Goal: Task Accomplishment & Management: Manage account settings

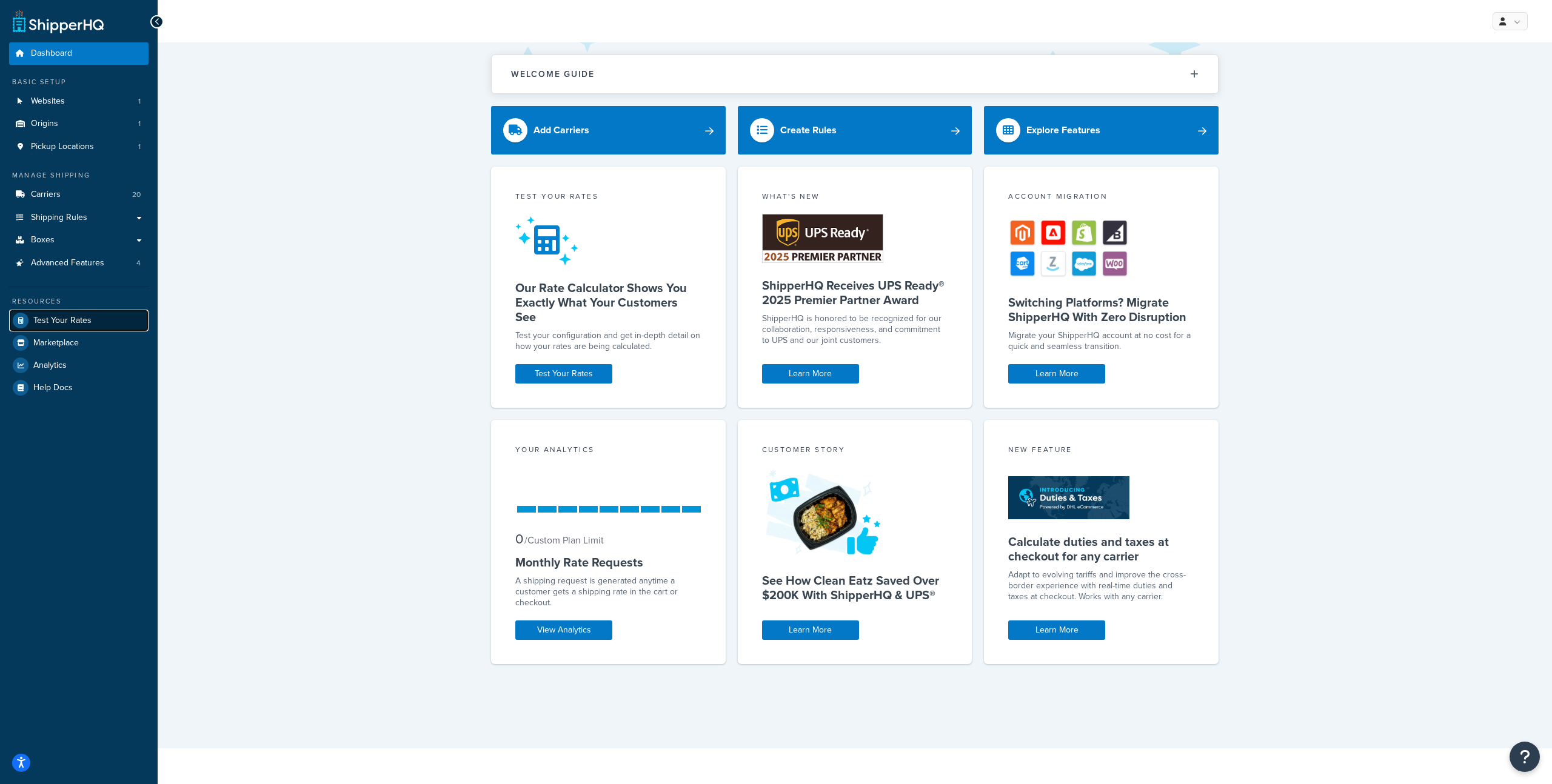
click at [106, 327] on link "Test Your Rates" at bounding box center [79, 321] width 139 height 22
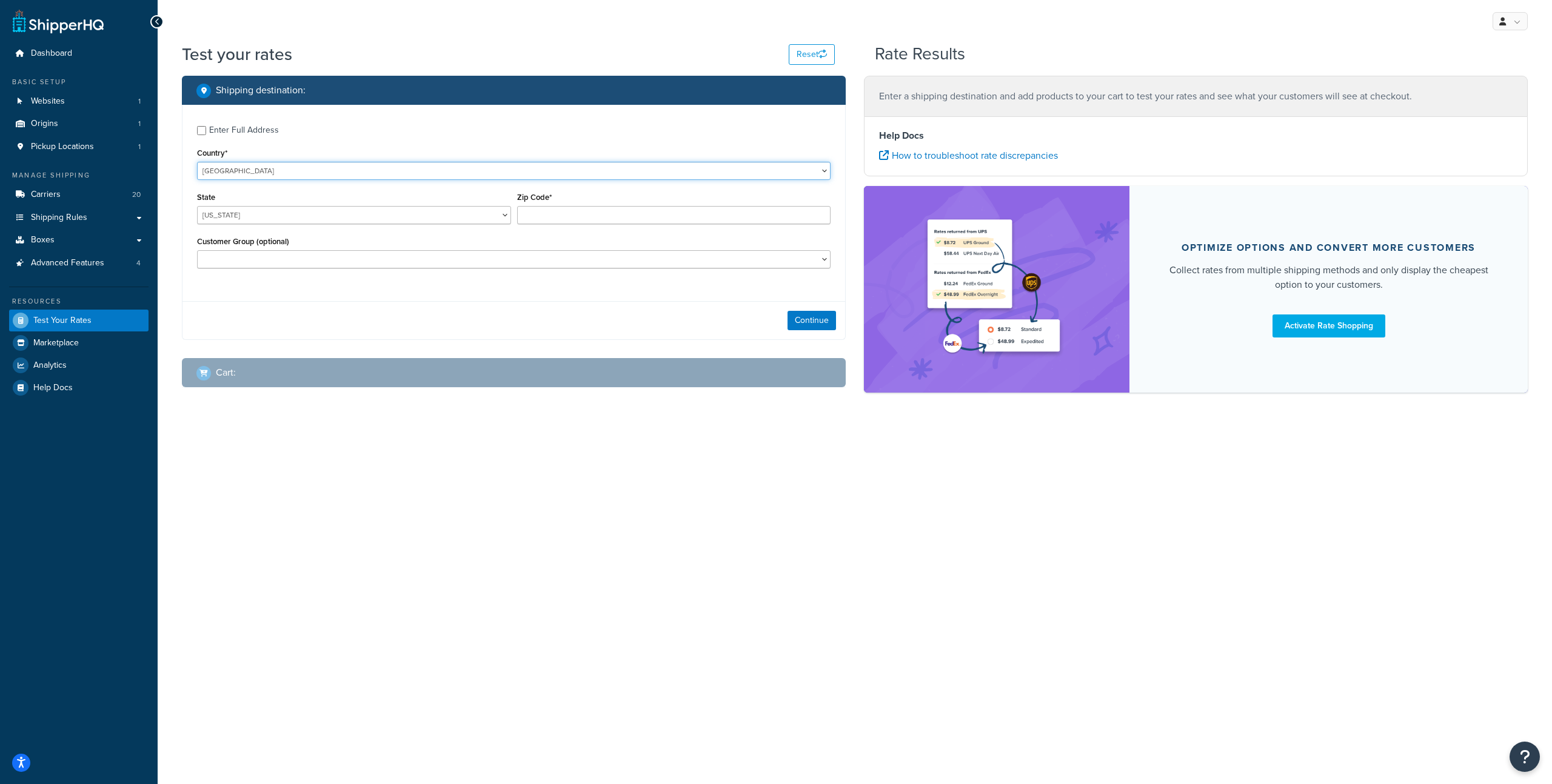
click at [307, 177] on select "United States United Kingdom Afghanistan Åland Islands Albania Algeria American…" at bounding box center [514, 171] width 634 height 18
select select "GB"
click at [197, 162] on select "United States United Kingdom Afghanistan Åland Islands Albania Algeria American…" at bounding box center [514, 171] width 634 height 18
type input "AL"
click at [568, 220] on input "Zip Code*" at bounding box center [674, 214] width 314 height 18
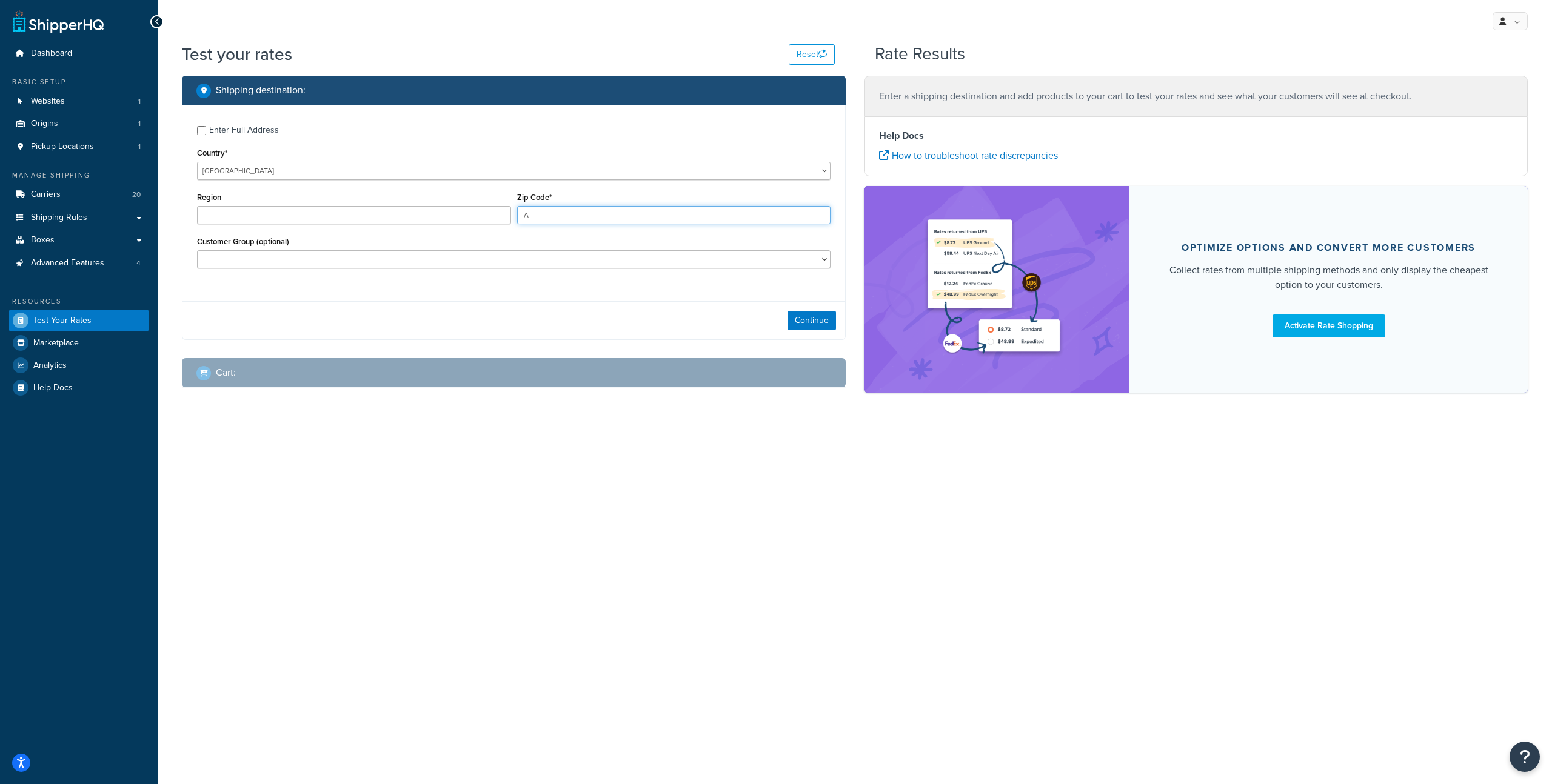
type input "AB"
type input "1"
type input "a"
type input "AB11 1RF"
click at [812, 321] on button "Continue" at bounding box center [812, 320] width 48 height 19
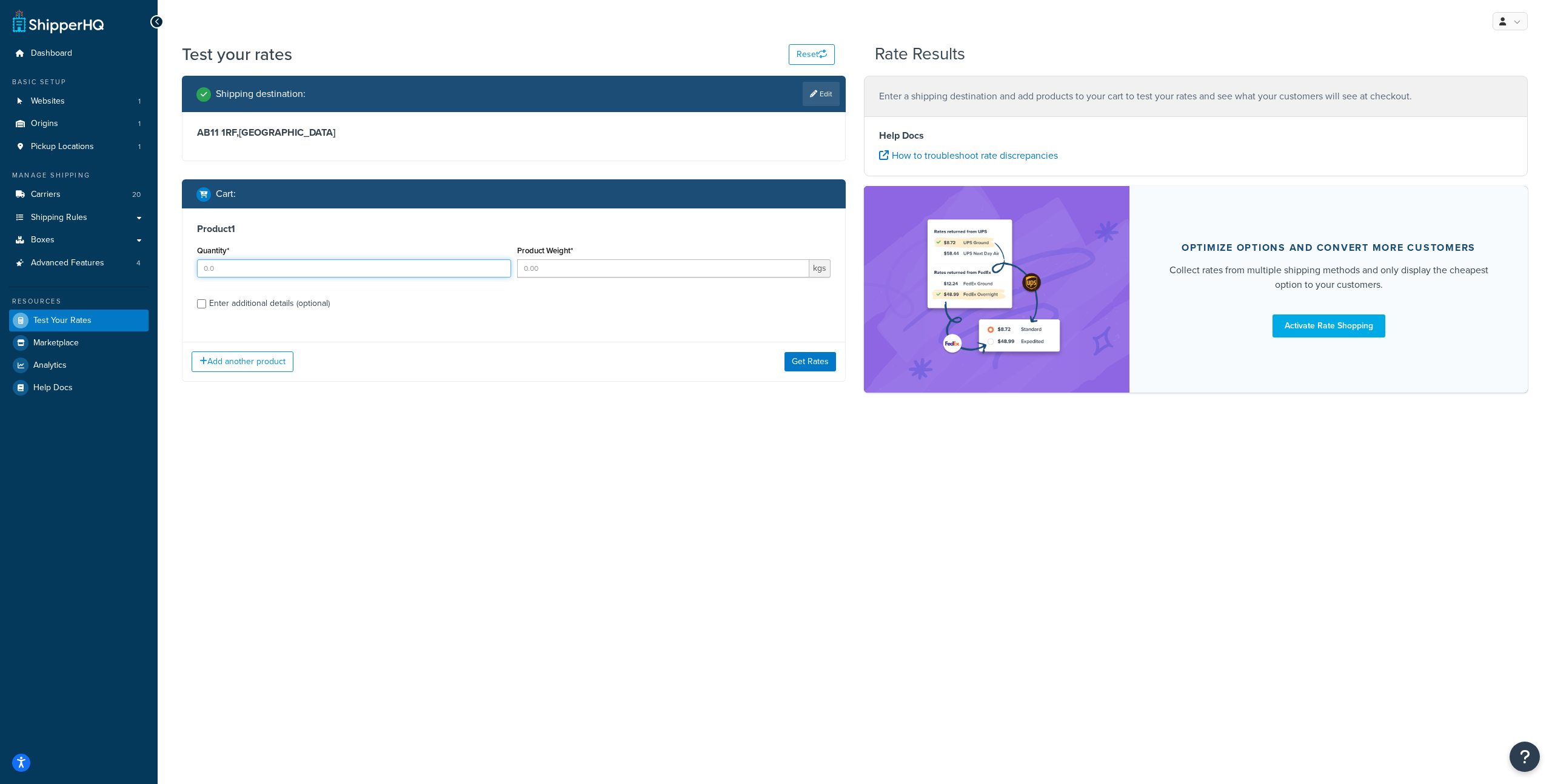
click at [279, 277] on input "Quantity*" at bounding box center [354, 268] width 314 height 18
type input "1"
click at [568, 268] on input "Product Weight*" at bounding box center [663, 268] width 293 height 18
type input "100"
click at [273, 302] on div "Enter additional details (optional)" at bounding box center [269, 303] width 120 height 17
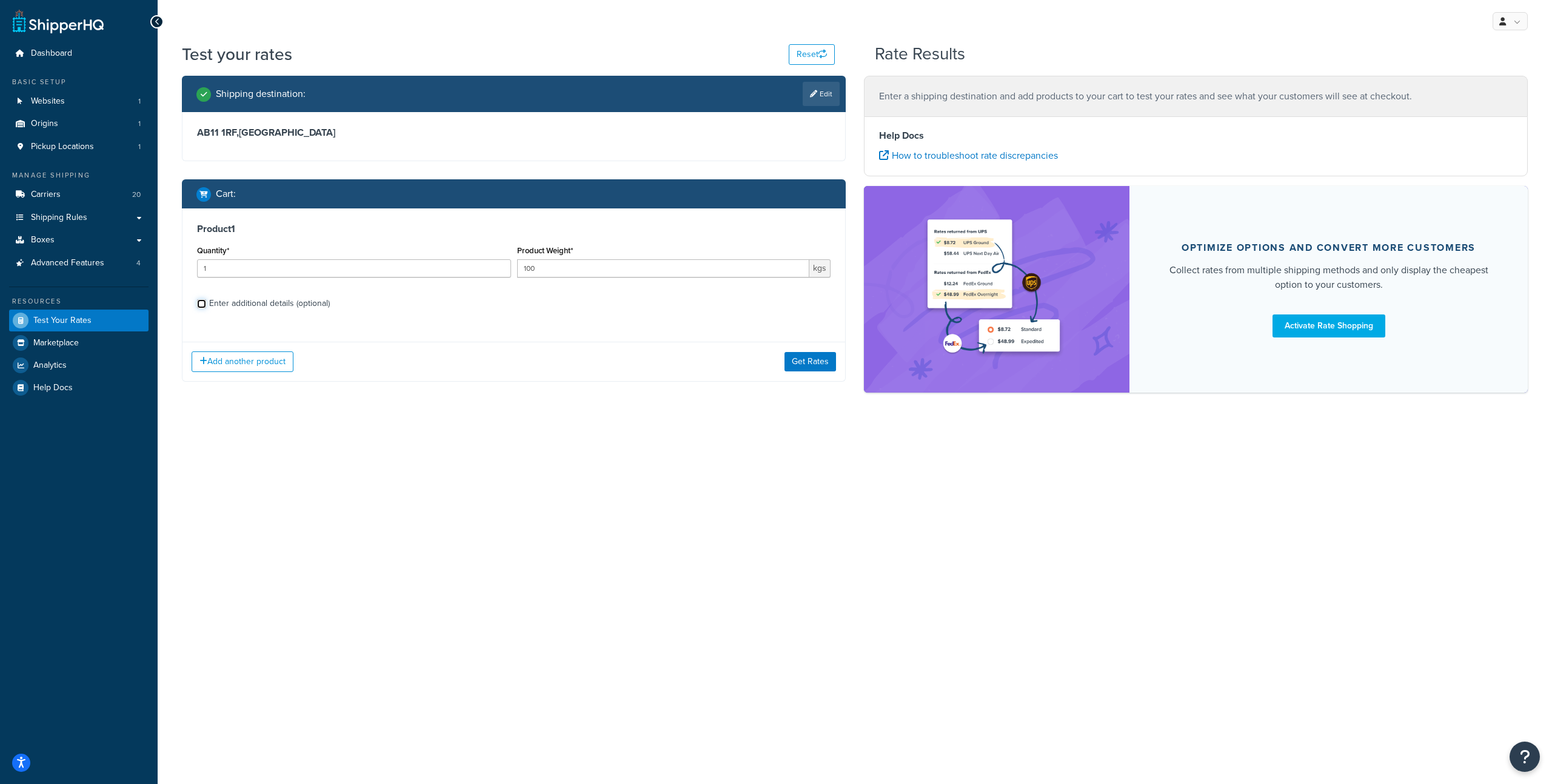
click at [206, 302] on input "Enter additional details (optional)" at bounding box center [202, 304] width 9 height 9
checkbox input "true"
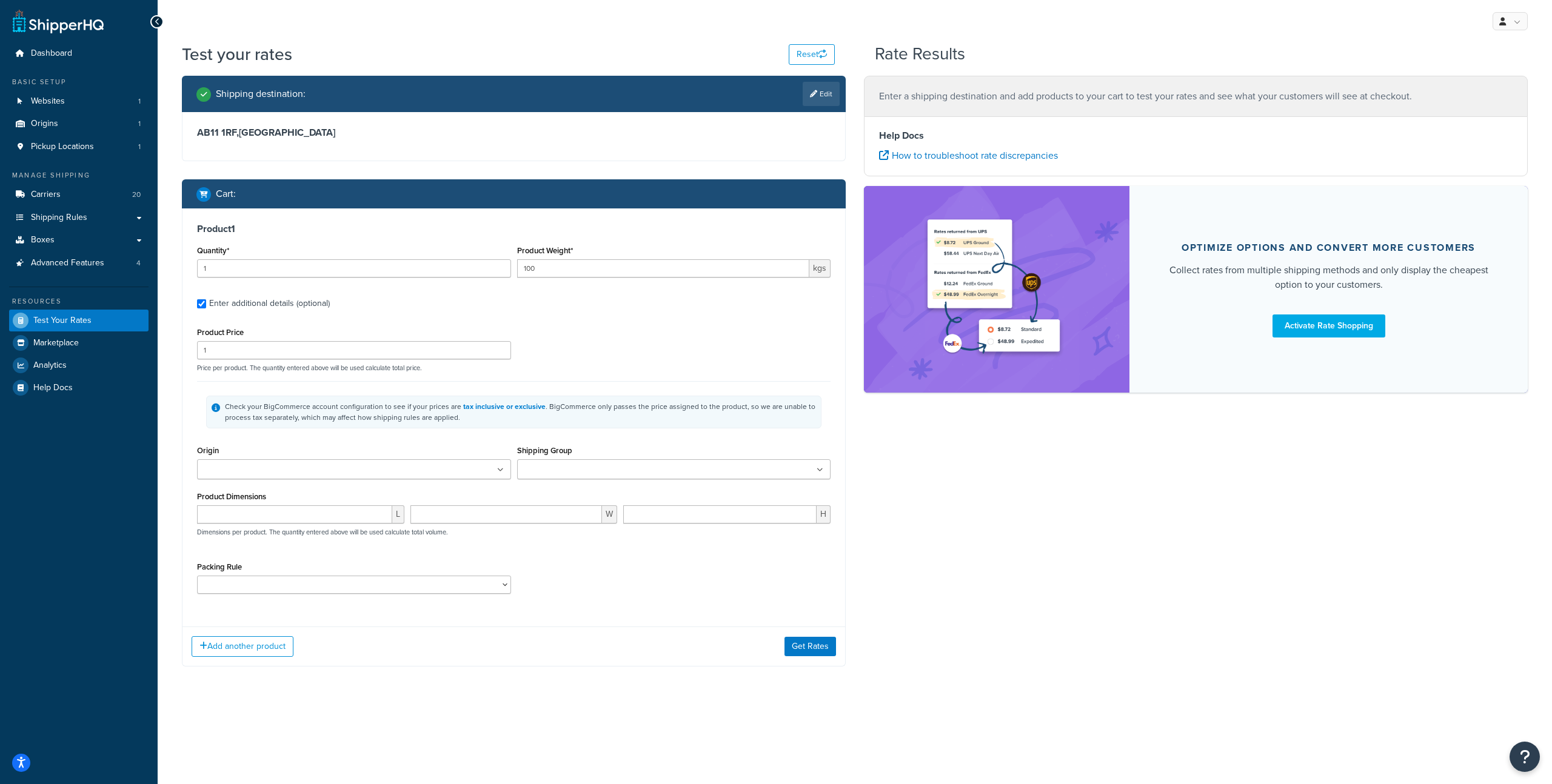
click at [562, 466] on input "Shipping Group" at bounding box center [575, 471] width 108 height 13
type input "2"
click at [612, 472] on input "Shipping Group" at bounding box center [622, 471] width 108 height 13
type input "is"
drag, startPoint x: 901, startPoint y: 621, endPoint x: 834, endPoint y: 648, distance: 72.2
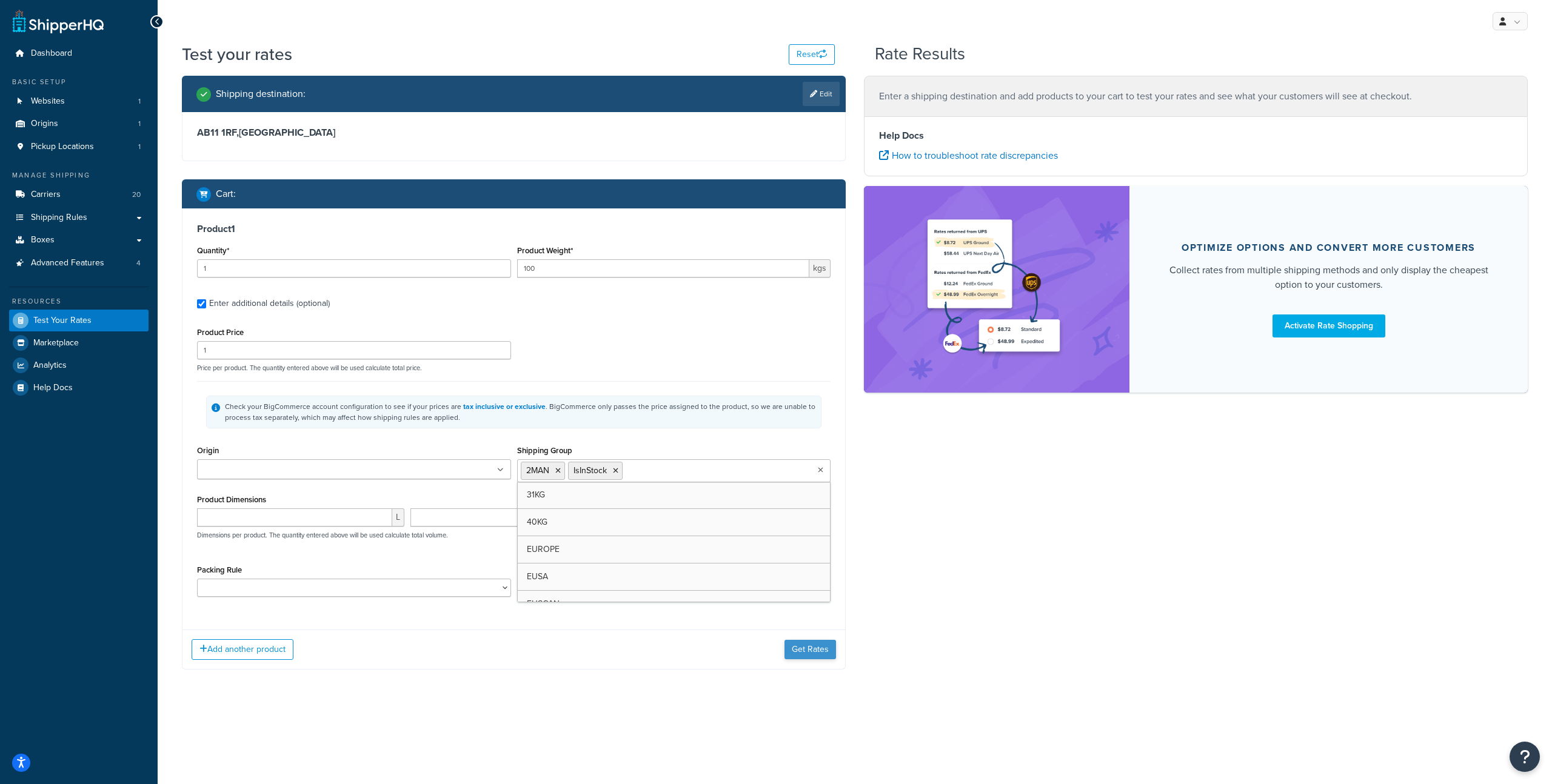
click at [901, 621] on div "Shipping destination : Edit AB11 1RF , United Kingdom Cart : Product 1 Quantity…" at bounding box center [855, 382] width 1364 height 612
click at [809, 643] on button "Get Rates" at bounding box center [810, 650] width 52 height 19
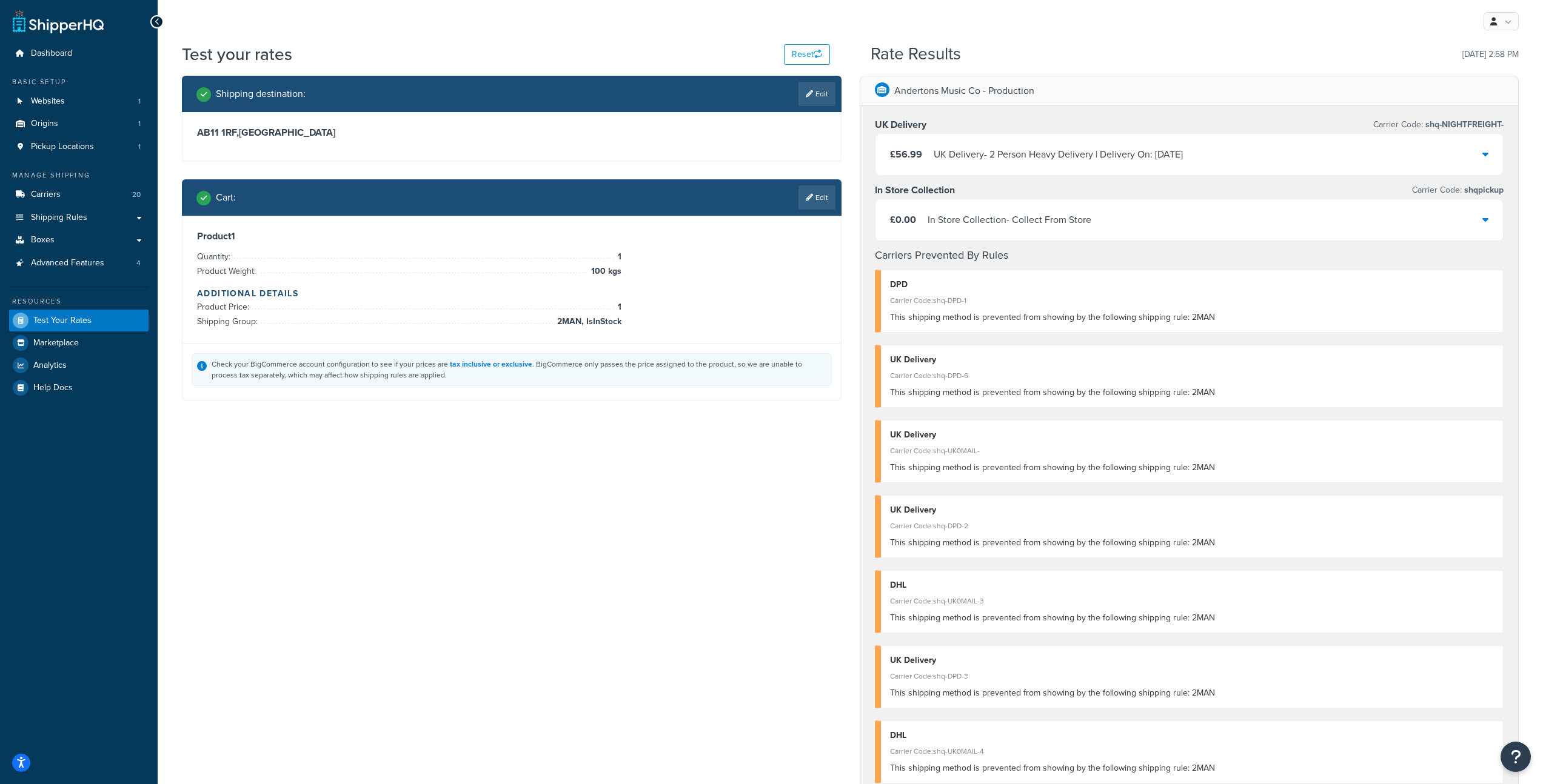
click at [1088, 149] on div "UK Delivery - 2 Person Heavy Delivery | Delivery On: Tue, 16 Sep" at bounding box center [1058, 154] width 249 height 17
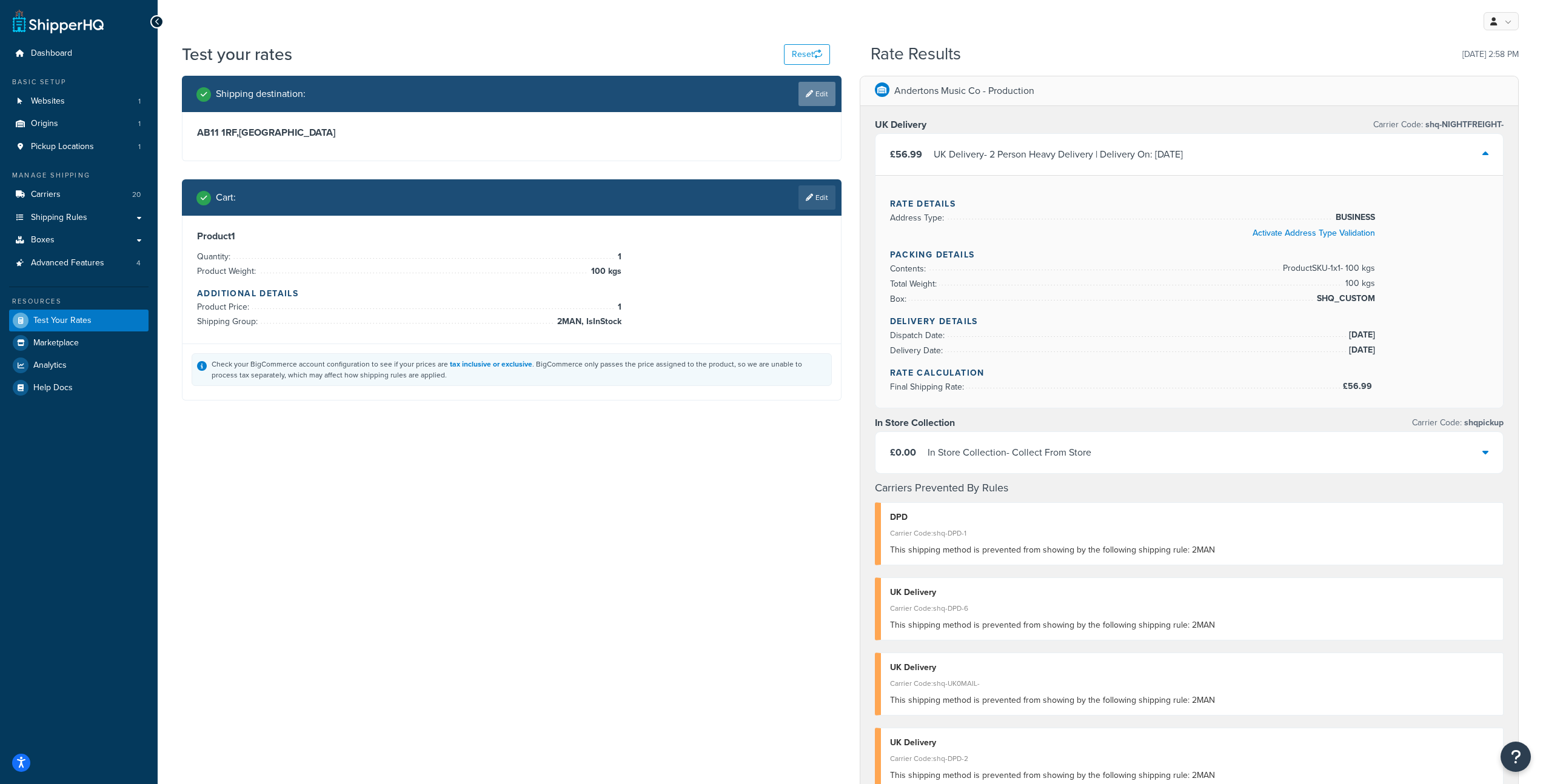
click at [823, 95] on link "Edit" at bounding box center [817, 94] width 37 height 24
select select "GB"
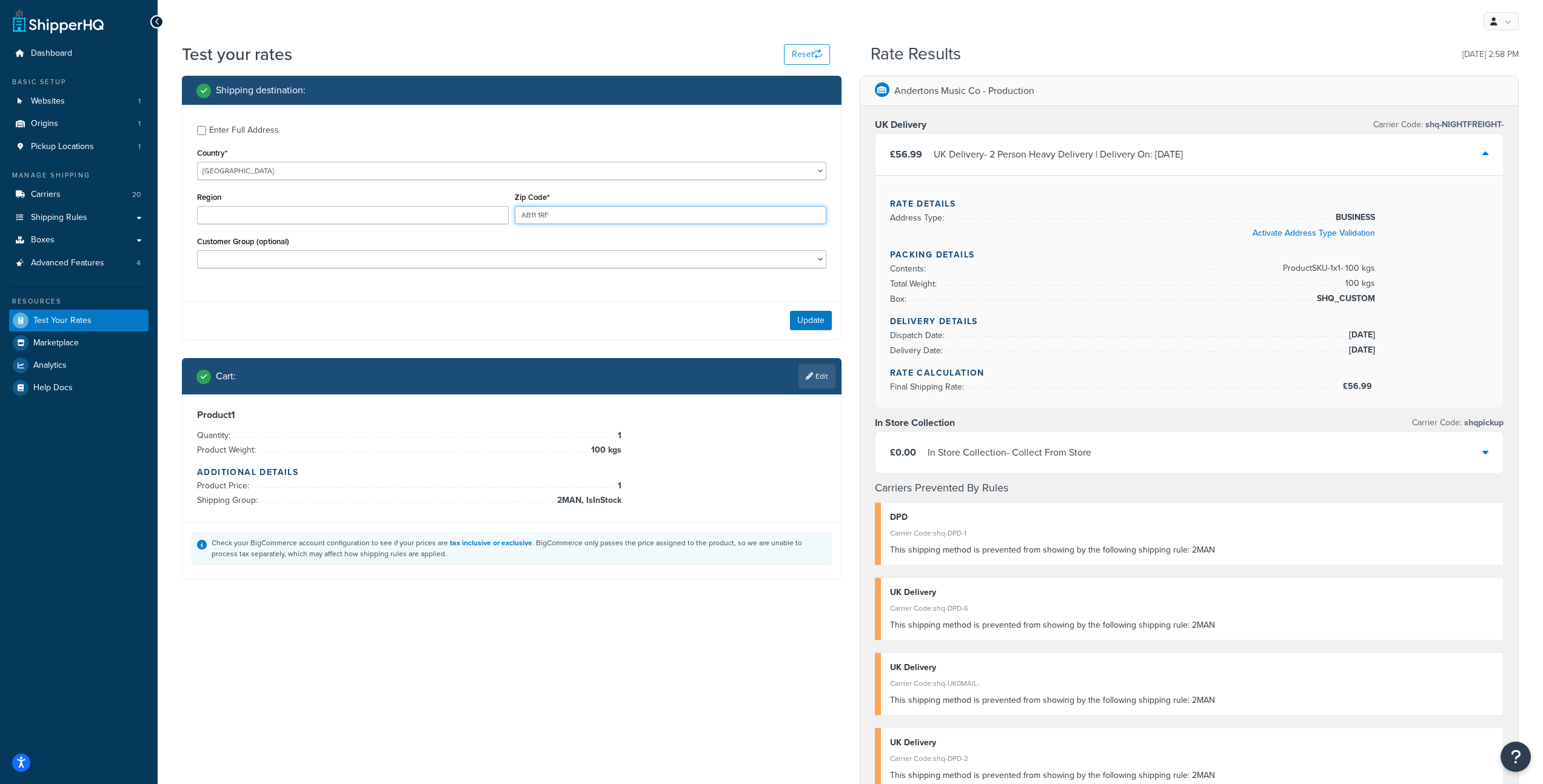
click at [562, 210] on input "AB11 1RF" at bounding box center [670, 214] width 311 height 18
type input "A"
type input "GU1 3LF"
drag, startPoint x: 746, startPoint y: 339, endPoint x: 826, endPoint y: 316, distance: 83.2
click at [747, 339] on div "Update" at bounding box center [511, 320] width 658 height 38
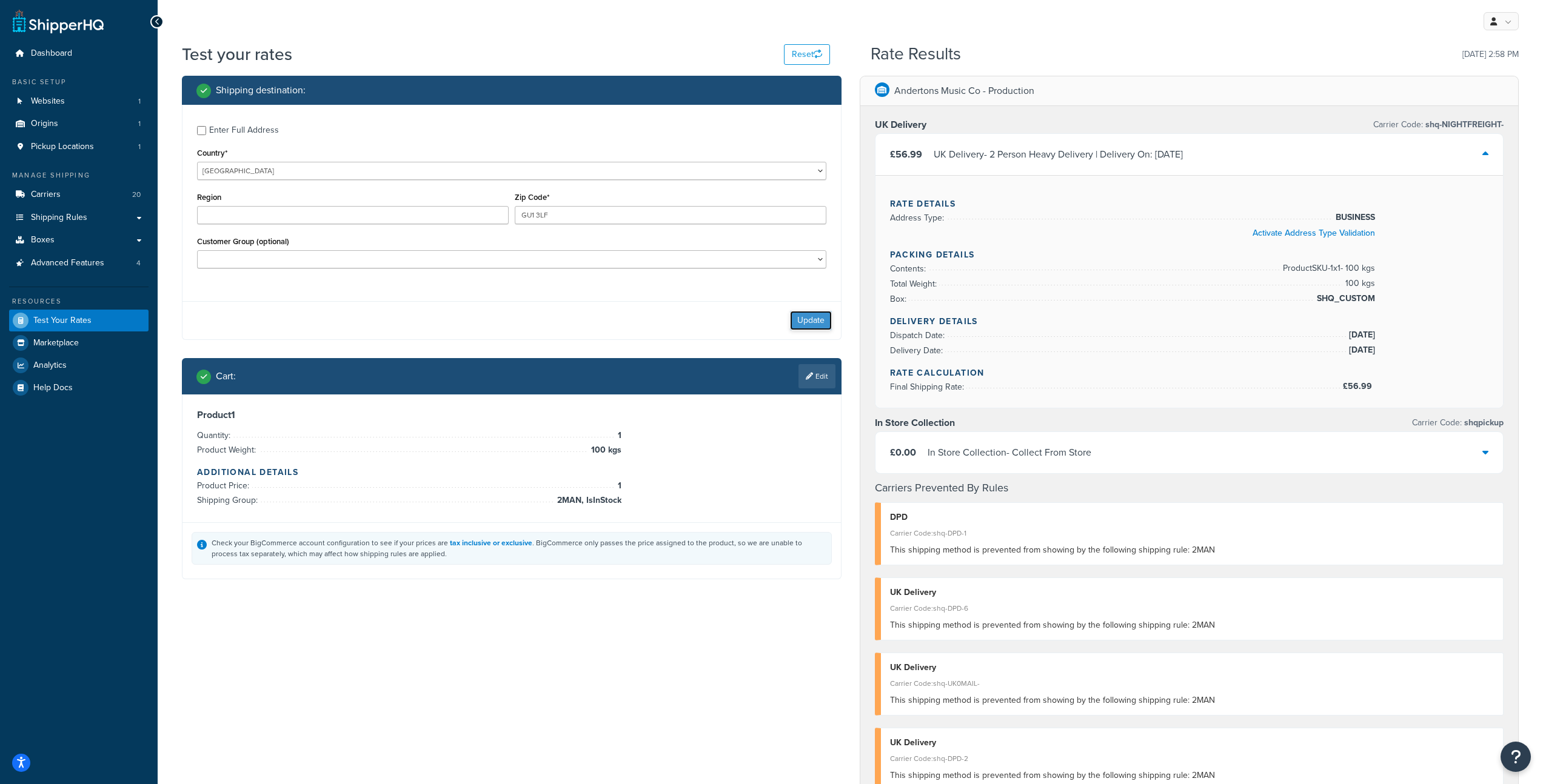
click at [827, 315] on button "Update" at bounding box center [811, 320] width 42 height 19
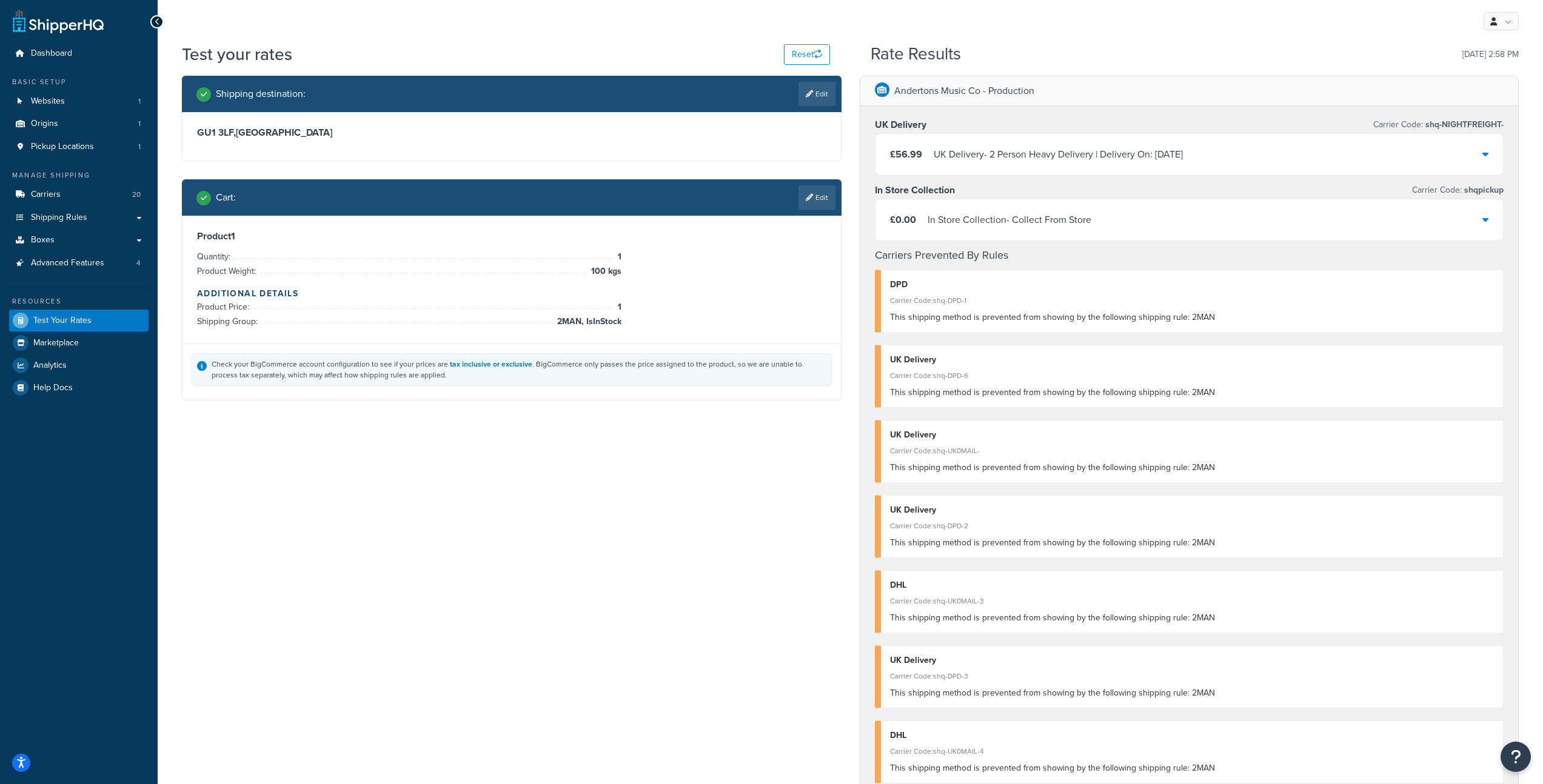
click at [818, 91] on link "Edit" at bounding box center [817, 94] width 37 height 24
select select "GB"
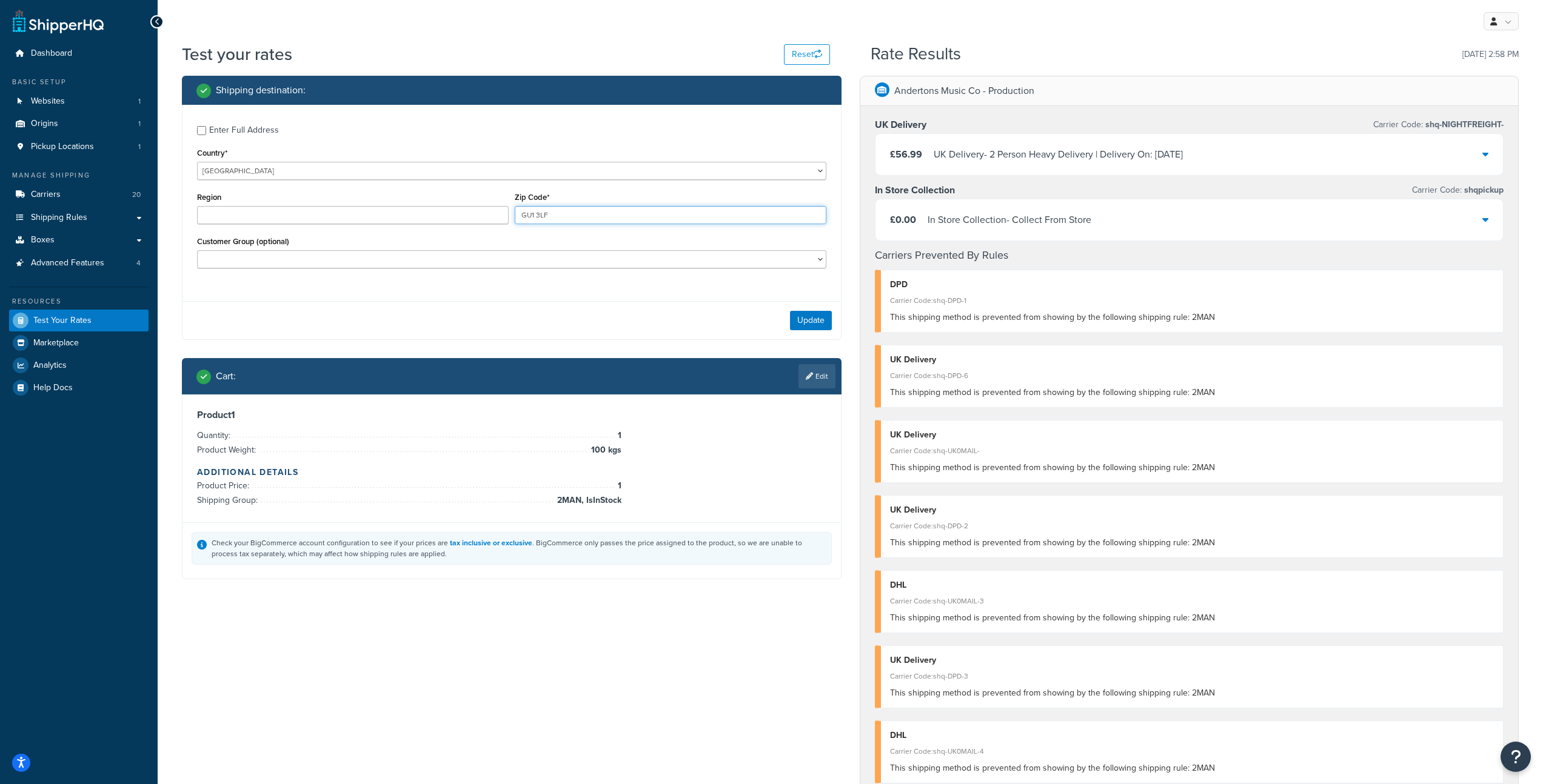
drag, startPoint x: 621, startPoint y: 221, endPoint x: 413, endPoint y: 198, distance: 209.3
click at [413, 198] on div "Region Zip Code* GU1 3LF" at bounding box center [511, 211] width 636 height 44
type input "hu18"
drag, startPoint x: 810, startPoint y: 317, endPoint x: 776, endPoint y: 297, distance: 39.4
click at [810, 317] on button "Update" at bounding box center [811, 320] width 42 height 19
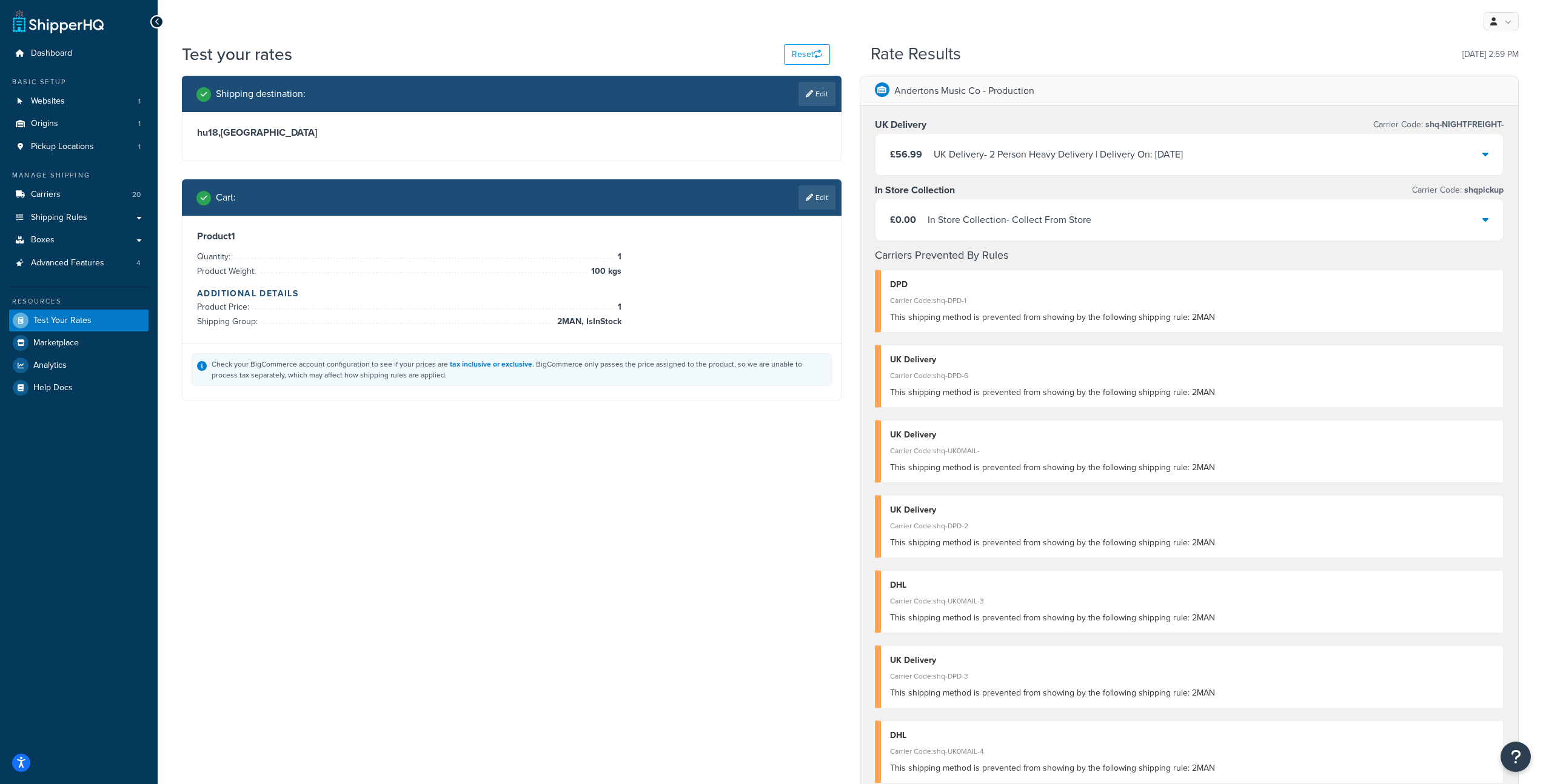
click at [1042, 144] on div "£56.99 UK Delivery - 2 Person Heavy Delivery | Delivery On: Tue, 16 Sep" at bounding box center [1190, 154] width 628 height 41
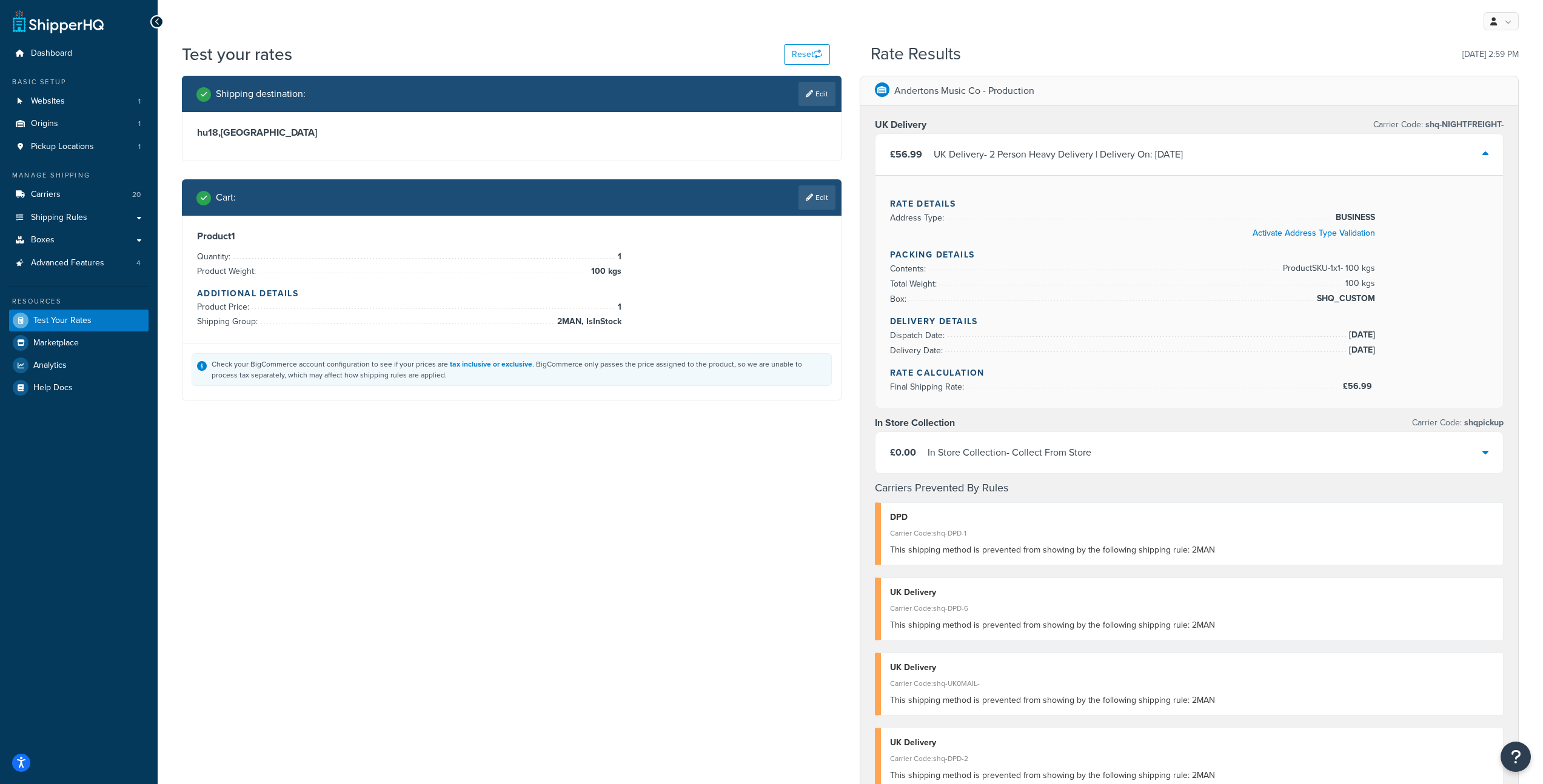
click at [1053, 153] on div "UK Delivery - 2 Person Heavy Delivery | Delivery On: Tue, 16 Sep" at bounding box center [1058, 154] width 249 height 17
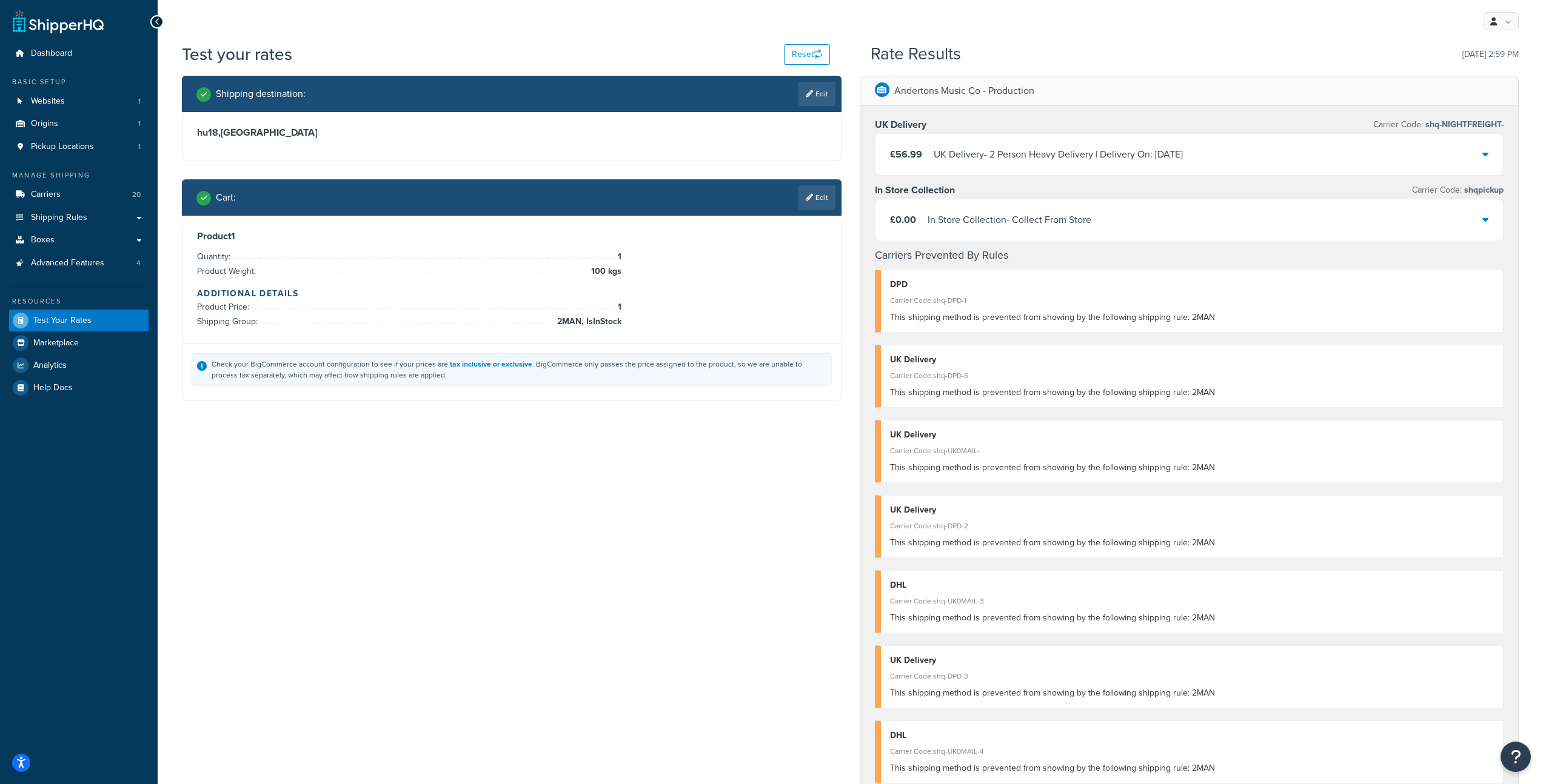
click at [1053, 153] on div "UK Delivery - 2 Person Heavy Delivery | Delivery On: Tue, 16 Sep" at bounding box center [1058, 154] width 249 height 17
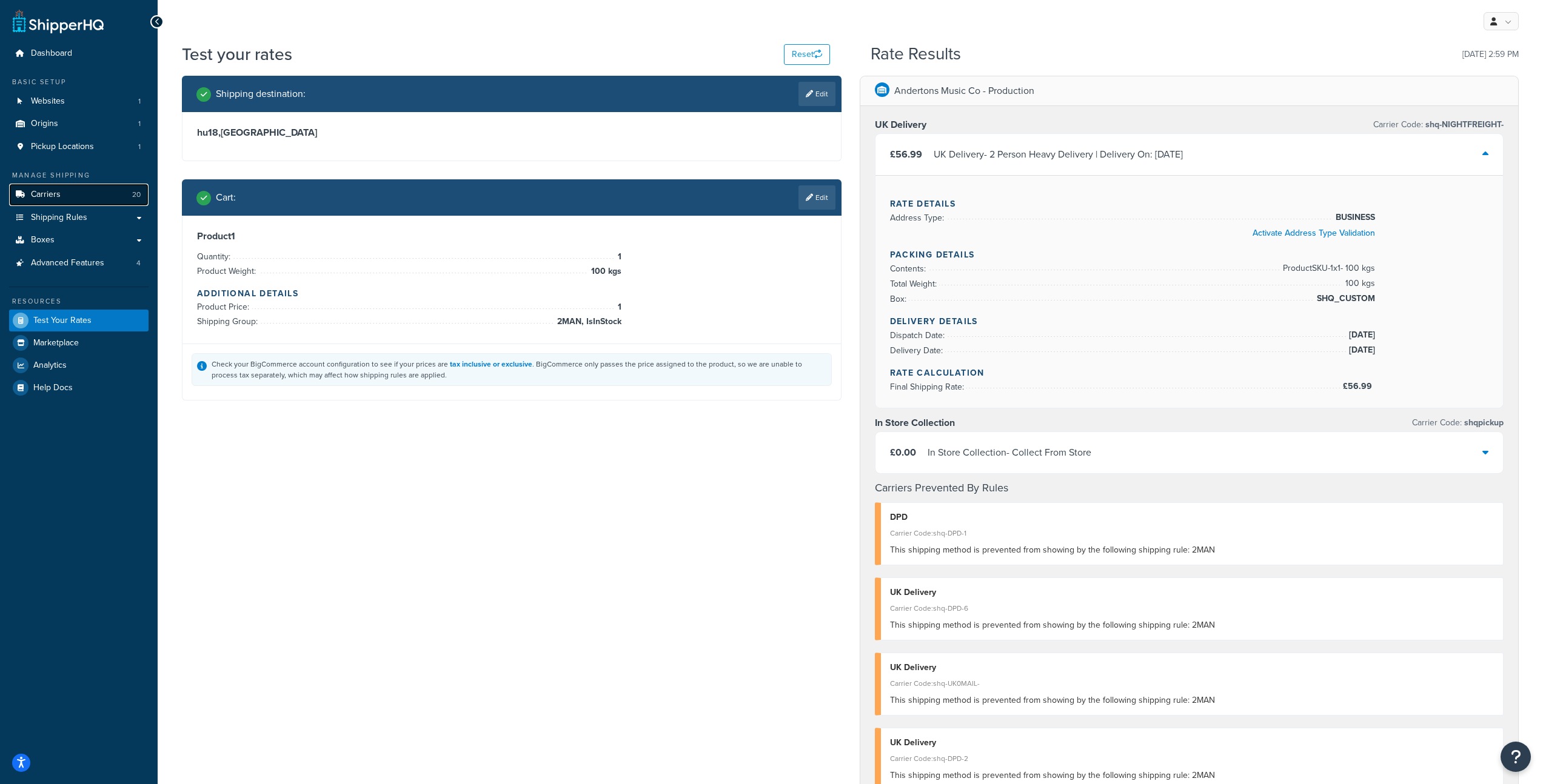
click at [85, 190] on link "Carriers 20" at bounding box center [79, 194] width 139 height 22
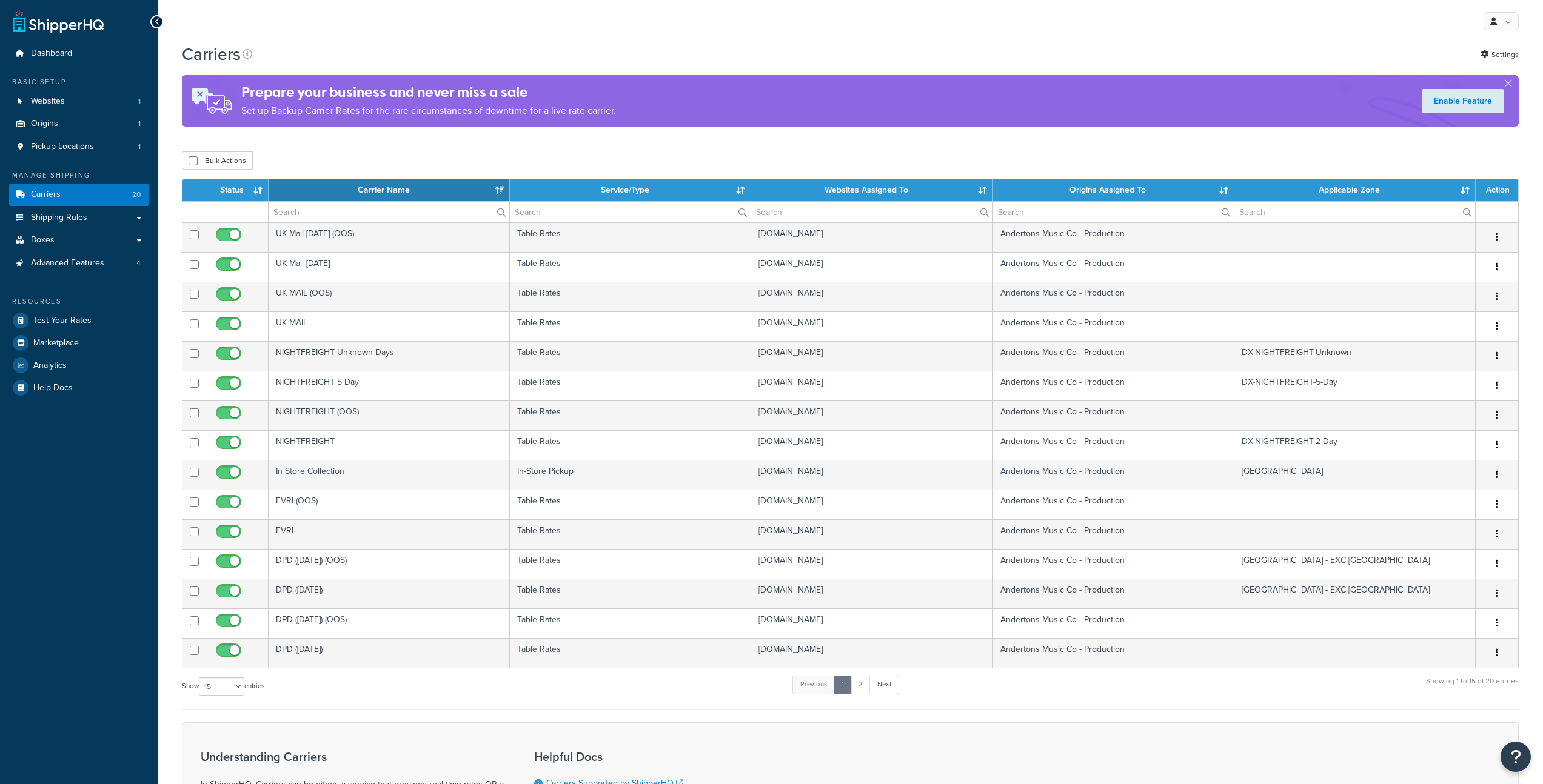
select select "15"
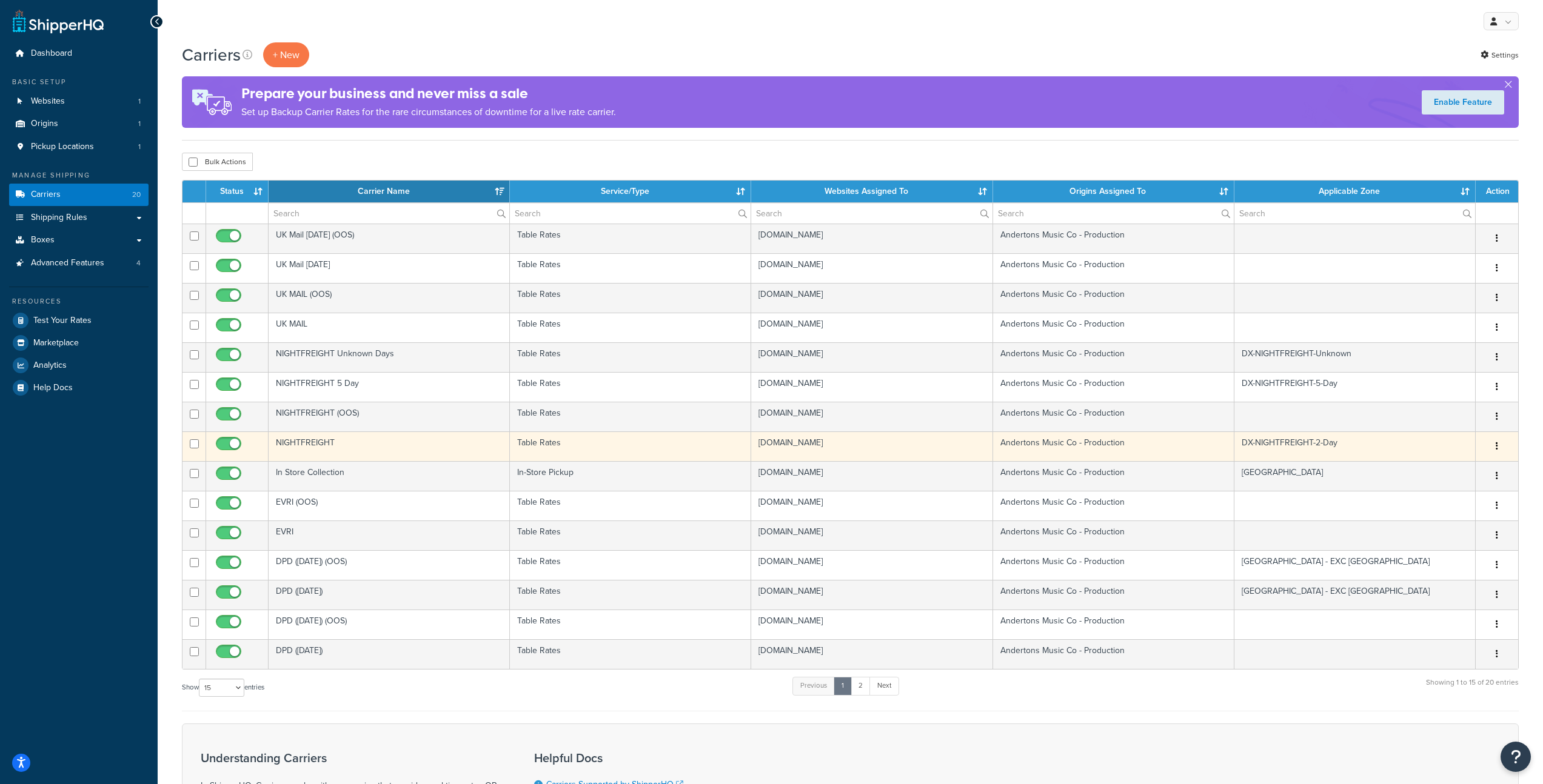
click at [376, 448] on td "NIGHTFREIGHT" at bounding box center [389, 446] width 241 height 30
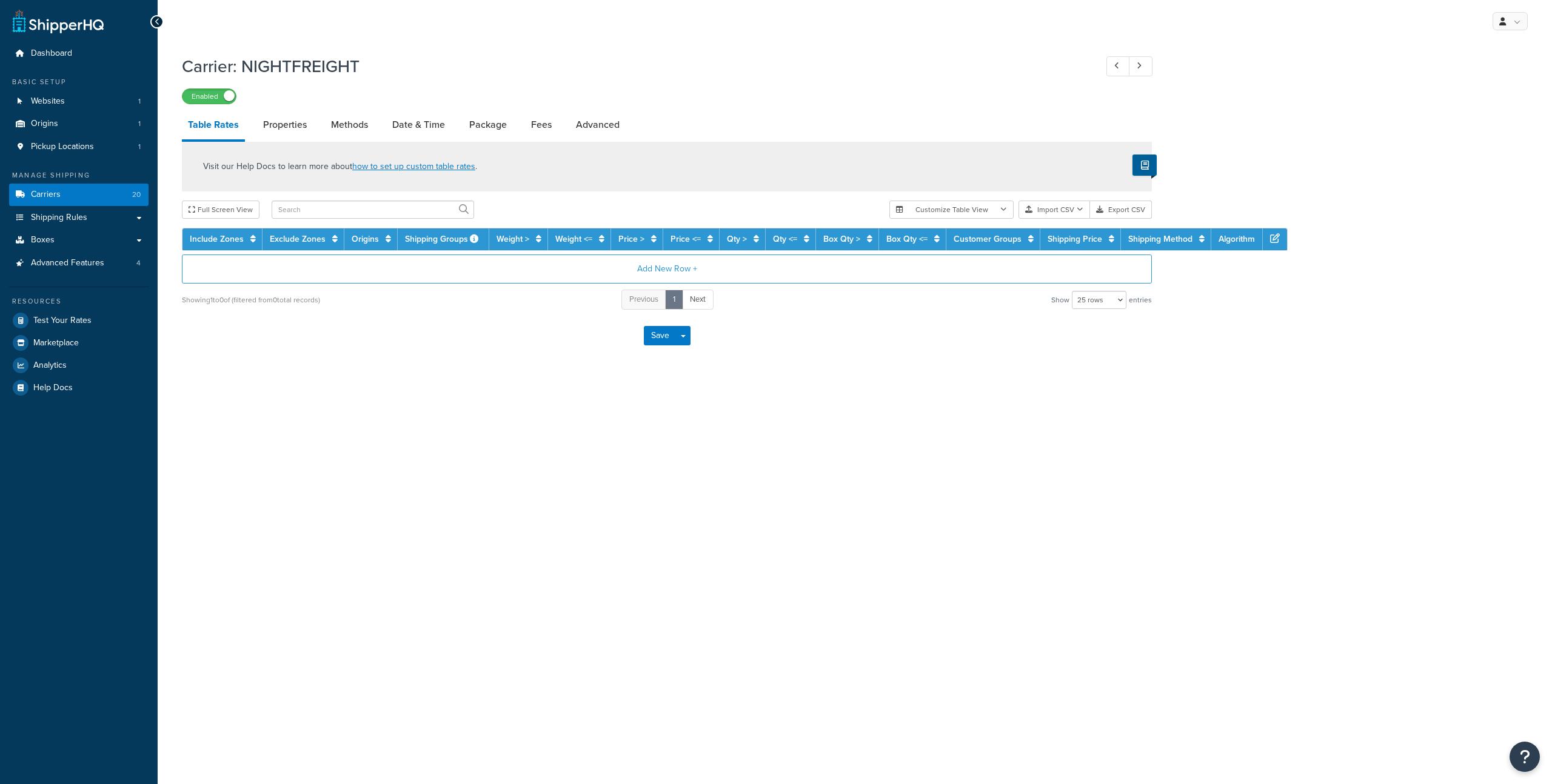
select select "25"
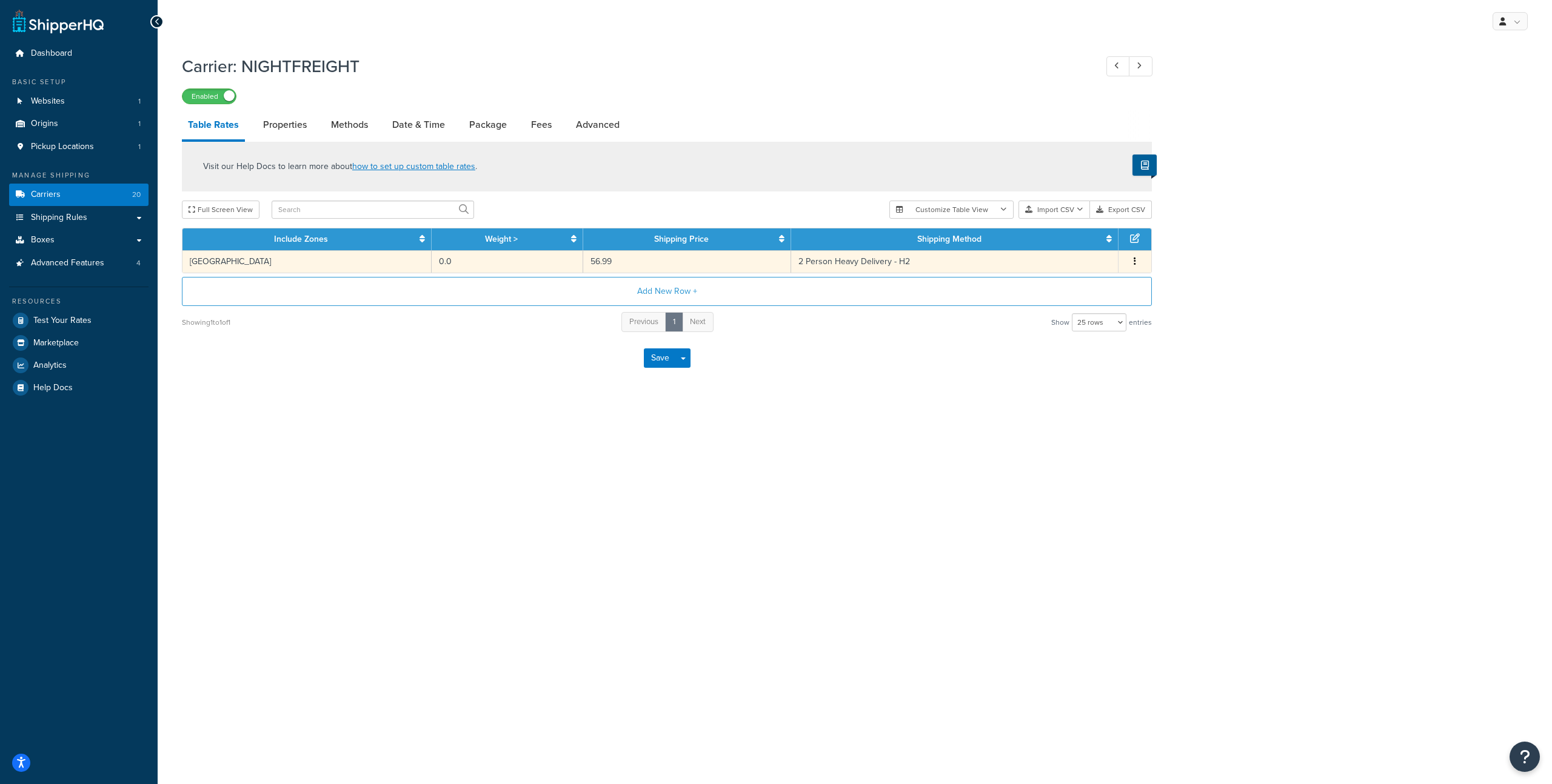
click at [607, 258] on td "56.99" at bounding box center [687, 261] width 208 height 22
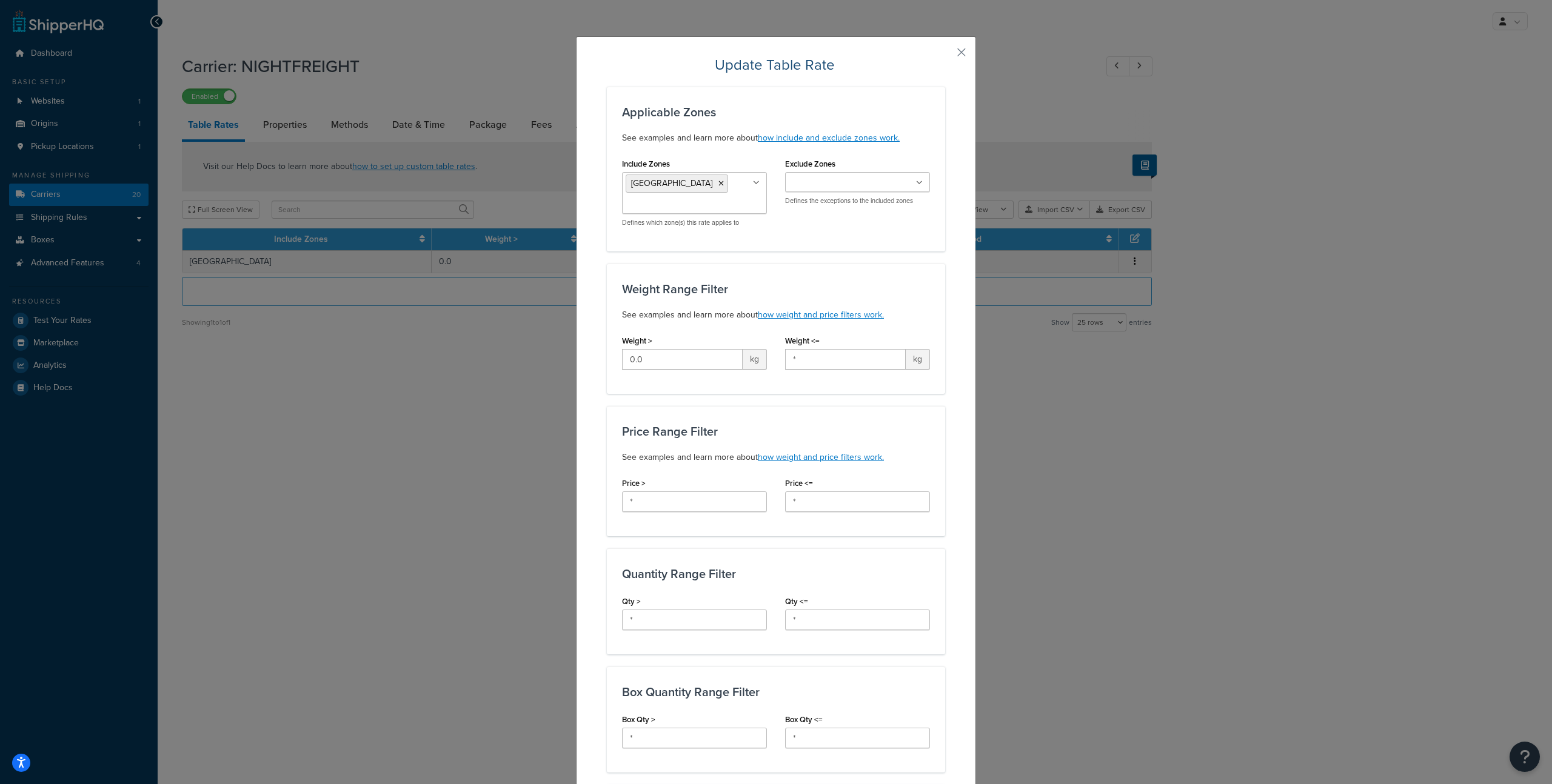
scroll to position [473, 0]
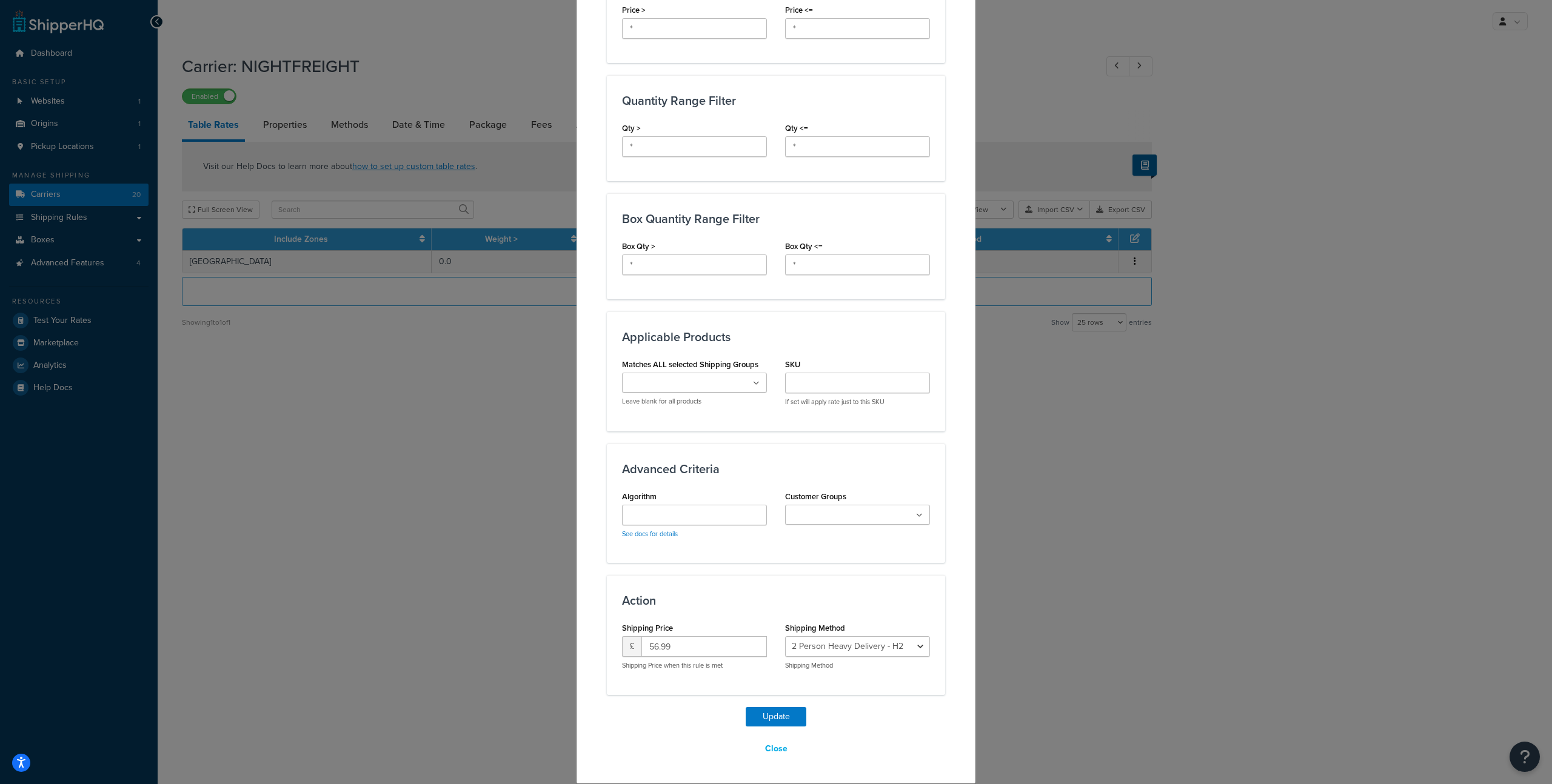
click at [1031, 631] on div "Update Table Rate Applicable Zones See examples and learn more about how includ…" at bounding box center [776, 392] width 1552 height 784
drag, startPoint x: 274, startPoint y: 300, endPoint x: 367, endPoint y: 235, distance: 113.5
click at [274, 301] on div "Update Table Rate Applicable Zones See examples and learn more about how includ…" at bounding box center [776, 392] width 1552 height 784
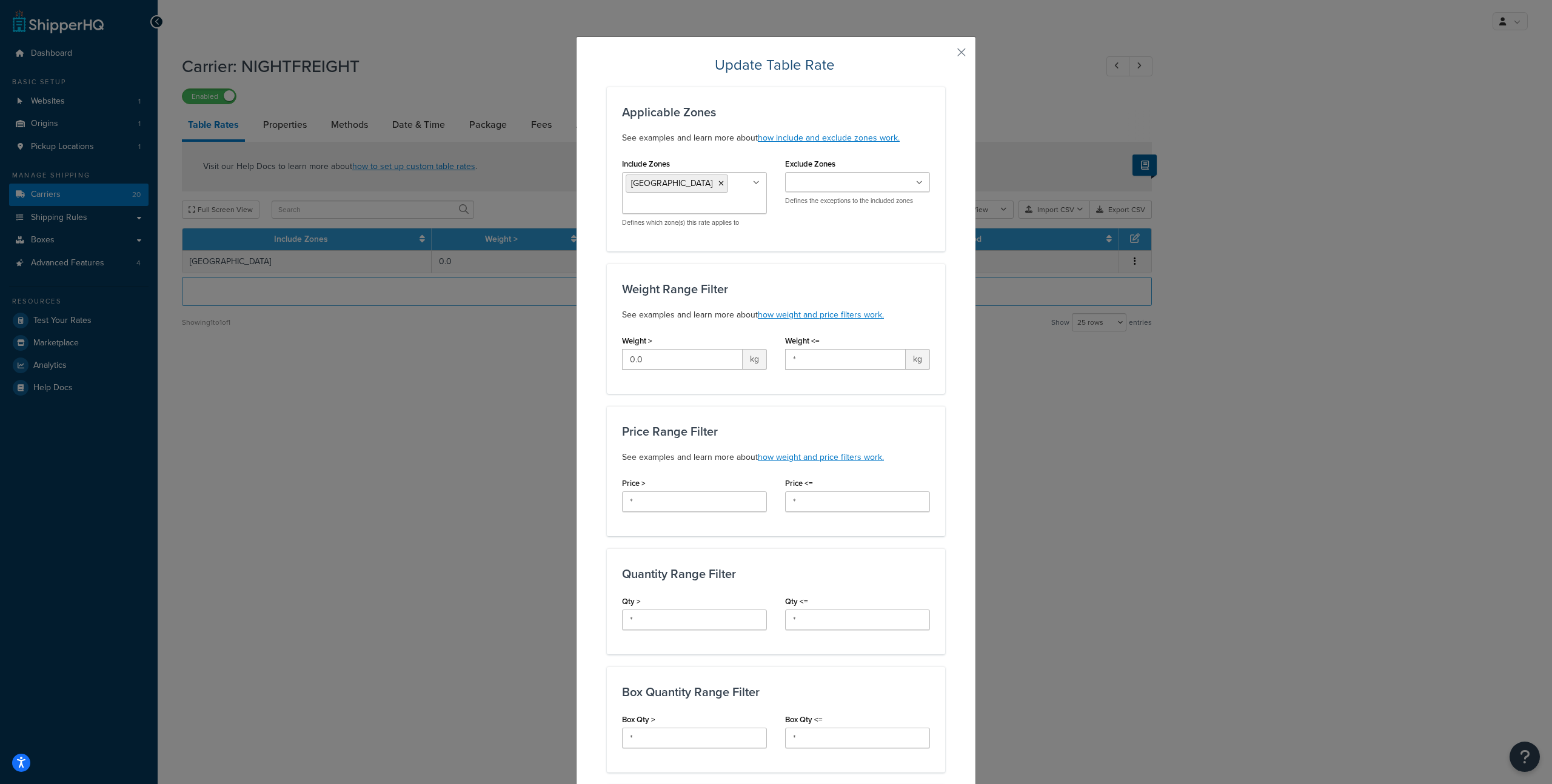
click at [712, 194] on ul "United Kingdom" at bounding box center [694, 193] width 145 height 42
click at [945, 56] on button "button" at bounding box center [944, 56] width 3 height 3
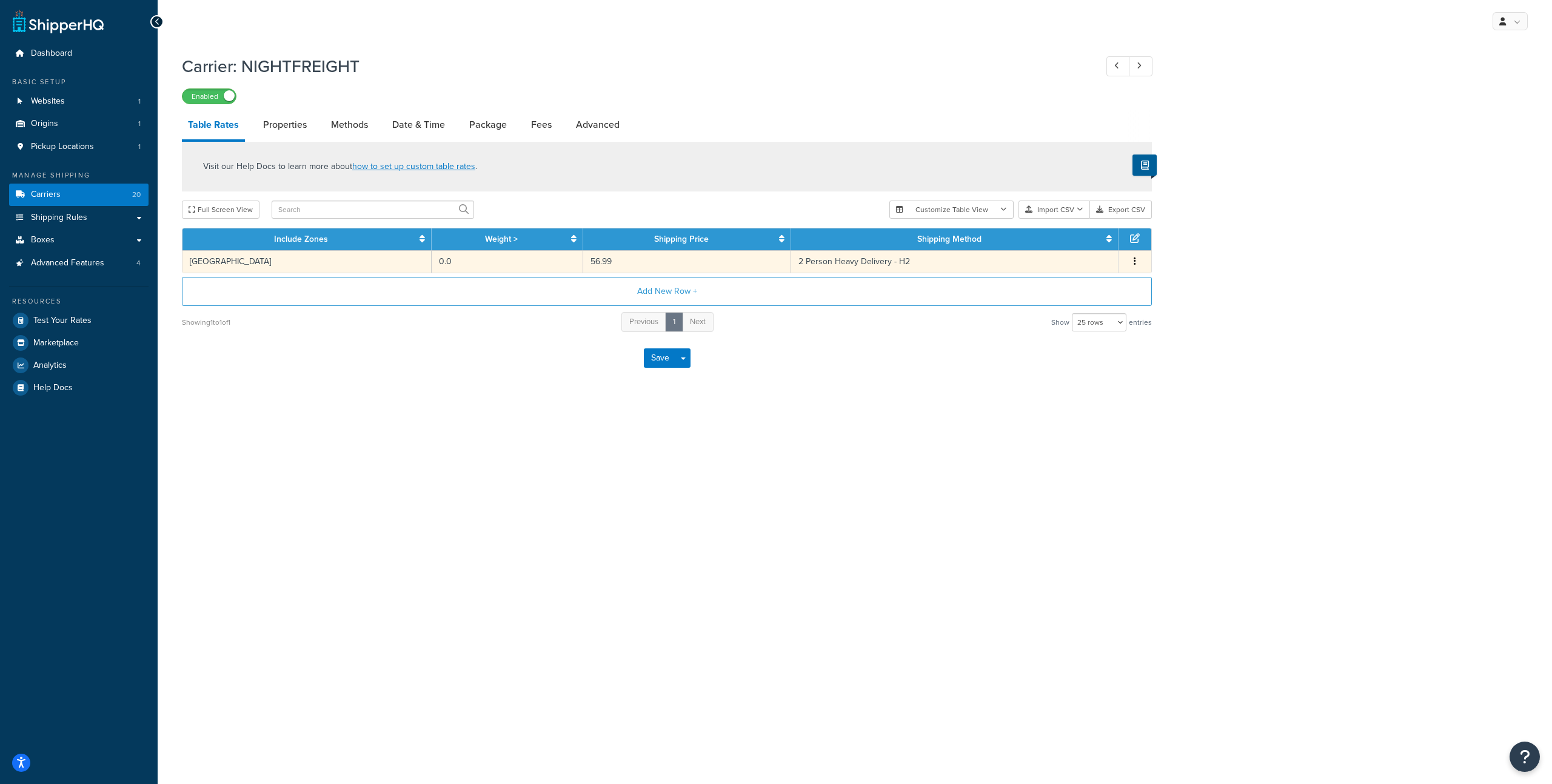
click at [369, 272] on td "United Kingdom" at bounding box center [307, 261] width 249 height 22
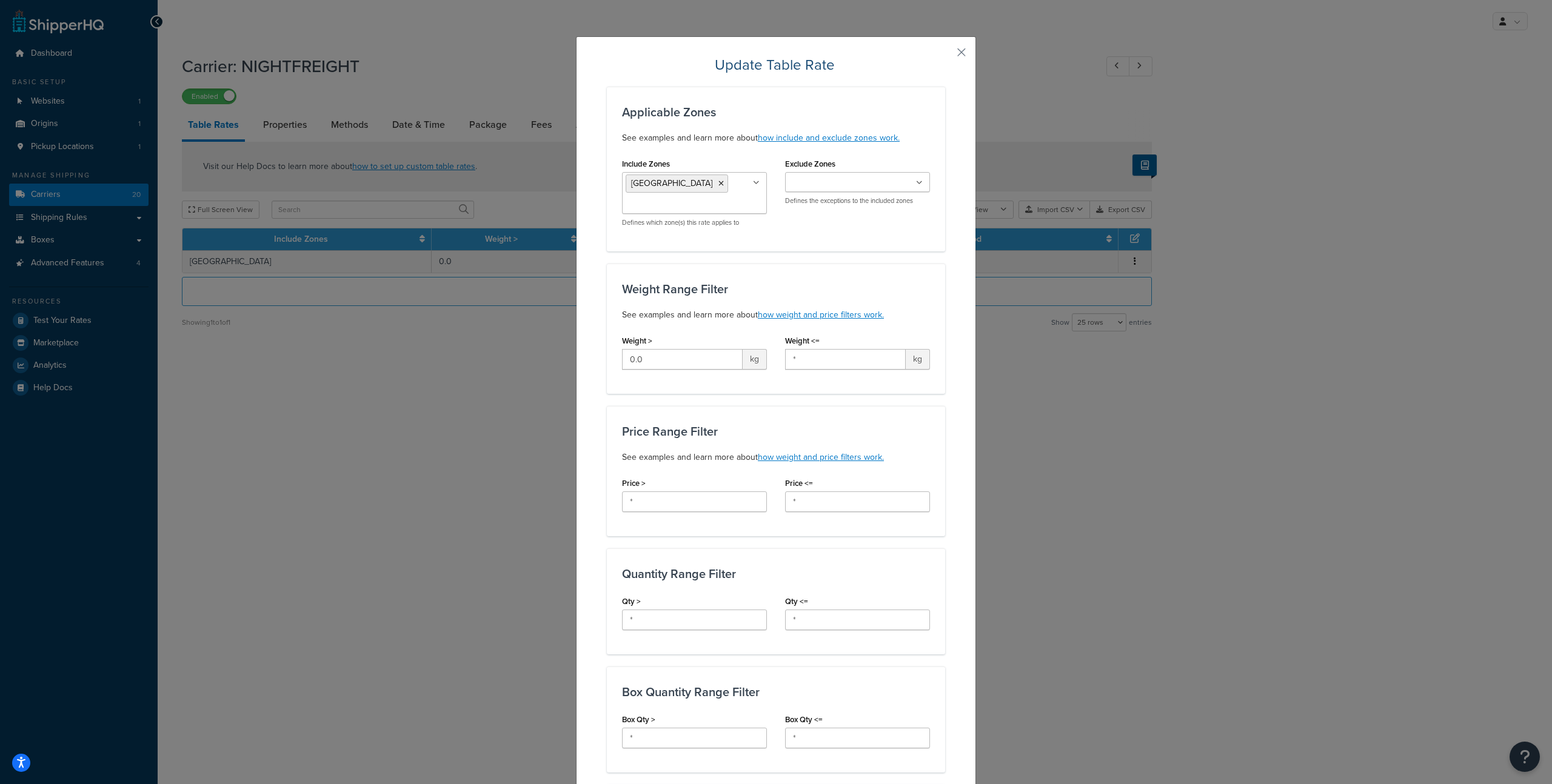
click at [716, 202] on ul "United Kingdom" at bounding box center [694, 193] width 145 height 42
drag, startPoint x: 955, startPoint y: 50, endPoint x: 943, endPoint y: 54, distance: 12.6
click at [945, 55] on button "button" at bounding box center [944, 56] width 3 height 3
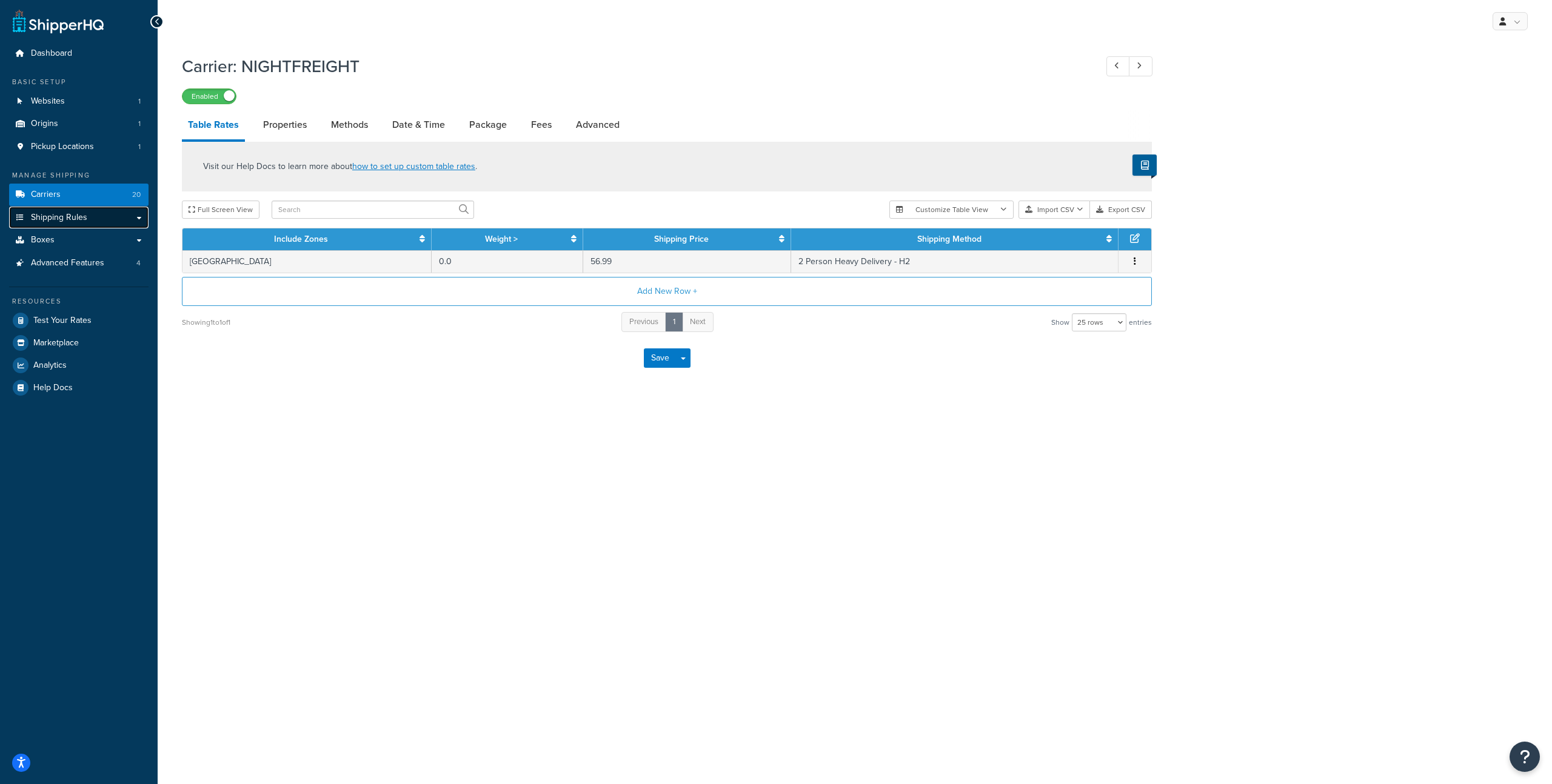
click at [44, 225] on link "Shipping Rules" at bounding box center [79, 217] width 139 height 22
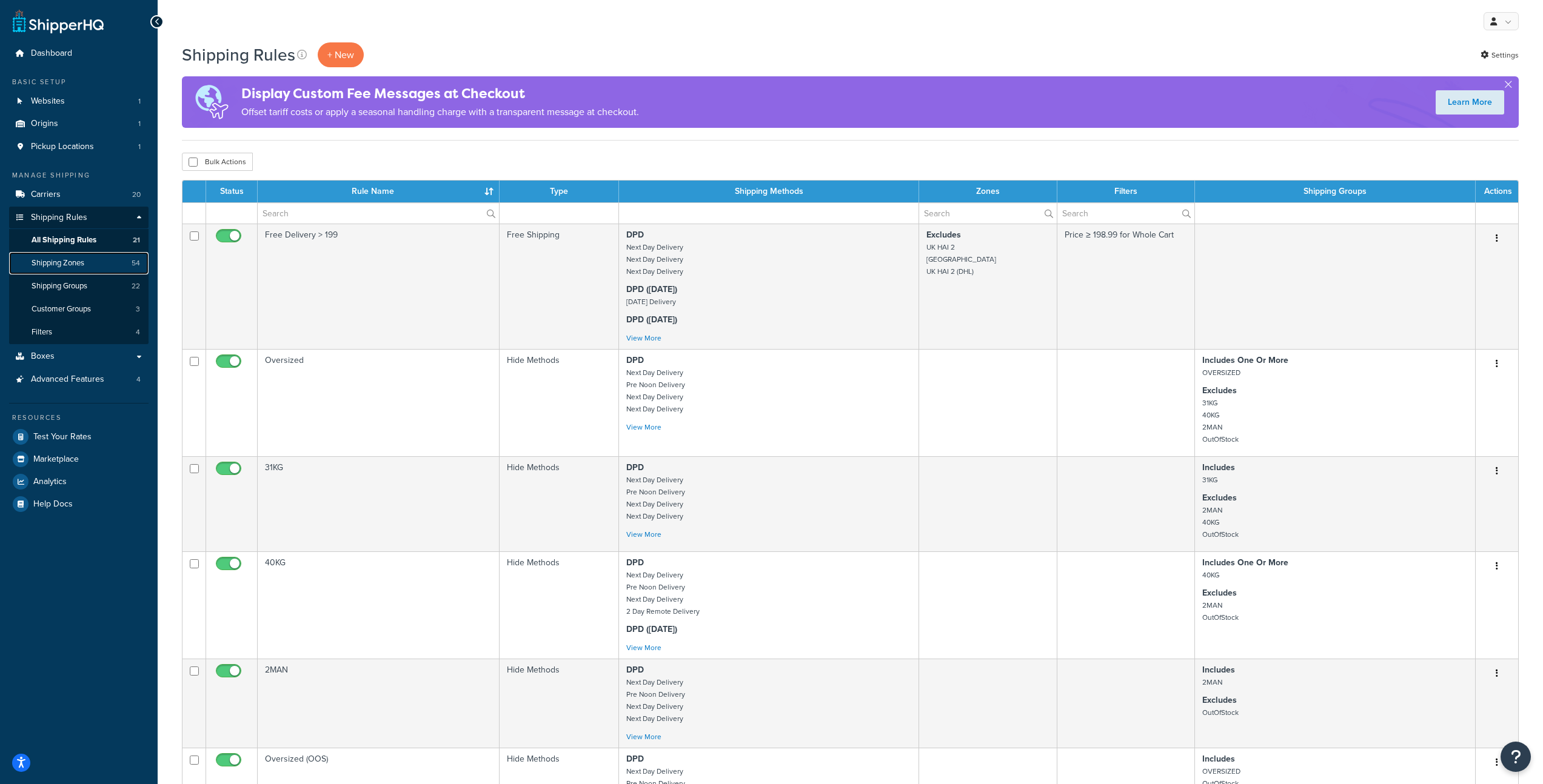
click at [98, 261] on link "Shipping Zones 54" at bounding box center [79, 263] width 139 height 22
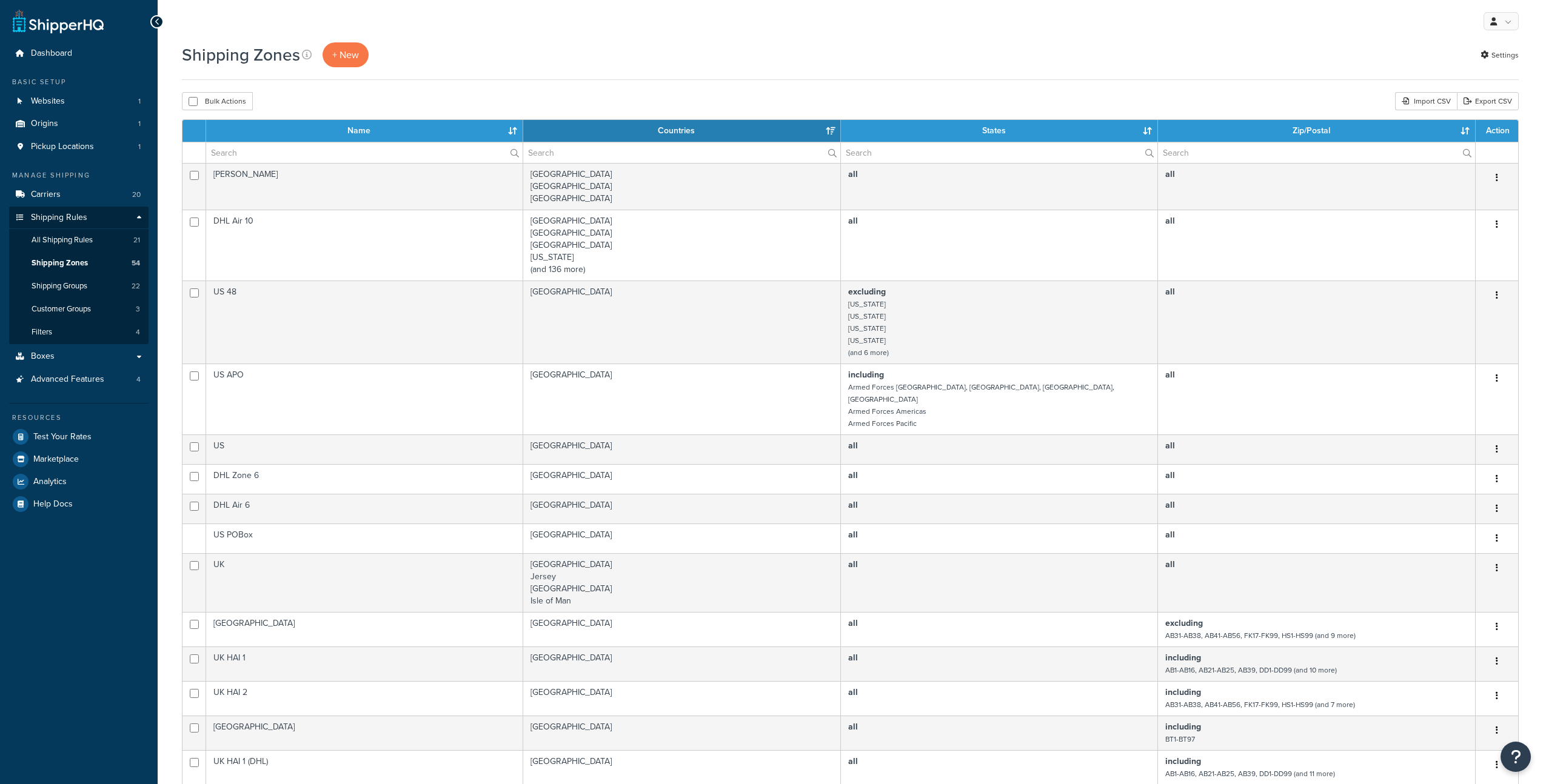
select select "15"
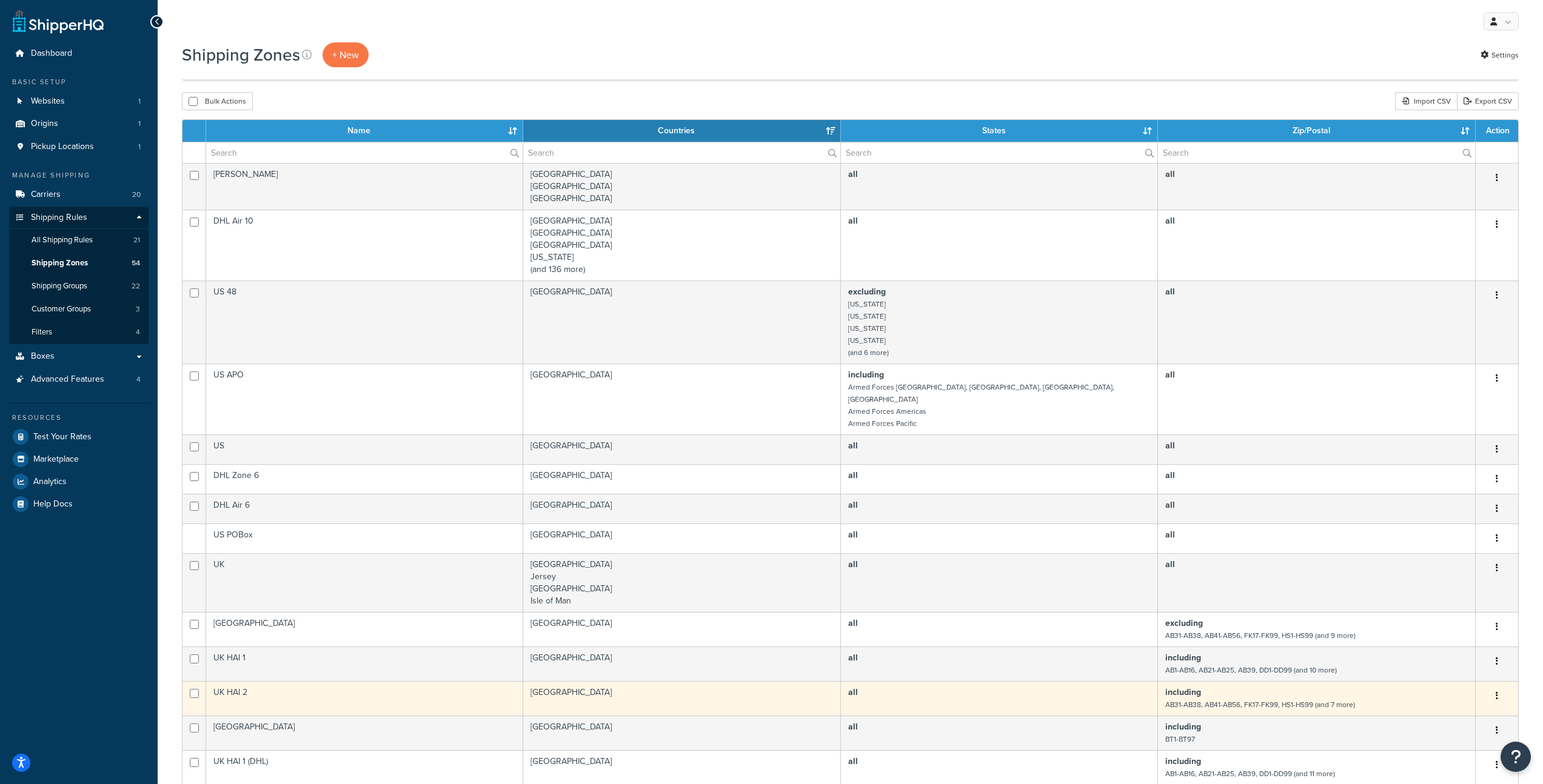
scroll to position [327, 0]
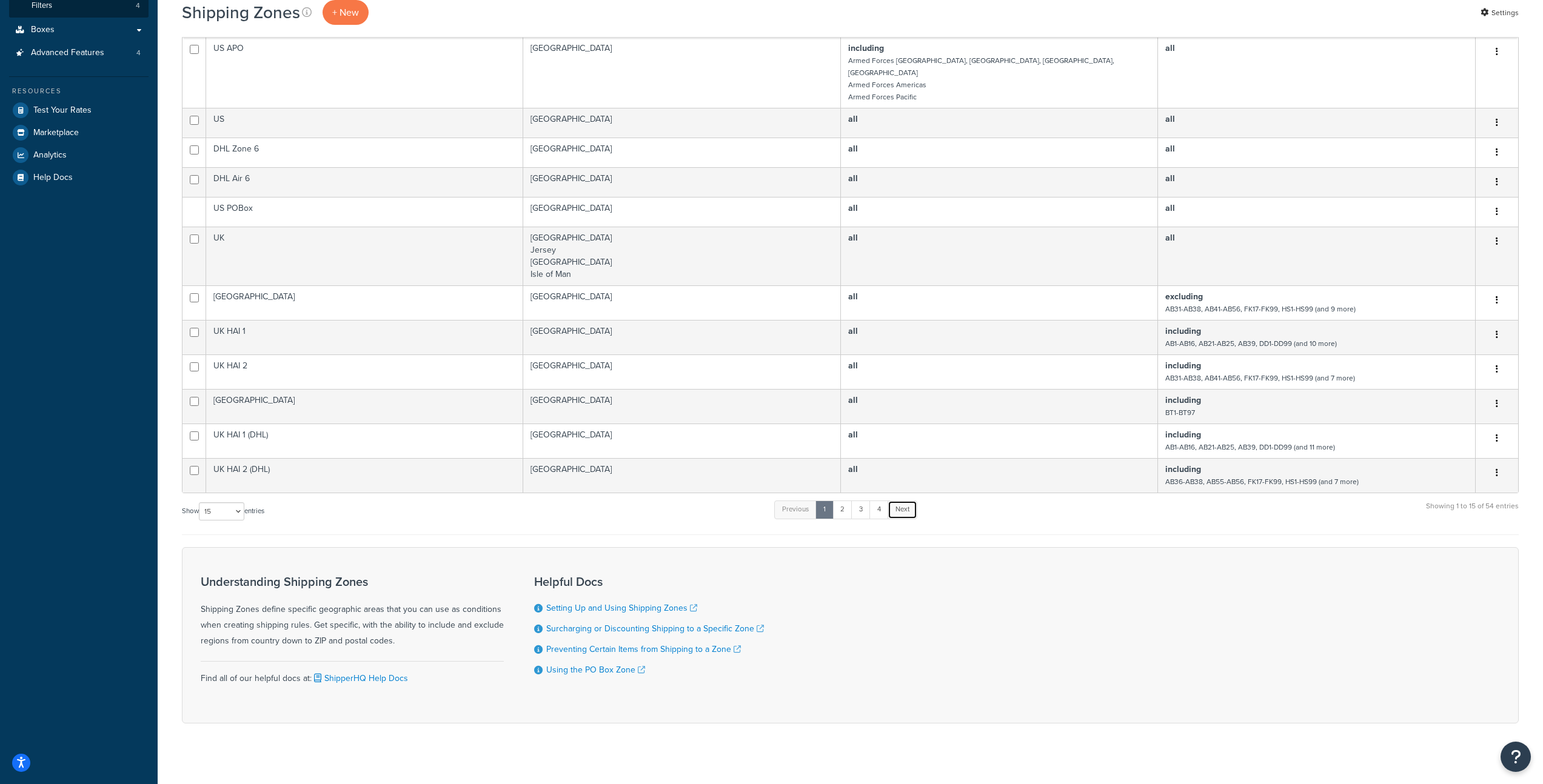
click at [891, 501] on link "Next" at bounding box center [903, 510] width 30 height 18
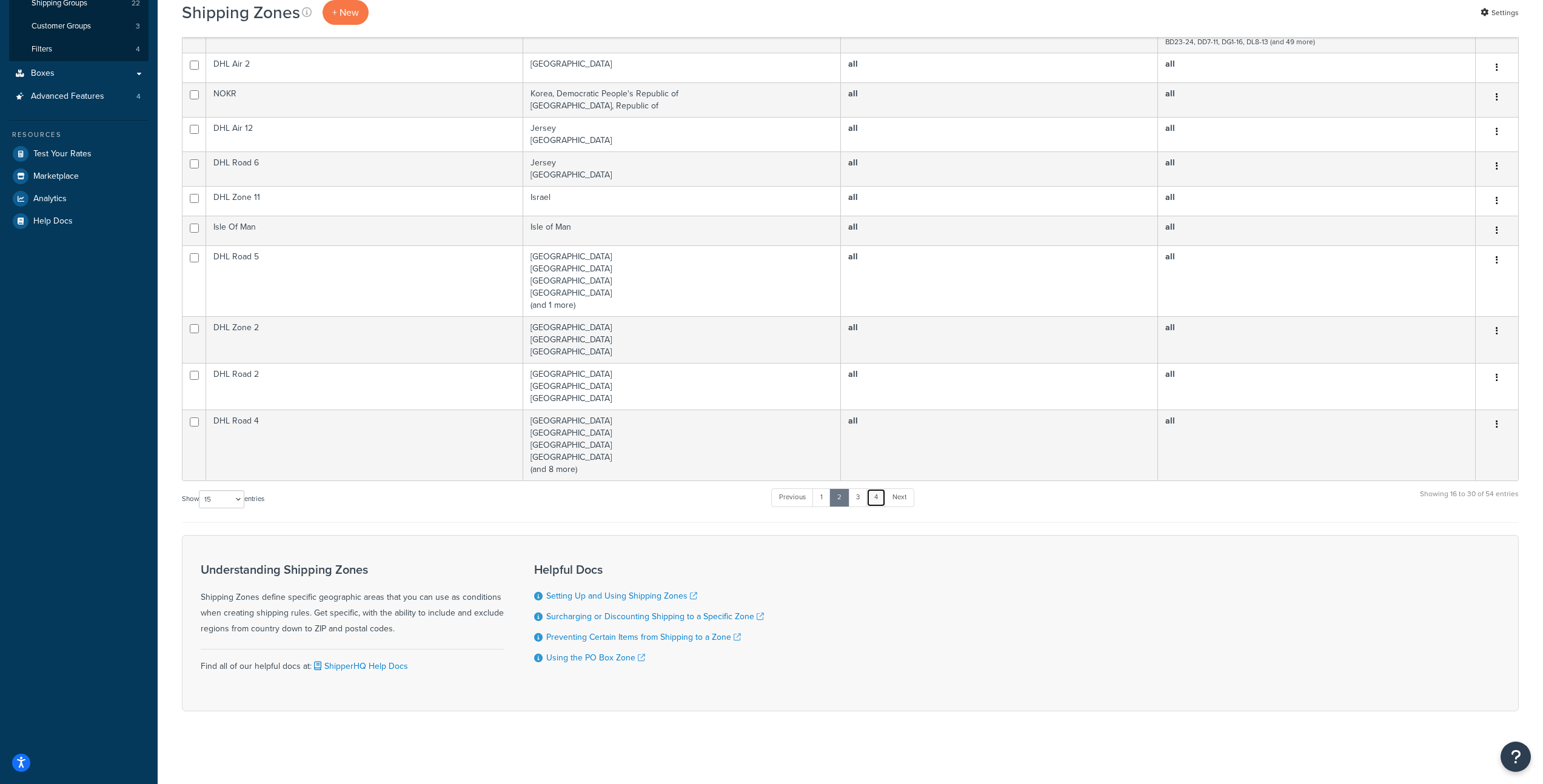
click at [881, 501] on link "4" at bounding box center [876, 498] width 20 height 18
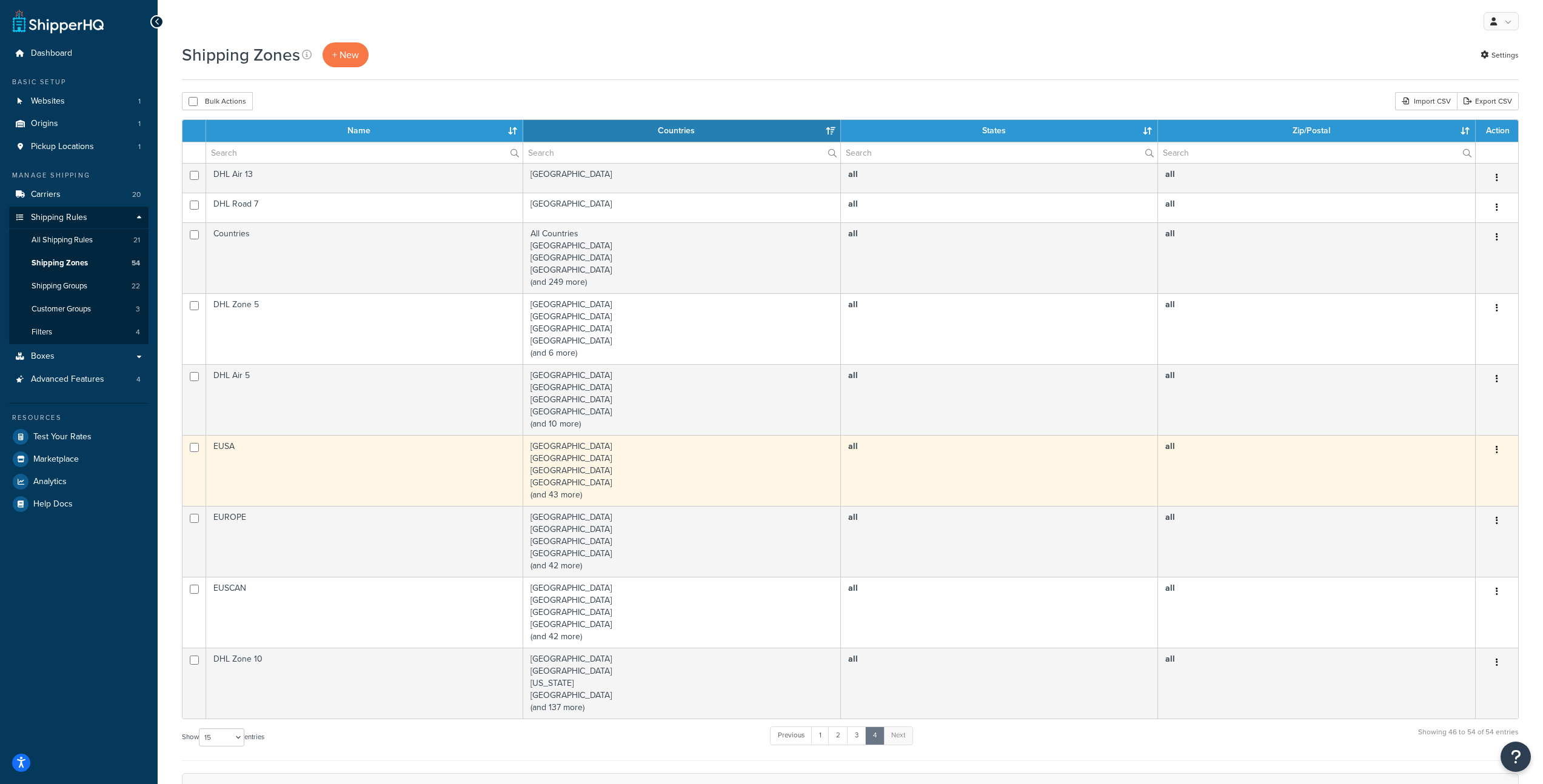
scroll to position [238, 0]
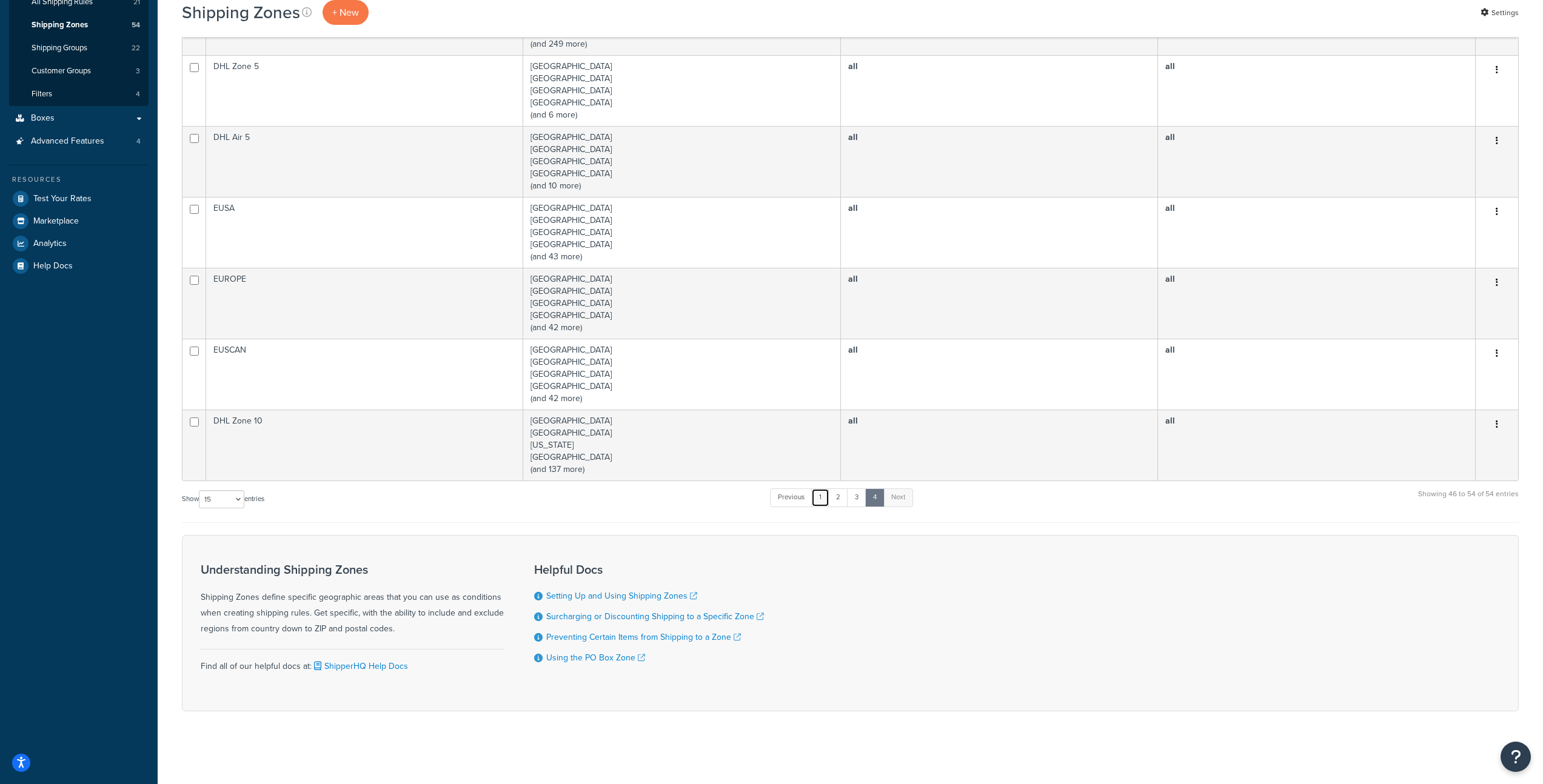
click at [825, 495] on link "1" at bounding box center [820, 498] width 18 height 18
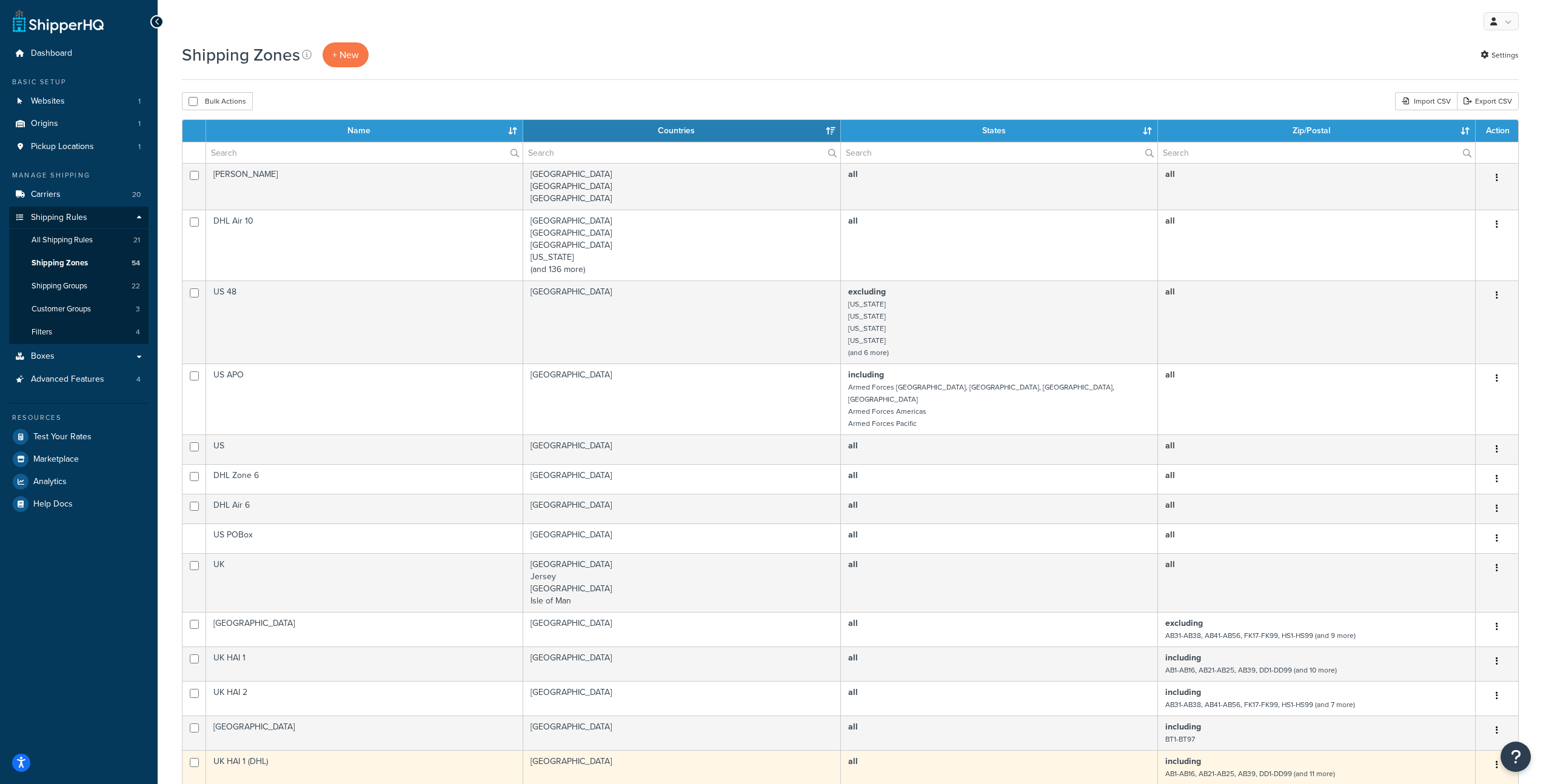
scroll to position [327, 0]
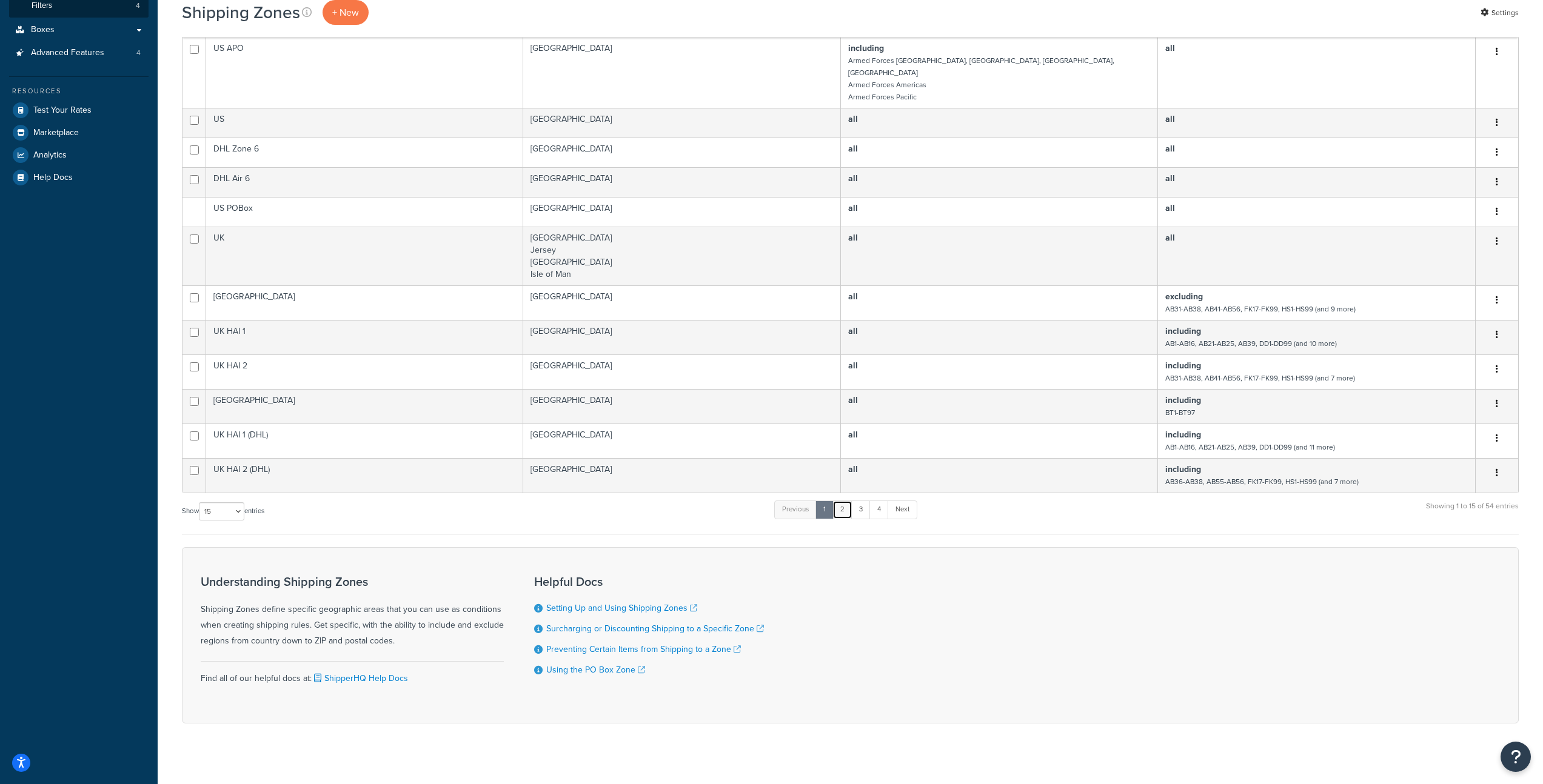
click at [845, 503] on link "2" at bounding box center [843, 510] width 20 height 18
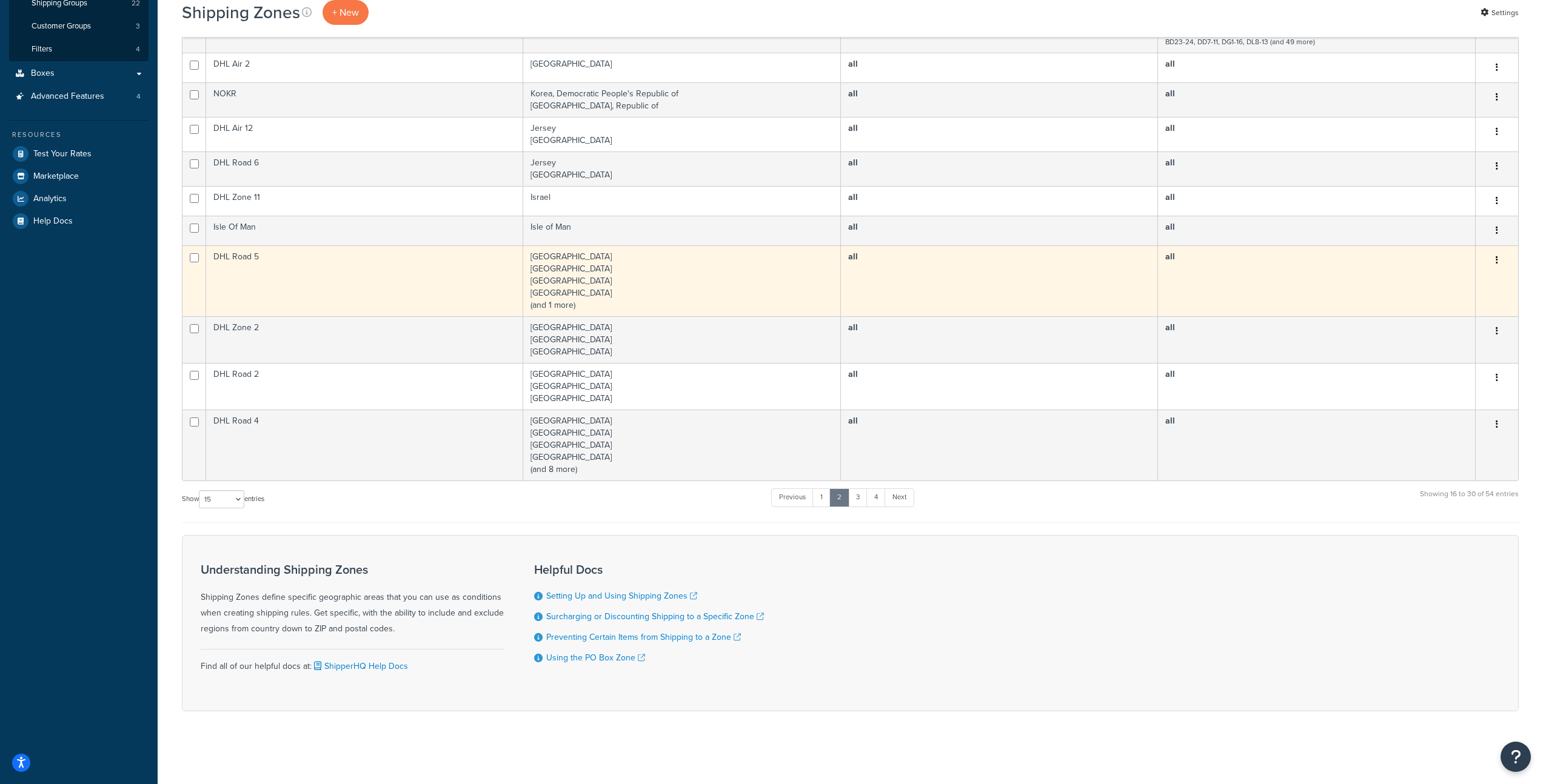
scroll to position [0, 0]
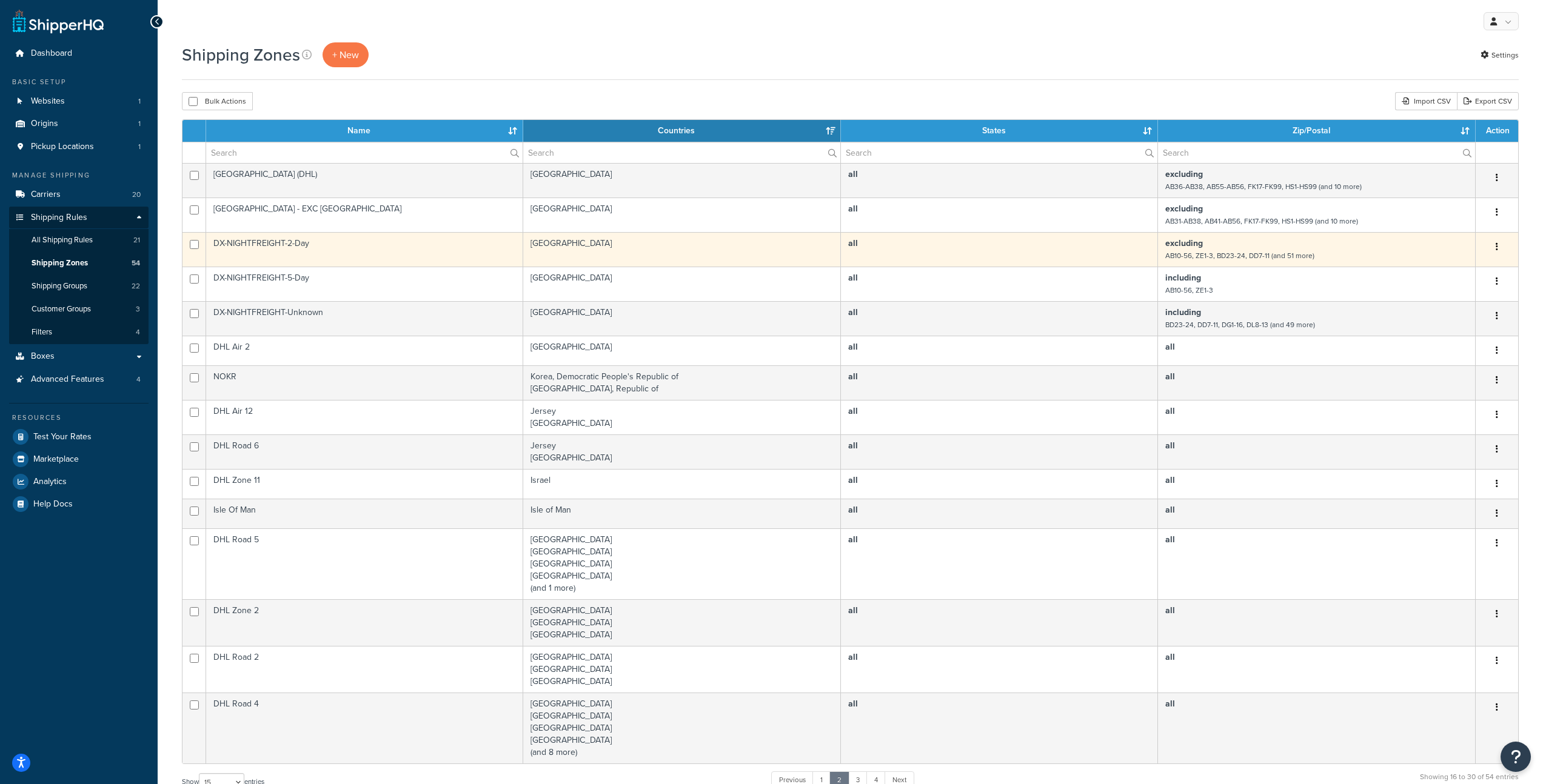
click at [365, 244] on td "DX-NIGHTFREIGHT-2-Day" at bounding box center [364, 249] width 317 height 34
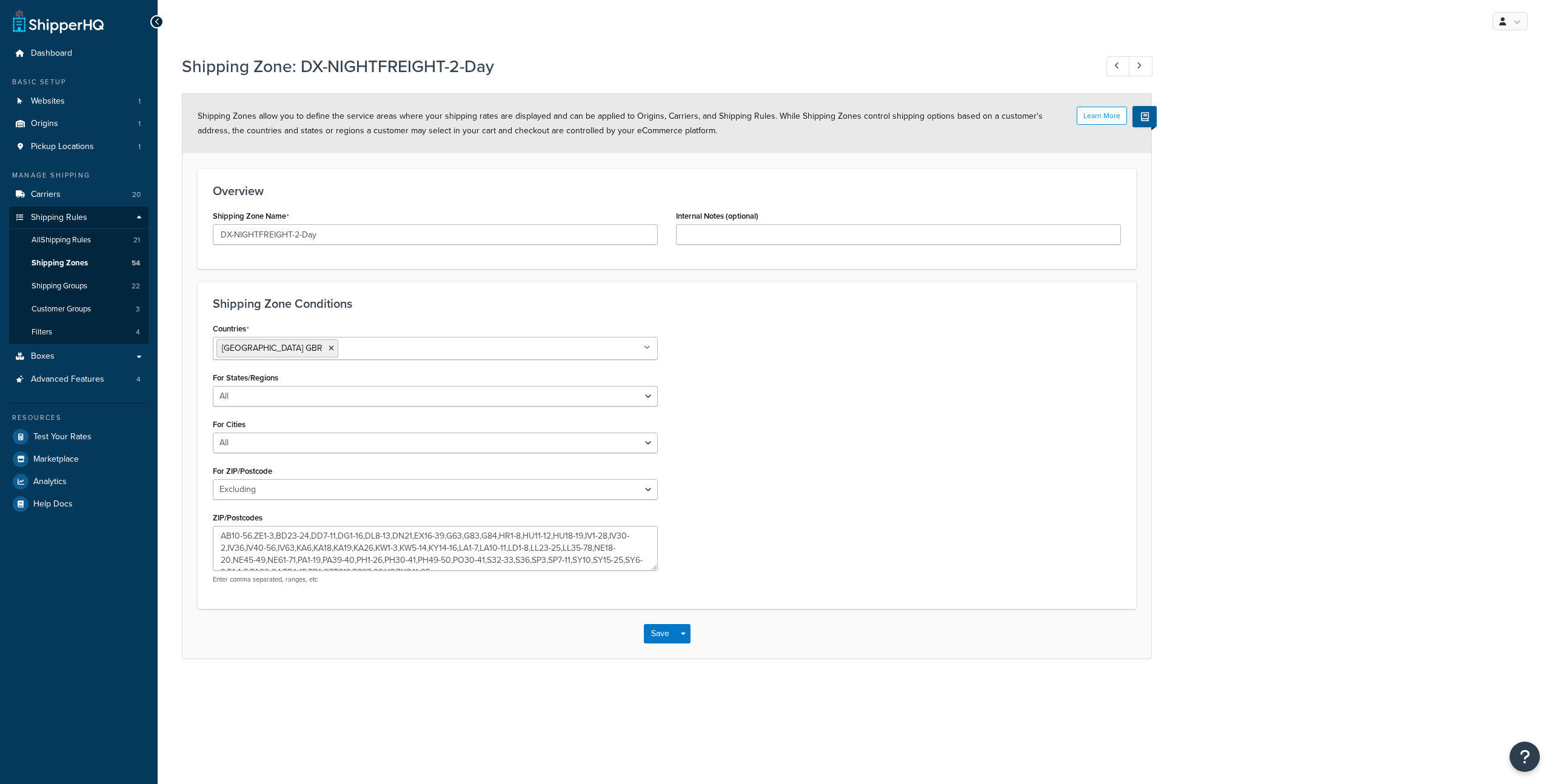
select select "excluding"
click at [489, 562] on textarea "AB10-56,ZE1-3,BD23-24,DD7-11,DG1-16,DL8-13,DN21,EX16-39,G63,G83,G84,HR1-8,HU11-…" at bounding box center [435, 548] width 445 height 45
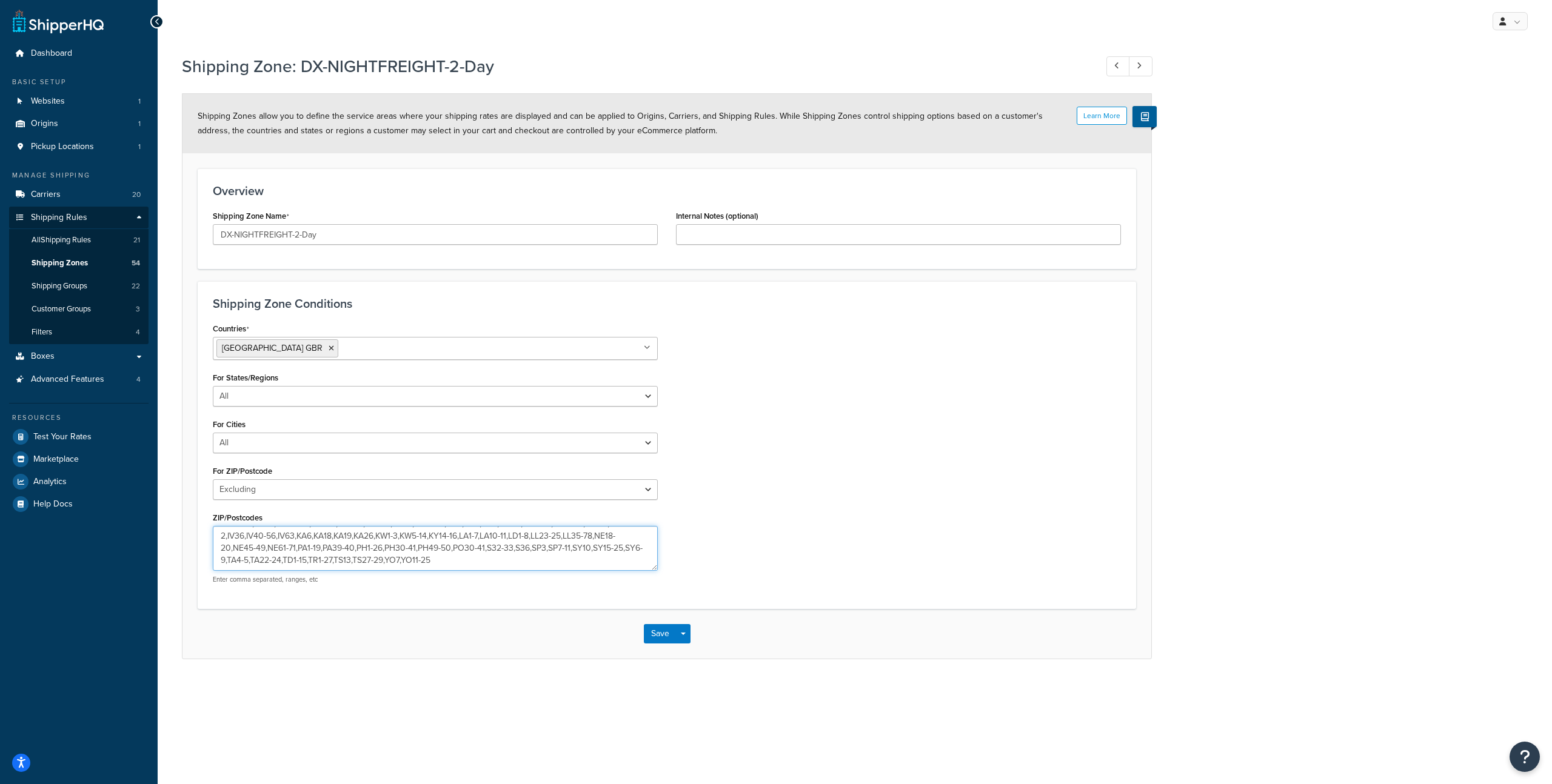
click at [489, 560] on textarea "AB10-56,ZE1-3,BD23-24,DD7-11,DG1-16,DL8-13,DN21,EX16-39,G63,G83,G84,HR1-8,HU11-…" at bounding box center [435, 548] width 445 height 45
click at [487, 559] on textarea "AB10-56,ZE1-3,BD23-24,DD7-11,DG1-16,DL8-13,DN21,EX16-39,G63,G83,G84,HR1-8,HU11-…" at bounding box center [435, 548] width 445 height 45
click at [262, 550] on textarea "AB10-56,ZE1-3,BD23-24,DD7-11,DG1-16,DL8-13,DN21,EX16-39,G63,G83,G84,HR1-8,HU11-…" at bounding box center [435, 548] width 445 height 45
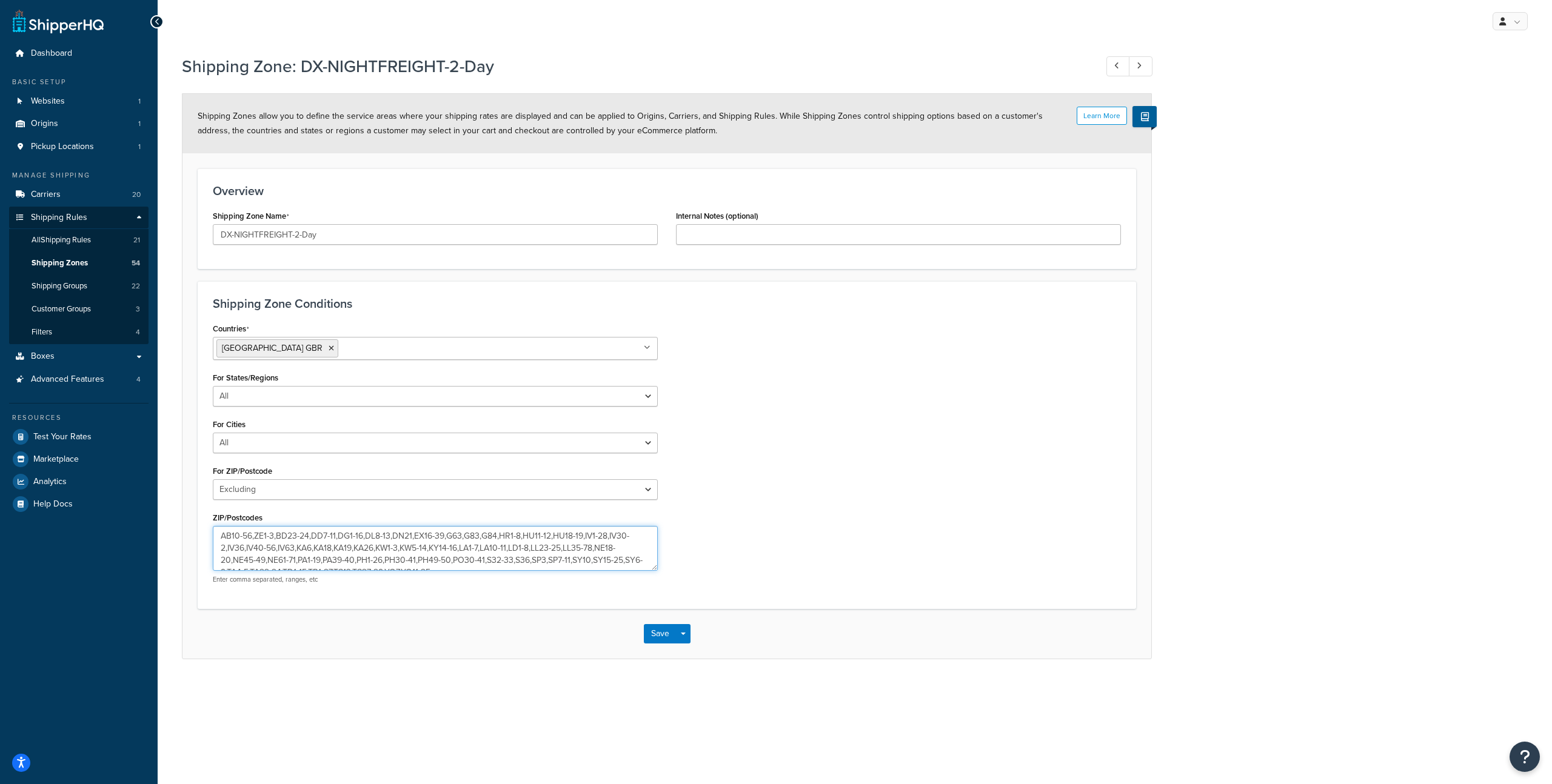
click at [262, 550] on textarea "AB10-56,ZE1-3,BD23-24,DD7-11,DG1-16,DL8-13,DN21,EX16-39,G63,G83,G84,HR1-8,HU11-…" at bounding box center [435, 548] width 445 height 45
click at [292, 553] on textarea "AB10-56,ZE1-3,BD23-24,DD7-11,DG1-16,DL8-13,DN21,EX16-39,G63,G83,G84,HR1-8,HU11-…" at bounding box center [435, 548] width 445 height 45
click at [232, 540] on textarea "AB10-56,ZE1-3,BD23-24,DD7-11,DG1-16,DL8-13,DN21,EX16-39,G63,G83,G84,HR1-8,HU11-…" at bounding box center [435, 548] width 445 height 45
click at [260, 543] on textarea "AB10-56,ZE1-3,BD23-24,DD7-11,DG1-16,DL8-13,DN21,EX16-39,G63,G83,G84,HR1-8,HU11-…" at bounding box center [435, 548] width 445 height 45
click at [289, 553] on textarea "AB10-56,ZE1-3,BD23-24,DD7-11,DG1-16,DL8-13,DN21,EX16-39,G63,G83,G84,HR1-8,HU11-…" at bounding box center [435, 548] width 445 height 45
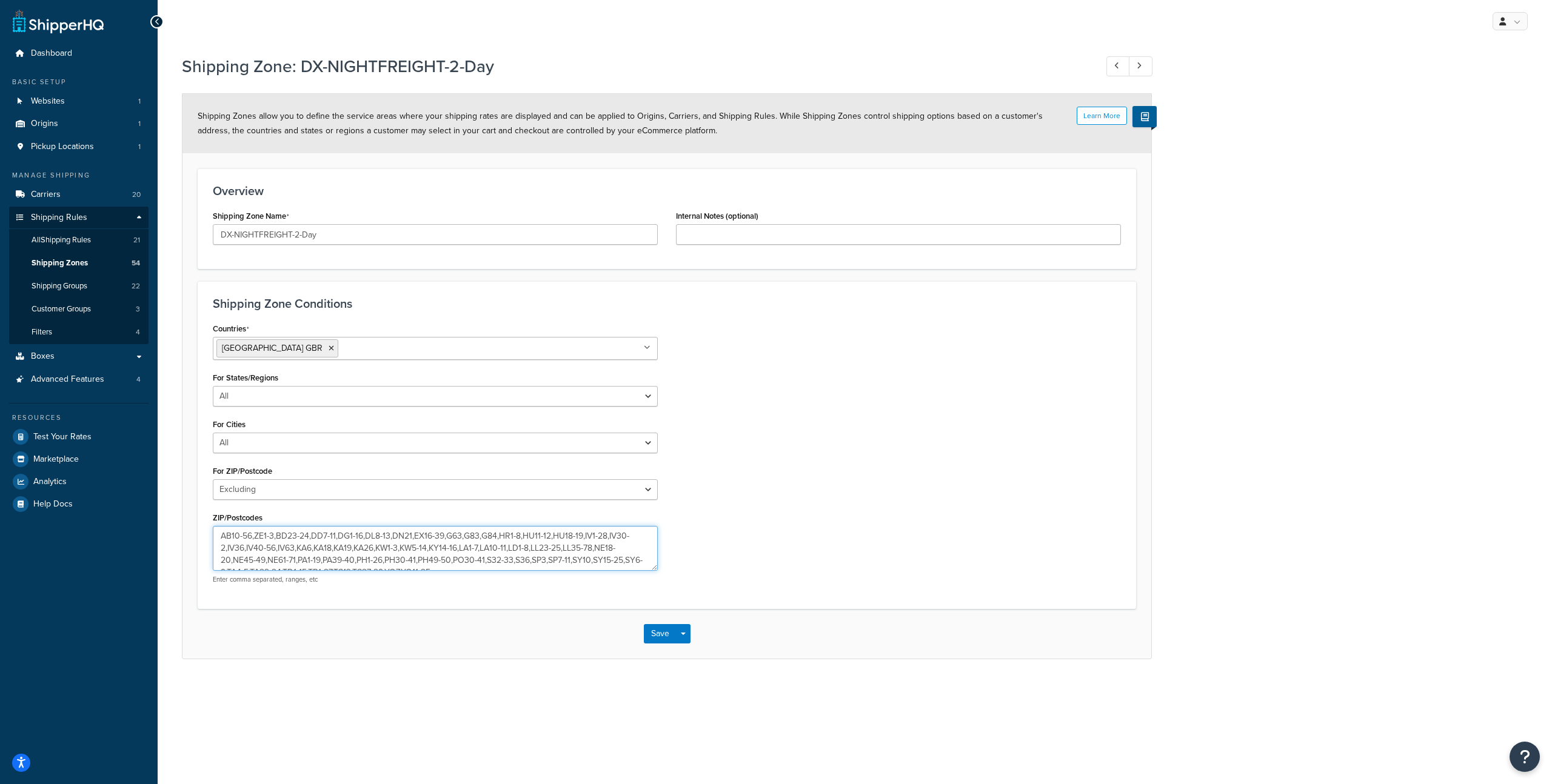
click at [284, 548] on textarea "AB10-56,ZE1-3,BD23-24,DD7-11,DG1-16,DL8-13,DN21,EX16-39,G63,G83,G84,HR1-8,HU11-…" at bounding box center [435, 548] width 445 height 45
click at [953, 528] on div "Countries United Kingdom GBR All Countries ALL United States USA Afghanistan AF…" at bounding box center [667, 457] width 926 height 274
click at [204, 54] on div "Shipping Zone: DX-NIGHTFREIGHT-2-Day" at bounding box center [667, 68] width 970 height 39
click at [1138, 68] on icon at bounding box center [1139, 66] width 5 height 8
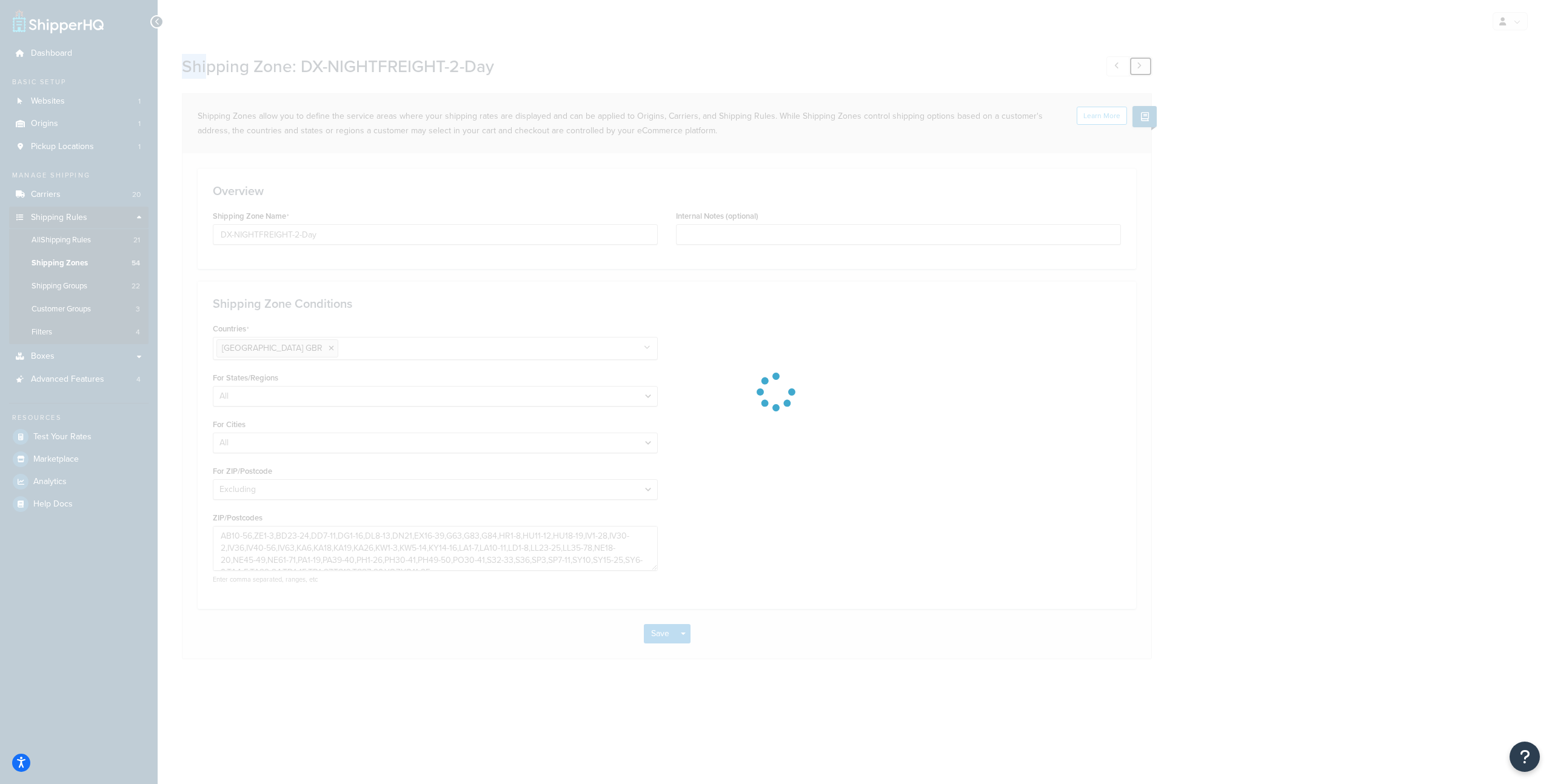
type input "DX-NIGHTFREIGHT-5-Day"
select select "including"
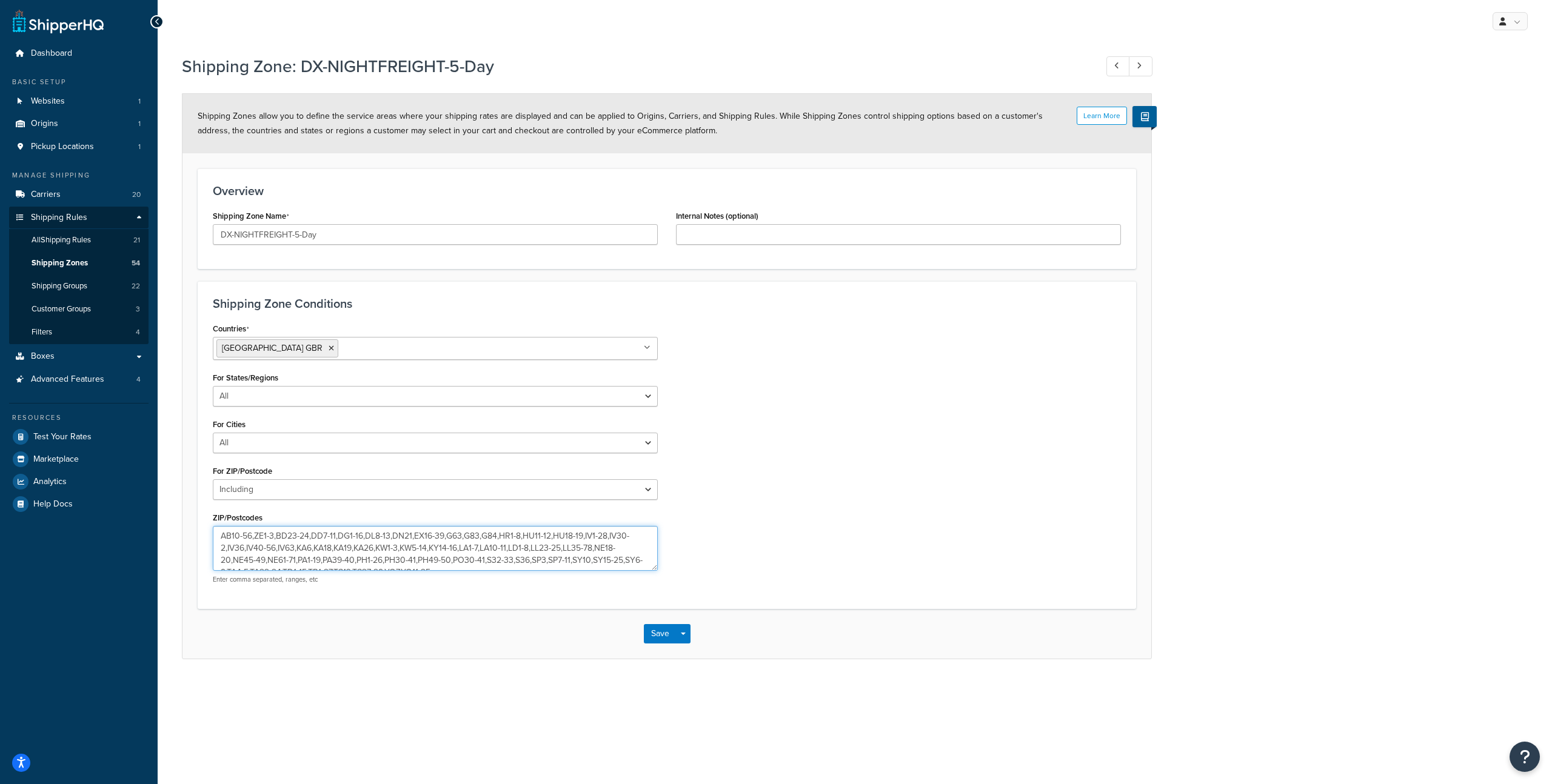
click at [416, 547] on textarea "AB10-56,ZE1-3" at bounding box center [435, 548] width 445 height 45
click at [1150, 66] on link at bounding box center [1140, 67] width 24 height 20
click at [1117, 67] on icon at bounding box center [1117, 66] width 5 height 8
click at [289, 533] on textarea "AB10-56,ZE1-3" at bounding box center [435, 548] width 445 height 45
drag, startPoint x: 284, startPoint y: 538, endPoint x: 275, endPoint y: 541, distance: 9.5
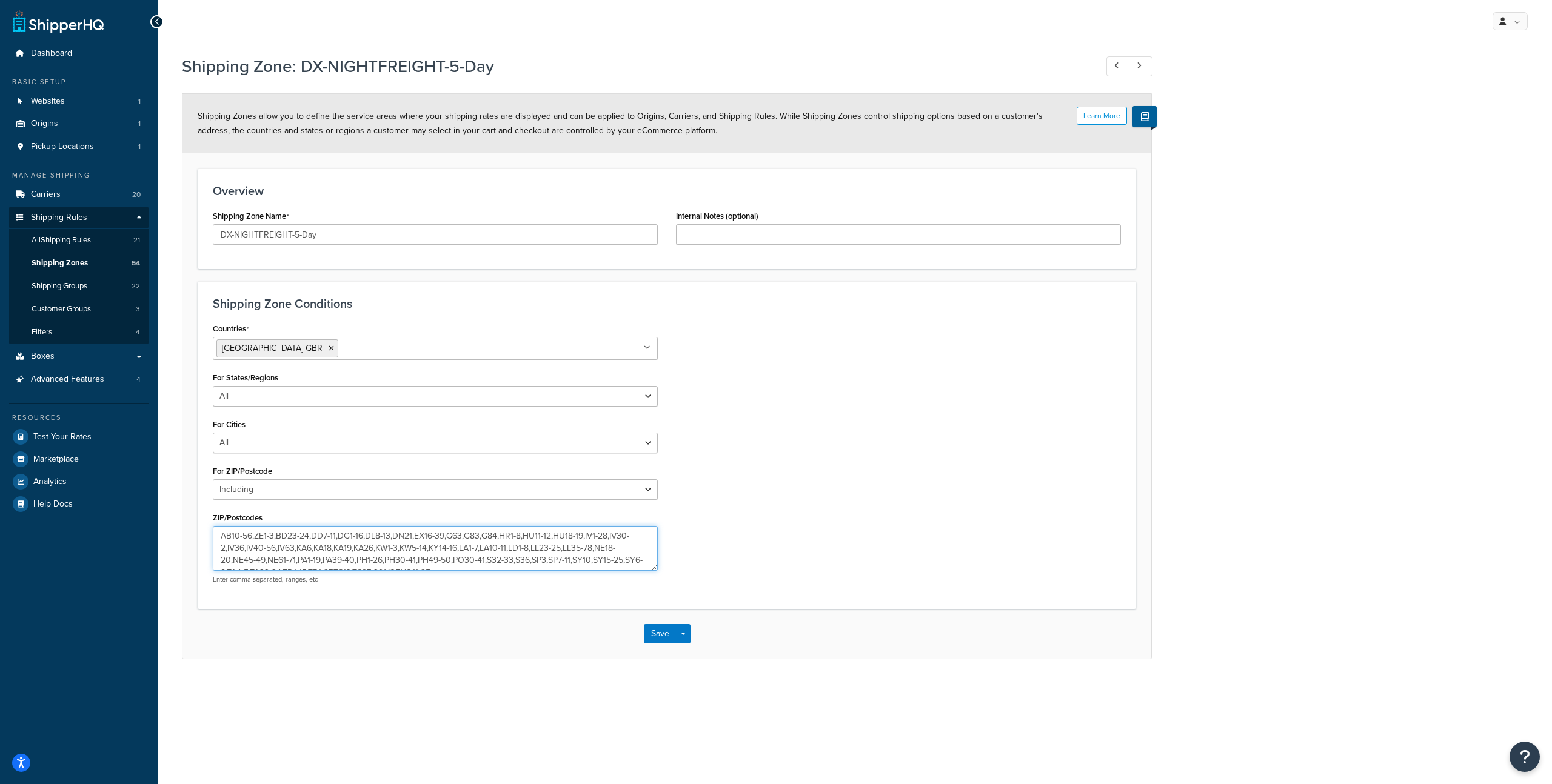
click at [257, 540] on textarea "AB10-56,ZE1-3" at bounding box center [435, 548] width 445 height 45
click at [328, 542] on textarea "AB10-56,ZE1-3" at bounding box center [435, 548] width 445 height 45
click at [313, 493] on select "All Including Excluding" at bounding box center [435, 489] width 445 height 21
click at [1146, 65] on link at bounding box center [1140, 67] width 24 height 20
type input "DX-NIGHTFREIGHT-Unknown"
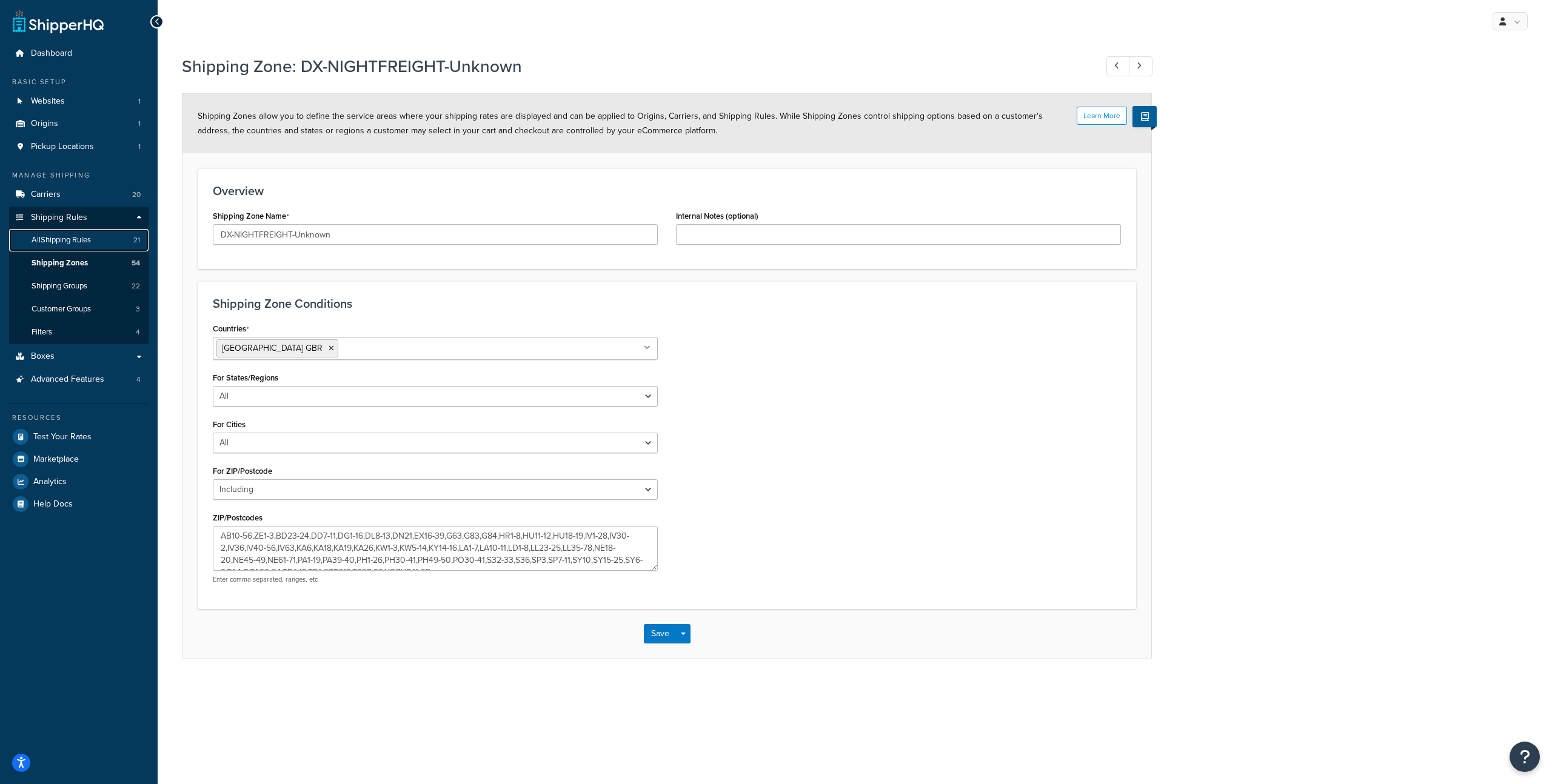
click at [71, 237] on span "All Shipping Rules" at bounding box center [61, 240] width 59 height 10
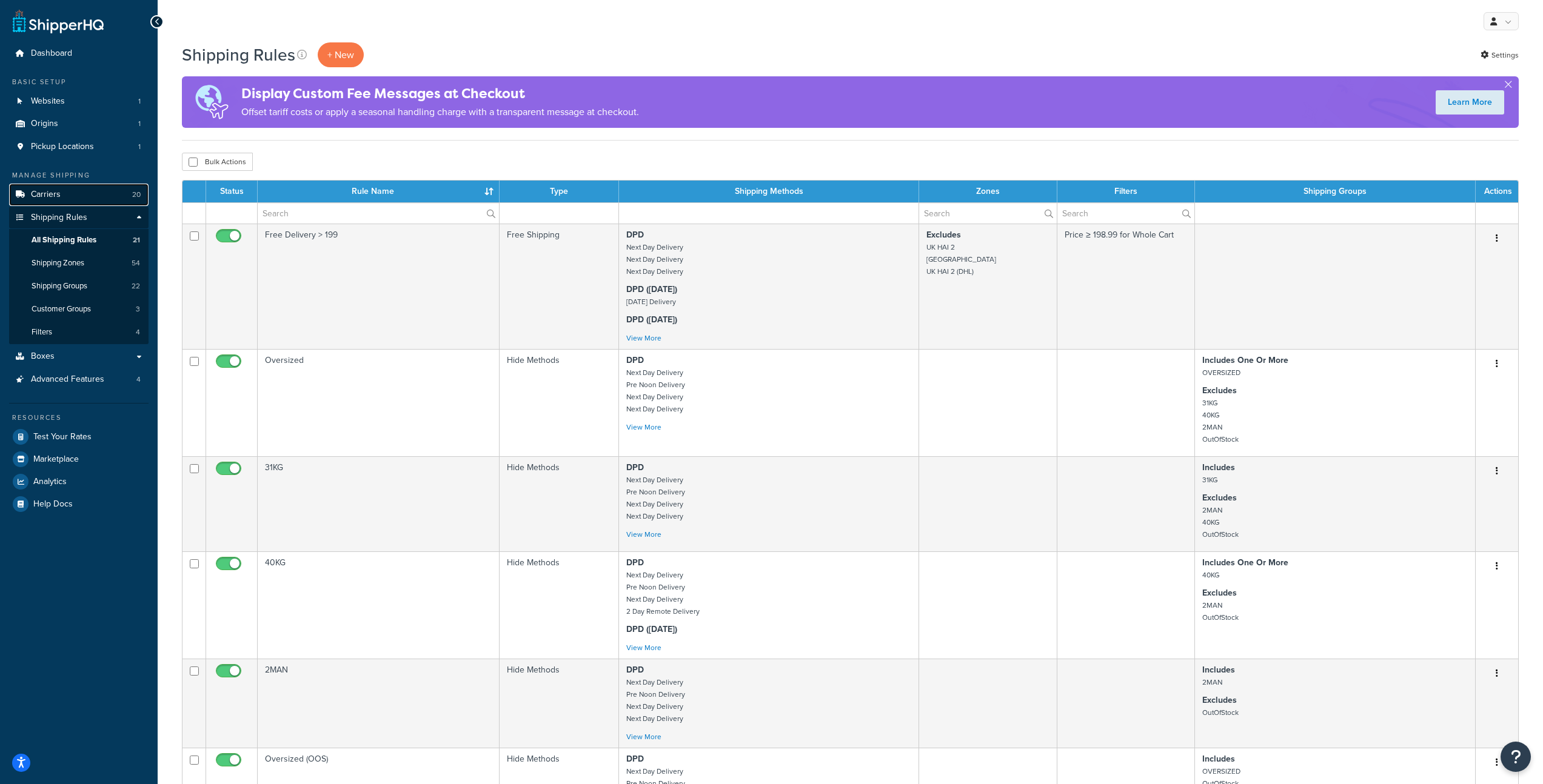
click at [80, 189] on link "Carriers 20" at bounding box center [79, 194] width 139 height 22
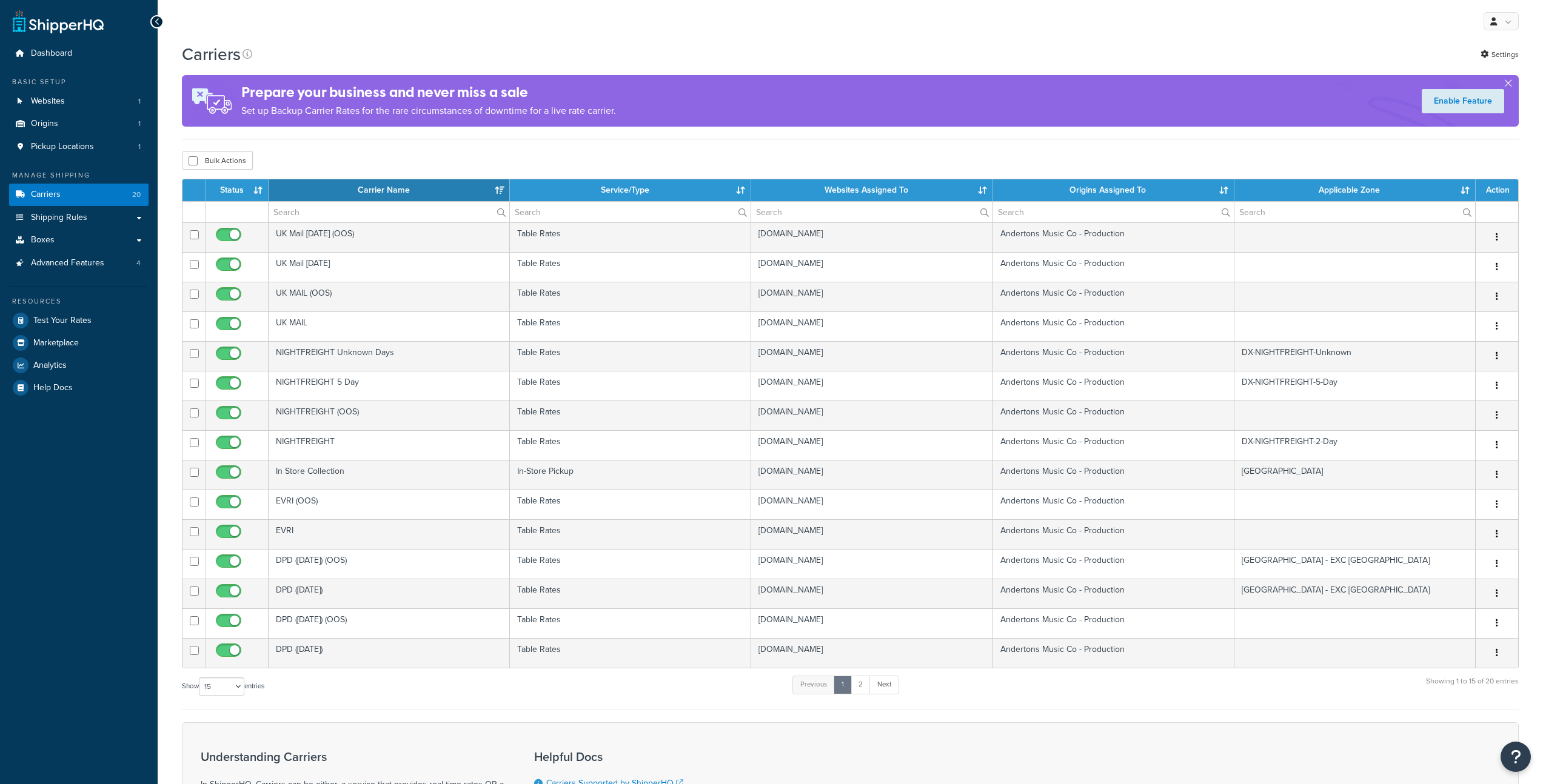
select select "15"
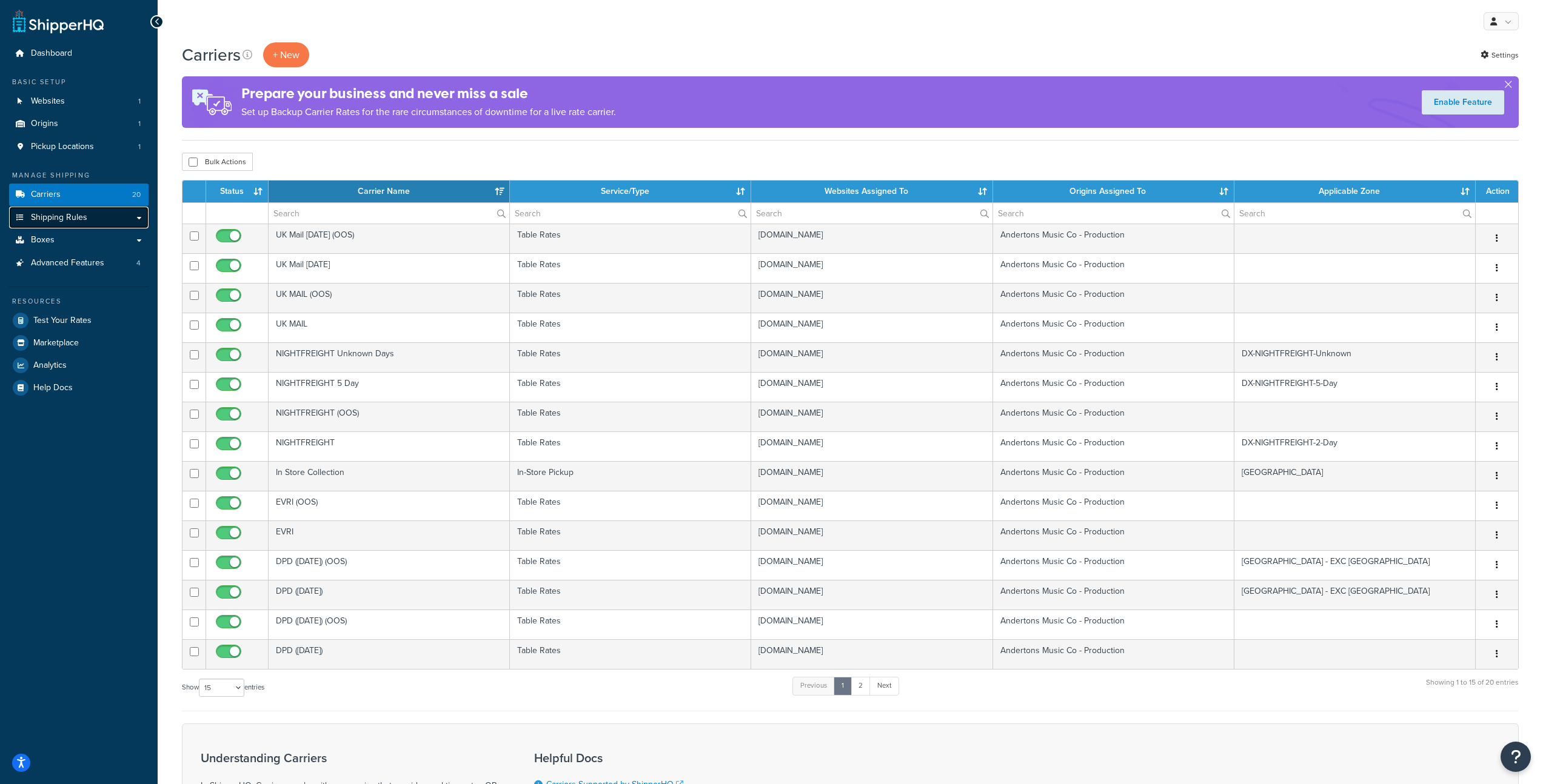
click at [73, 213] on span "Shipping Rules" at bounding box center [59, 217] width 57 height 10
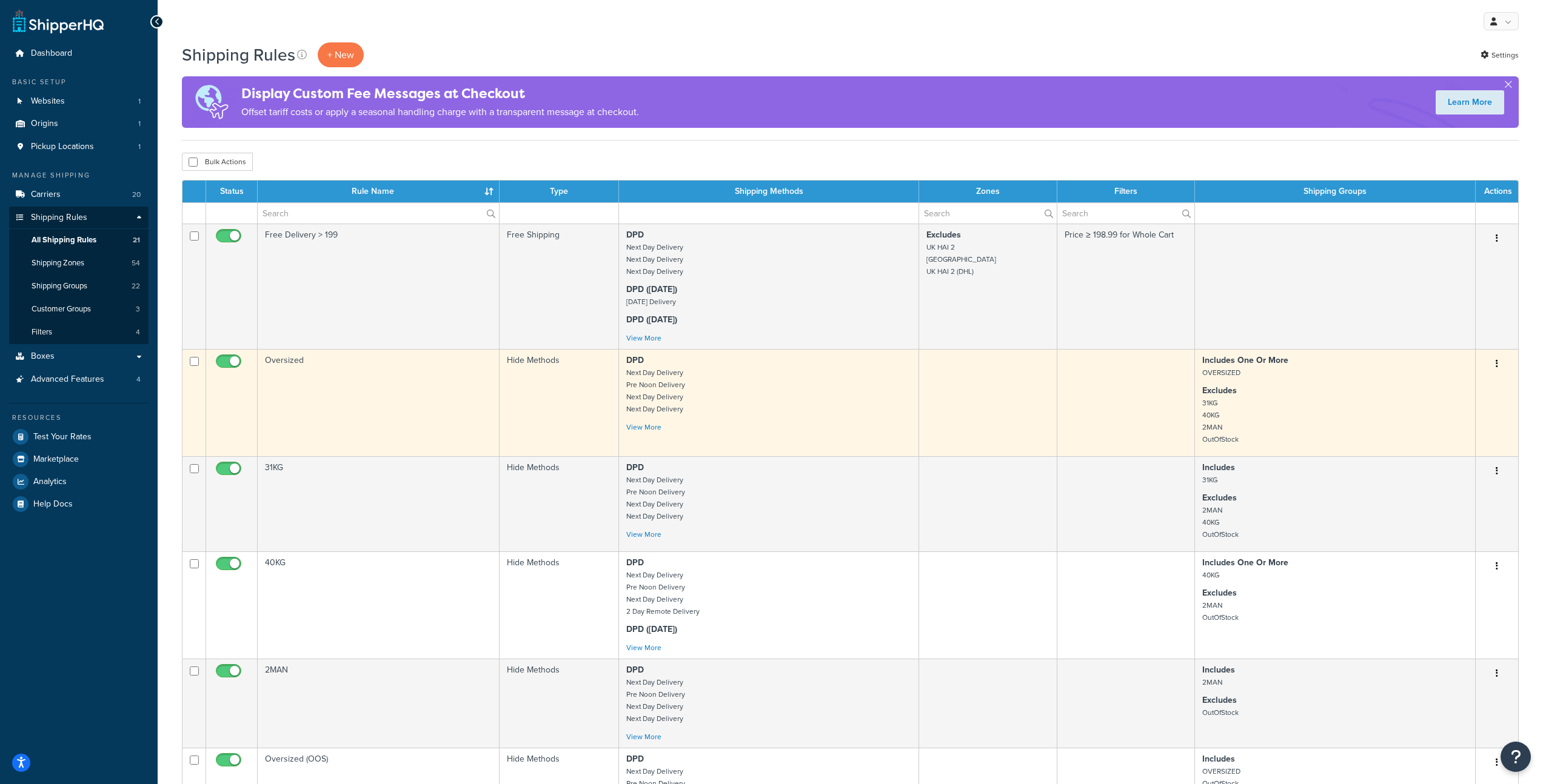
click at [378, 394] on td "Oversized" at bounding box center [379, 403] width 242 height 108
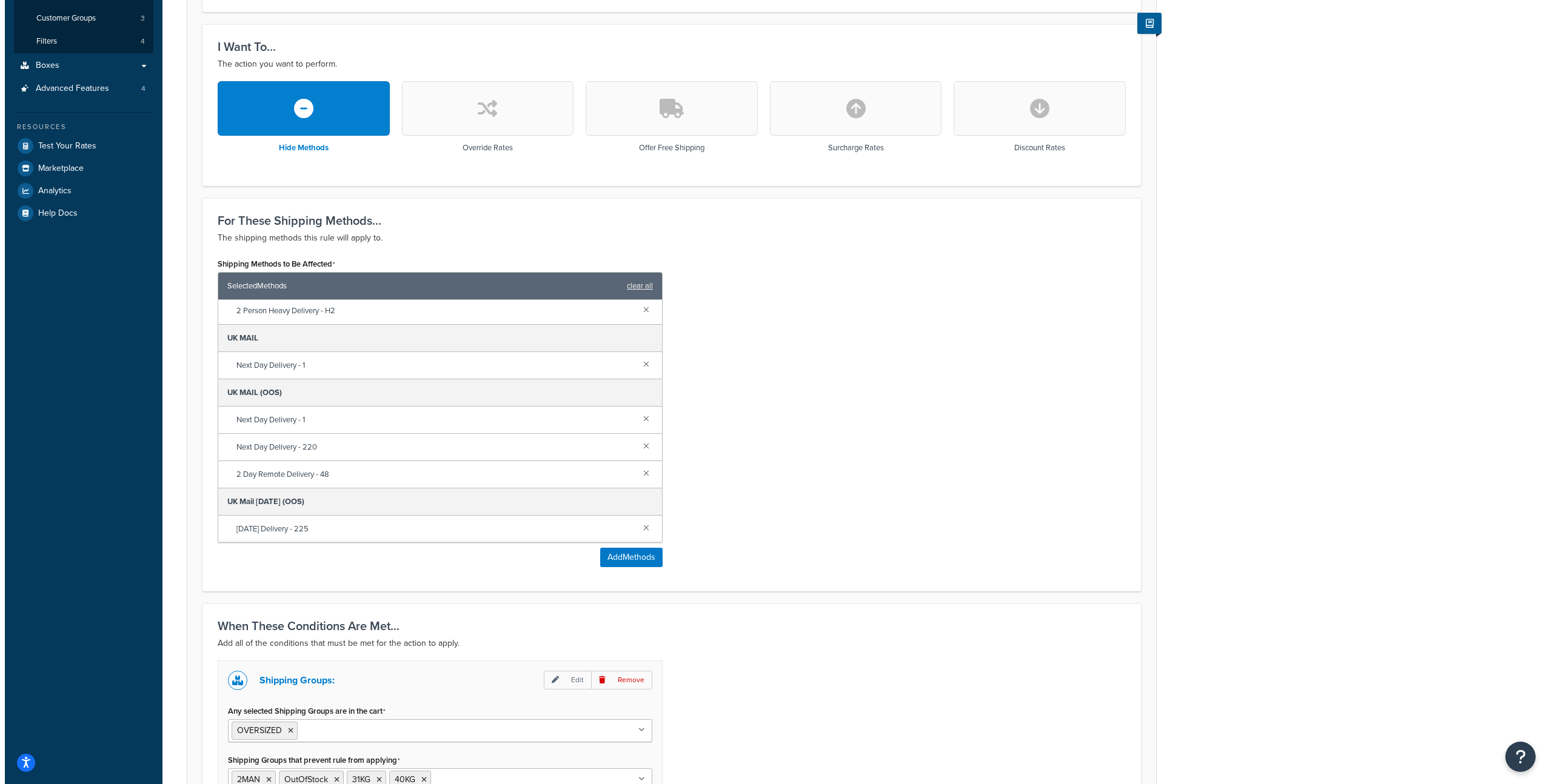
scroll to position [379, 0]
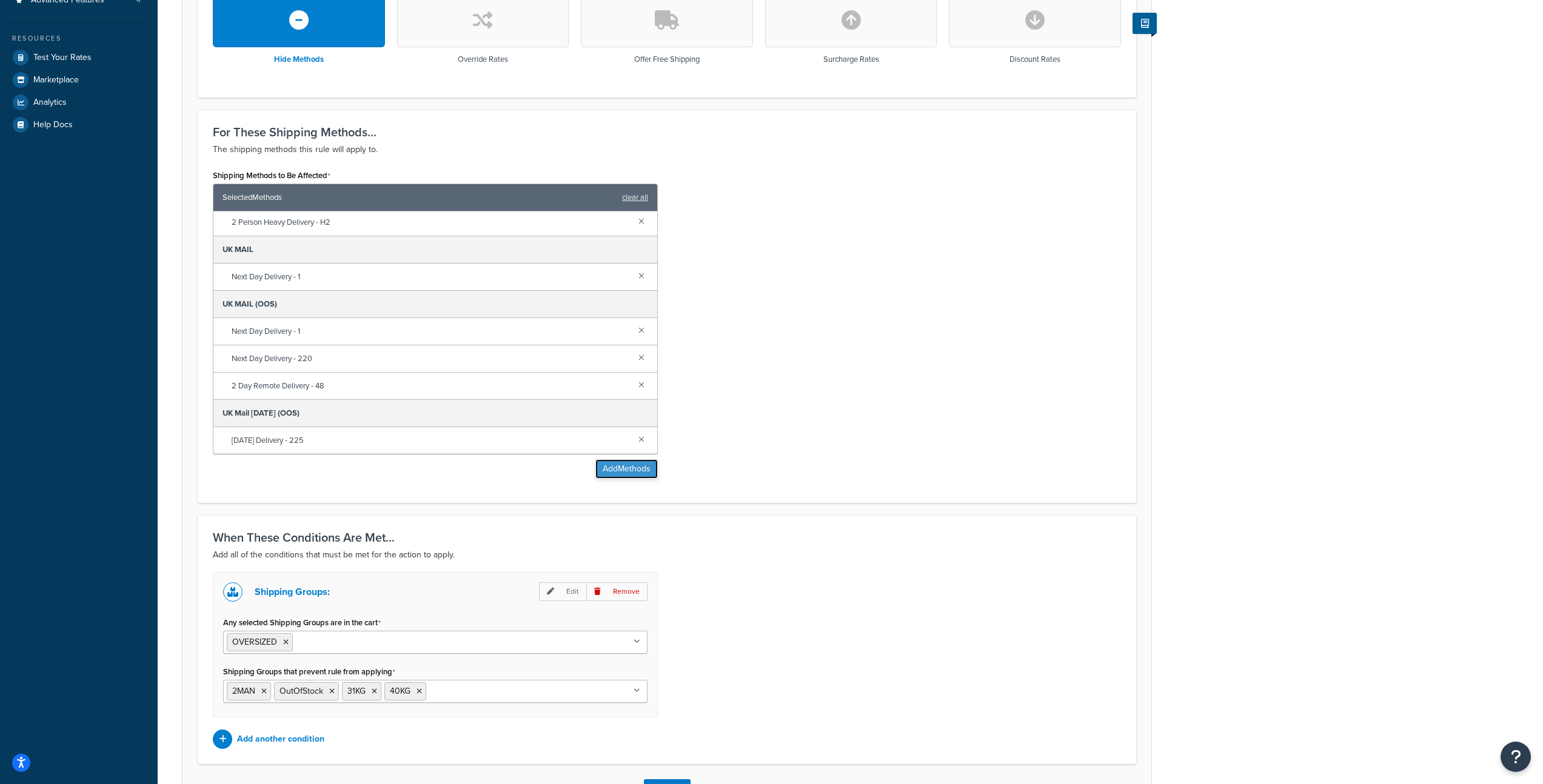
click at [618, 477] on button "Add Methods" at bounding box center [626, 469] width 63 height 19
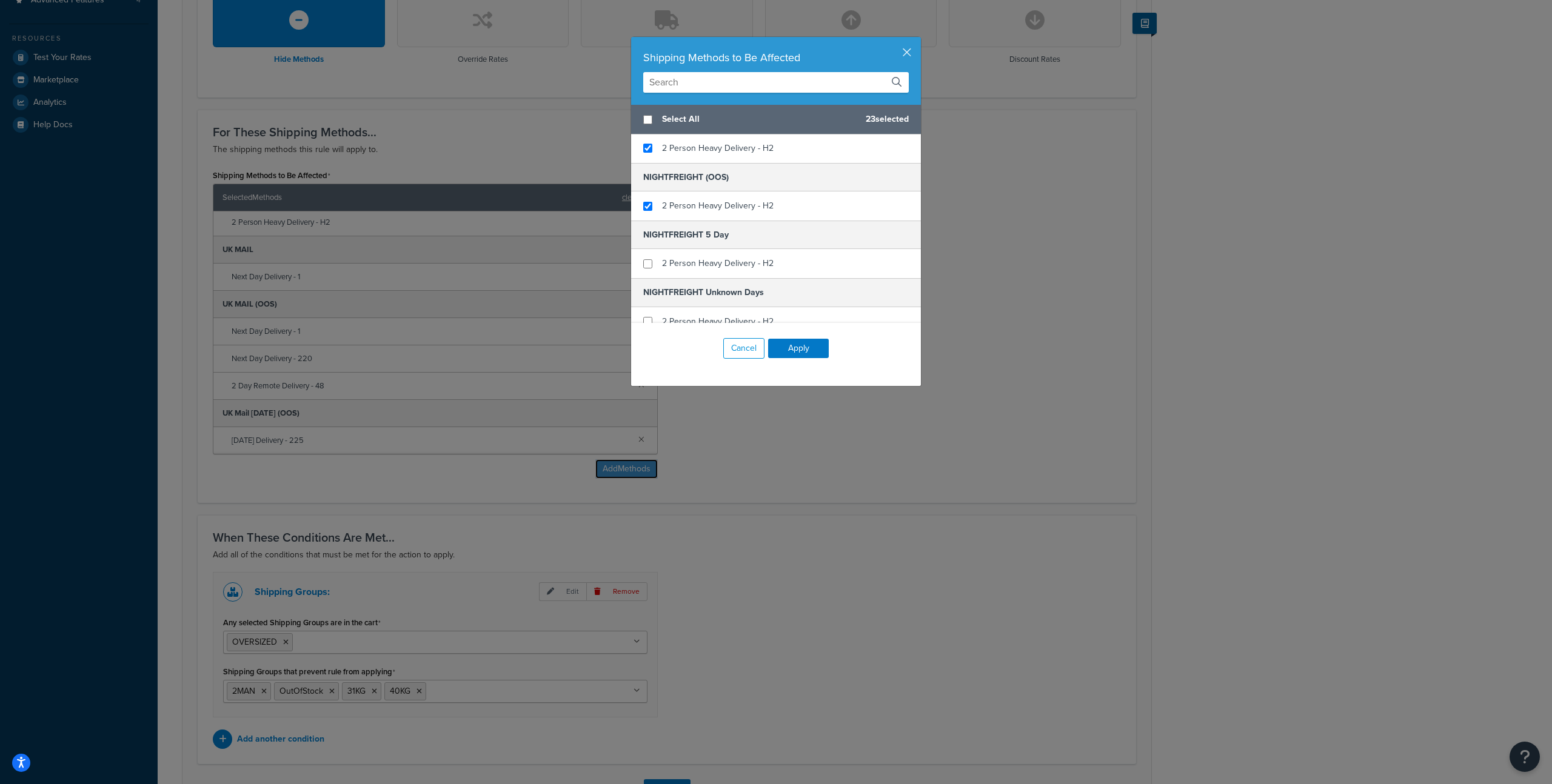
scroll to position [1050, 0]
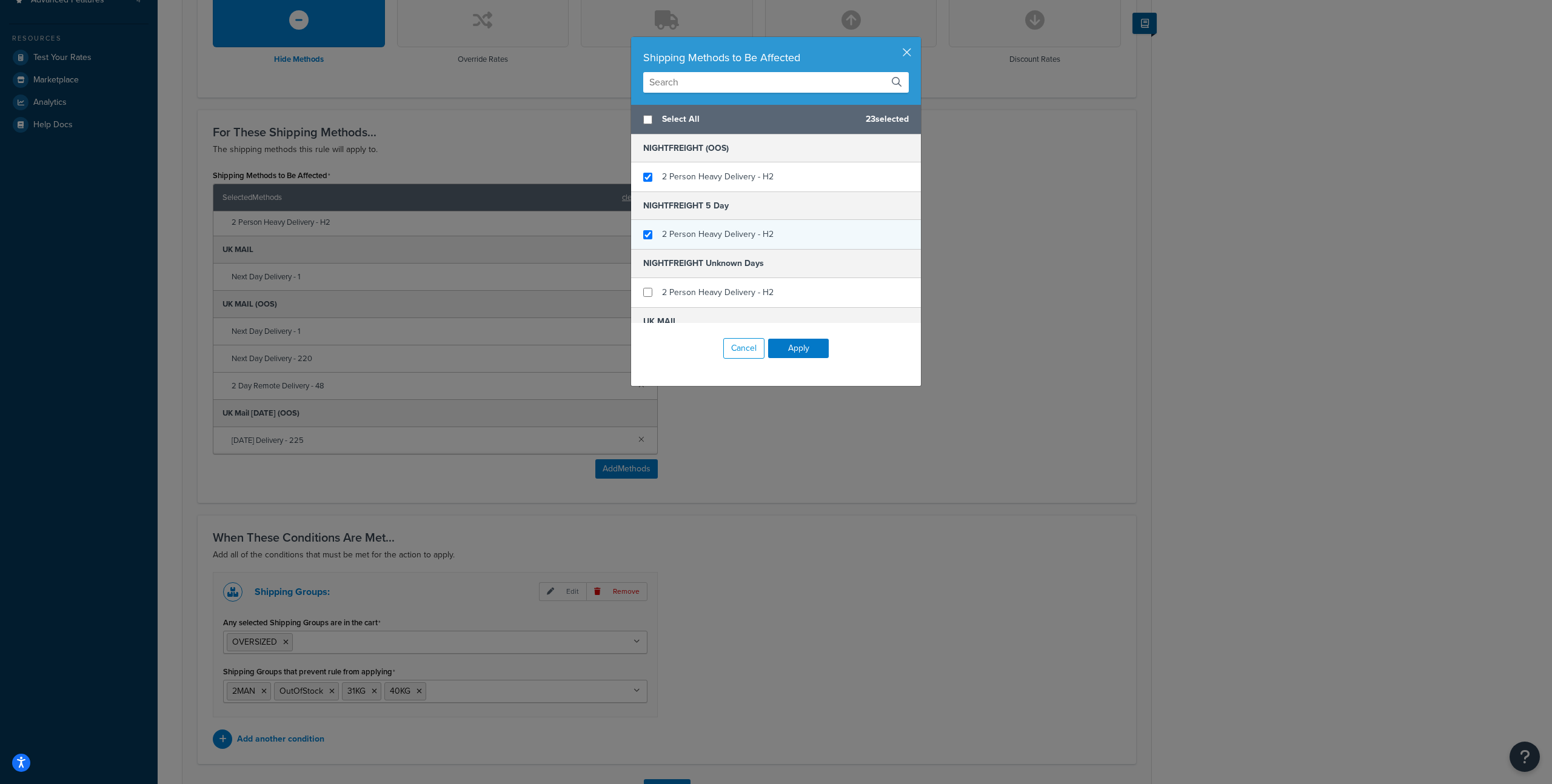
checkbox input "true"
click at [763, 234] on span "2 Person Heavy Delivery - H2" at bounding box center [718, 234] width 112 height 13
checkbox input "true"
click at [751, 290] on span "2 Person Heavy Delivery - H2" at bounding box center [718, 292] width 112 height 13
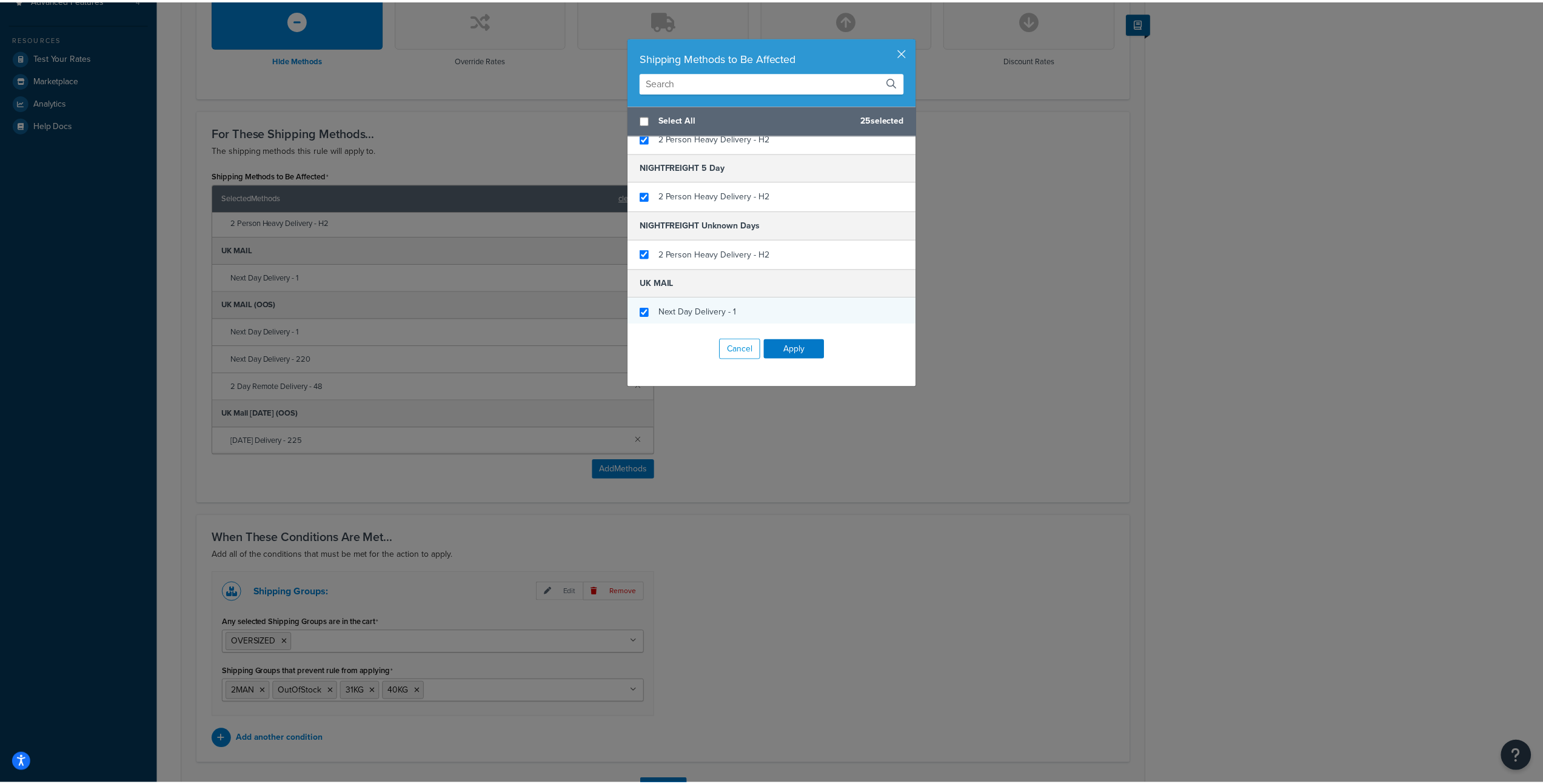
scroll to position [1129, 0]
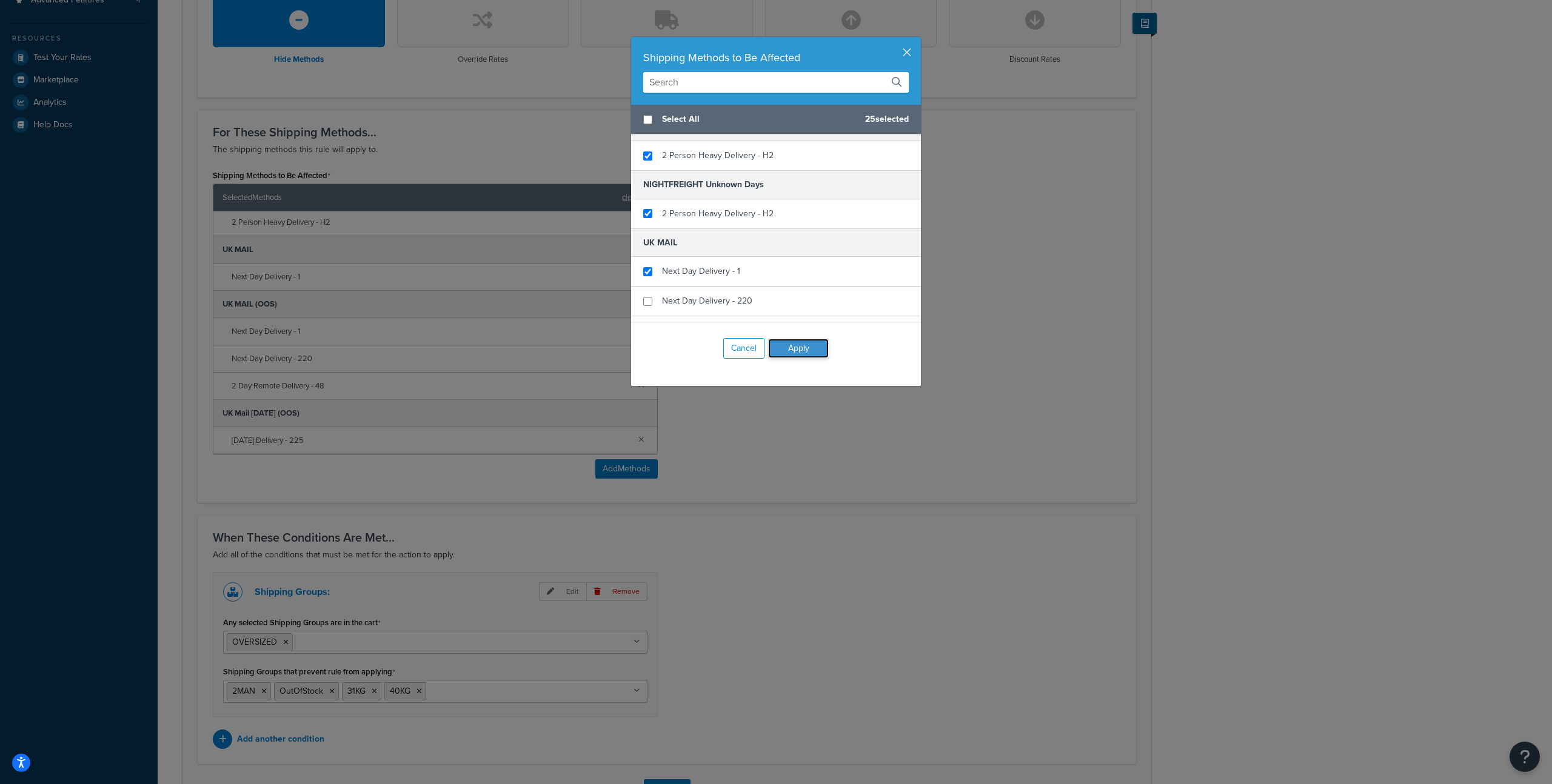
click at [809, 352] on button "Apply" at bounding box center [799, 348] width 61 height 19
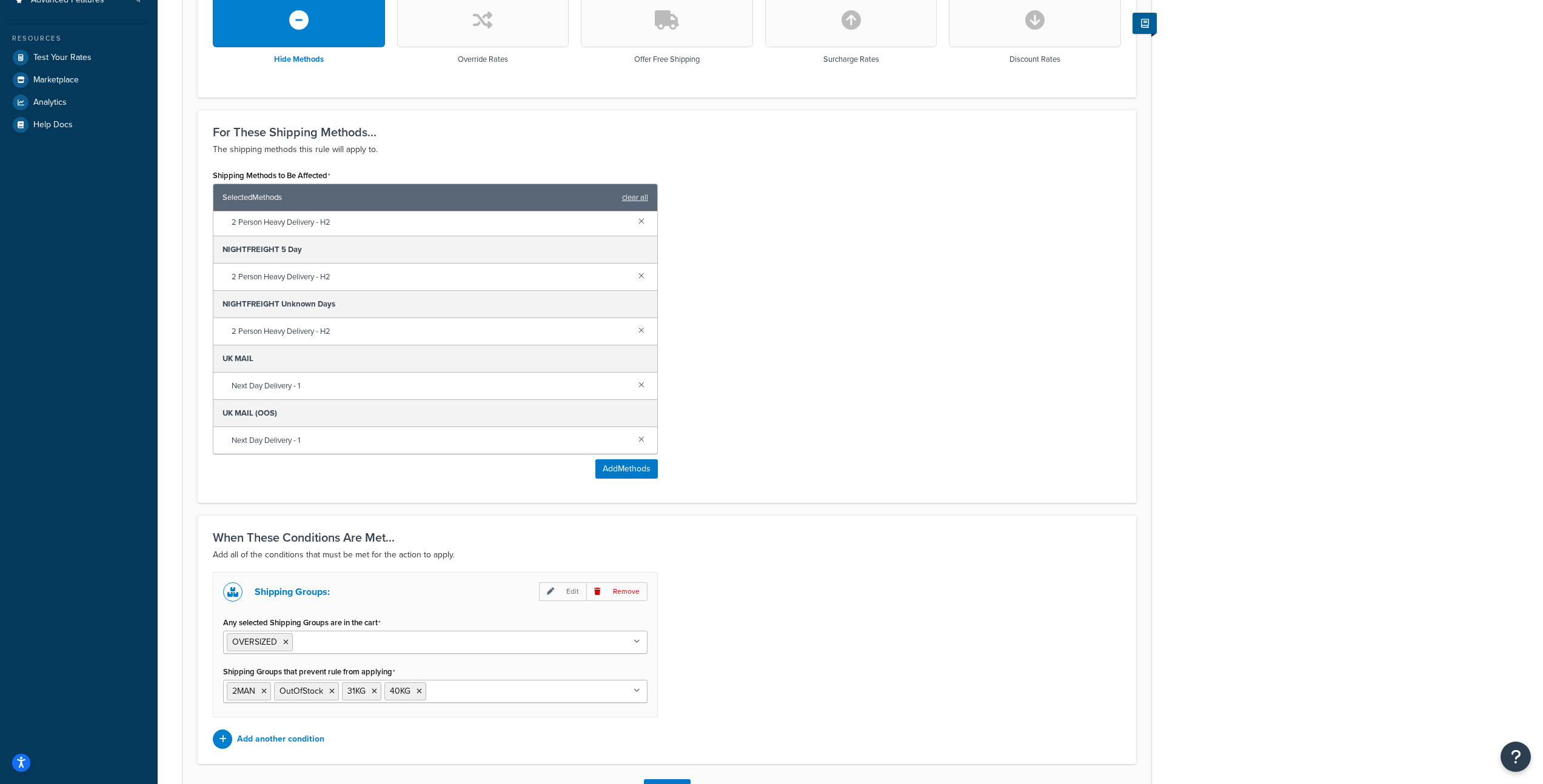
scroll to position [471, 0]
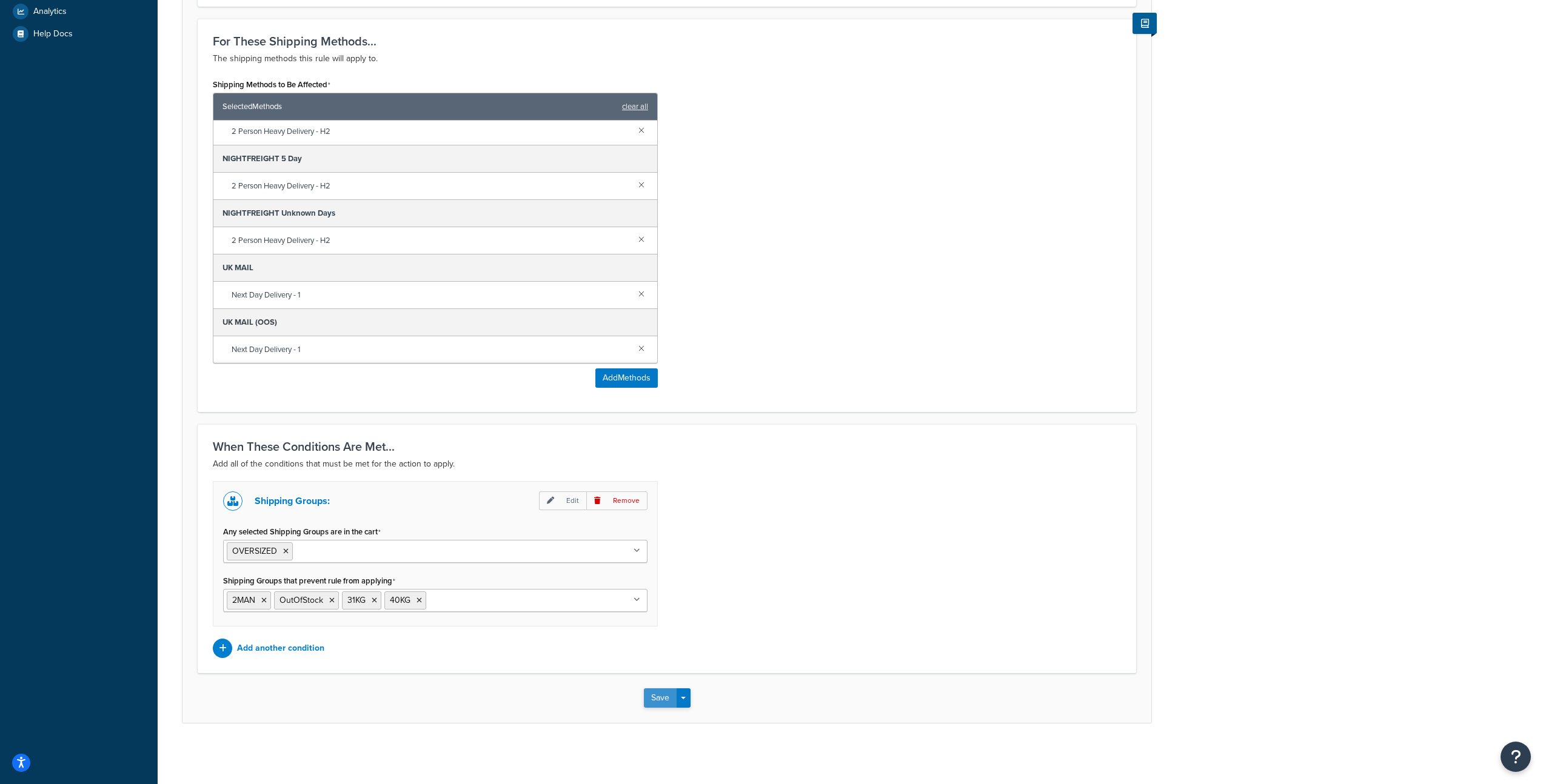
click at [656, 697] on button "Save" at bounding box center [660, 698] width 33 height 19
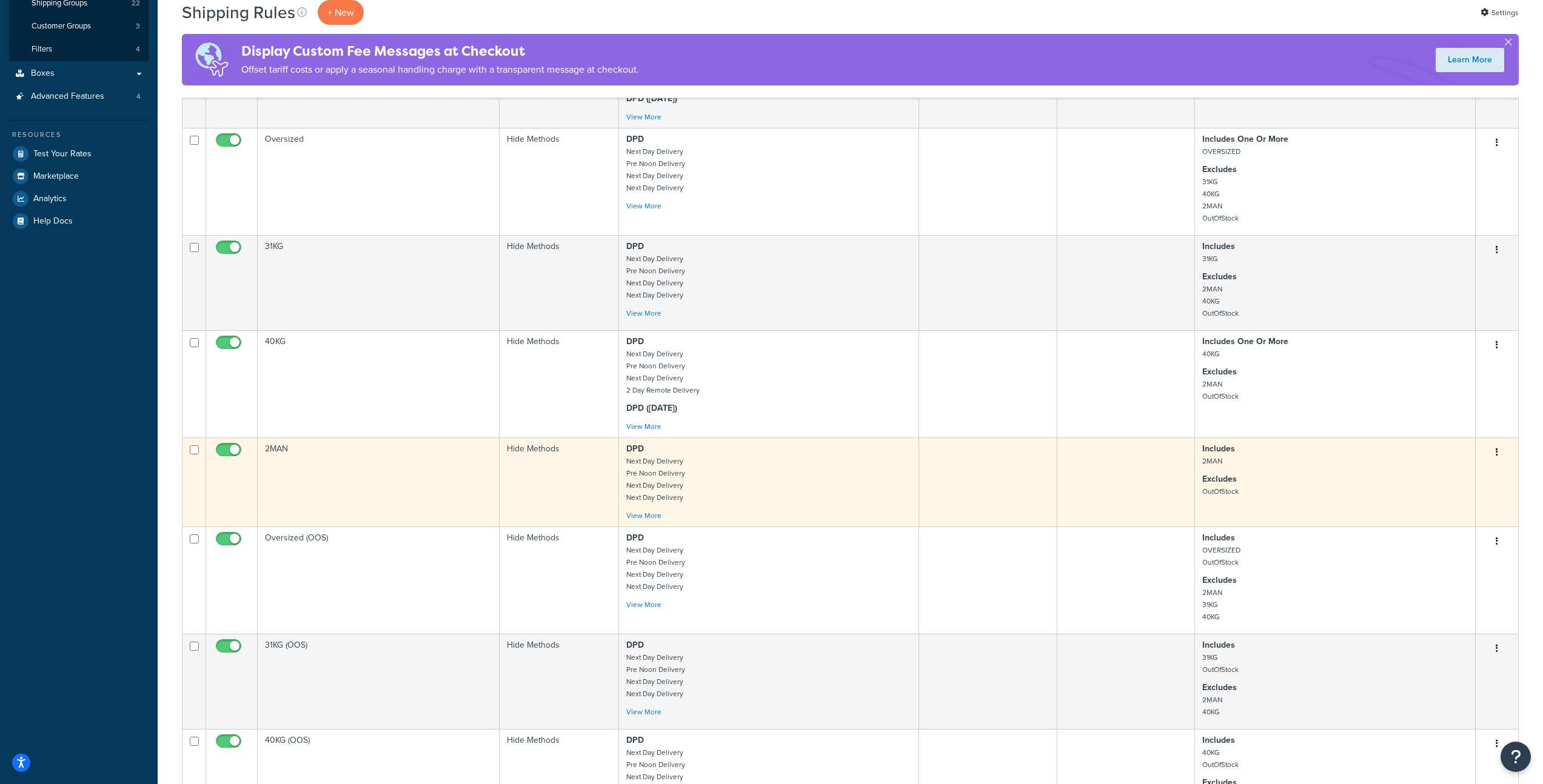
scroll to position [352, 0]
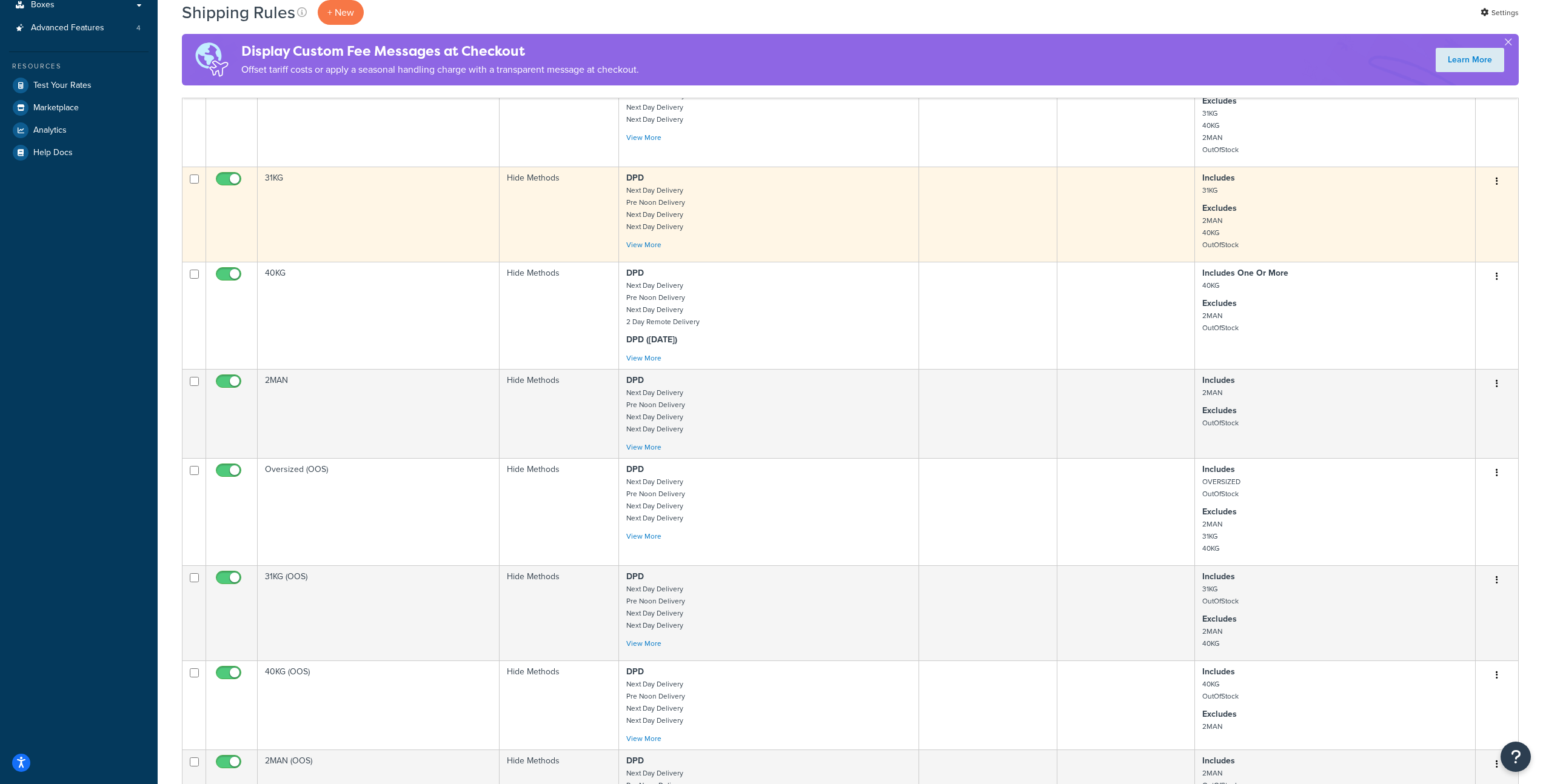
click at [356, 221] on td "31KG" at bounding box center [379, 214] width 242 height 95
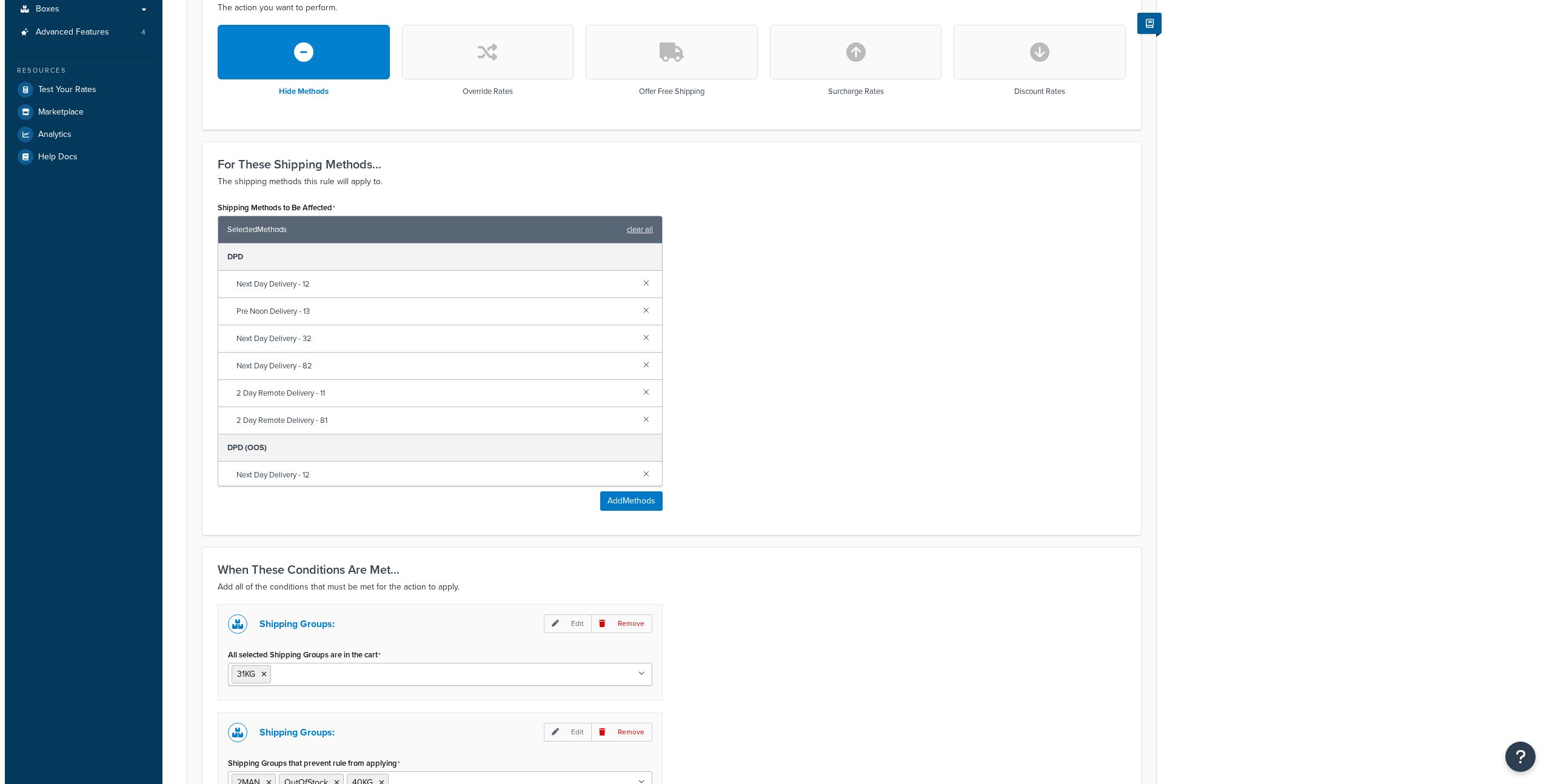
scroll to position [413, 0]
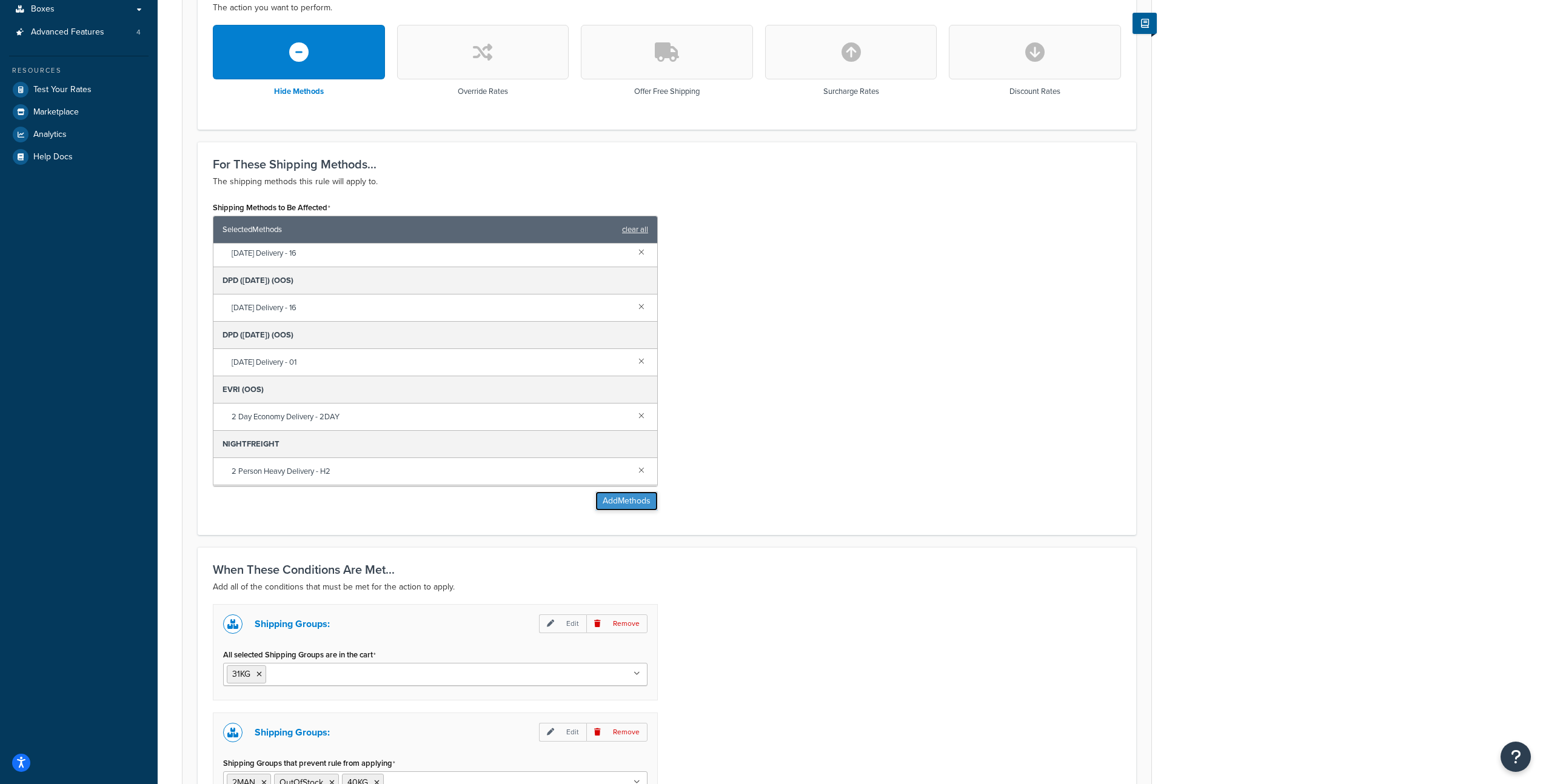
click at [611, 505] on button "Add Methods" at bounding box center [626, 501] width 63 height 19
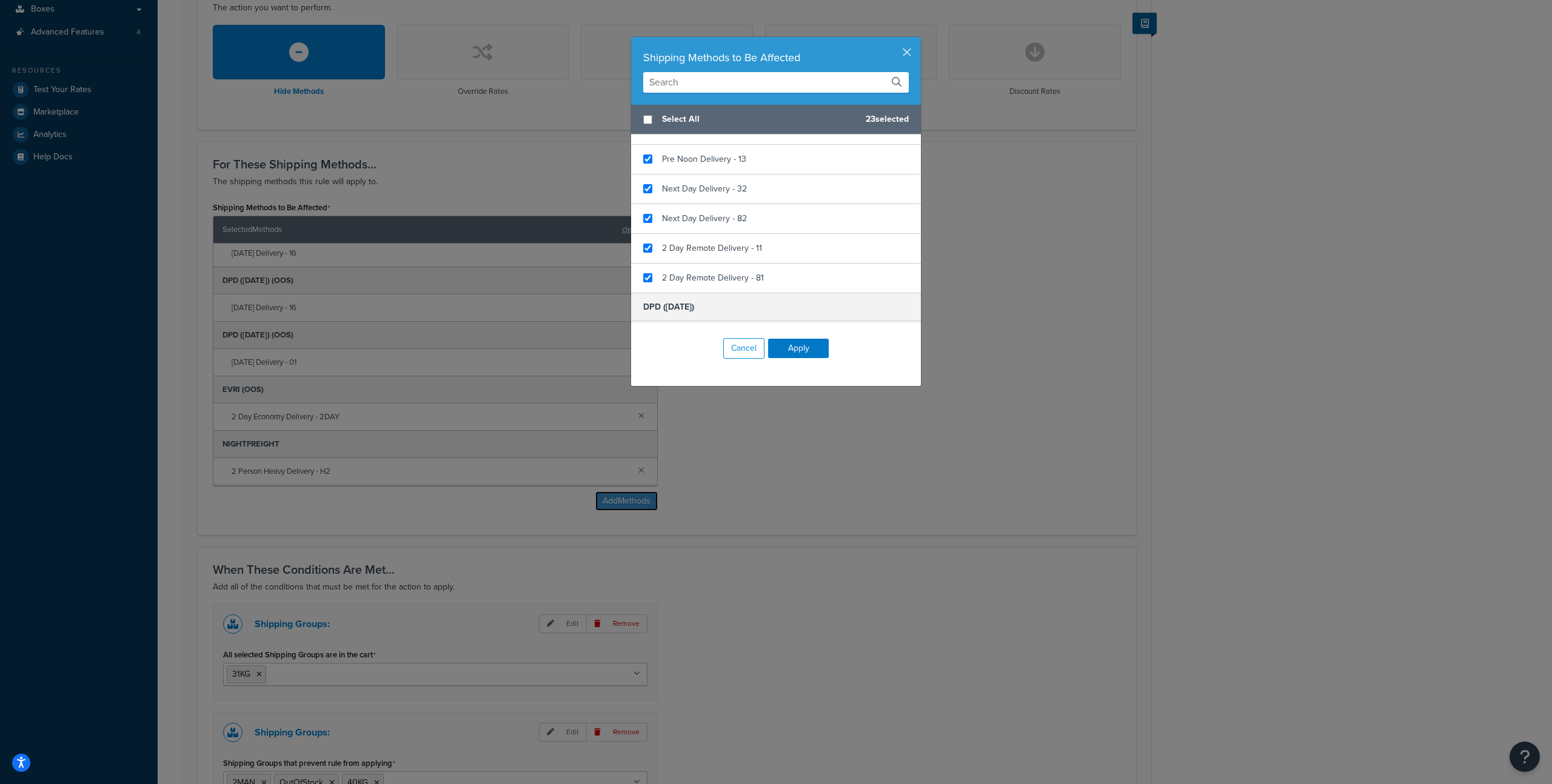
scroll to position [658, 0]
click at [691, 81] on input "text" at bounding box center [776, 82] width 266 height 21
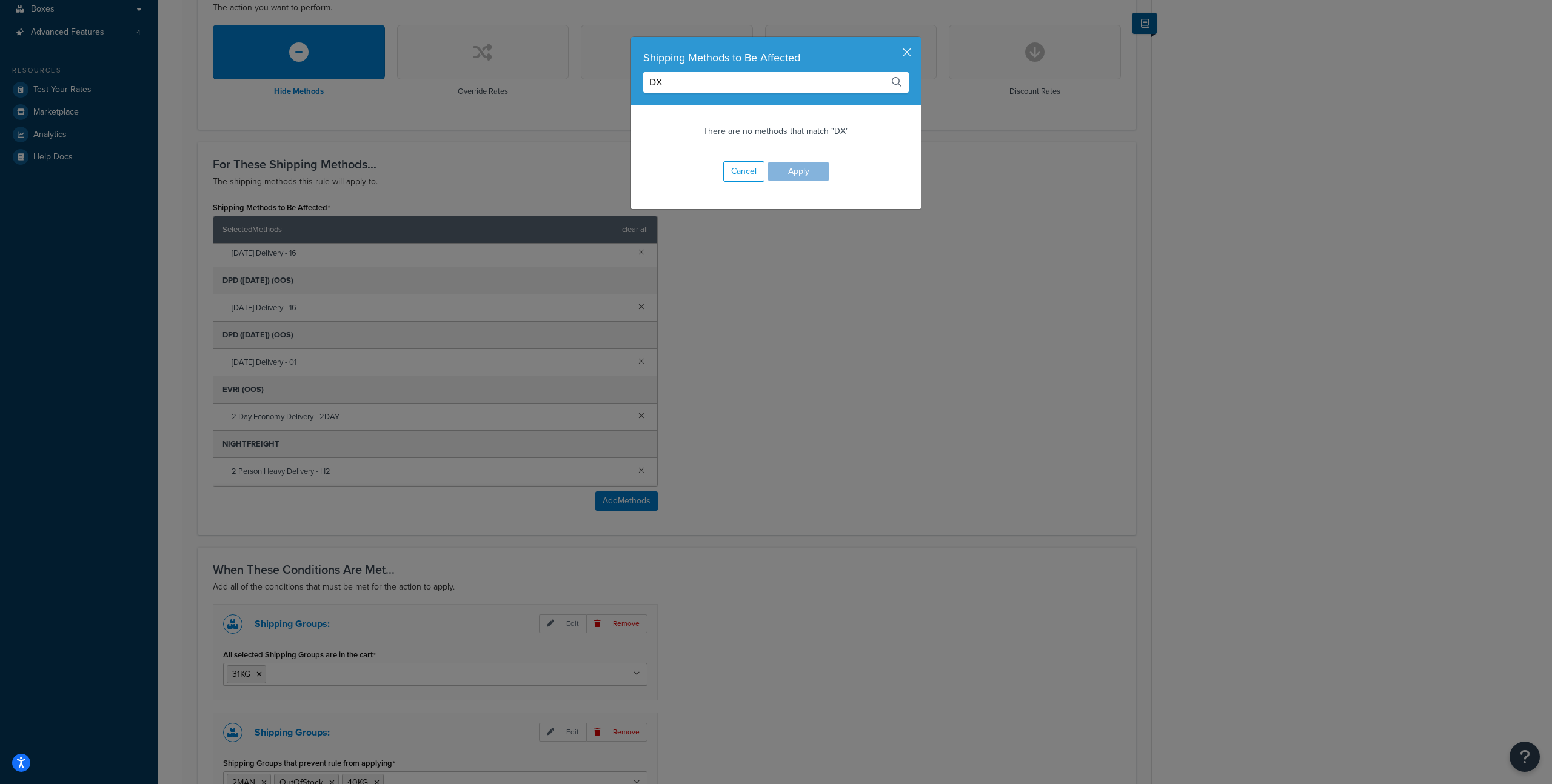
scroll to position [0, 0]
type input "D"
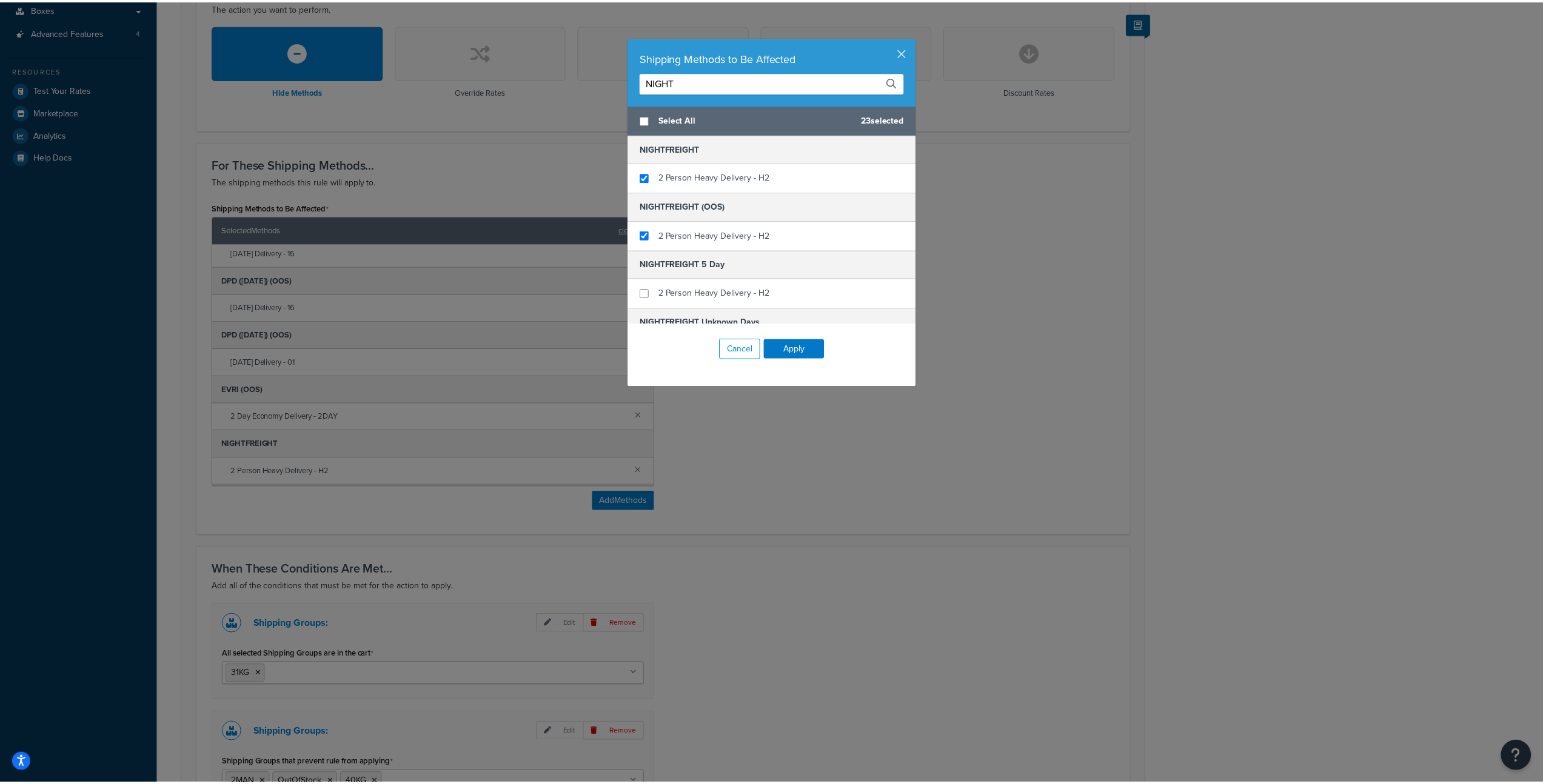
scroll to position [42, 0]
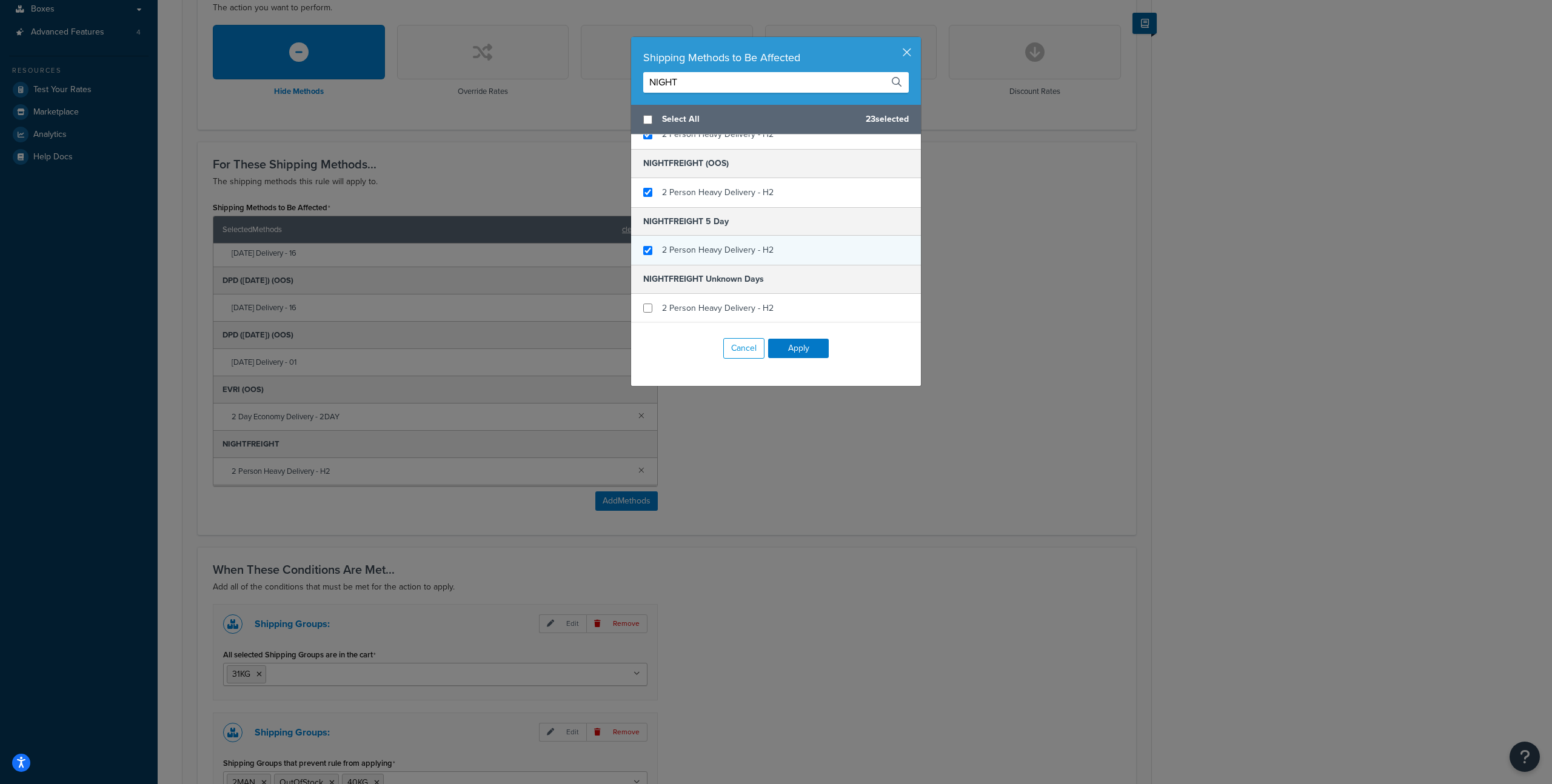
type input "NIGHT"
checkbox input "true"
drag, startPoint x: 732, startPoint y: 237, endPoint x: 730, endPoint y: 243, distance: 6.3
click at [732, 237] on div "2 Person Heavy Delivery - H2" at bounding box center [776, 250] width 290 height 29
checkbox input "true"
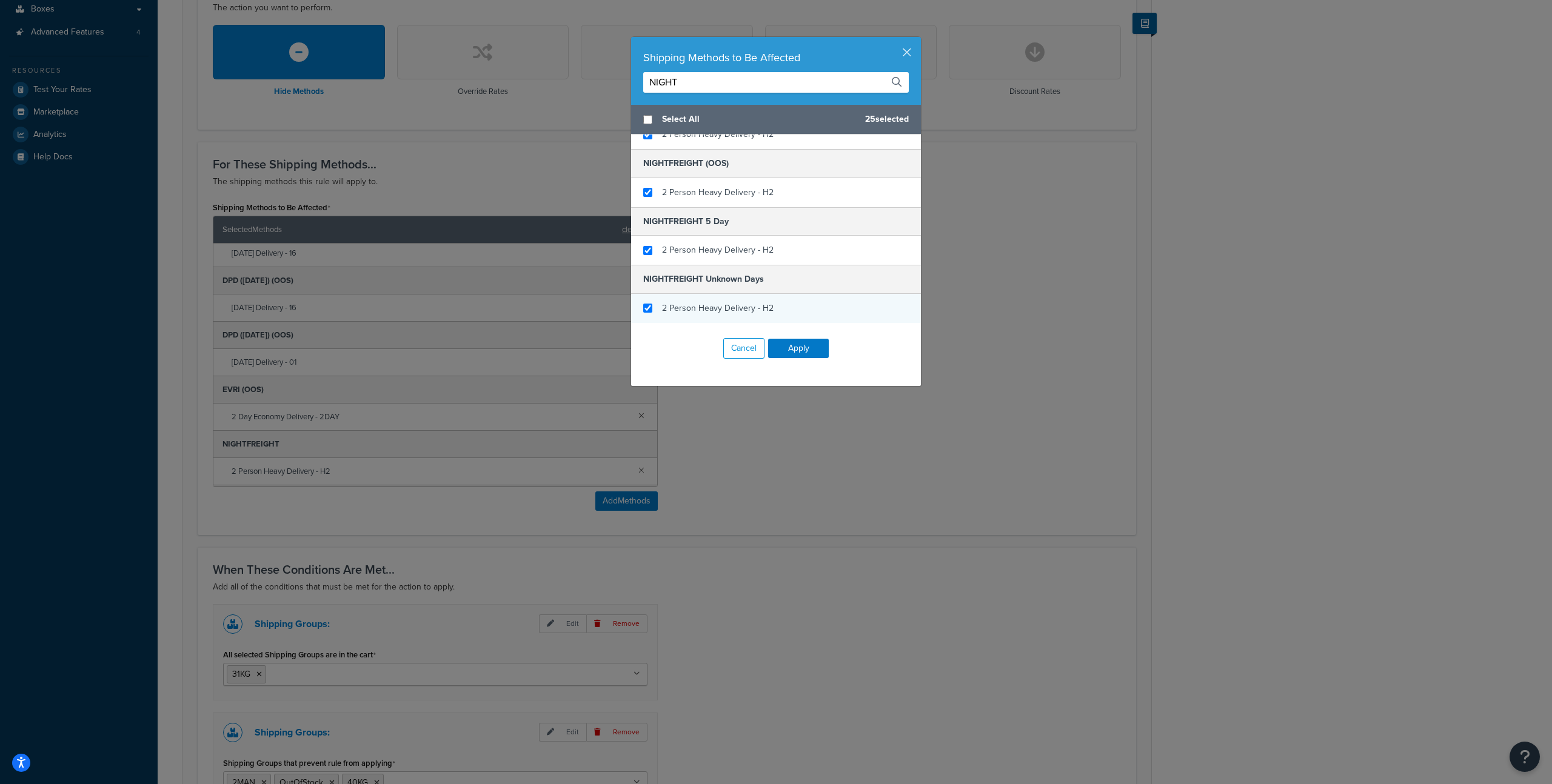
click at [741, 311] on span "2 Person Heavy Delivery - H2" at bounding box center [718, 308] width 112 height 13
click at [792, 343] on button "Apply" at bounding box center [799, 348] width 61 height 19
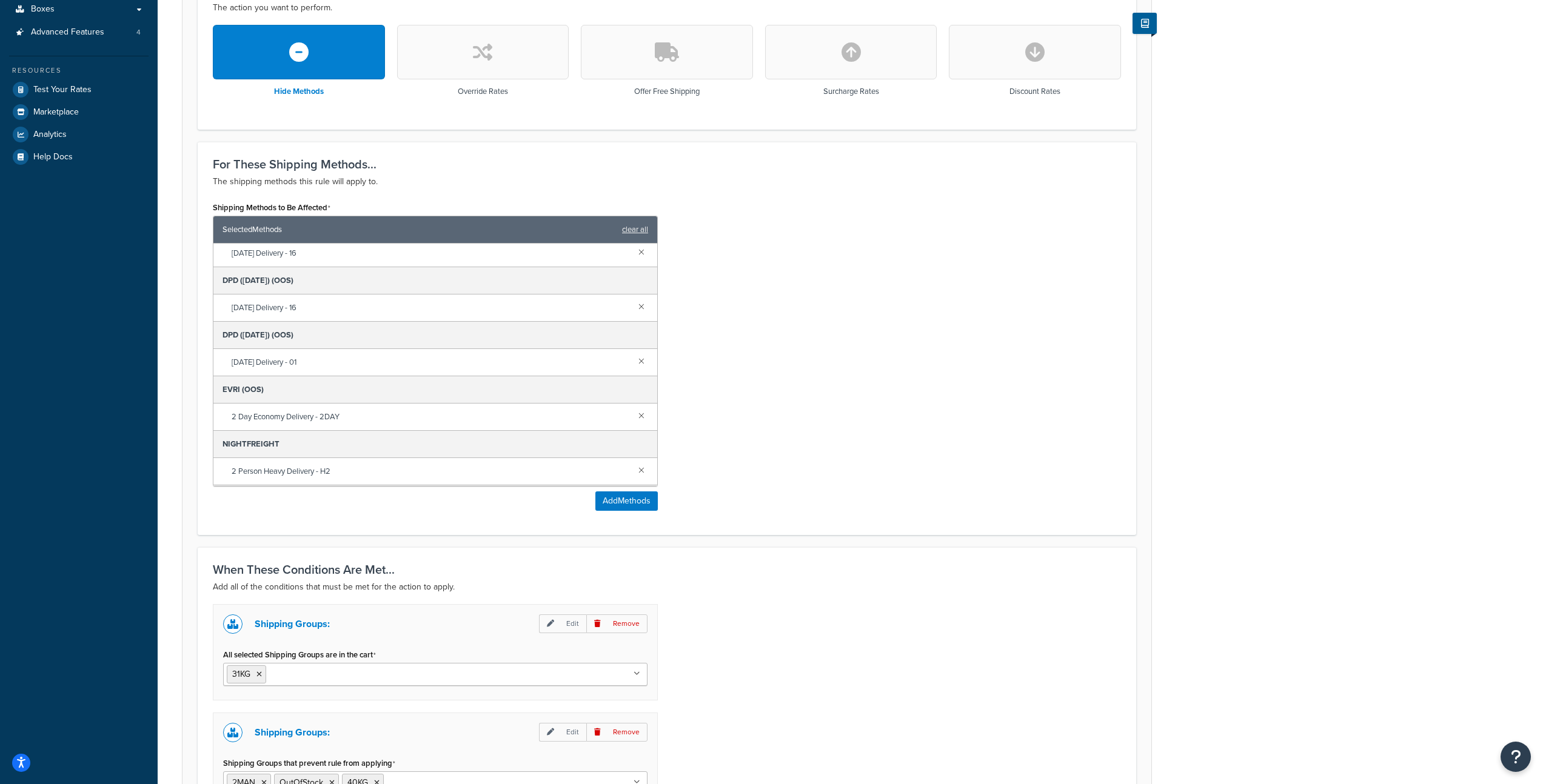
scroll to position [531, 0]
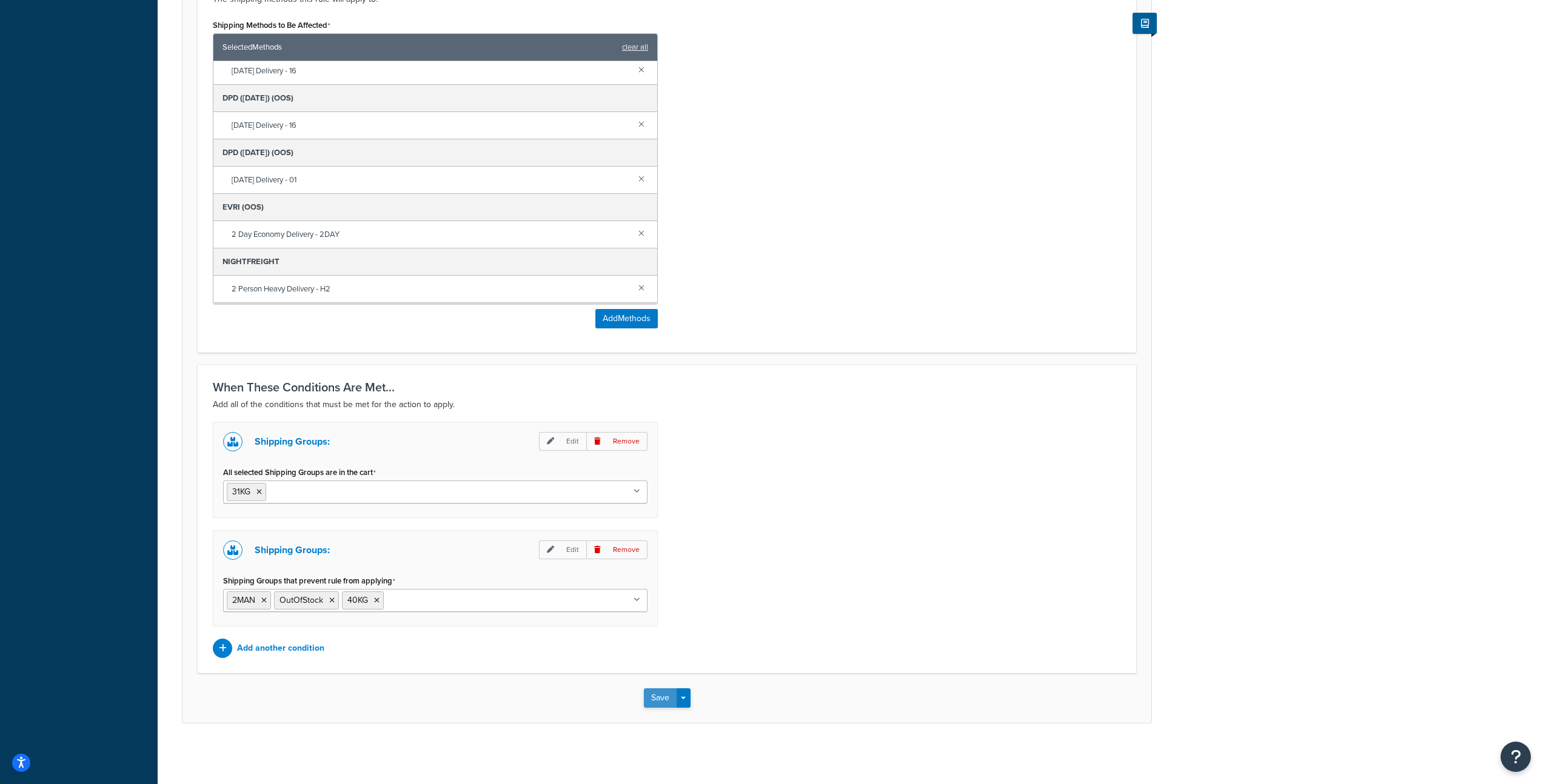
click at [656, 695] on button "Save" at bounding box center [660, 698] width 33 height 19
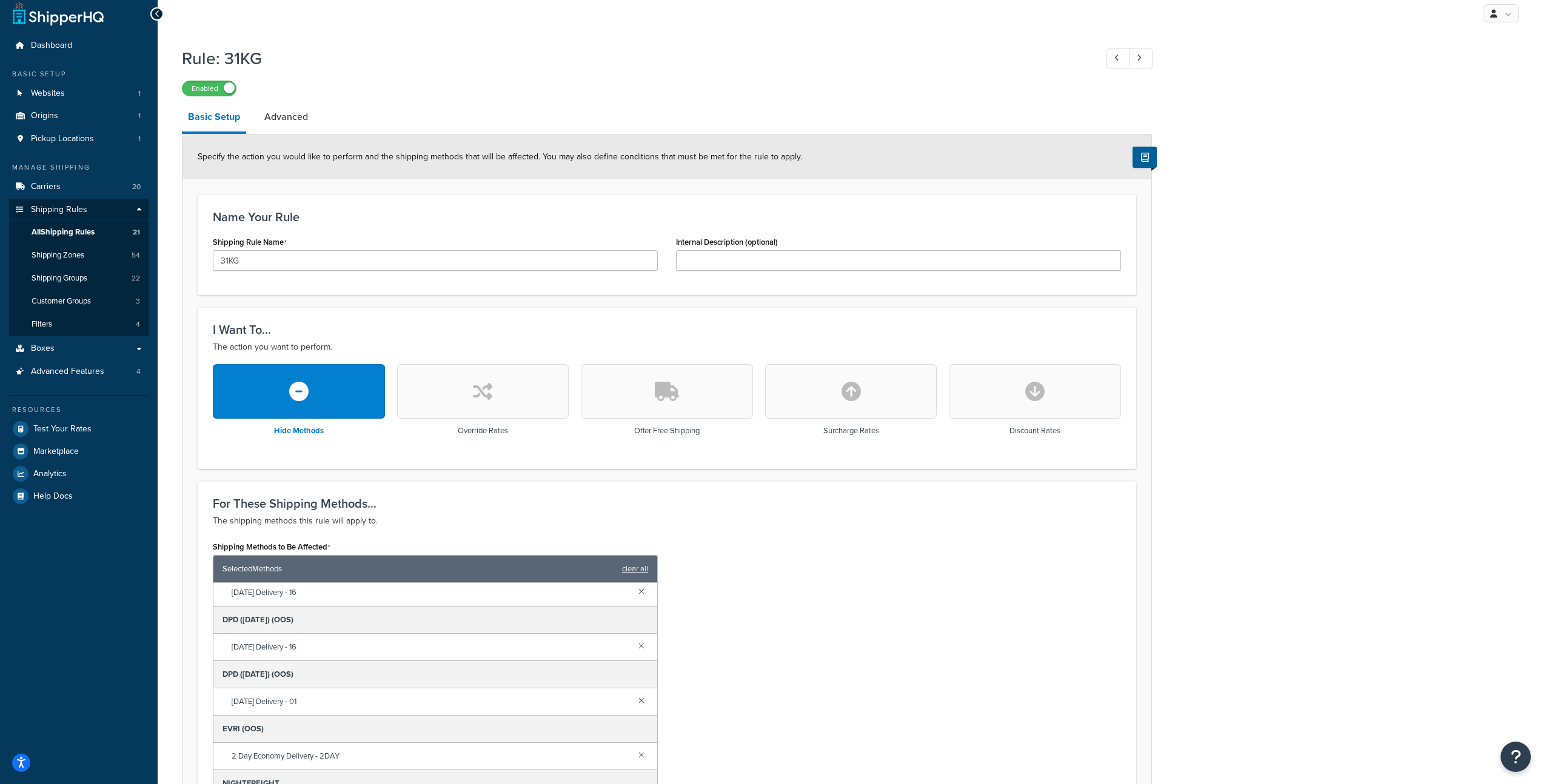
scroll to position [1, 0]
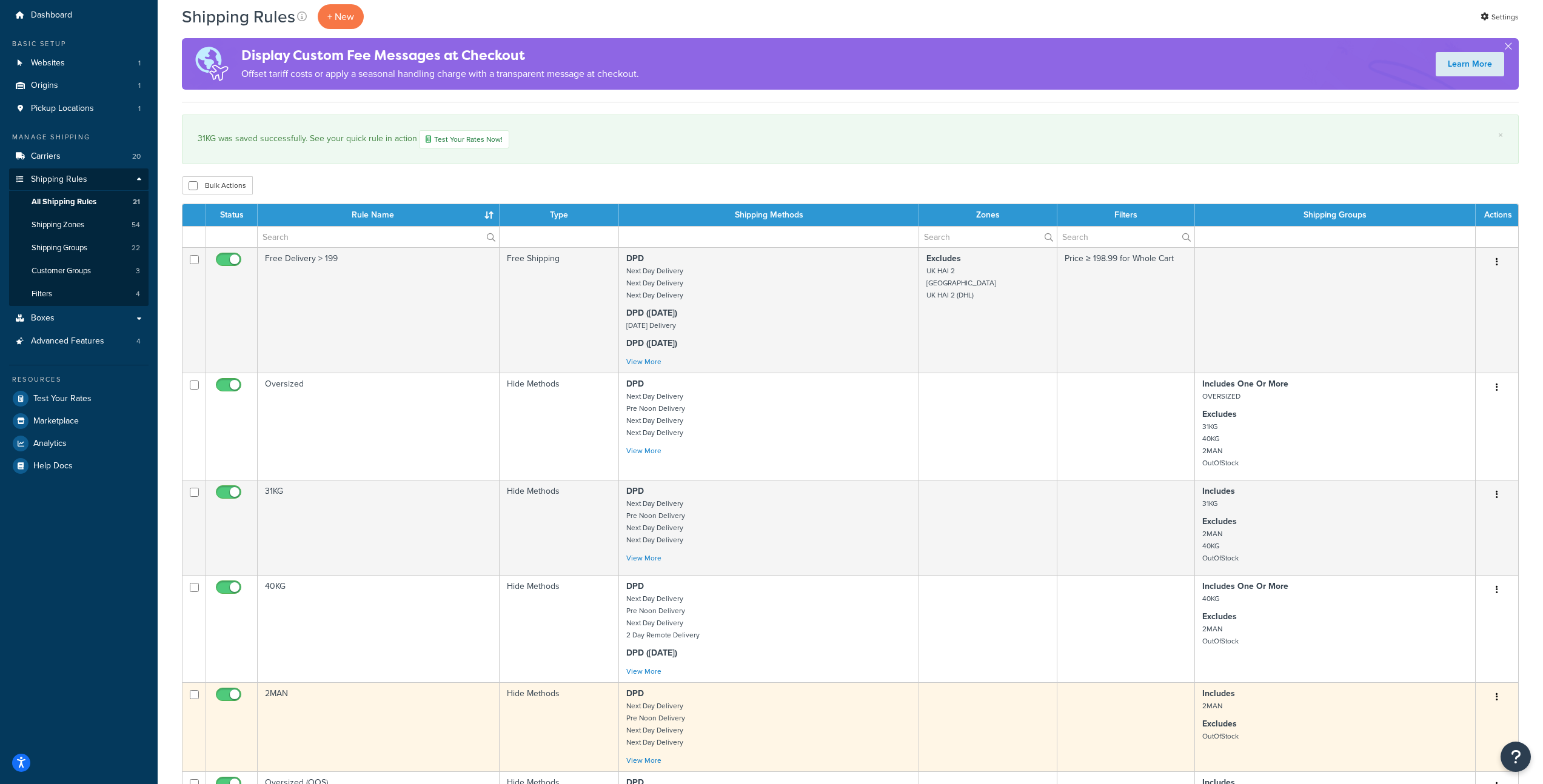
scroll to position [229, 0]
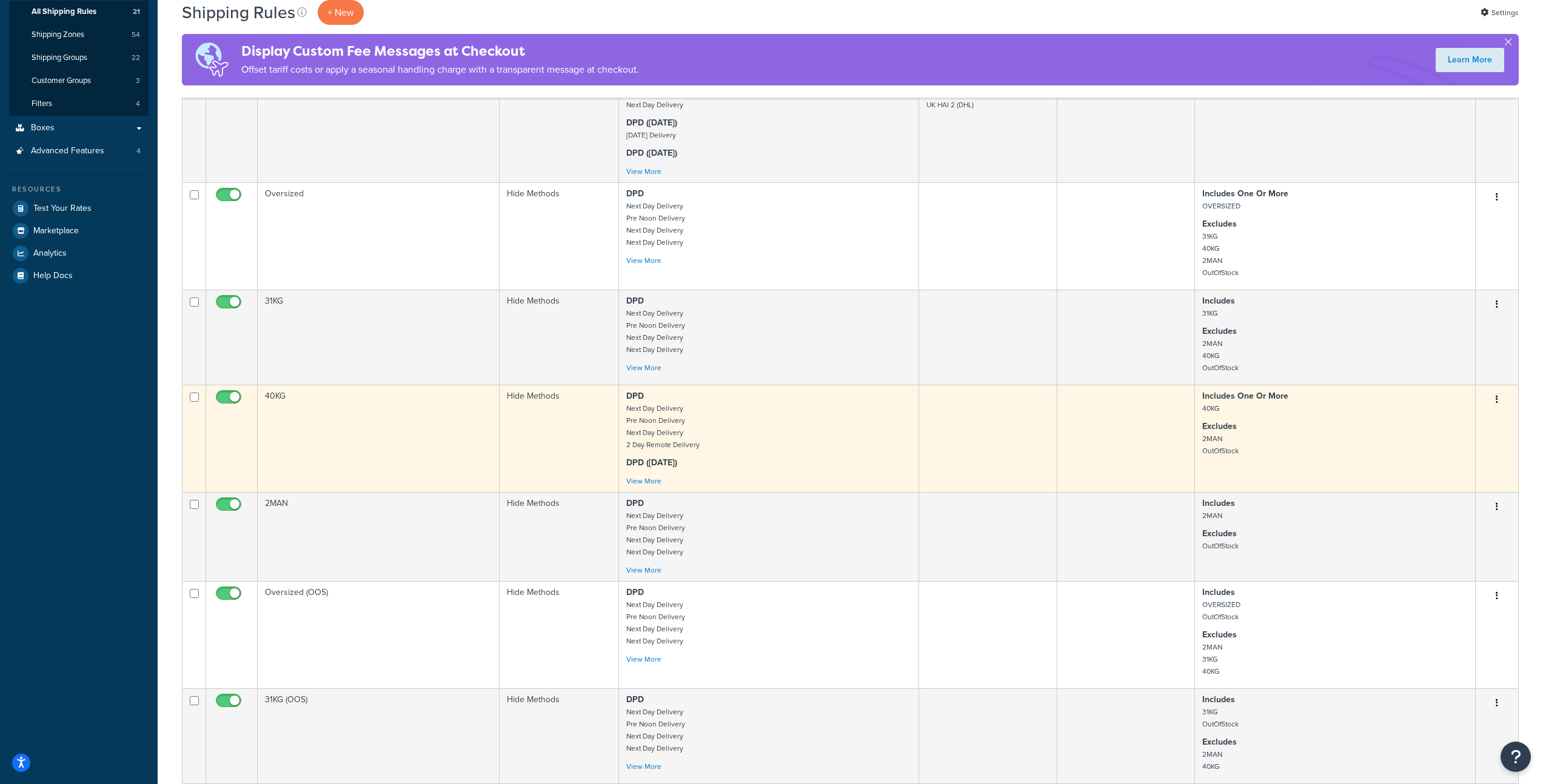
click at [349, 446] on td "40KG" at bounding box center [379, 438] width 242 height 108
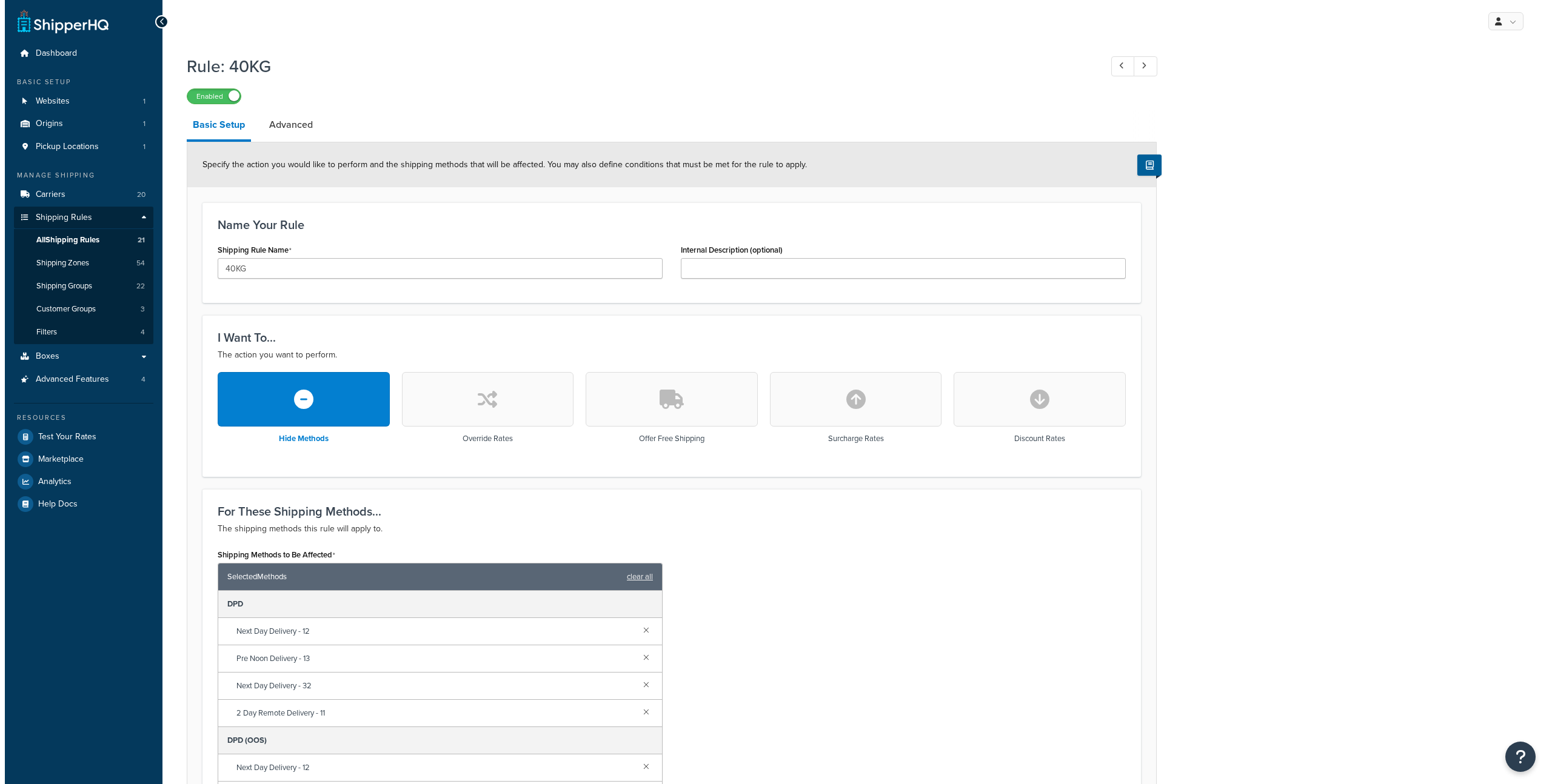
scroll to position [471, 0]
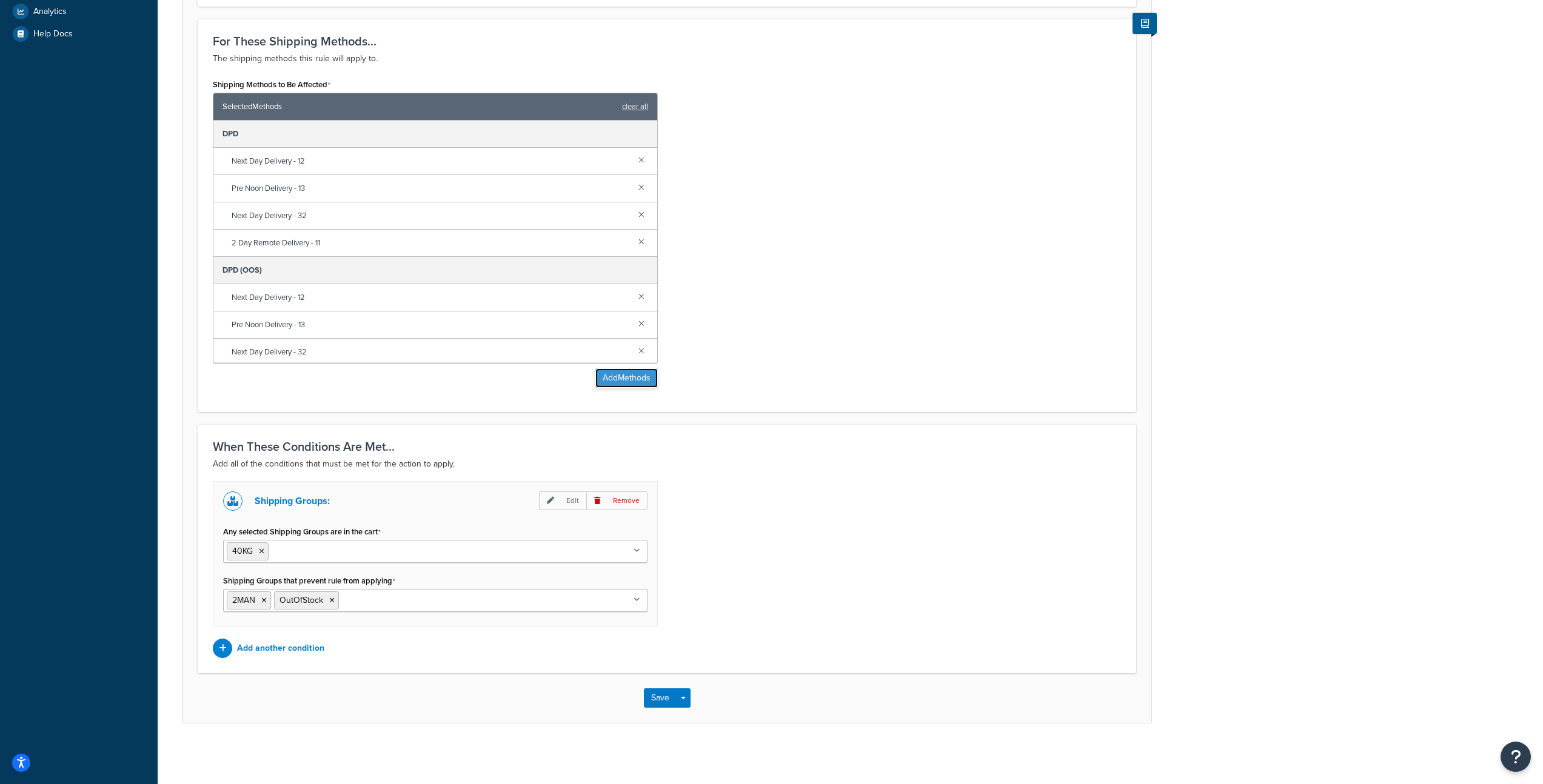
click at [612, 383] on button "Add Methods" at bounding box center [626, 378] width 63 height 19
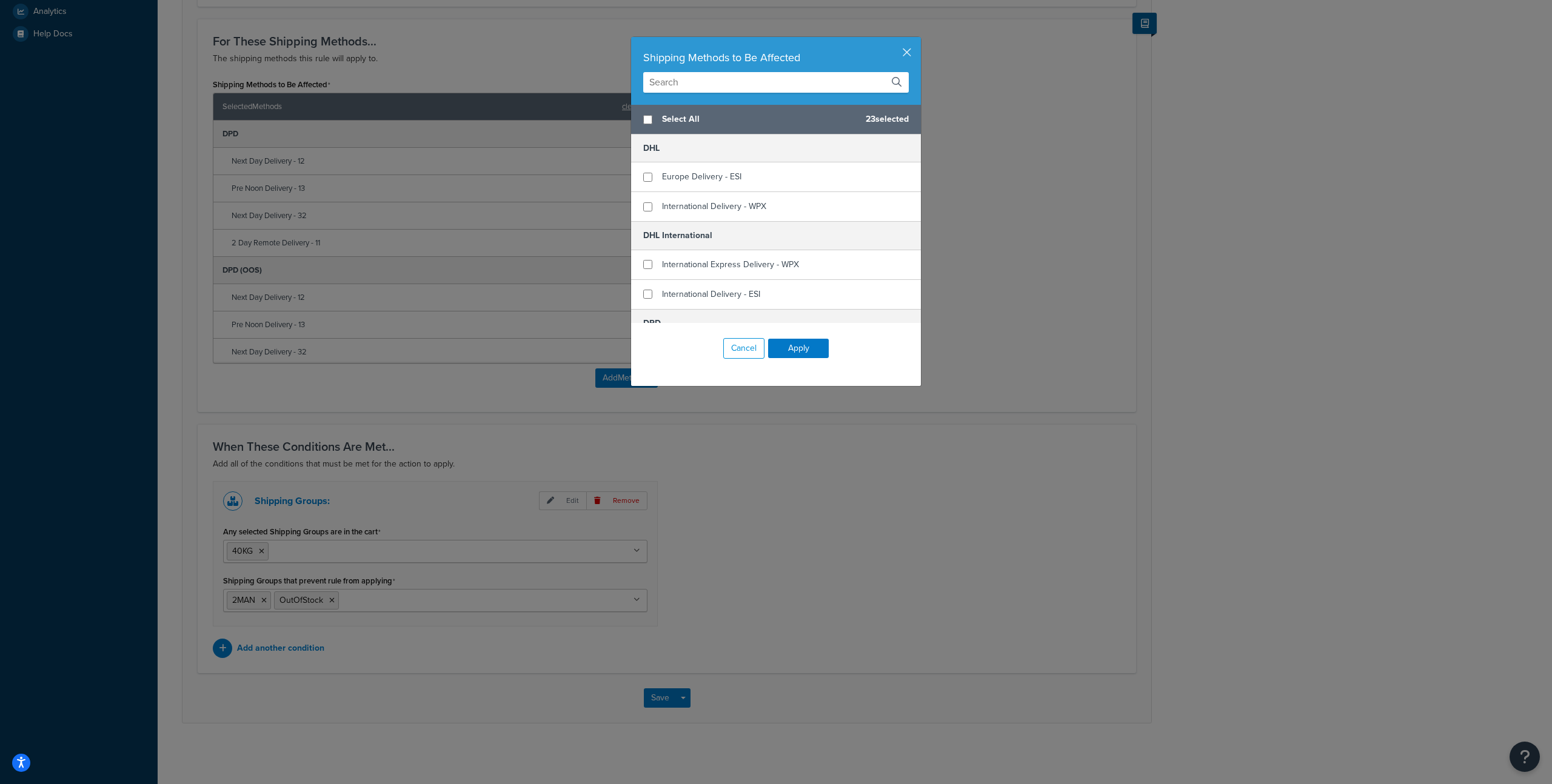
click at [712, 81] on input "text" at bounding box center [776, 82] width 266 height 21
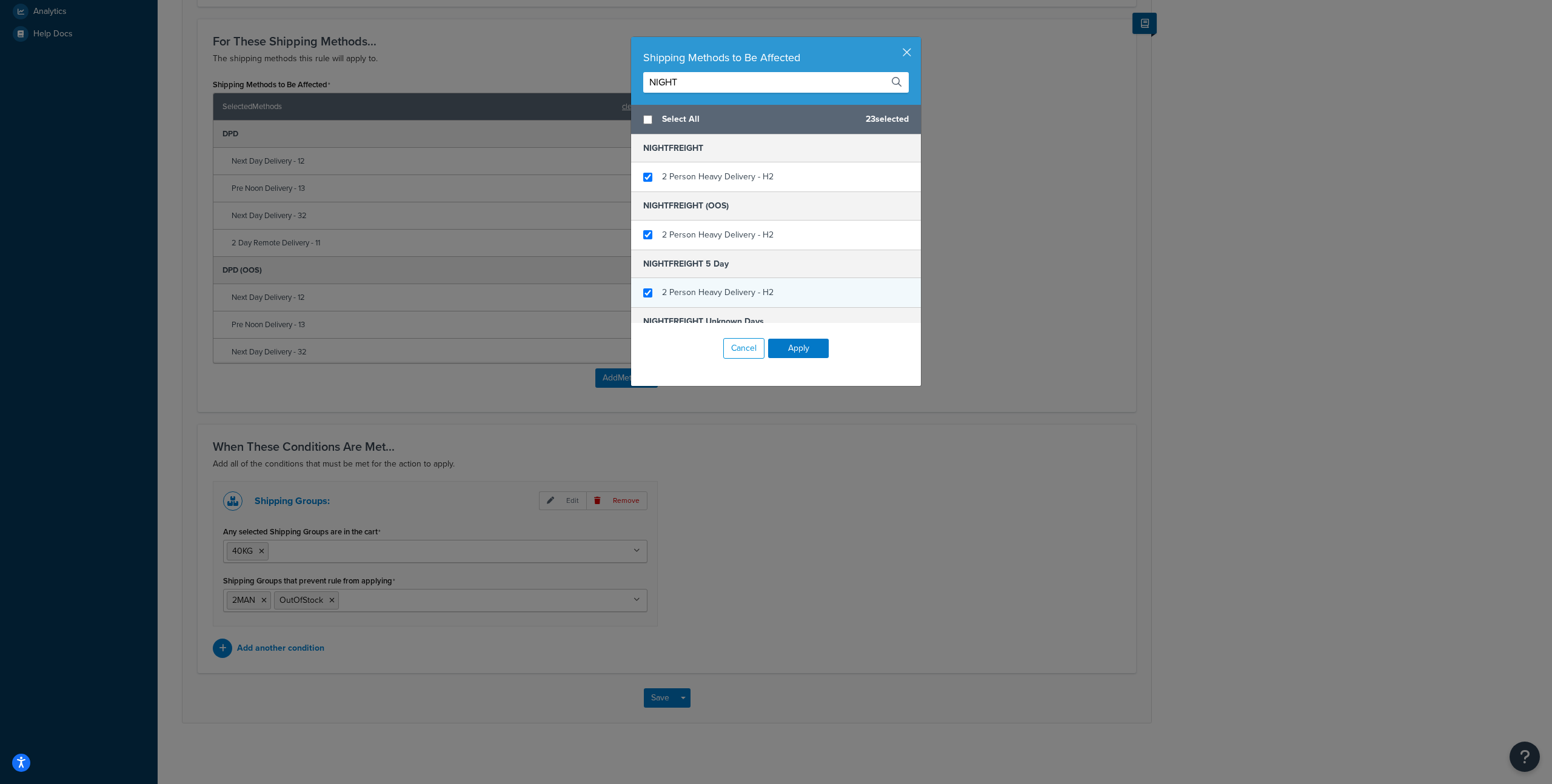
type input "NIGHT"
checkbox input "true"
click at [784, 288] on div "2 Person Heavy Delivery - H2" at bounding box center [776, 292] width 290 height 29
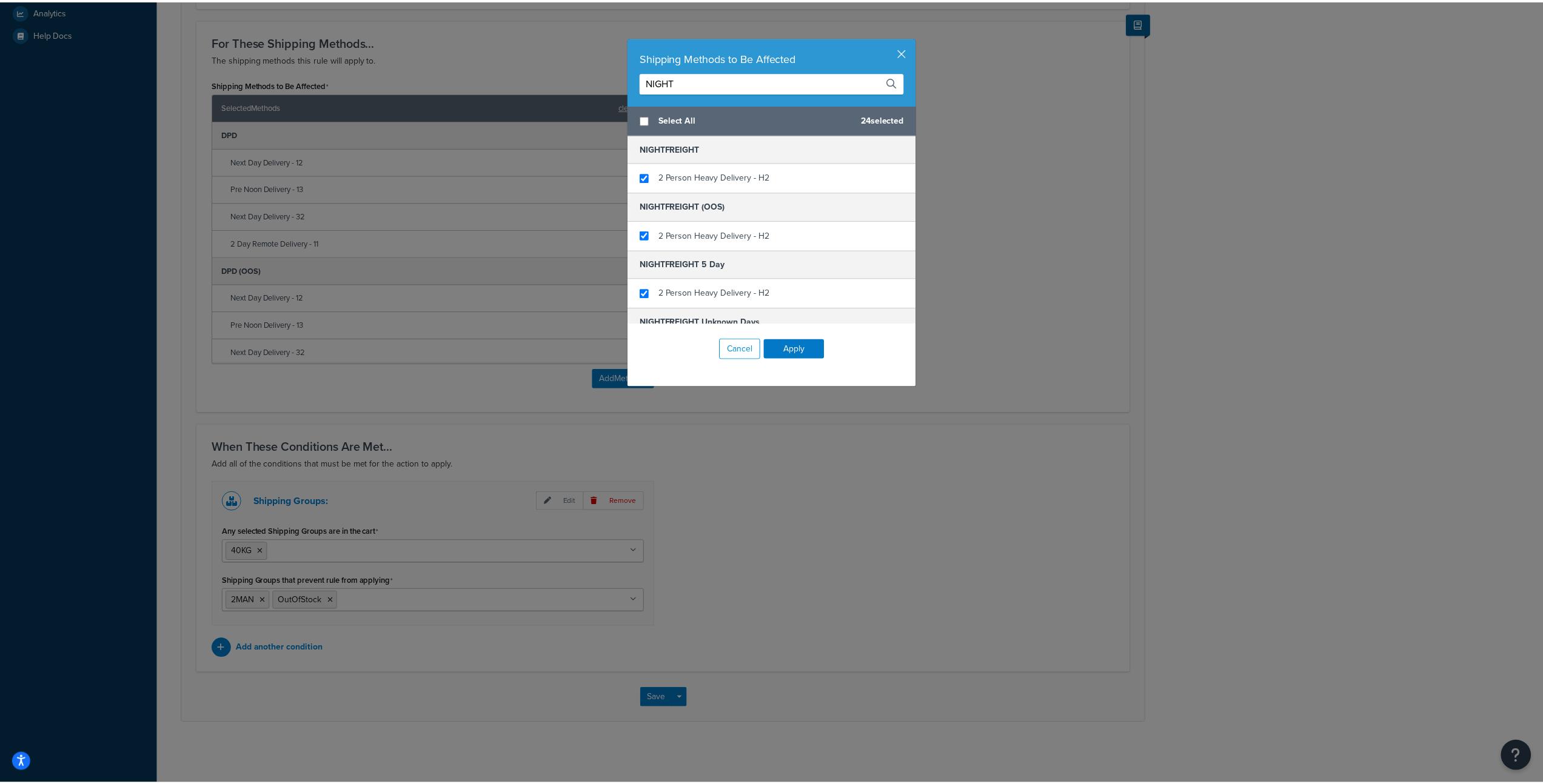
scroll to position [42, 0]
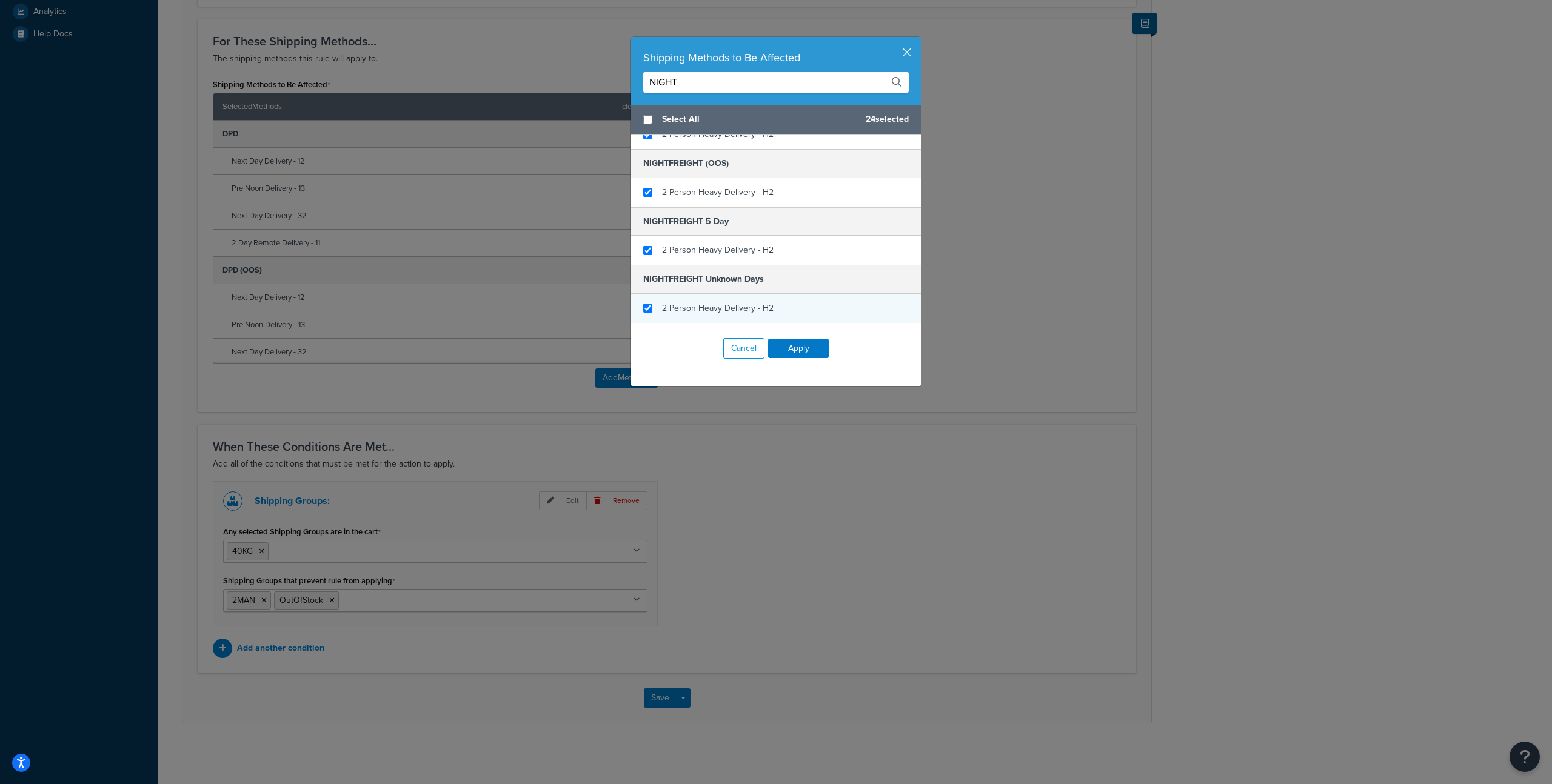
checkbox input "true"
click at [776, 308] on div "2 Person Heavy Delivery - H2" at bounding box center [776, 308] width 290 height 29
click at [789, 353] on button "Apply" at bounding box center [799, 348] width 61 height 19
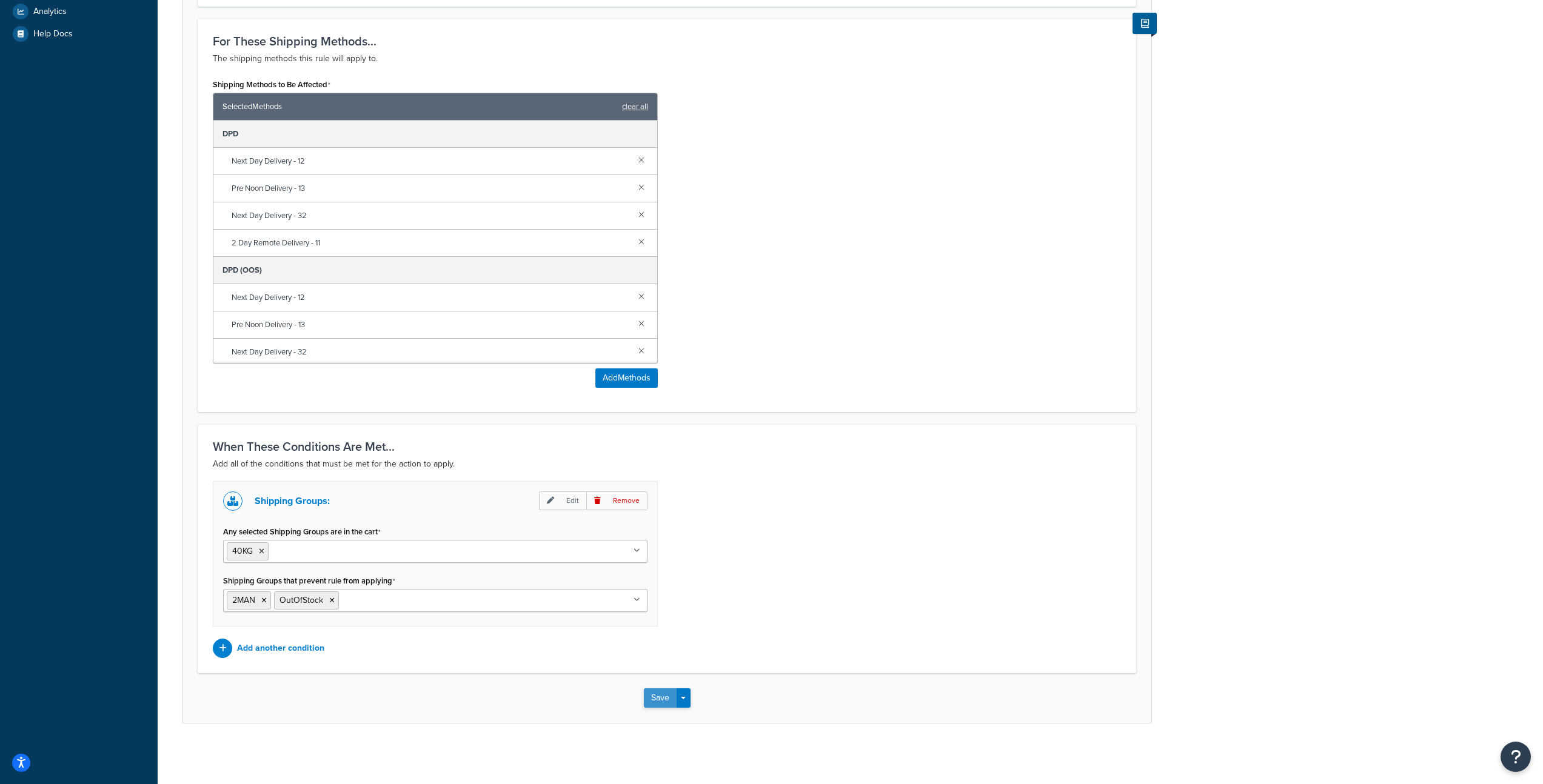
click at [656, 696] on button "Save" at bounding box center [660, 698] width 33 height 19
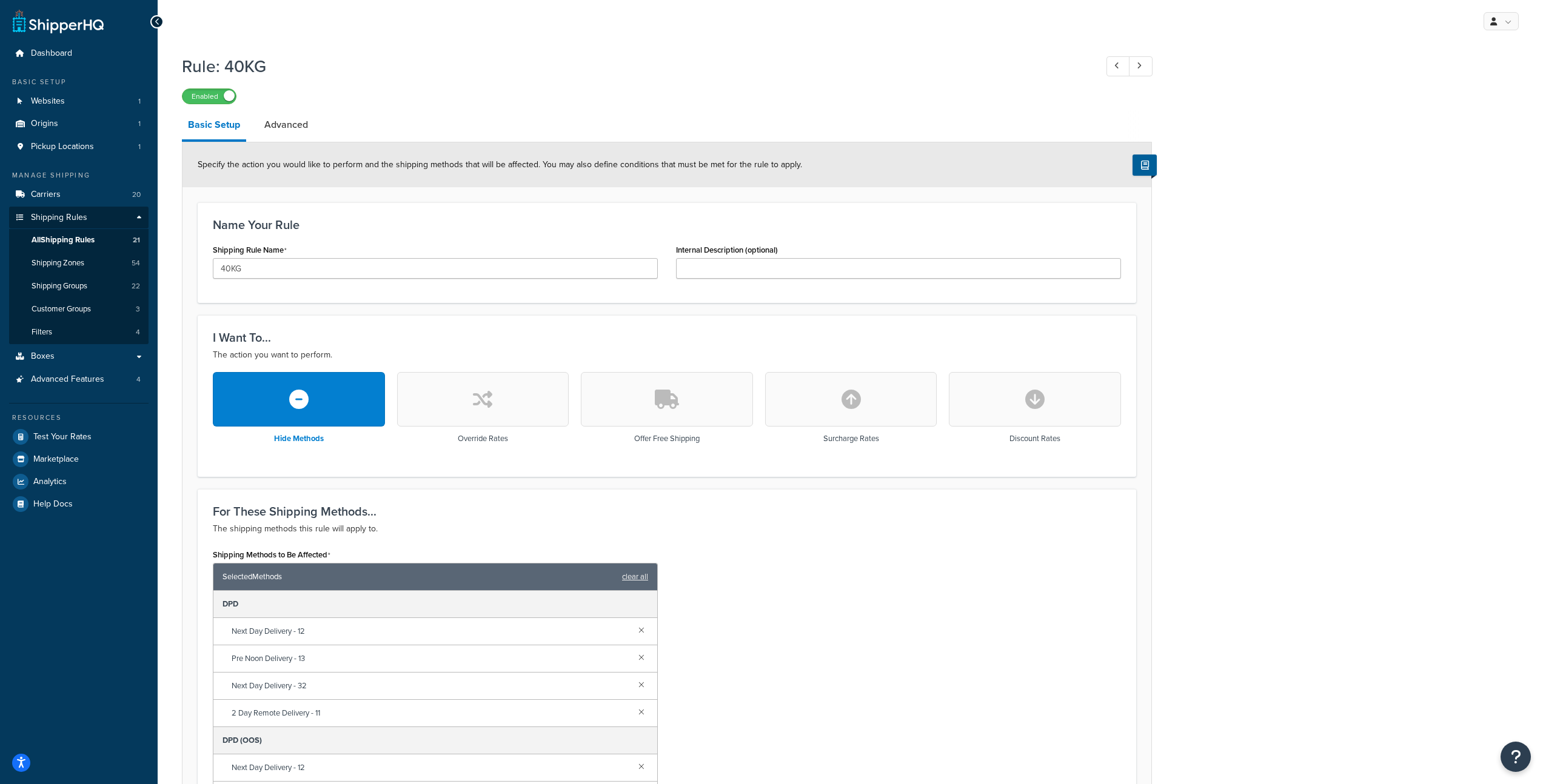
scroll to position [8, 0]
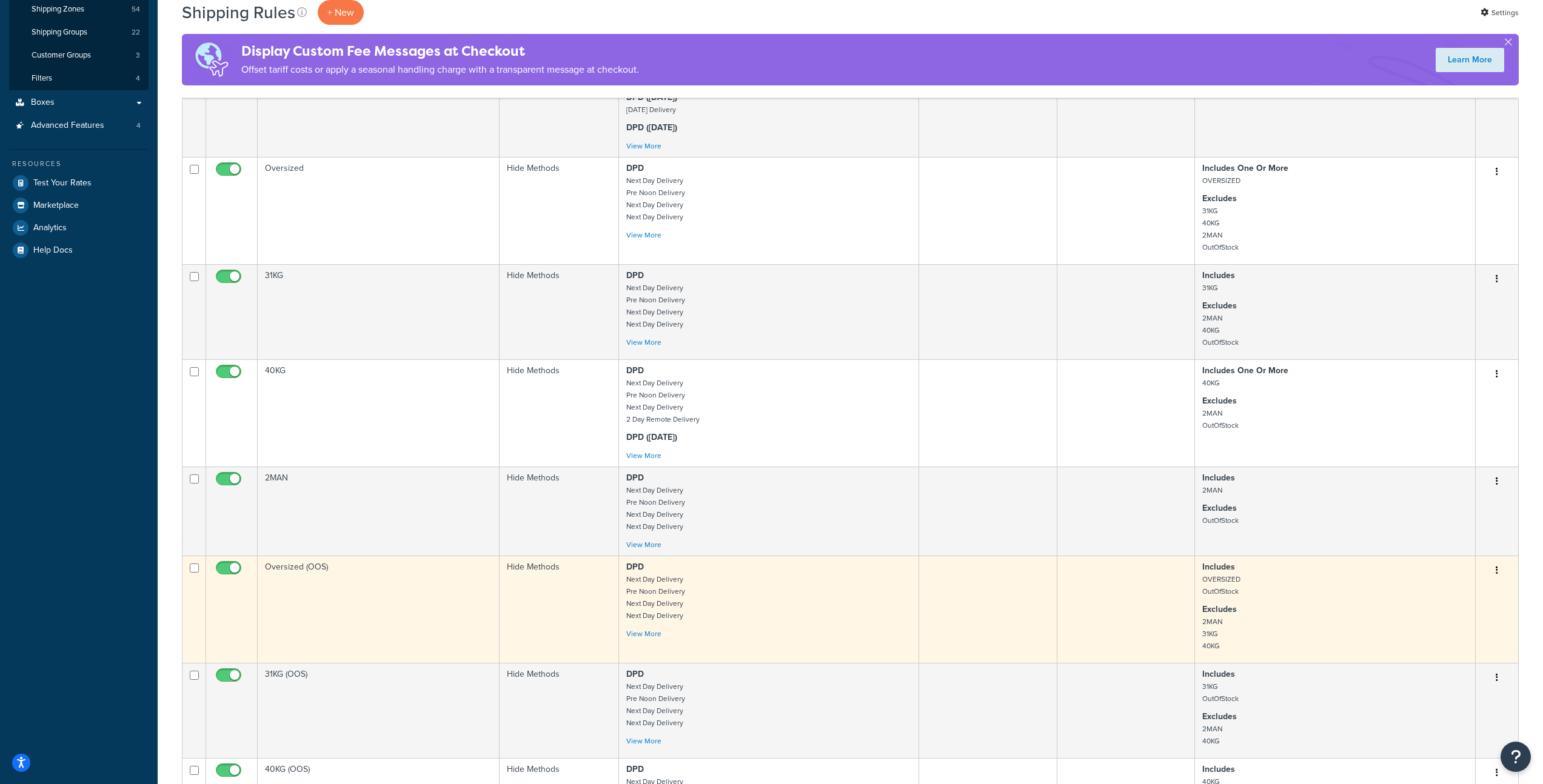
scroll to position [323, 0]
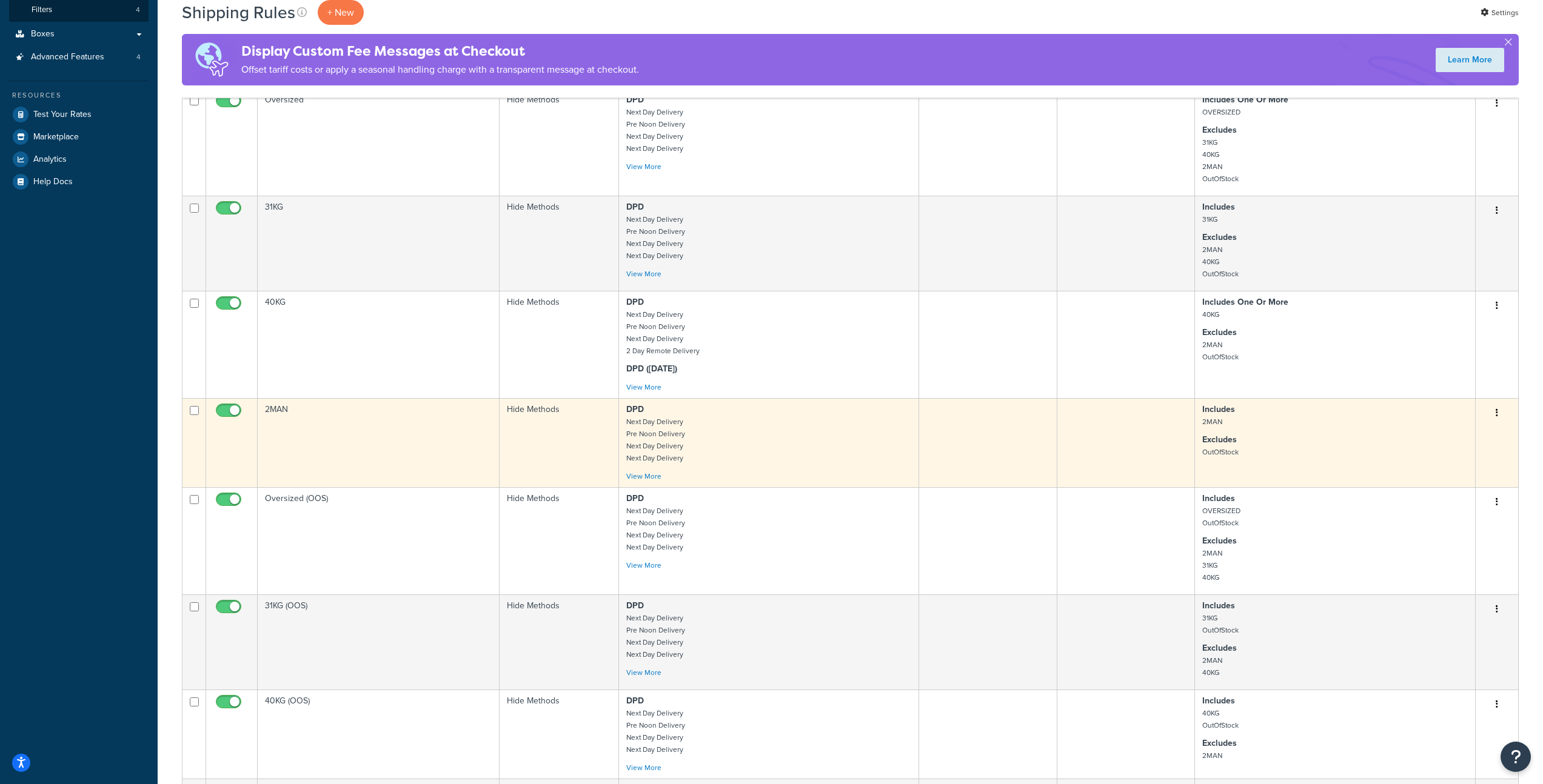
click at [374, 436] on td "2MAN" at bounding box center [379, 442] width 242 height 89
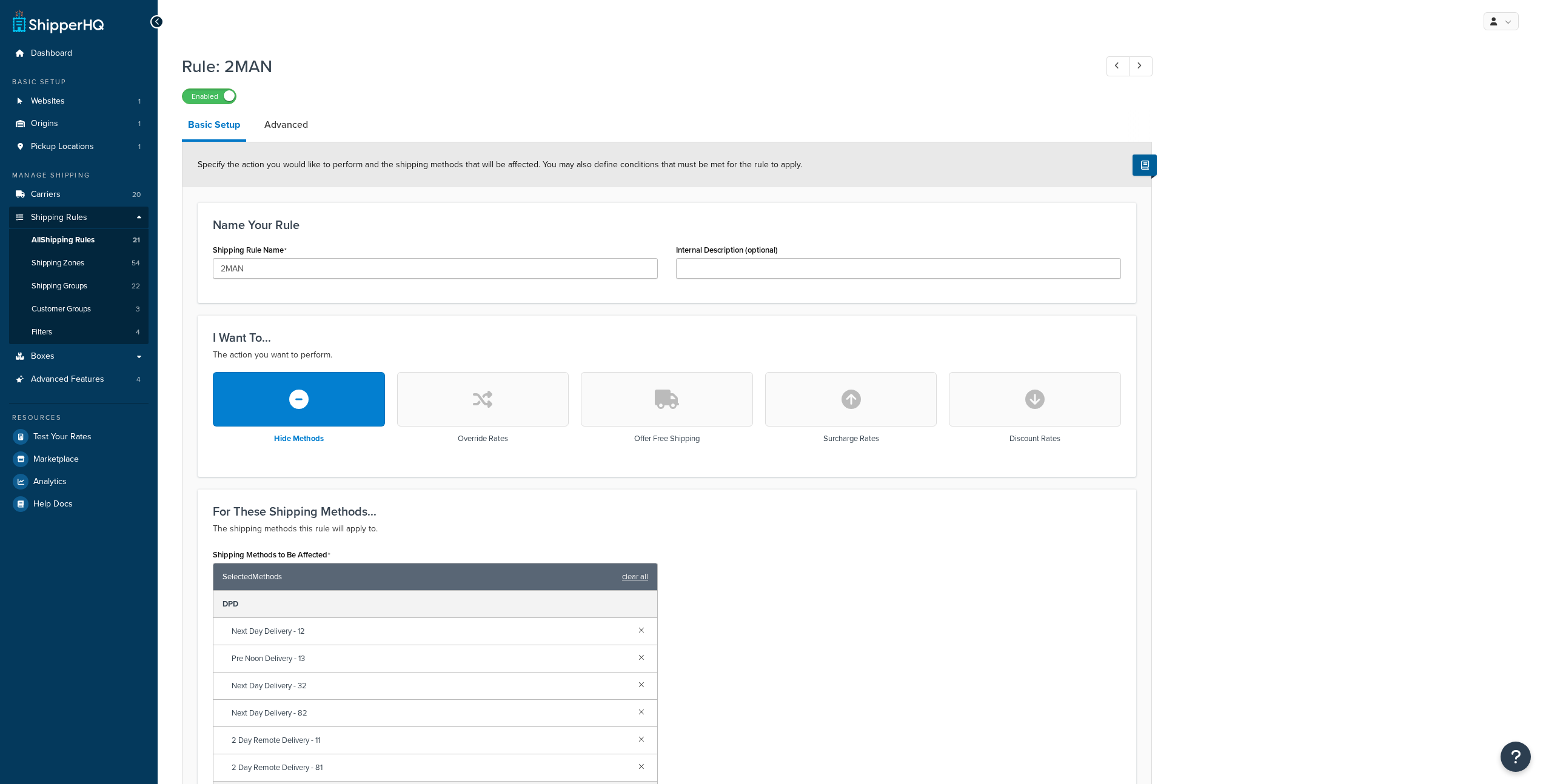
scroll to position [531, 0]
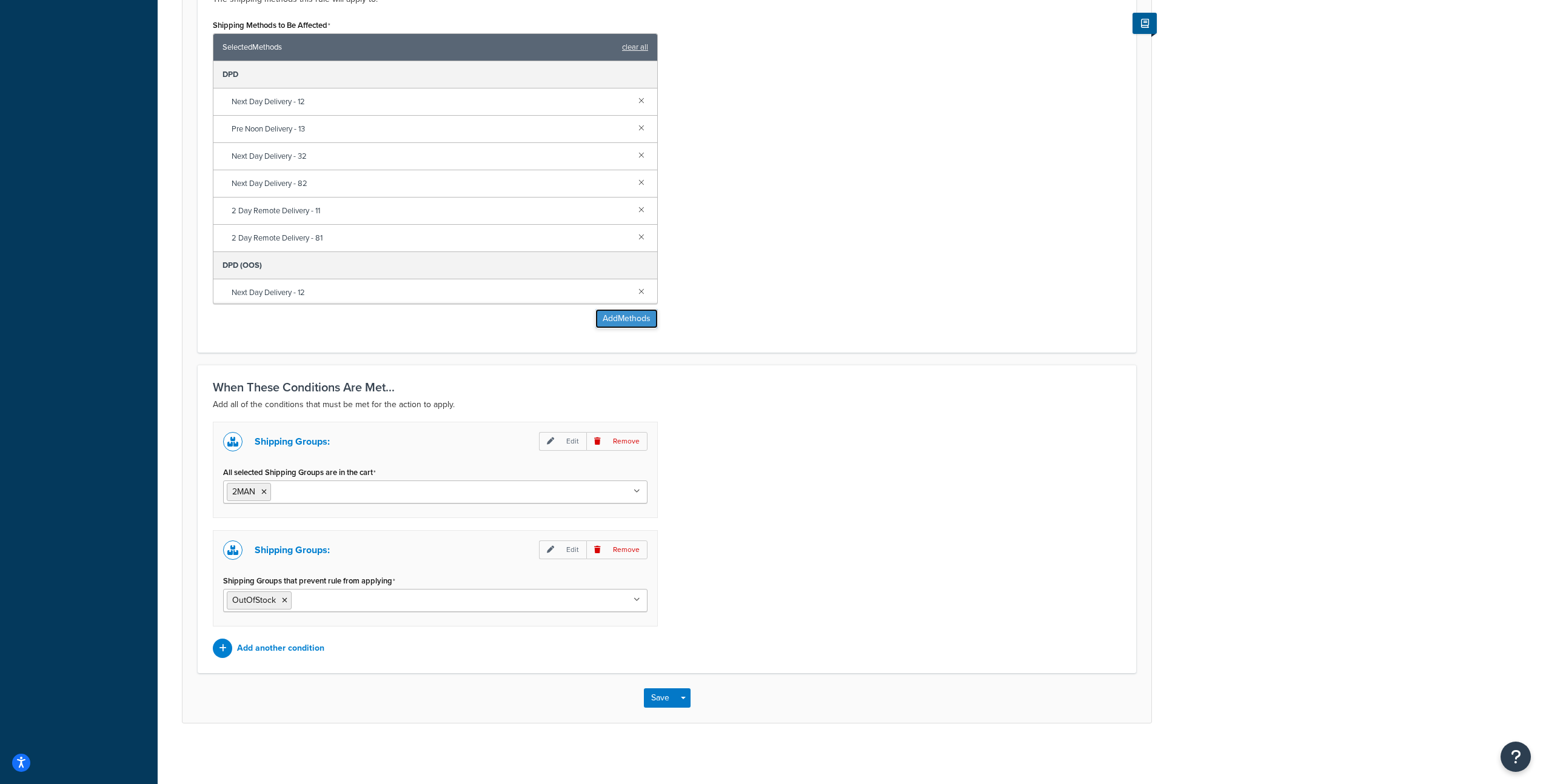
click at [630, 319] on button "Add Methods" at bounding box center [626, 319] width 63 height 19
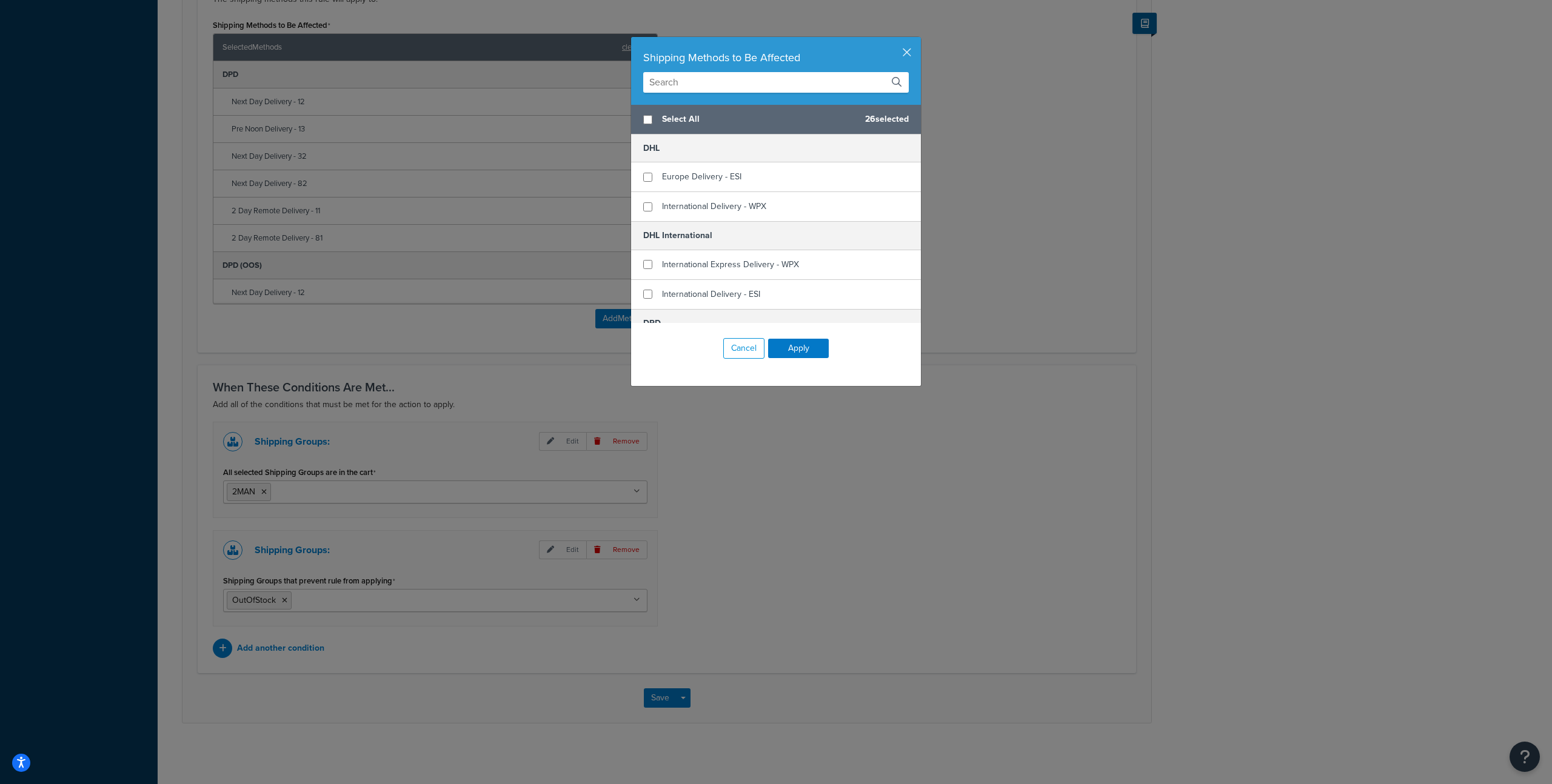
click at [718, 81] on input "text" at bounding box center [776, 82] width 266 height 21
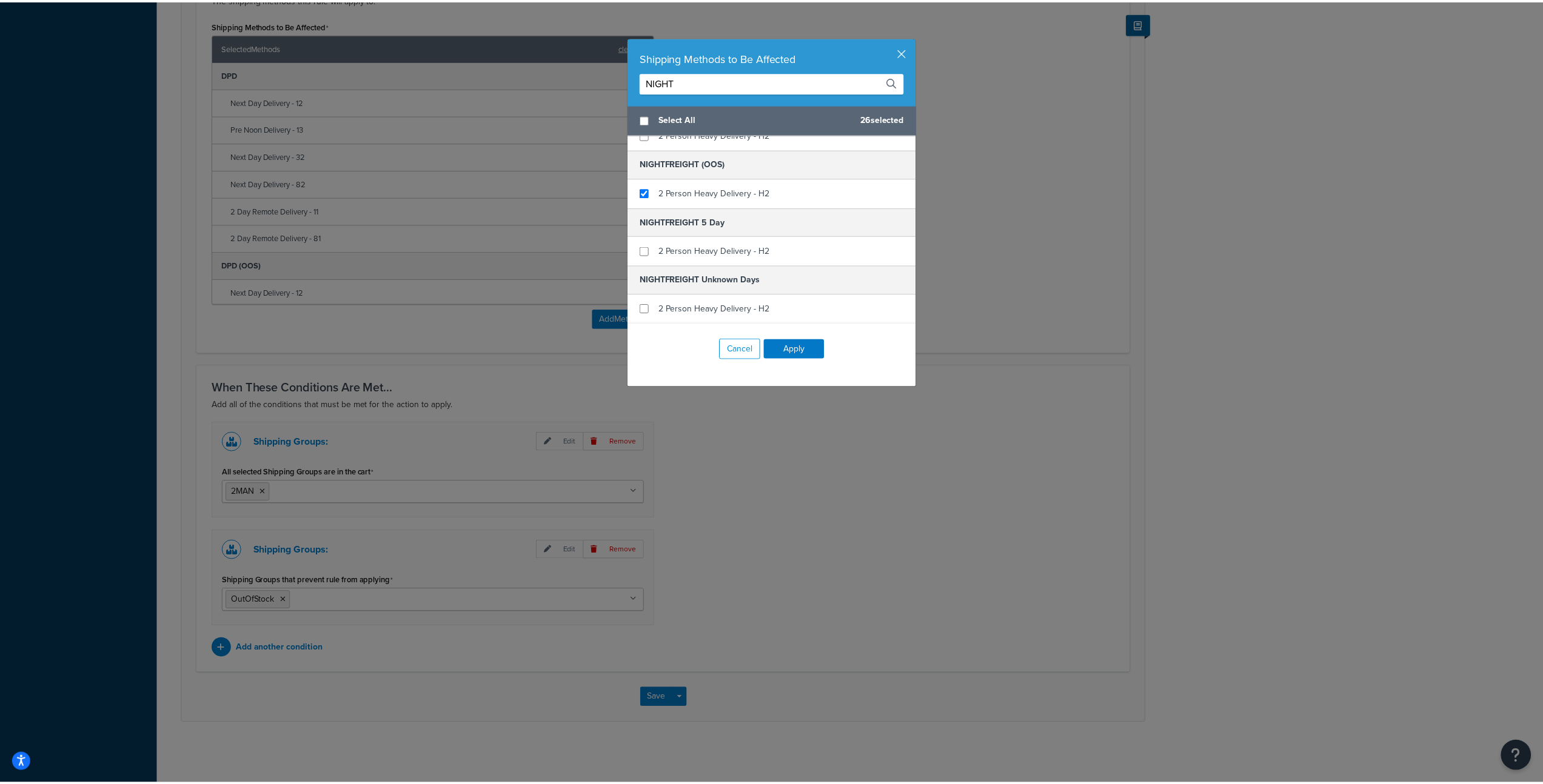
scroll to position [0, 0]
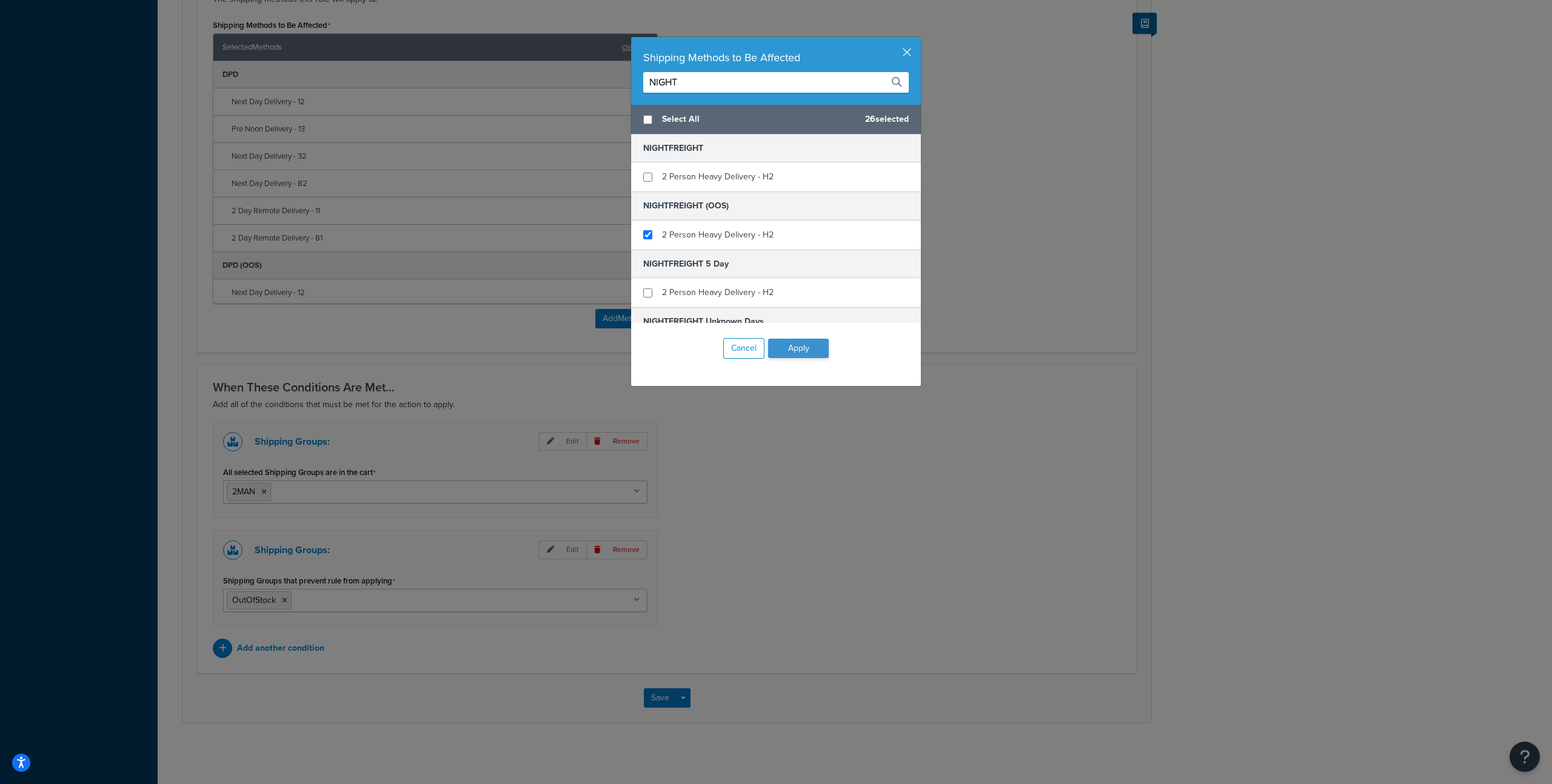
type input "NIGHT"
click at [808, 351] on button "Apply" at bounding box center [799, 348] width 61 height 19
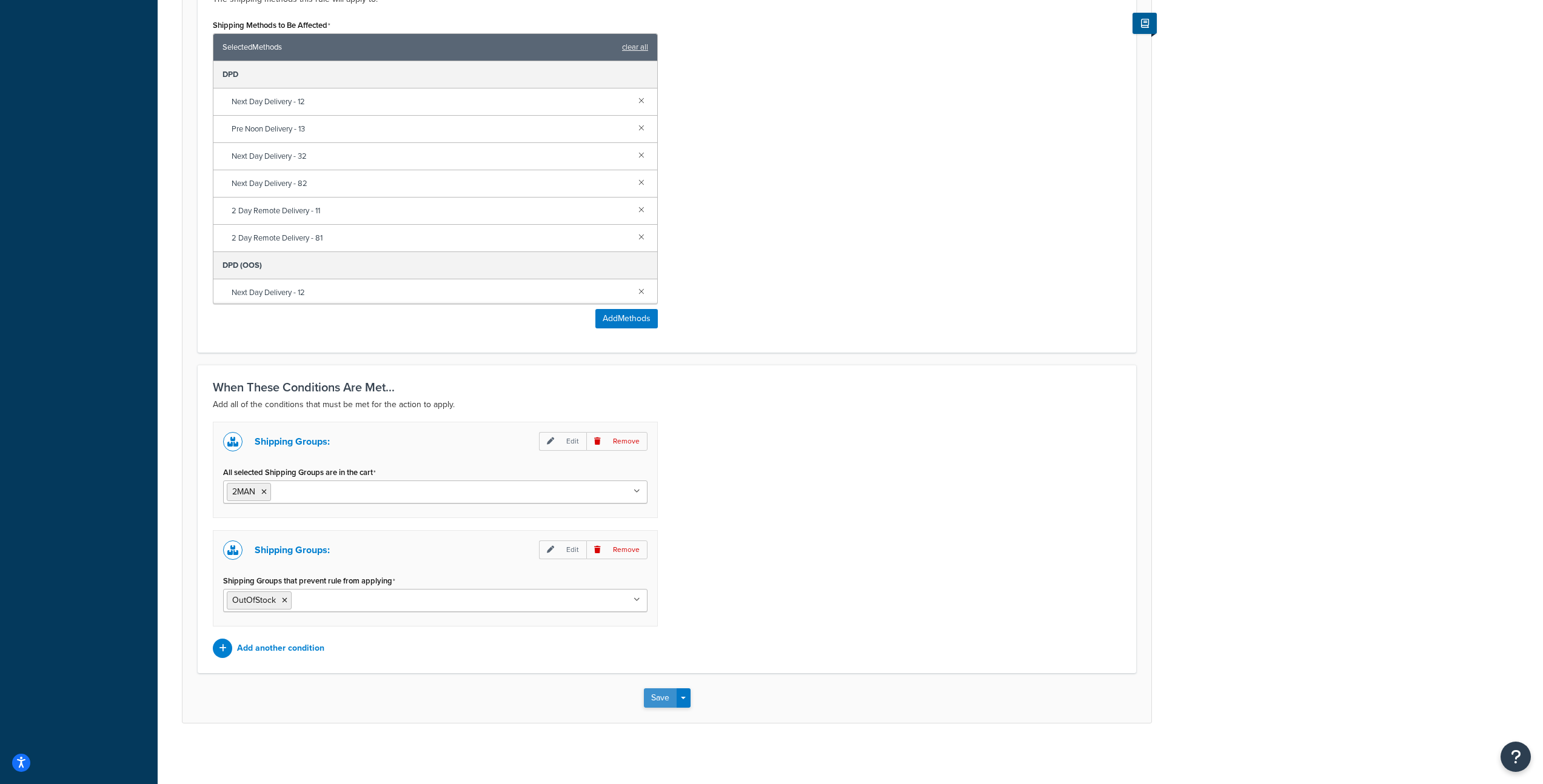
click at [650, 696] on button "Save" at bounding box center [660, 698] width 33 height 19
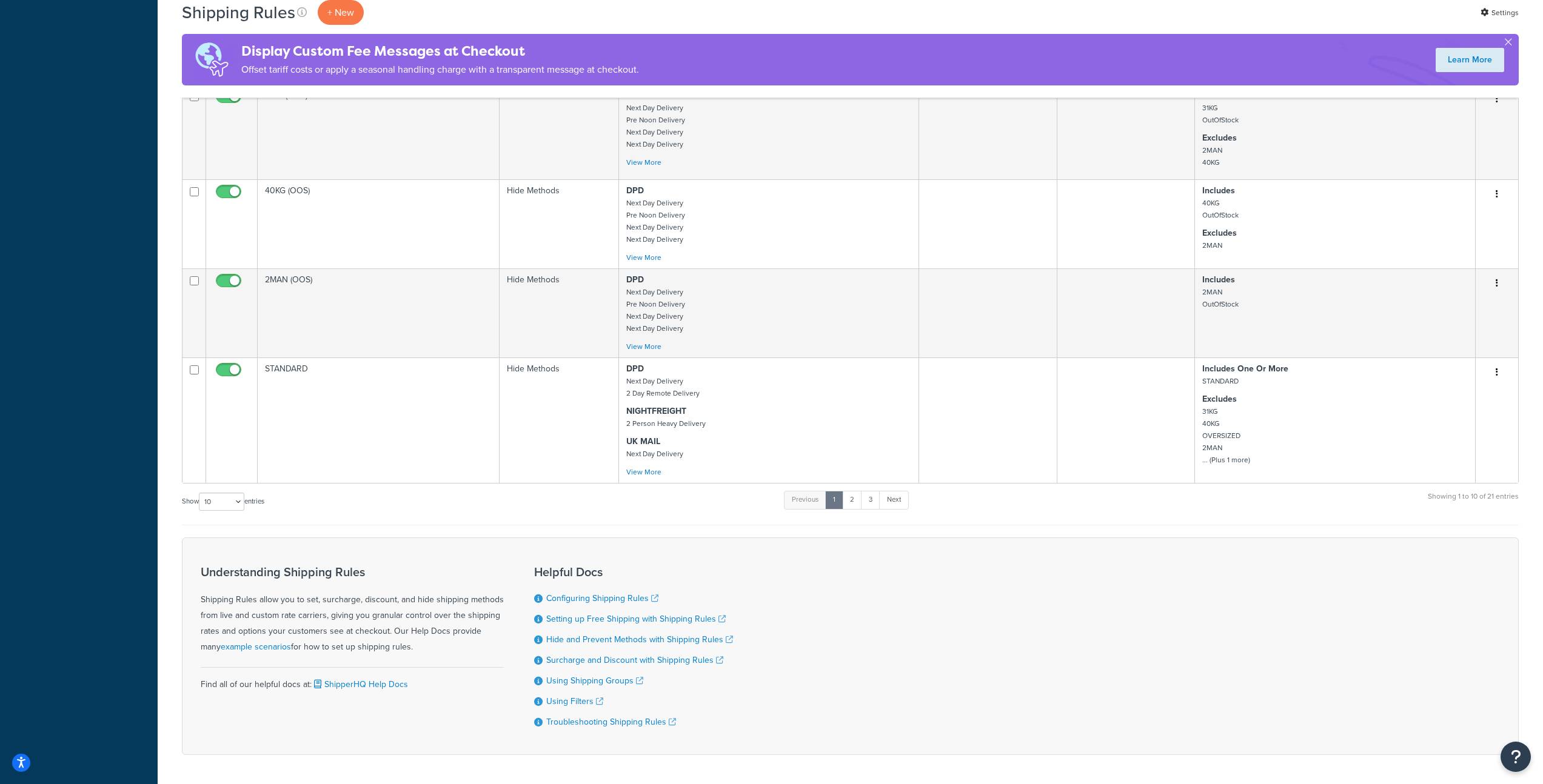
scroll to position [881, 0]
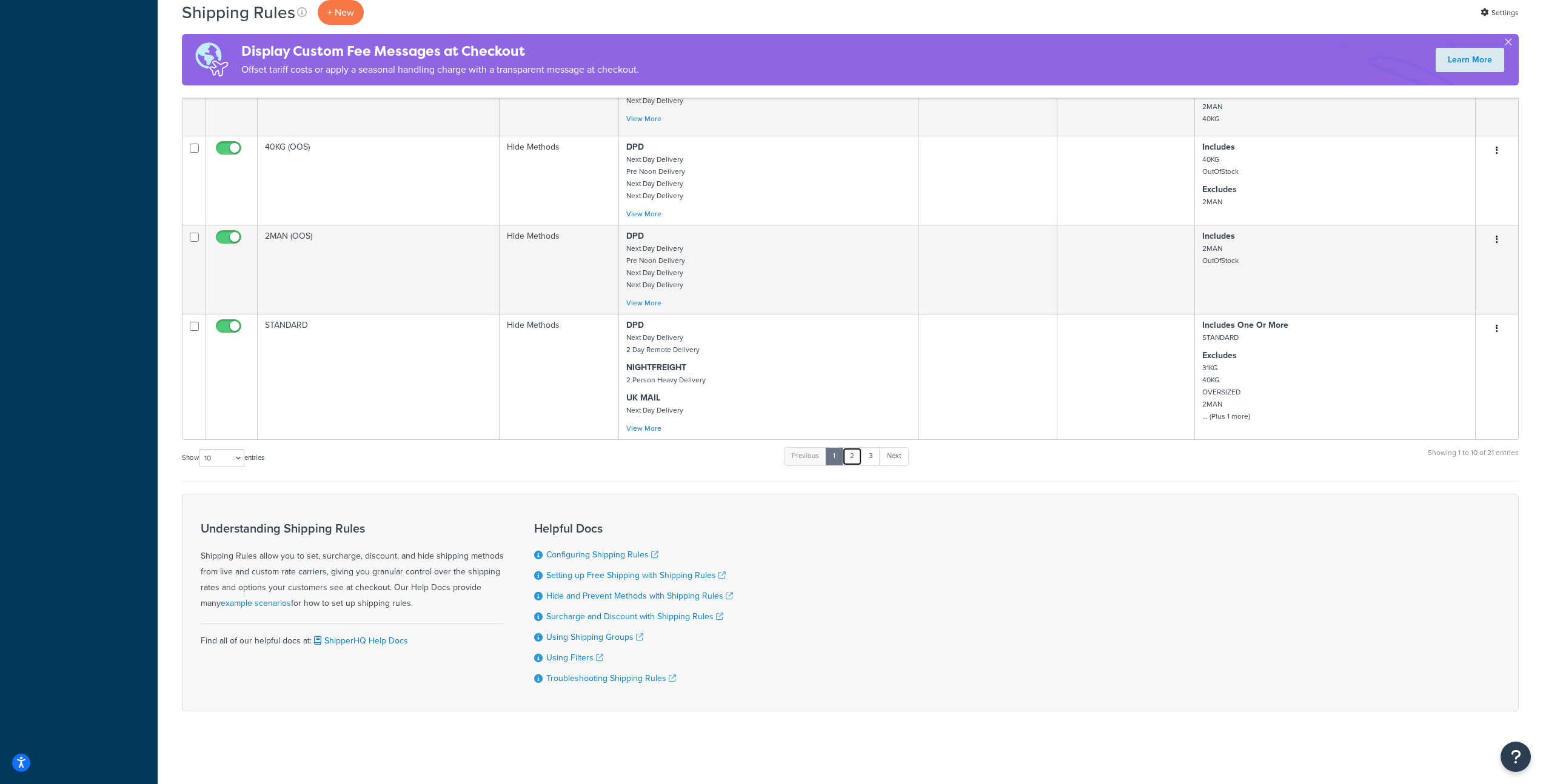
click at [855, 455] on link "2" at bounding box center [852, 456] width 20 height 18
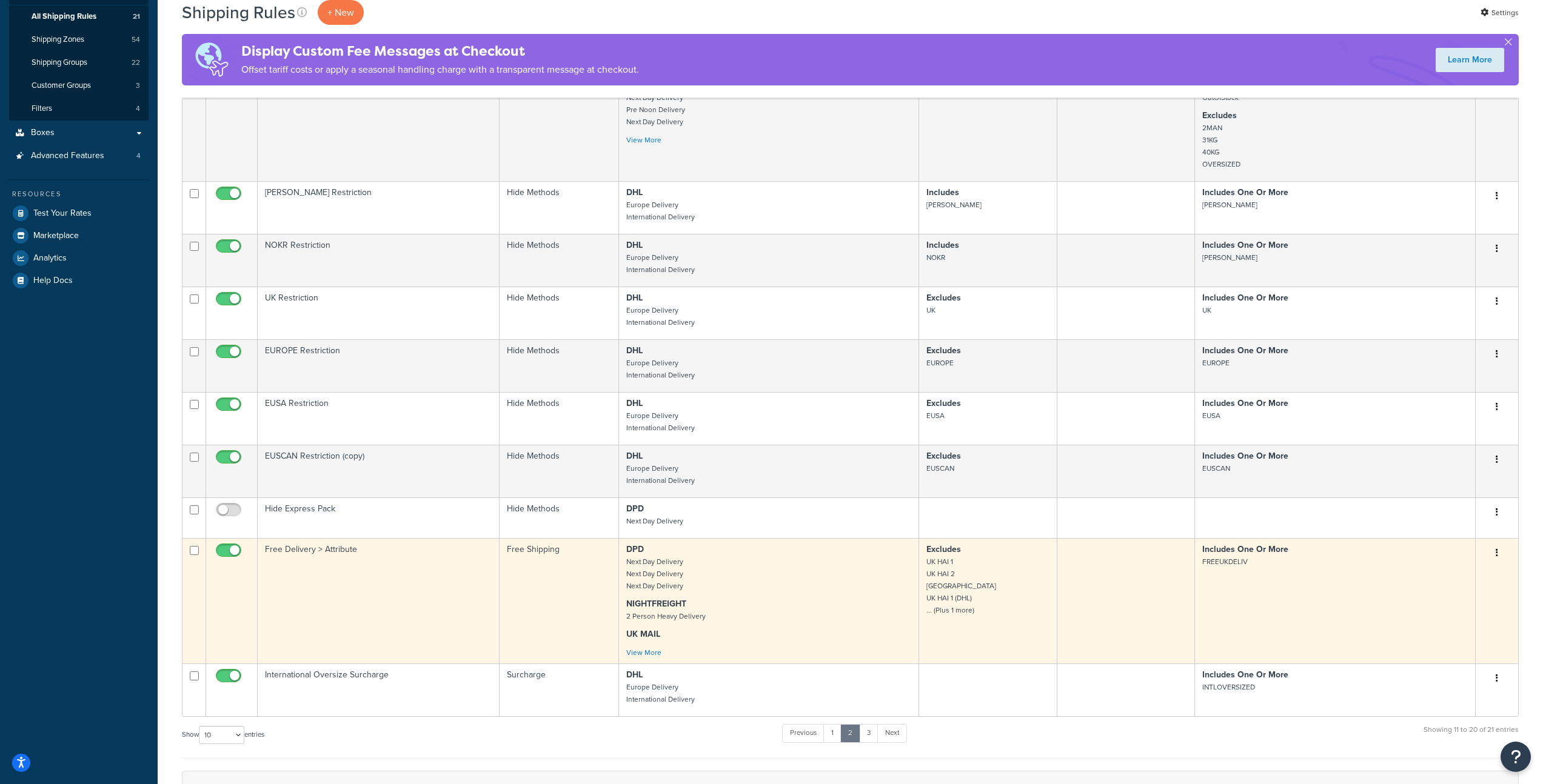
scroll to position [216, 0]
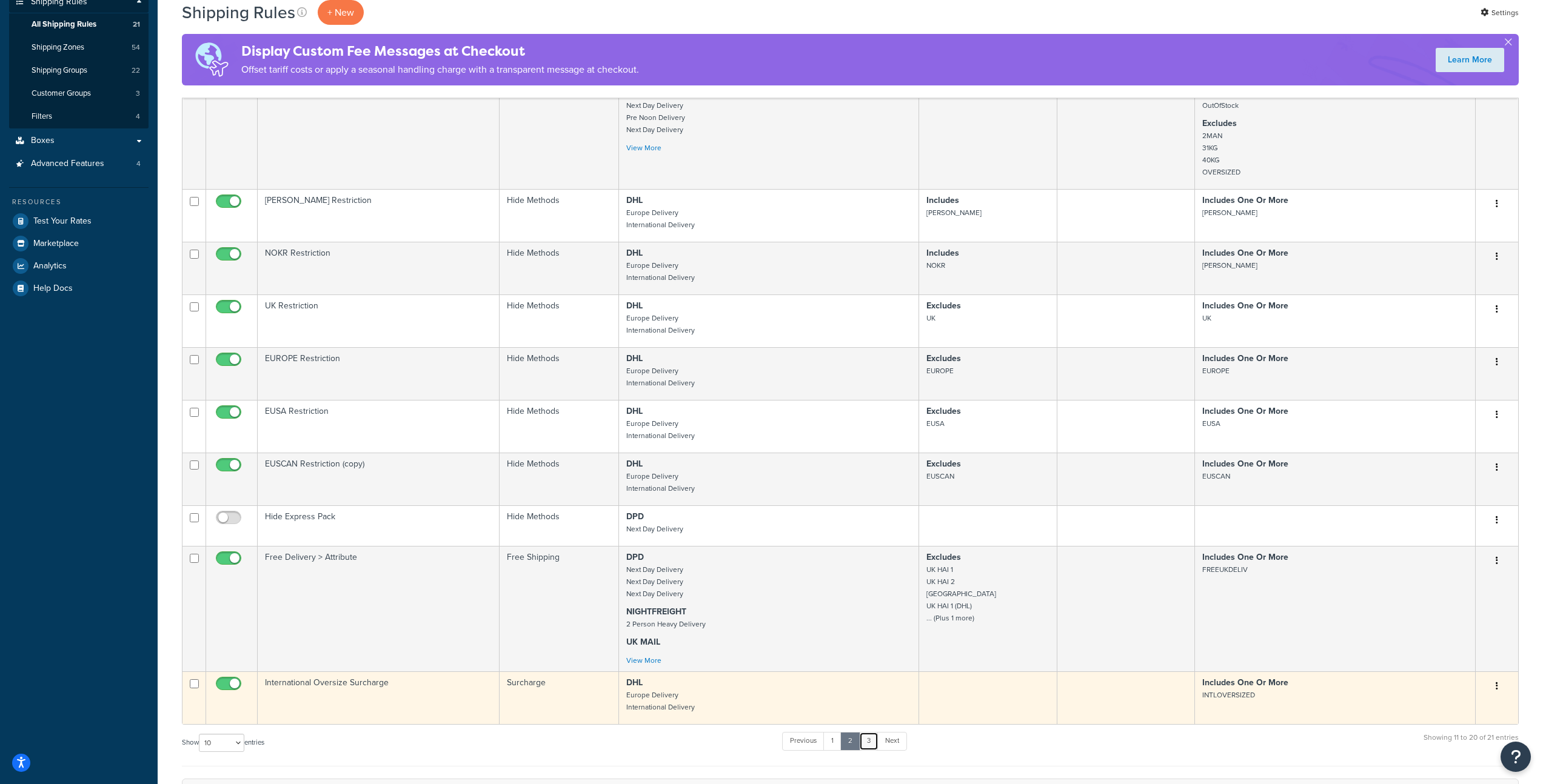
drag, startPoint x: 870, startPoint y: 742, endPoint x: 858, endPoint y: 685, distance: 58.2
click at [870, 742] on link "3" at bounding box center [868, 741] width 20 height 18
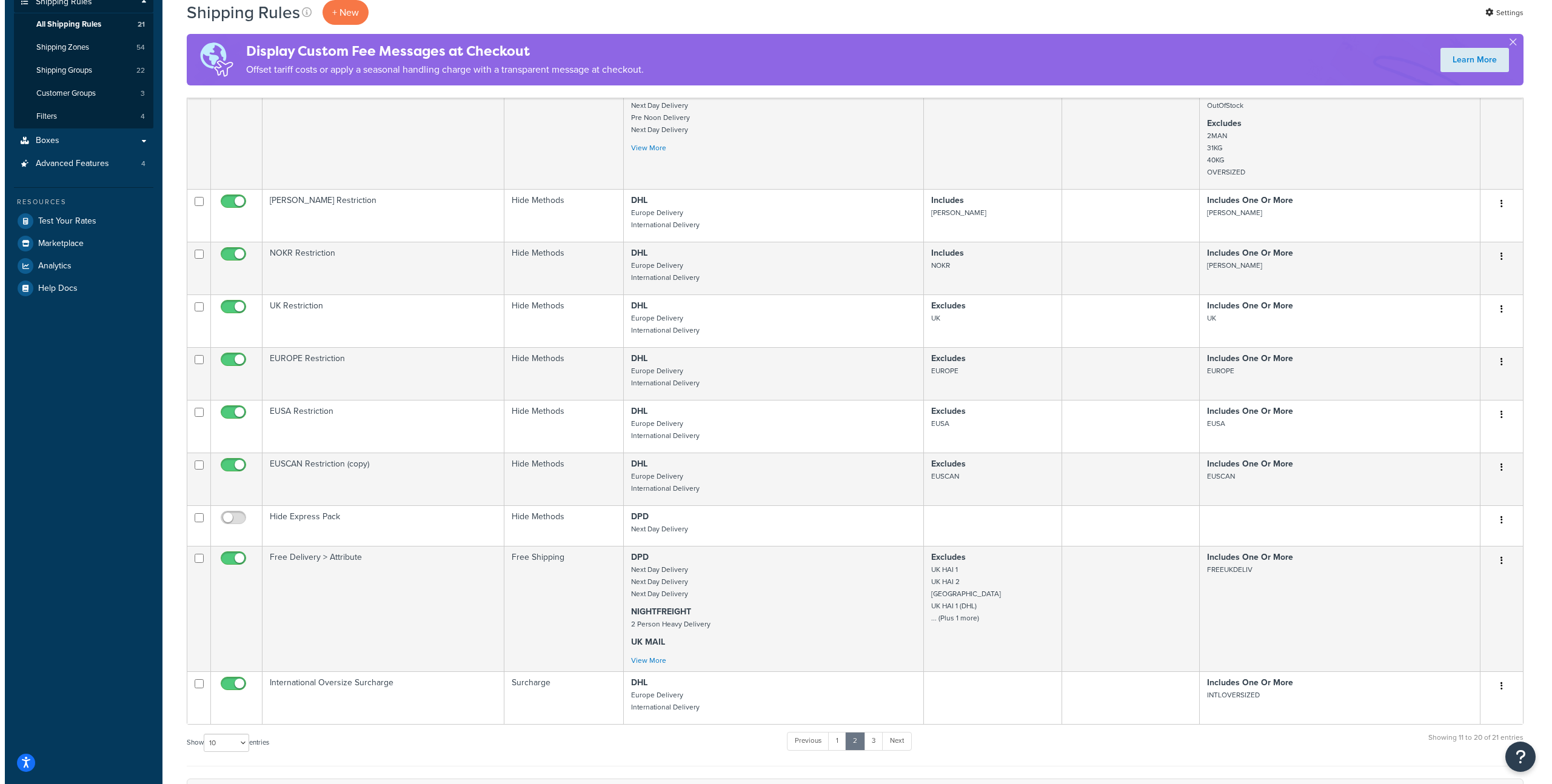
scroll to position [0, 0]
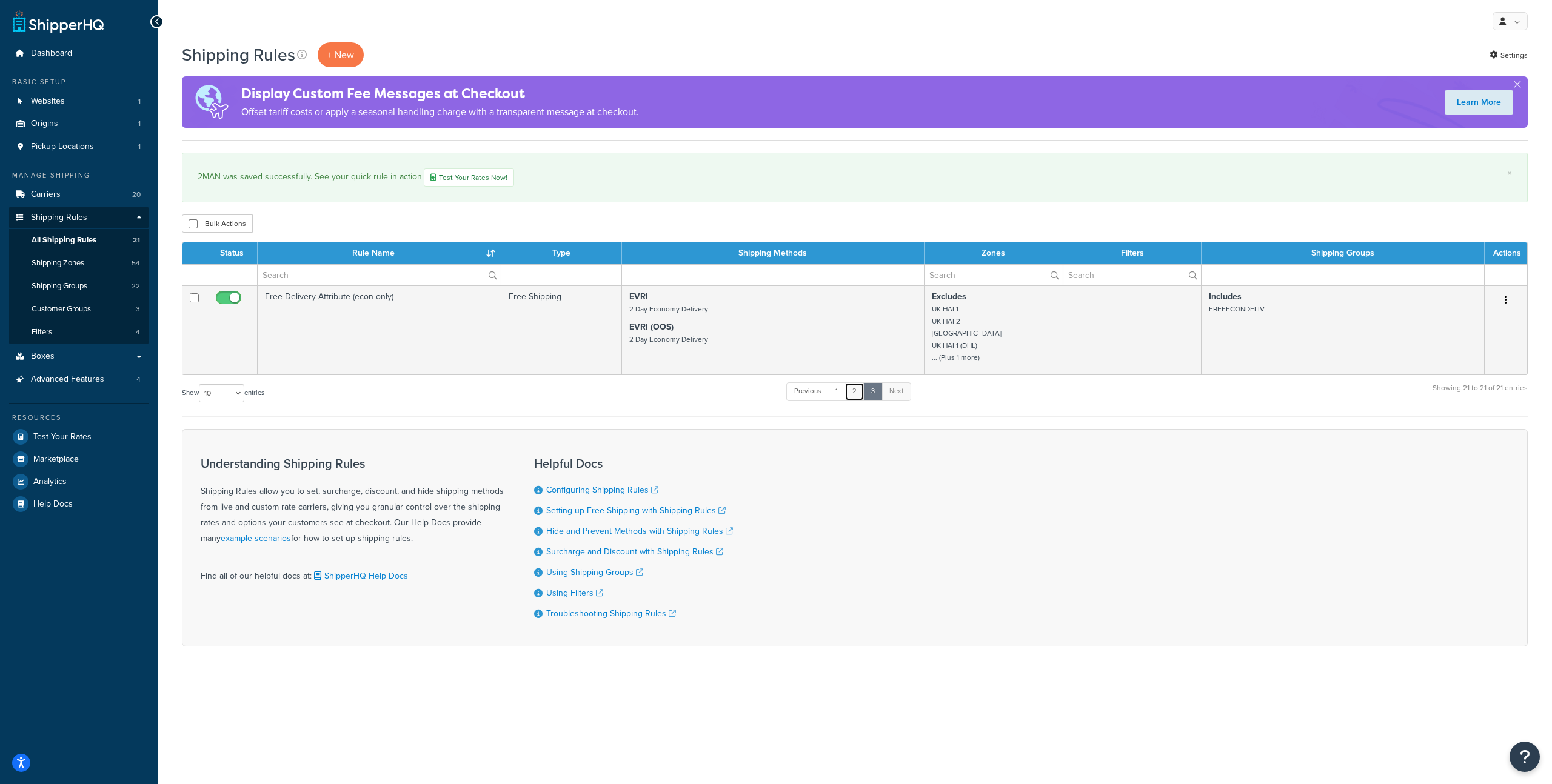
click at [860, 389] on link "2" at bounding box center [855, 391] width 20 height 18
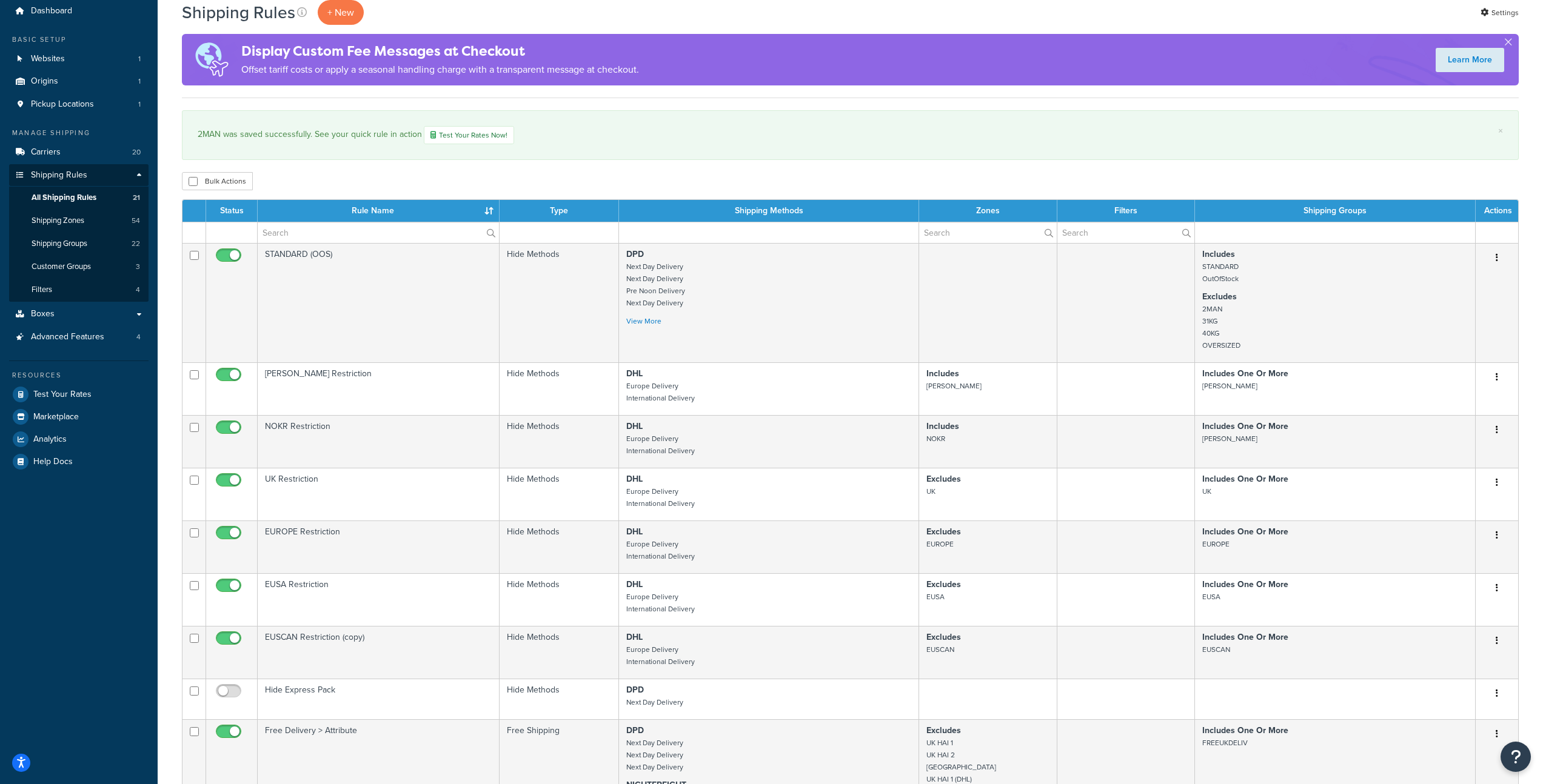
scroll to position [506, 0]
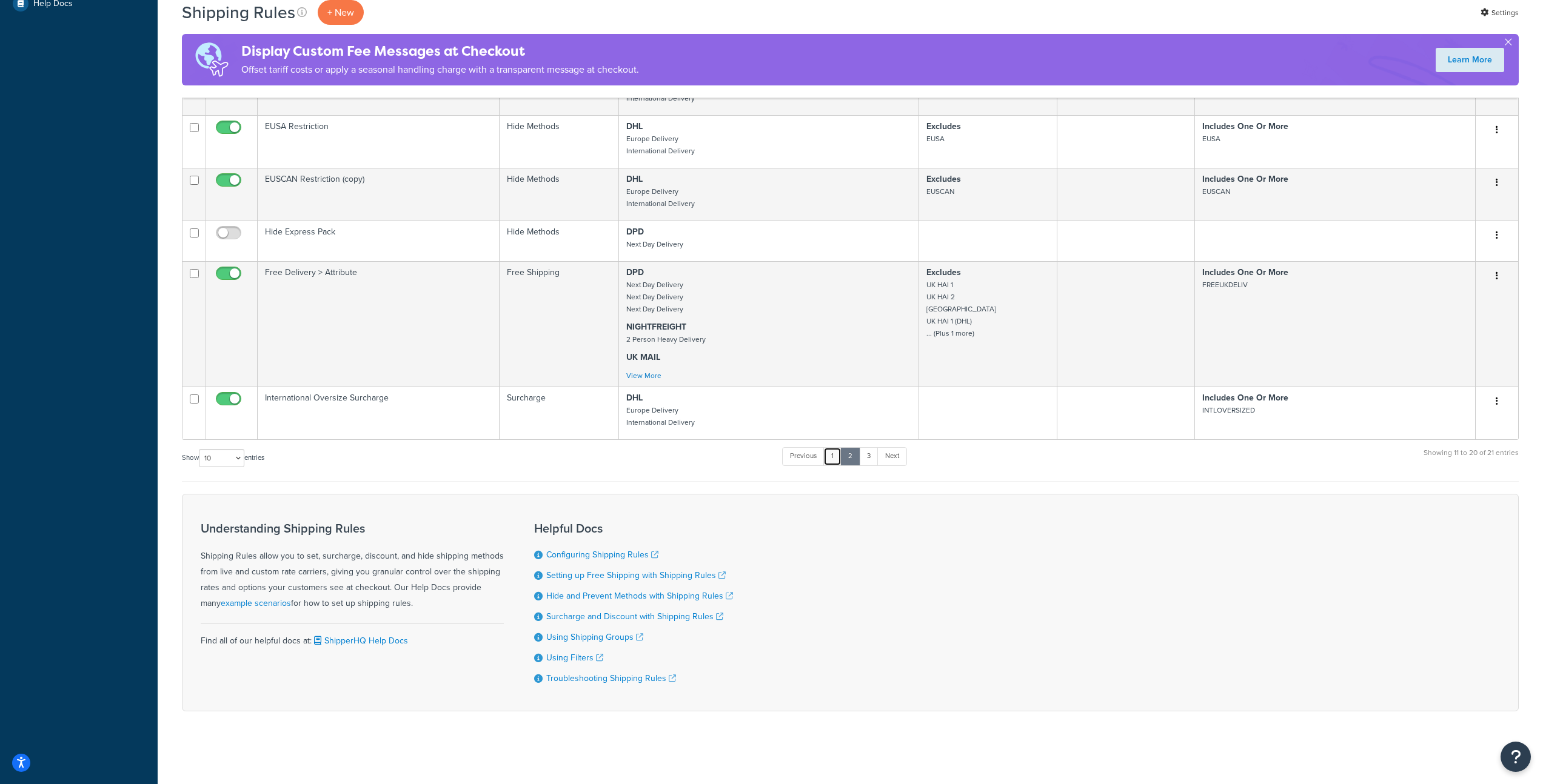
click at [831, 458] on link "1" at bounding box center [832, 456] width 18 height 18
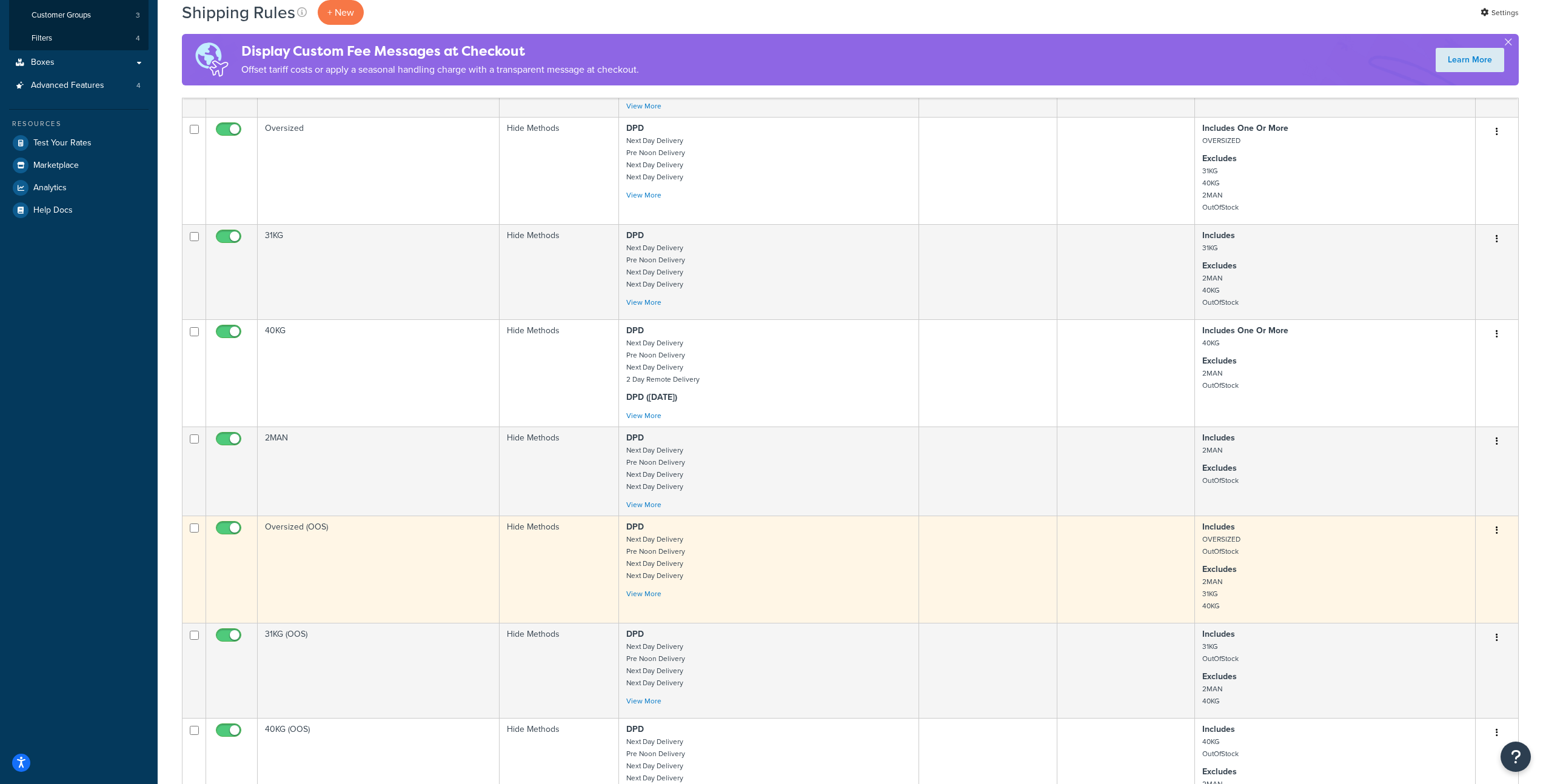
scroll to position [302, 0]
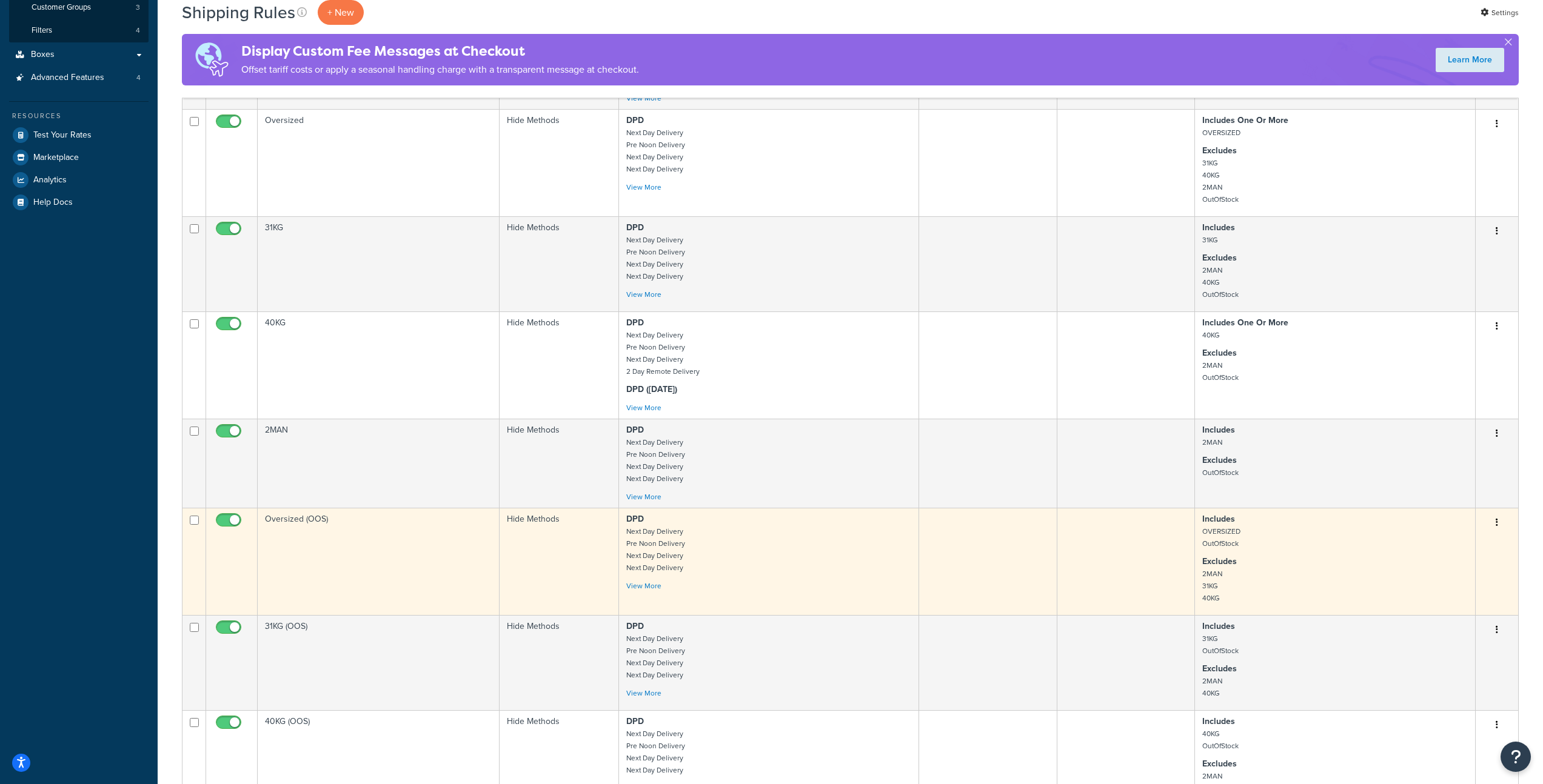
click at [384, 550] on td "Oversized (OOS)" at bounding box center [379, 561] width 242 height 108
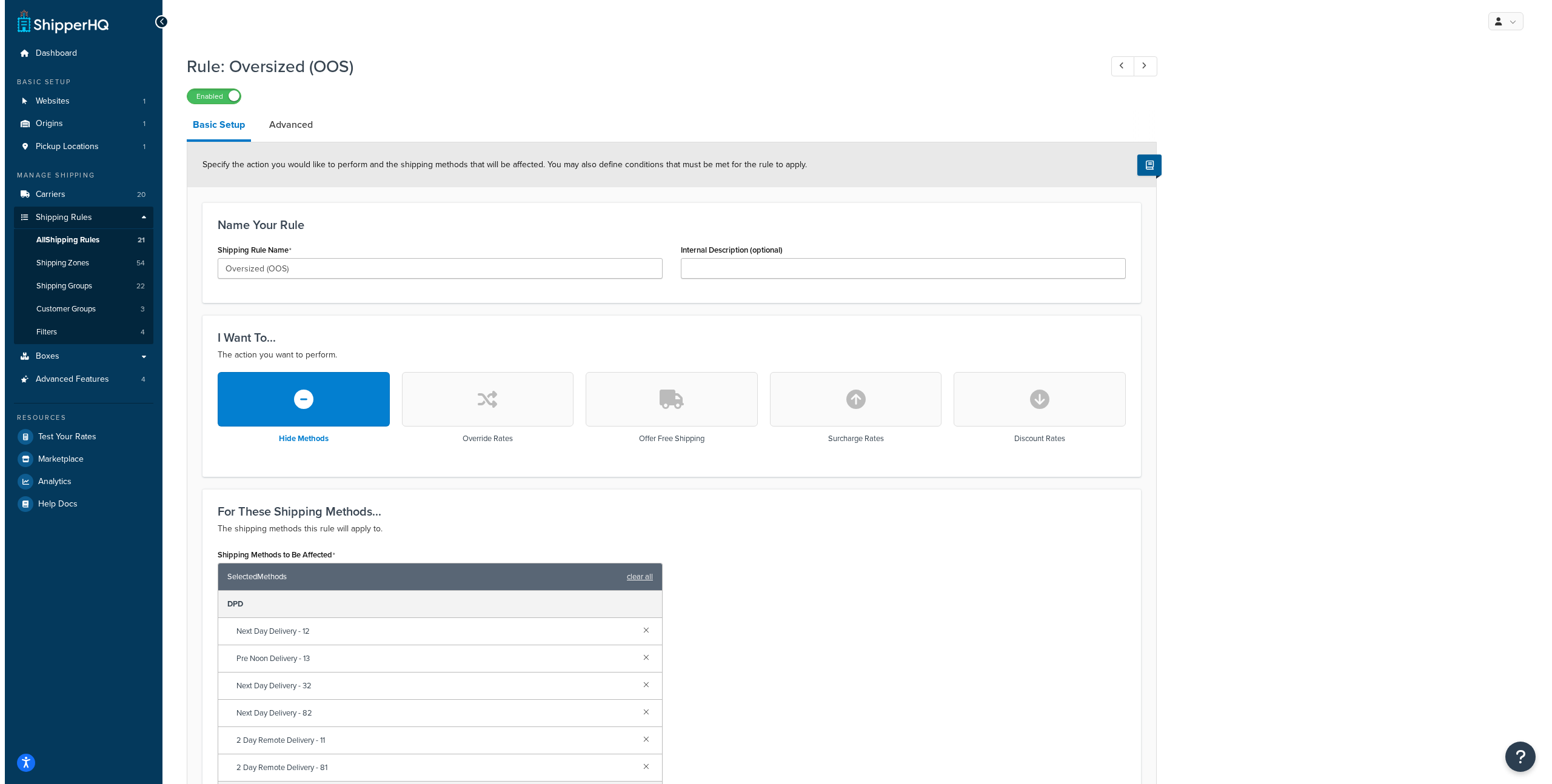
scroll to position [498, 0]
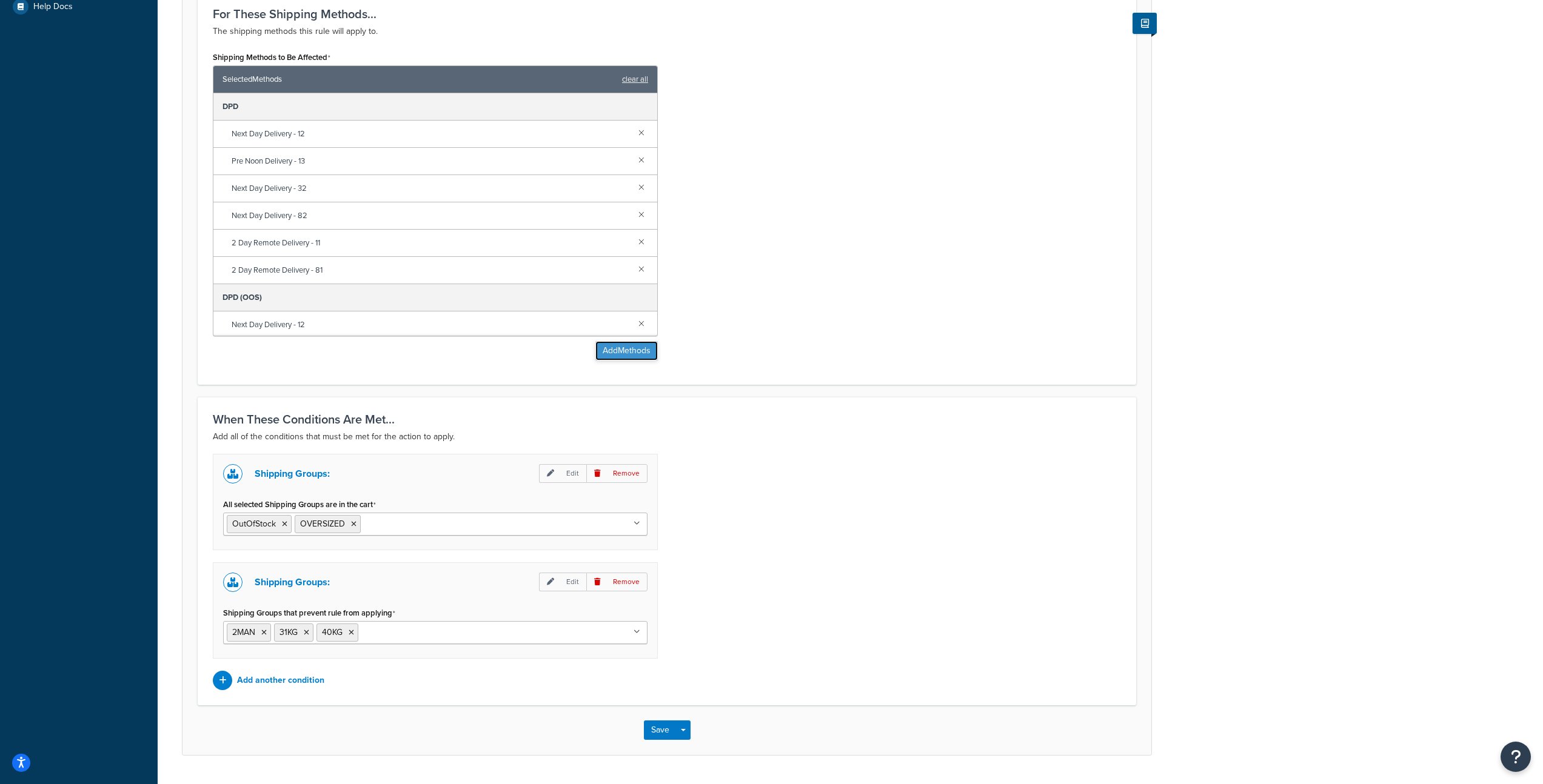
click at [629, 354] on button "Add Methods" at bounding box center [626, 350] width 63 height 19
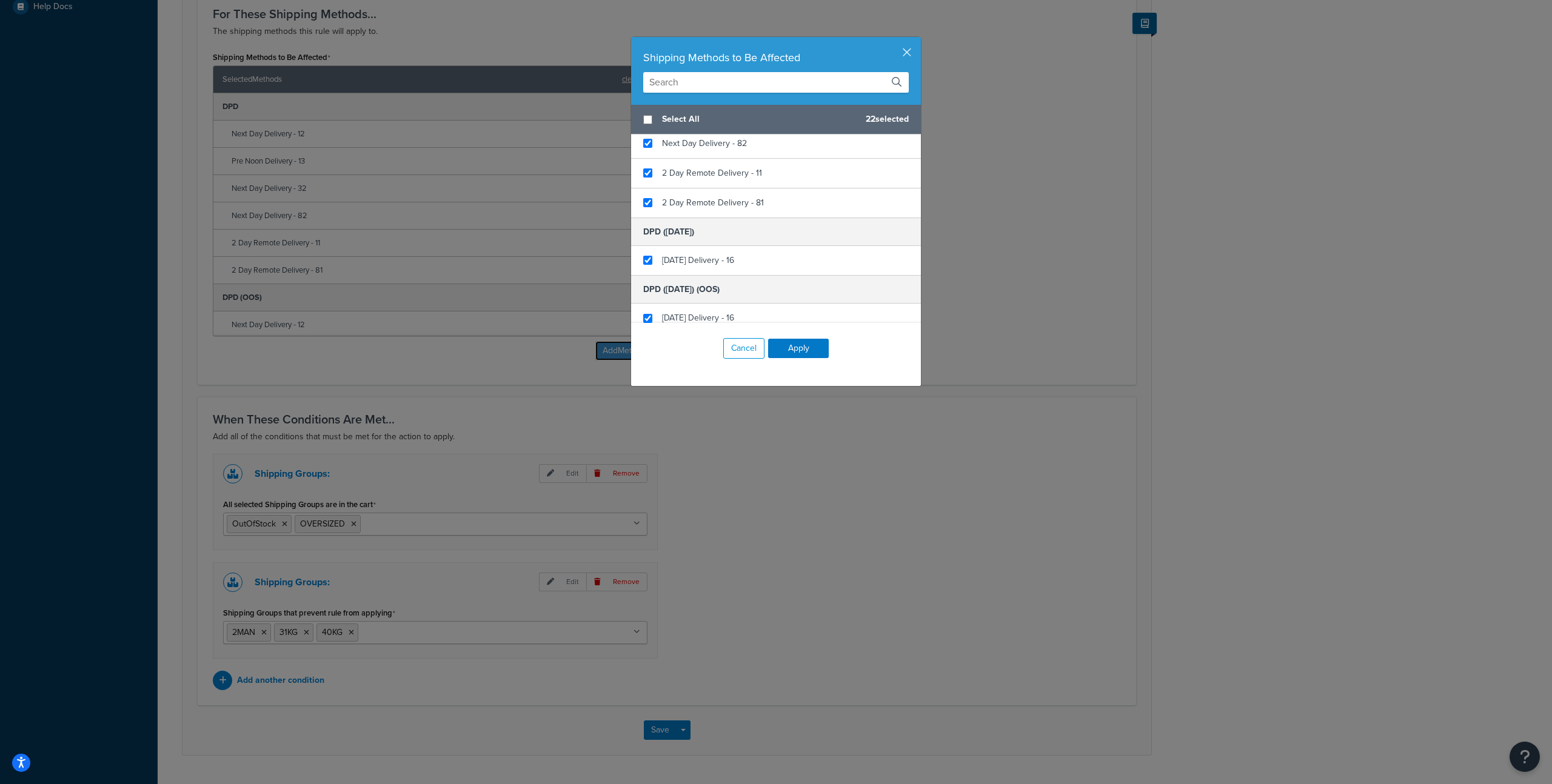
scroll to position [1243, 0]
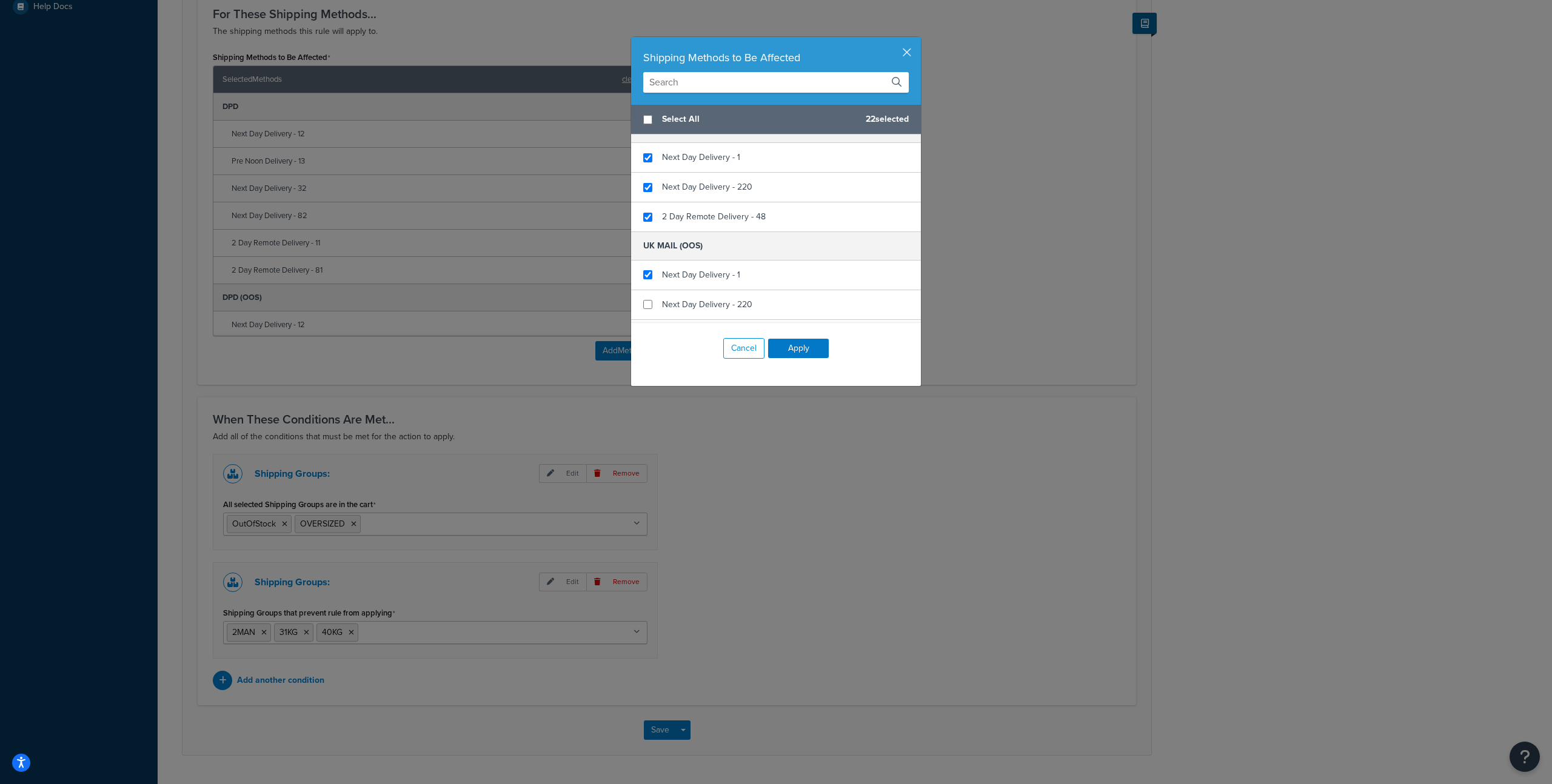
click at [704, 81] on input "text" at bounding box center [776, 82] width 266 height 21
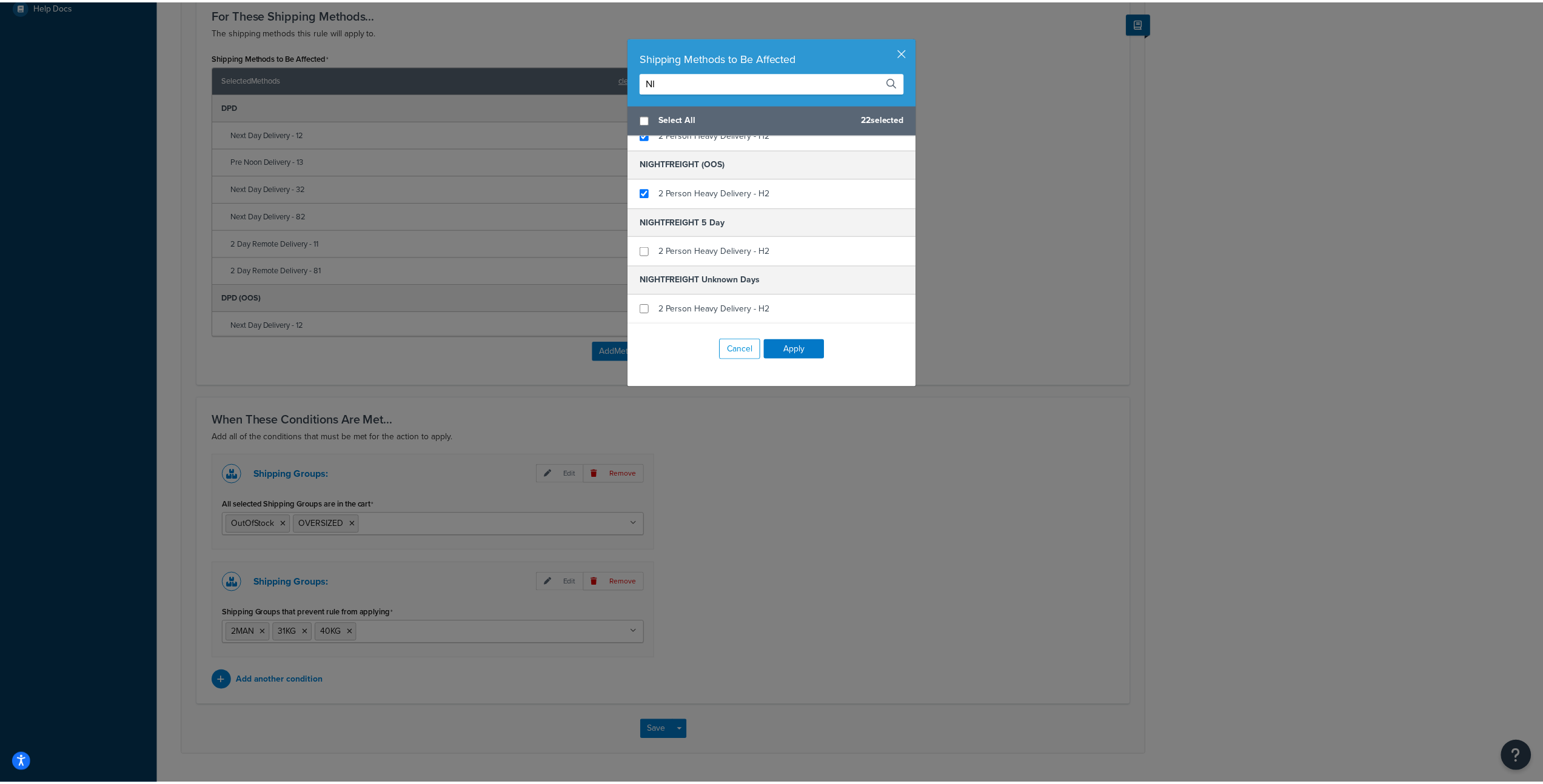
scroll to position [42, 0]
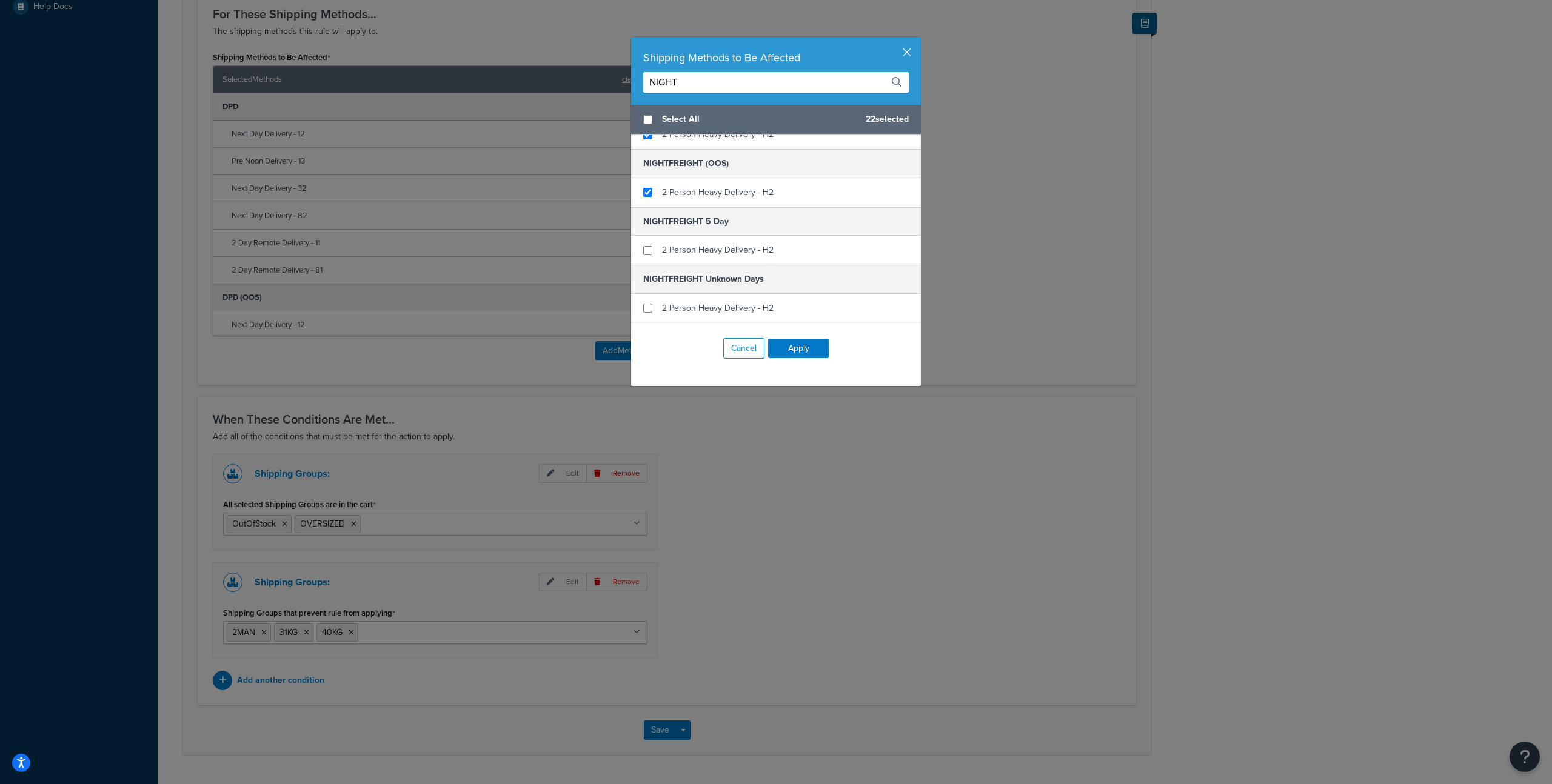
type input "NIGHT"
click at [755, 266] on h5 "NIGHTFREIGHT Unknown Days" at bounding box center [776, 279] width 290 height 28
checkbox input "true"
drag, startPoint x: 760, startPoint y: 250, endPoint x: 776, endPoint y: 285, distance: 38.5
click at [760, 251] on span "2 Person Heavy Delivery - H2" at bounding box center [718, 249] width 112 height 13
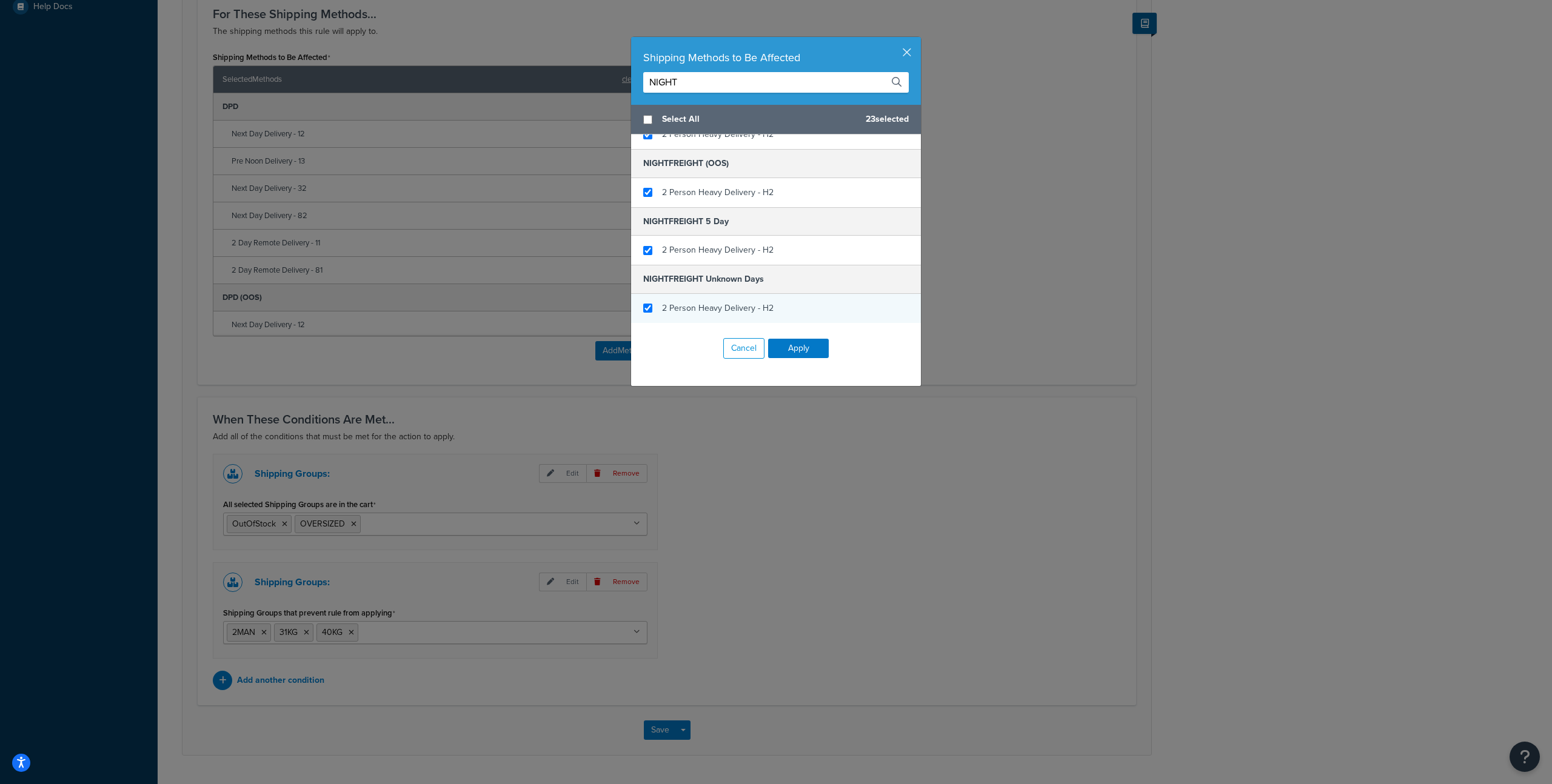
checkbox input "true"
click at [774, 296] on div "2 Person Heavy Delivery - H2" at bounding box center [776, 308] width 290 height 29
click at [796, 346] on button "Apply" at bounding box center [799, 348] width 61 height 19
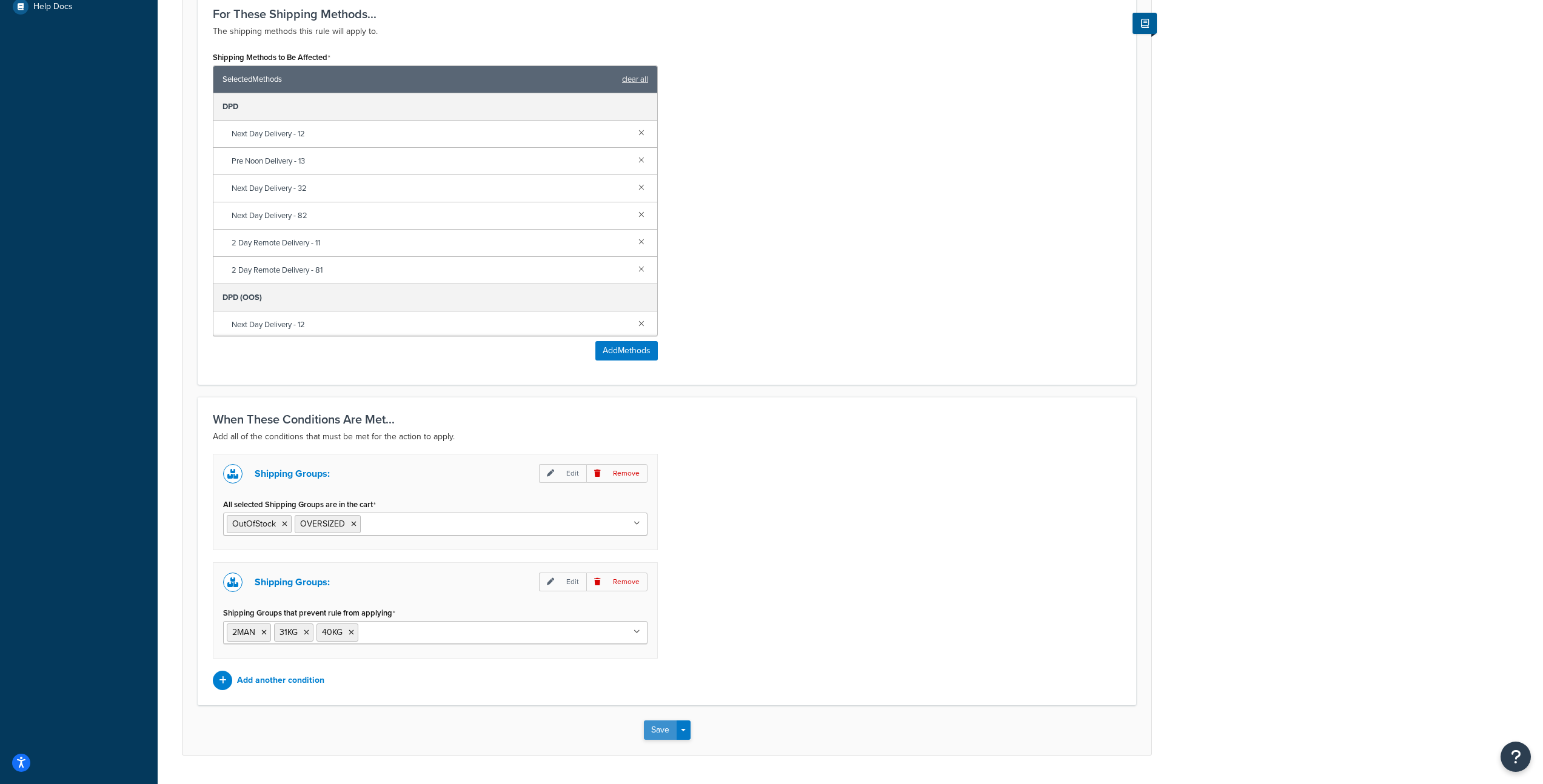
click at [658, 730] on button "Save" at bounding box center [660, 730] width 33 height 19
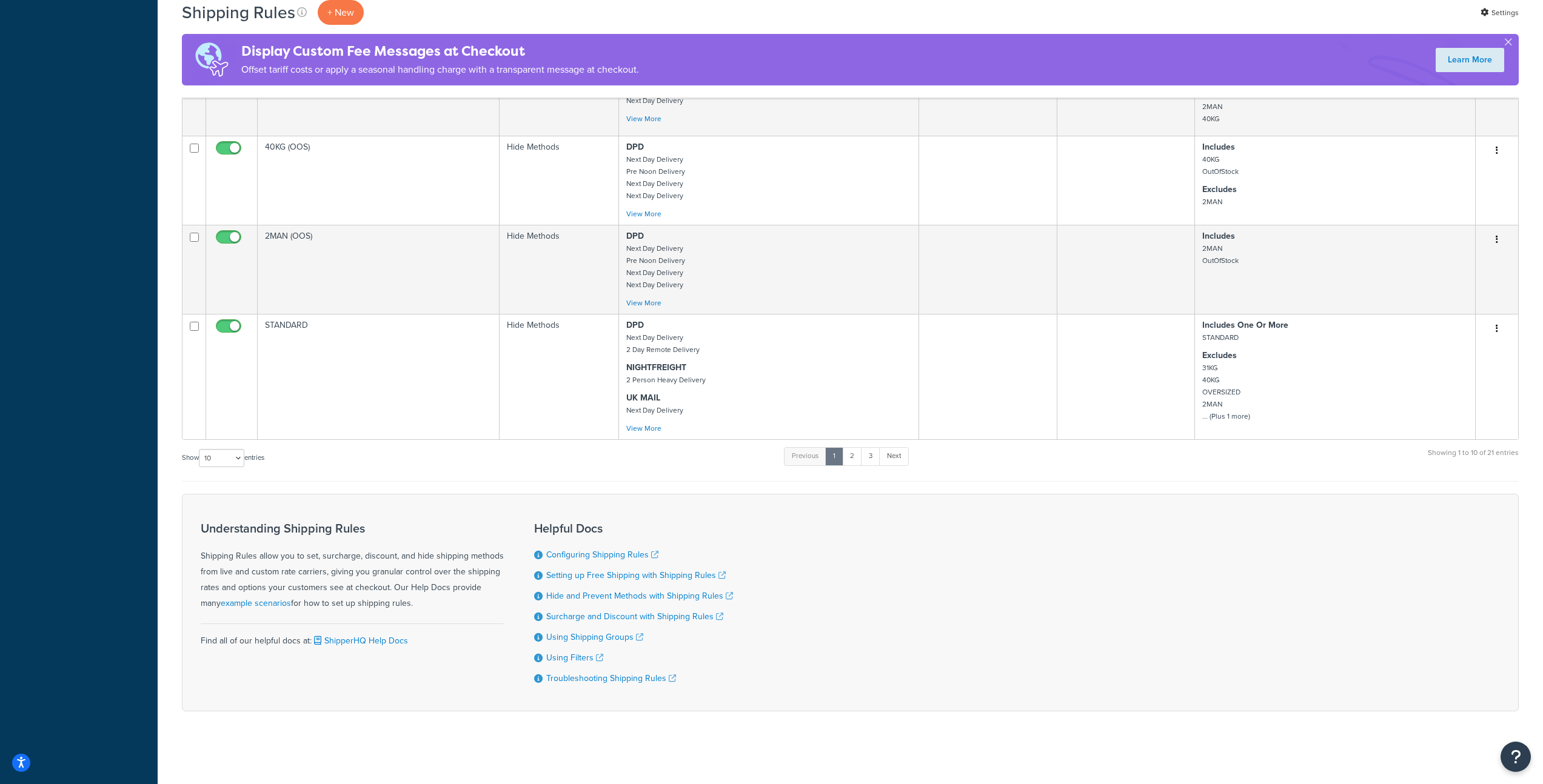
scroll to position [625, 0]
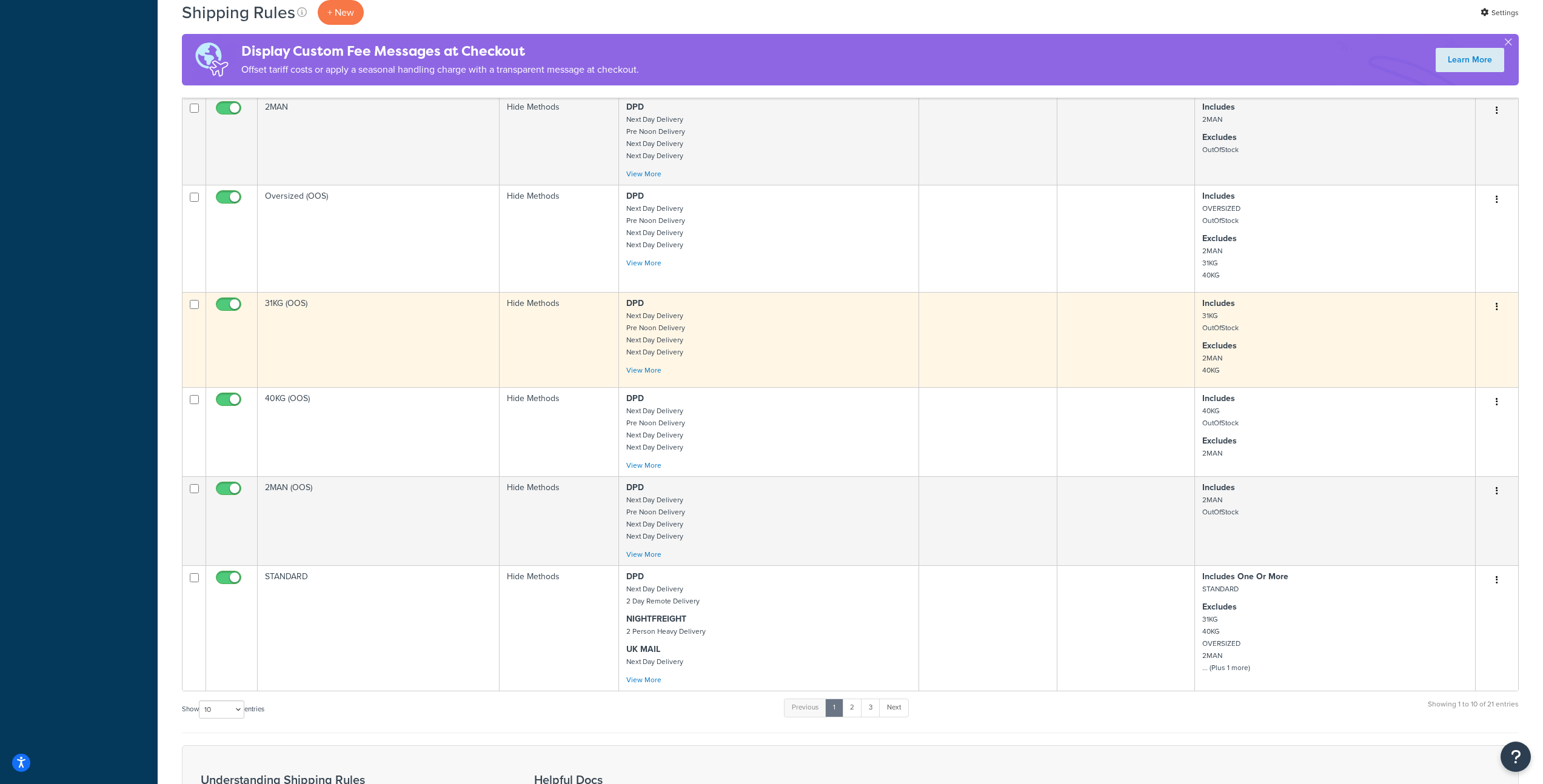
click at [368, 340] on td "31KG (OOS)" at bounding box center [379, 340] width 242 height 95
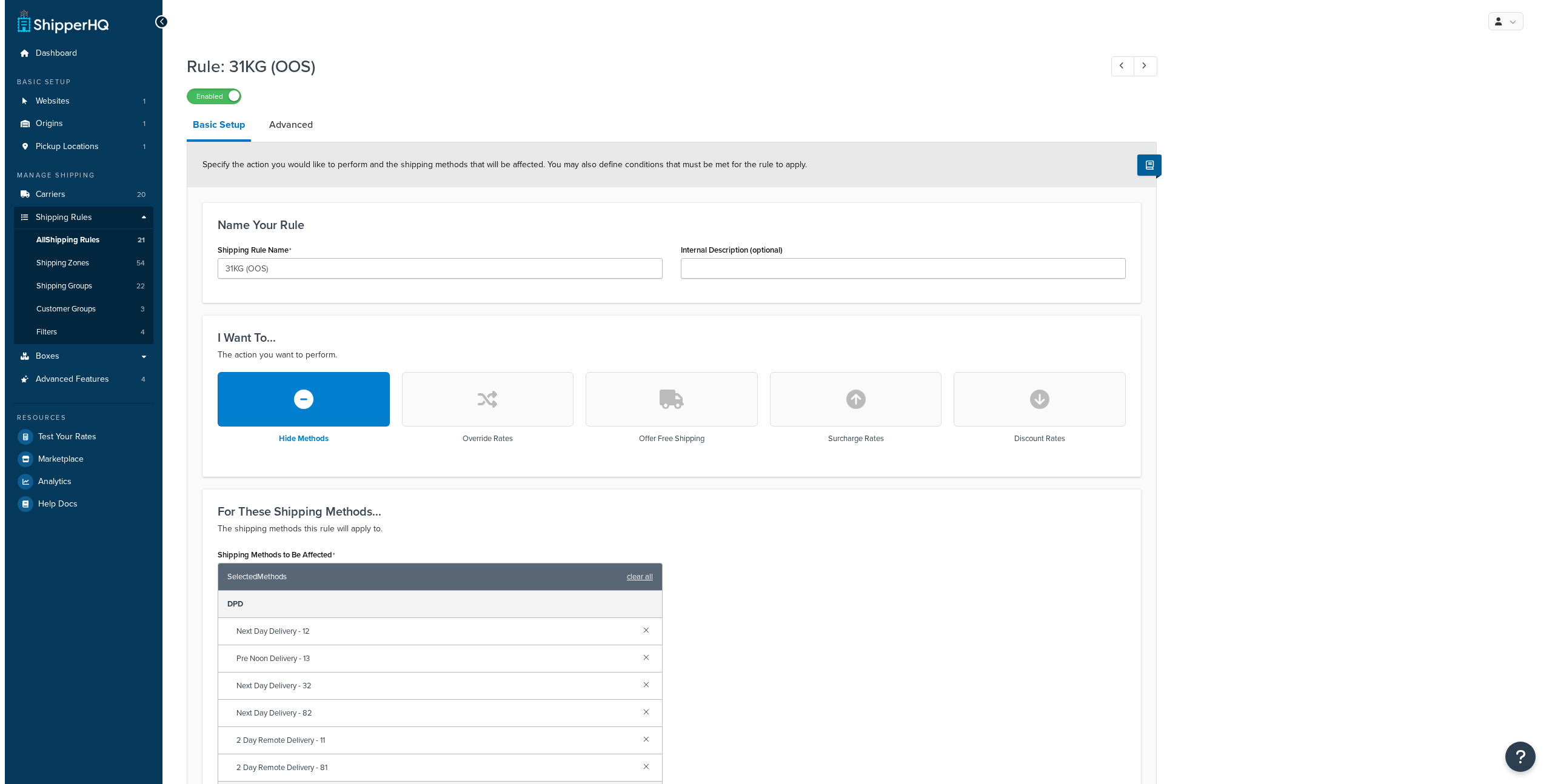
scroll to position [139, 0]
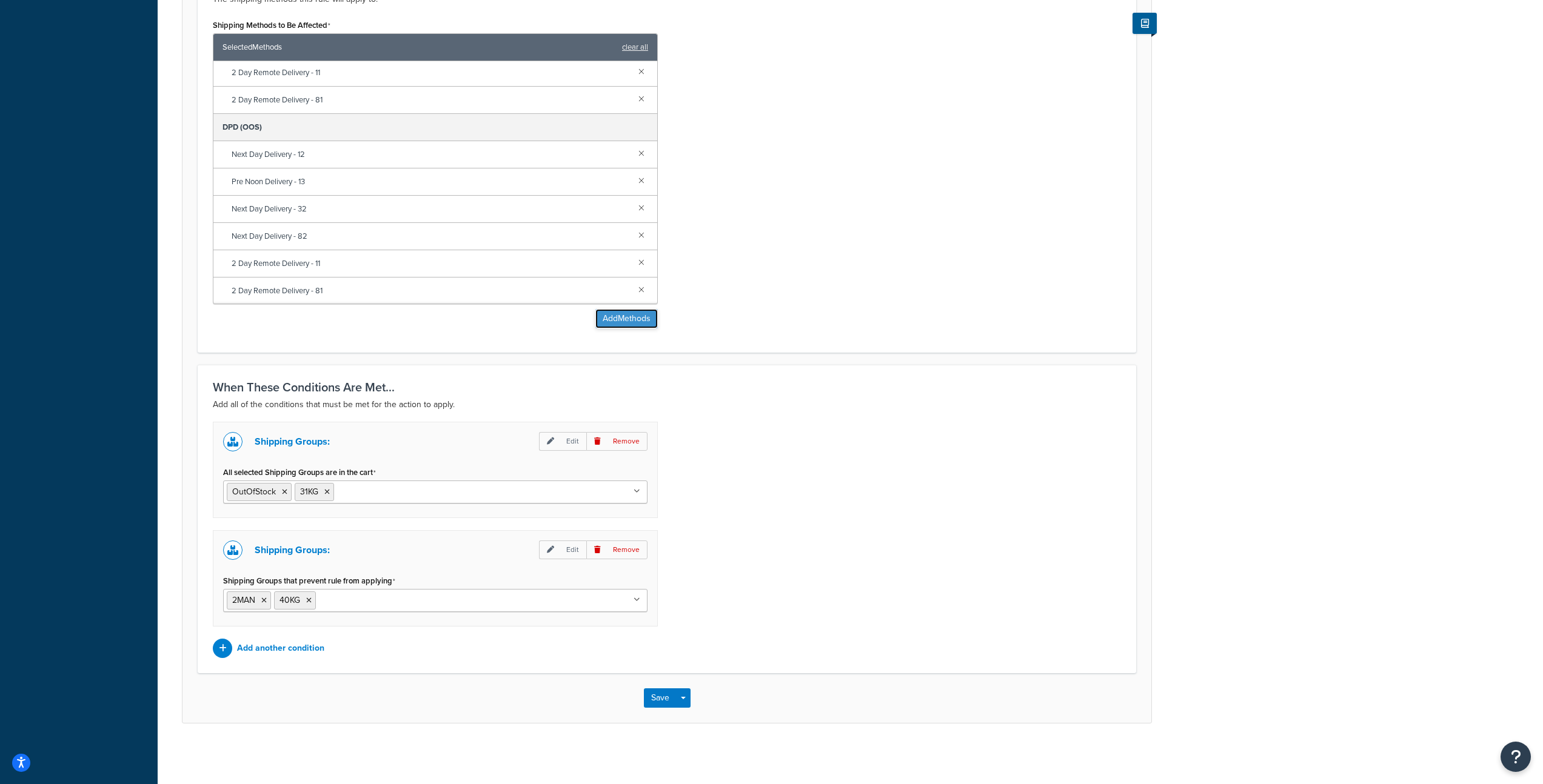
click at [633, 323] on button "Add Methods" at bounding box center [626, 319] width 63 height 19
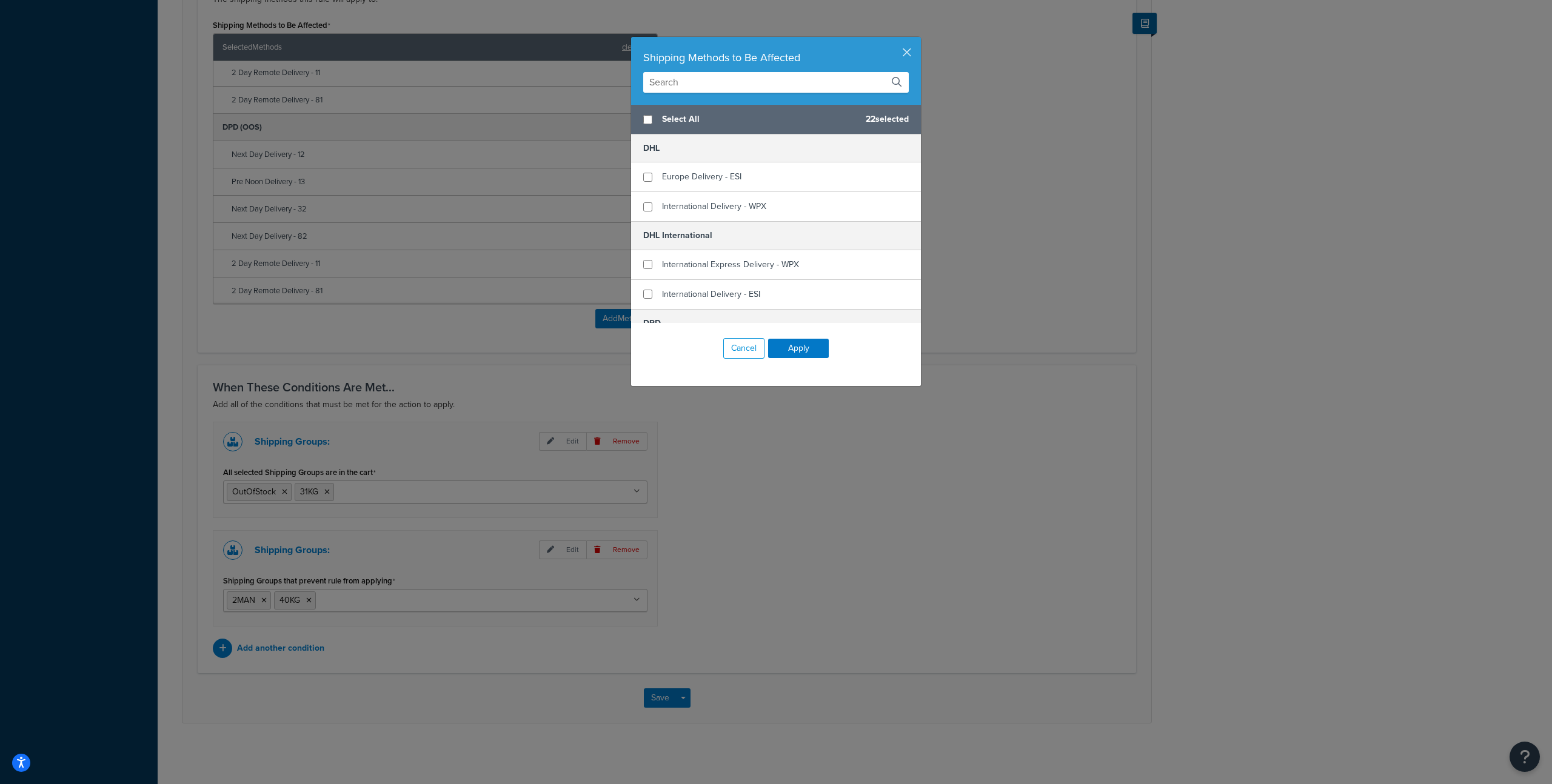
click at [702, 79] on input "text" at bounding box center [776, 82] width 266 height 21
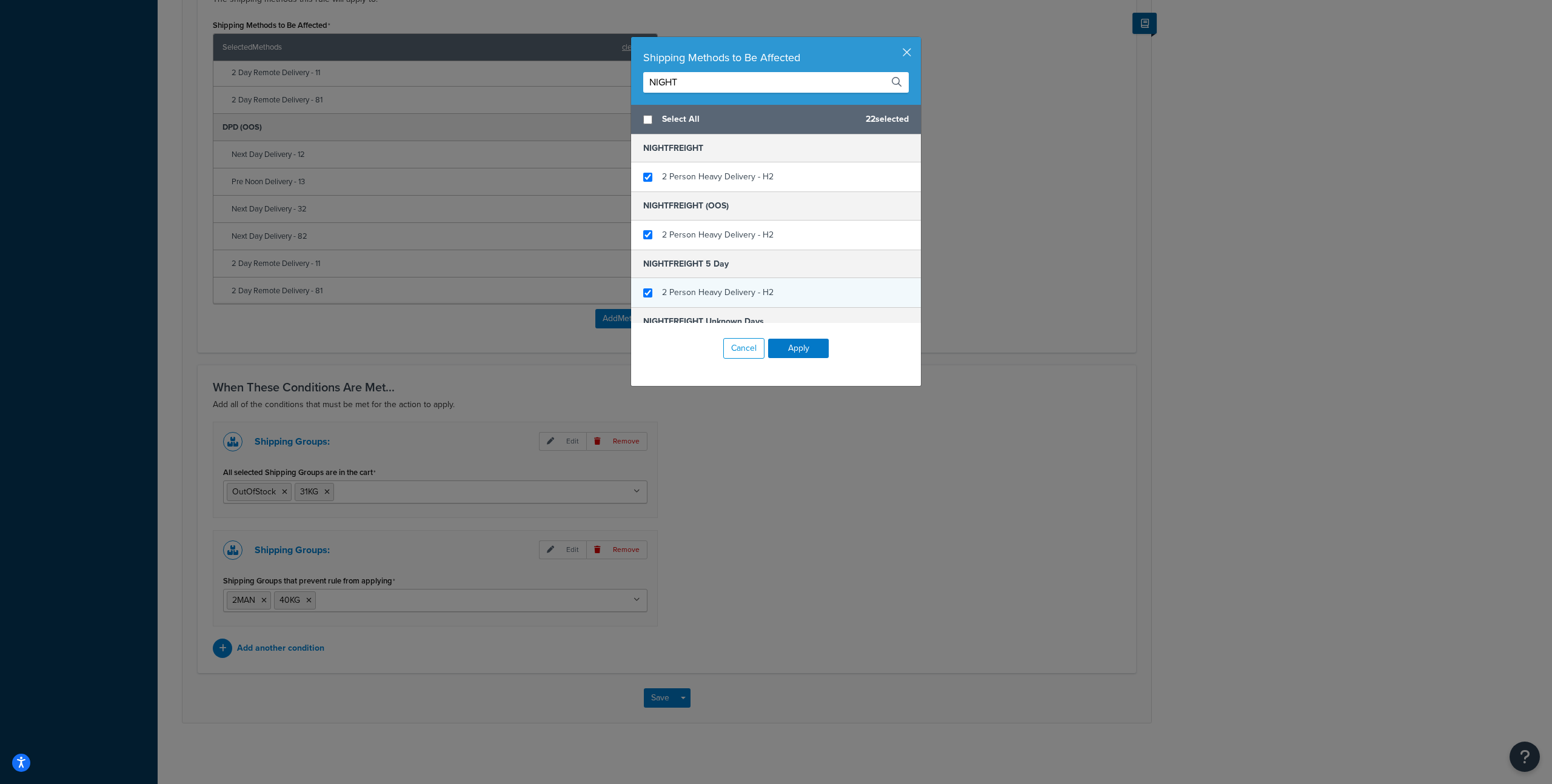
type input "NIGHT"
checkbox input "true"
click at [809, 298] on div "2 Person Heavy Delivery - H2" at bounding box center [776, 292] width 290 height 29
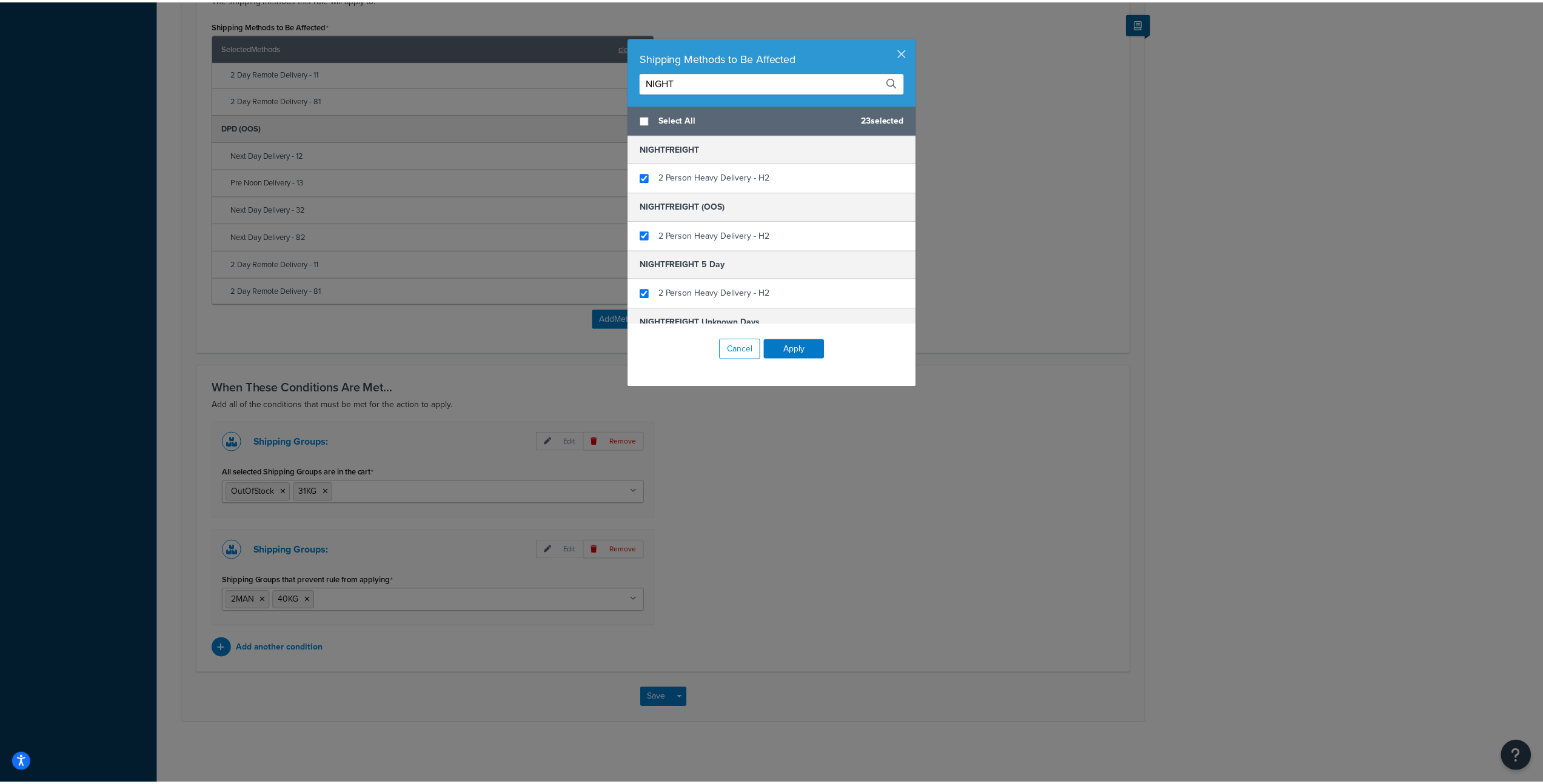
scroll to position [42, 0]
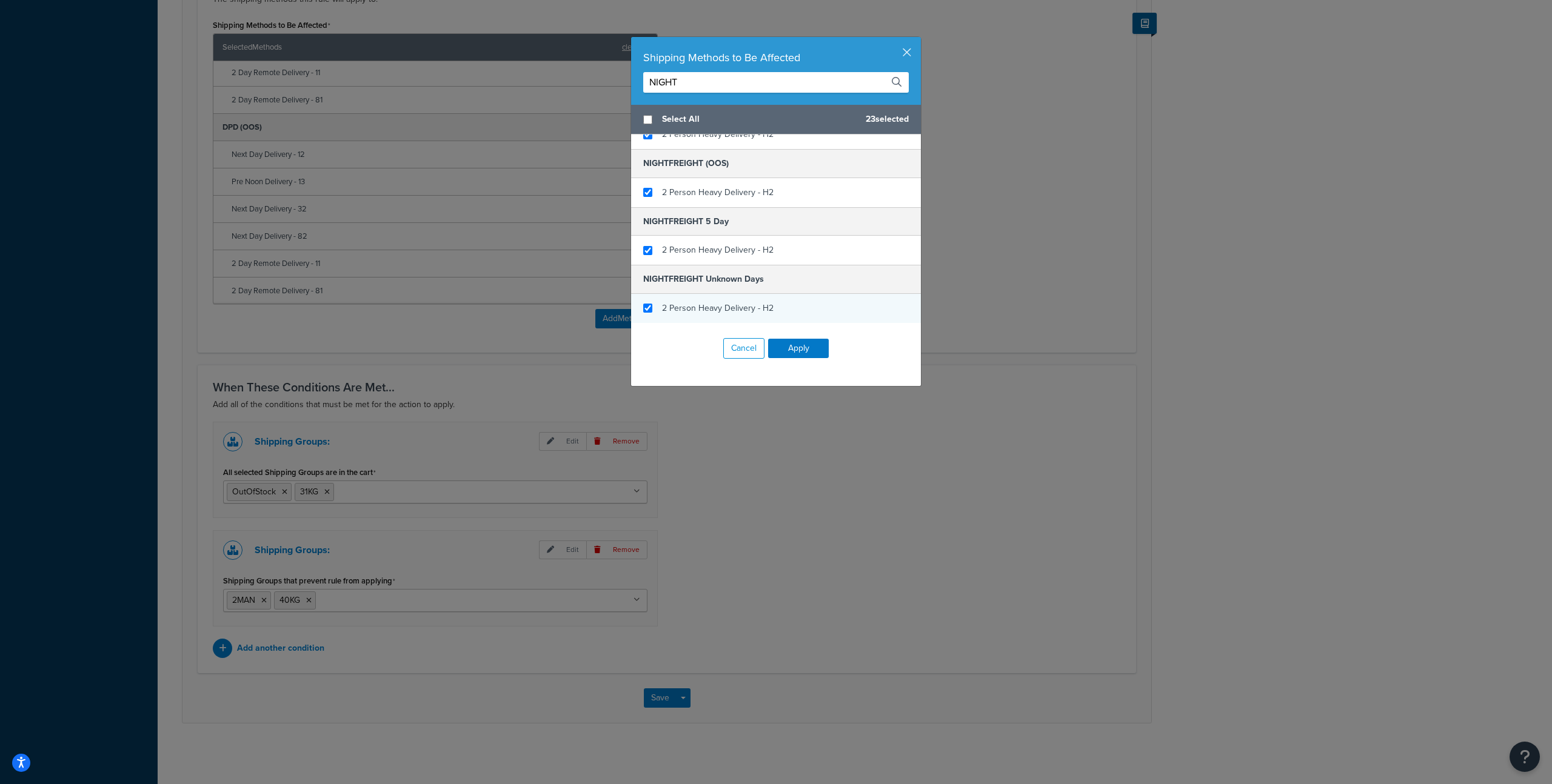
checkbox input "true"
click at [776, 298] on div "2 Person Heavy Delivery - H2" at bounding box center [776, 308] width 290 height 29
click at [790, 344] on button "Apply" at bounding box center [799, 348] width 61 height 19
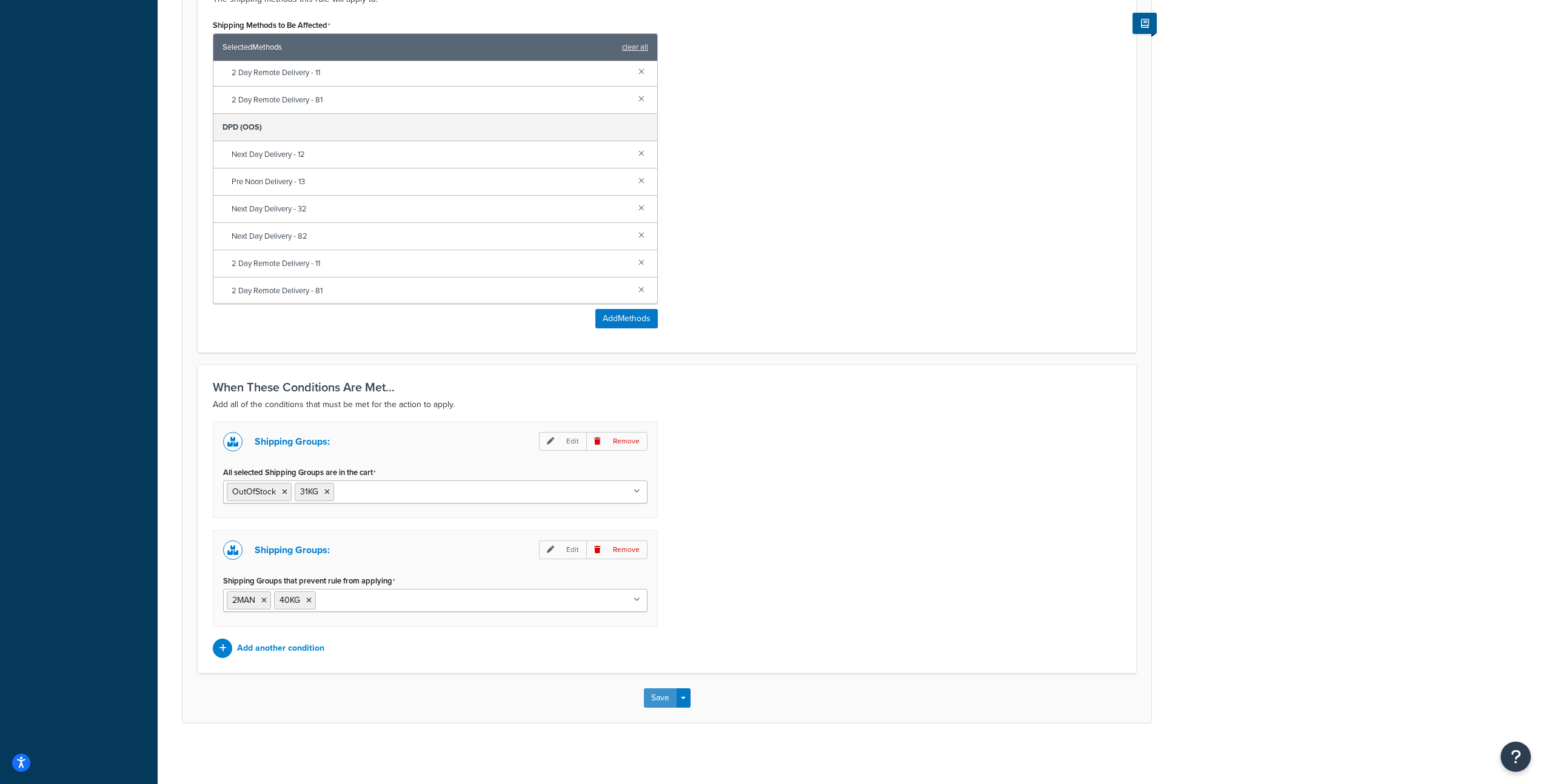
click at [646, 697] on button "Save" at bounding box center [660, 698] width 33 height 19
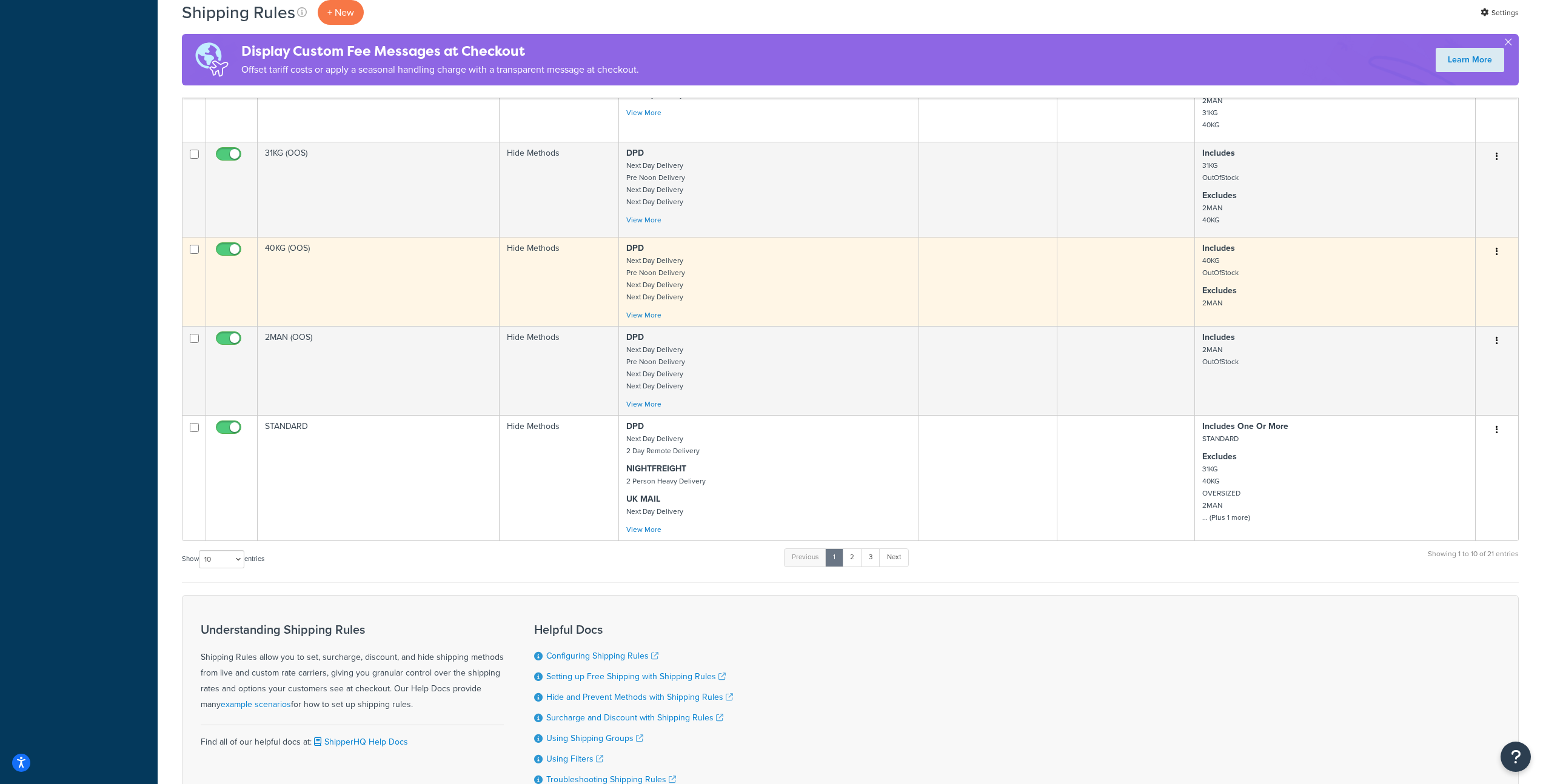
scroll to position [709, 0]
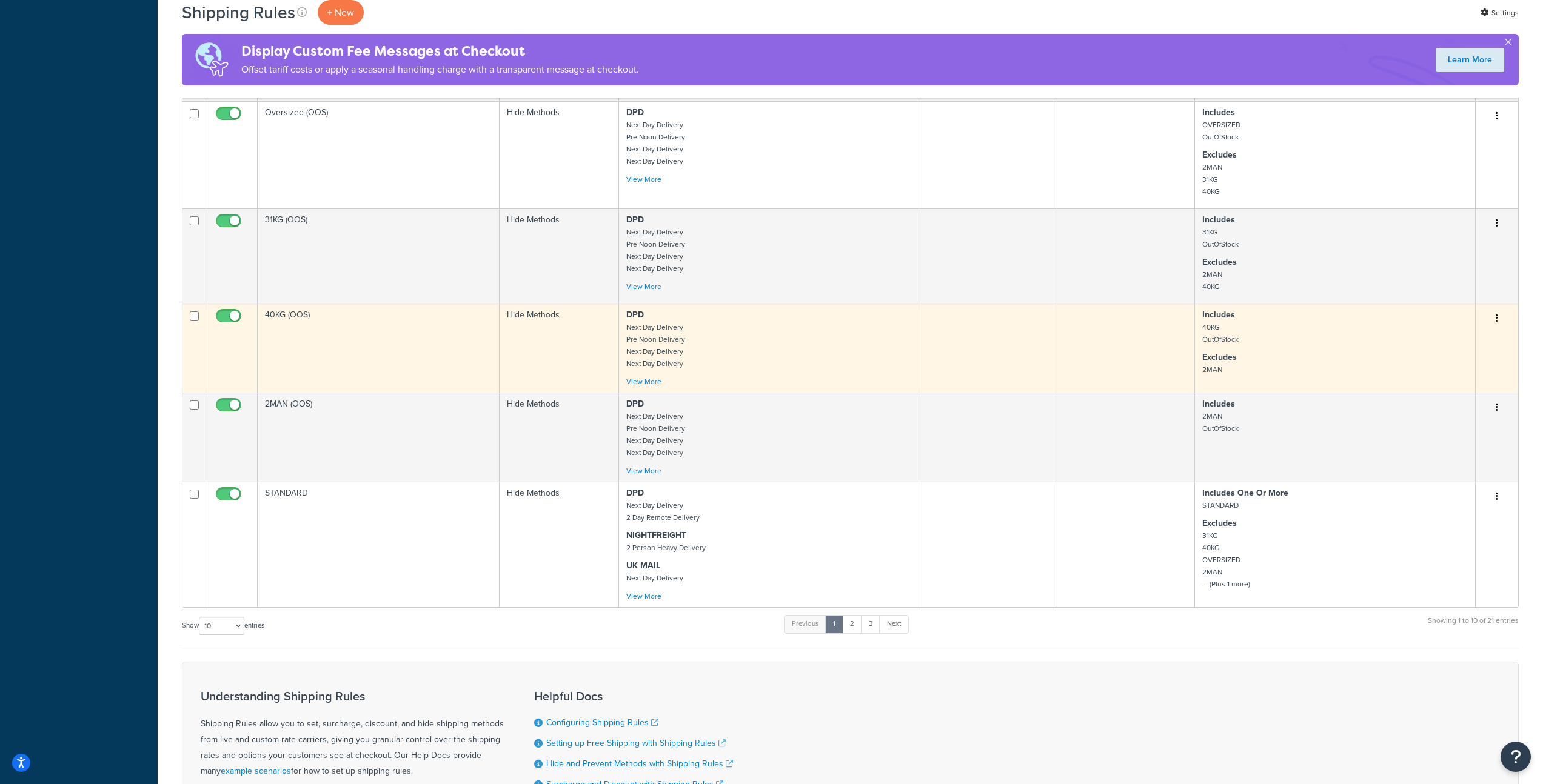
click at [383, 345] on td "40KG (OOS)" at bounding box center [379, 348] width 242 height 89
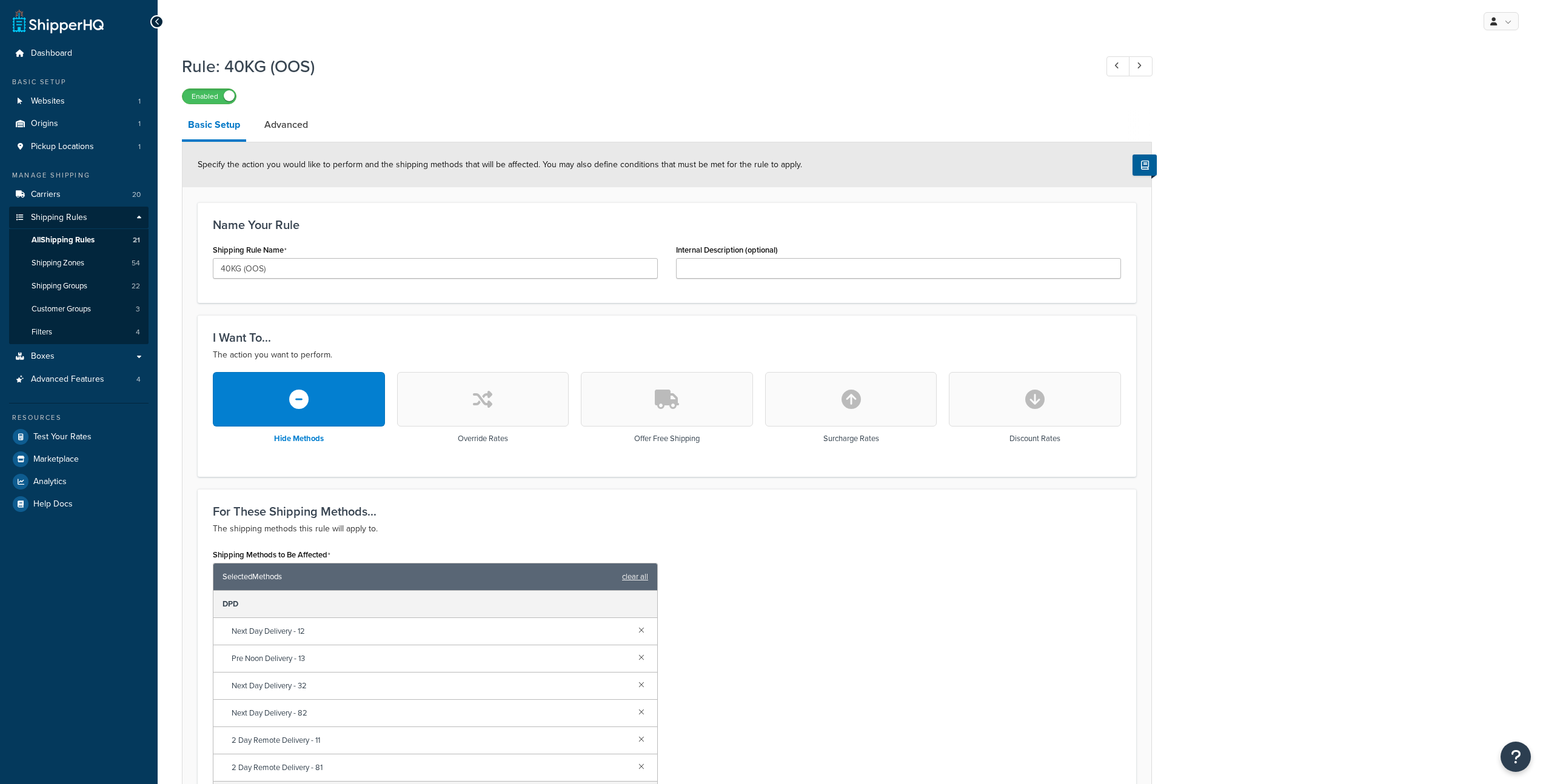
scroll to position [531, 0]
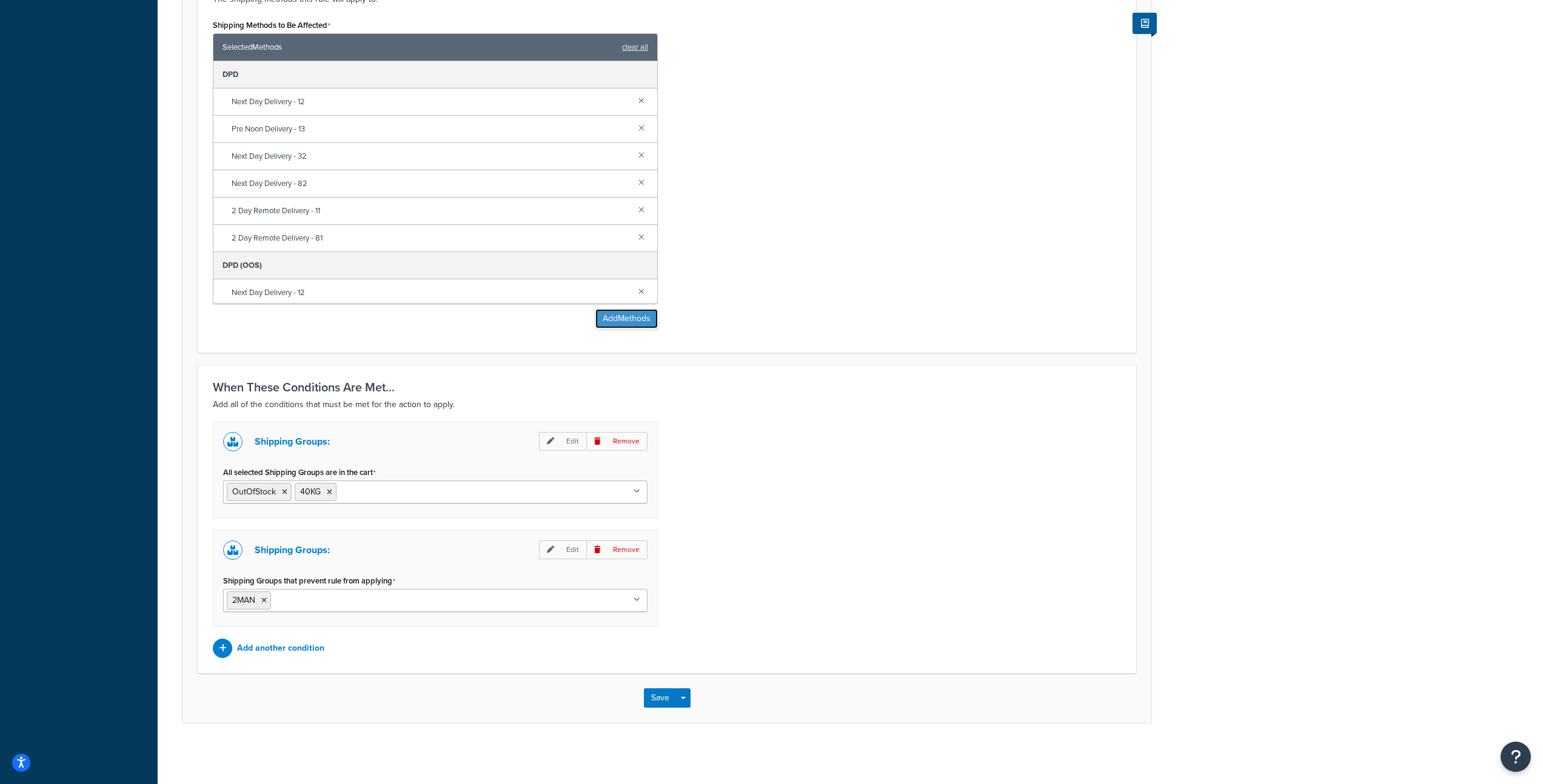
click at [648, 320] on button "Add Methods" at bounding box center [626, 319] width 63 height 19
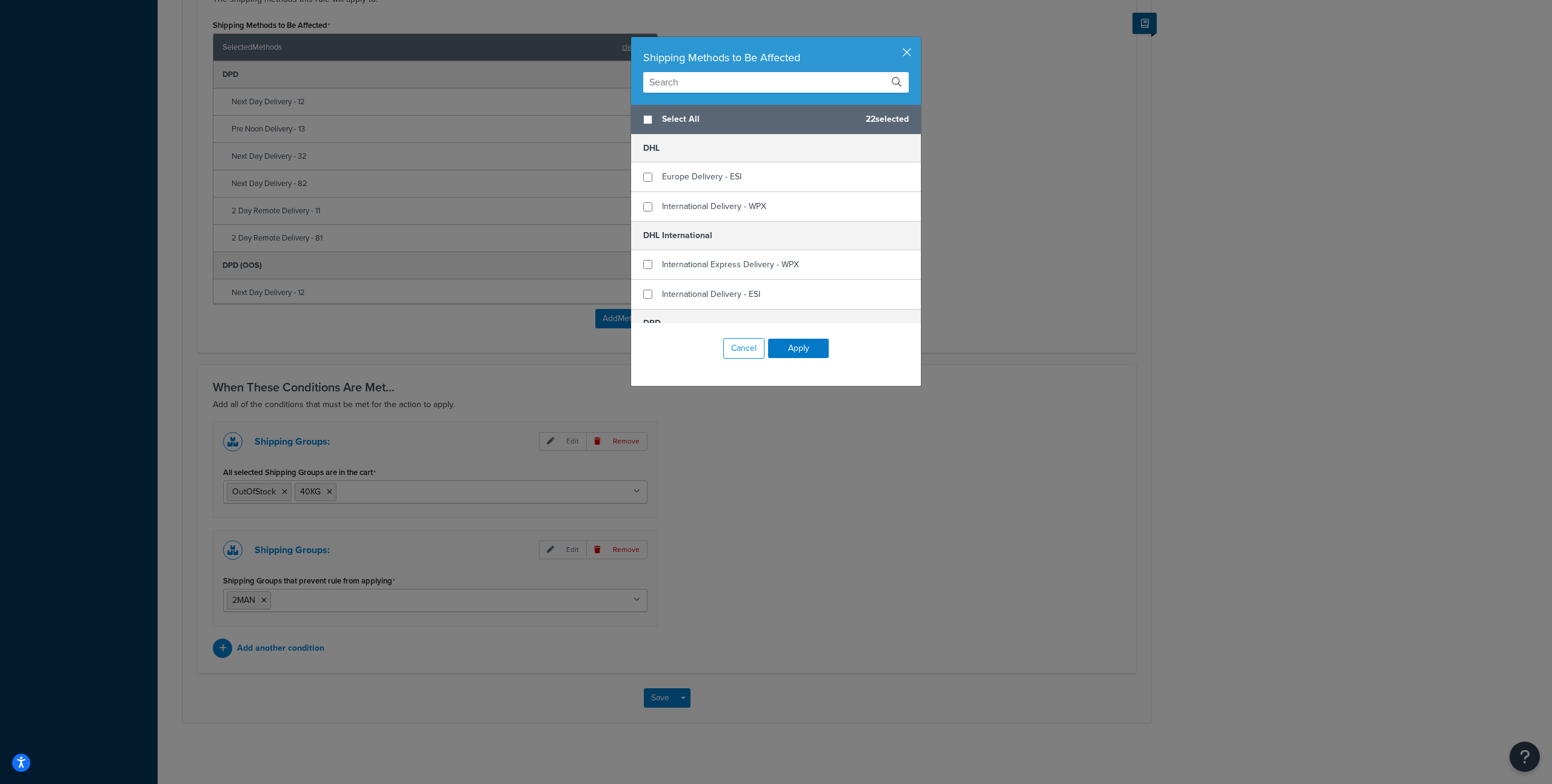
click at [709, 81] on input "text" at bounding box center [776, 82] width 266 height 21
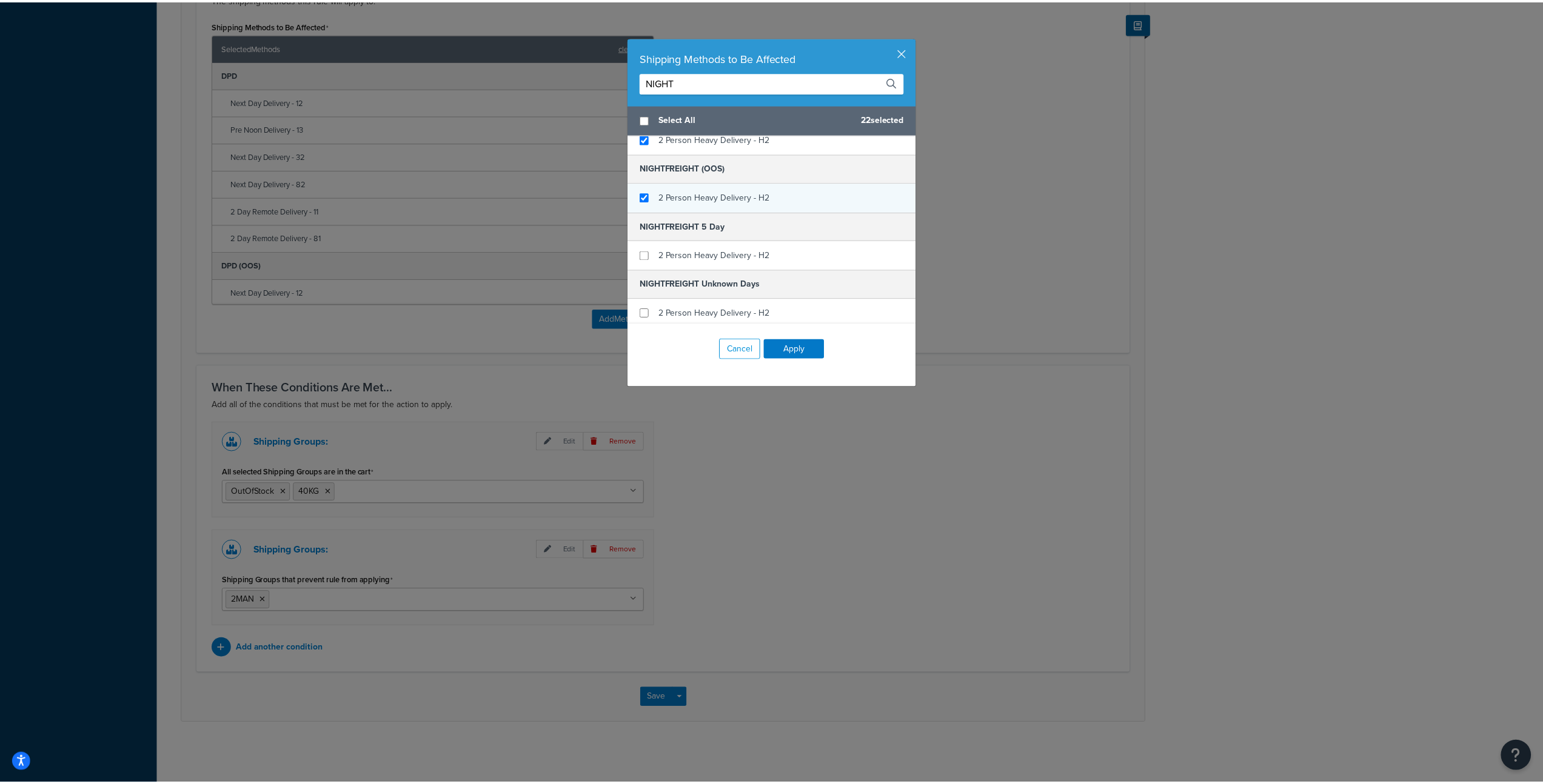
scroll to position [42, 0]
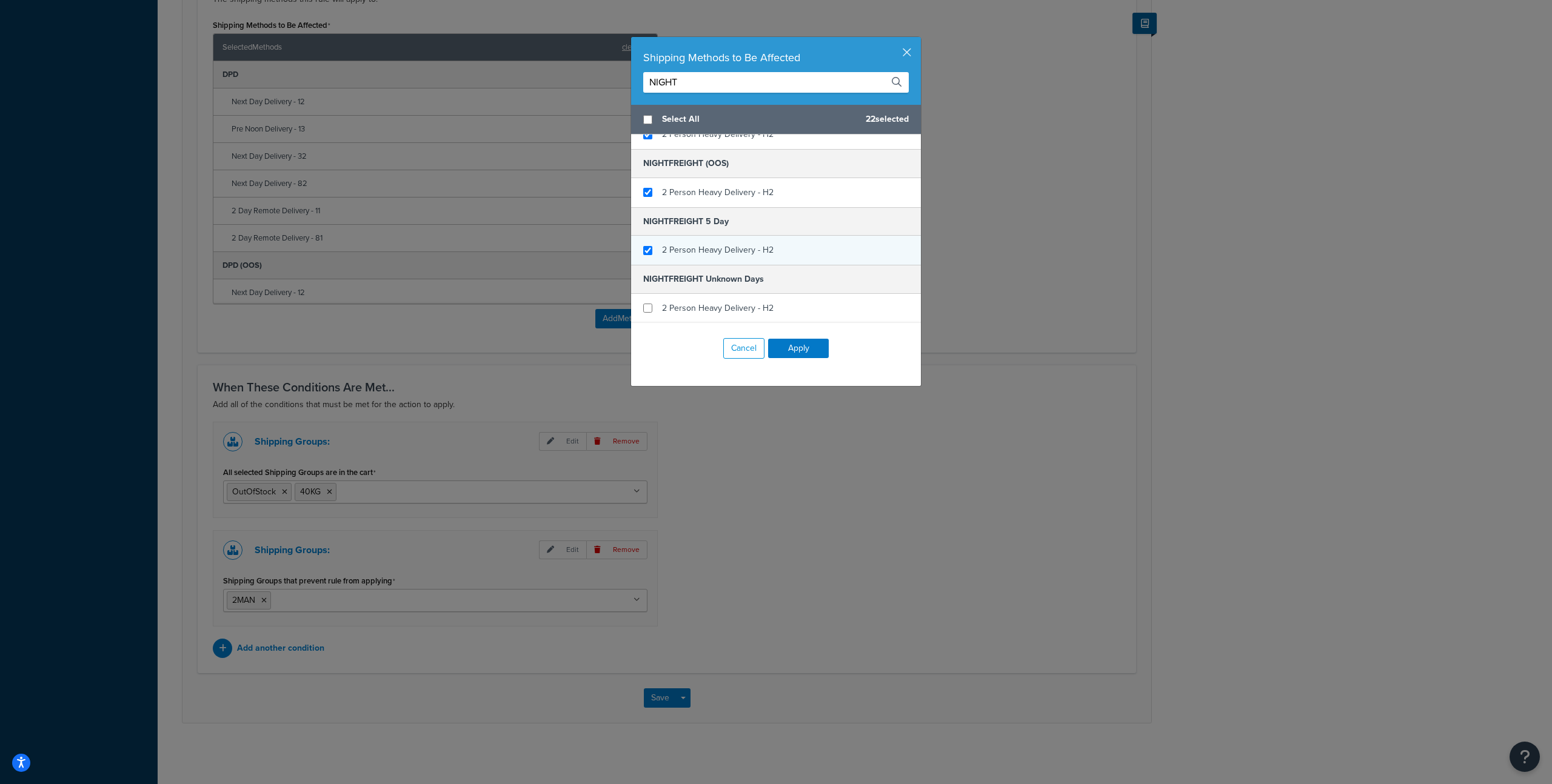
type input "NIGHT"
checkbox input "true"
click at [725, 250] on span "2 Person Heavy Delivery - H2" at bounding box center [718, 249] width 112 height 13
checkbox input "true"
click at [749, 304] on span "2 Person Heavy Delivery - H2" at bounding box center [718, 308] width 112 height 13
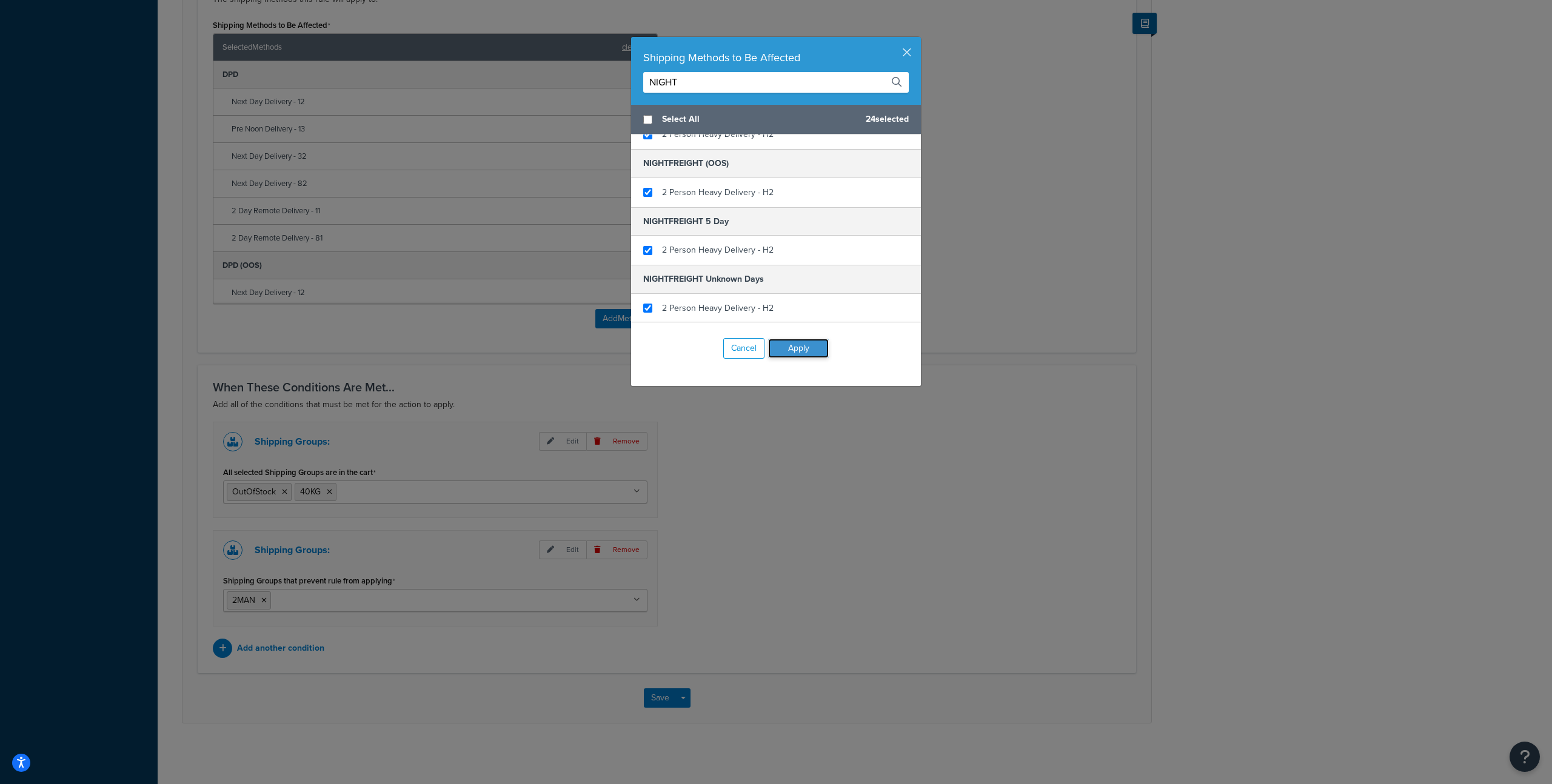
click at [795, 342] on button "Apply" at bounding box center [799, 348] width 61 height 19
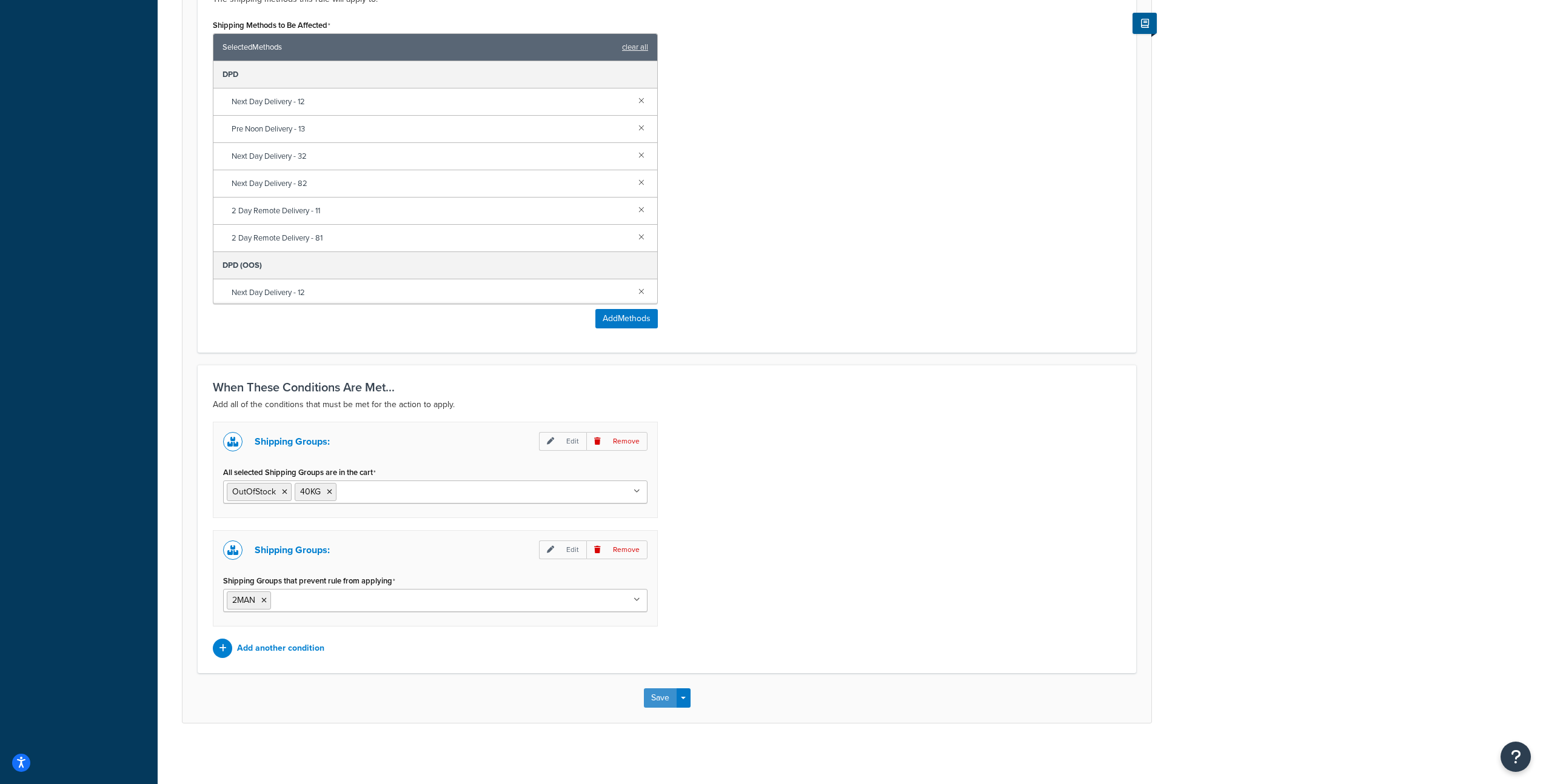
drag, startPoint x: 656, startPoint y: 701, endPoint x: 663, endPoint y: 691, distance: 12.2
click at [656, 701] on button "Save" at bounding box center [660, 698] width 33 height 19
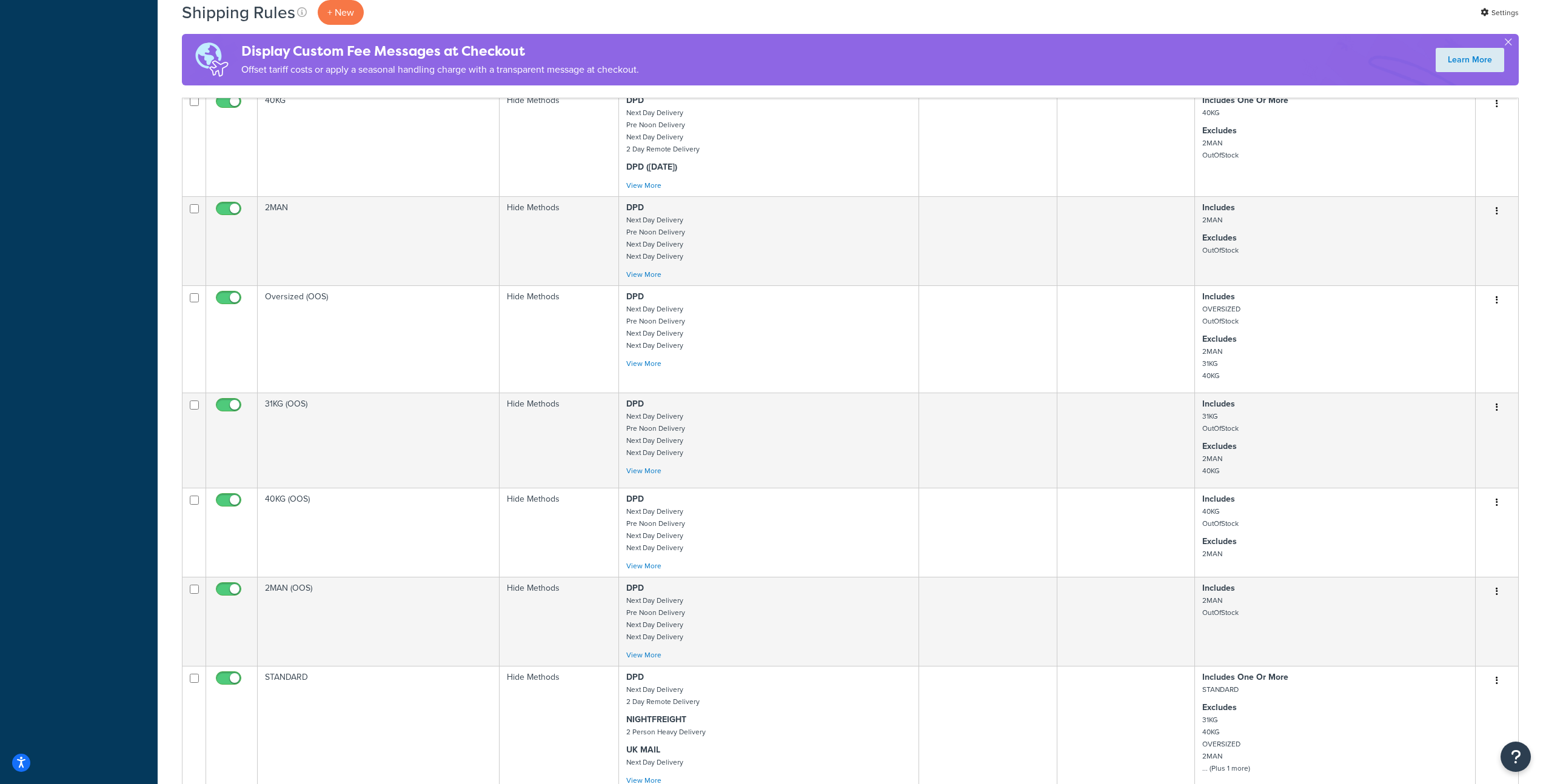
scroll to position [881, 0]
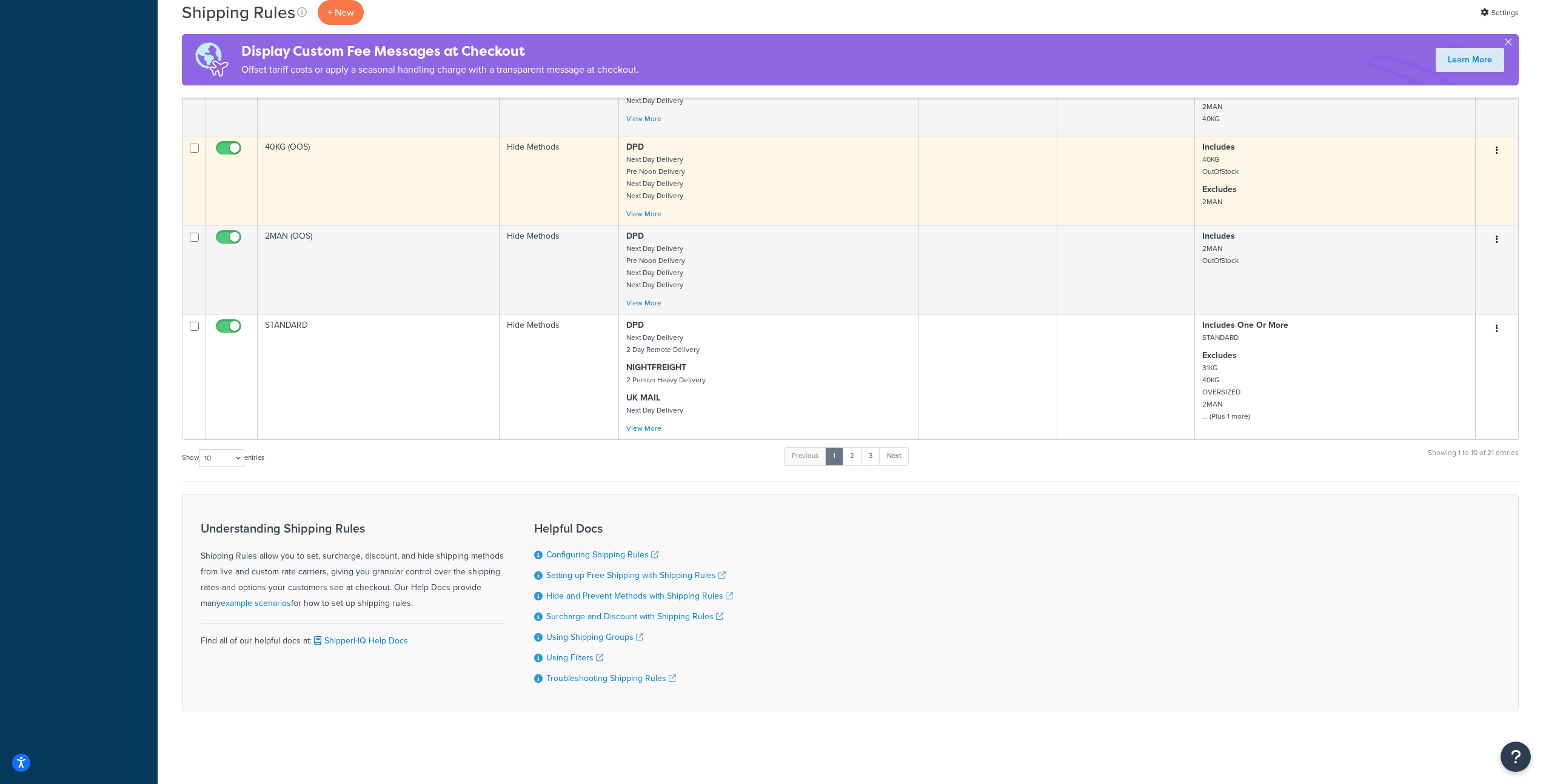
click at [352, 168] on td "40KG (OOS)" at bounding box center [379, 180] width 242 height 89
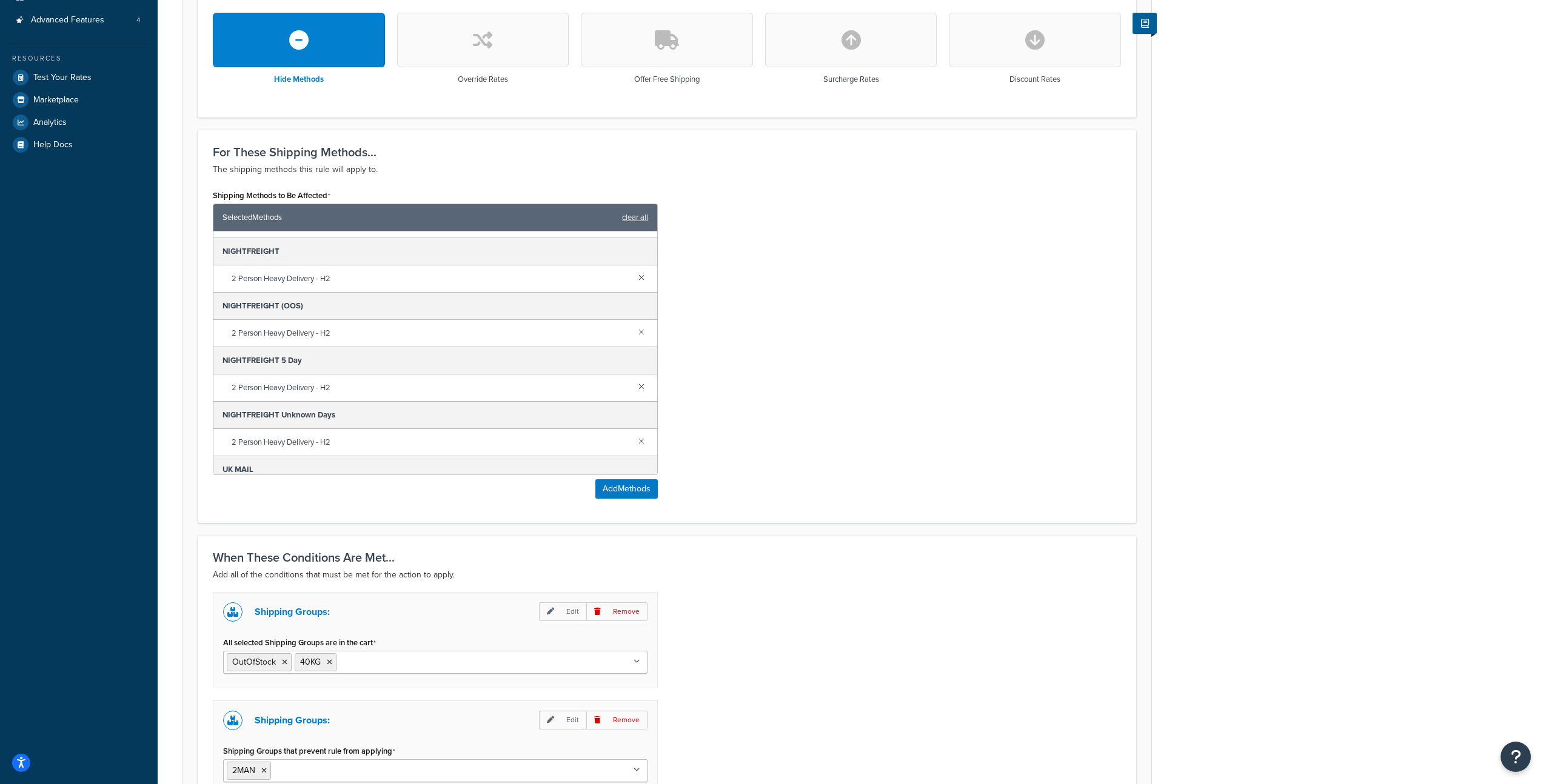
scroll to position [415, 0]
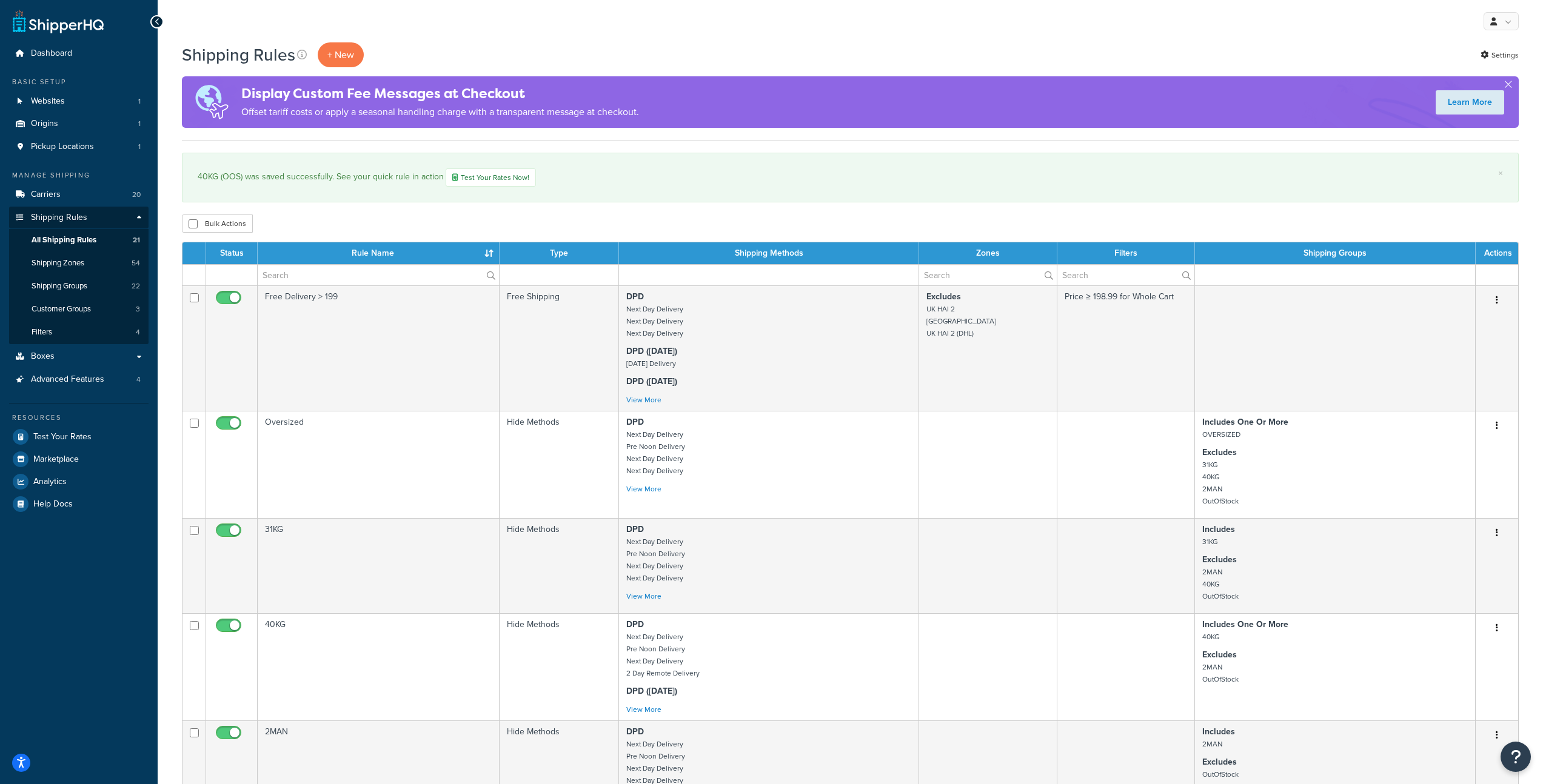
scroll to position [881, 0]
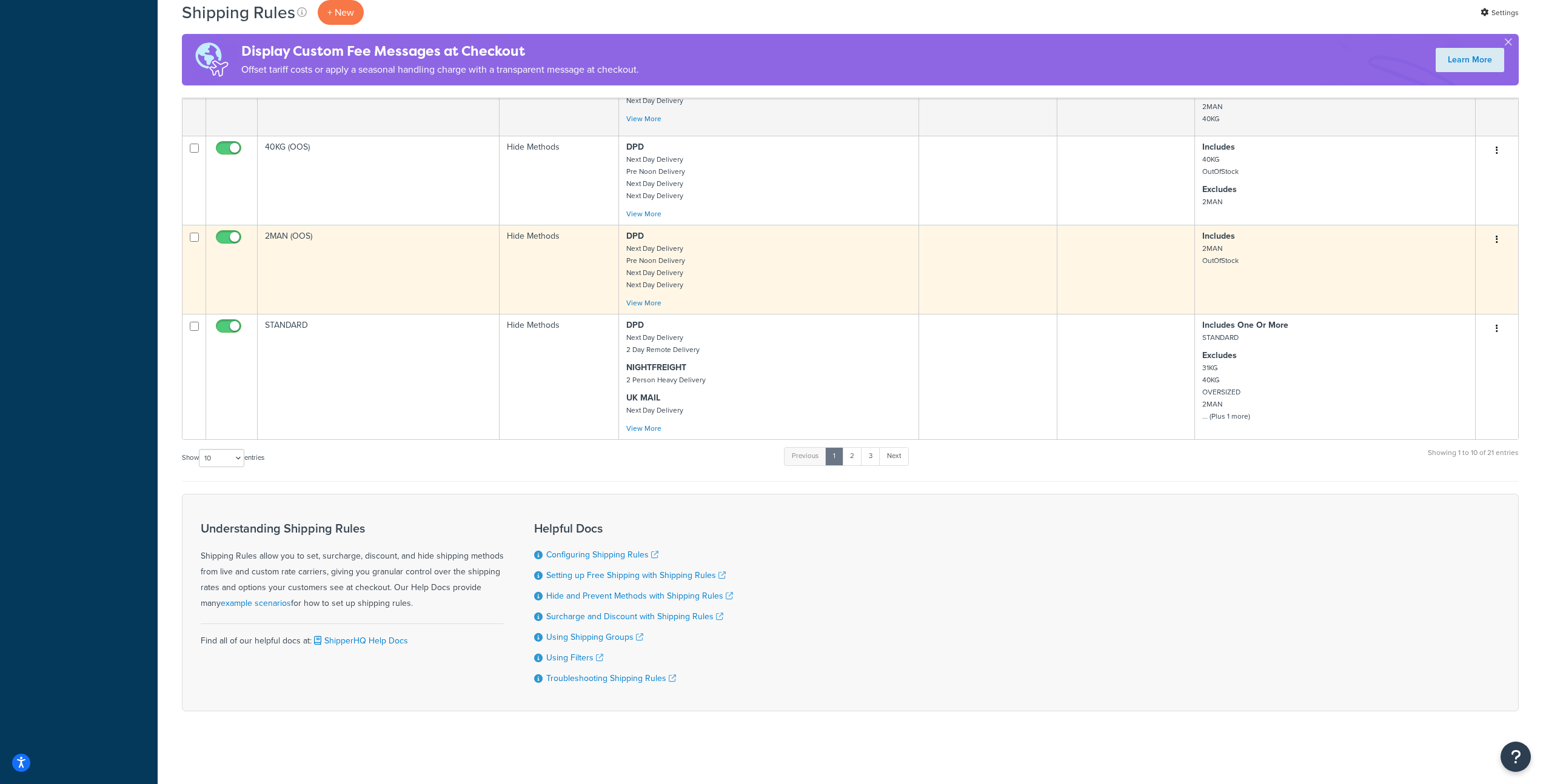
click at [342, 262] on td "2MAN (OOS)" at bounding box center [379, 269] width 242 height 89
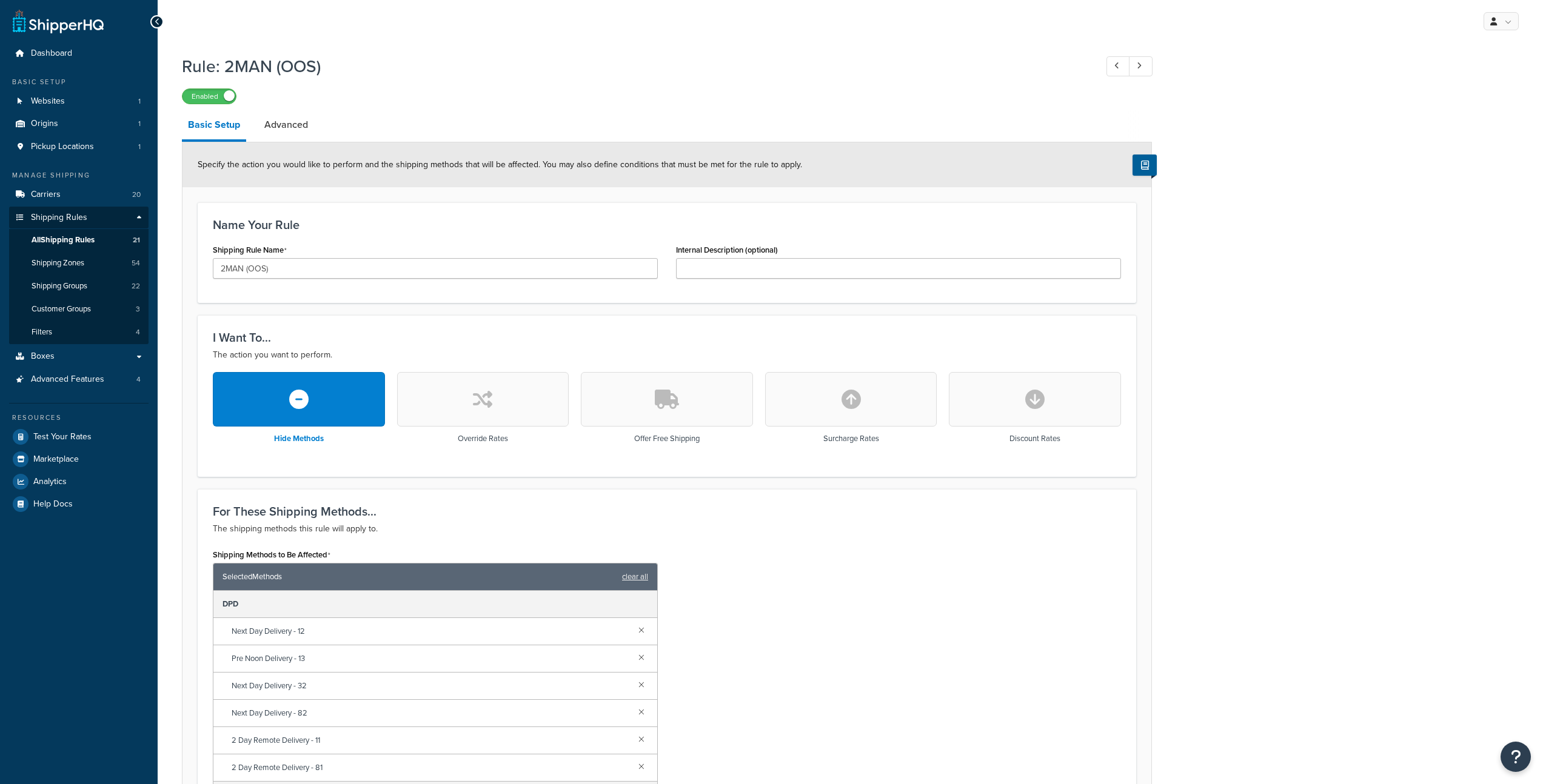
scroll to position [414, 0]
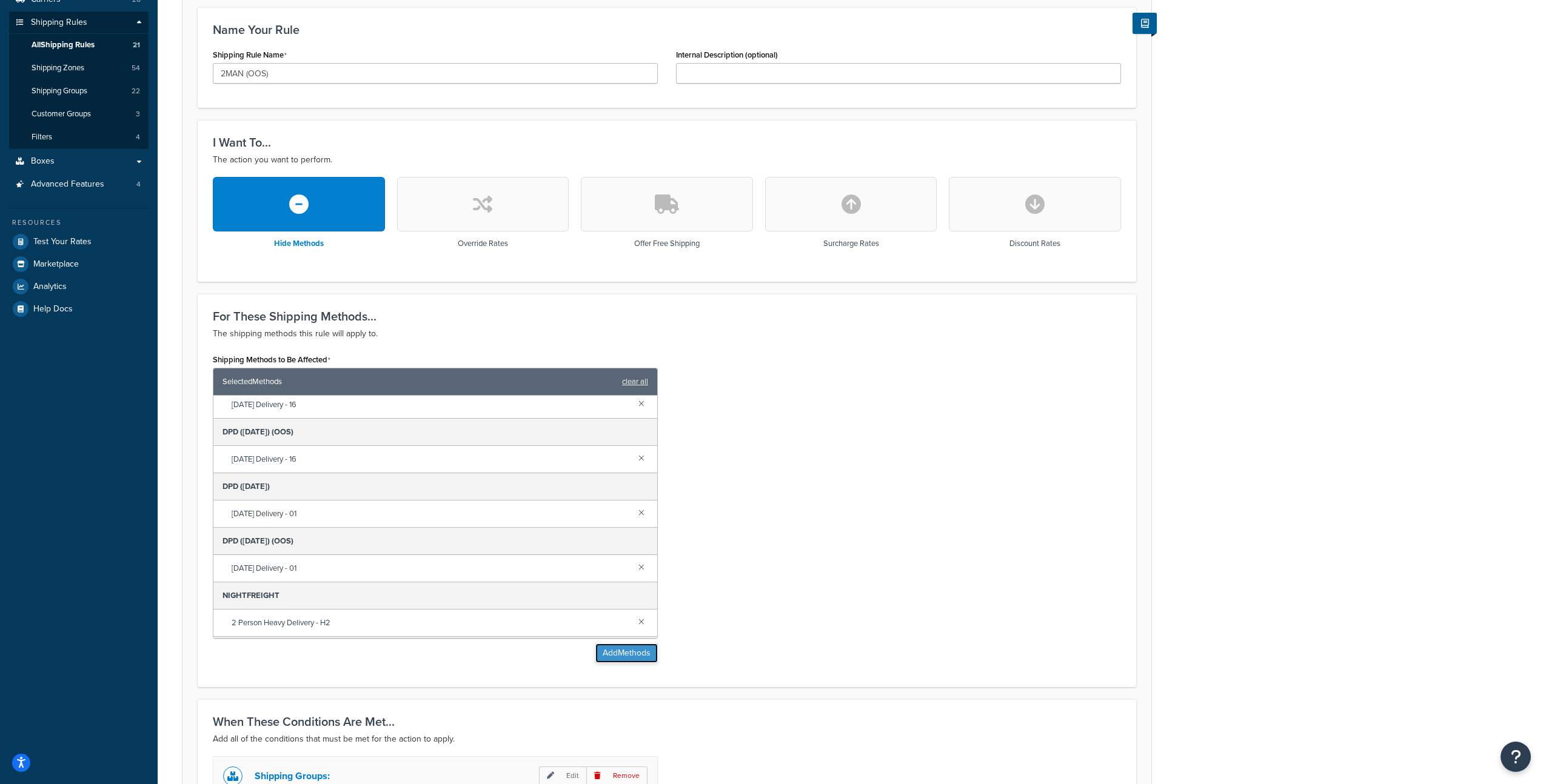
click at [634, 658] on button "Add Methods" at bounding box center [626, 653] width 63 height 19
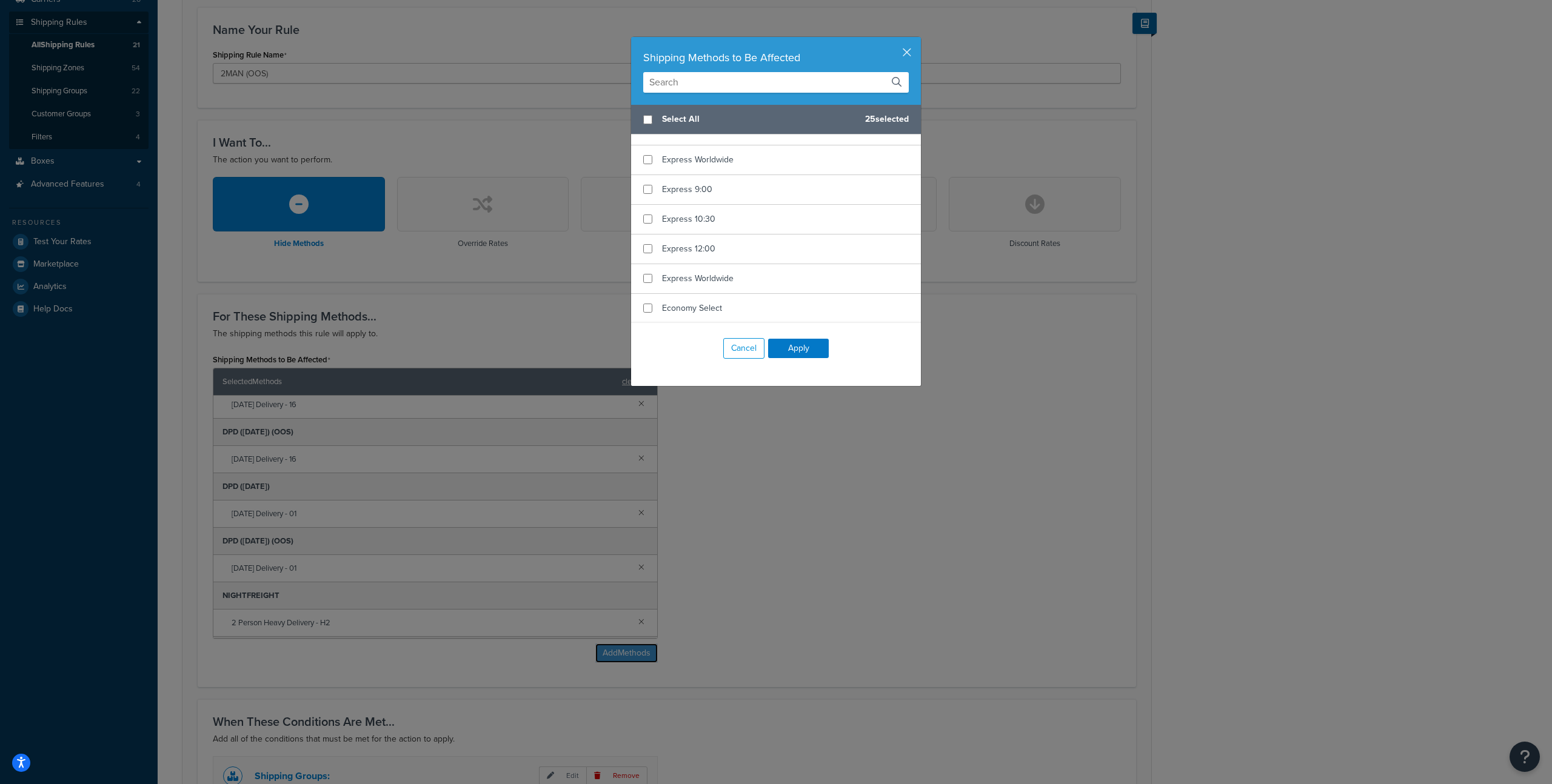
scroll to position [1773, 0]
click at [691, 89] on input "text" at bounding box center [776, 82] width 266 height 21
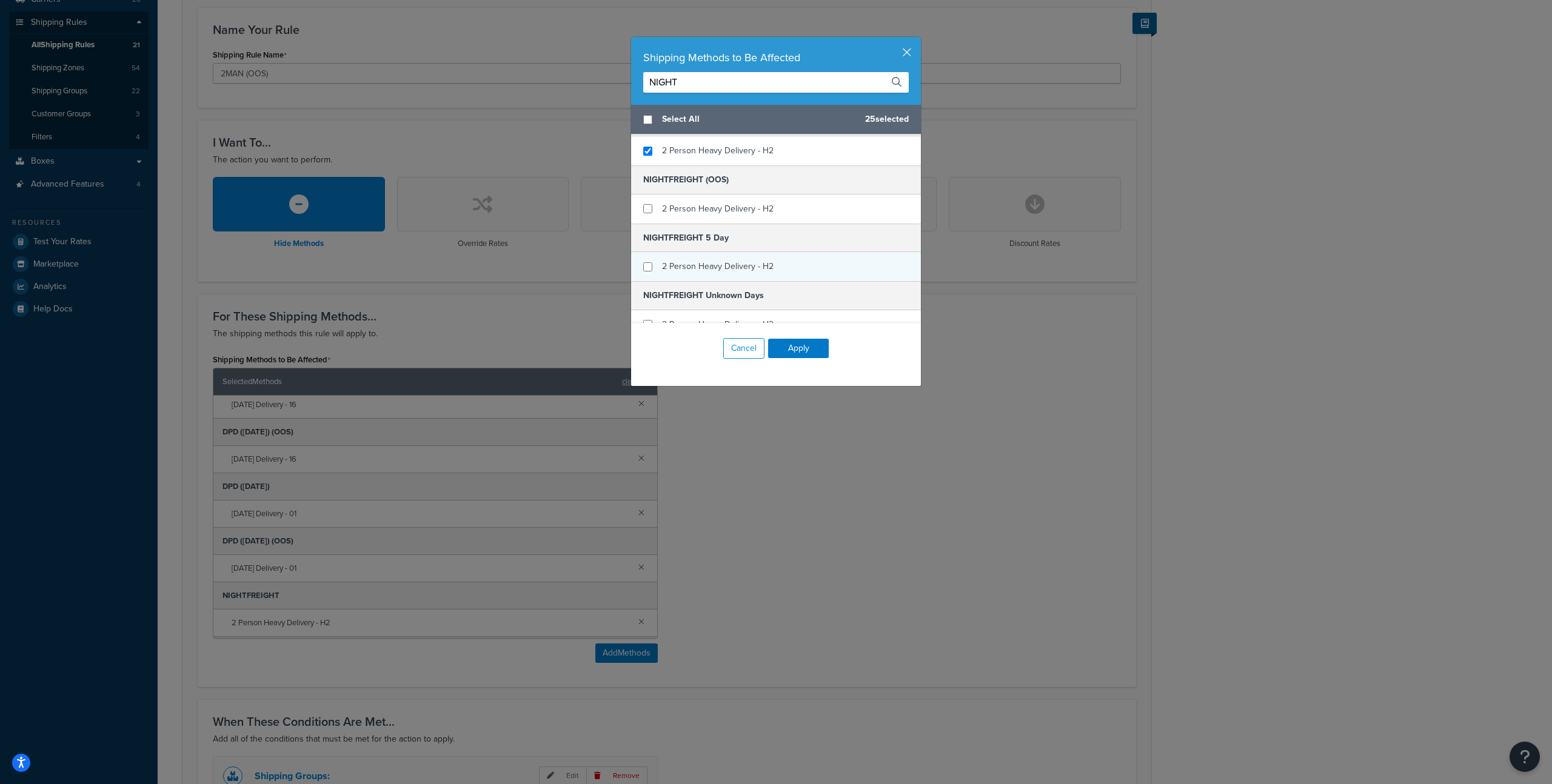
scroll to position [34, 0]
type input "NIGHT"
checkbox input "true"
click at [760, 258] on span "2 Person Heavy Delivery - H2" at bounding box center [718, 258] width 112 height 13
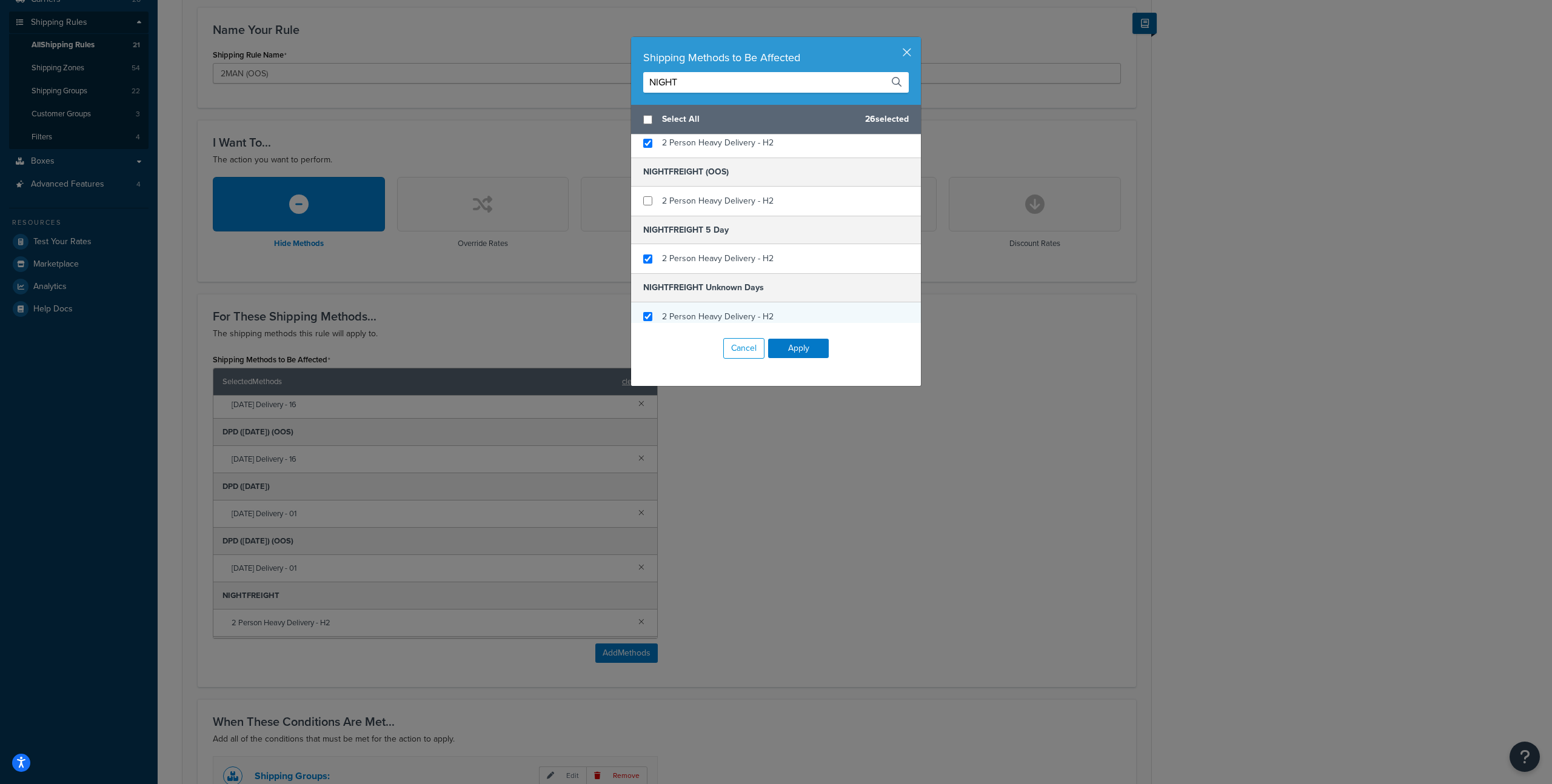
checkbox input "true"
click at [766, 315] on span "2 Person Heavy Delivery - H2" at bounding box center [718, 316] width 112 height 13
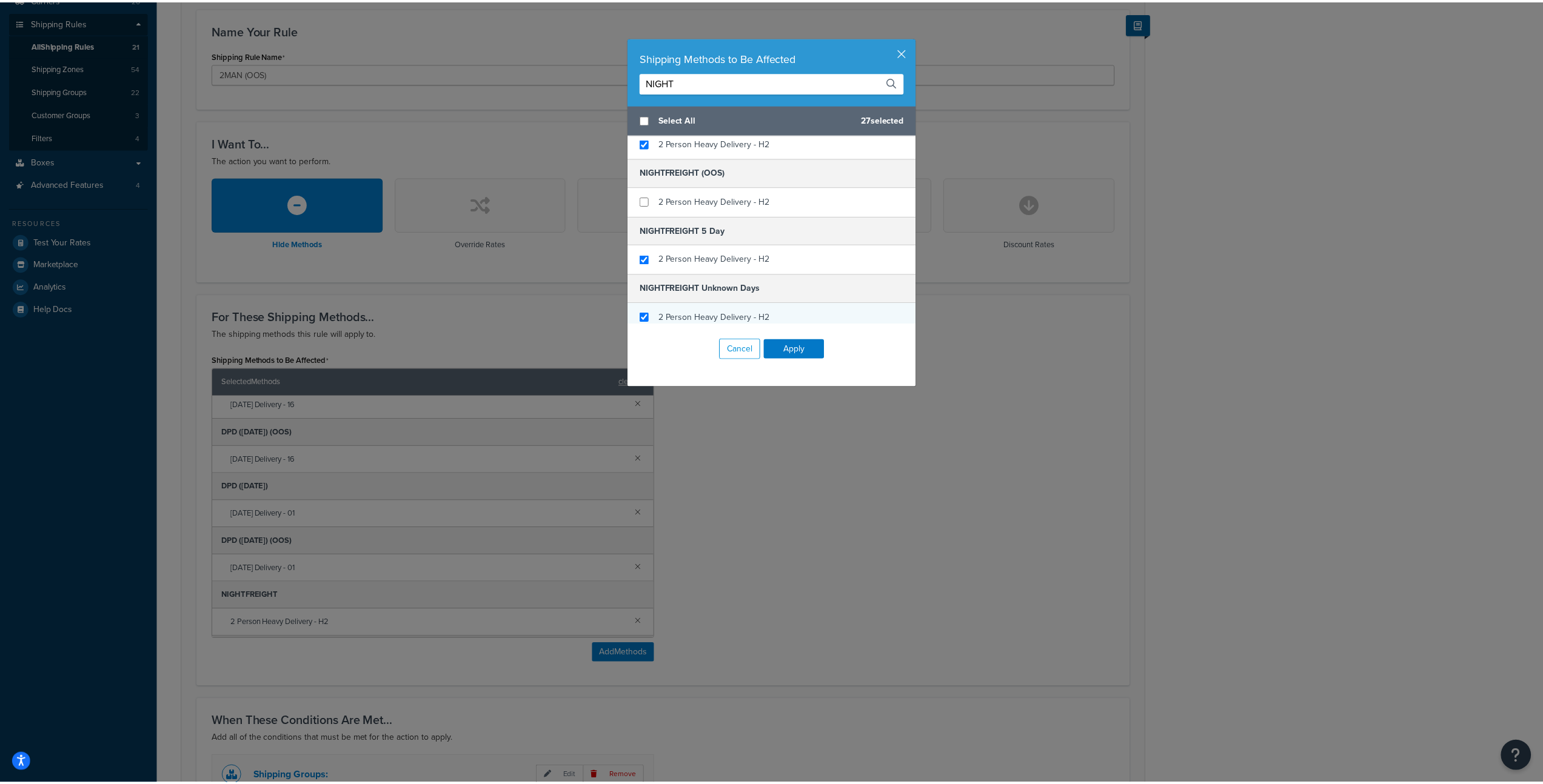
scroll to position [42, 0]
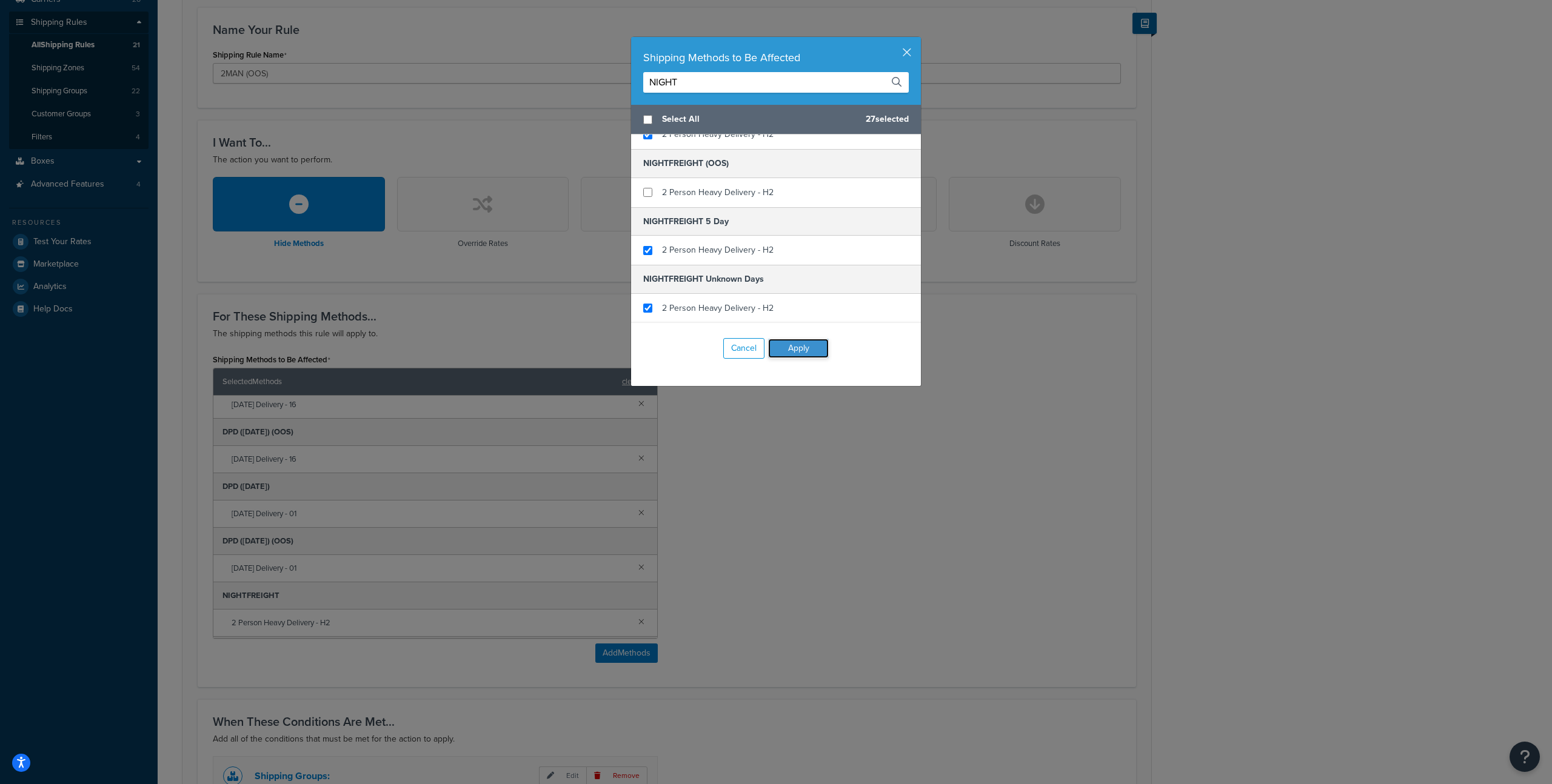
click at [800, 351] on button "Apply" at bounding box center [799, 348] width 61 height 19
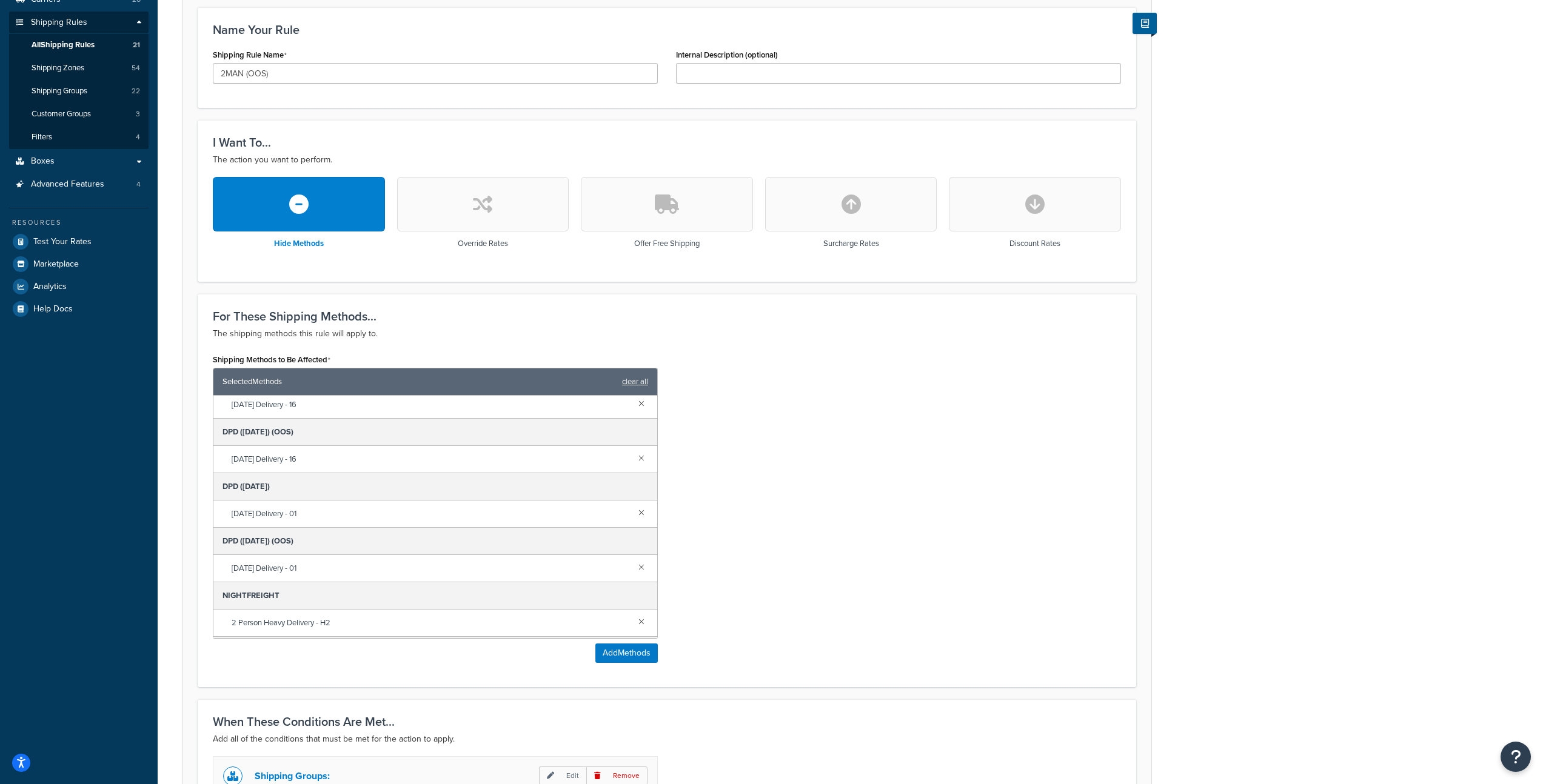
scroll to position [422, 0]
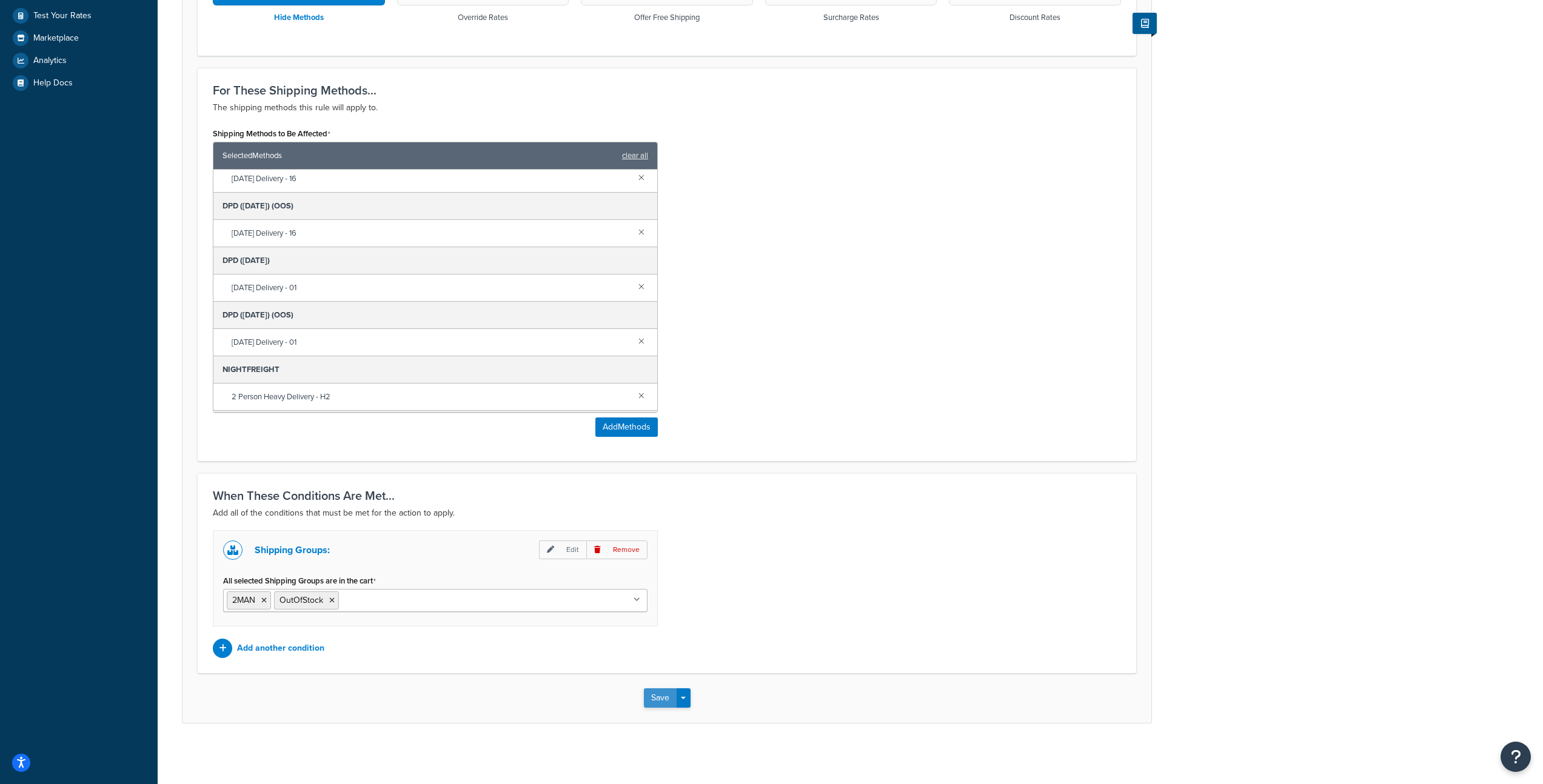
click at [650, 707] on button "Save" at bounding box center [660, 698] width 33 height 19
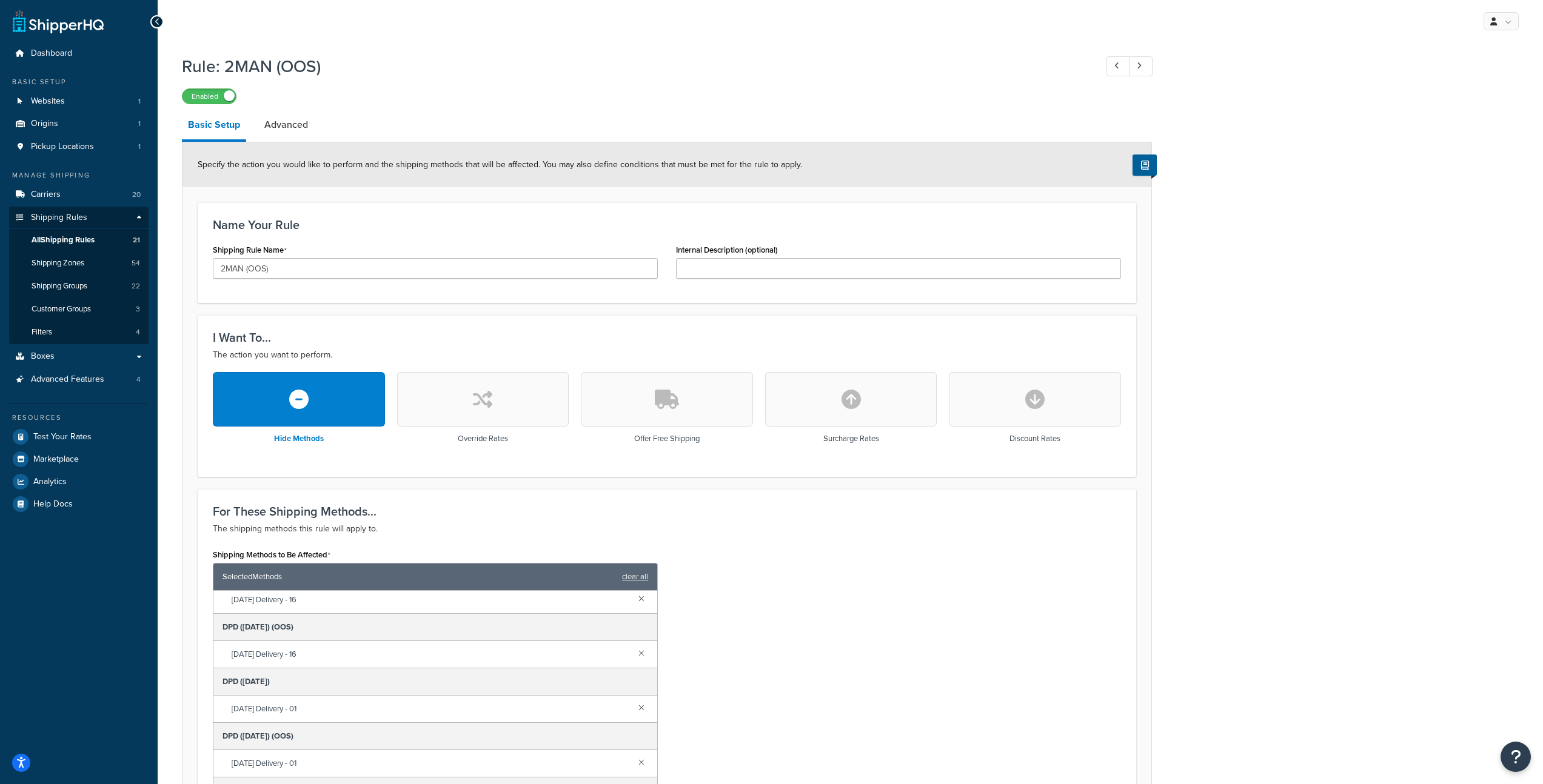
scroll to position [88, 0]
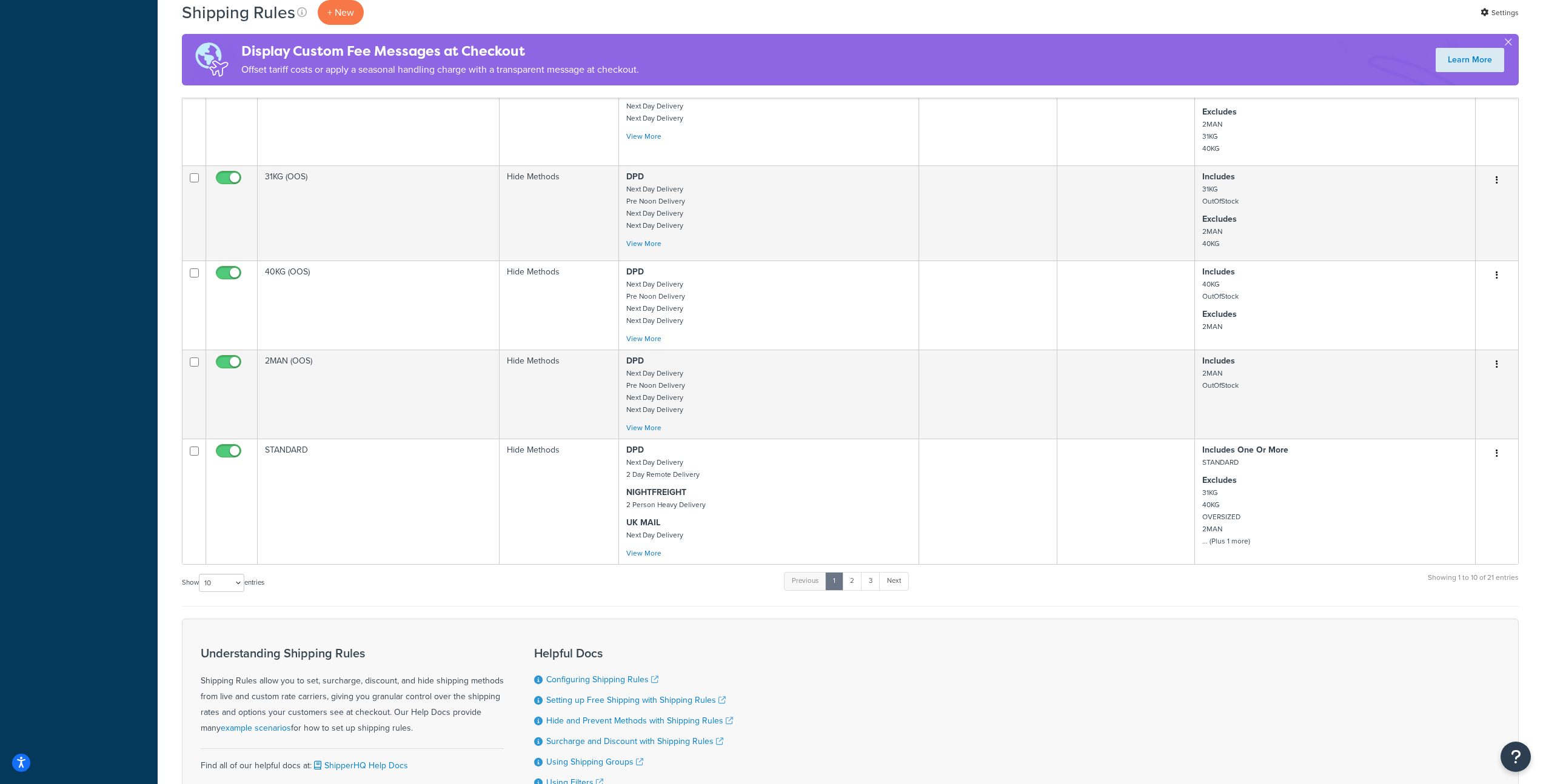
scroll to position [881, 0]
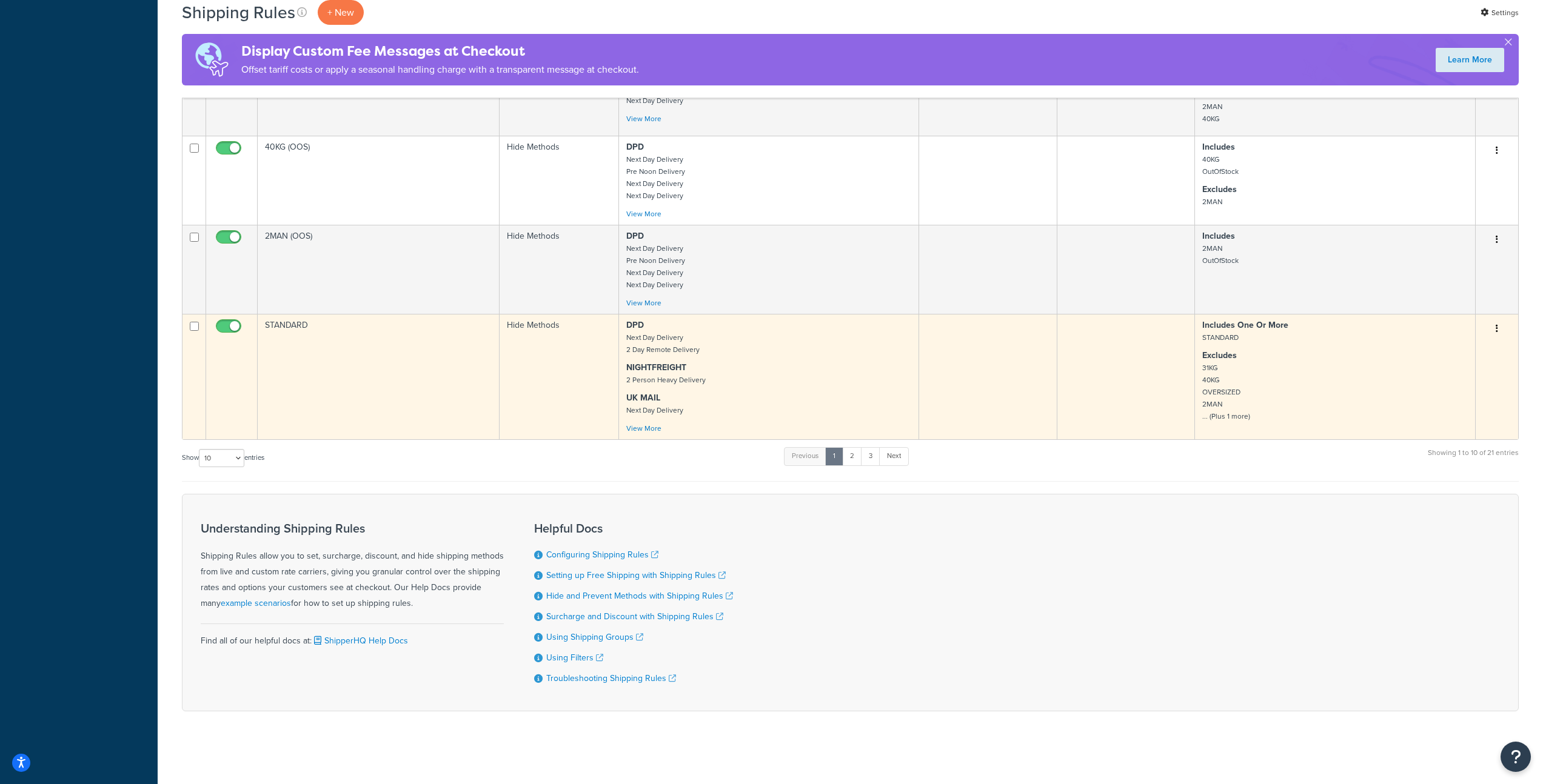
click at [402, 361] on td "STANDARD" at bounding box center [379, 377] width 242 height 126
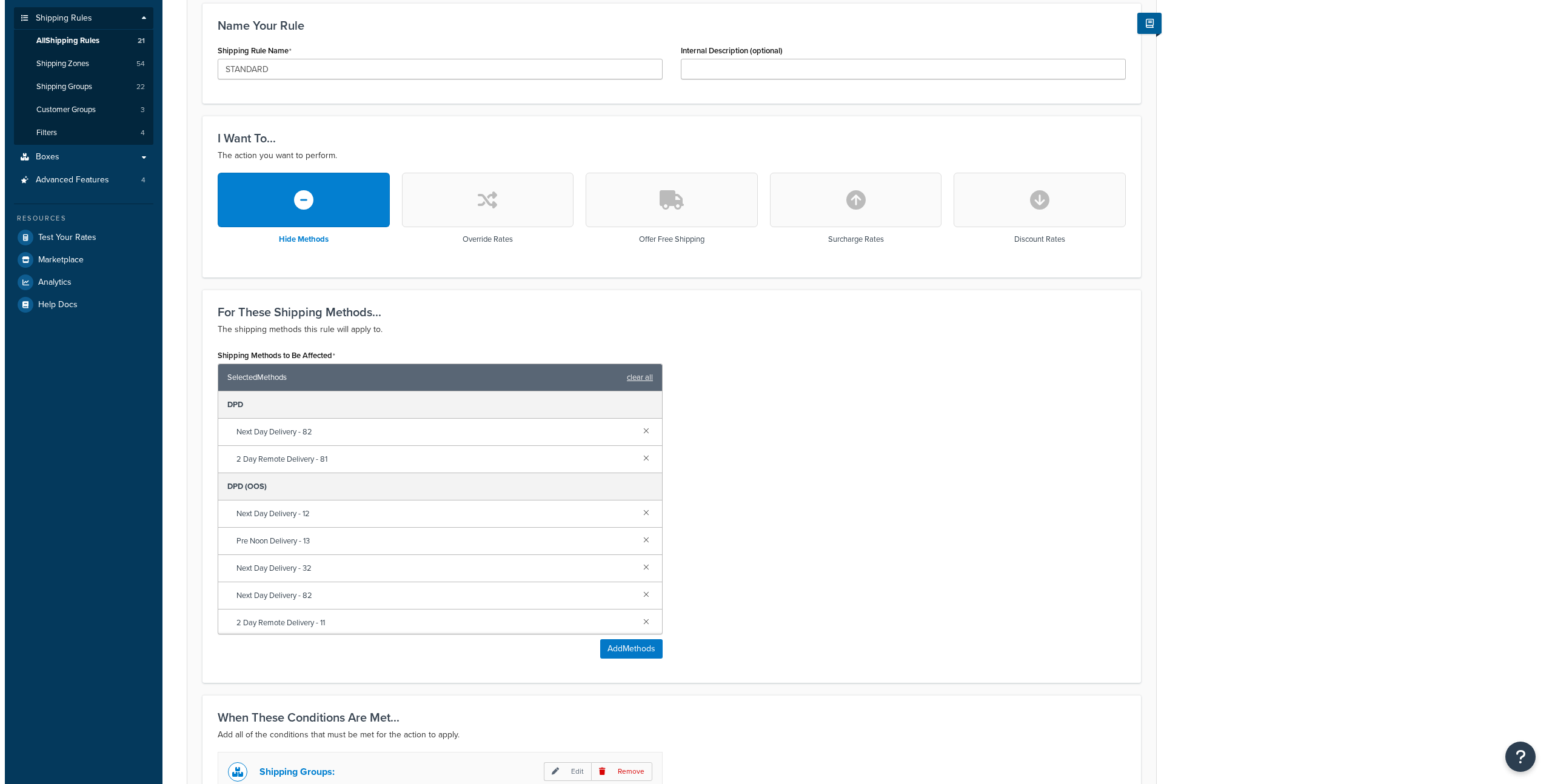
scroll to position [551, 0]
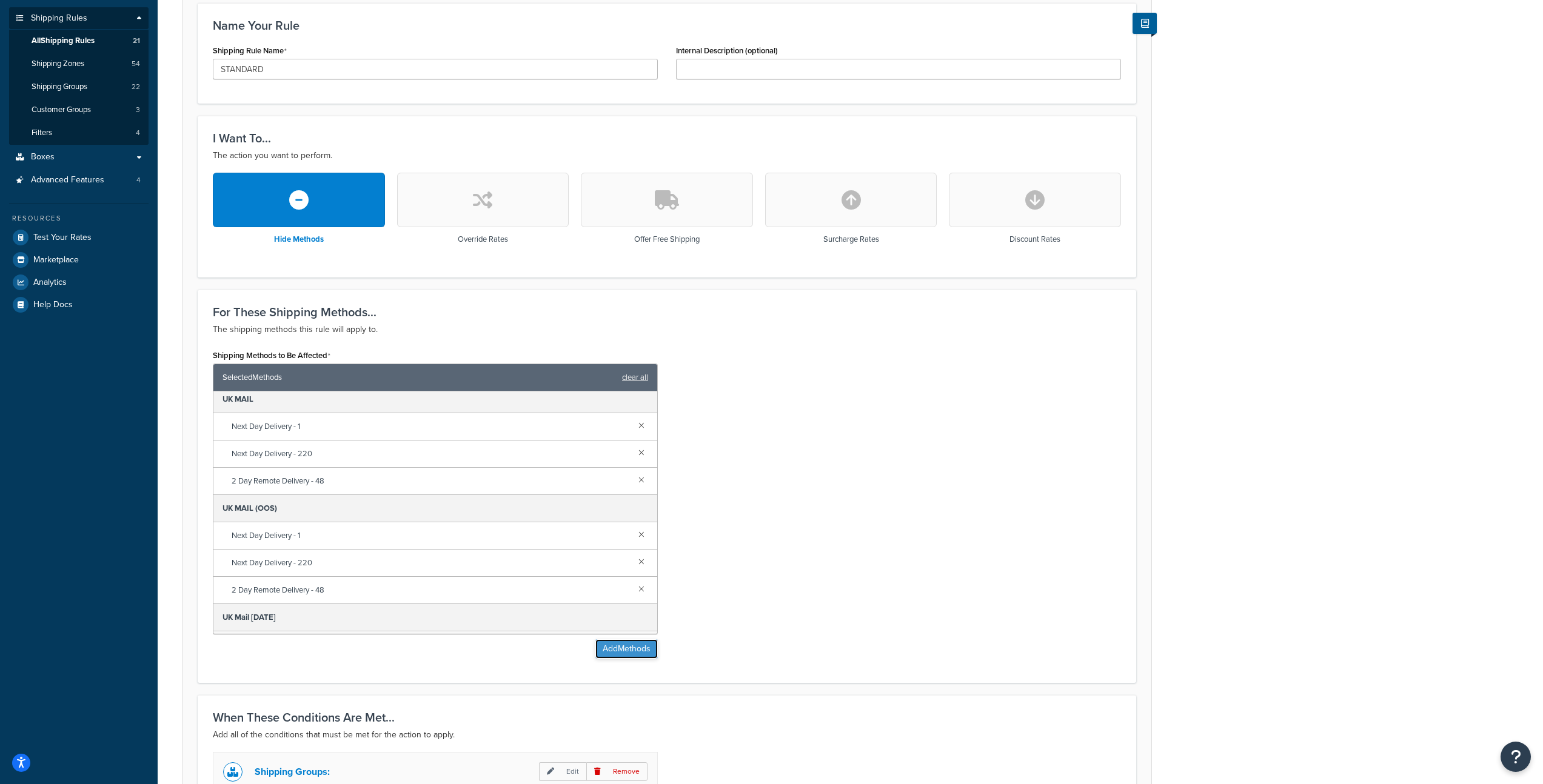
click at [650, 650] on button "Add Methods" at bounding box center [626, 649] width 63 height 19
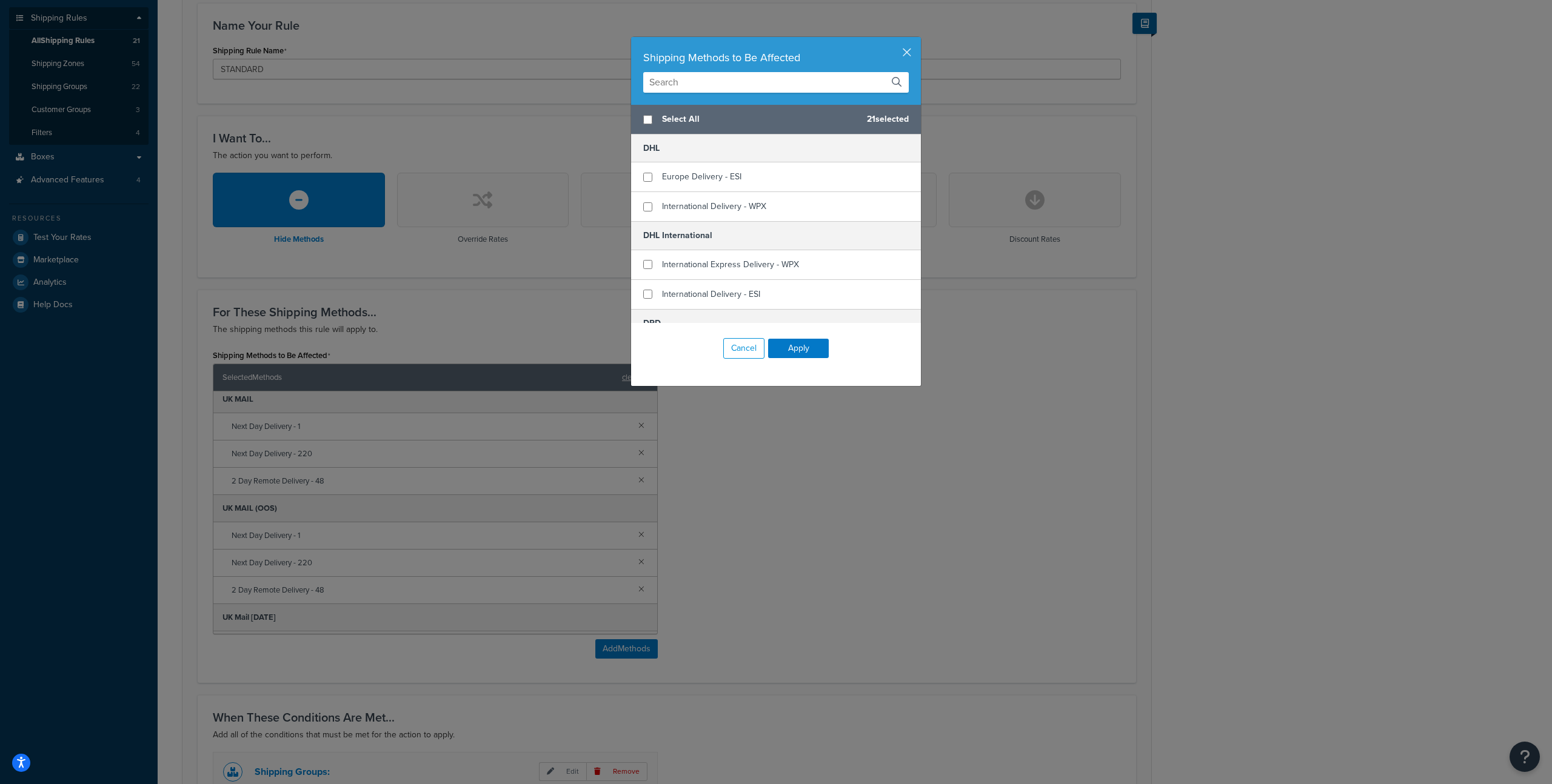
click at [696, 91] on input "text" at bounding box center [776, 82] width 266 height 21
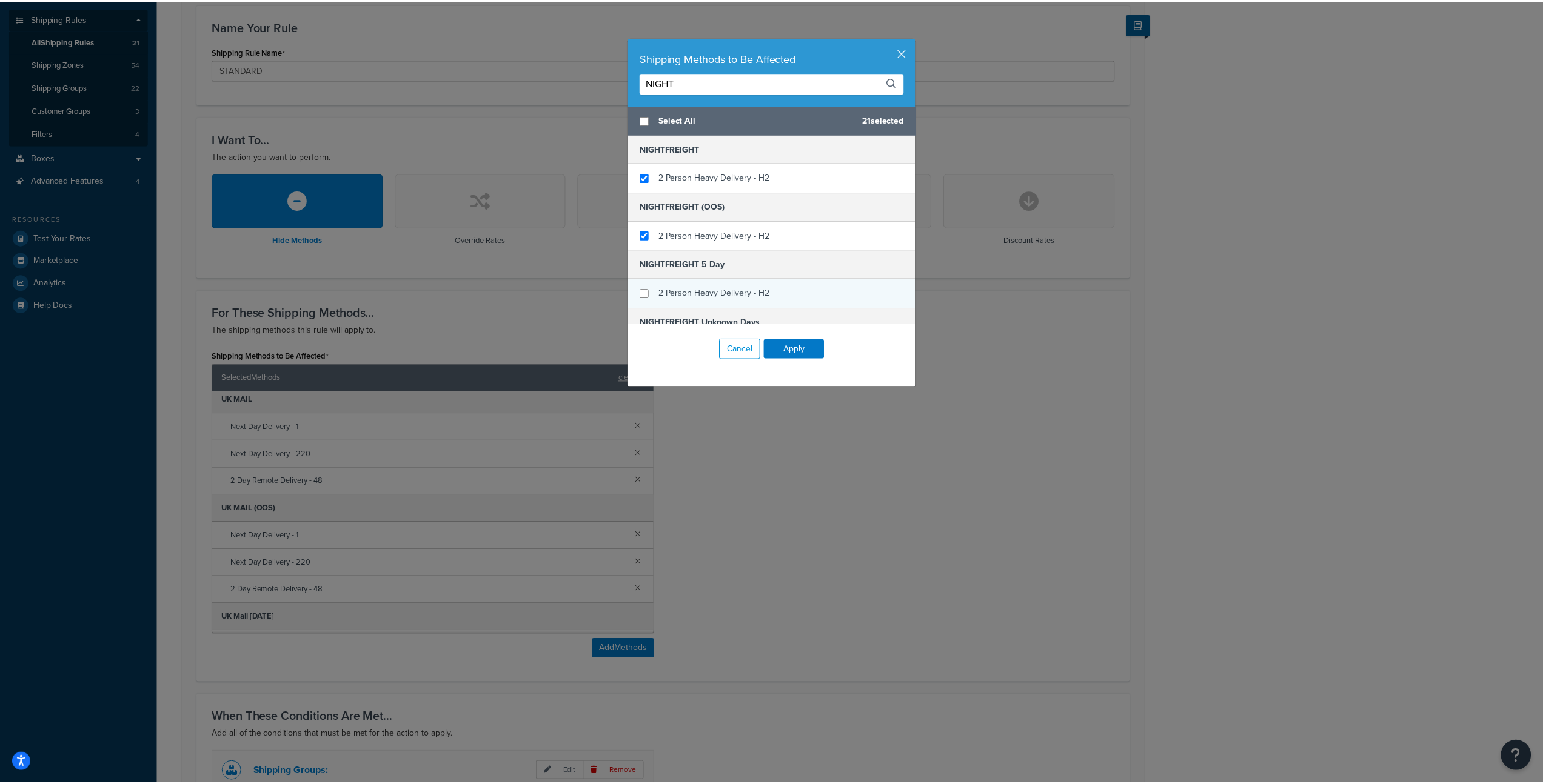
scroll to position [42, 0]
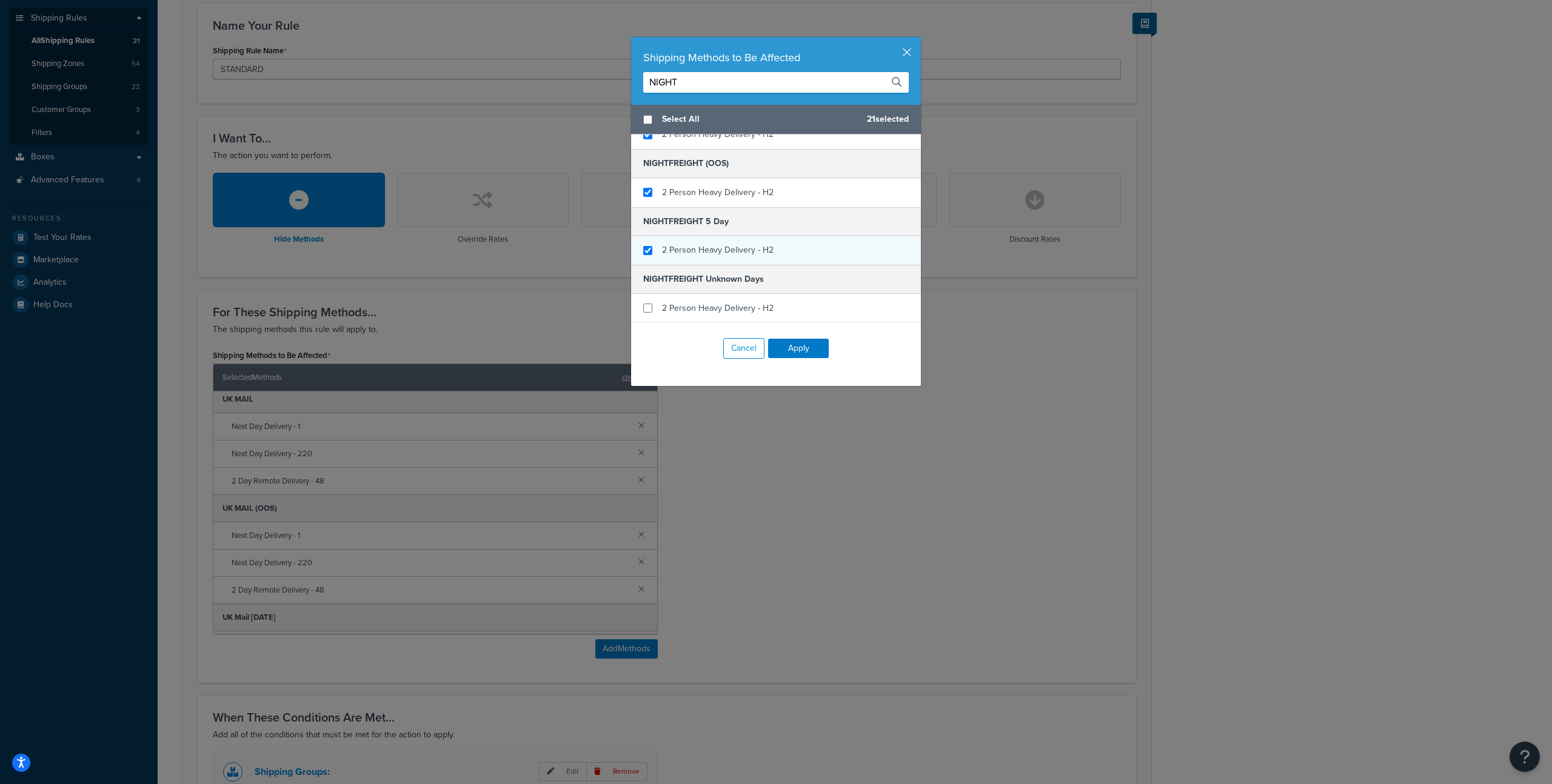
type input "NIGHT"
checkbox input "true"
click at [736, 251] on span "2 Person Heavy Delivery - H2" at bounding box center [718, 249] width 112 height 13
checkbox input "true"
click at [760, 319] on div "2 Person Heavy Delivery - H2" at bounding box center [776, 308] width 290 height 29
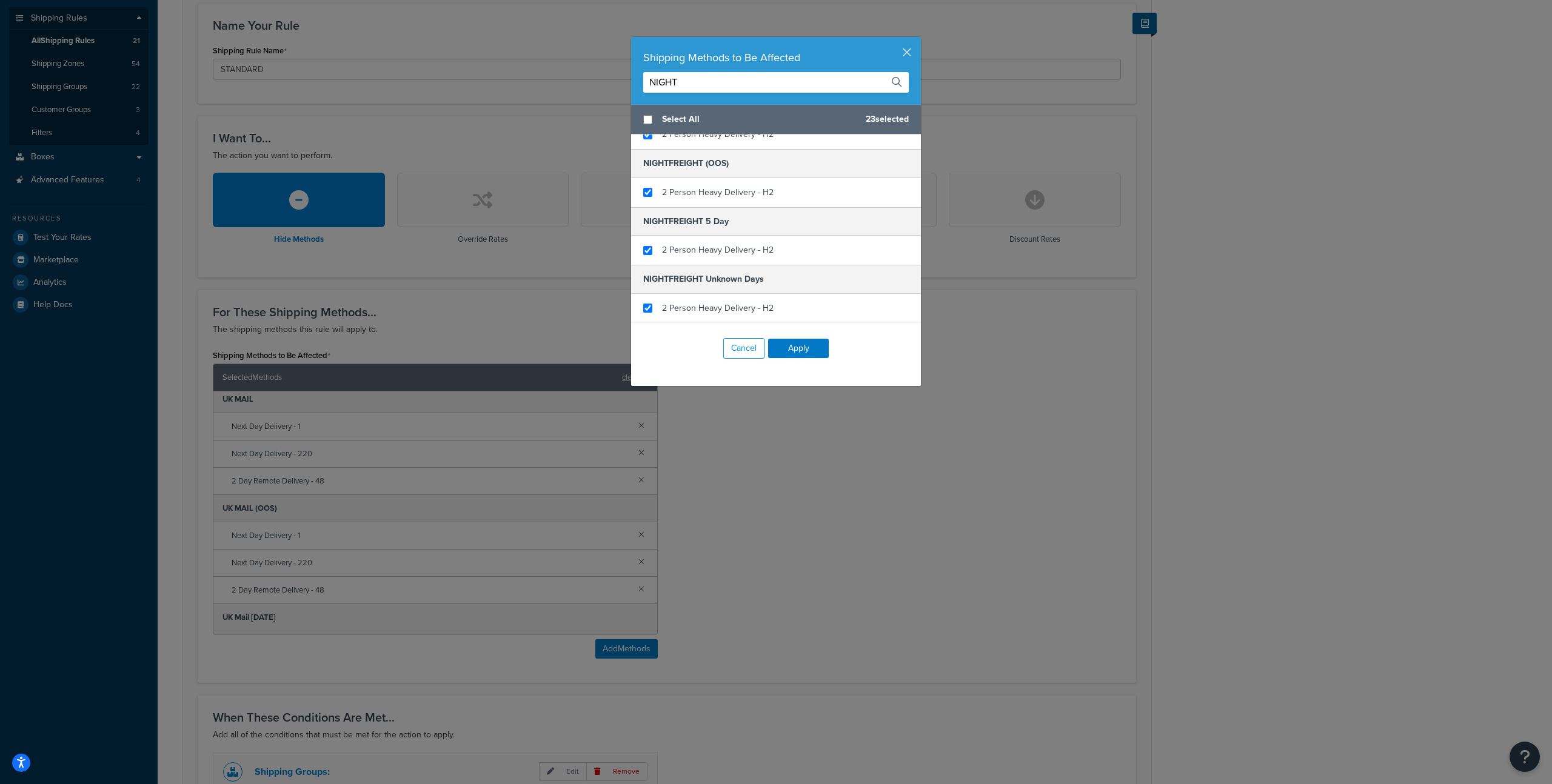
click at [792, 358] on div "Cancel Apply" at bounding box center [776, 348] width 290 height 51
drag, startPoint x: 793, startPoint y: 347, endPoint x: 799, endPoint y: 353, distance: 8.5
click at [793, 347] on button "Apply" at bounding box center [799, 348] width 61 height 19
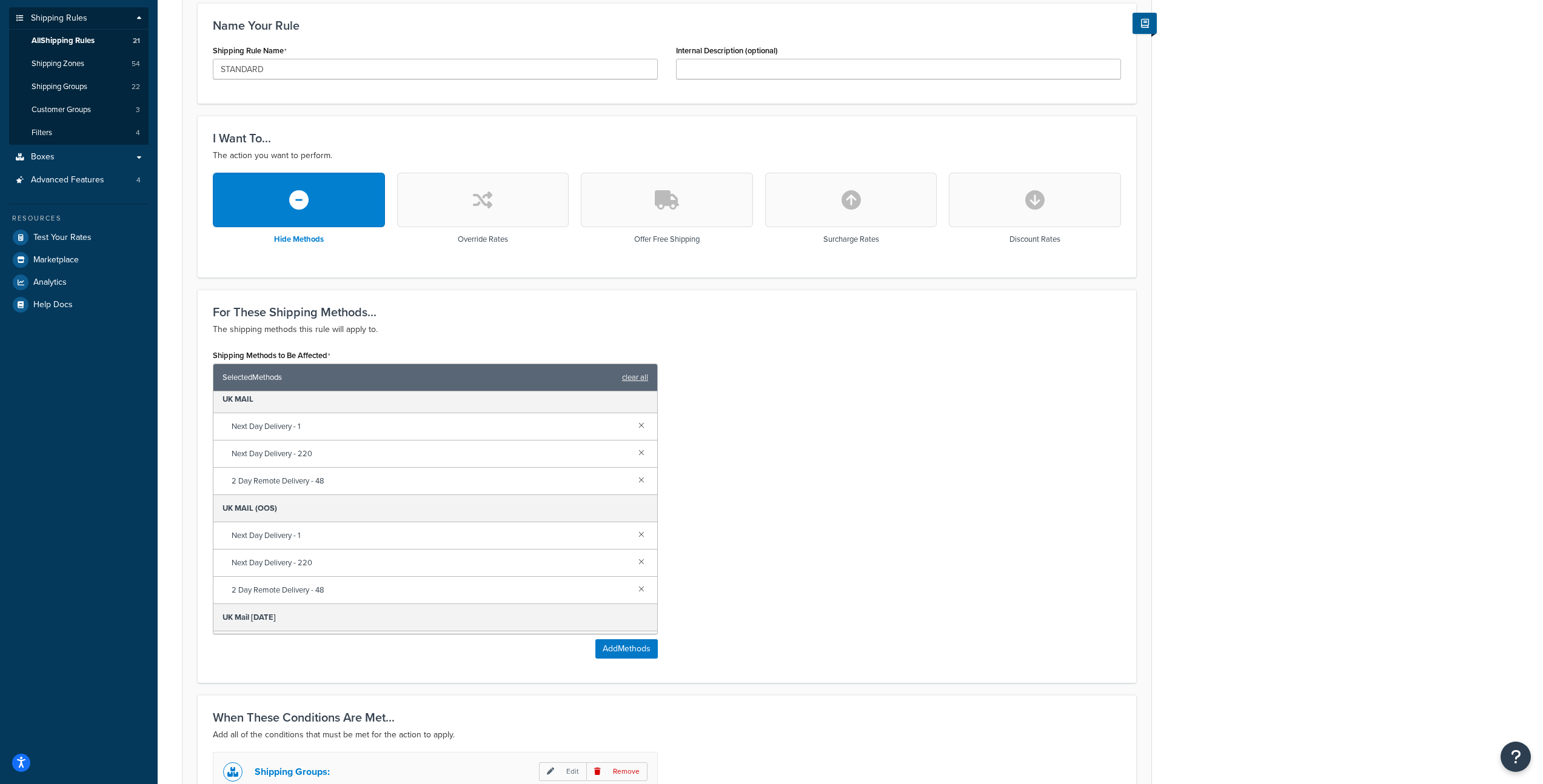
scroll to position [471, 0]
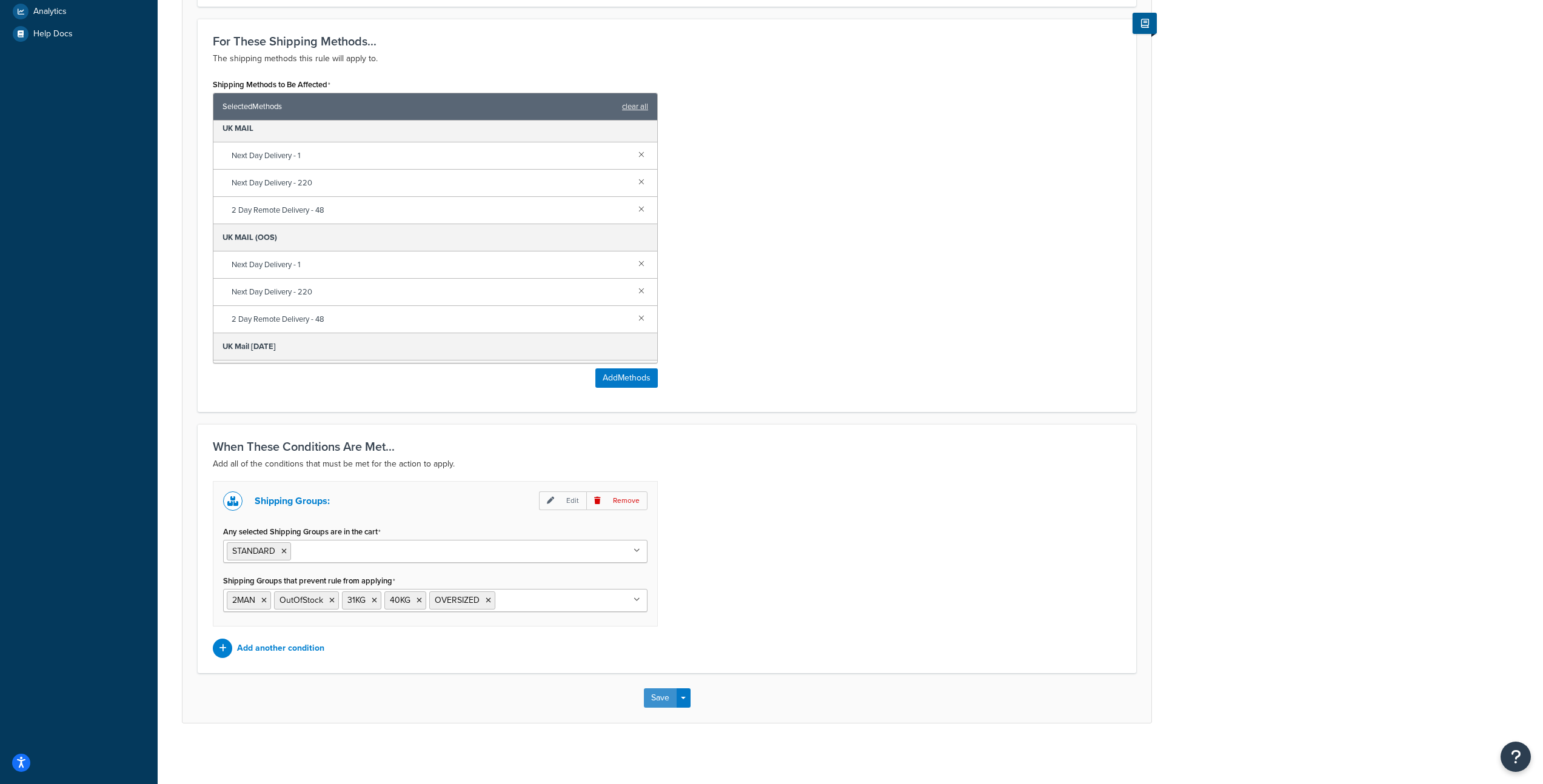
click at [658, 701] on button "Save" at bounding box center [660, 698] width 33 height 19
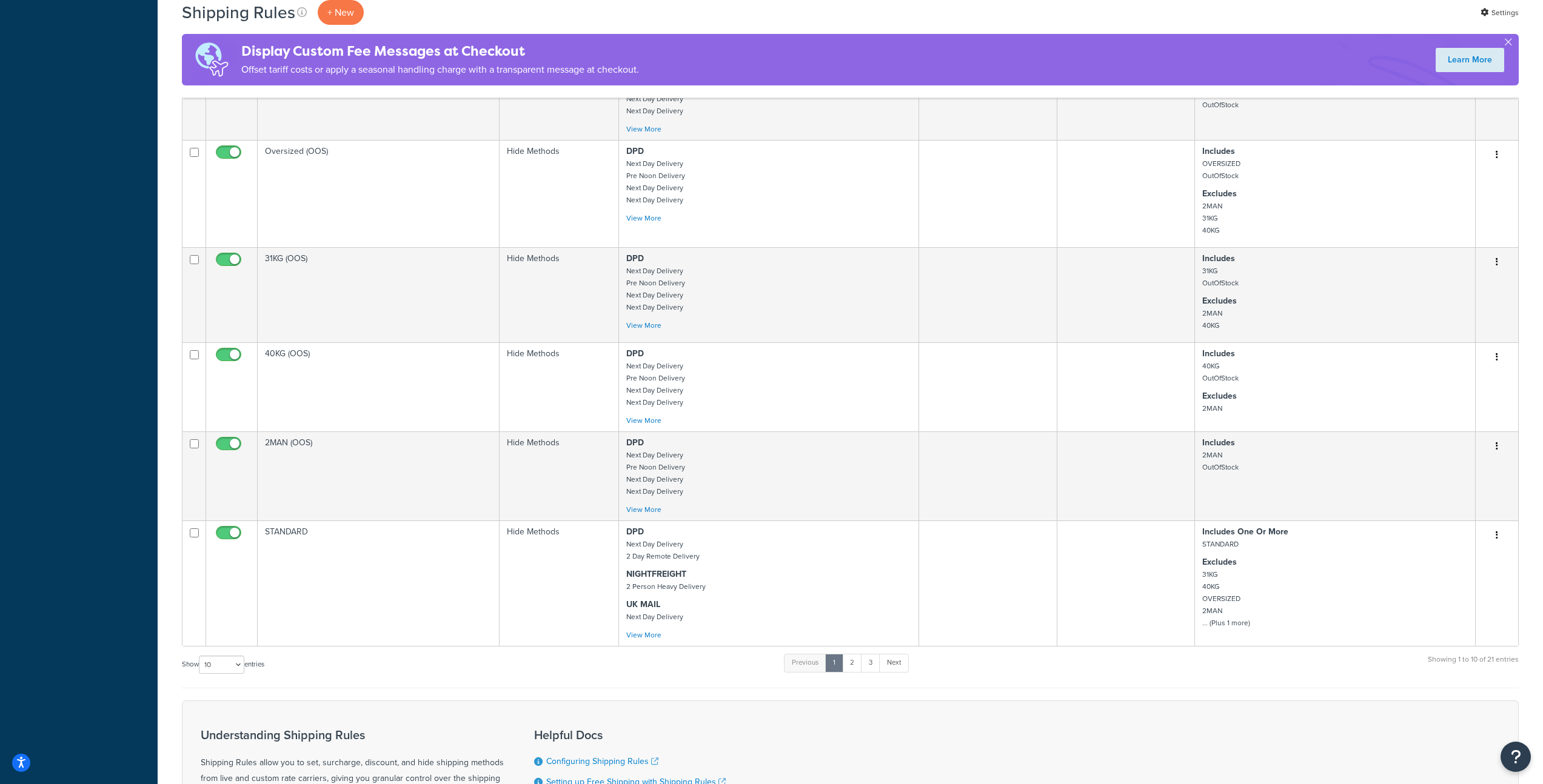
scroll to position [881, 0]
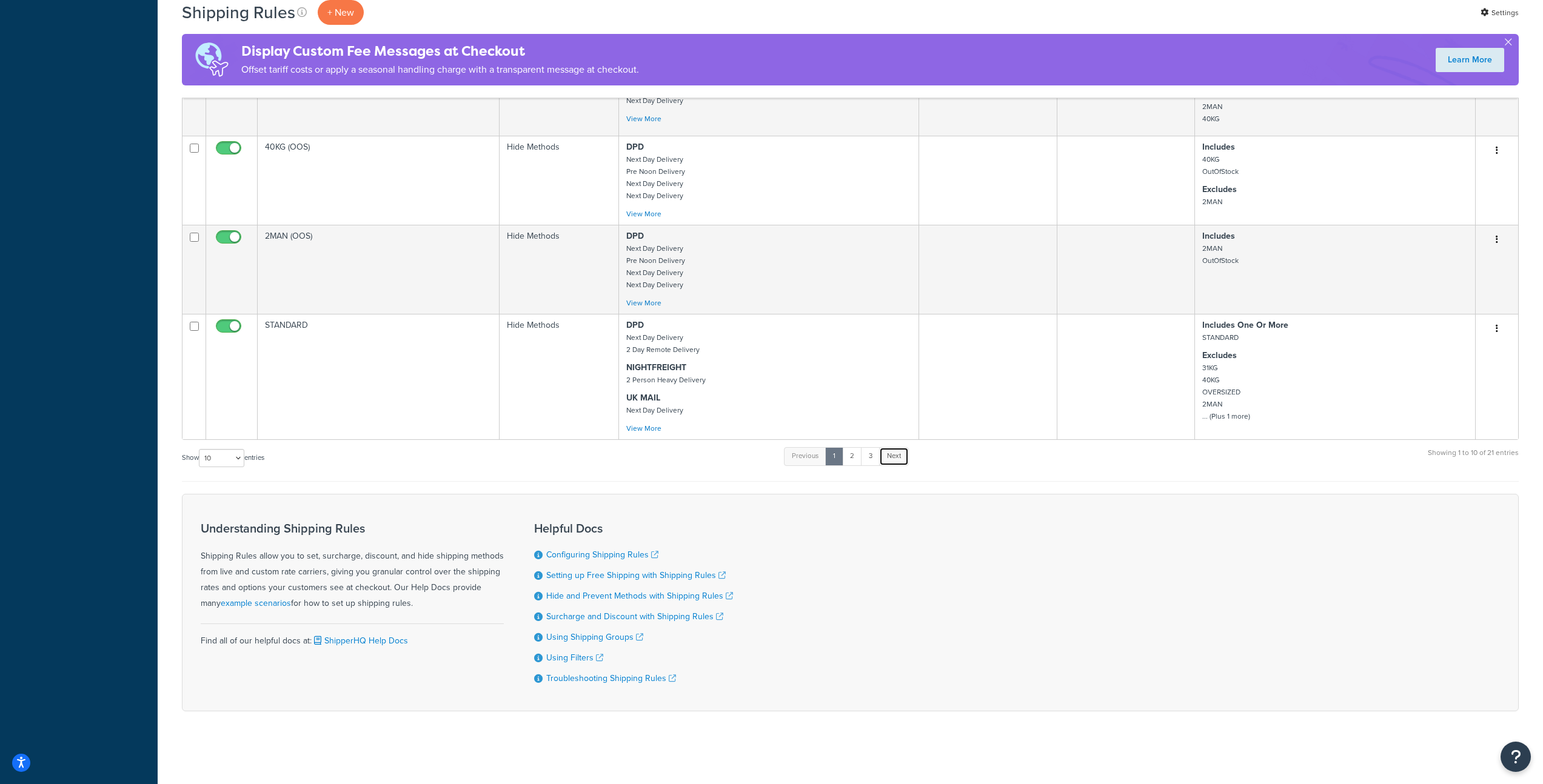
click at [898, 456] on link "Next" at bounding box center [894, 456] width 30 height 18
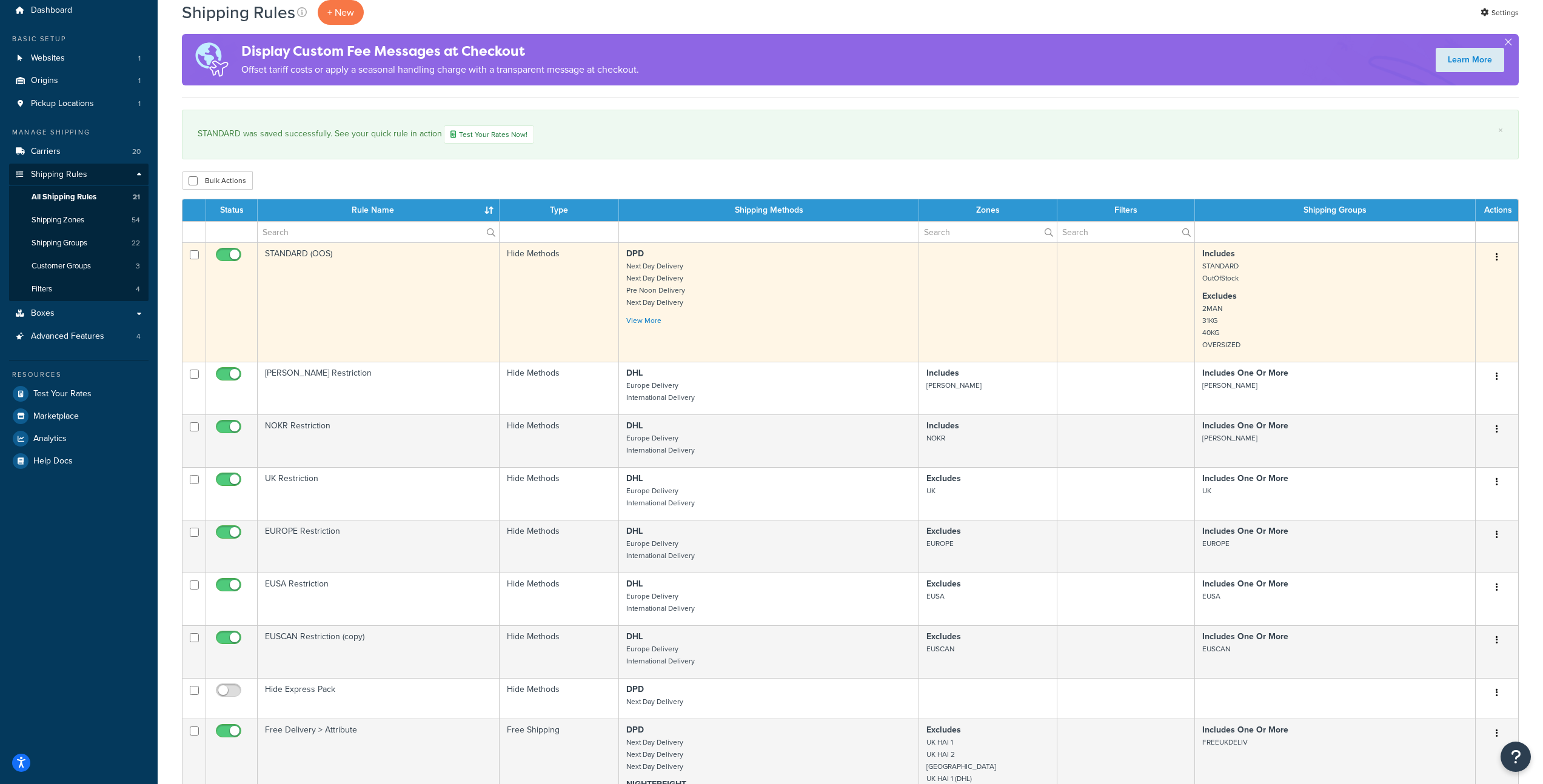
scroll to position [0, 0]
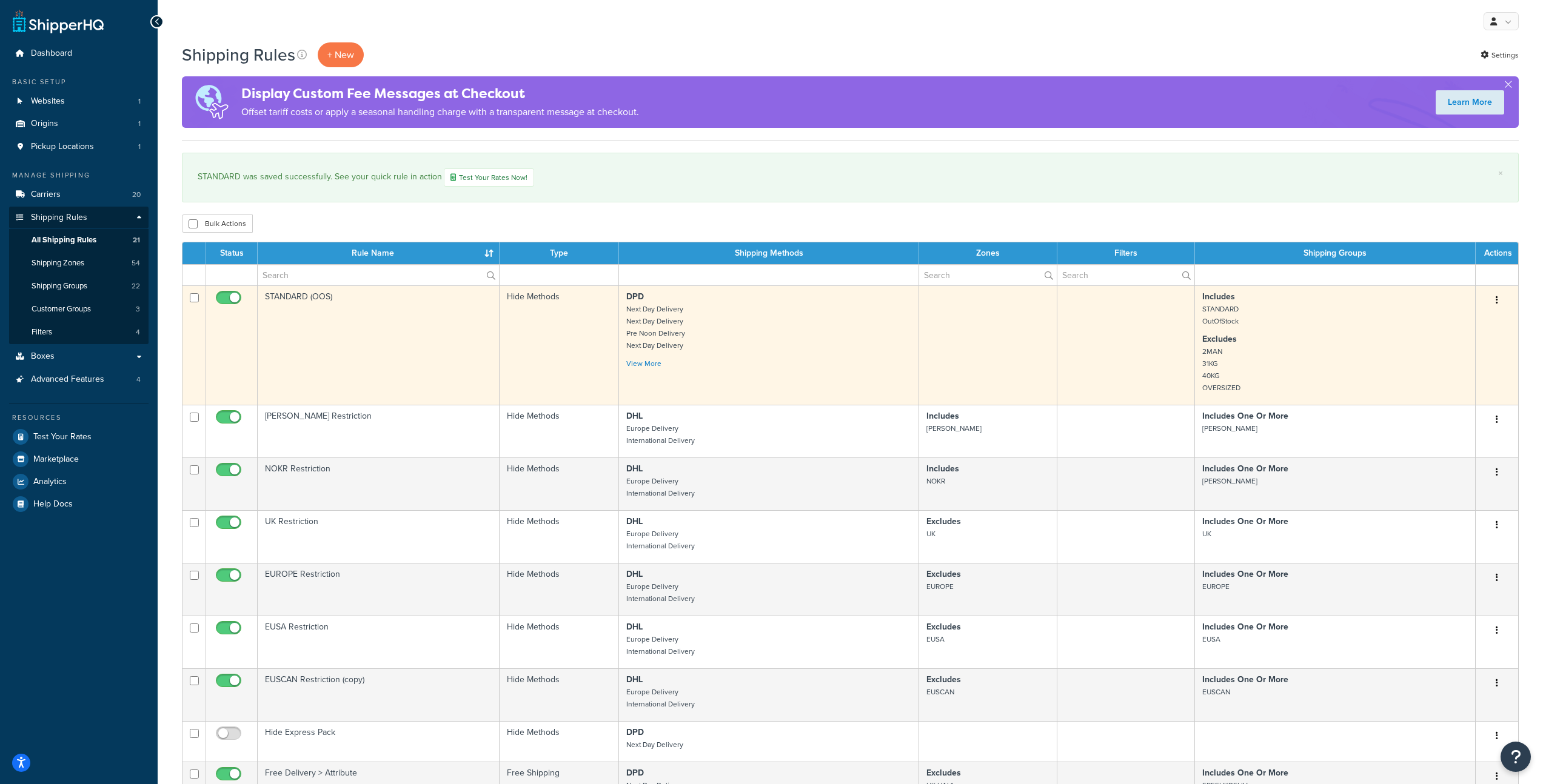
click at [411, 317] on td "STANDARD (OOS)" at bounding box center [379, 346] width 242 height 120
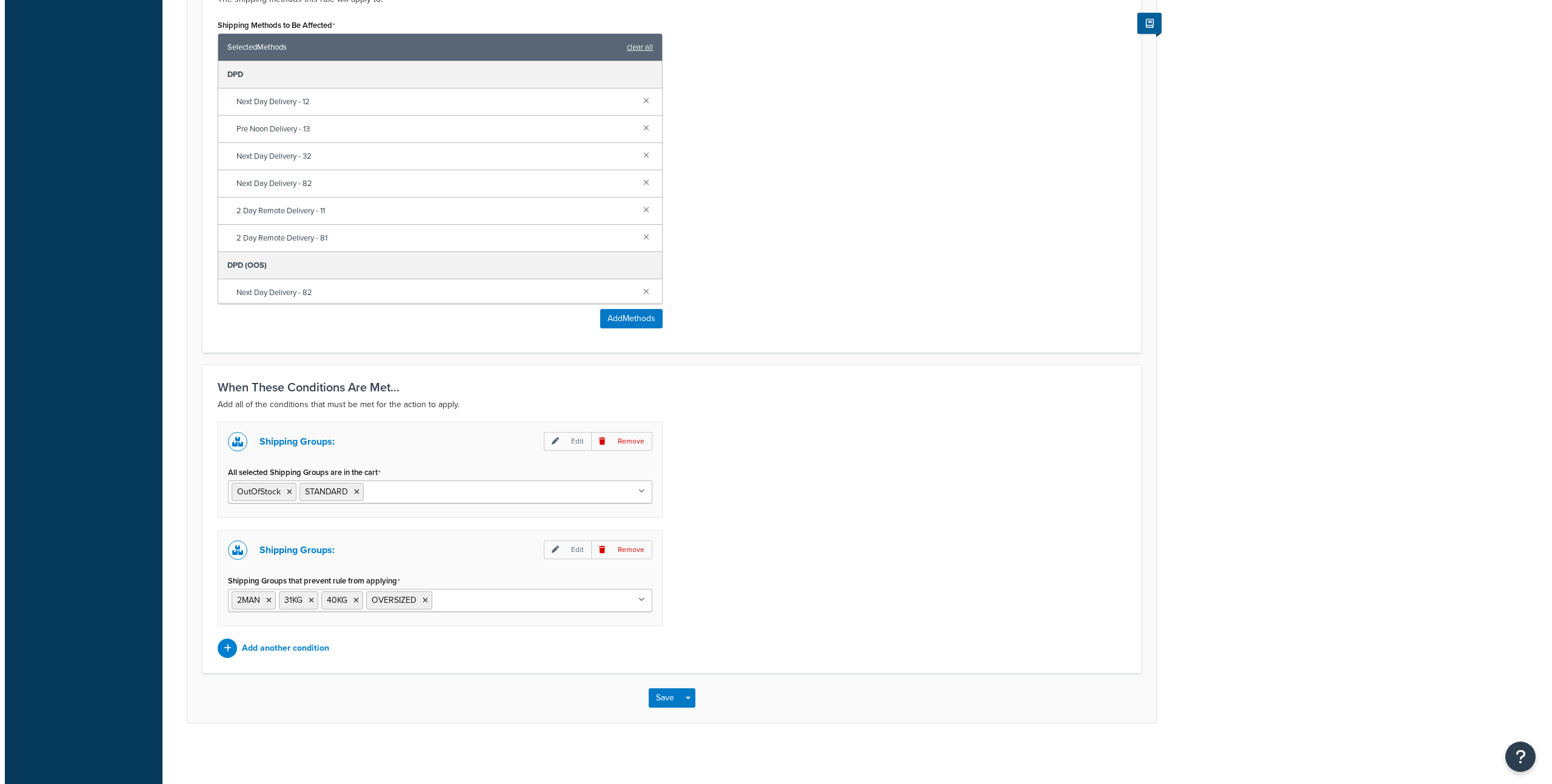
scroll to position [138, 0]
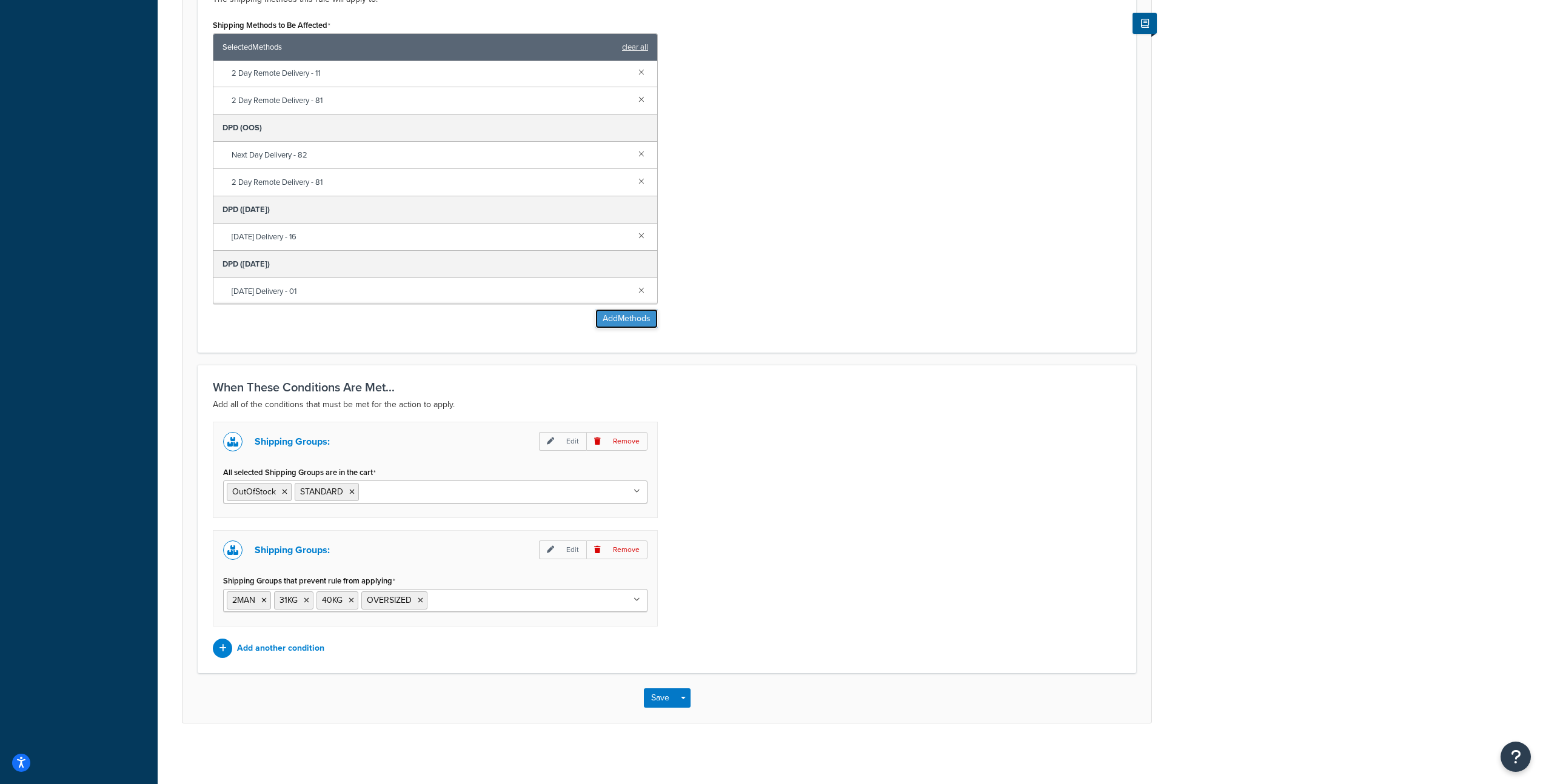
click at [617, 317] on button "Add Methods" at bounding box center [626, 319] width 63 height 19
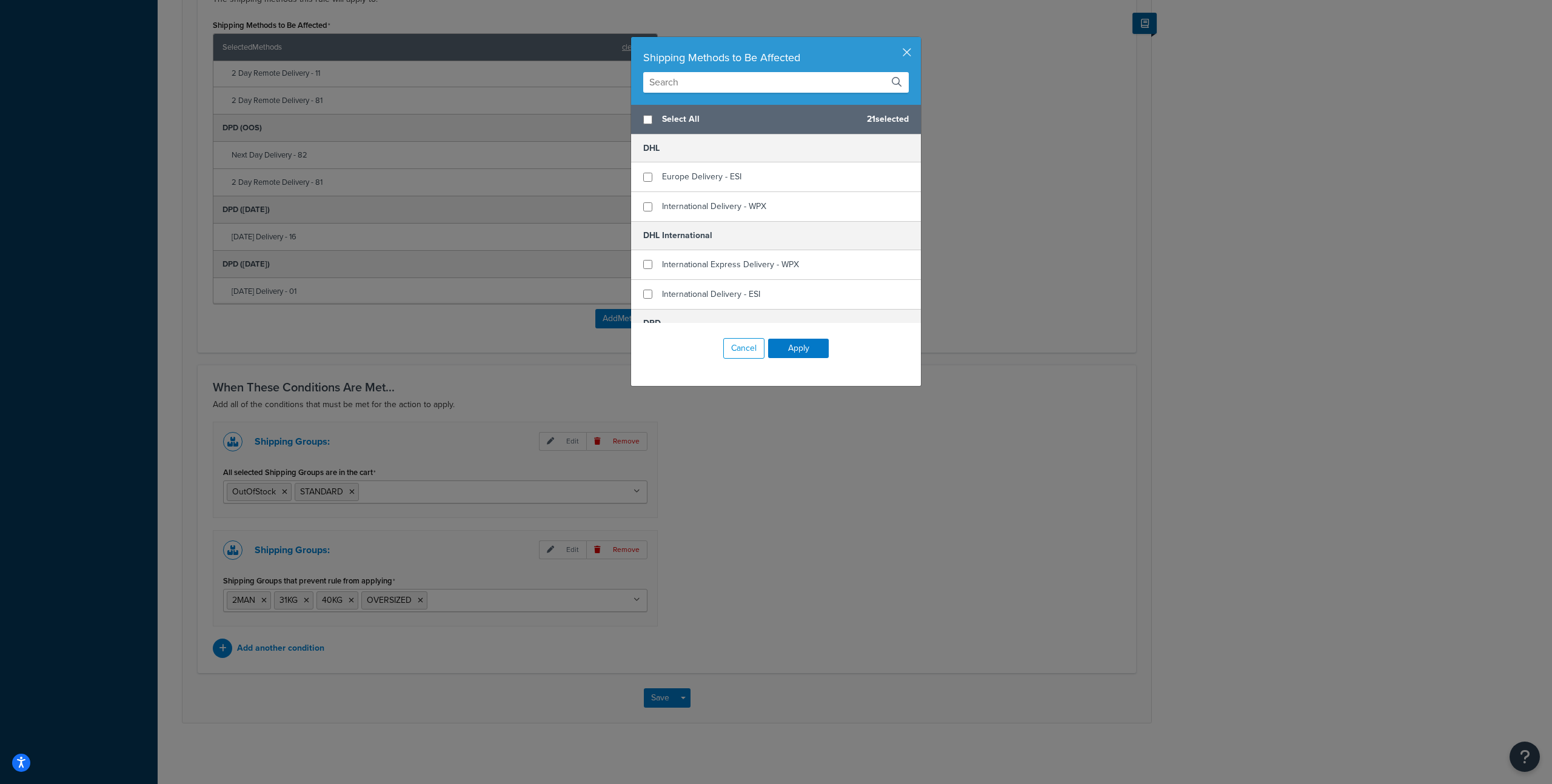
click at [670, 85] on input "text" at bounding box center [776, 82] width 266 height 21
click at [681, 83] on input "text" at bounding box center [776, 82] width 266 height 21
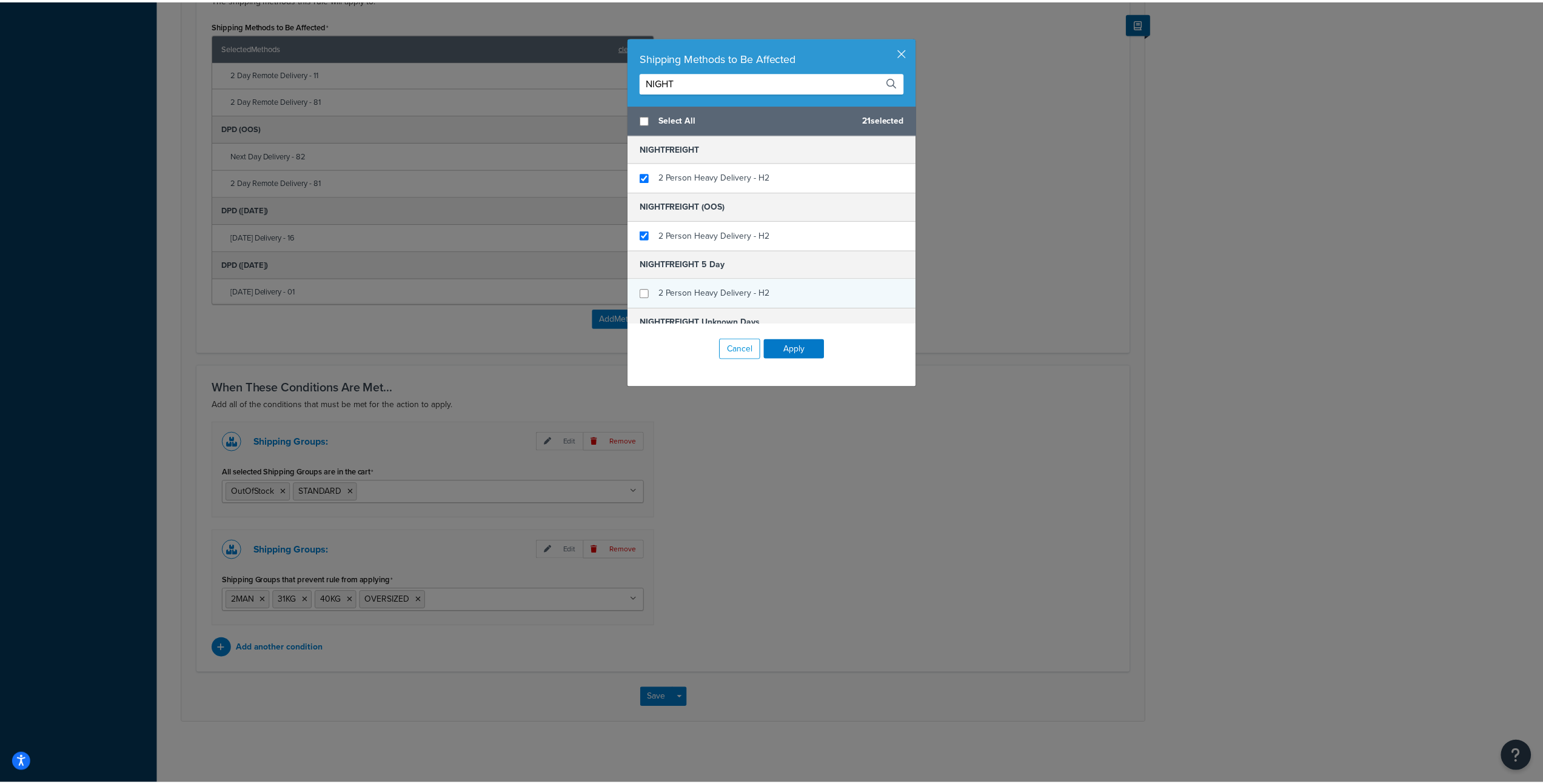
scroll to position [42, 0]
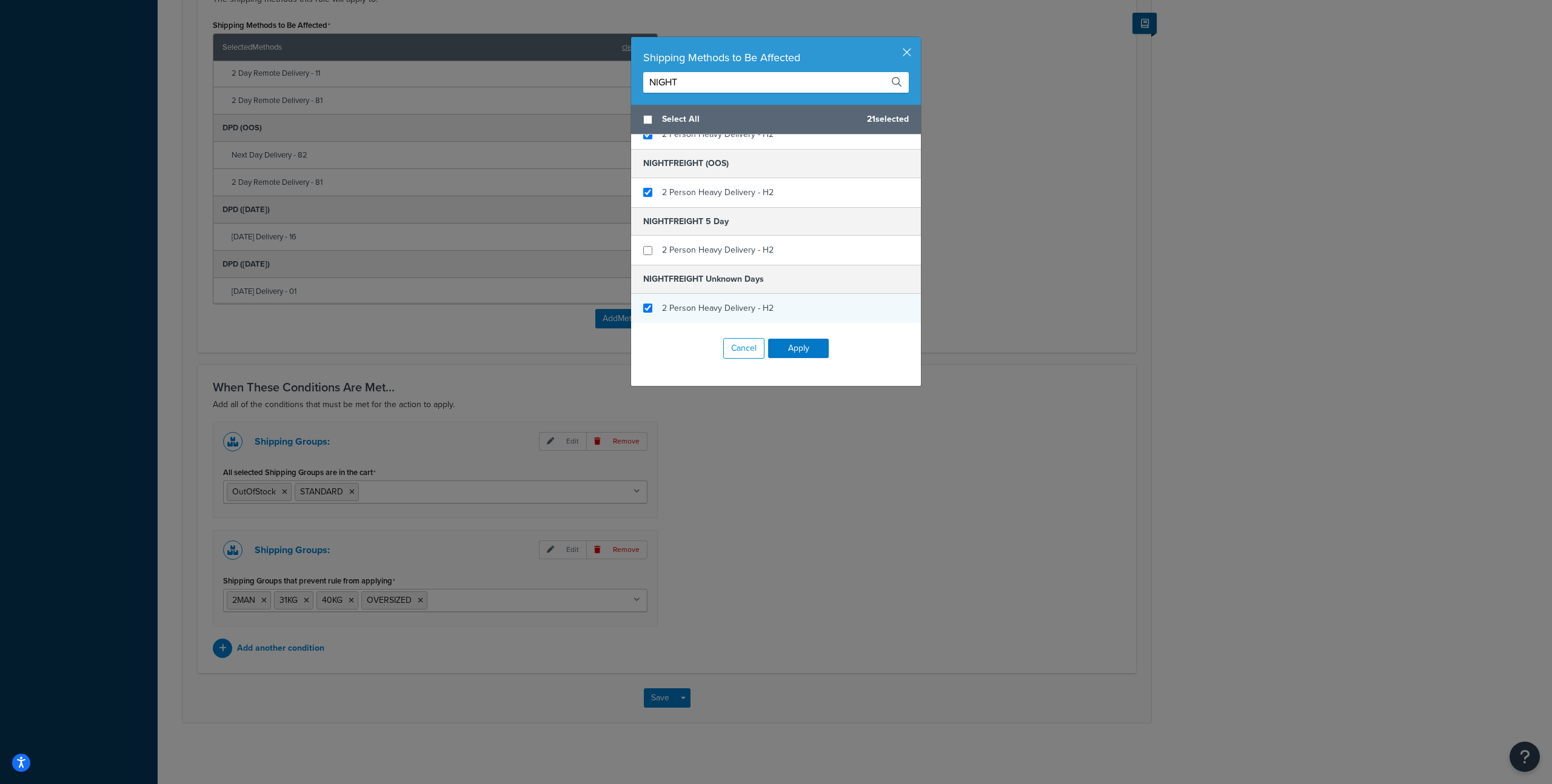
type input "NIGHT"
checkbox input "true"
click at [749, 316] on div "2 Person Heavy Delivery - H2" at bounding box center [718, 308] width 112 height 17
checkbox input "true"
click at [747, 258] on div "2 Person Heavy Delivery - H2" at bounding box center [718, 250] width 112 height 17
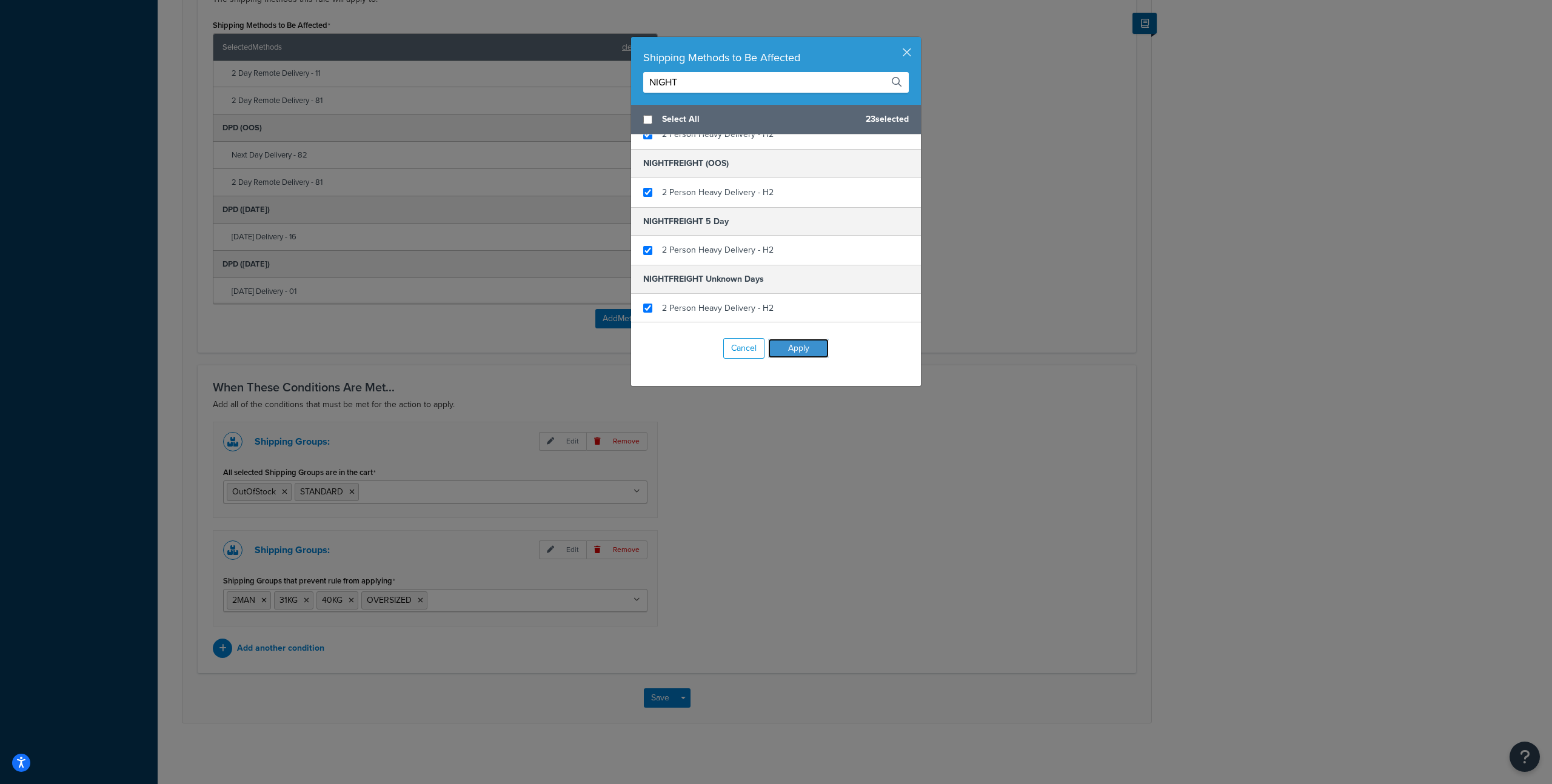
click at [790, 340] on button "Apply" at bounding box center [799, 348] width 61 height 19
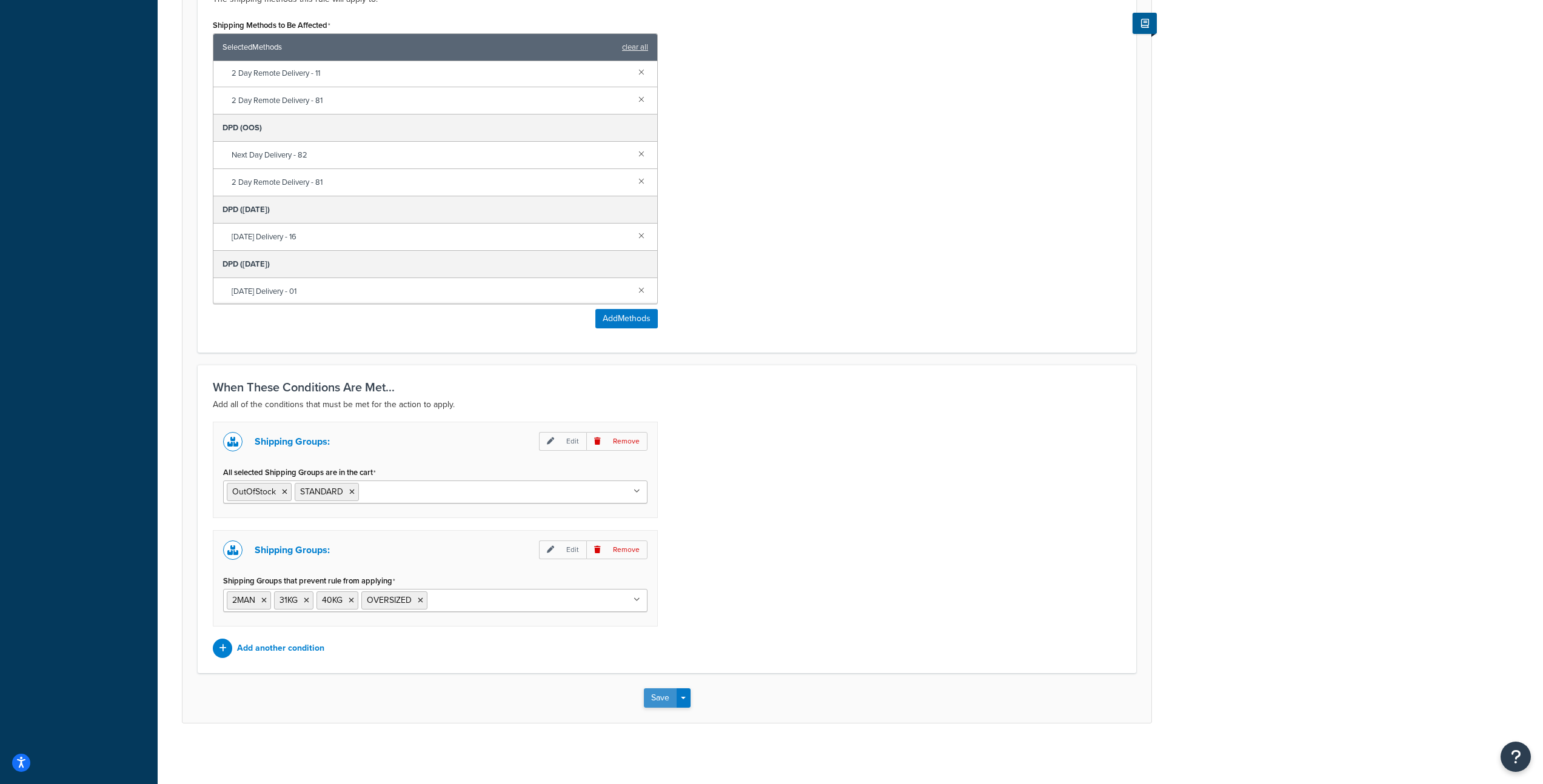
click at [658, 703] on button "Save" at bounding box center [660, 698] width 33 height 19
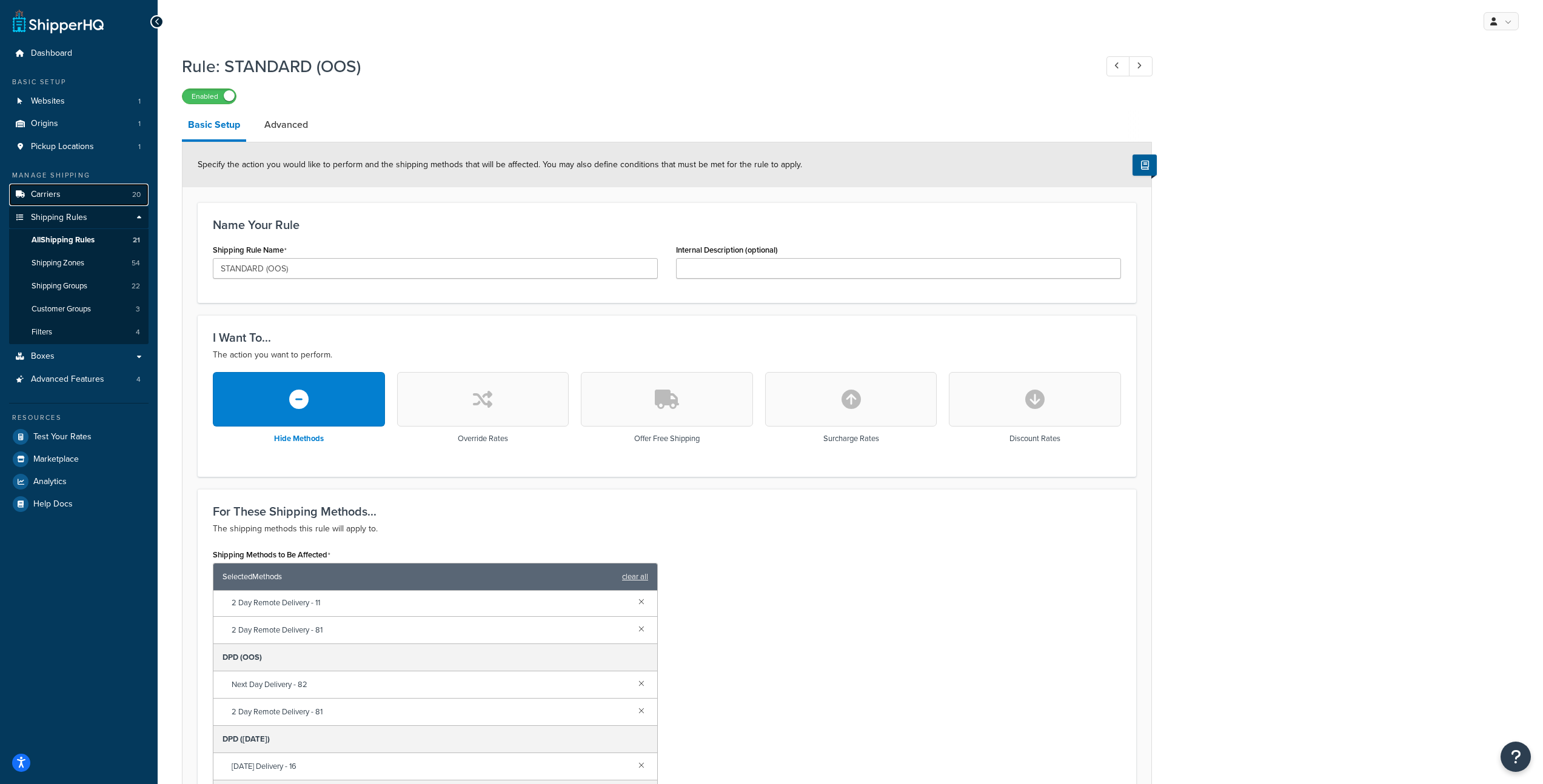
click at [69, 190] on link "Carriers 20" at bounding box center [79, 194] width 139 height 22
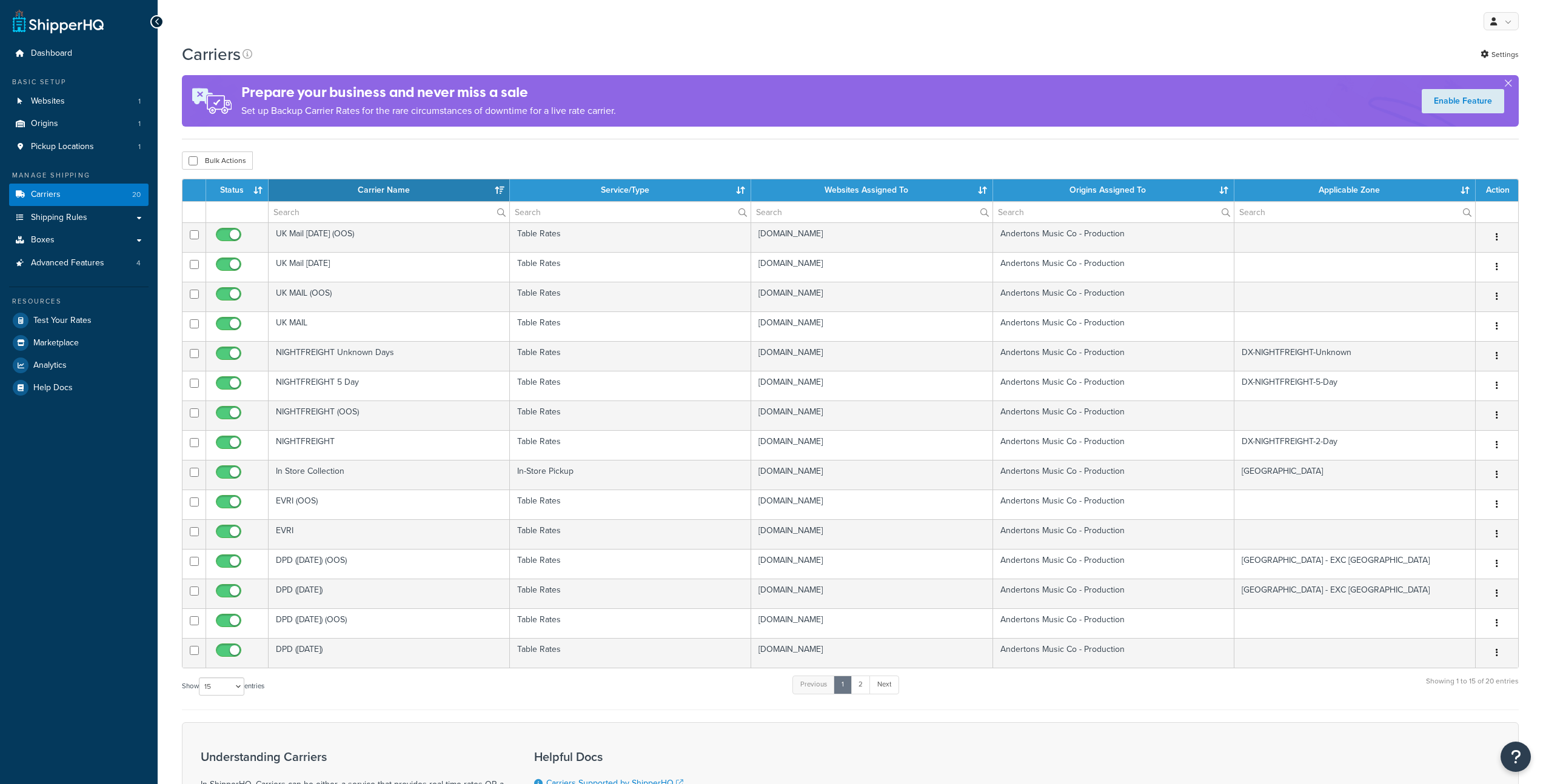
select select "15"
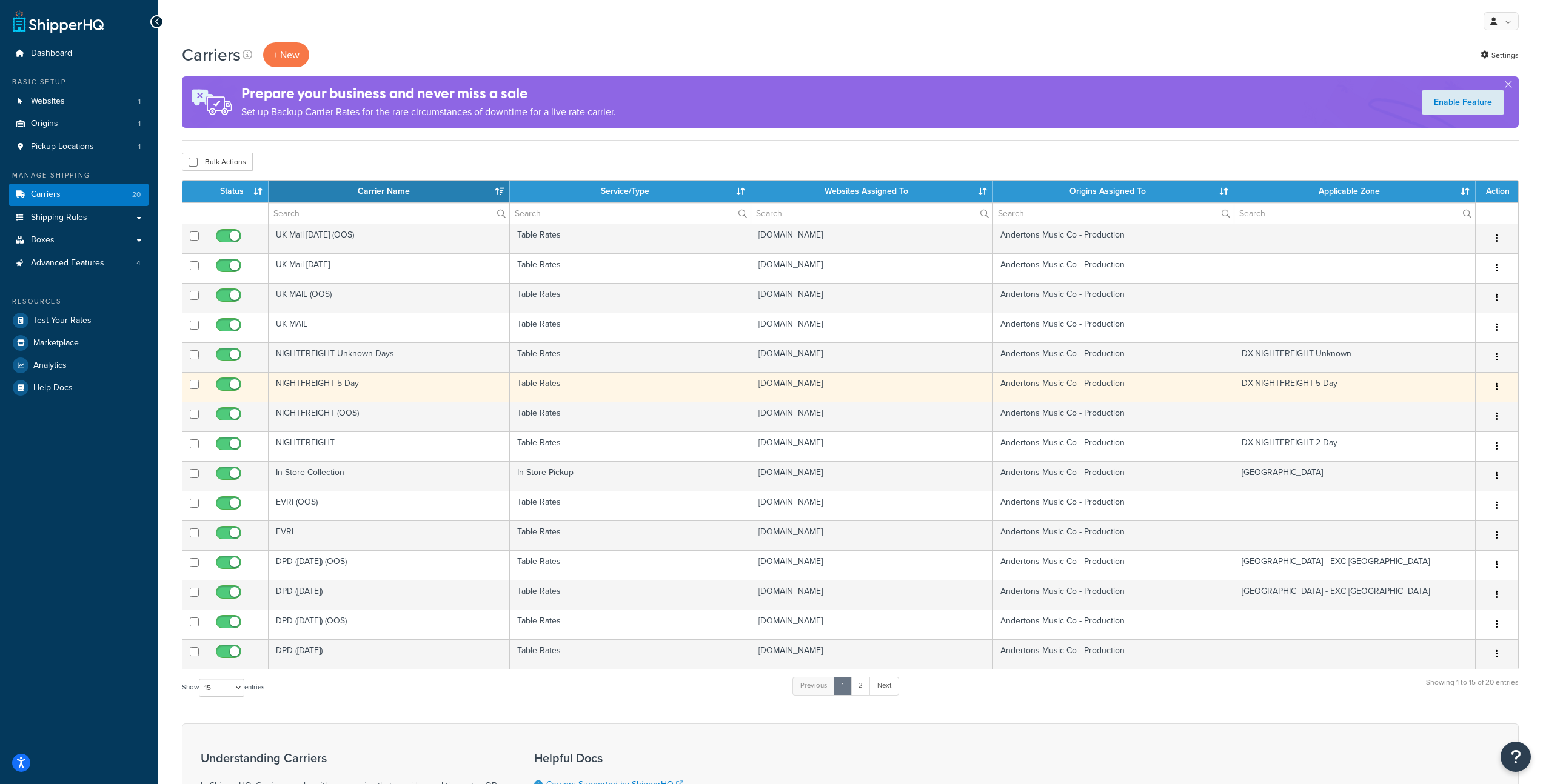
click at [372, 391] on td "NIGHTFREIGHT 5 Day" at bounding box center [389, 387] width 241 height 30
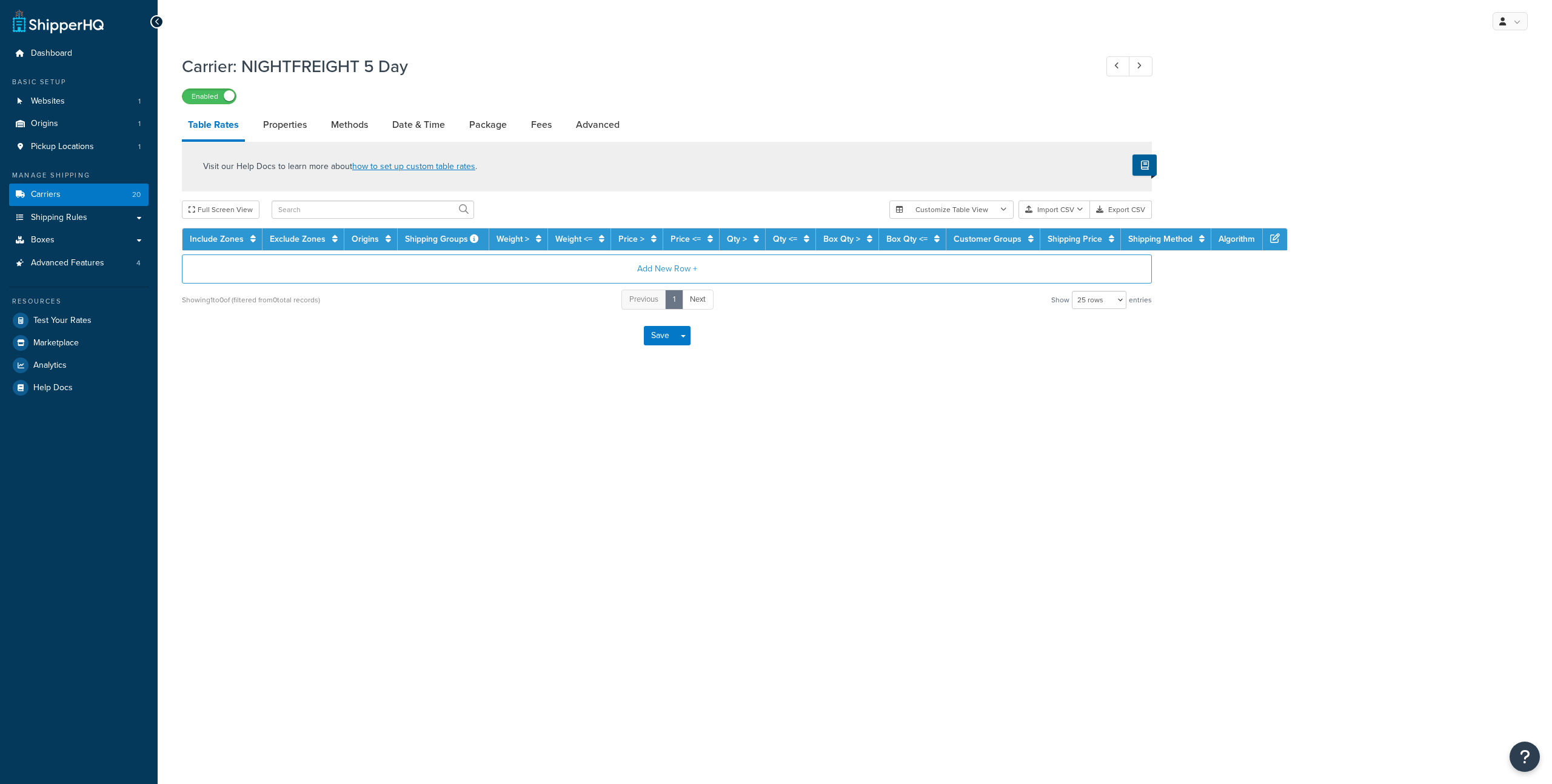
select select "25"
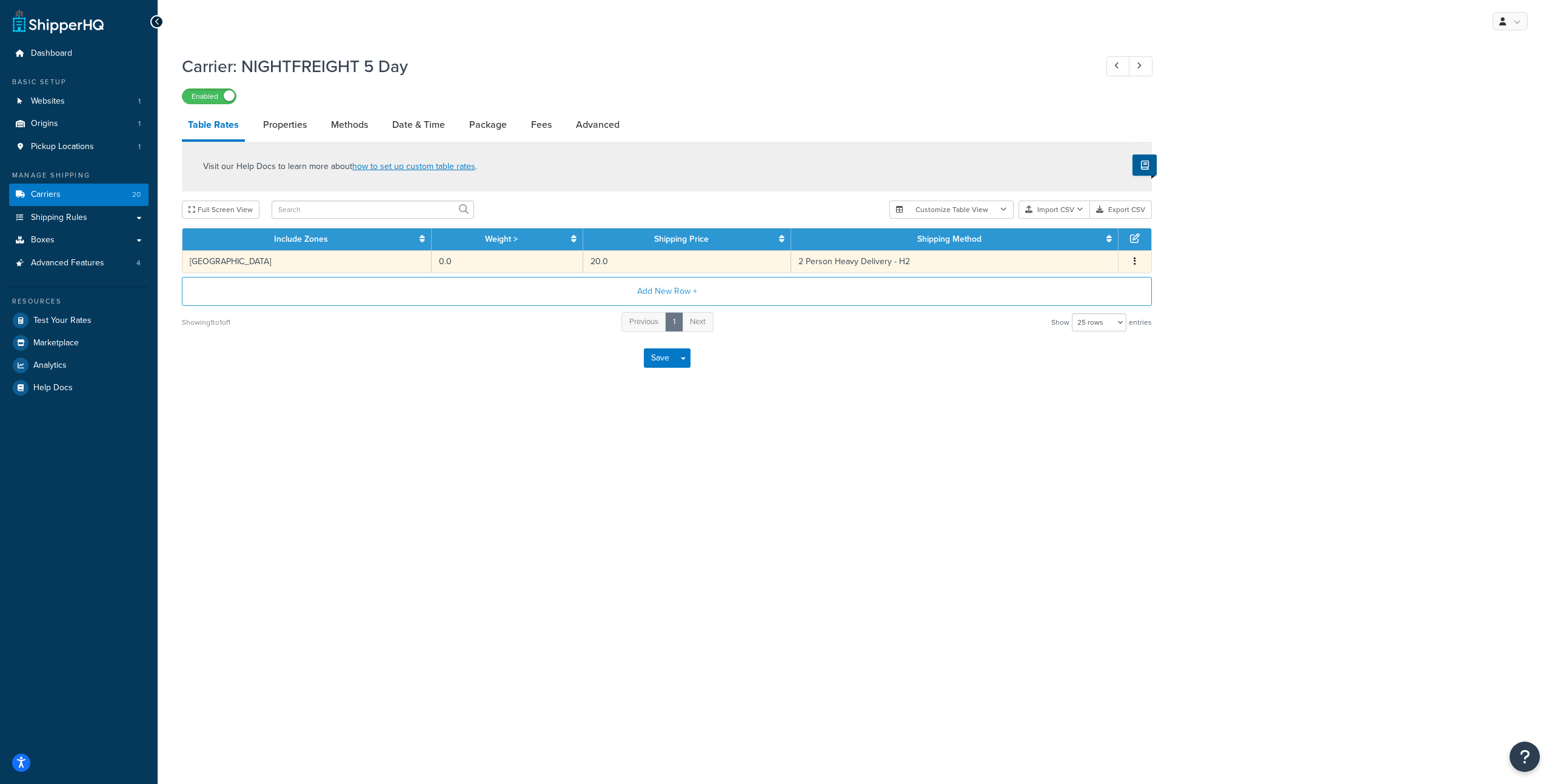
click at [358, 262] on td "[GEOGRAPHIC_DATA]" at bounding box center [307, 261] width 249 height 22
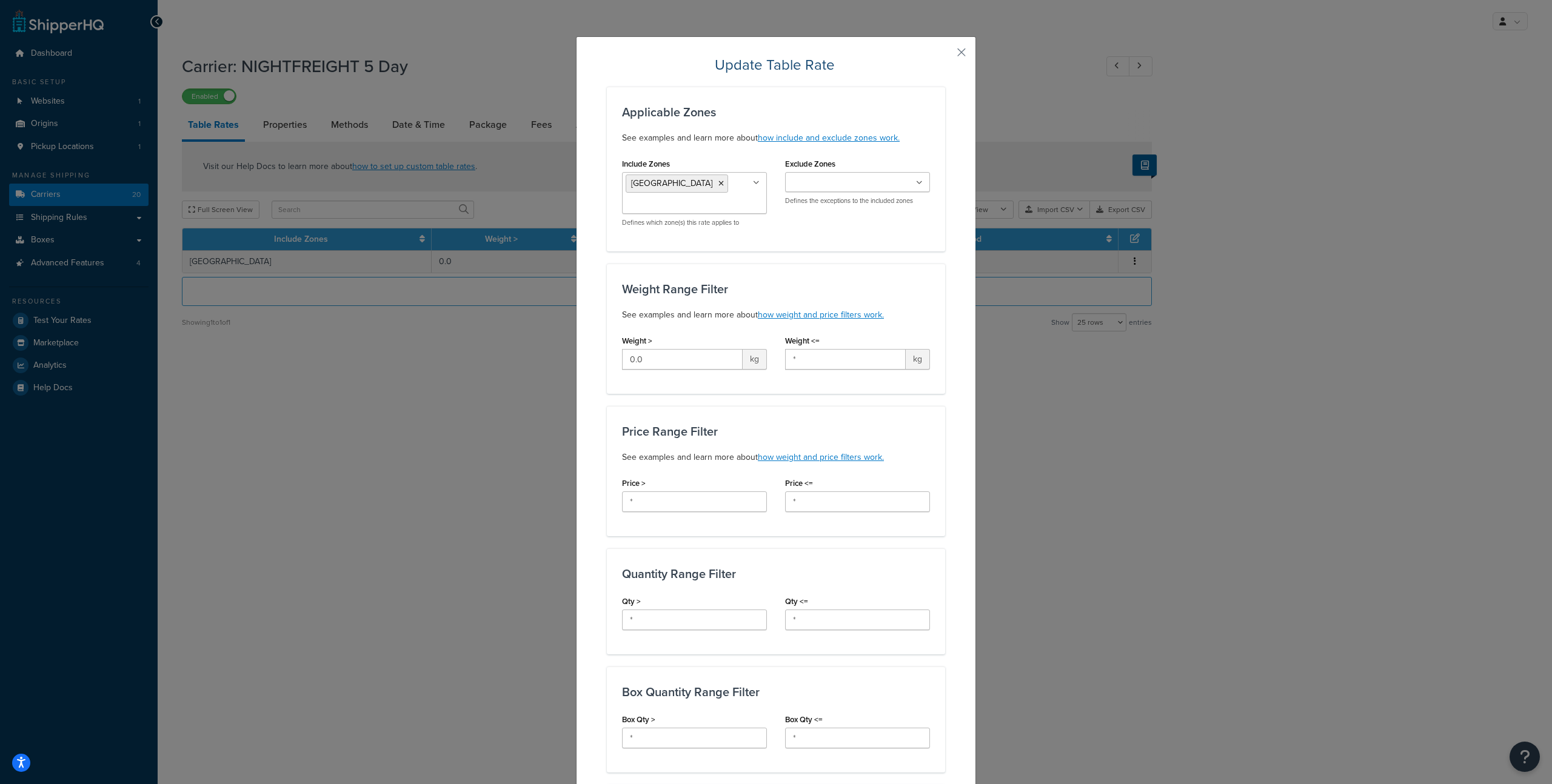
click at [361, 407] on div "Update Table Rate Applicable Zones See examples and learn more about how includ…" at bounding box center [776, 392] width 1552 height 784
click at [945, 55] on button "button" at bounding box center [944, 56] width 3 height 3
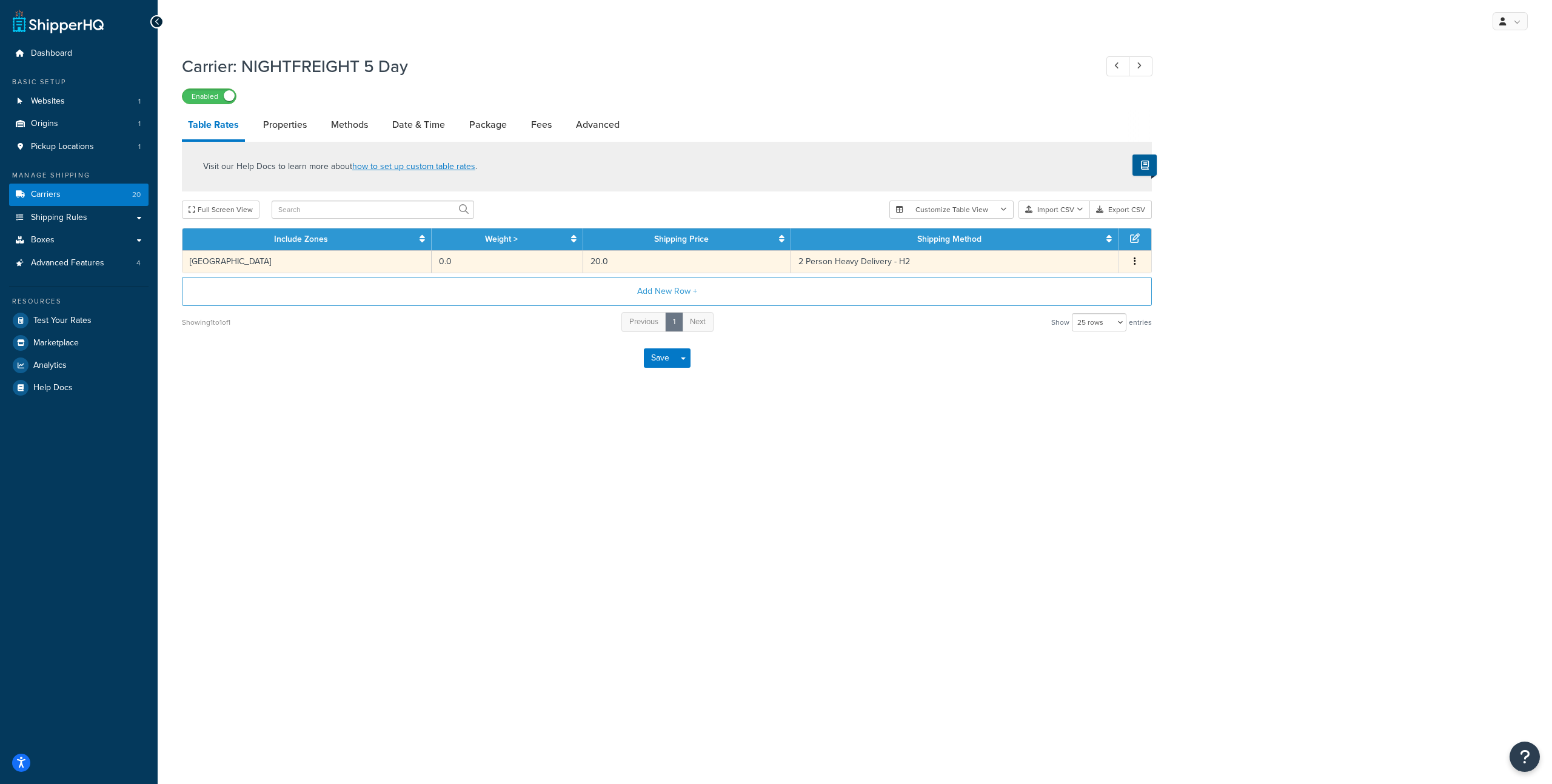
click at [601, 262] on td "20.0" at bounding box center [687, 261] width 208 height 22
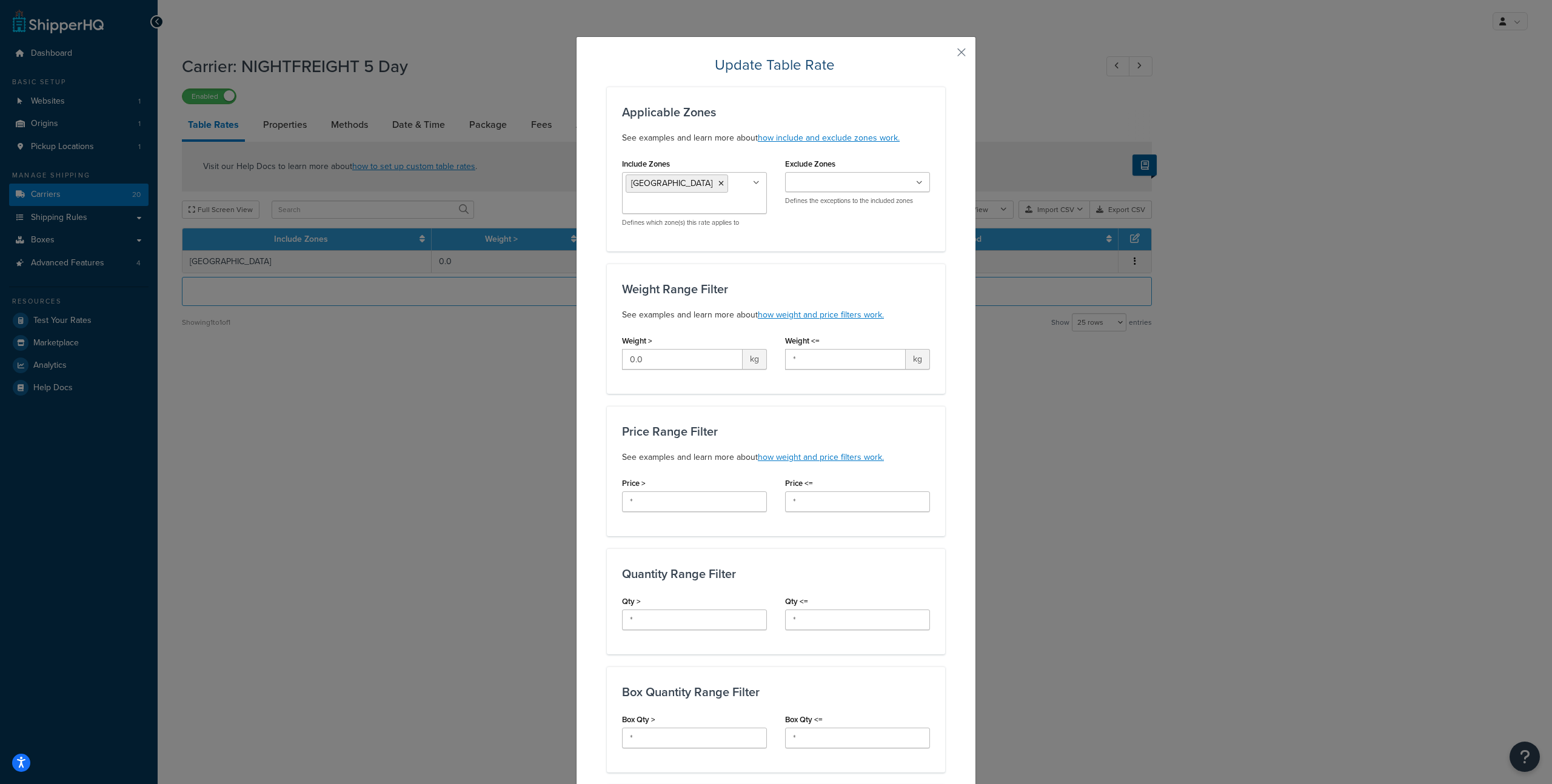
scroll to position [473, 0]
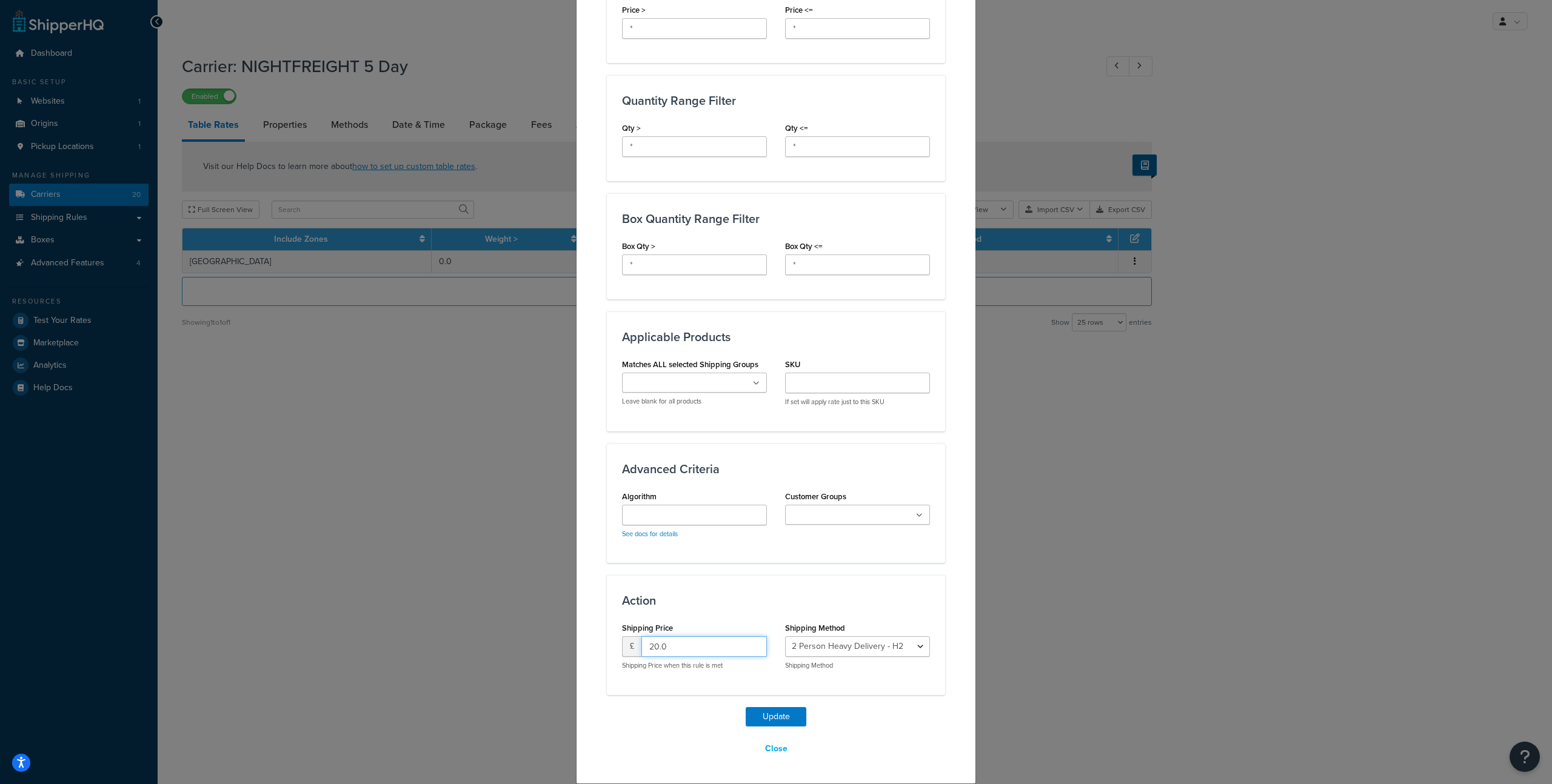
drag, startPoint x: 710, startPoint y: 647, endPoint x: 565, endPoint y: 624, distance: 146.8
click at [566, 624] on div "Update Table Rate Applicable Zones See examples and learn more about how includ…" at bounding box center [776, 392] width 1552 height 784
type input "56.99"
click at [762, 709] on button "Update" at bounding box center [776, 717] width 61 height 19
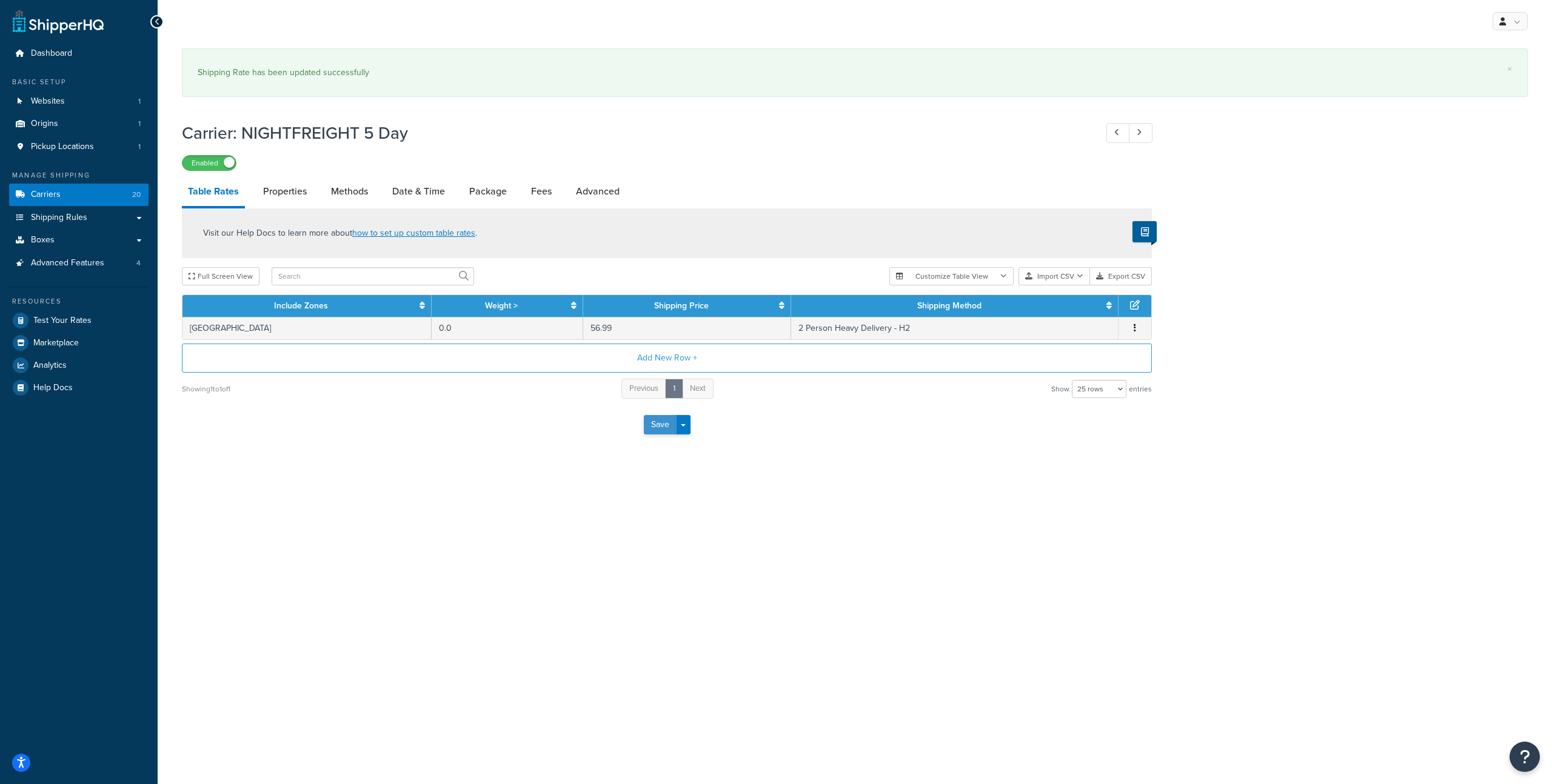
click at [647, 431] on button "Save" at bounding box center [660, 424] width 33 height 19
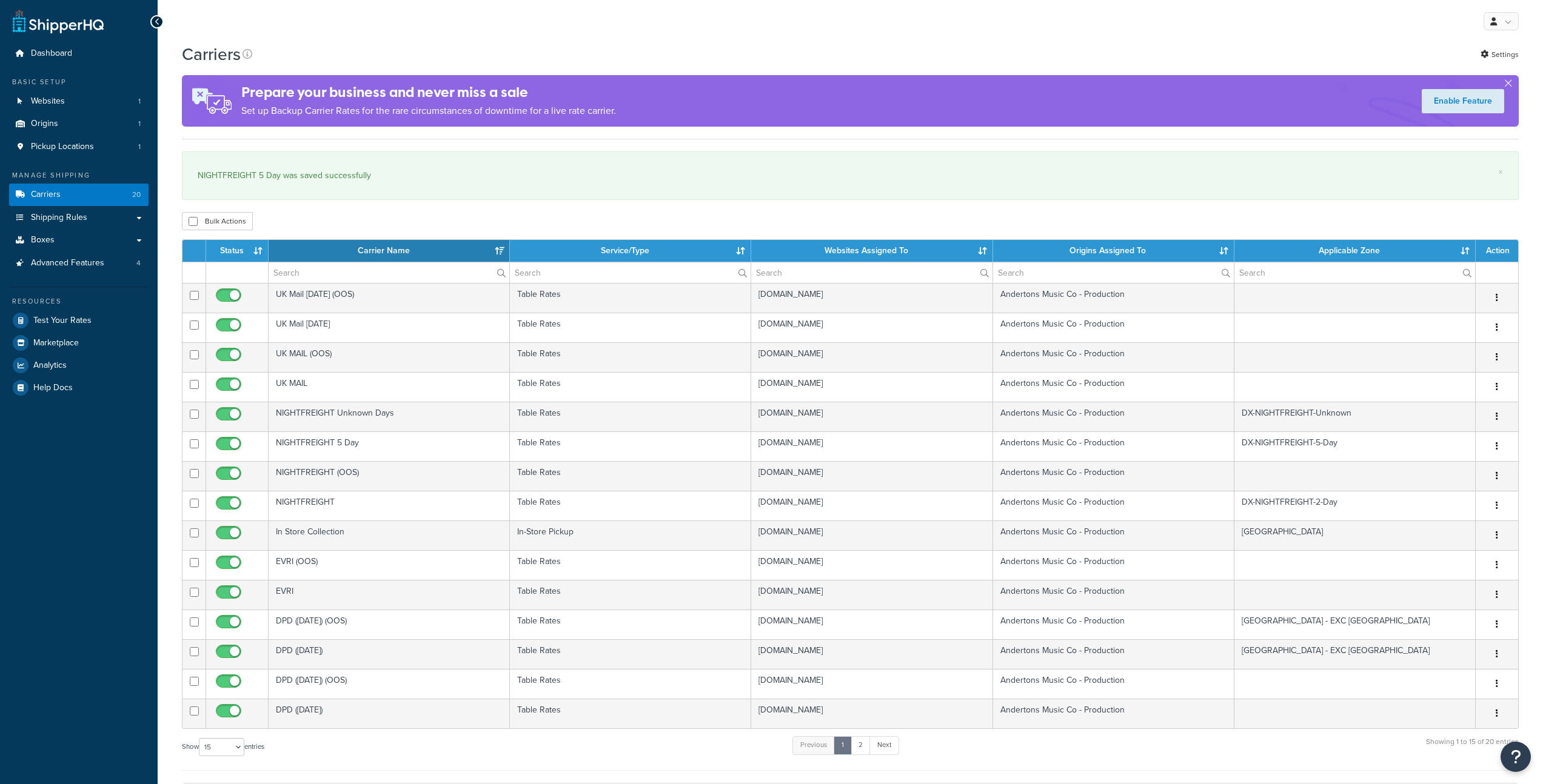
select select "15"
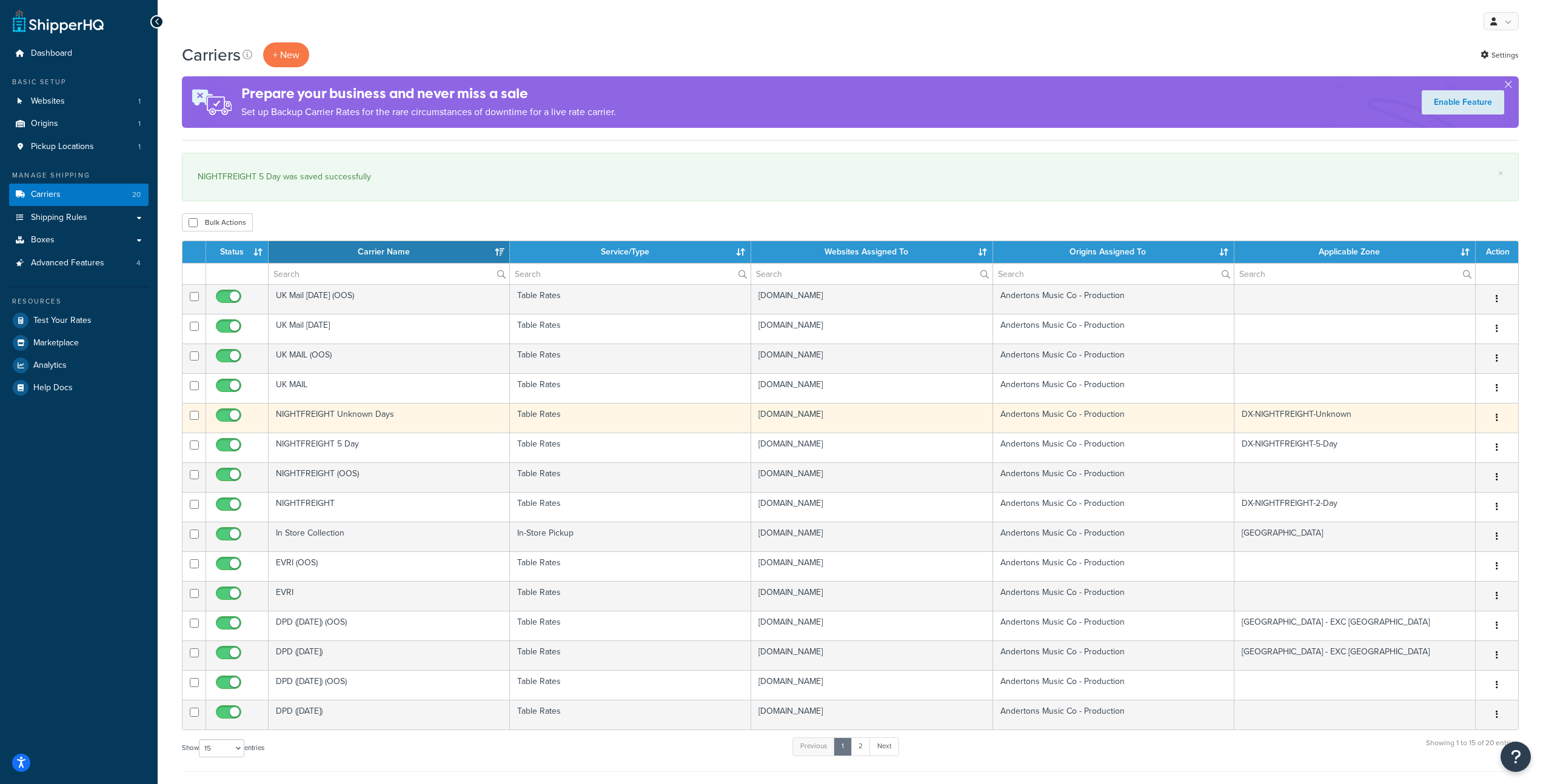
click at [366, 411] on td "NIGHTFREIGHT Unknown Days" at bounding box center [389, 418] width 241 height 30
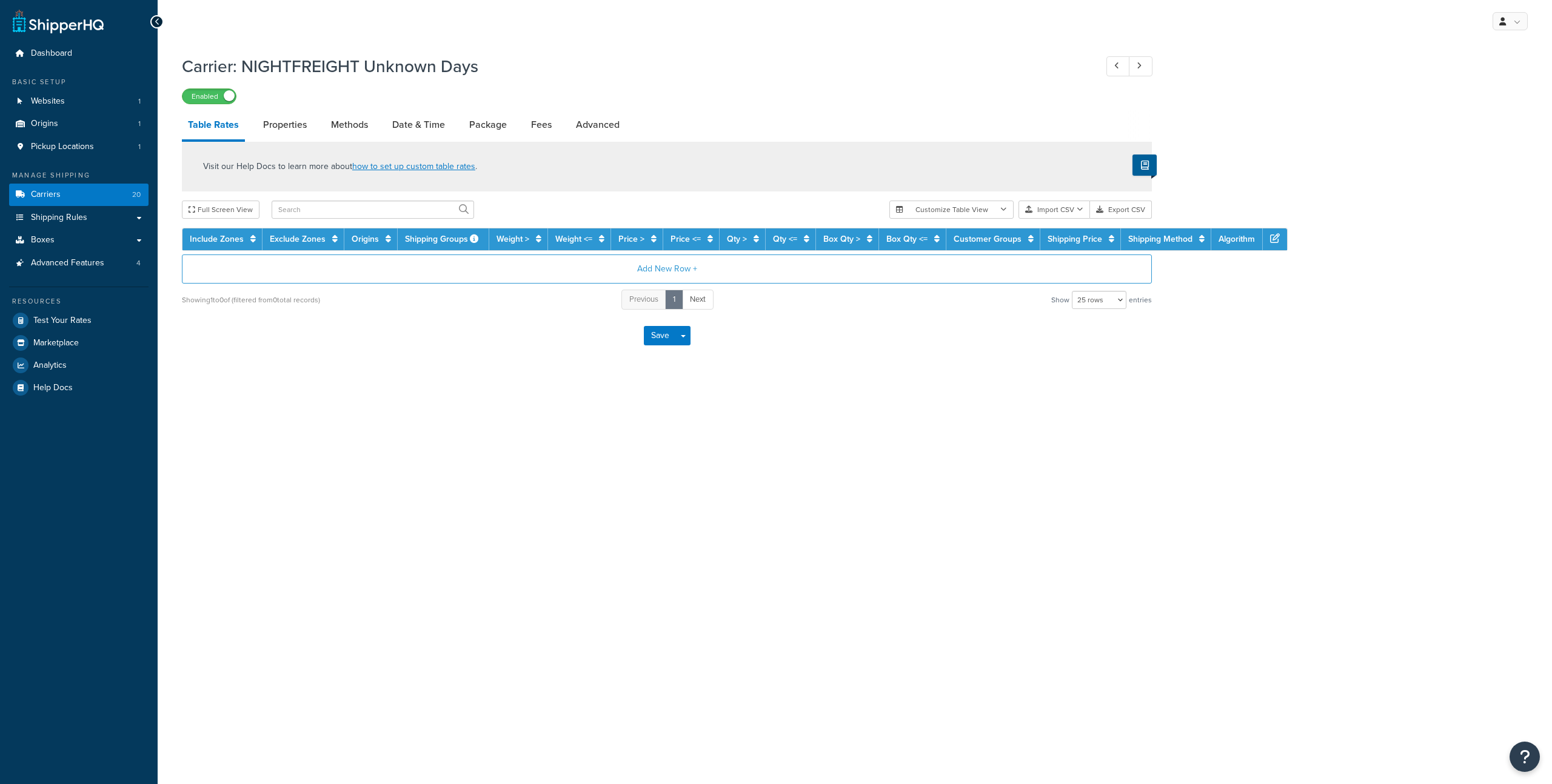
select select "25"
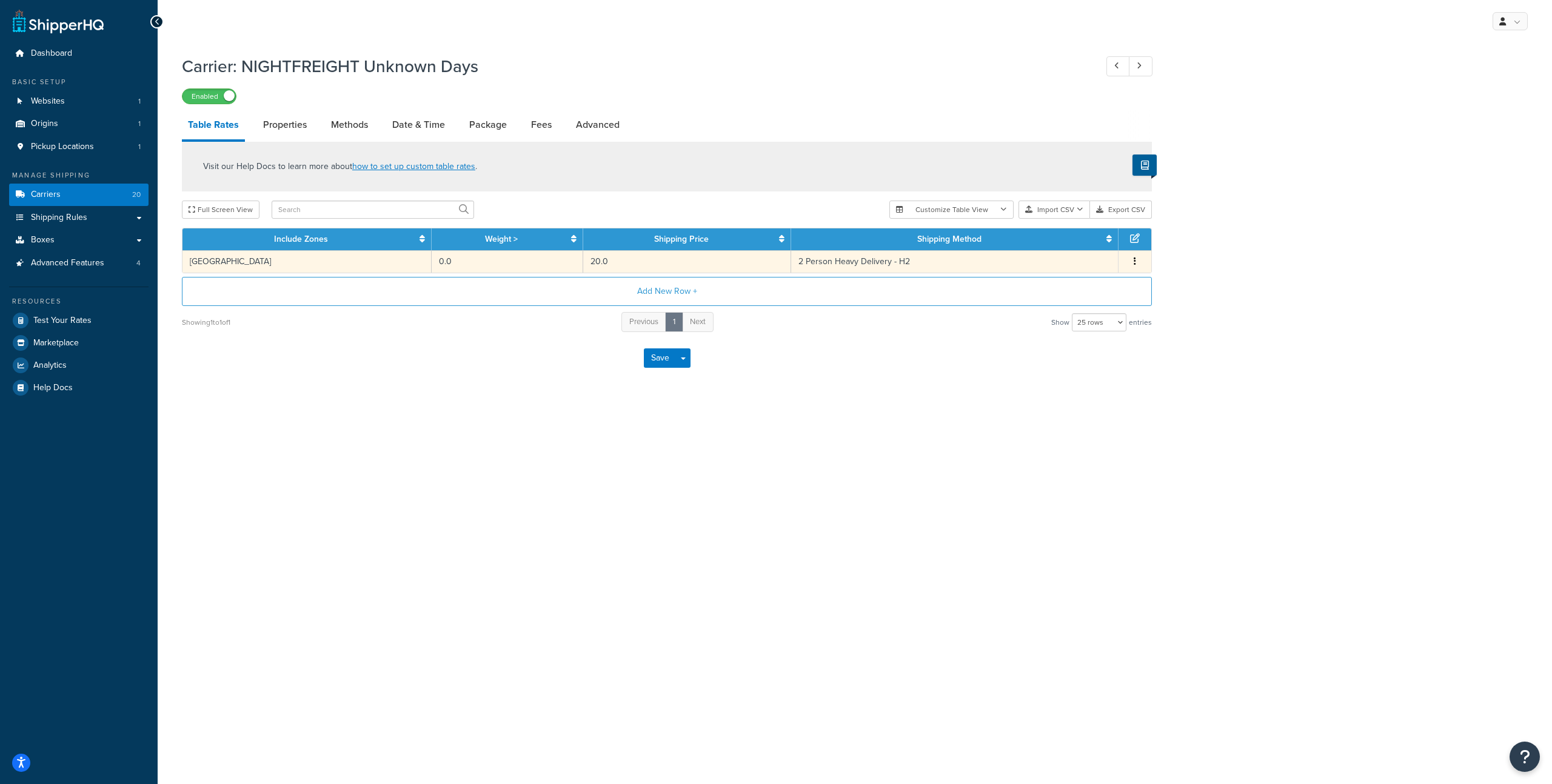
click at [593, 267] on td "20.0" at bounding box center [687, 261] width 208 height 22
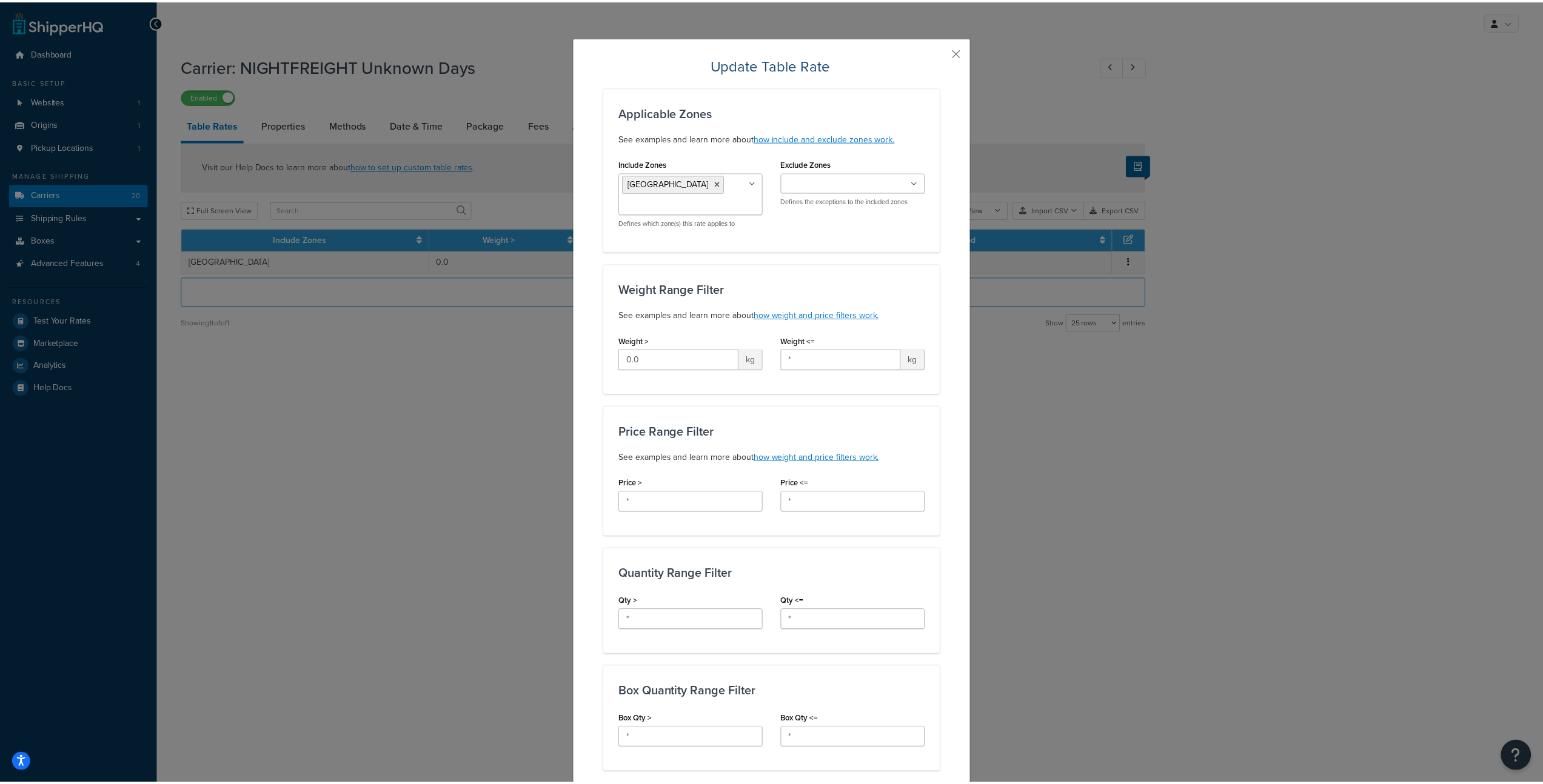
scroll to position [473, 0]
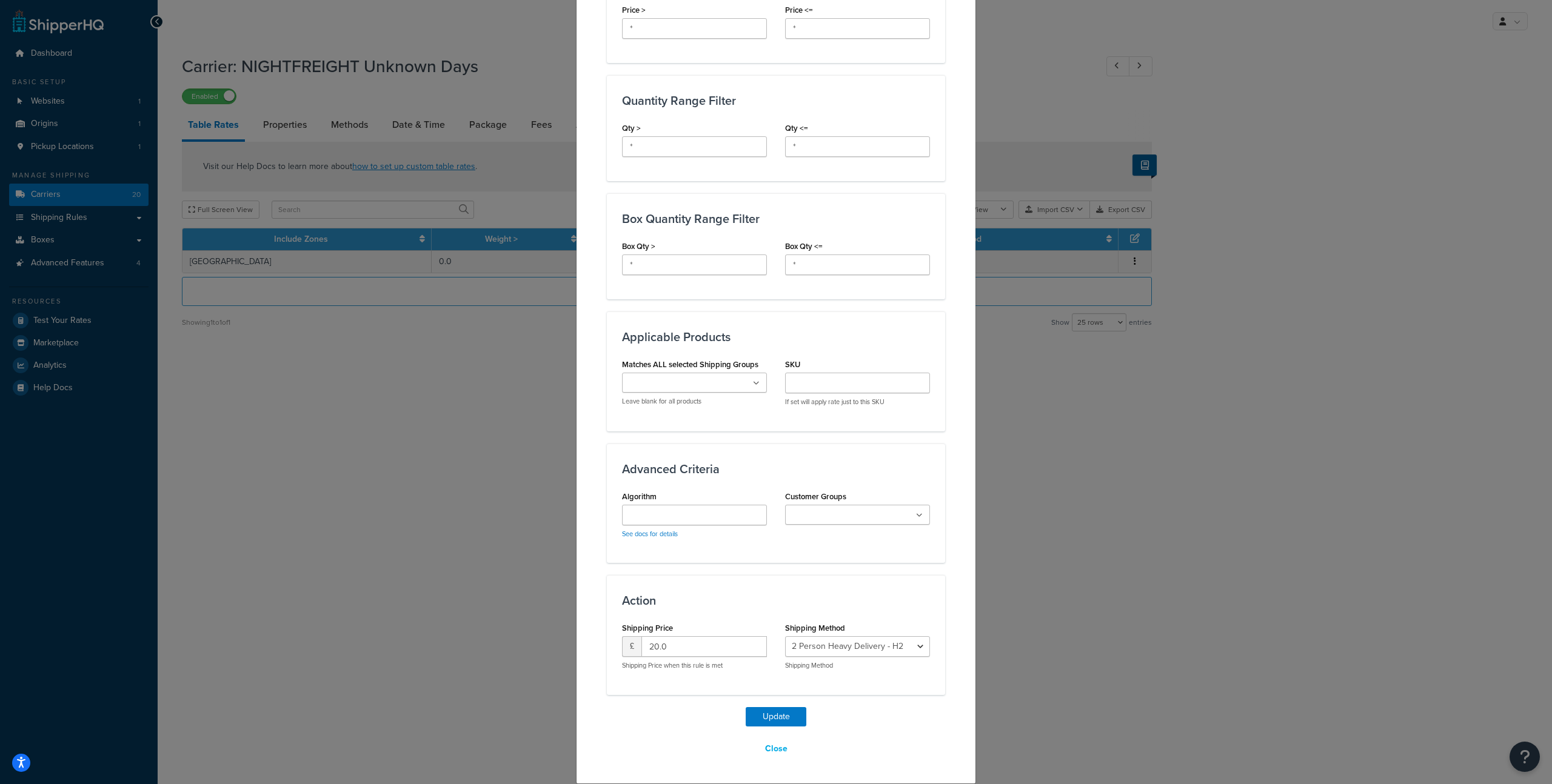
click at [726, 658] on div "£ 20.0 Shipping Price when this rule is met" at bounding box center [694, 653] width 145 height 34
drag, startPoint x: 662, startPoint y: 640, endPoint x: 531, endPoint y: 623, distance: 132.1
click at [531, 623] on div "Update Table Rate Applicable Zones See examples and learn more about how includ…" at bounding box center [776, 392] width 1552 height 784
type input "56.99"
drag, startPoint x: 816, startPoint y: 613, endPoint x: 829, endPoint y: 627, distance: 19.1
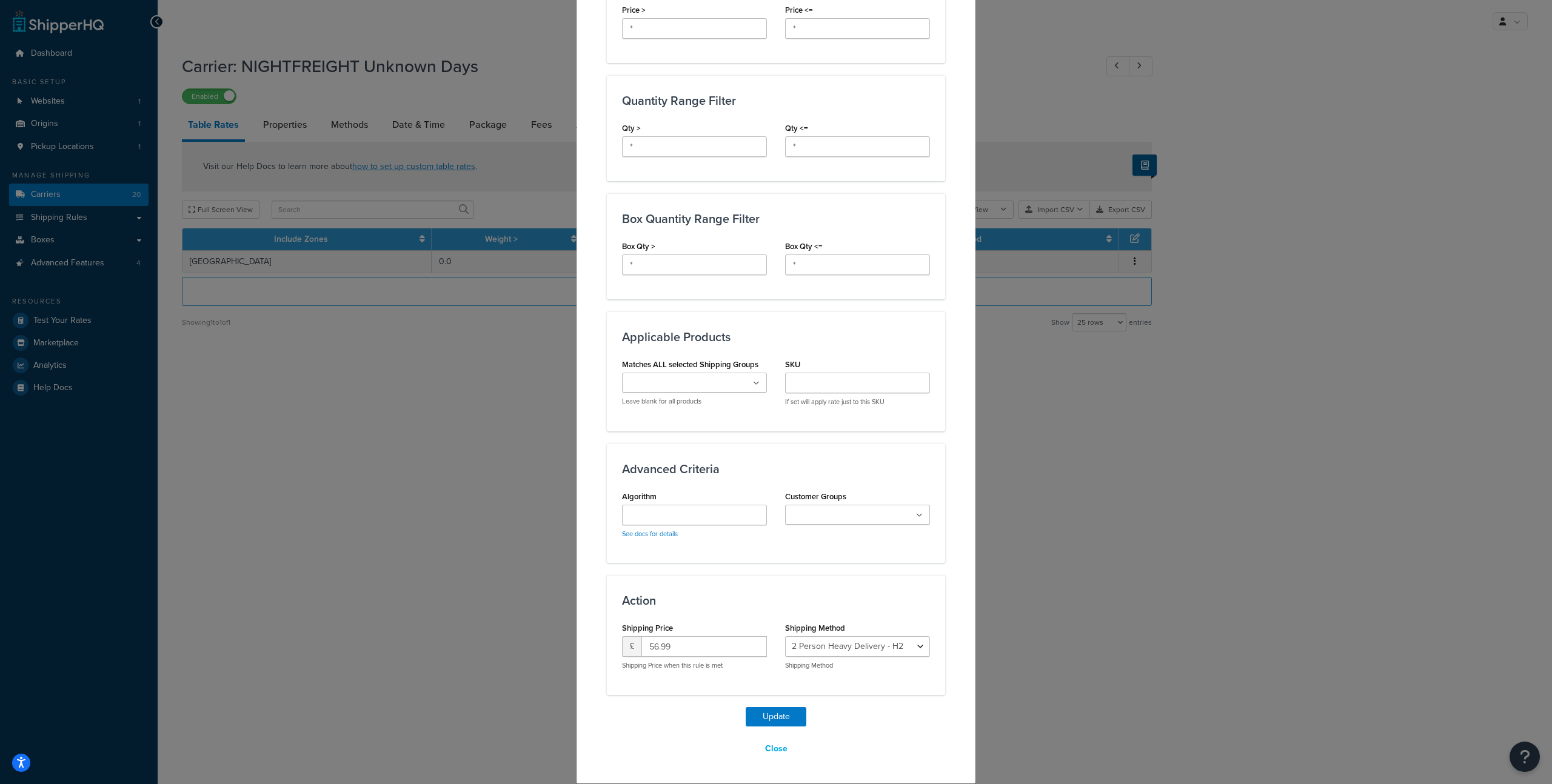
click at [817, 615] on div "Action Shipping Price £ 56.99 Shipping Price when this rule is met Shipping Met…" at bounding box center [776, 635] width 338 height 120
click at [839, 642] on select "2 Person Heavy Delivery - H2" at bounding box center [857, 646] width 145 height 21
click at [786, 717] on button "Update" at bounding box center [776, 717] width 61 height 19
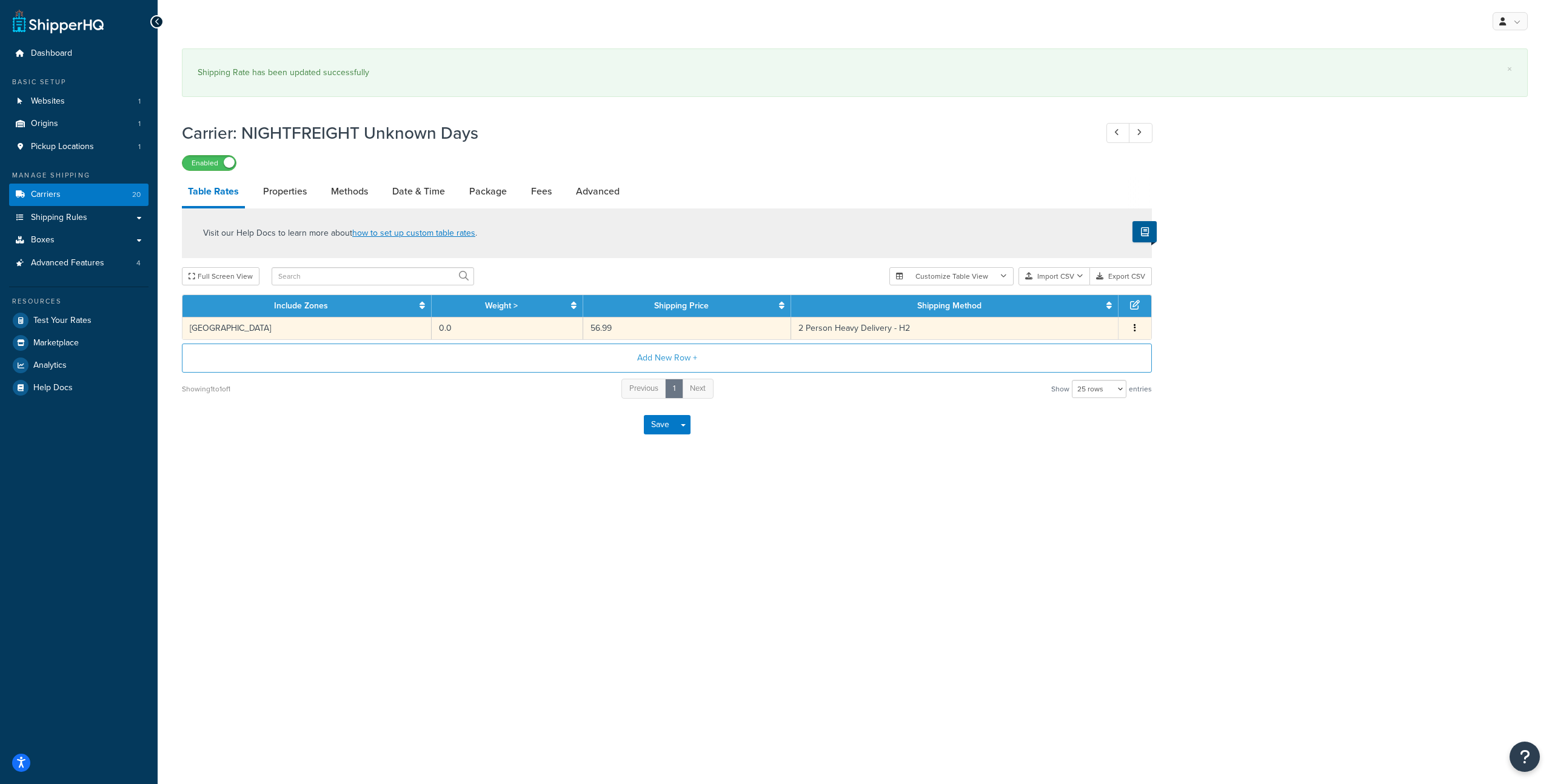
click at [457, 329] on td "0.0" at bounding box center [507, 327] width 151 height 22
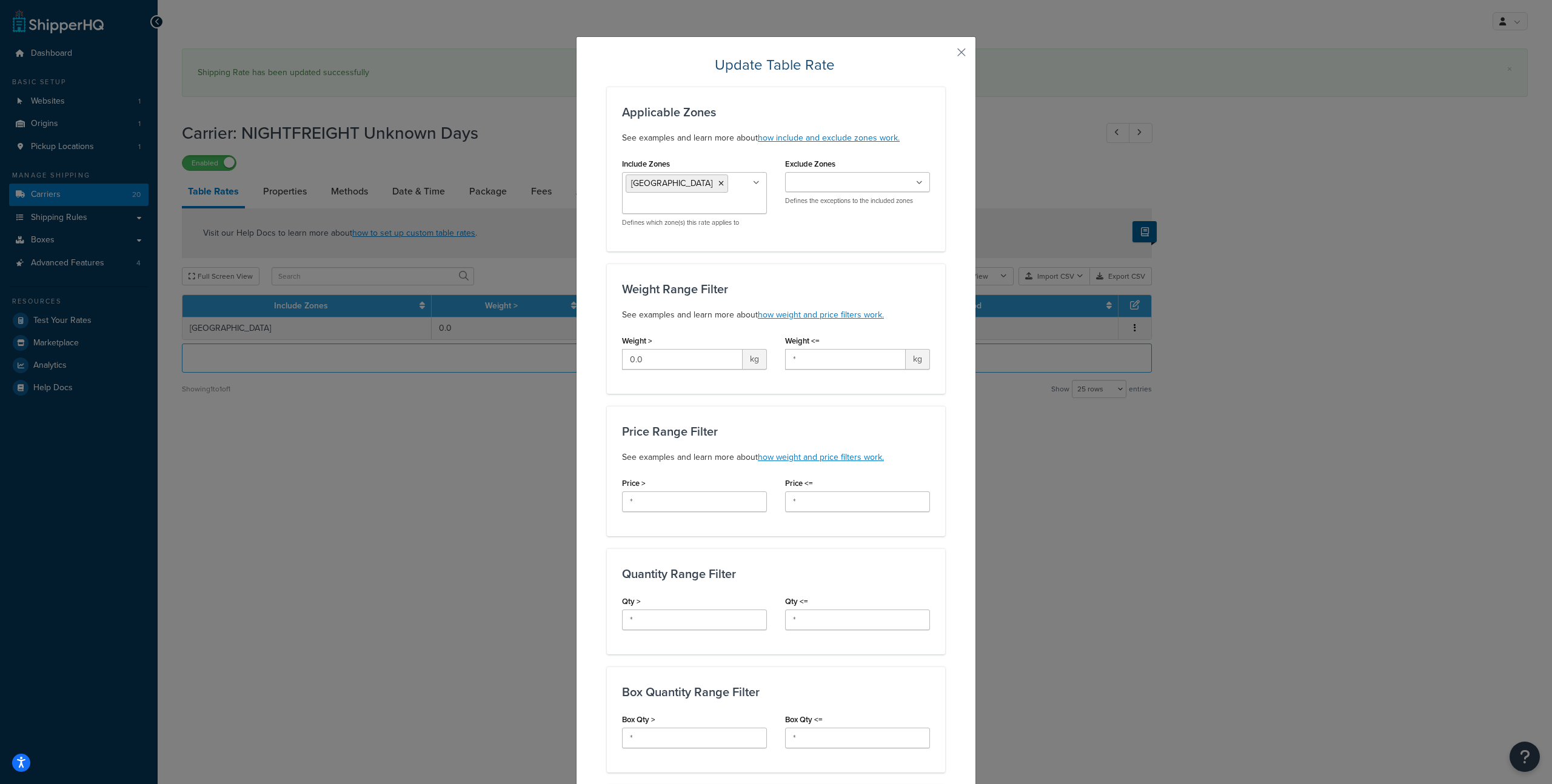
click at [1110, 122] on div "Update Table Rate Applicable Zones See examples and learn more about how includ…" at bounding box center [776, 392] width 1552 height 784
click at [945, 55] on button "button" at bounding box center [944, 56] width 3 height 3
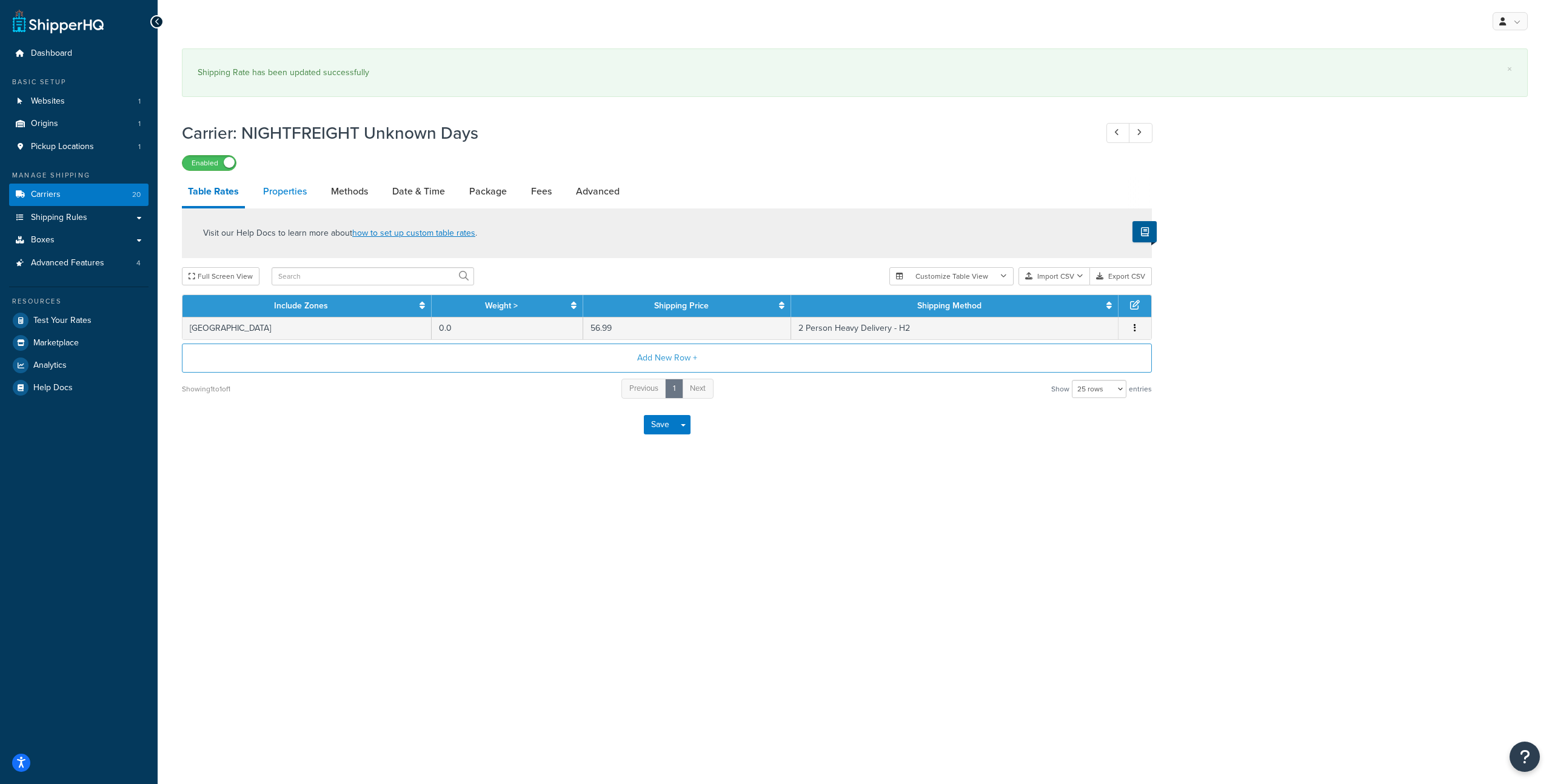
click at [288, 189] on link "Properties" at bounding box center [285, 191] width 56 height 29
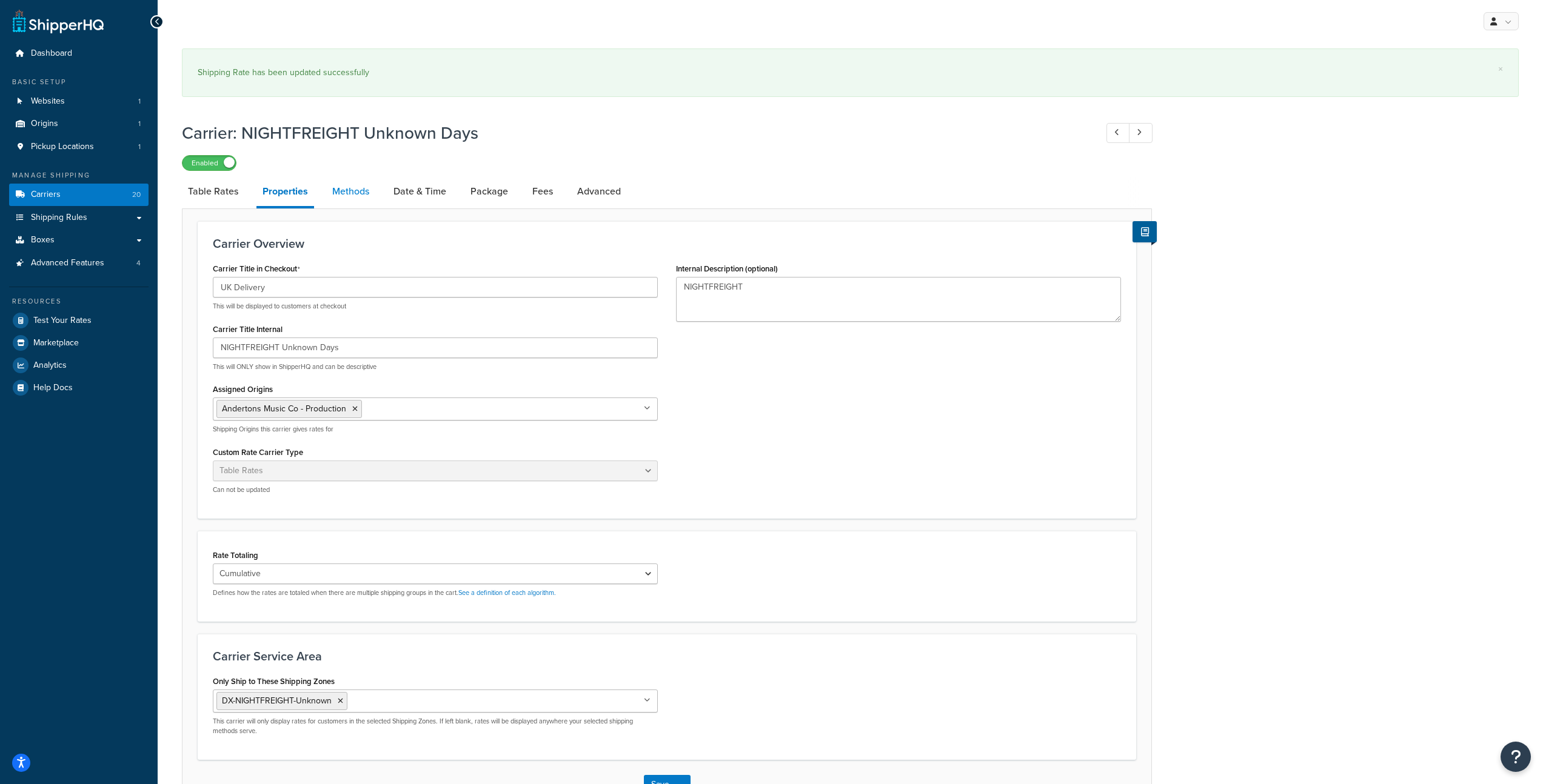
click at [354, 200] on link "Methods" at bounding box center [350, 191] width 49 height 29
select select "25"
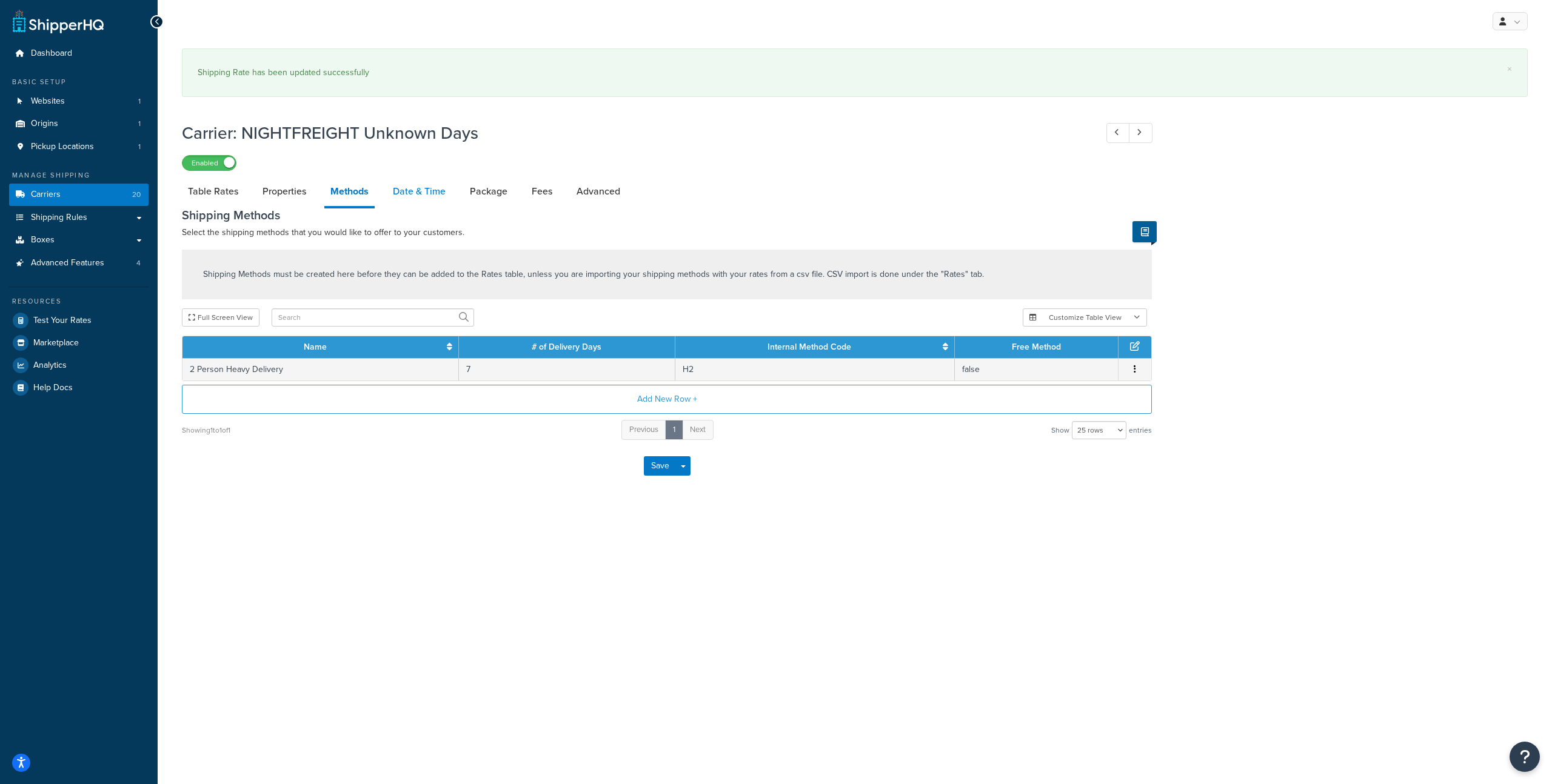
click at [424, 183] on link "Date & Time" at bounding box center [419, 191] width 65 height 29
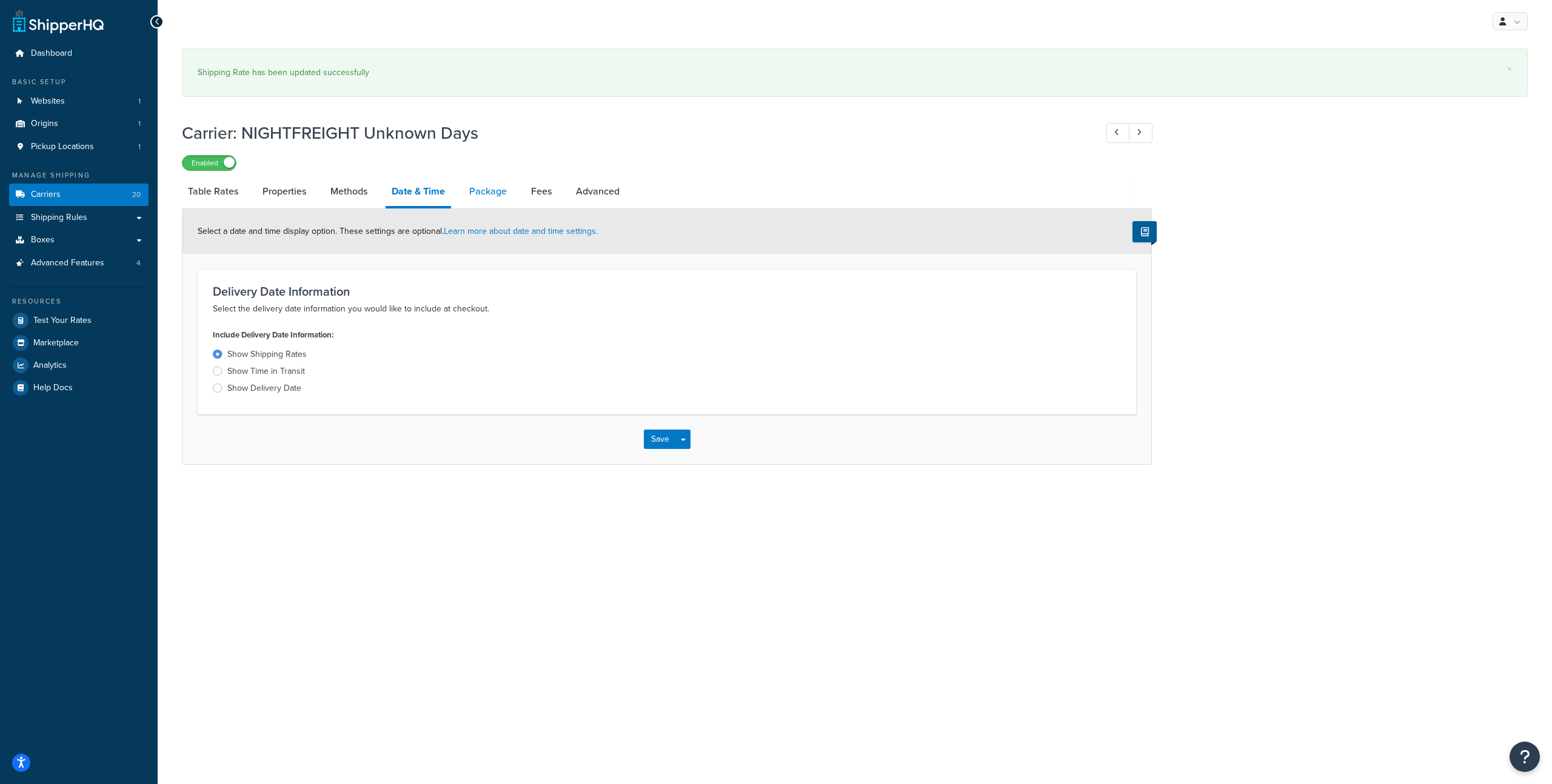
click at [473, 184] on link "Package" at bounding box center [488, 191] width 50 height 29
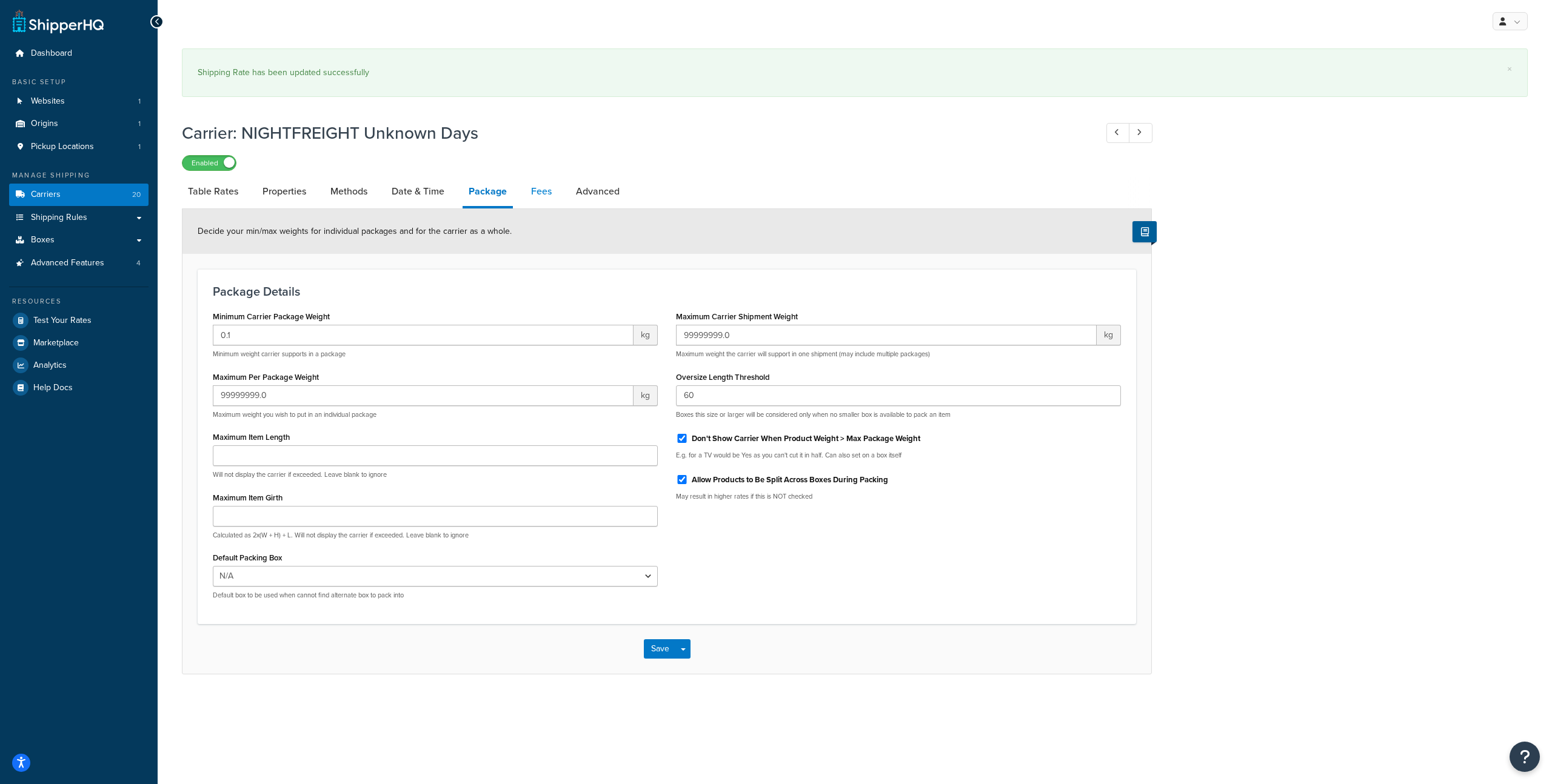
click at [538, 192] on link "Fees" at bounding box center [542, 191] width 33 height 29
select select "AFTER"
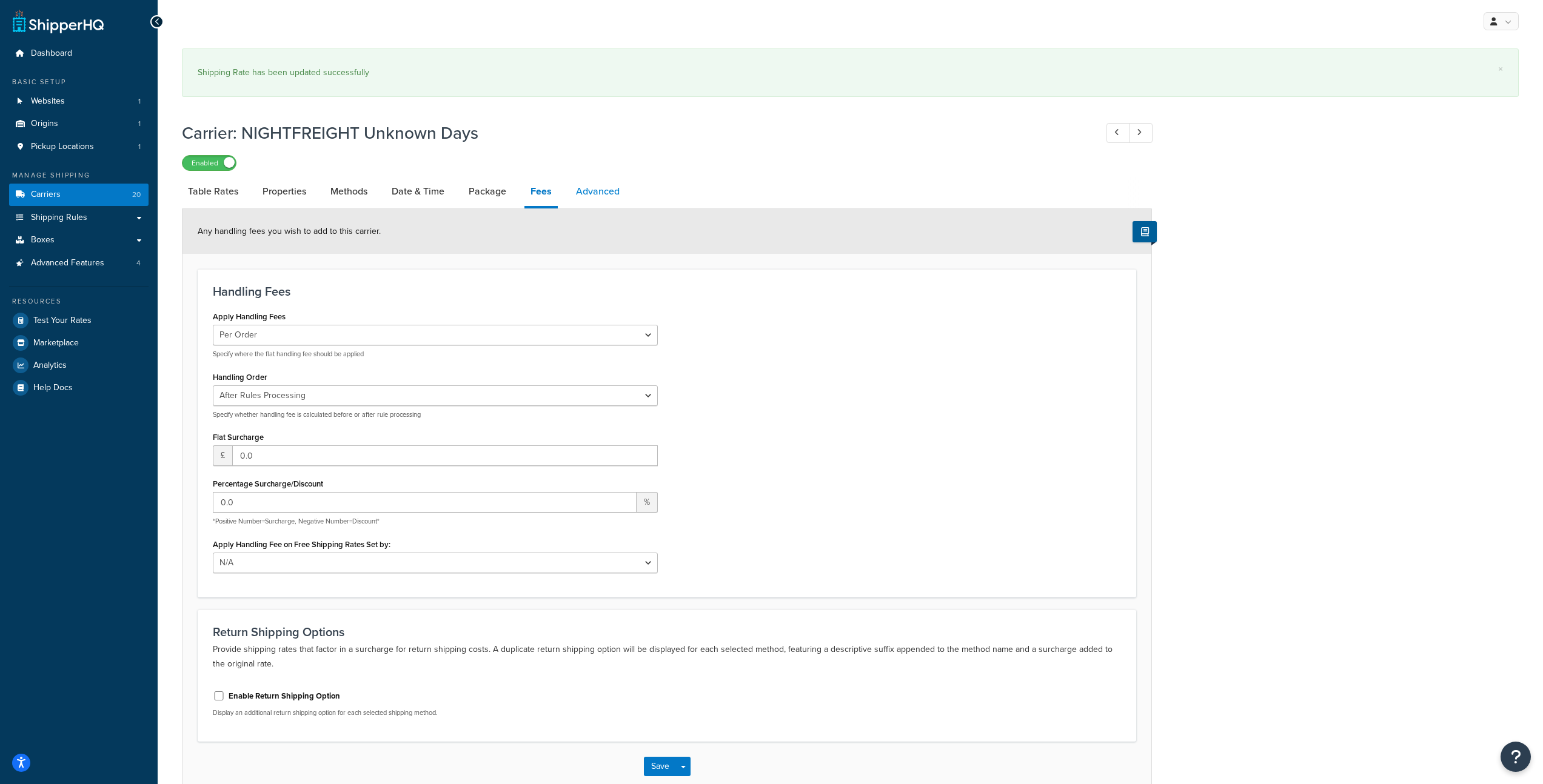
click at [602, 192] on link "Advanced" at bounding box center [597, 191] width 56 height 29
select select "false"
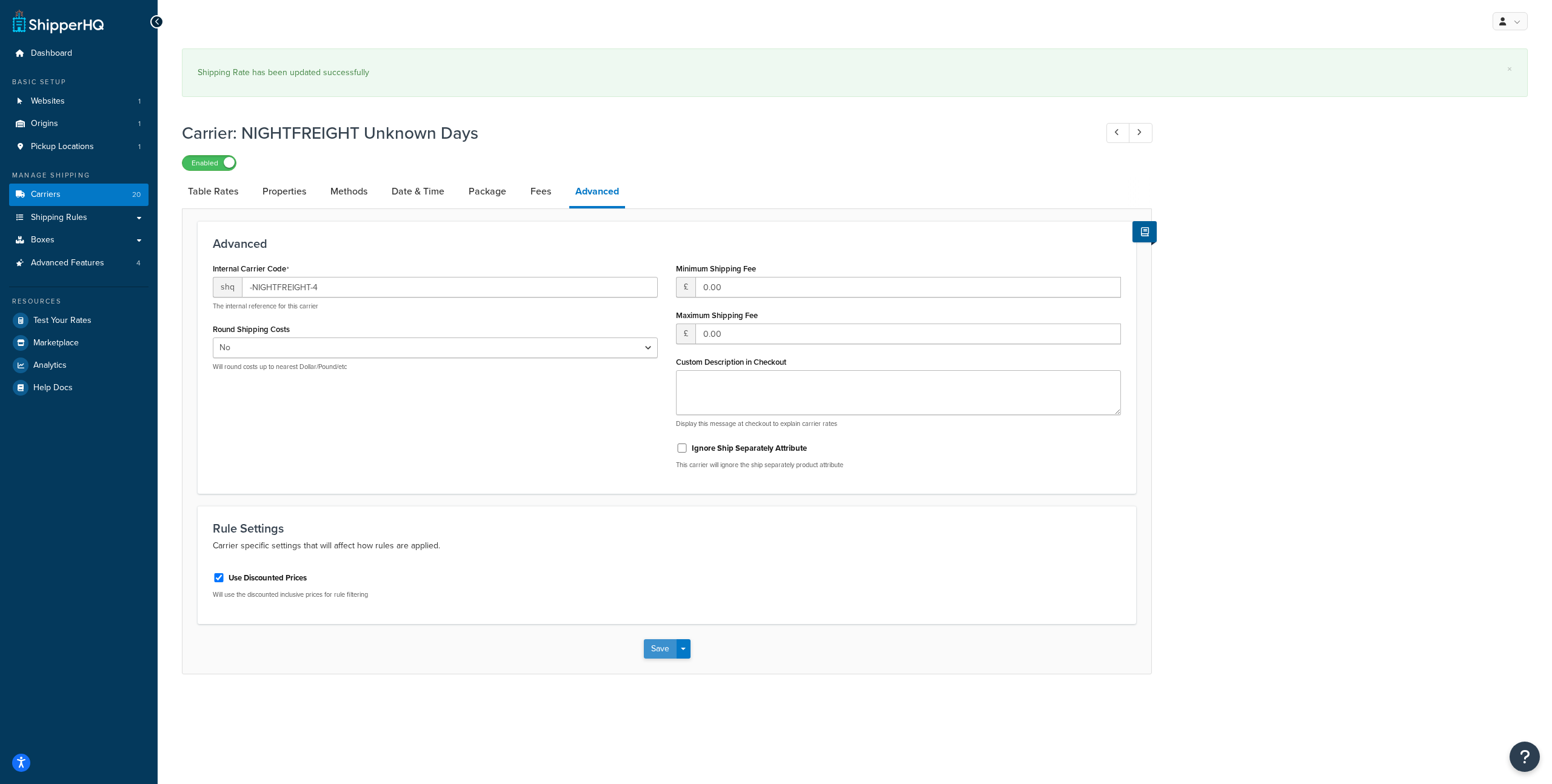
click at [659, 656] on button "Save" at bounding box center [660, 649] width 33 height 19
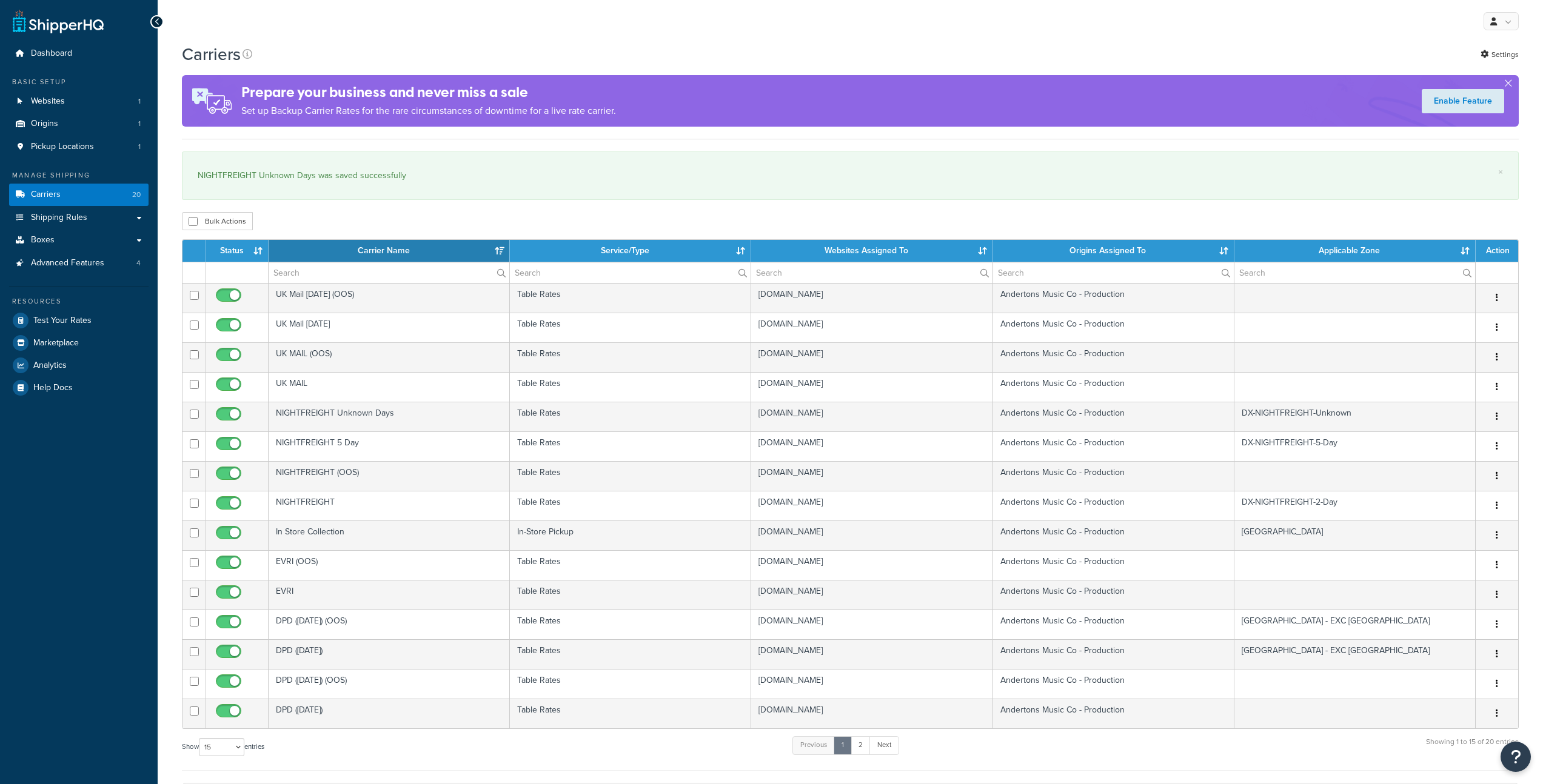
select select "15"
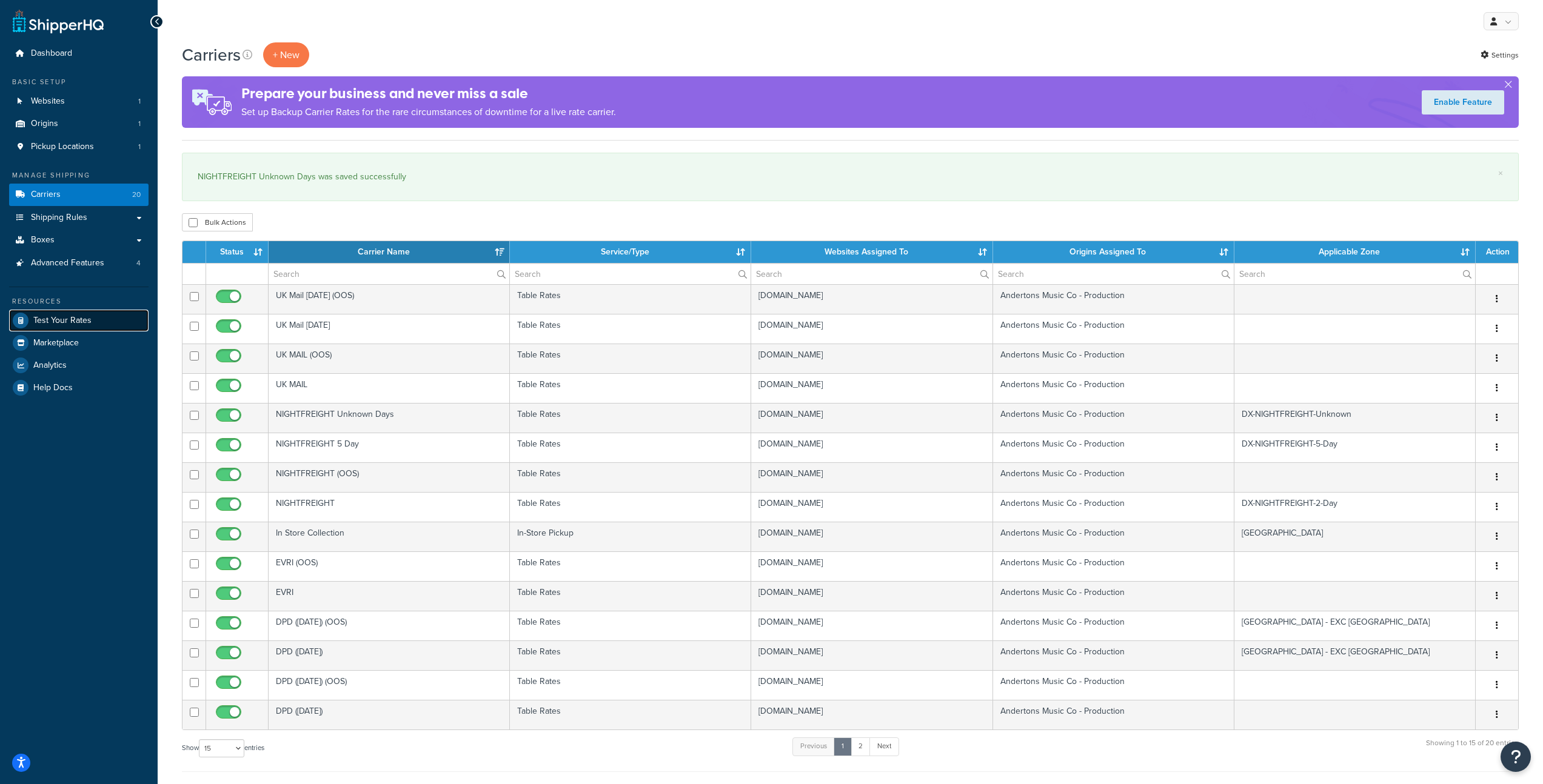
click at [75, 323] on span "Test Your Rates" at bounding box center [63, 321] width 59 height 10
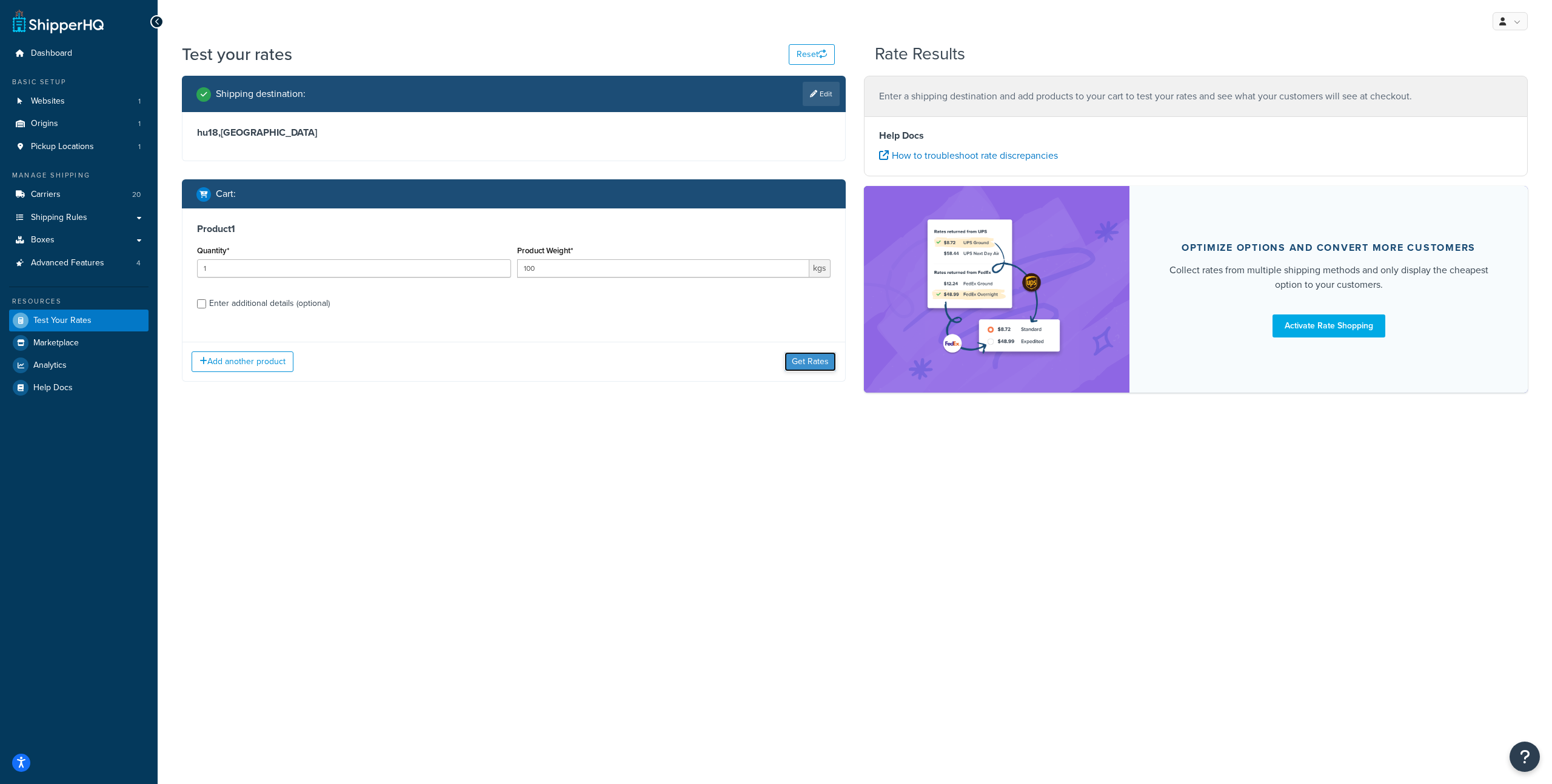
click at [799, 357] on button "Get Rates" at bounding box center [810, 362] width 52 height 19
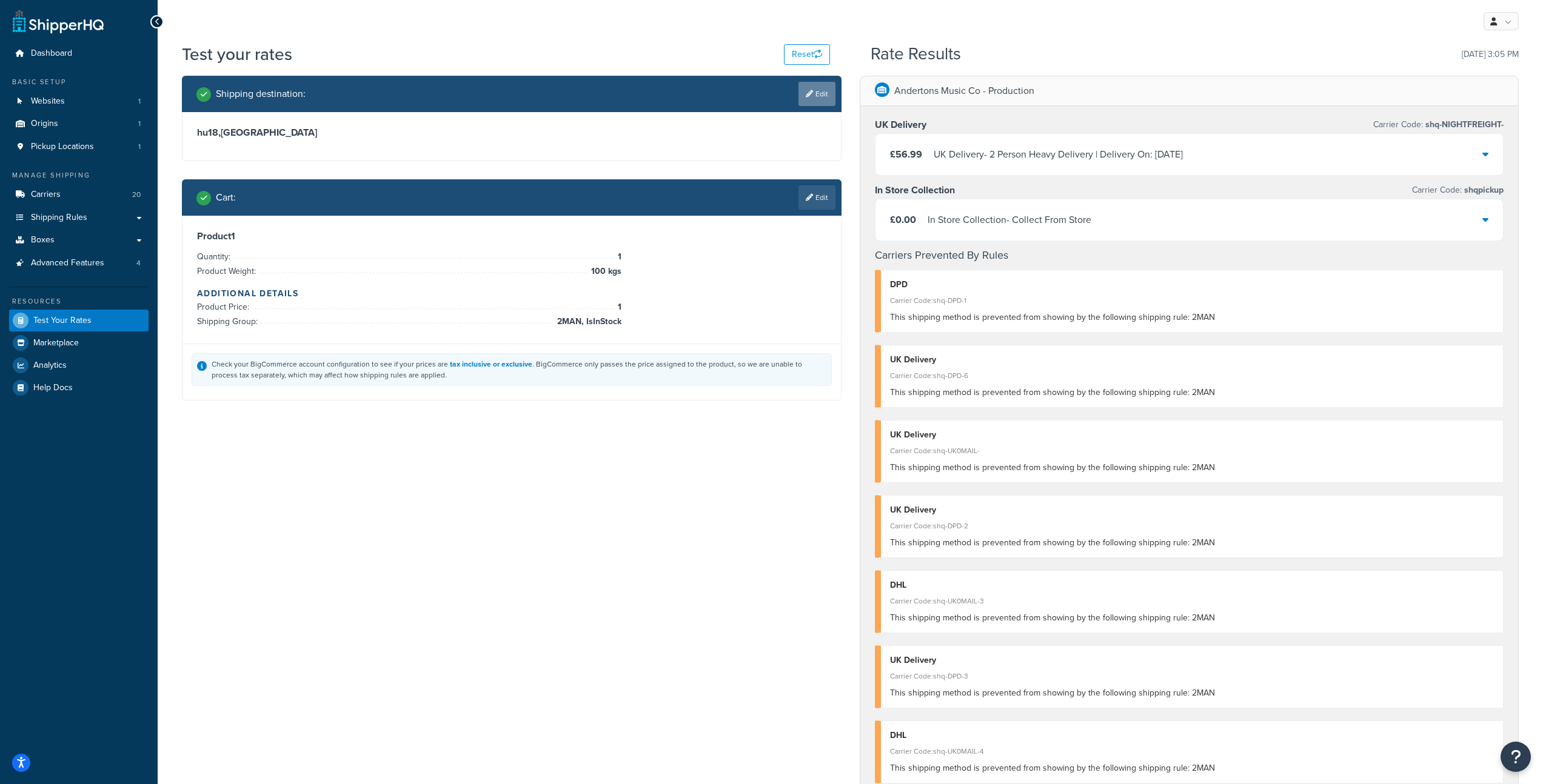
click at [833, 87] on link "Edit" at bounding box center [817, 94] width 37 height 24
select select "GB"
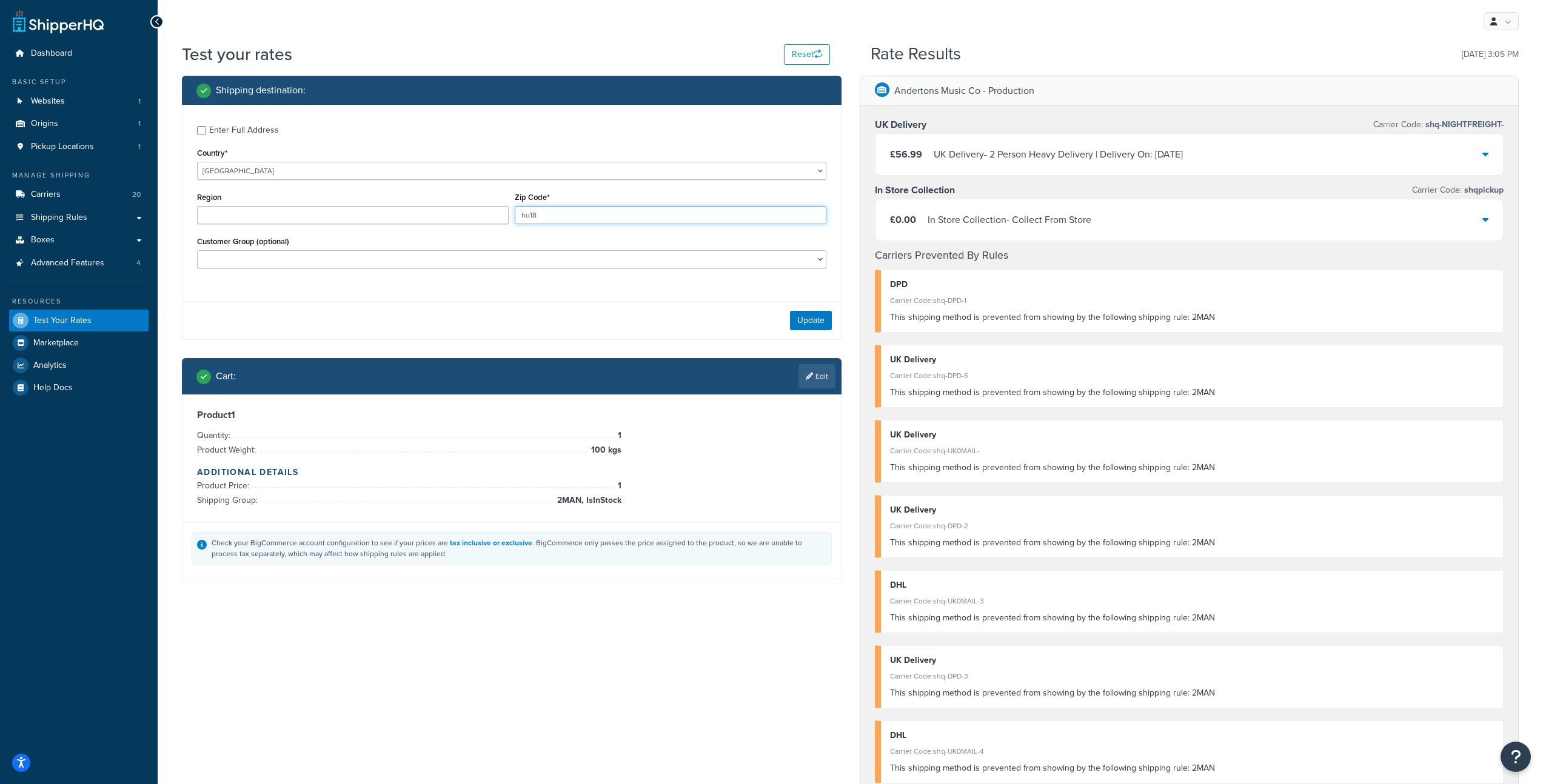
drag, startPoint x: 628, startPoint y: 220, endPoint x: 470, endPoint y: 202, distance: 159.0
click at [470, 202] on div "Region Zip Code* hu18" at bounding box center [511, 211] width 636 height 44
type input "g"
type input "AB11 1RF"
click at [816, 325] on button "Update" at bounding box center [811, 320] width 42 height 19
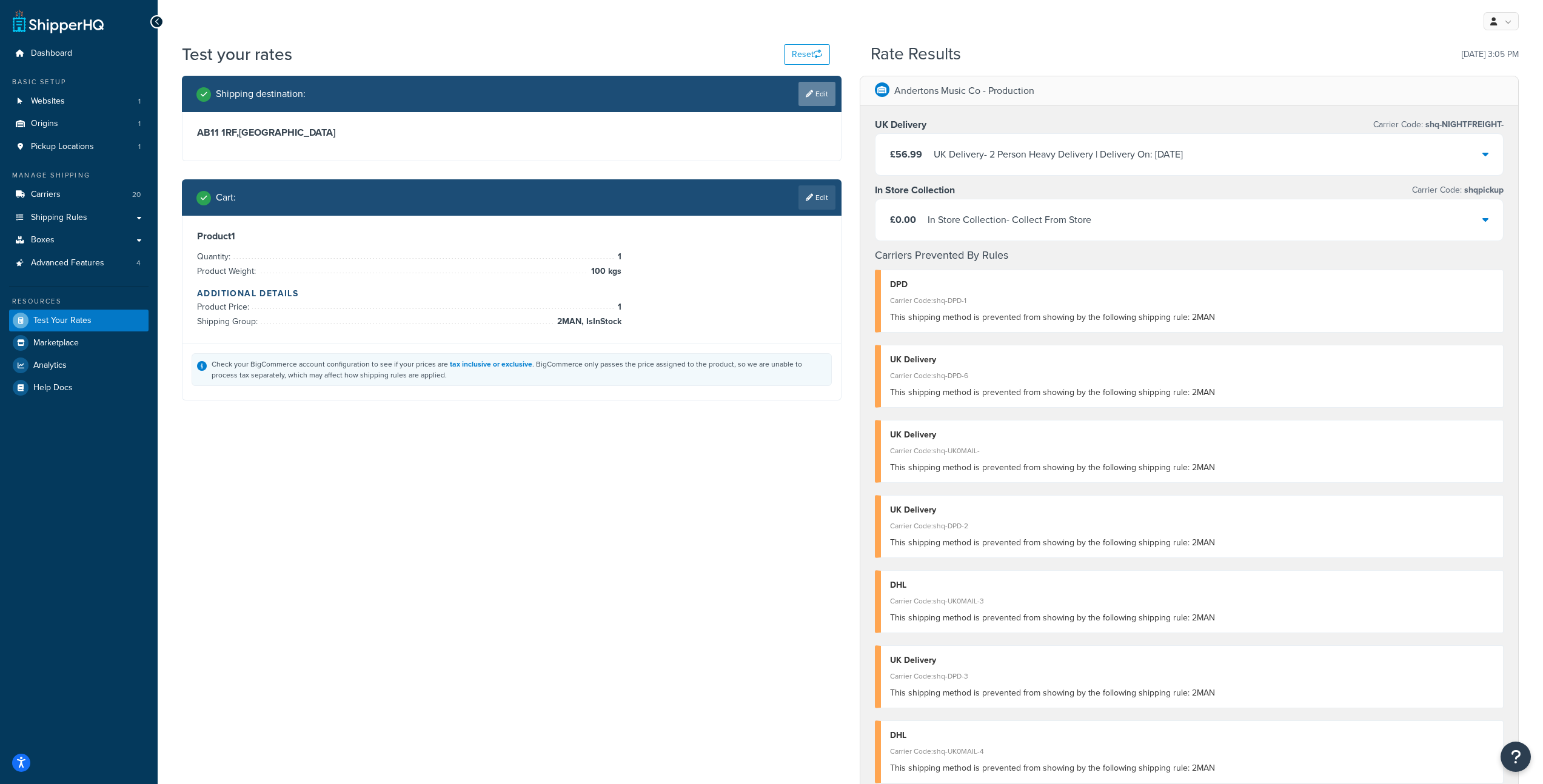
click at [821, 97] on link "Edit" at bounding box center [817, 94] width 37 height 24
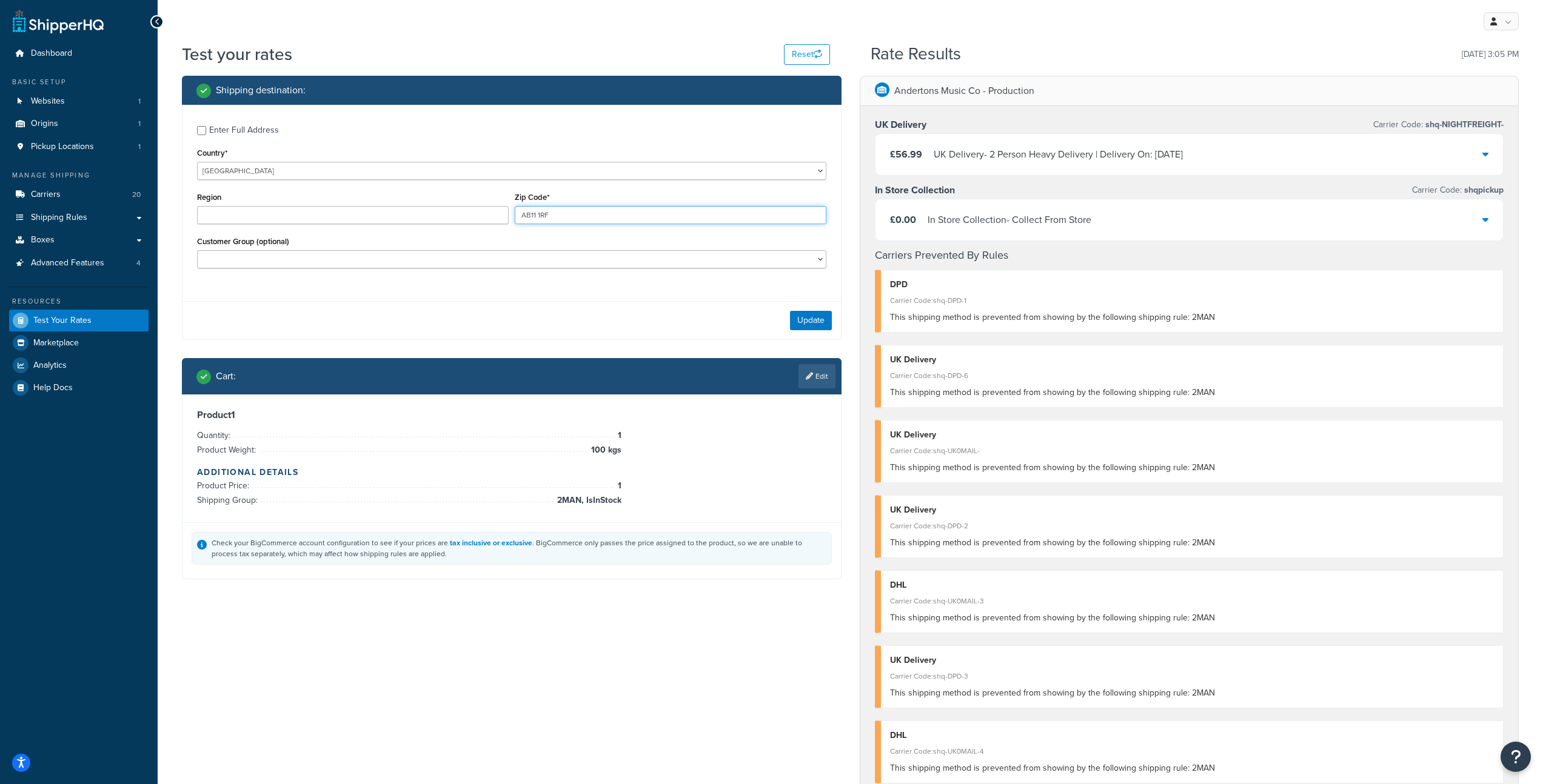
click at [562, 214] on input "AB11 1RF" at bounding box center [670, 214] width 311 height 18
drag, startPoint x: 279, startPoint y: 219, endPoint x: 288, endPoint y: 220, distance: 9.1
click at [279, 219] on input "Region" at bounding box center [352, 214] width 311 height 18
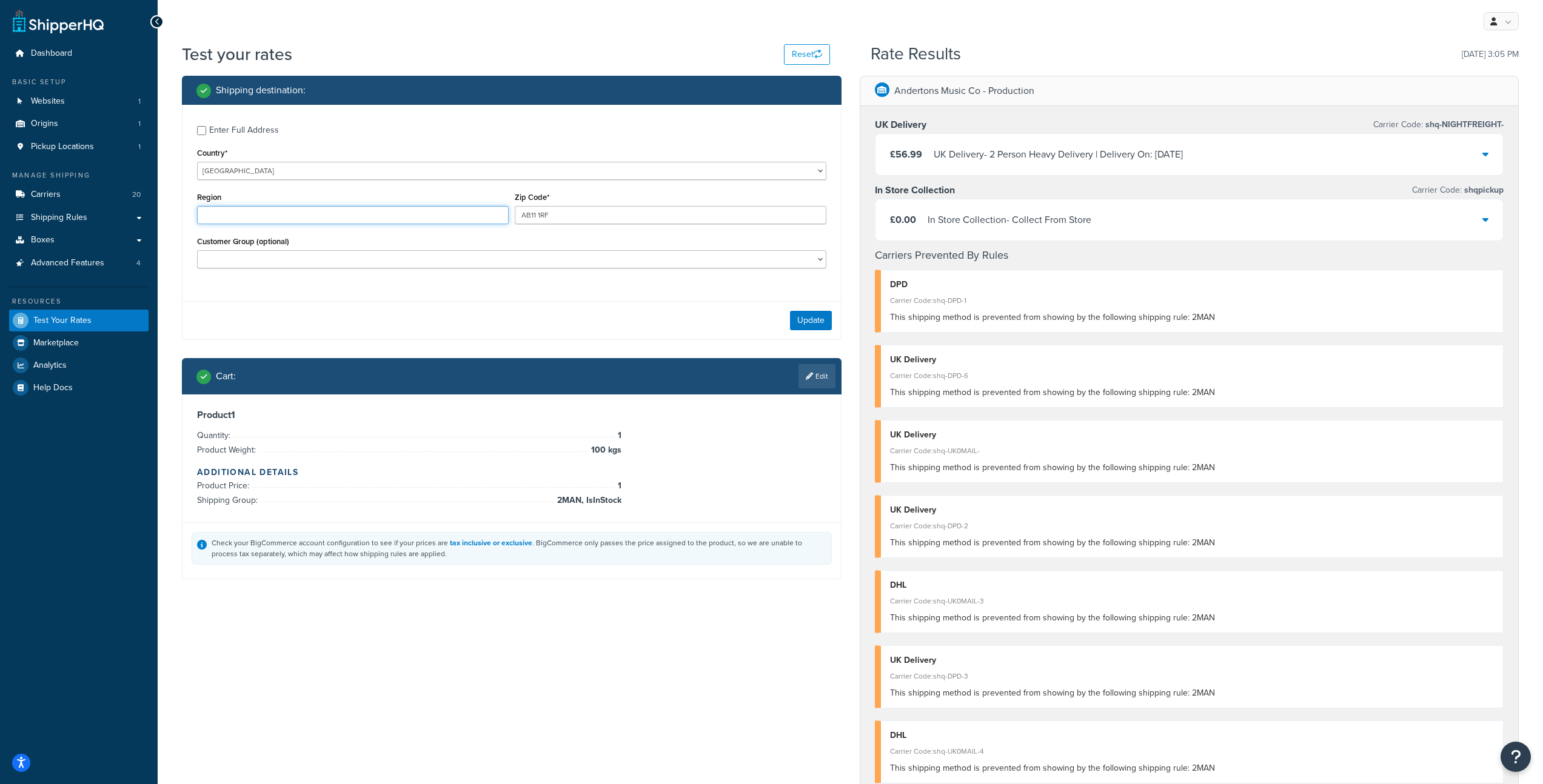
click at [366, 215] on input "Region" at bounding box center [352, 214] width 311 height 18
click at [393, 182] on div "Enter Full Address Country* United States United Kingdom Afghanistan Åland Isla…" at bounding box center [511, 198] width 658 height 188
click at [390, 177] on select "United States United Kingdom Afghanistan Åland Islands Albania Algeria American…" at bounding box center [512, 171] width 630 height 18
select select "AX"
click at [197, 162] on select "United States United Kingdom Afghanistan Åland Islands Albania Algeria American…" at bounding box center [512, 171] width 630 height 18
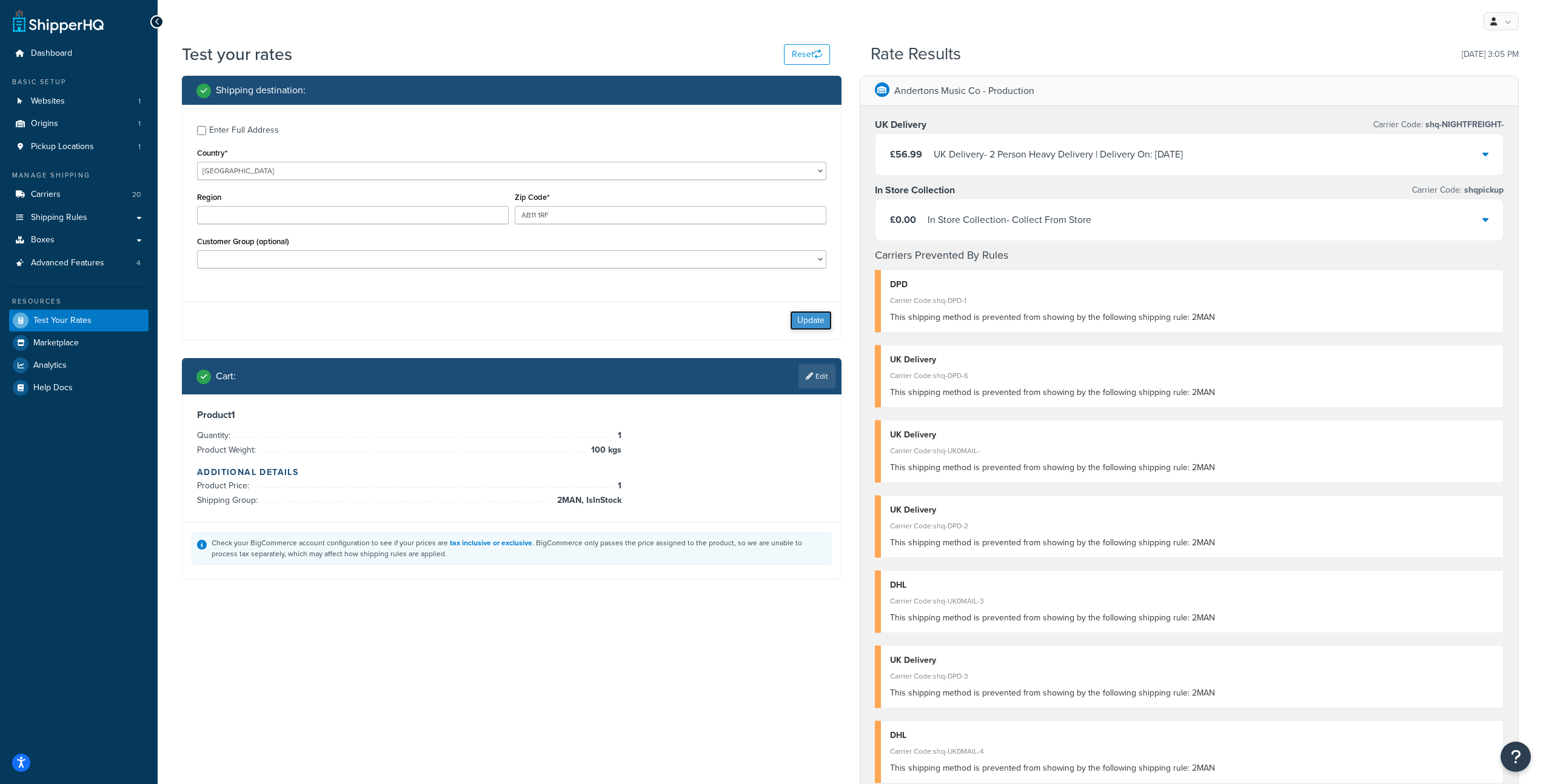
click at [798, 319] on button "Update" at bounding box center [811, 320] width 42 height 19
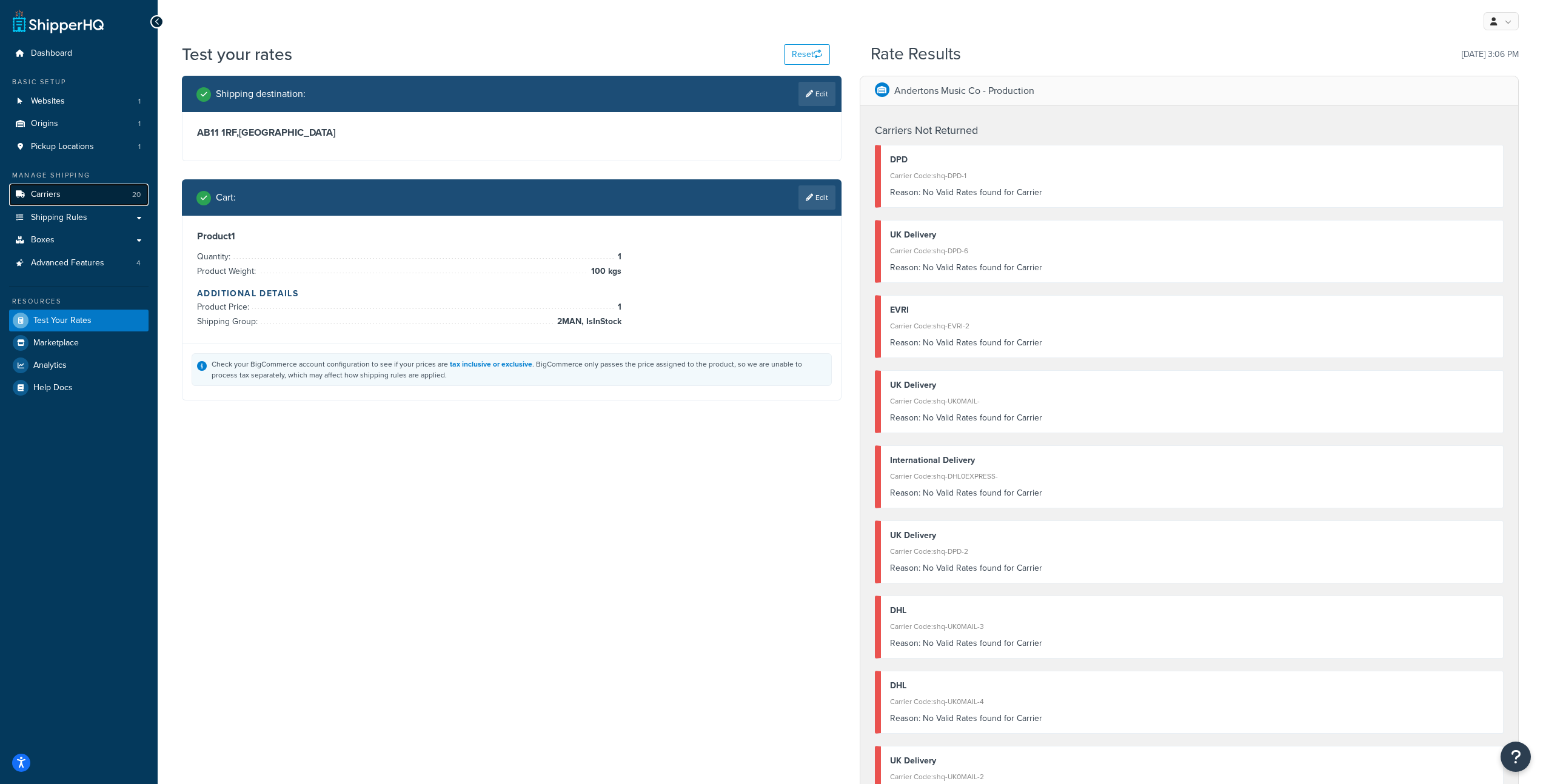
click at [102, 200] on link "Carriers 20" at bounding box center [79, 194] width 139 height 22
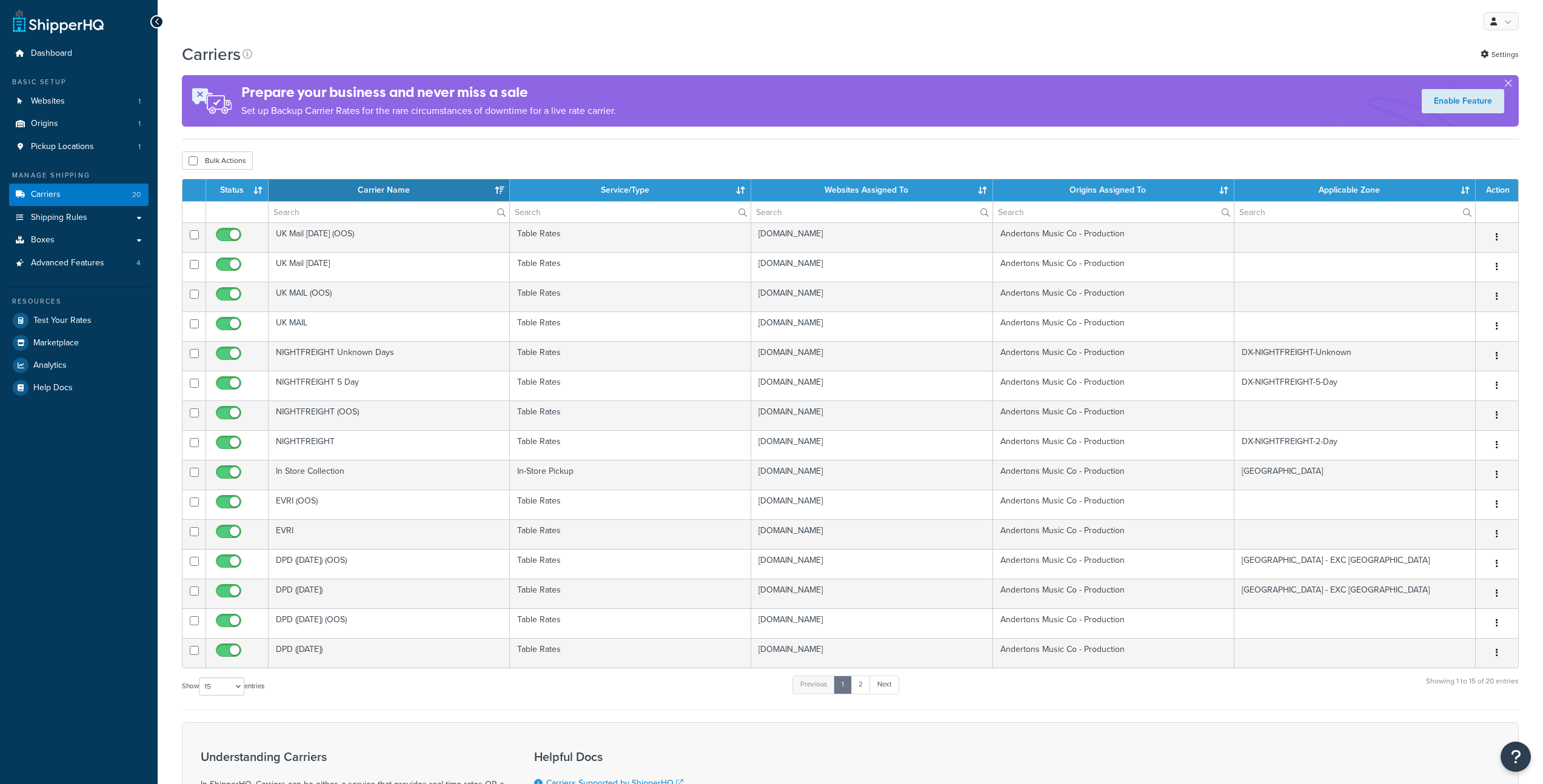
select select "15"
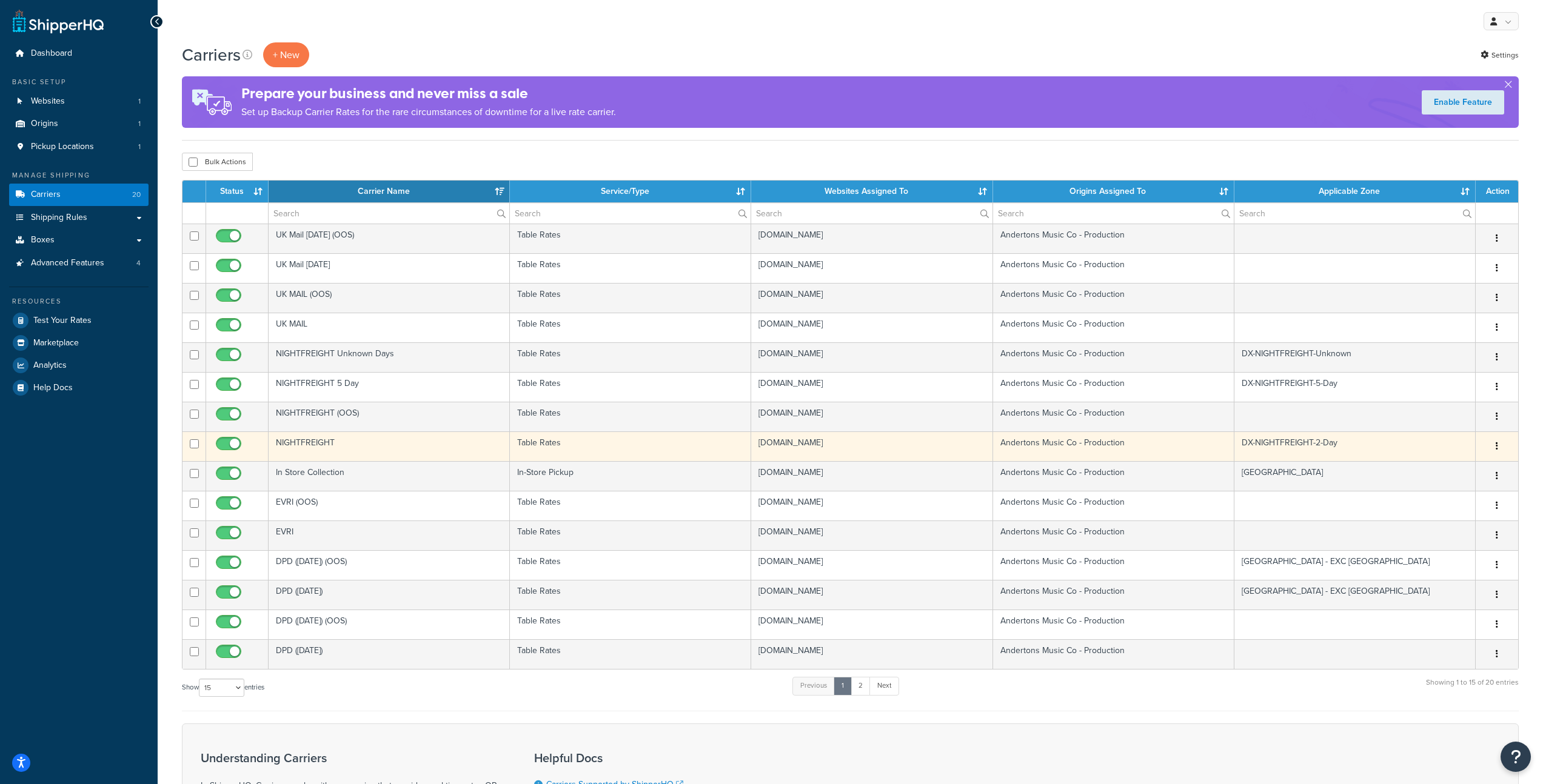
click at [1501, 447] on button "button" at bounding box center [1497, 446] width 17 height 19
click at [235, 444] on input "checkbox" at bounding box center [230, 446] width 34 height 15
checkbox input "false"
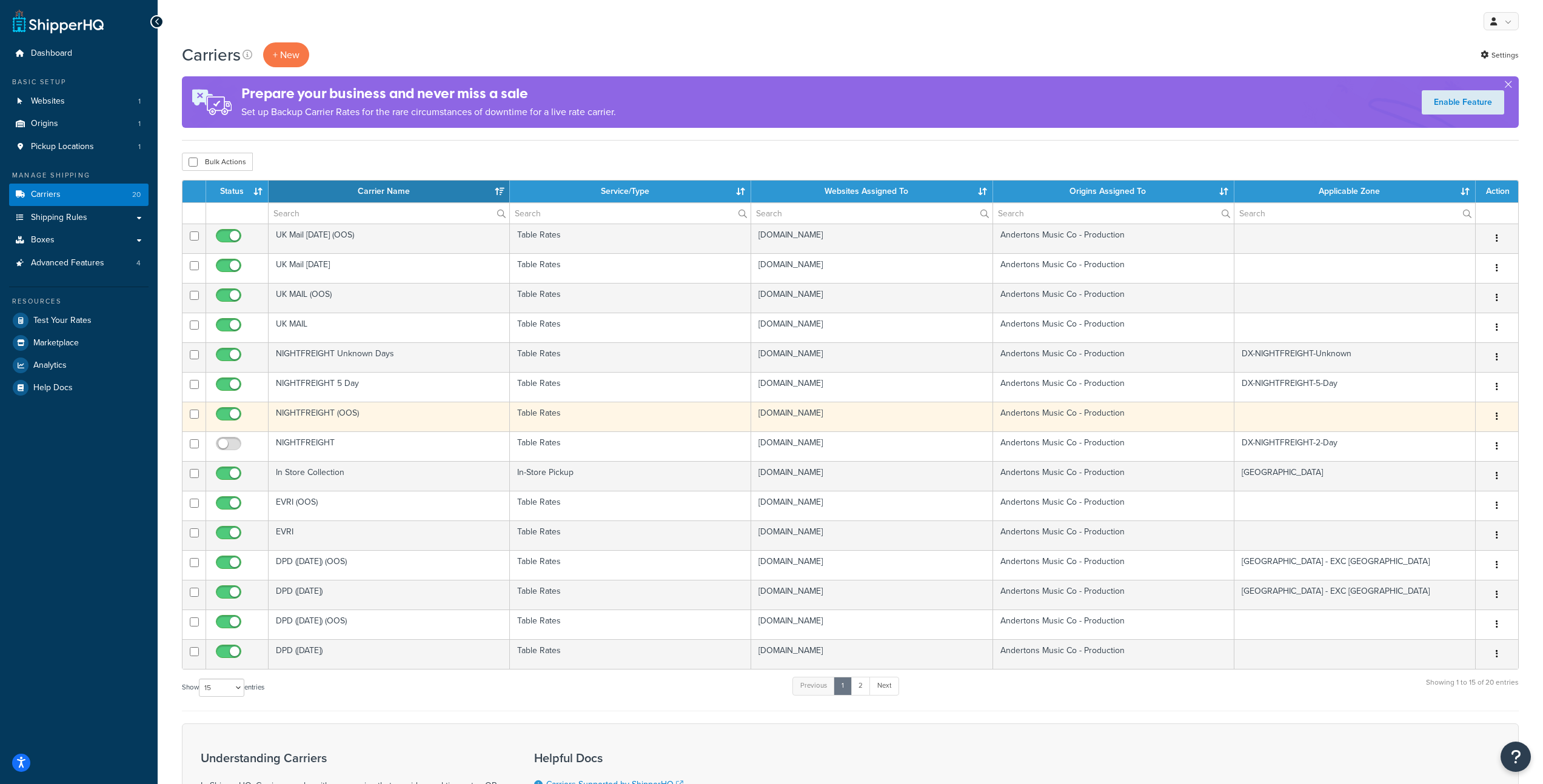
drag, startPoint x: 231, startPoint y: 416, endPoint x: 233, endPoint y: 408, distance: 8.2
click at [231, 416] on input "checkbox" at bounding box center [230, 417] width 34 height 15
checkbox input "false"
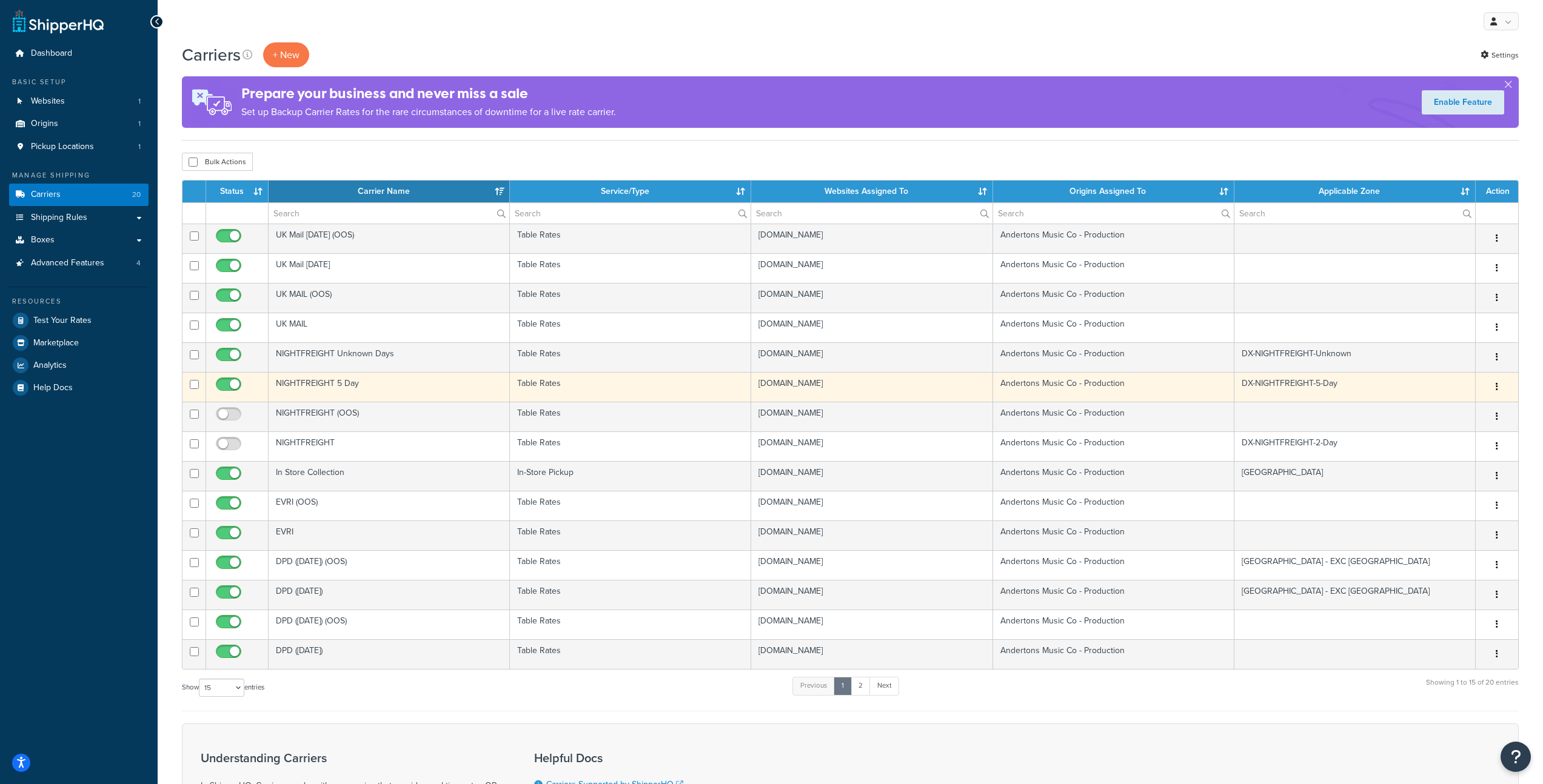
click at [232, 392] on input "checkbox" at bounding box center [230, 387] width 34 height 15
checkbox input "false"
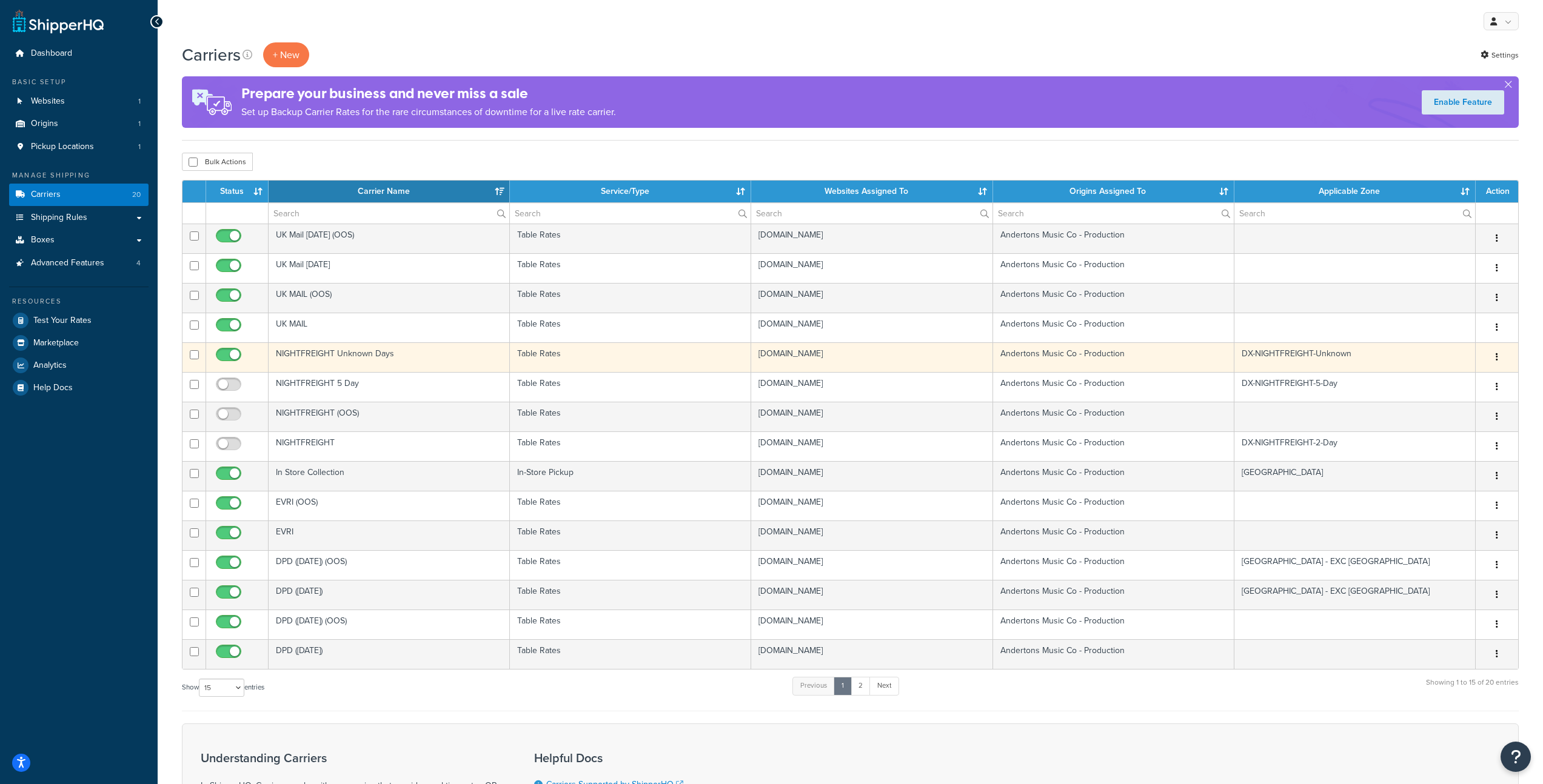
click at [230, 360] on input "checkbox" at bounding box center [230, 358] width 34 height 15
checkbox input "false"
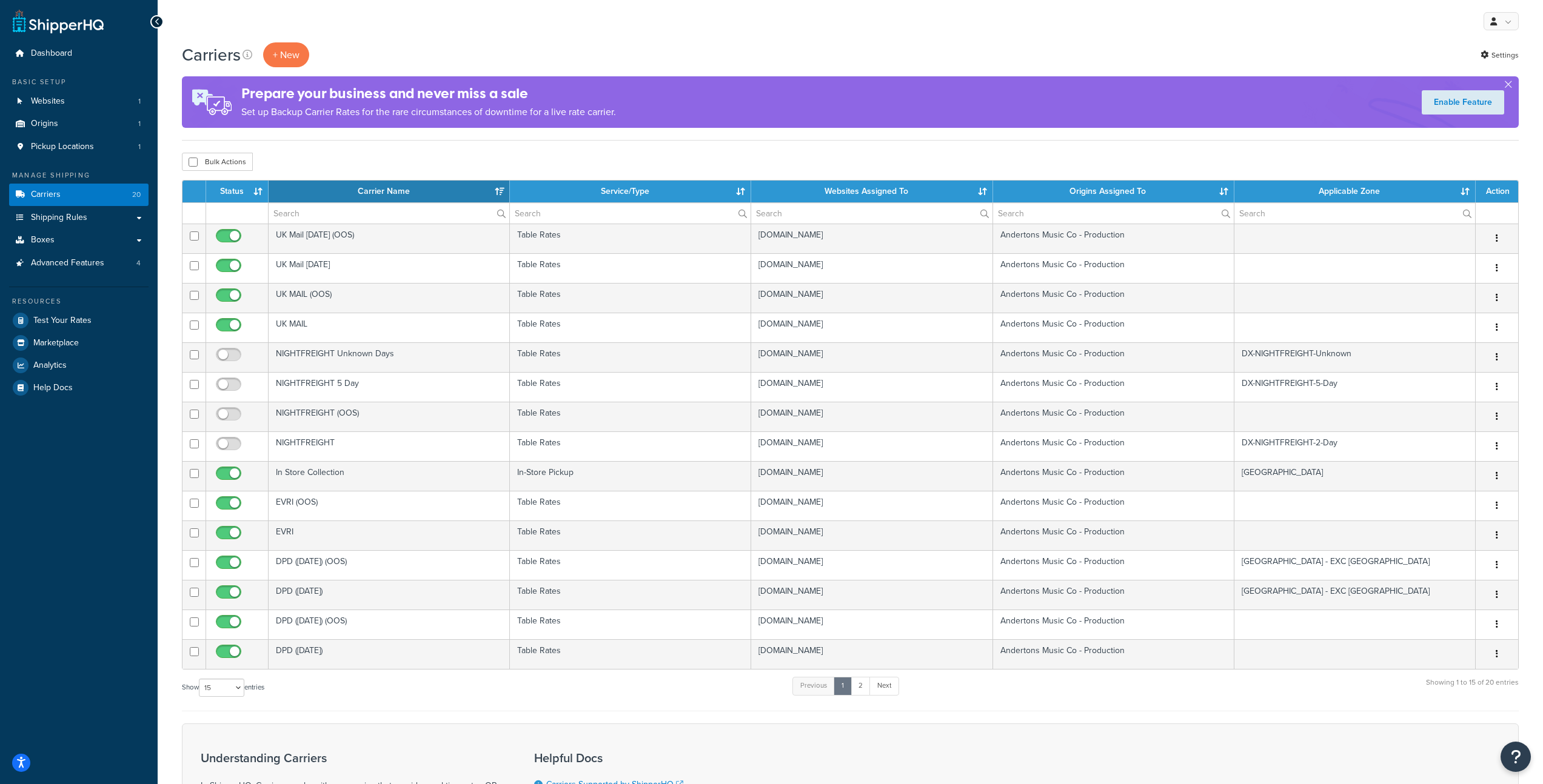
click at [502, 27] on div "My Profile Billing Global Settings Migrate Product Metadata Contact Us Logout" at bounding box center [850, 21] width 1386 height 42
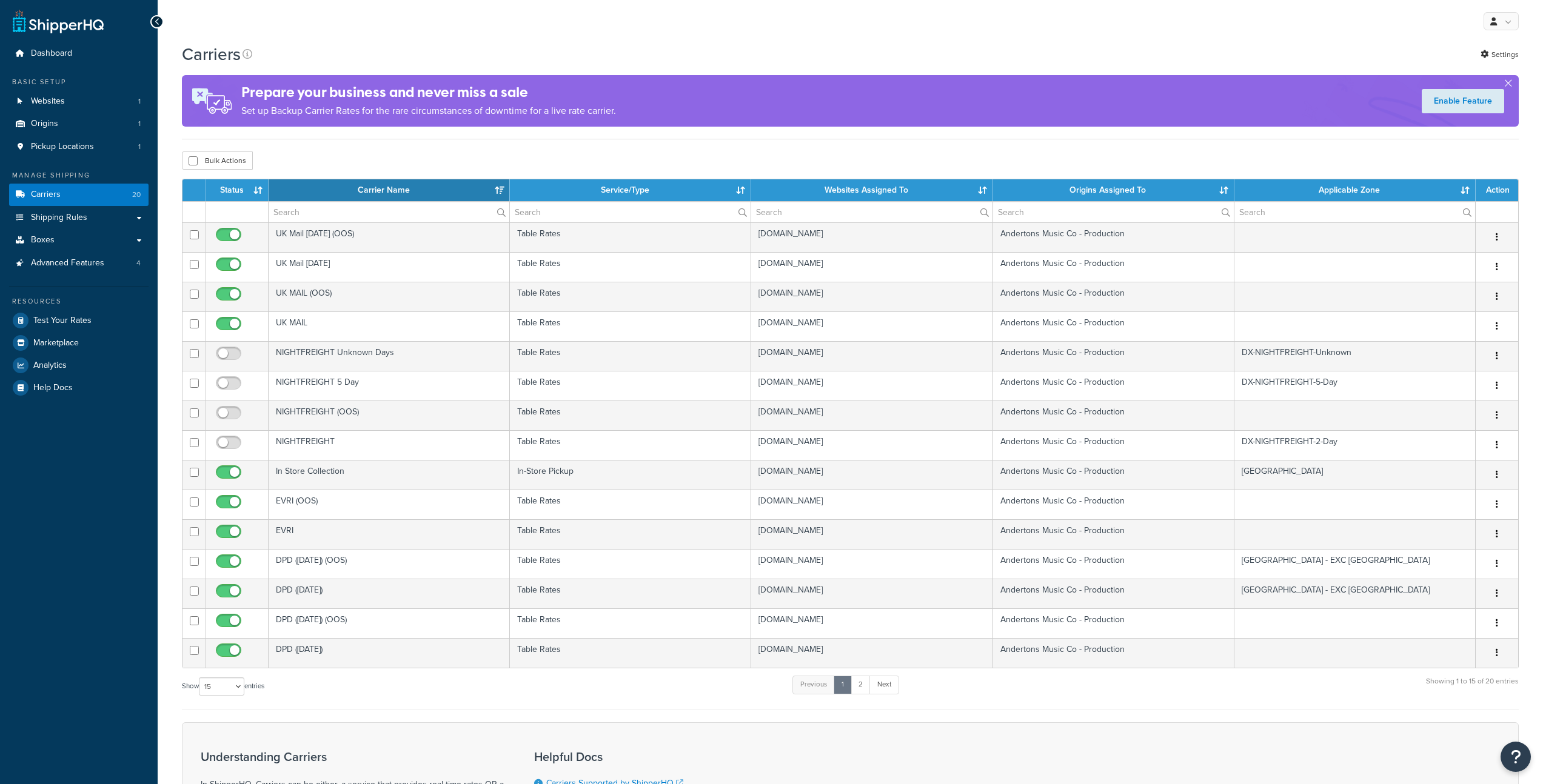
select select "15"
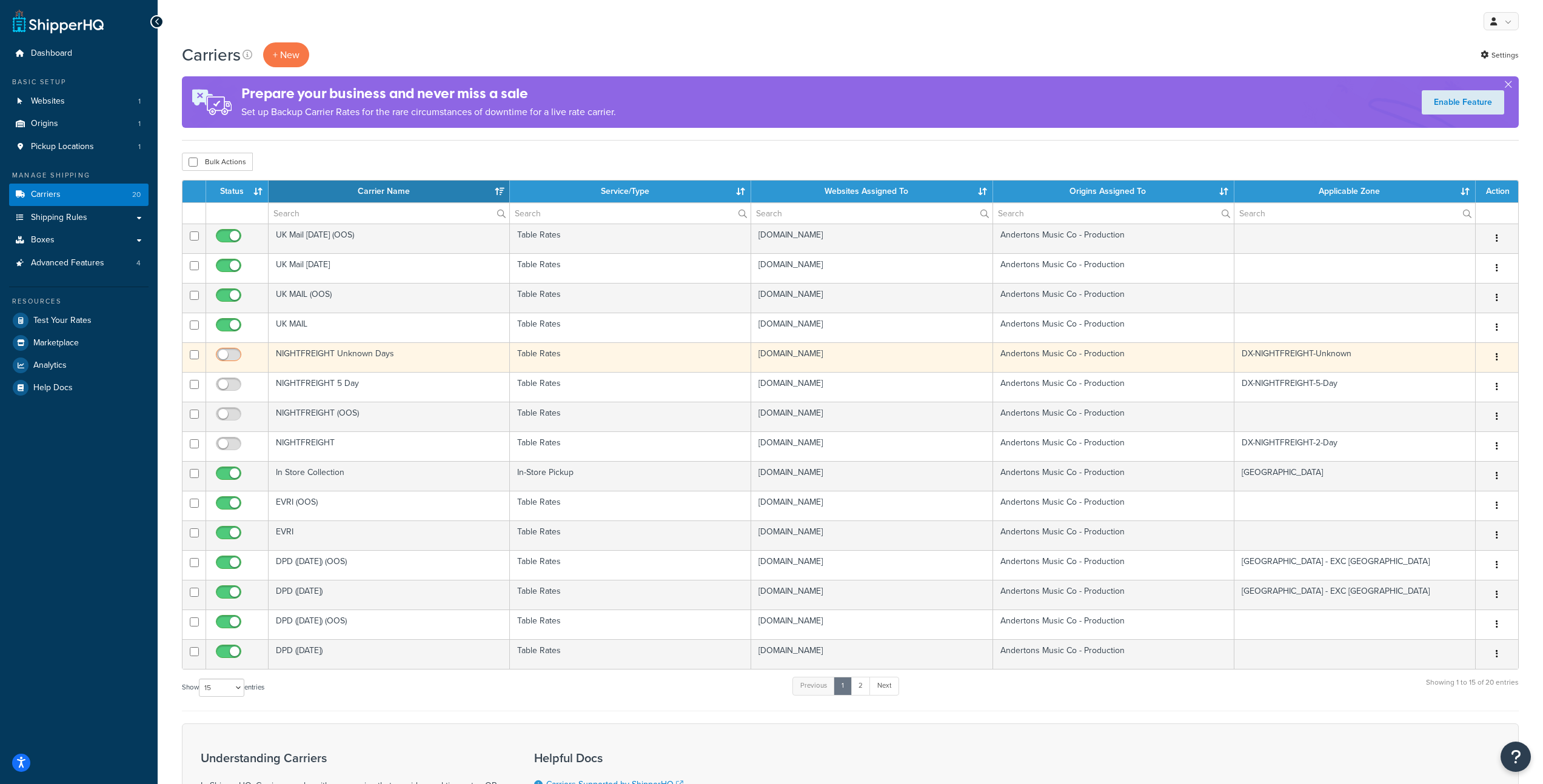
click at [231, 355] on input "checkbox" at bounding box center [230, 358] width 34 height 15
checkbox input "true"
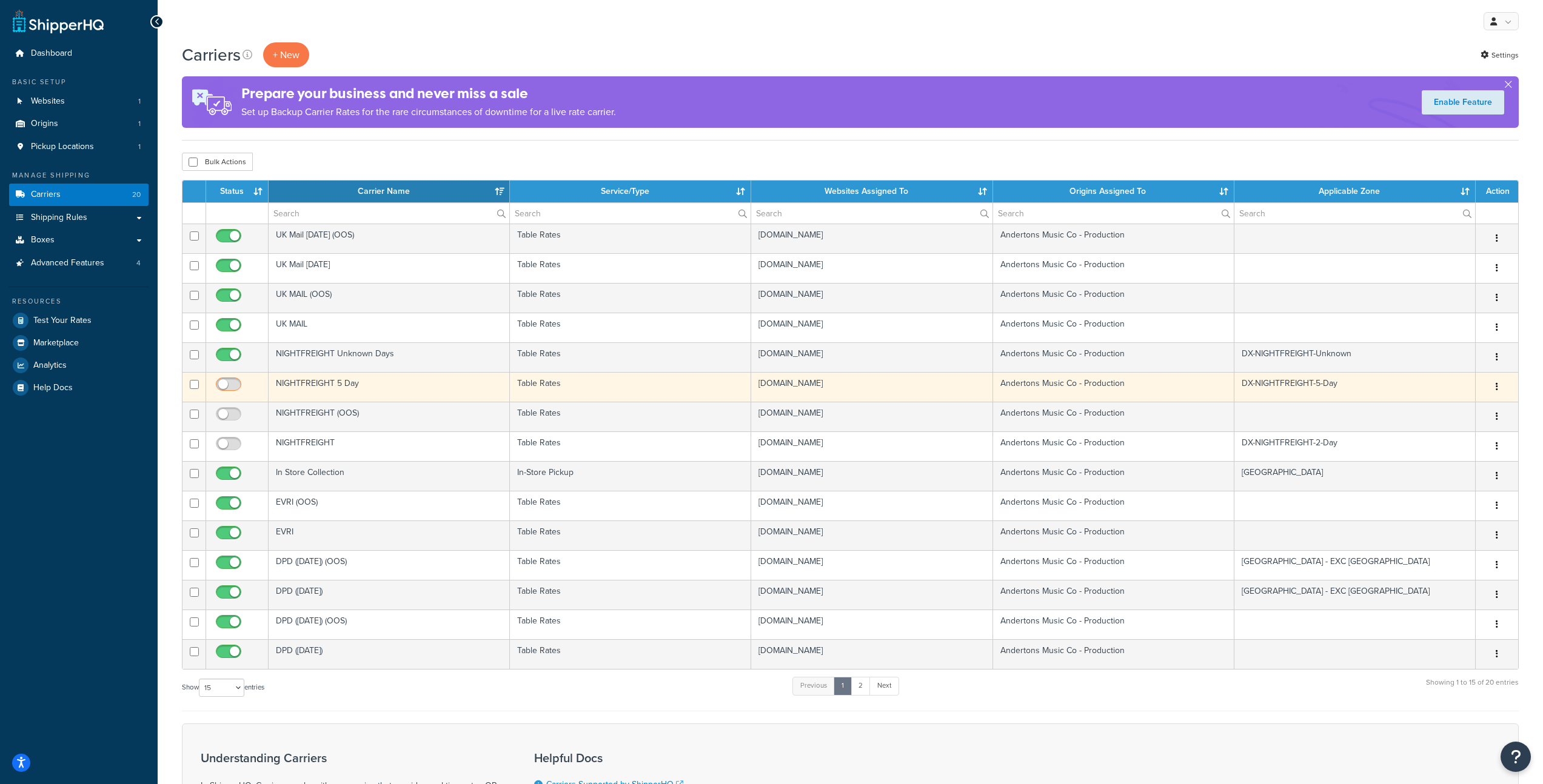
drag, startPoint x: 233, startPoint y: 379, endPoint x: 234, endPoint y: 394, distance: 15.0
click at [233, 379] on span at bounding box center [229, 385] width 26 height 15
click at [233, 380] on input "checkbox" at bounding box center [230, 387] width 34 height 15
checkbox input "true"
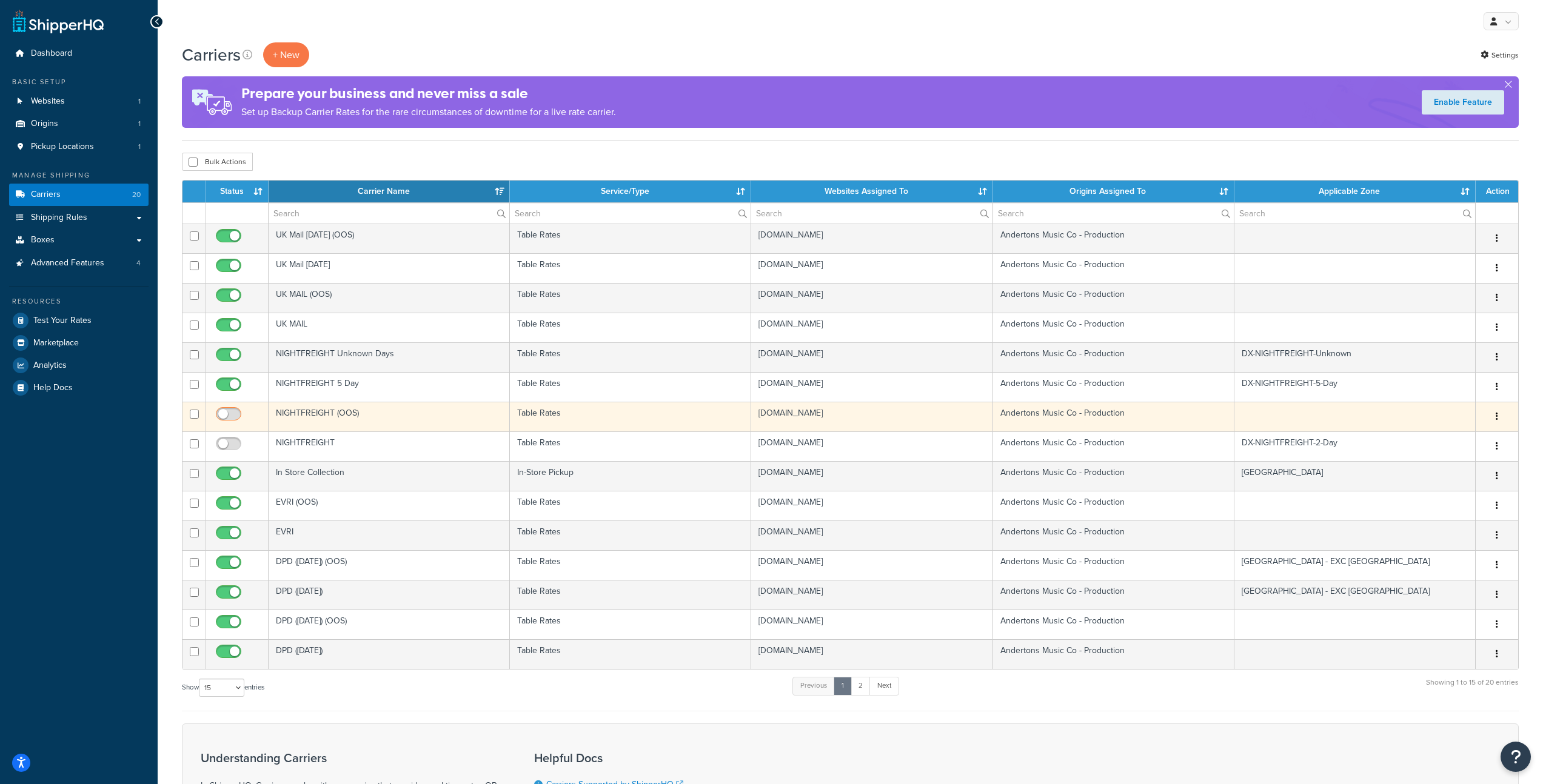
drag, startPoint x: 231, startPoint y: 416, endPoint x: 231, endPoint y: 425, distance: 9.0
click at [231, 416] on input "checkbox" at bounding box center [230, 417] width 34 height 15
checkbox input "true"
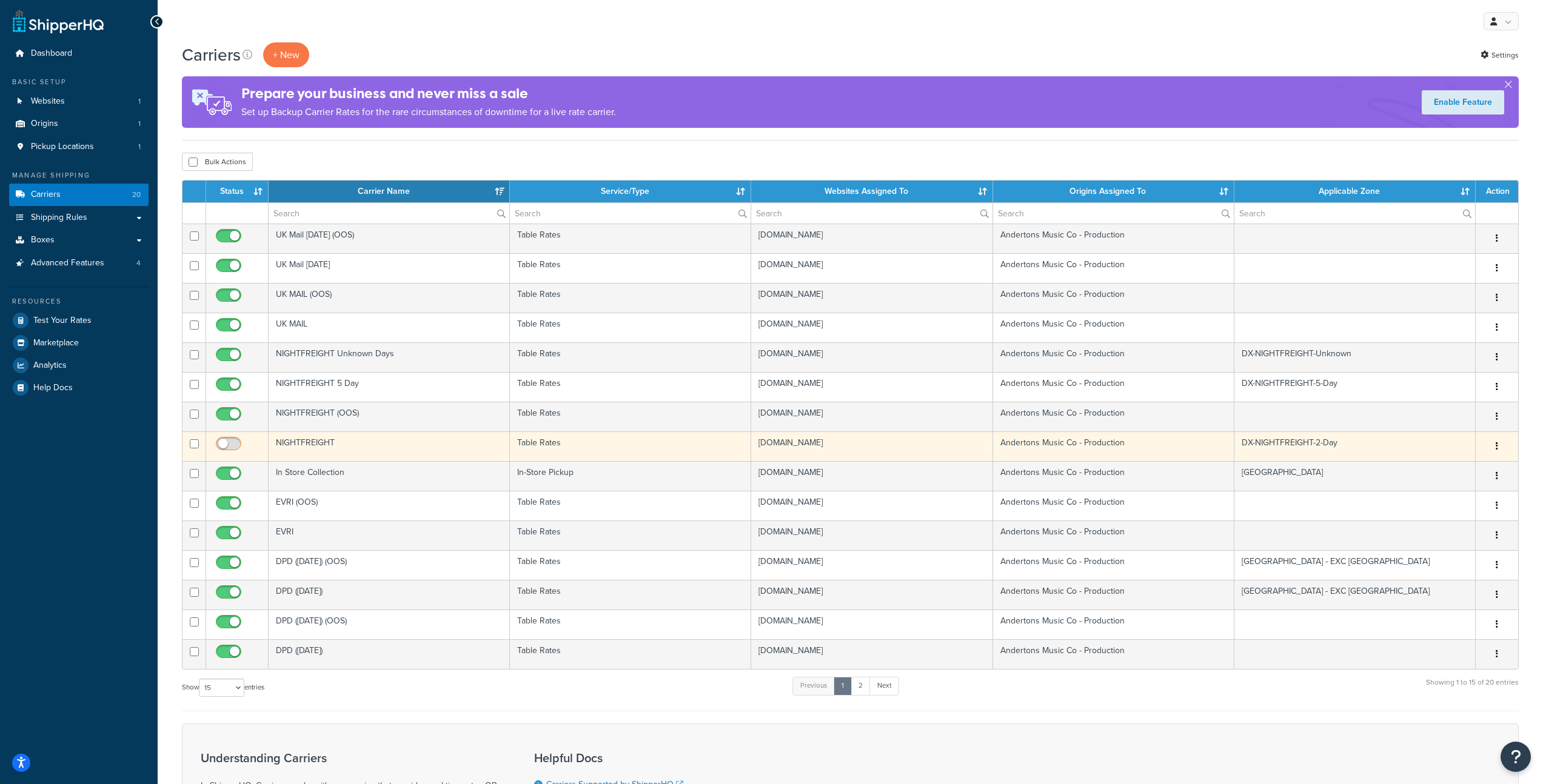
click at [231, 441] on input "checkbox" at bounding box center [230, 446] width 34 height 15
checkbox input "true"
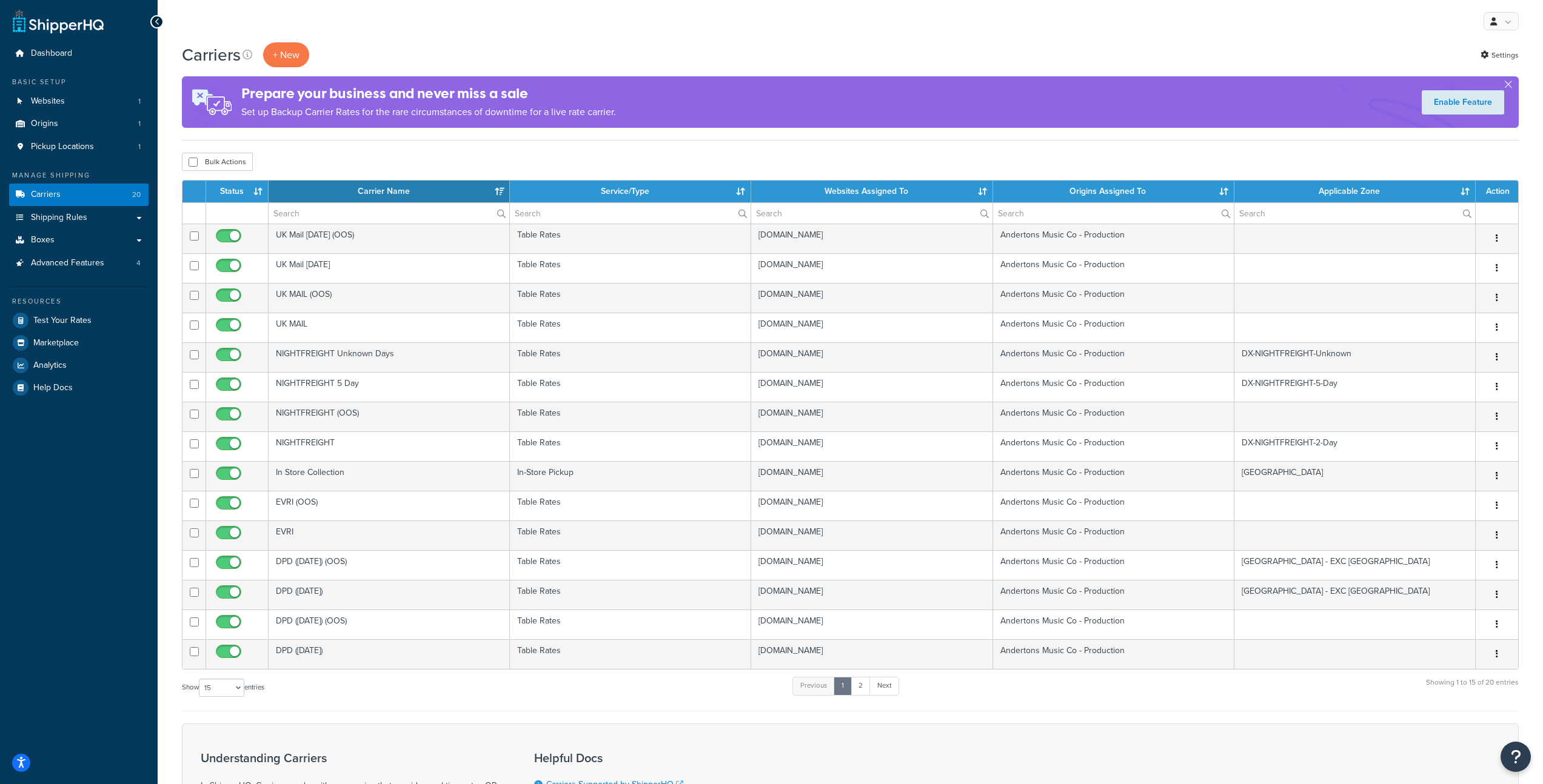
click at [439, 54] on div "Carriers + New Settings" at bounding box center [850, 54] width 1337 height 25
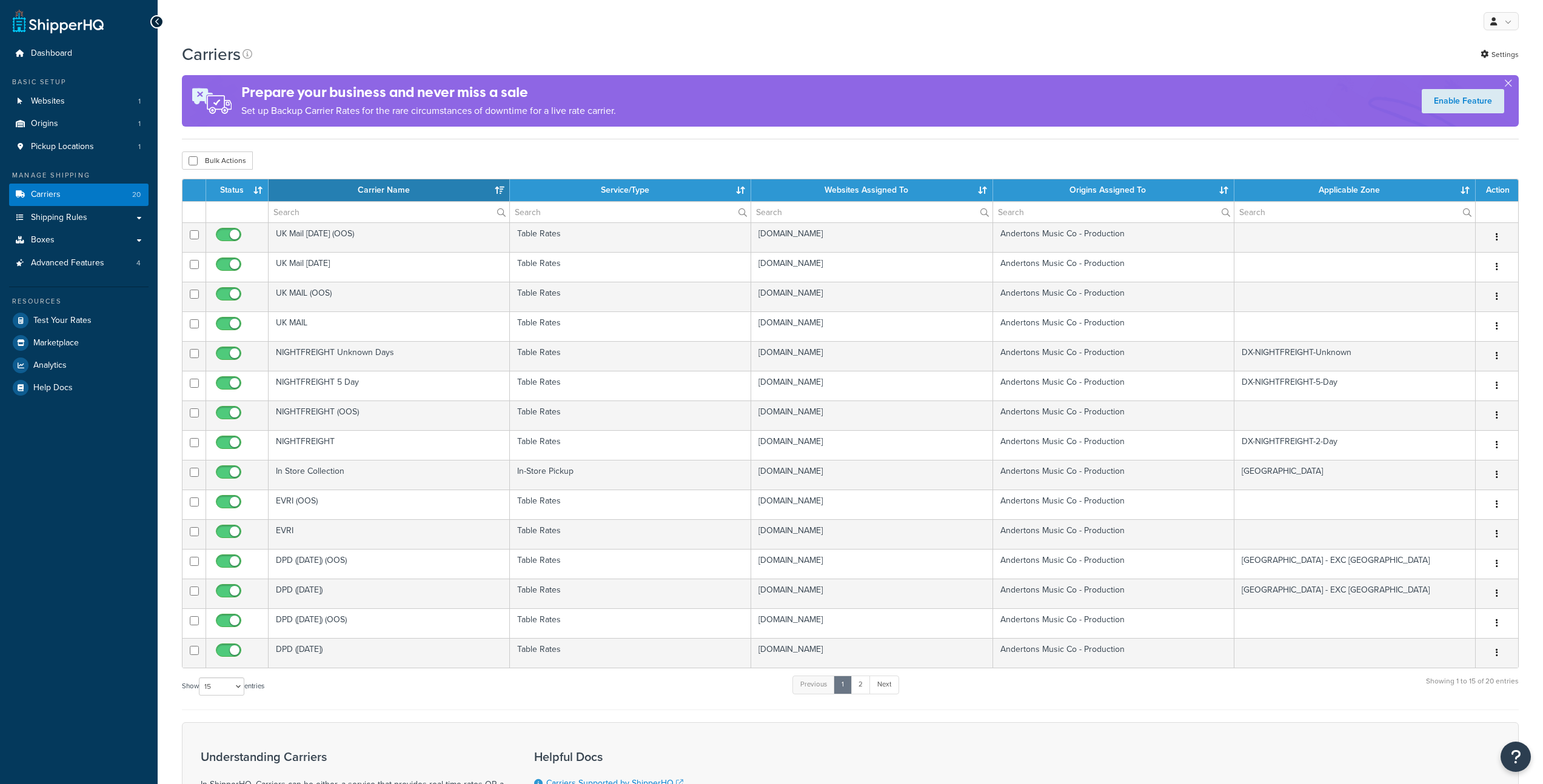
select select "15"
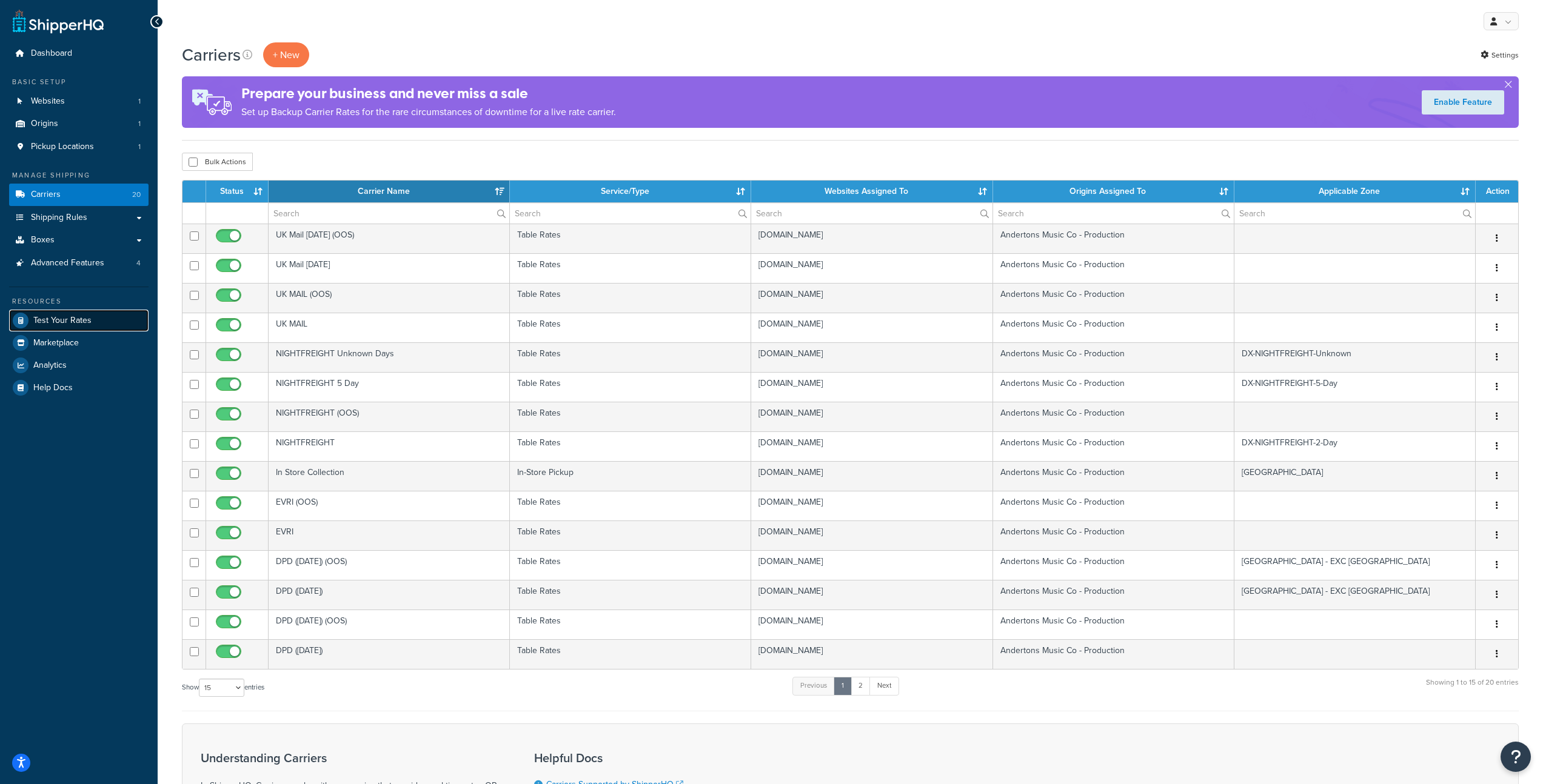
click at [71, 326] on link "Test Your Rates" at bounding box center [79, 321] width 139 height 22
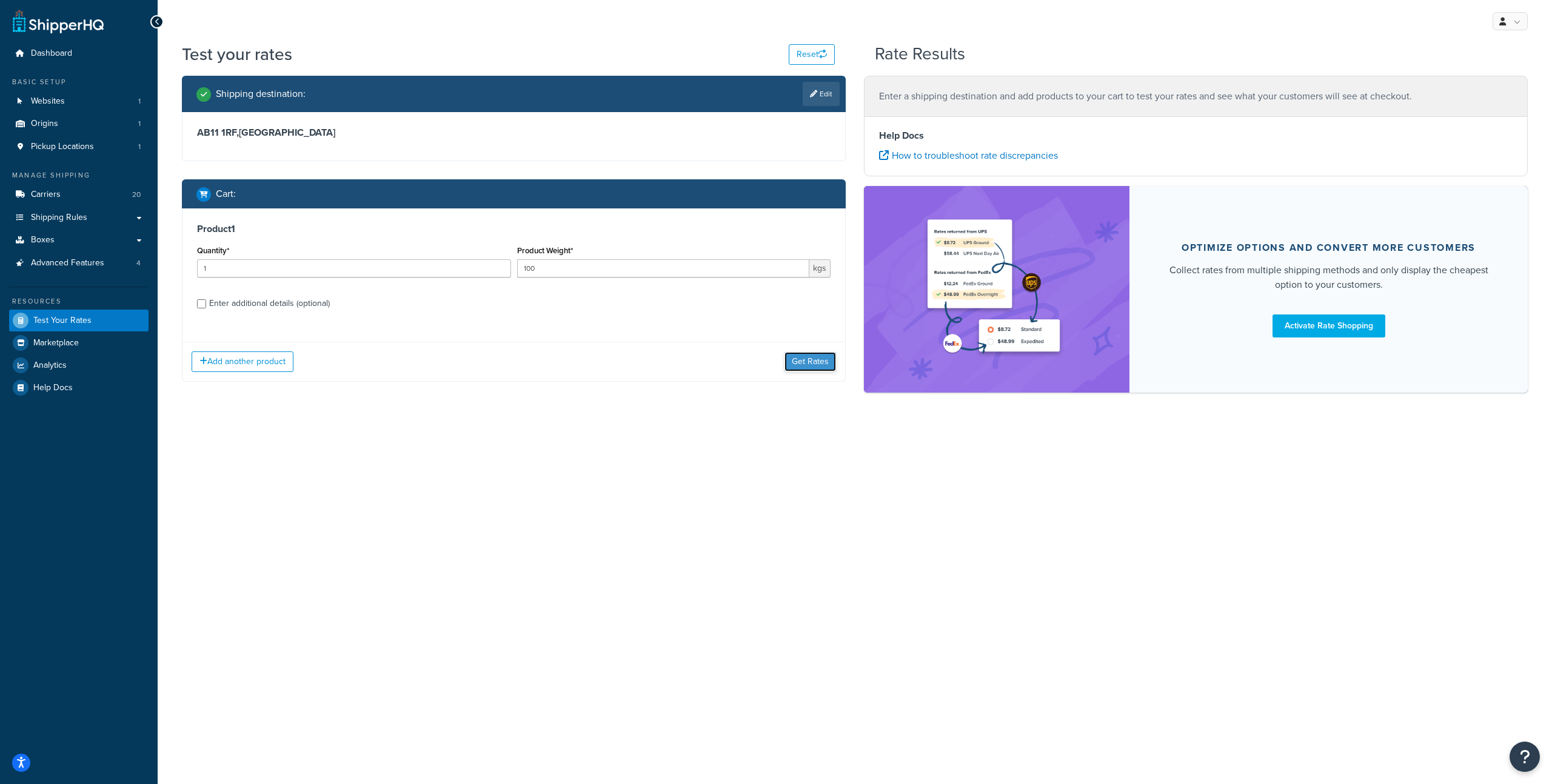
click at [813, 361] on button "Get Rates" at bounding box center [810, 362] width 52 height 19
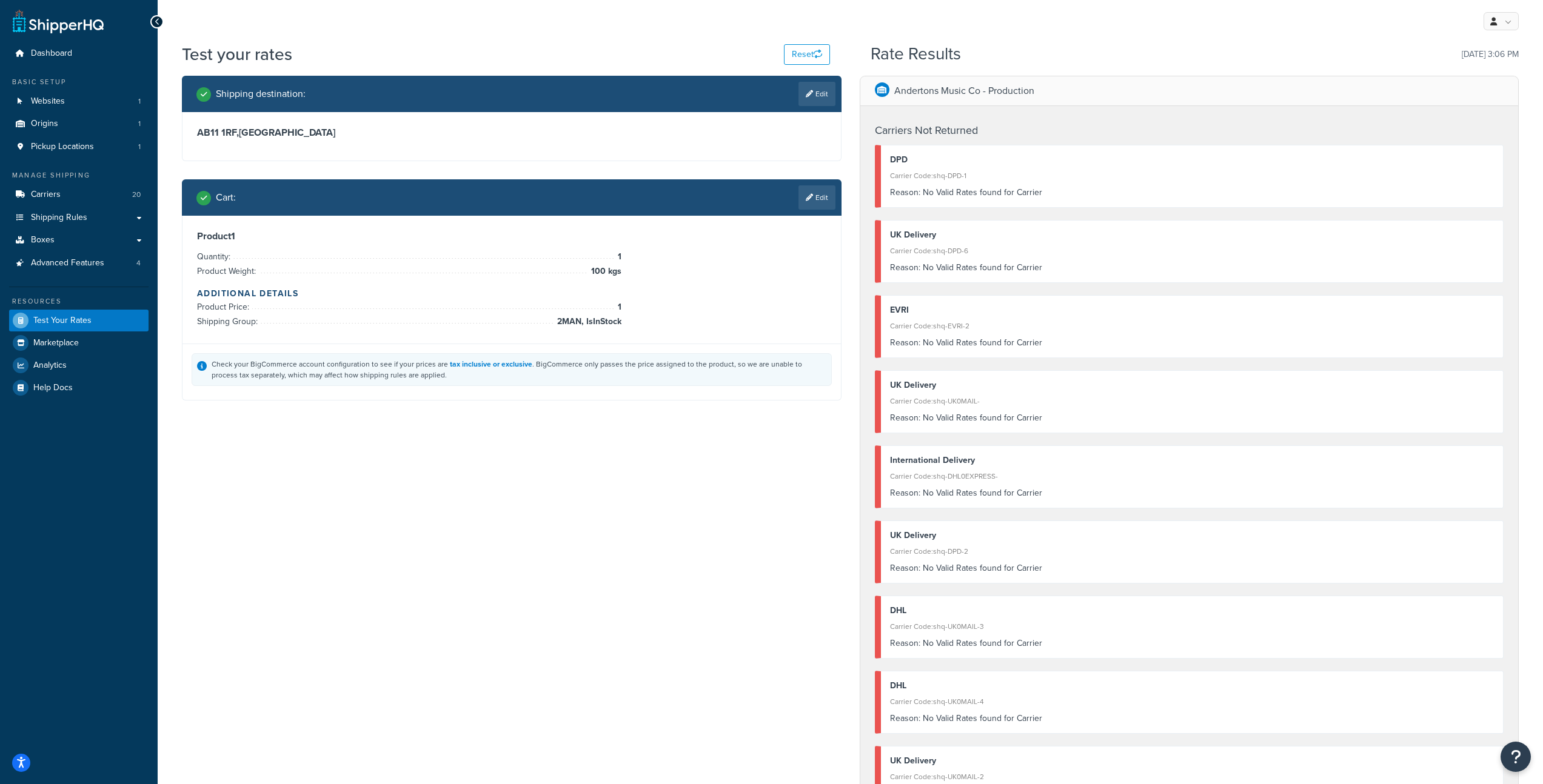
click at [819, 93] on link "Edit" at bounding box center [817, 94] width 37 height 24
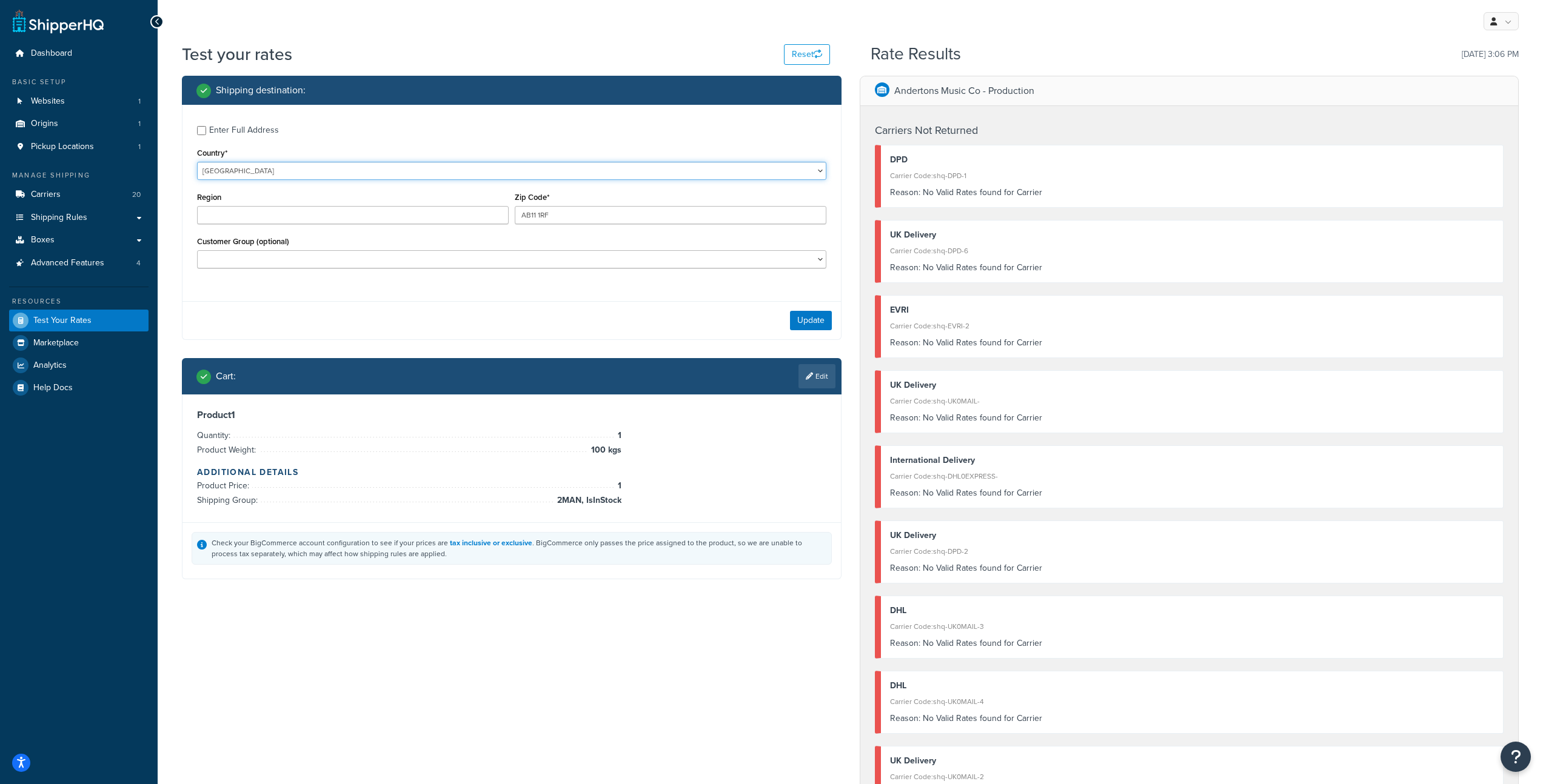
click at [348, 164] on select "United States United Kingdom Afghanistan Åland Islands Albania Algeria American…" at bounding box center [512, 171] width 630 height 18
select select "GB"
click at [197, 162] on select "United States United Kingdom Afghanistan Åland Islands Albania Algeria American…" at bounding box center [512, 171] width 630 height 18
click at [812, 328] on button "Update" at bounding box center [811, 320] width 42 height 19
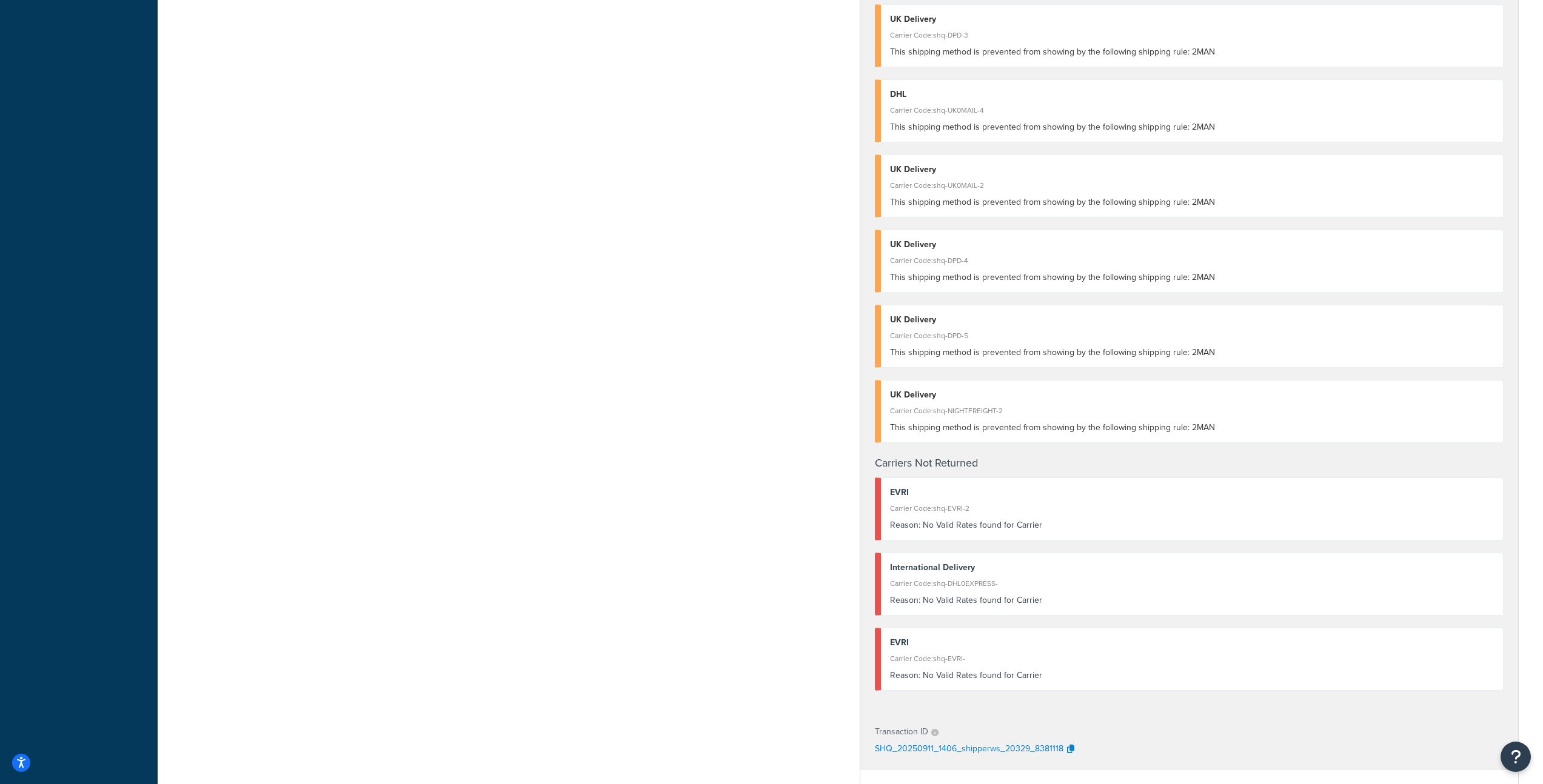
scroll to position [975, 0]
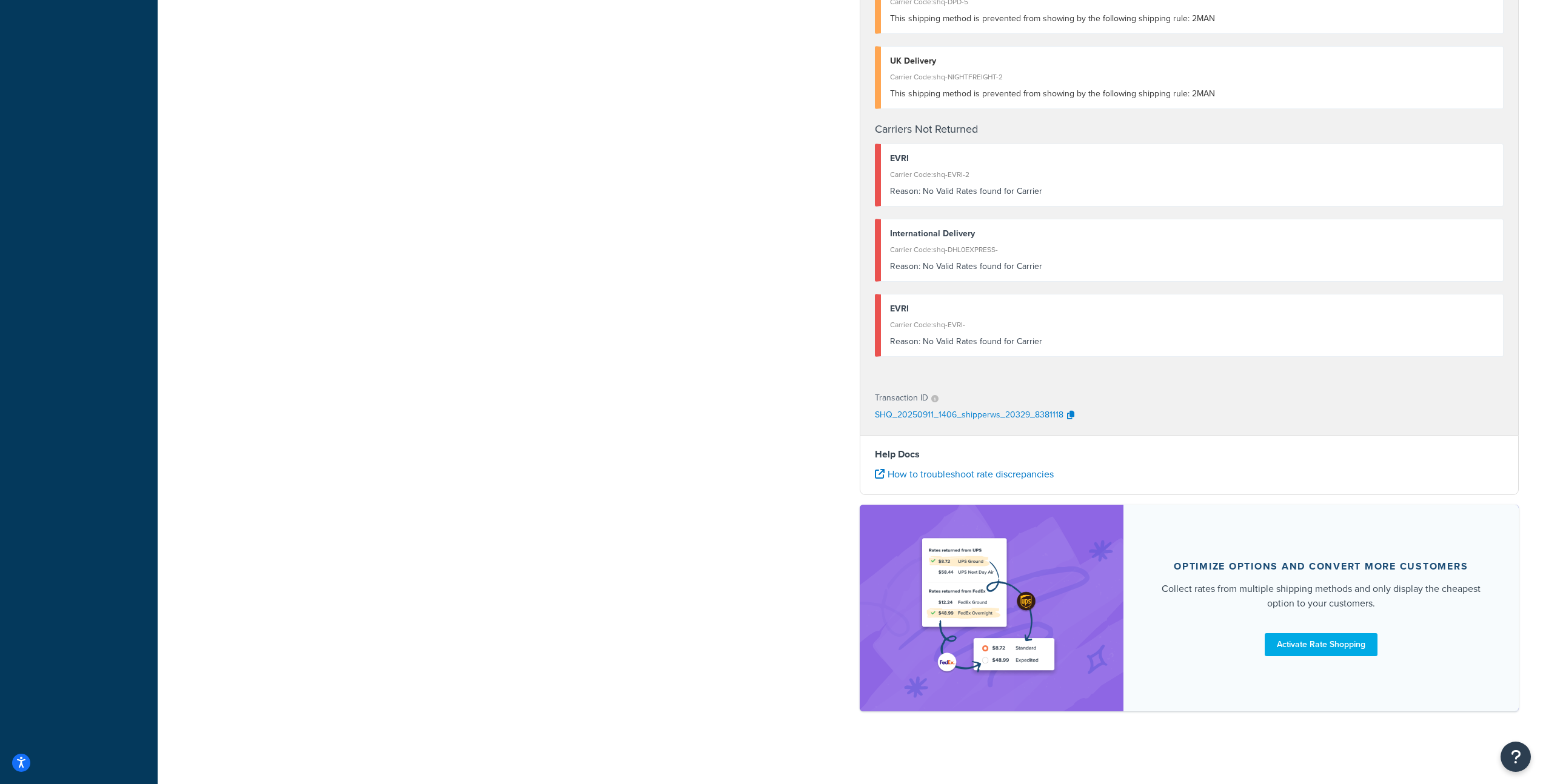
click at [961, 421] on p "SHQ_20250911_1406_shipperws_20329_8381118" at bounding box center [969, 416] width 188 height 18
click at [957, 415] on p "SHQ_20250911_1406_shipperws_20329_8381118" at bounding box center [969, 416] width 188 height 18
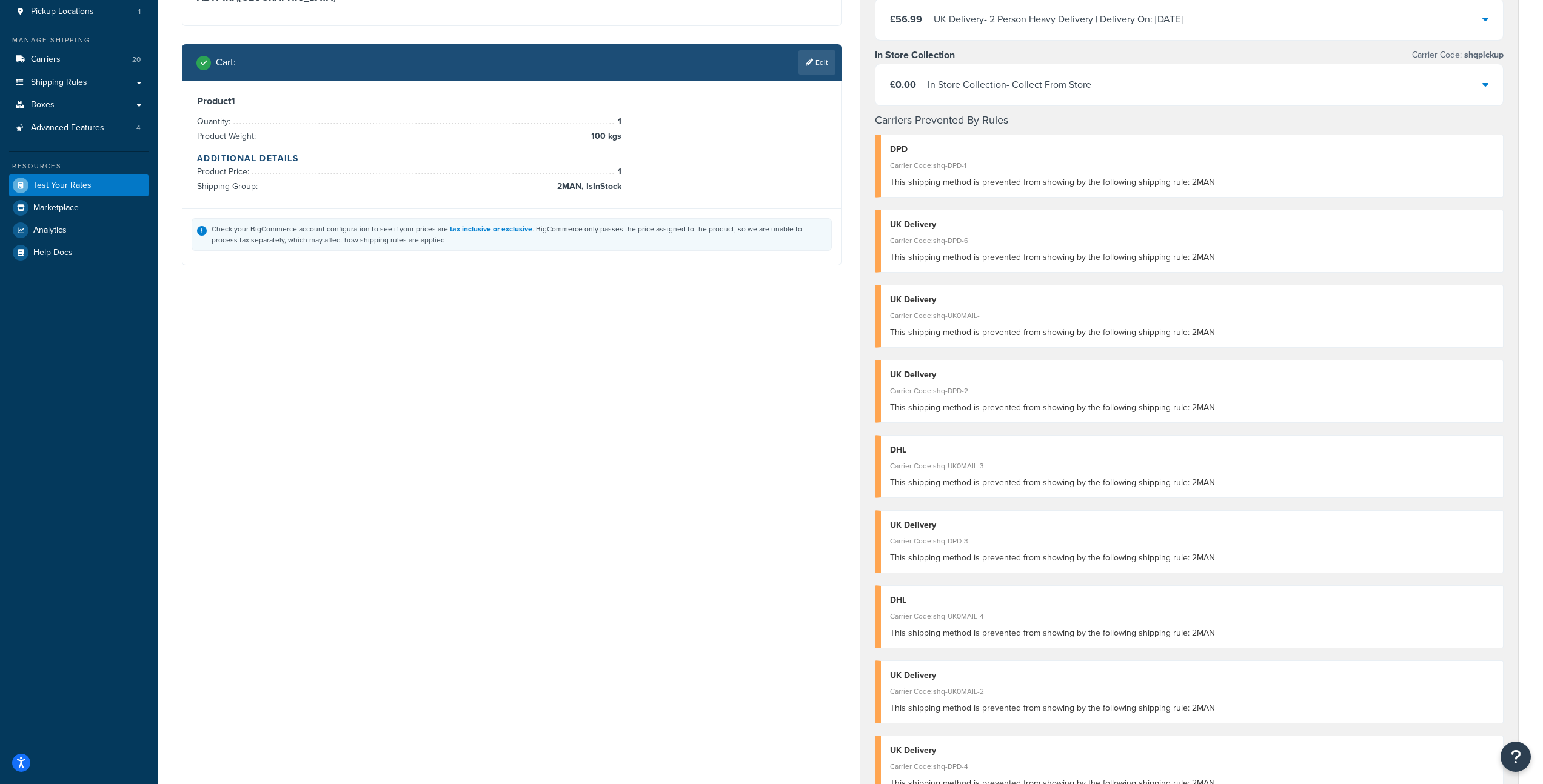
scroll to position [0, 0]
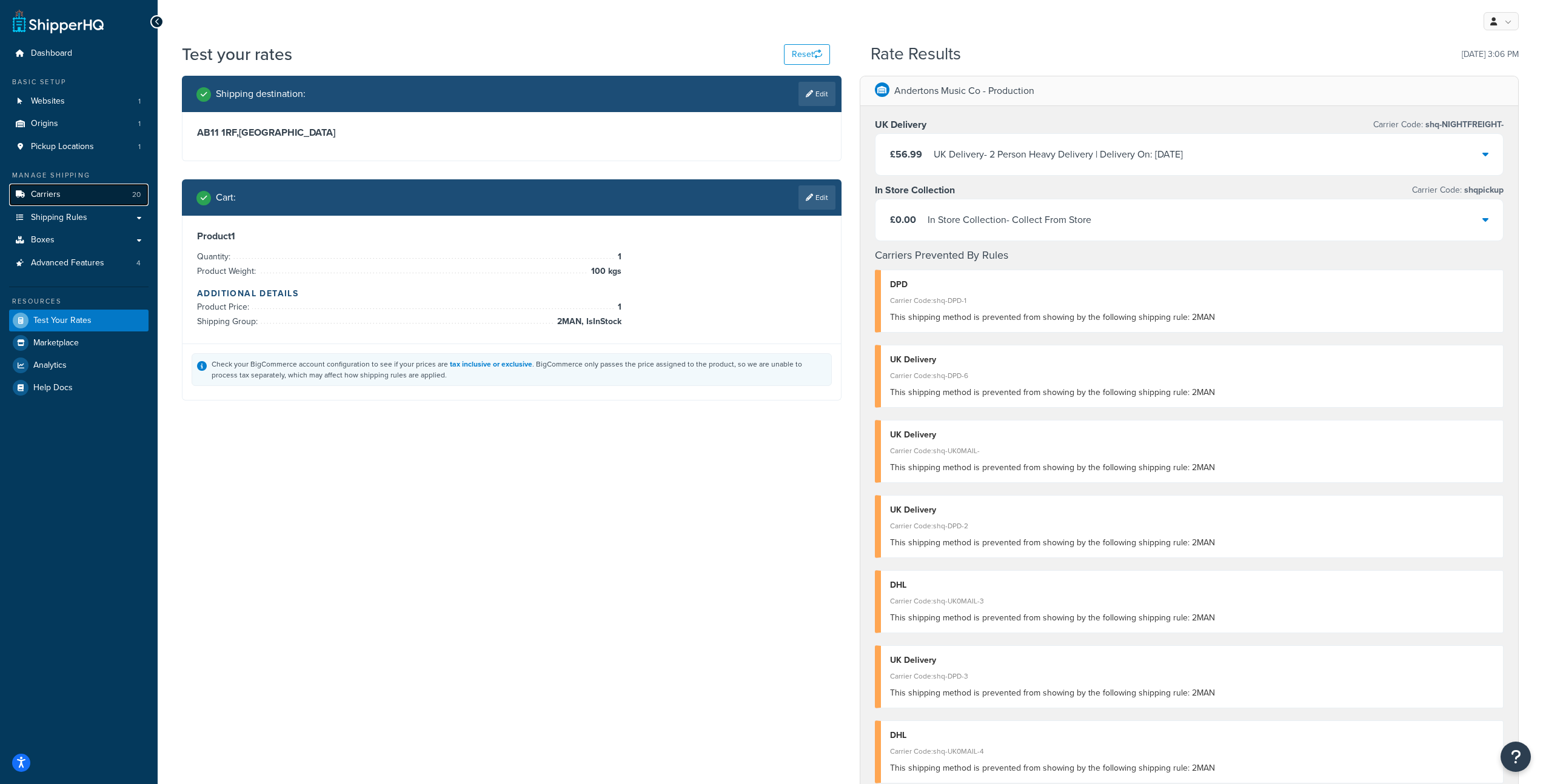
click at [65, 191] on link "Carriers 20" at bounding box center [79, 194] width 139 height 22
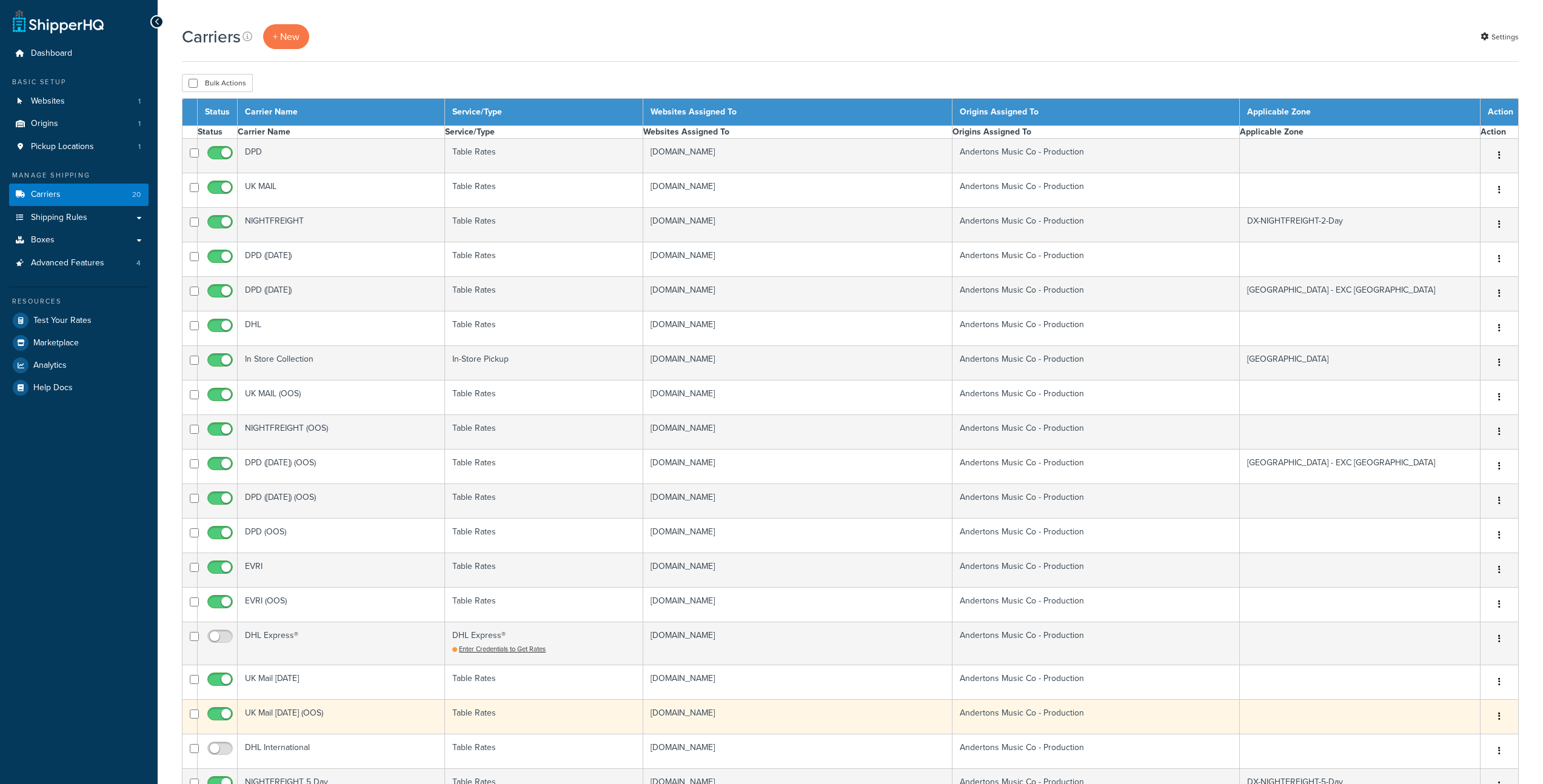
select select "15"
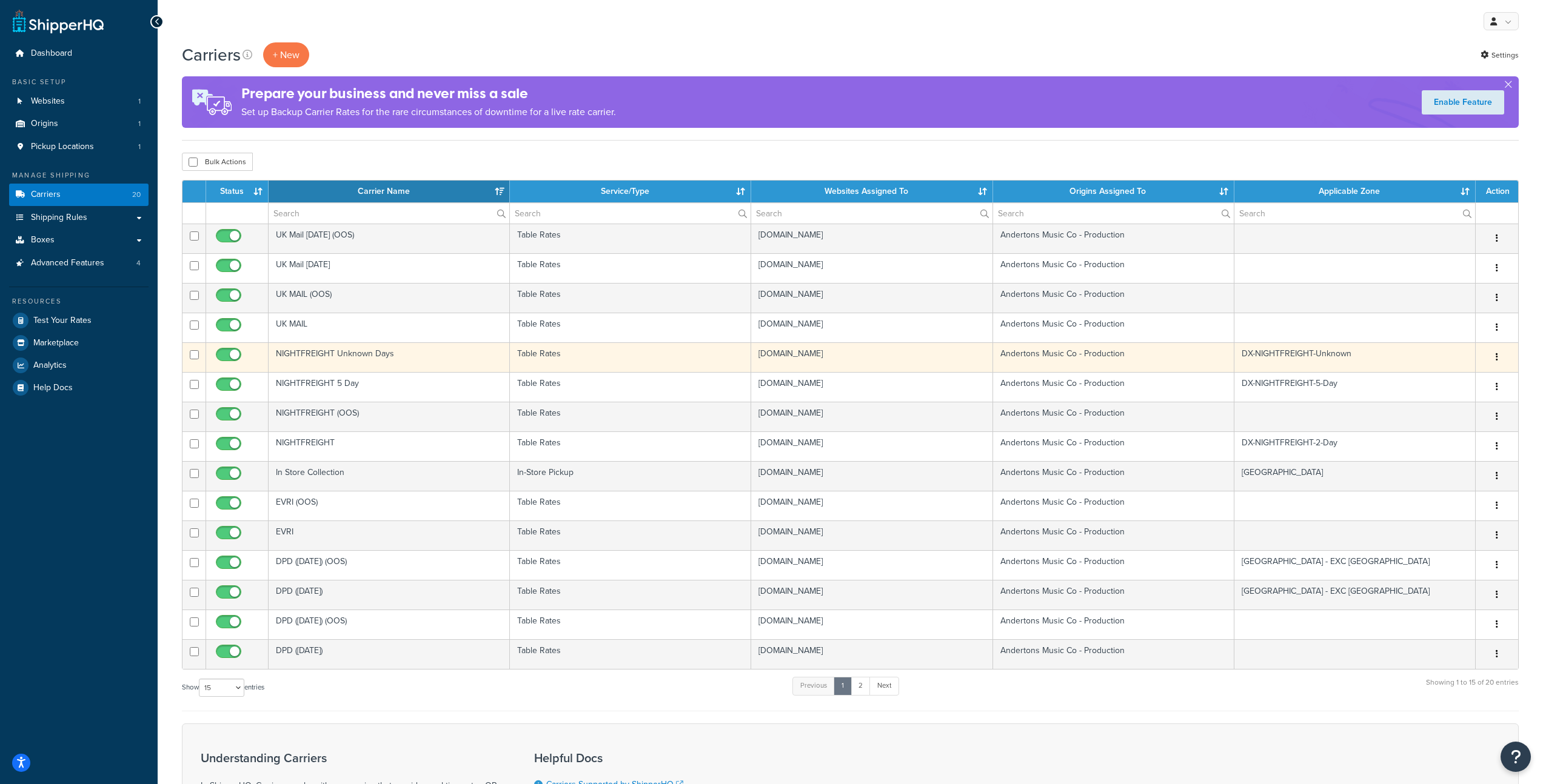
click at [376, 356] on td "NIGHTFREIGHT Unknown Days" at bounding box center [389, 357] width 241 height 30
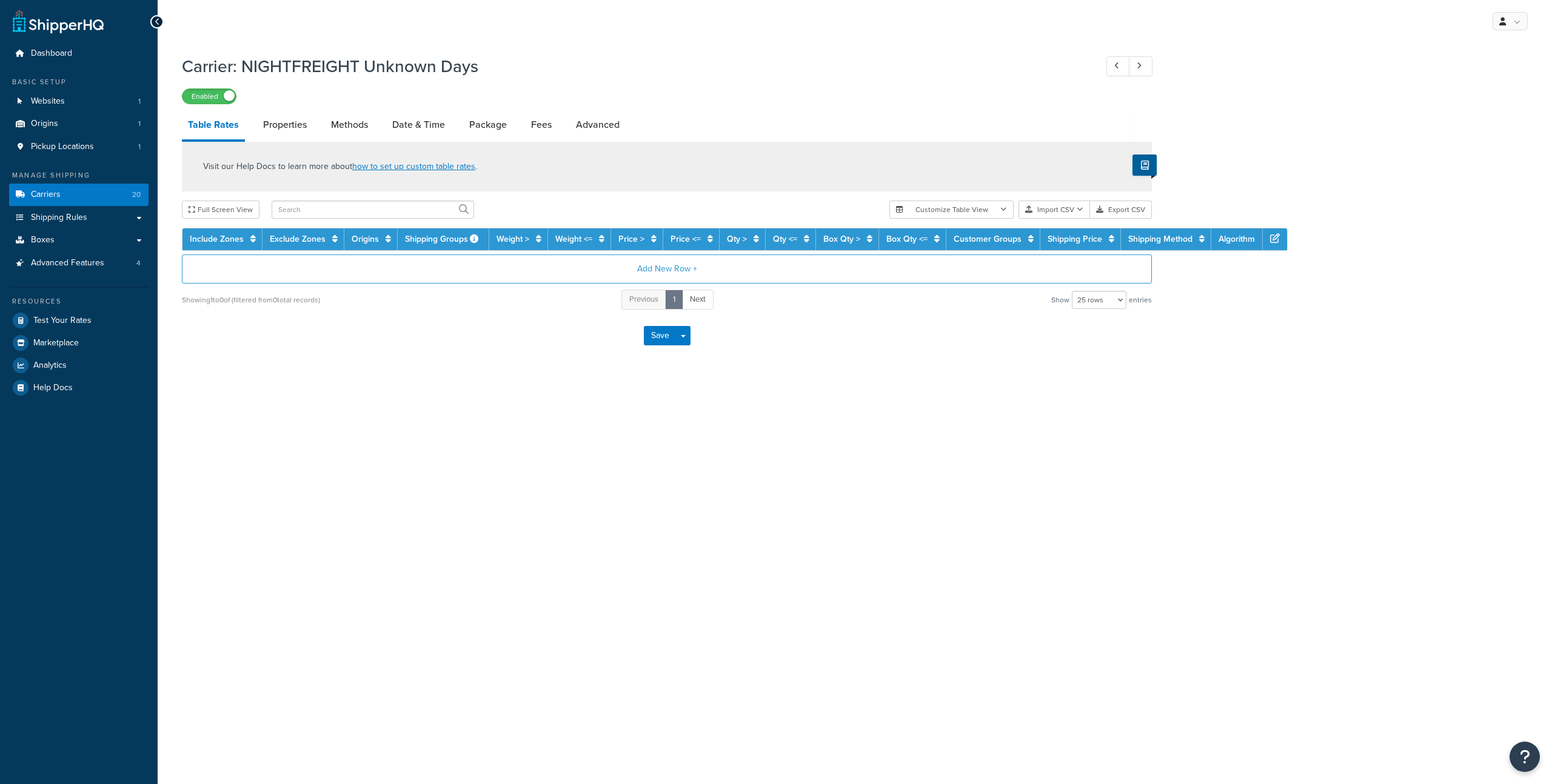
select select "25"
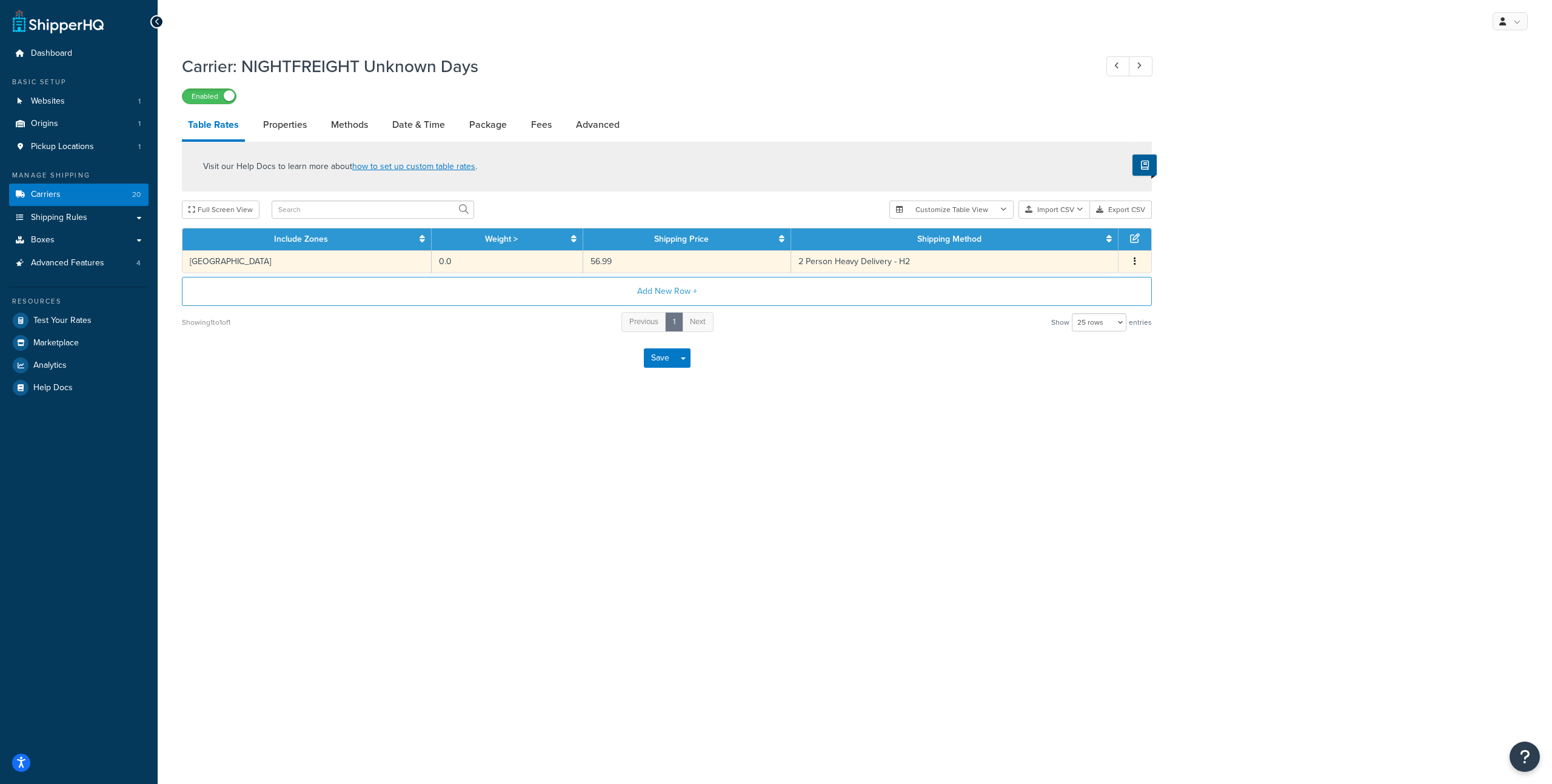
click at [508, 264] on td "0.0" at bounding box center [507, 261] width 151 height 22
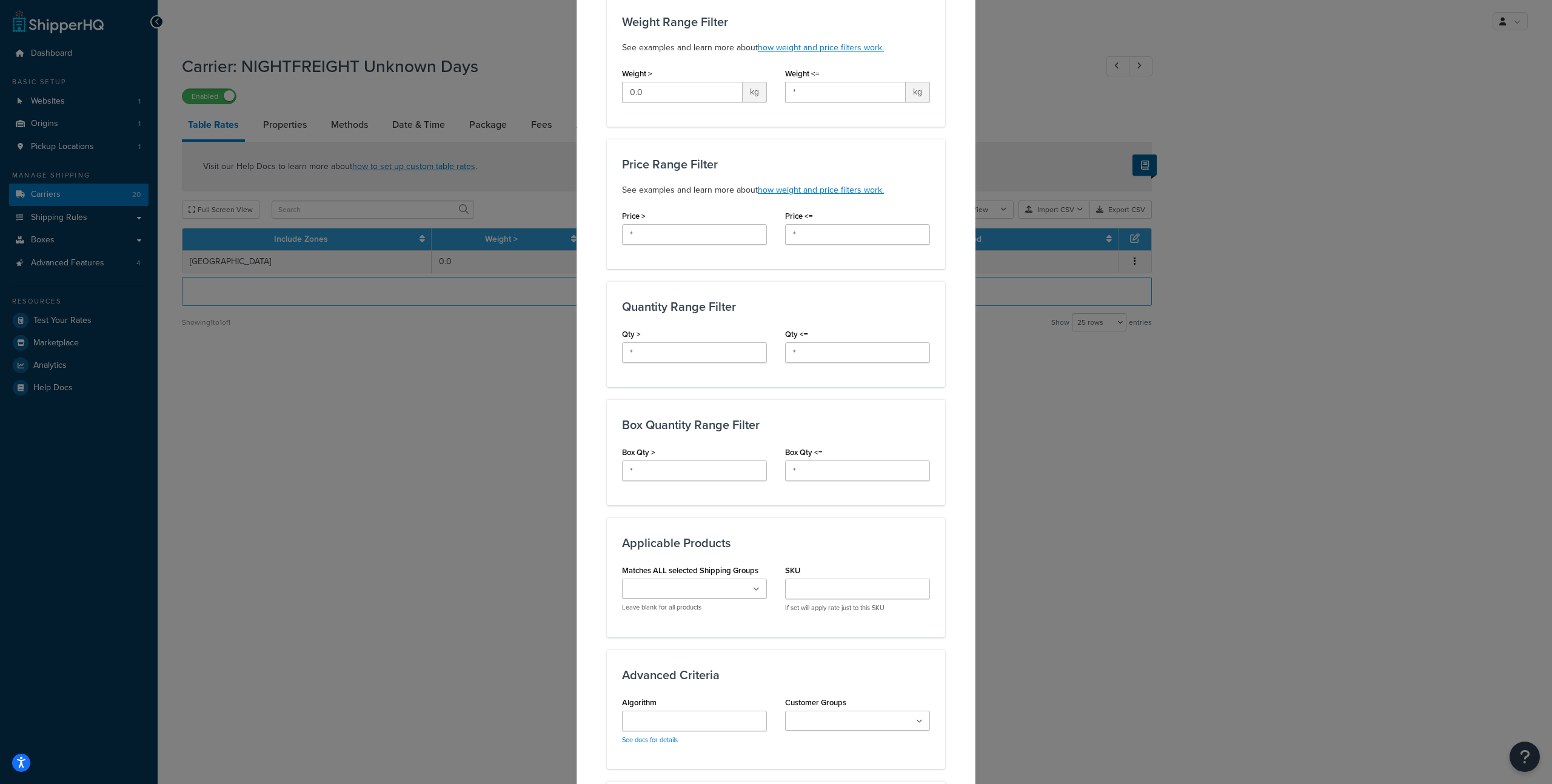
scroll to position [473, 0]
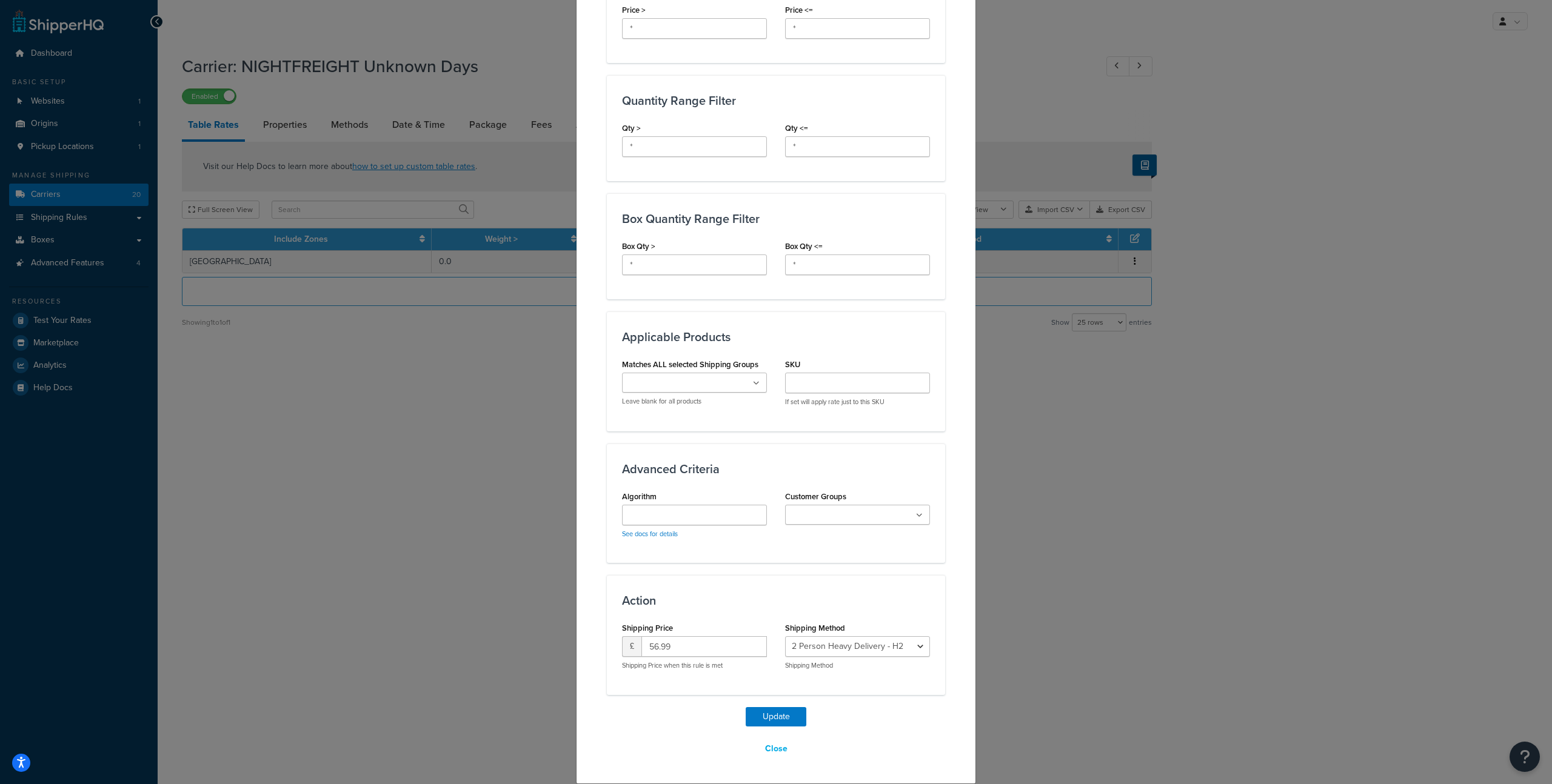
click at [1047, 440] on div "Update Table Rate Applicable Zones See examples and learn more about how includ…" at bounding box center [776, 392] width 1552 height 784
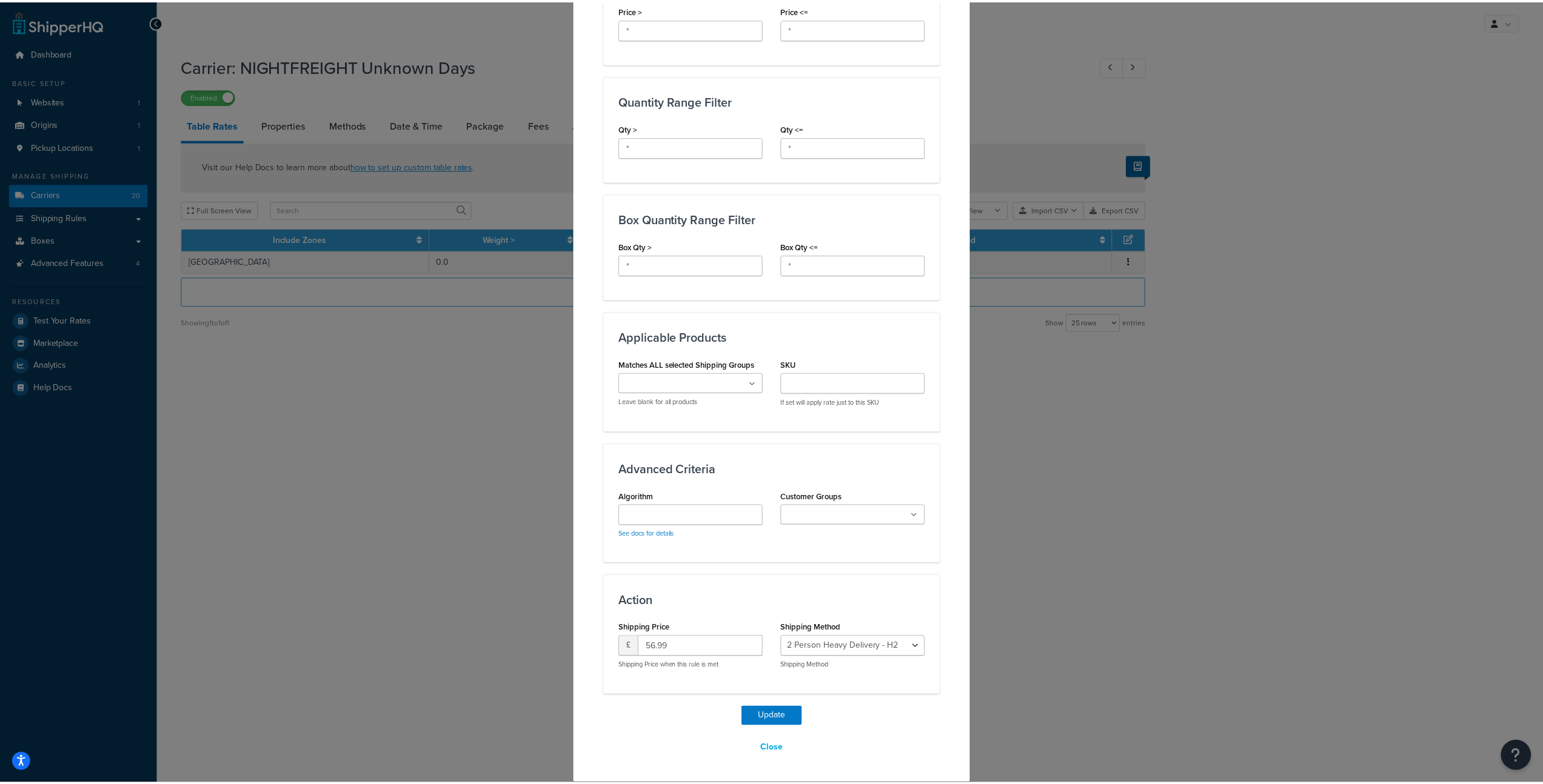
scroll to position [0, 0]
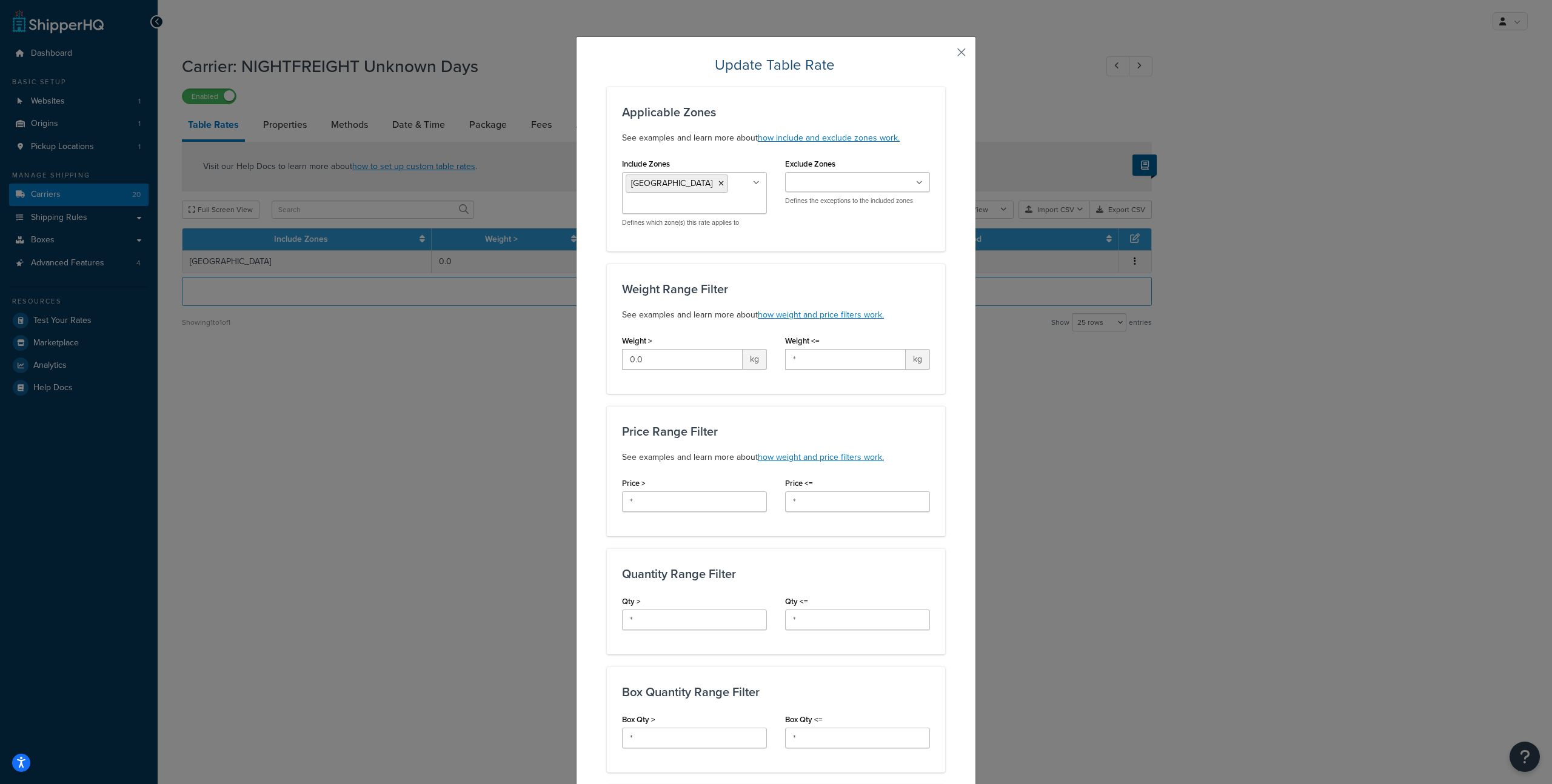
click at [945, 55] on button "button" at bounding box center [944, 56] width 3 height 3
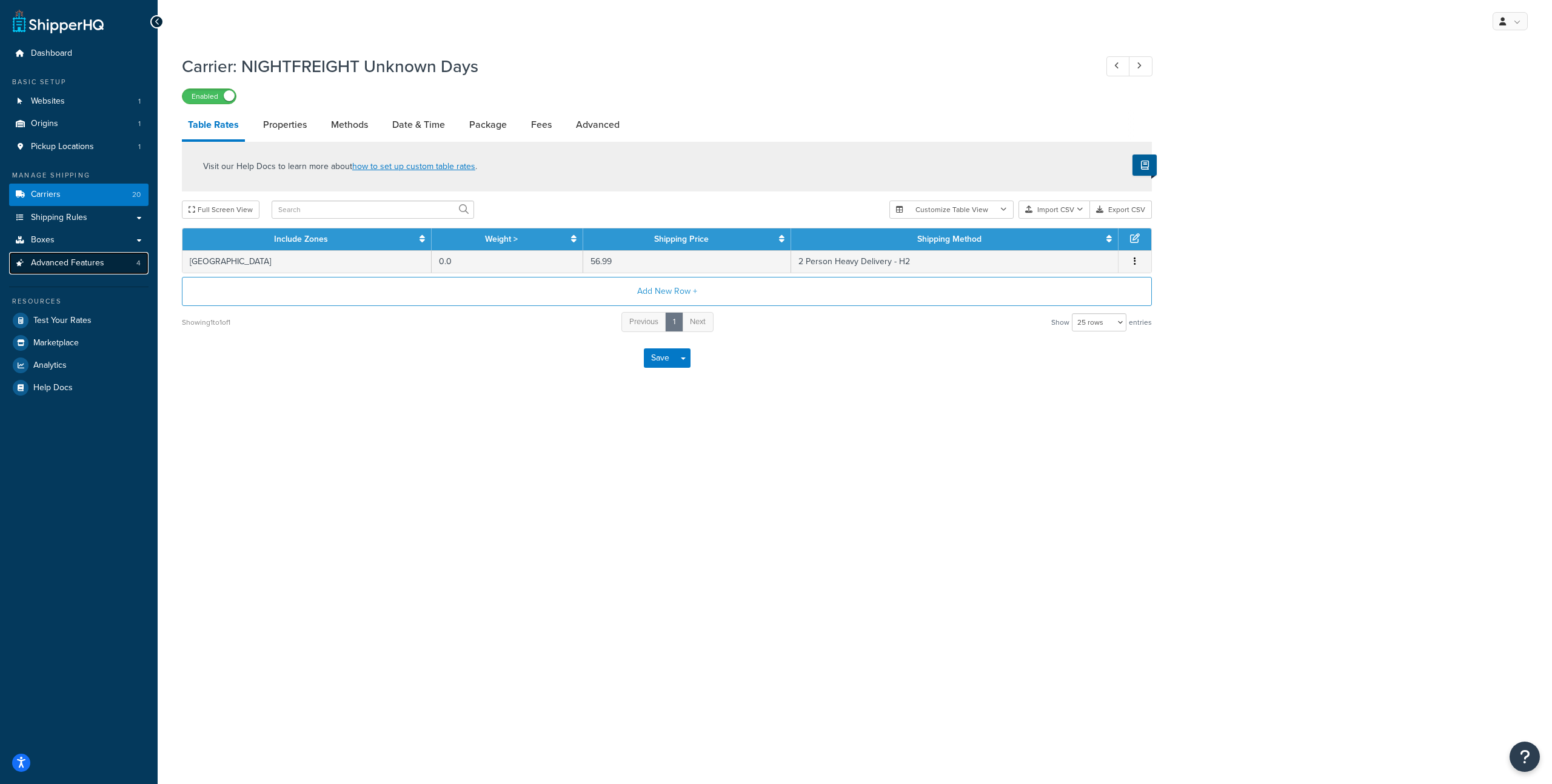
click at [101, 262] on span "Advanced Features" at bounding box center [67, 263] width 73 height 10
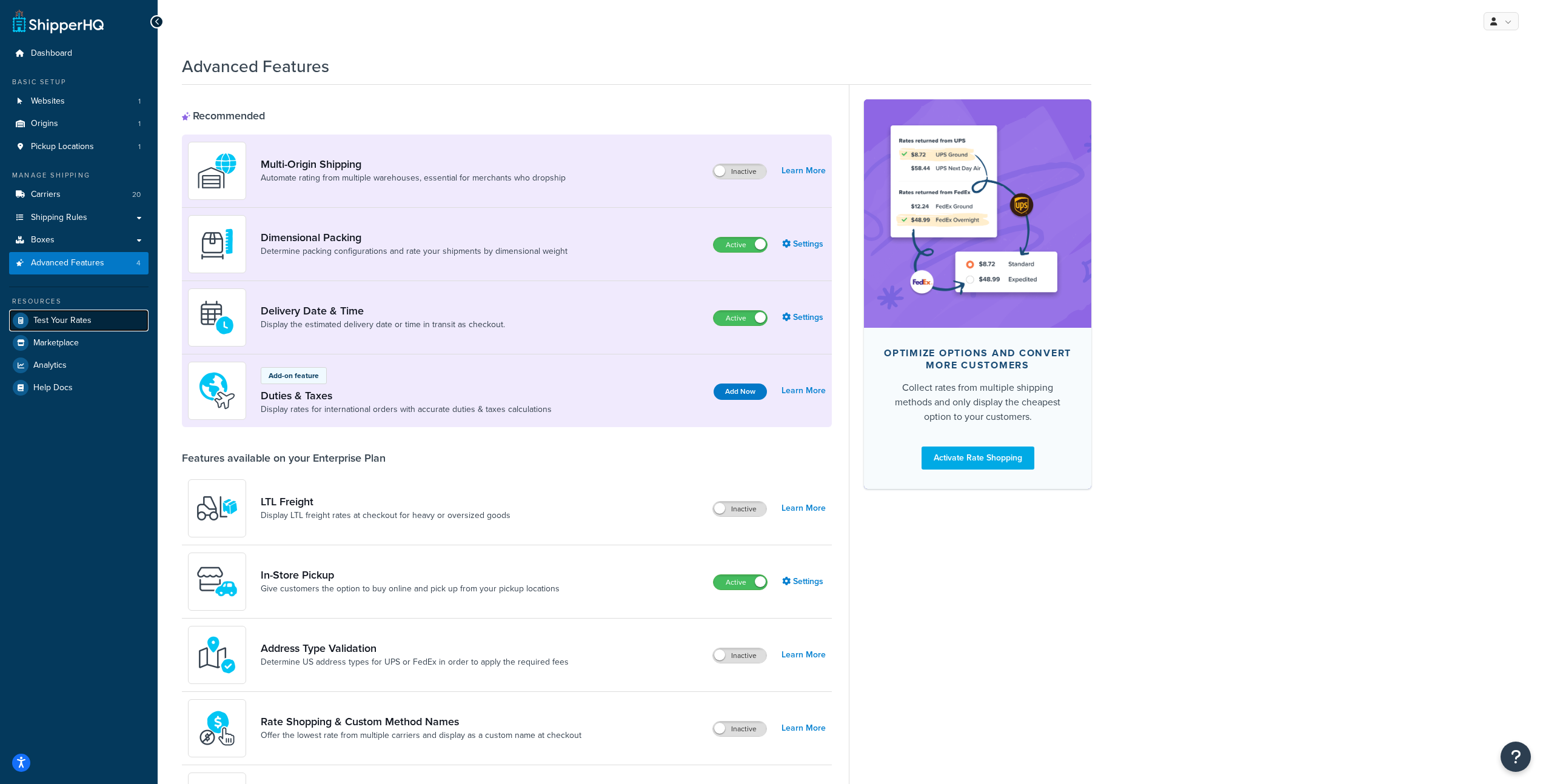
click at [74, 316] on span "Test Your Rates" at bounding box center [63, 321] width 59 height 10
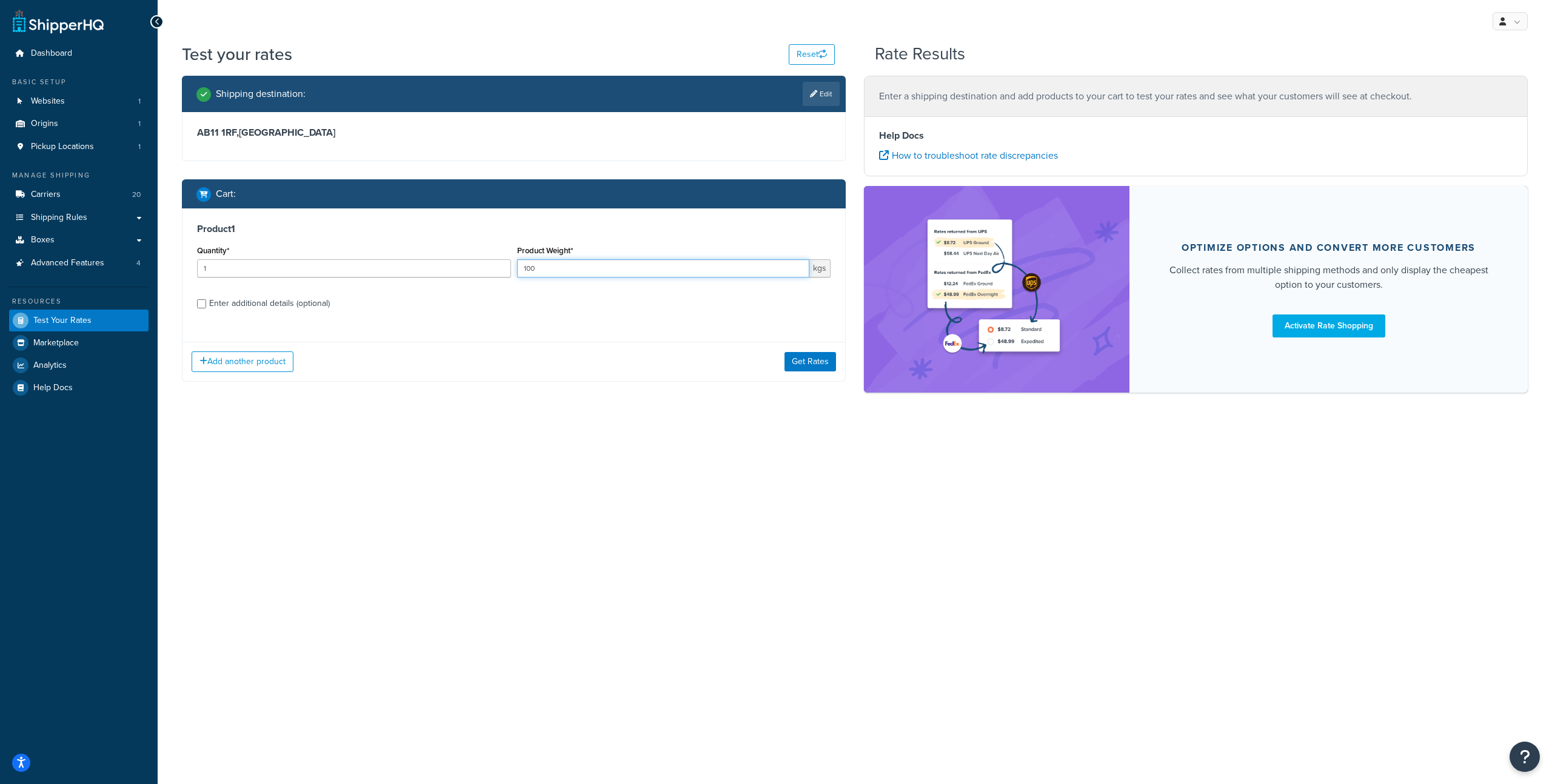
drag, startPoint x: 603, startPoint y: 271, endPoint x: 582, endPoint y: 270, distance: 21.0
click at [582, 270] on input "100" at bounding box center [663, 268] width 293 height 18
type input "10"
click at [805, 357] on button "Get Rates" at bounding box center [810, 362] width 52 height 19
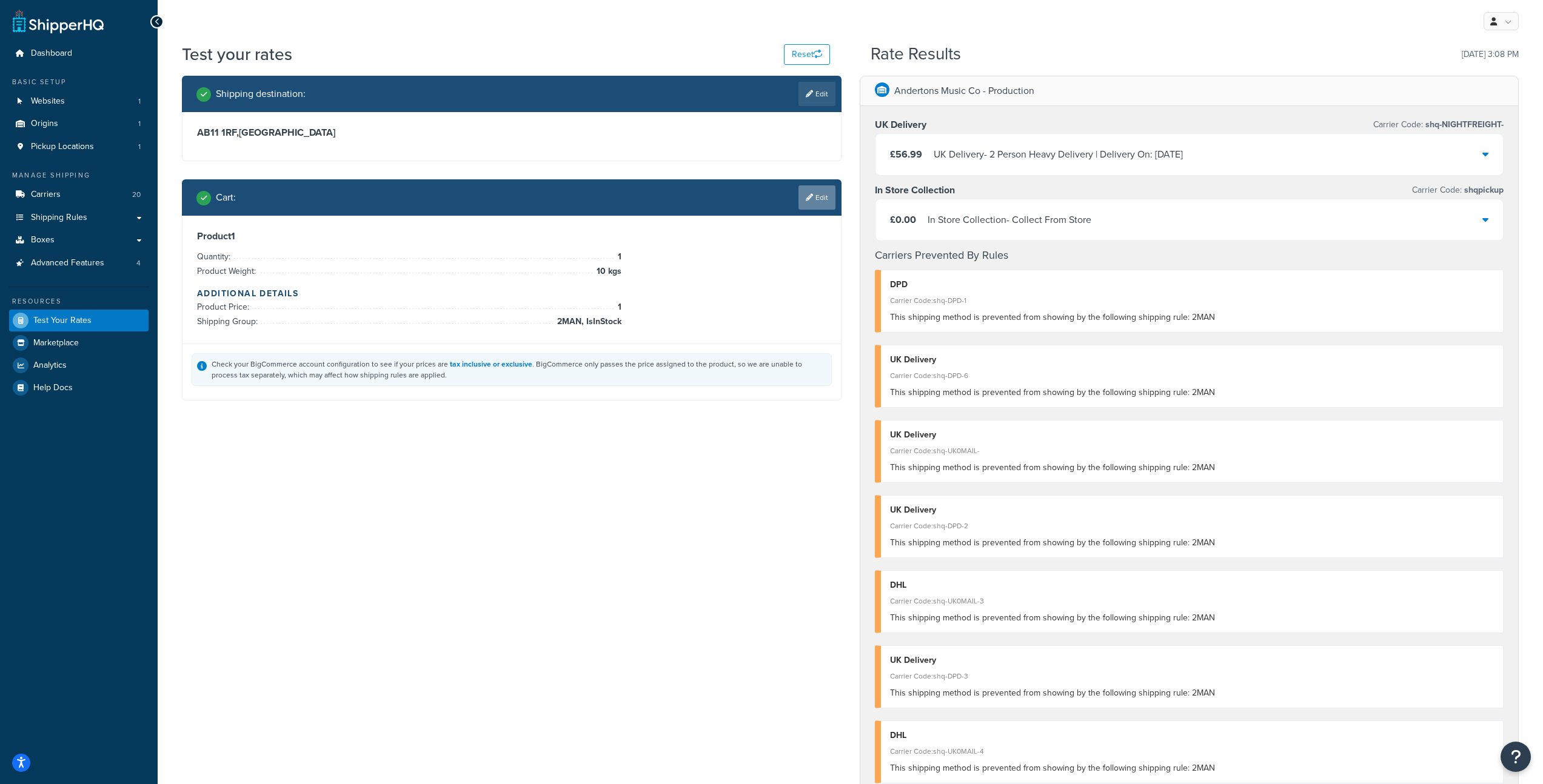
click at [815, 201] on link "Edit" at bounding box center [817, 198] width 37 height 24
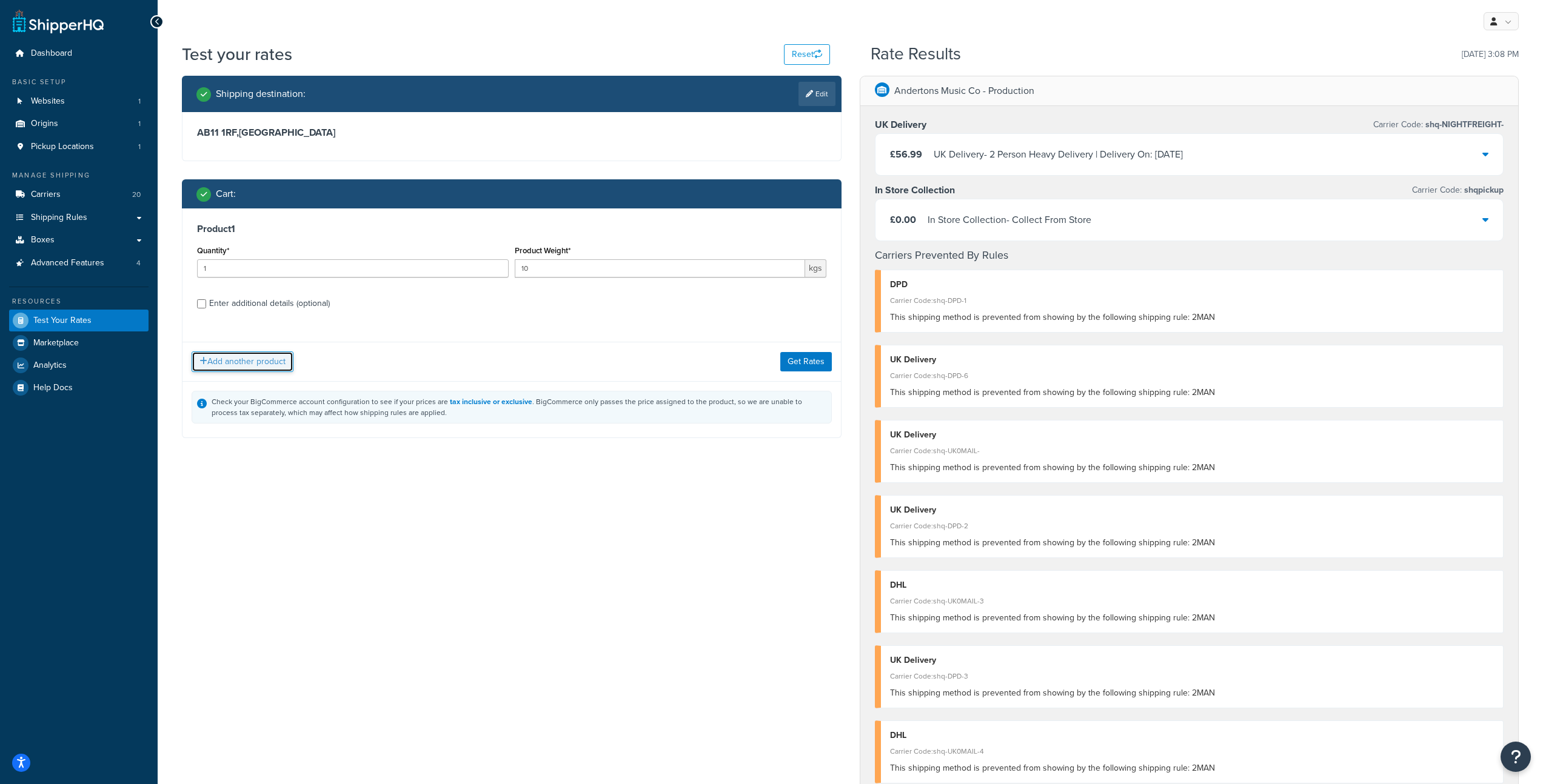
click at [246, 362] on button "Add another product" at bounding box center [242, 362] width 102 height 21
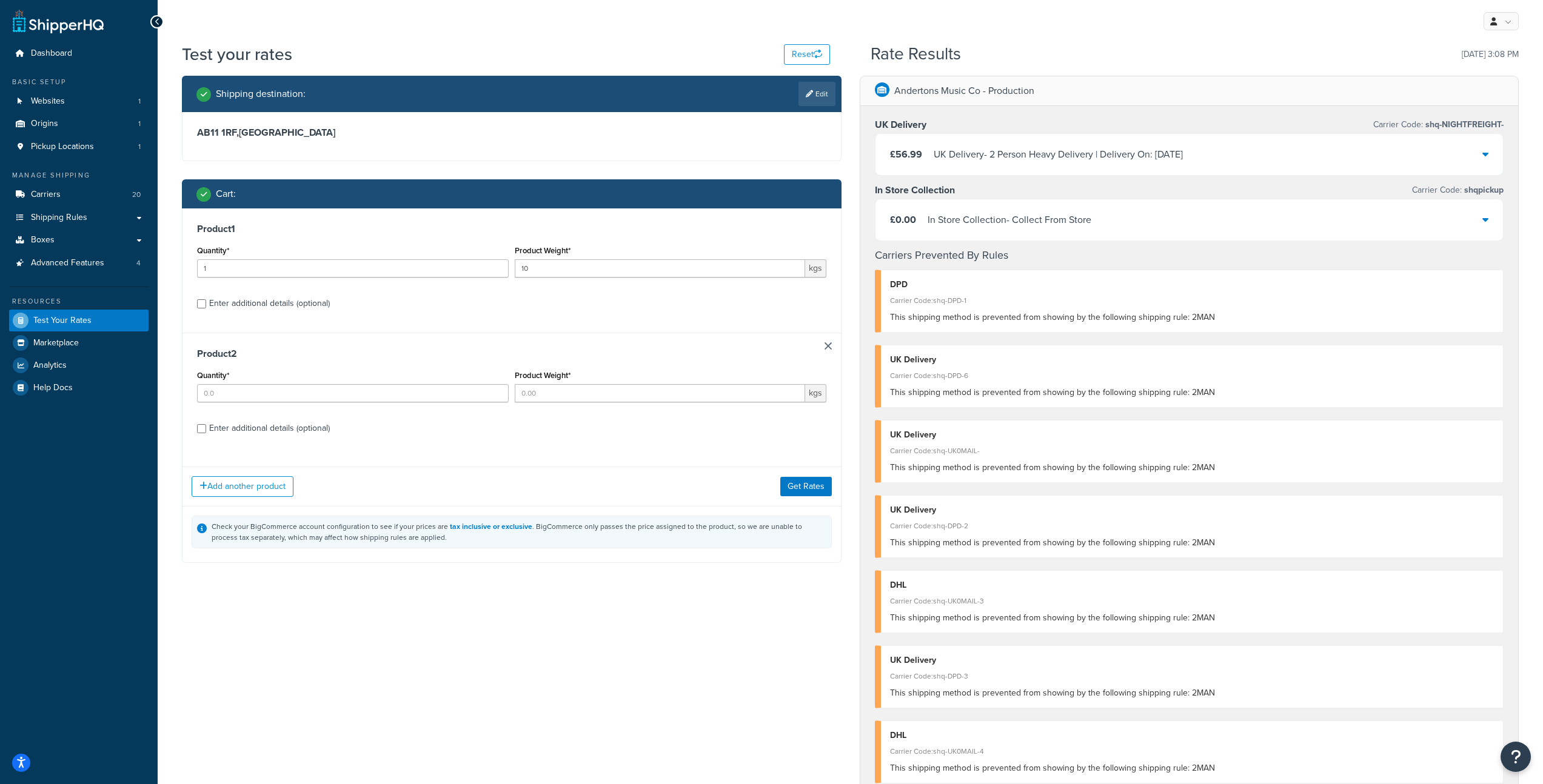
click at [825, 351] on h3 "Product 2" at bounding box center [512, 354] width 630 height 12
click at [840, 347] on div "Product 2 Quantity* Product Weight* kgs Enter additional details (optional)" at bounding box center [511, 395] width 658 height 125
click at [831, 346] on link at bounding box center [828, 346] width 7 height 7
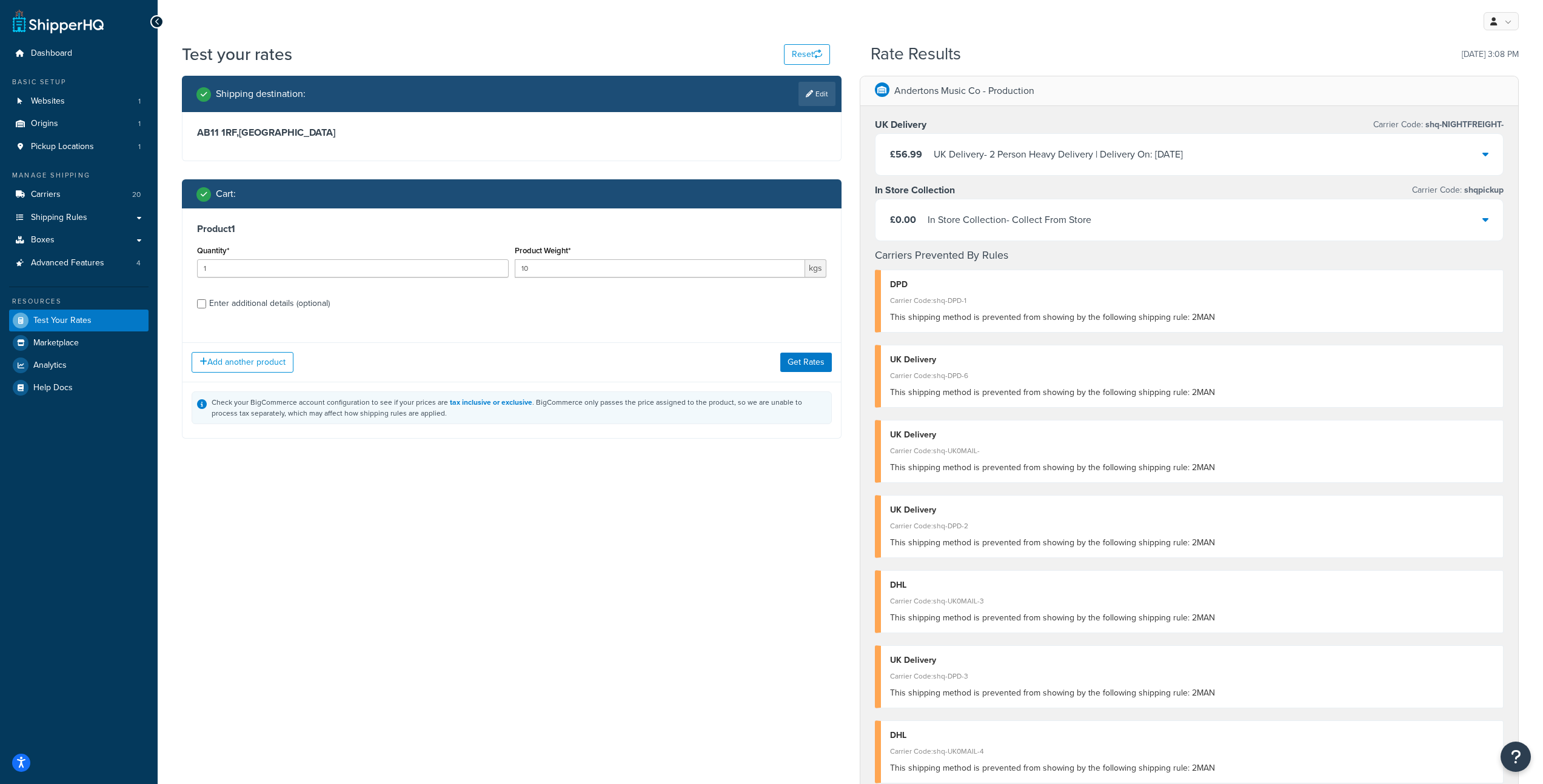
click at [211, 307] on div "Enter additional details (optional)" at bounding box center [269, 303] width 120 height 17
click at [206, 307] on input "Enter additional details (optional)" at bounding box center [202, 304] width 9 height 9
checkbox input "true"
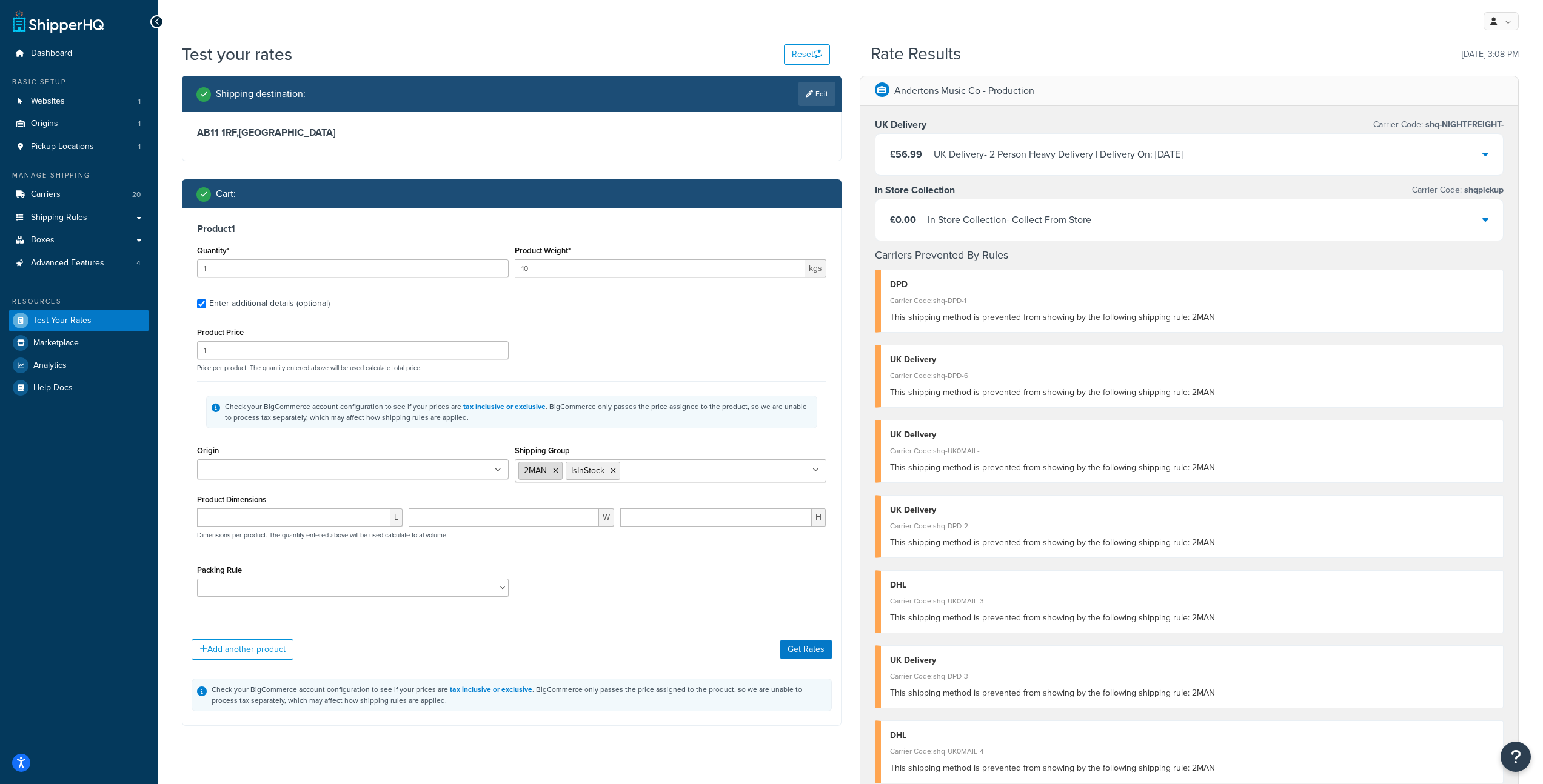
click at [553, 470] on icon at bounding box center [556, 471] width 5 height 7
click at [624, 474] on input "Shipping Group" at bounding box center [630, 471] width 108 height 13
type input "sta"
drag, startPoint x: 823, startPoint y: 664, endPoint x: 813, endPoint y: 658, distance: 11.7
click at [822, 662] on div "Add another product Get Rates" at bounding box center [511, 650] width 658 height 40
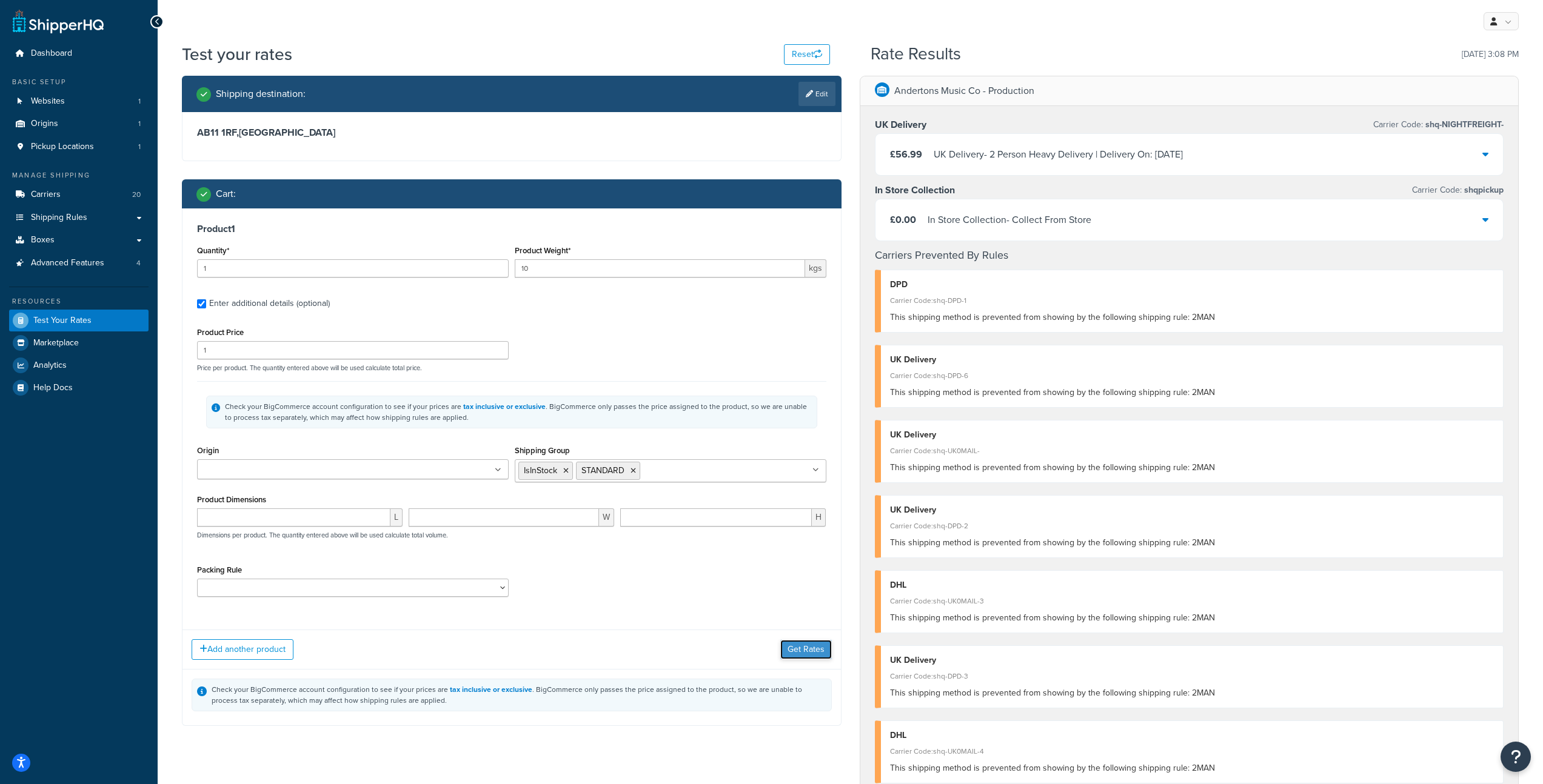
click at [810, 657] on button "Get Rates" at bounding box center [806, 650] width 52 height 19
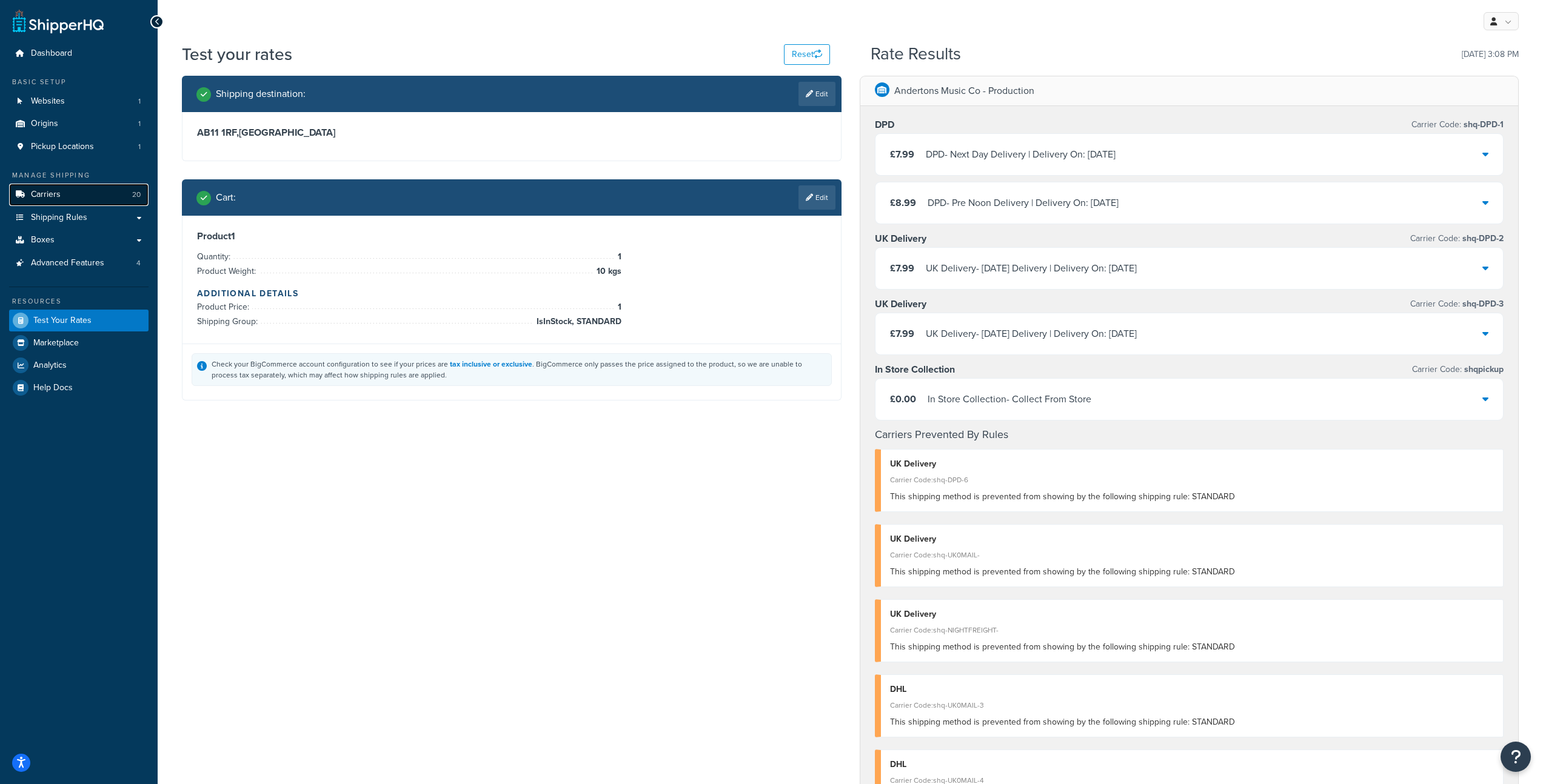
click at [36, 194] on span "Carriers" at bounding box center [46, 194] width 30 height 10
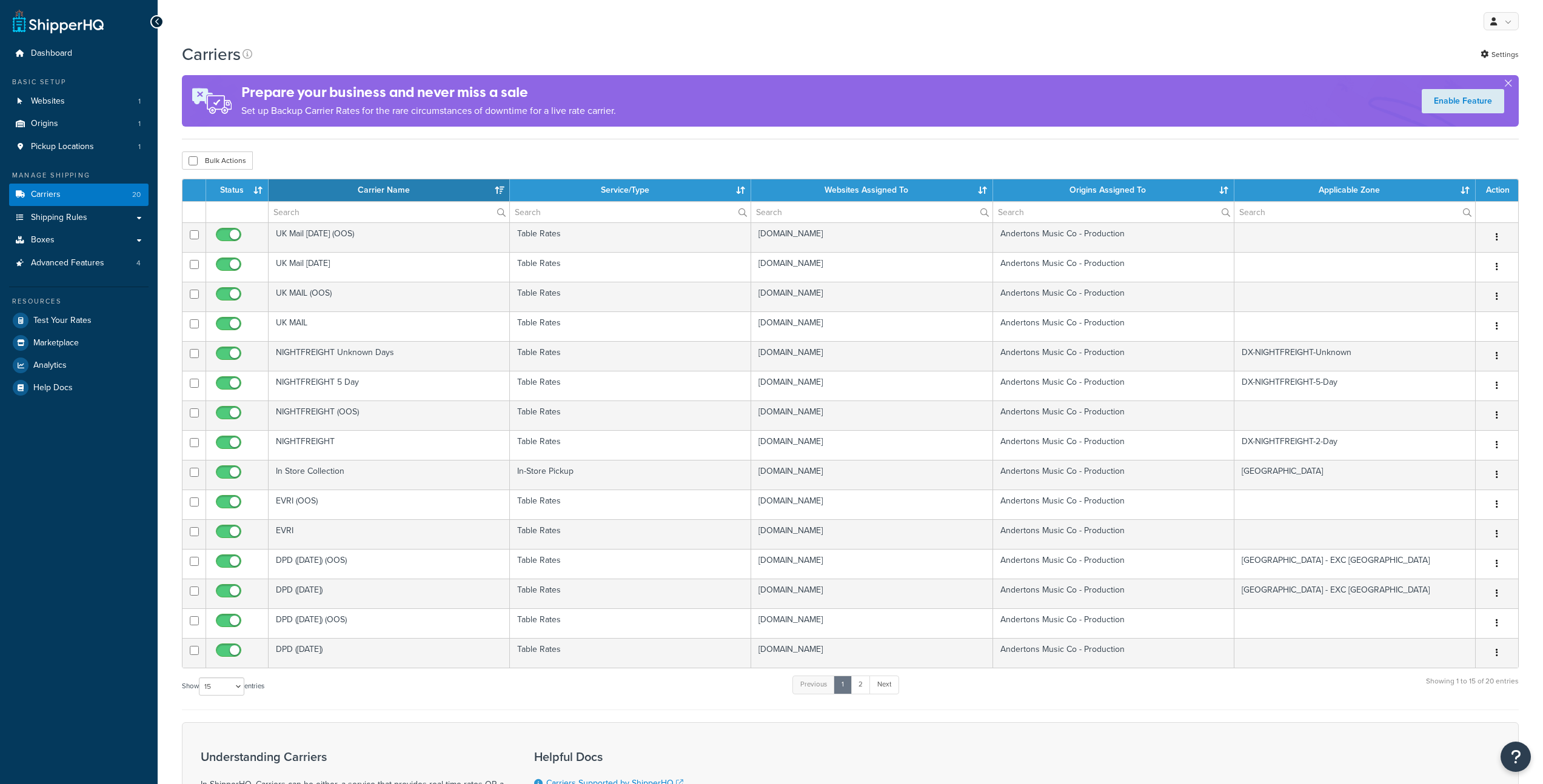
select select "15"
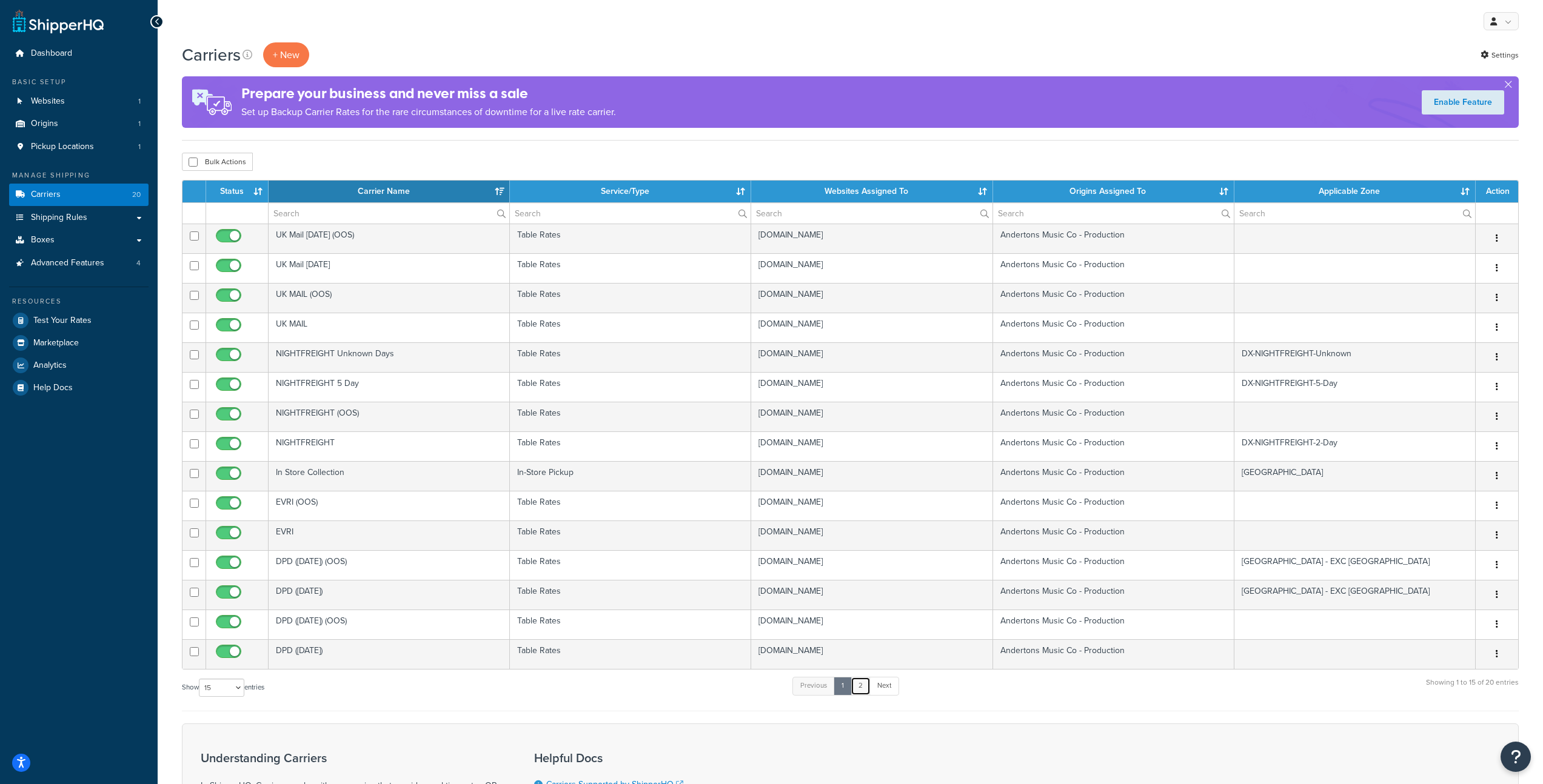
click at [864, 680] on link "2" at bounding box center [861, 686] width 20 height 18
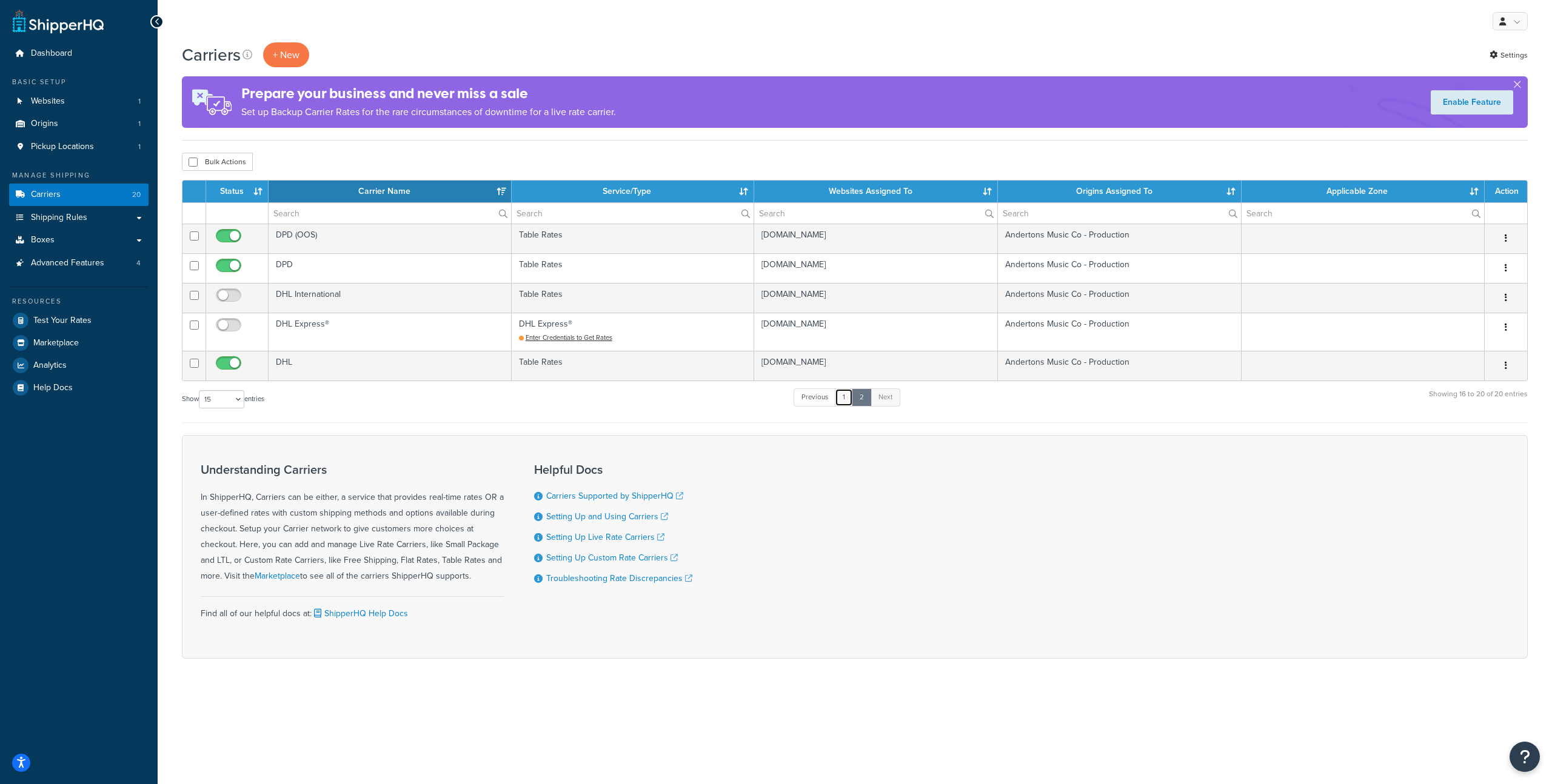
click at [844, 399] on link "1" at bounding box center [844, 397] width 18 height 18
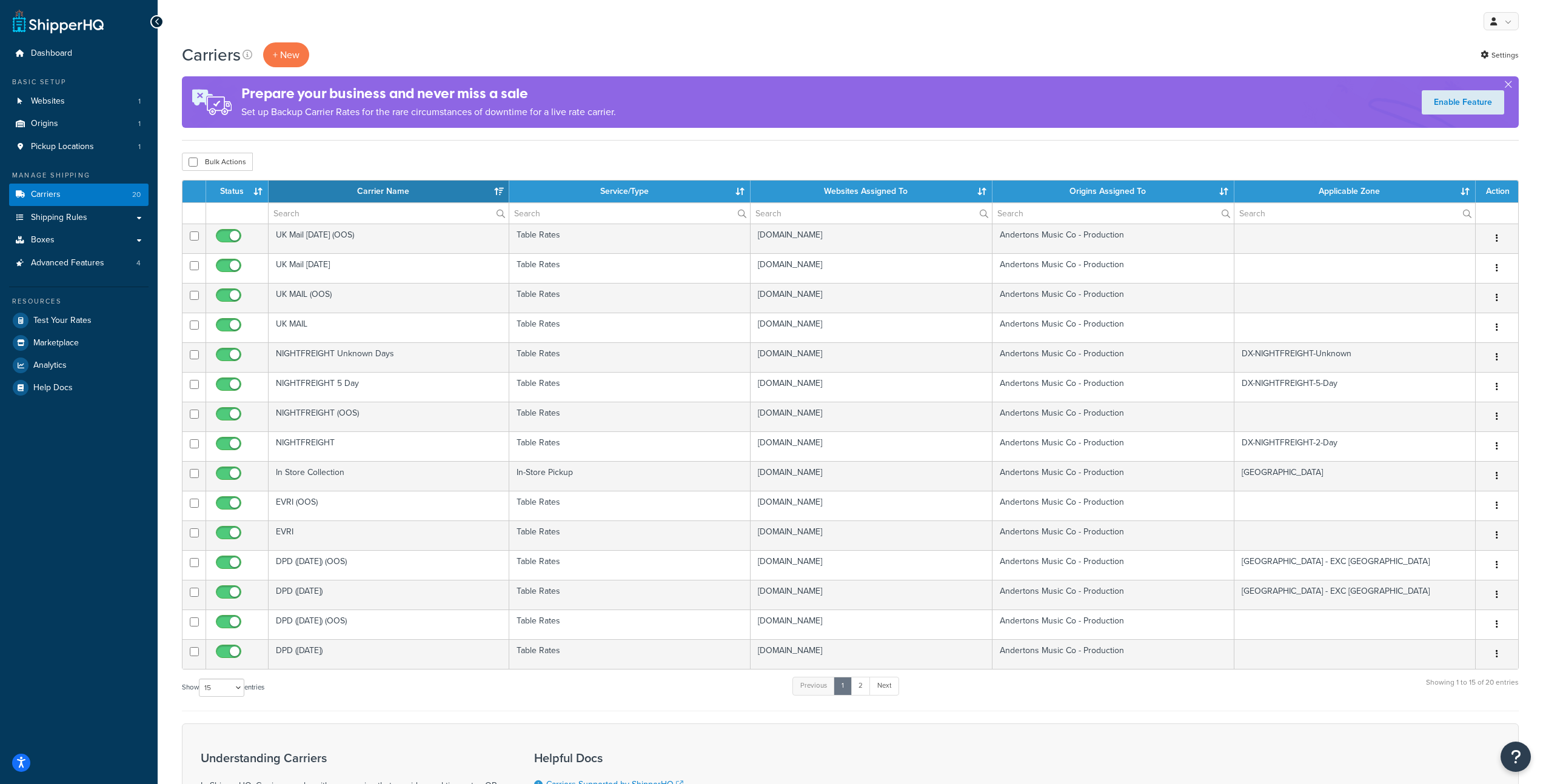
click at [922, 26] on div "My Profile Billing Global Settings Migrate Product Metadata Contact Us Logout" at bounding box center [850, 21] width 1386 height 42
